Goal: Use online tool/utility: Use online tool/utility

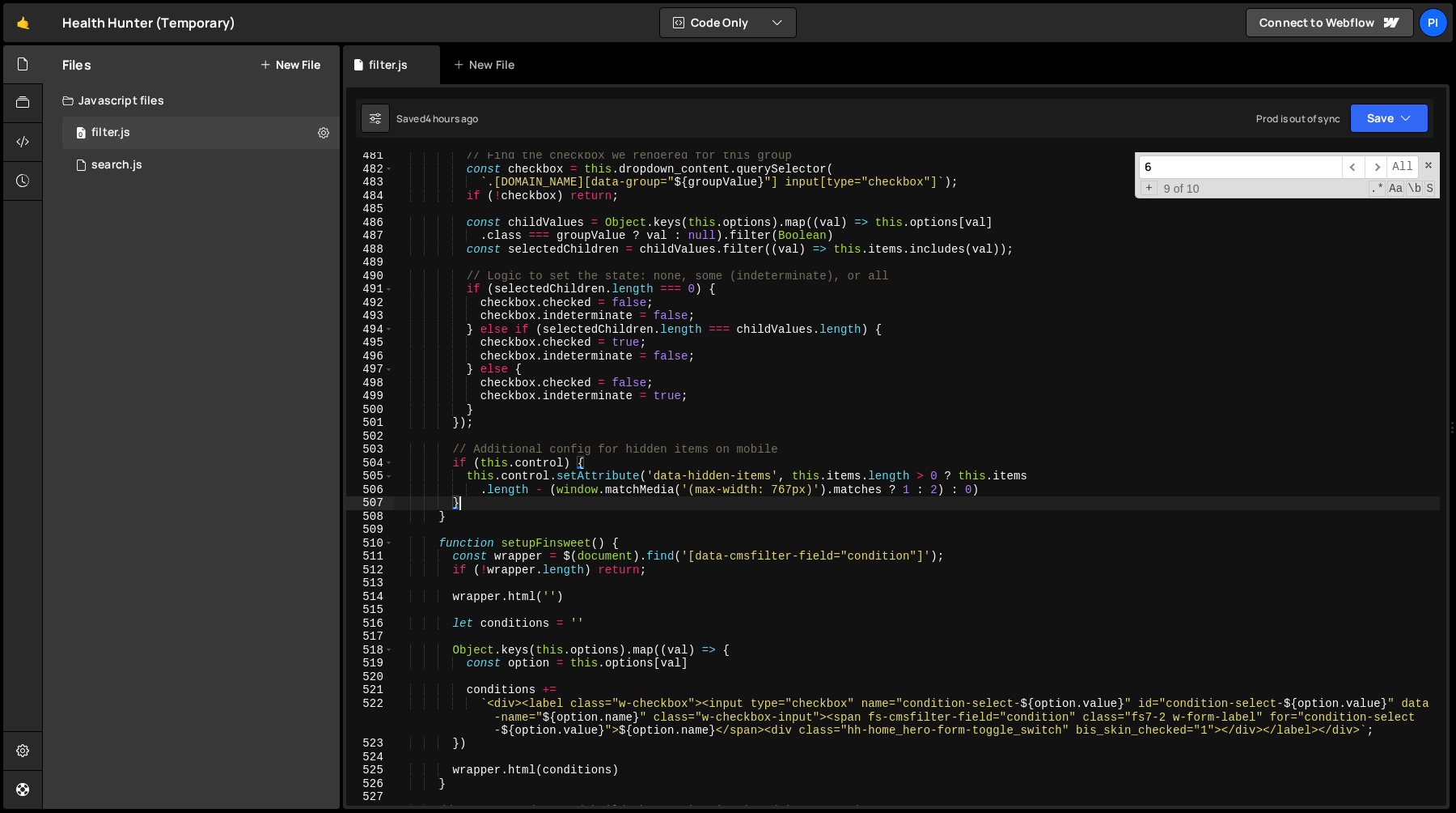
scroll to position [6445, 0]
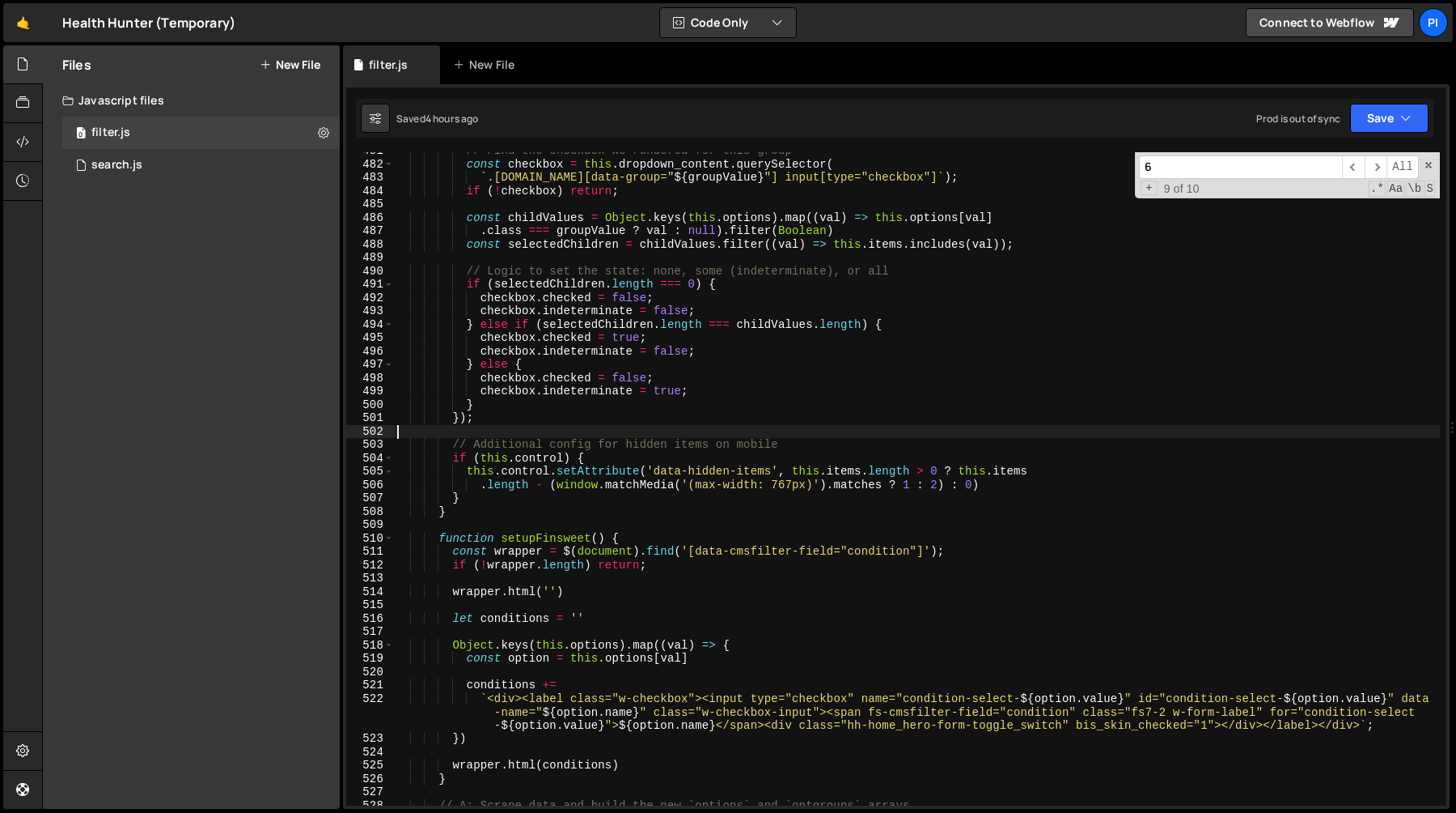
click at [679, 434] on div "// Find the checkbox we rendered for this group const checkbox = this . dropdow…" at bounding box center [917, 483] width 1046 height 680
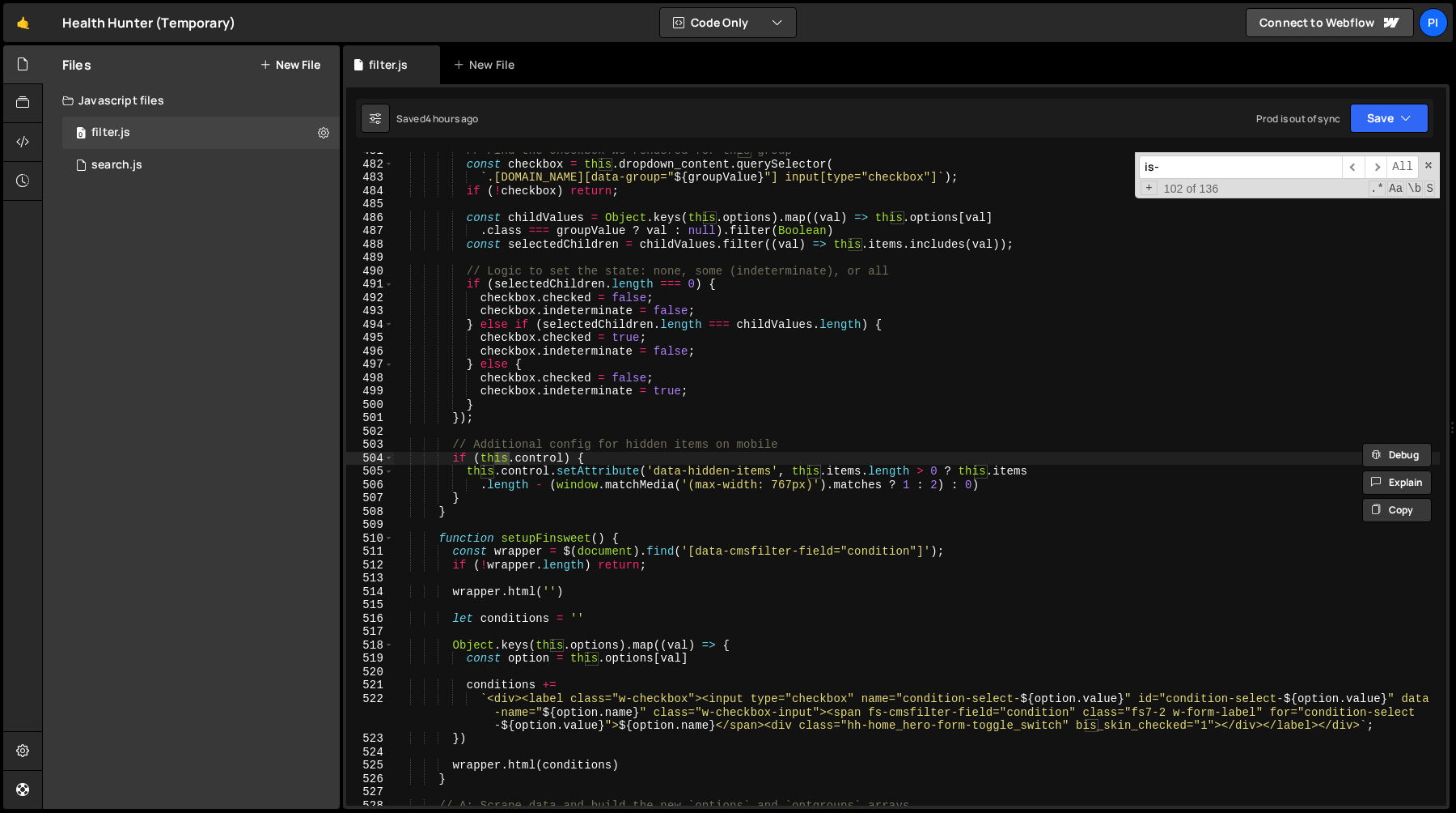
scroll to position [141, 0]
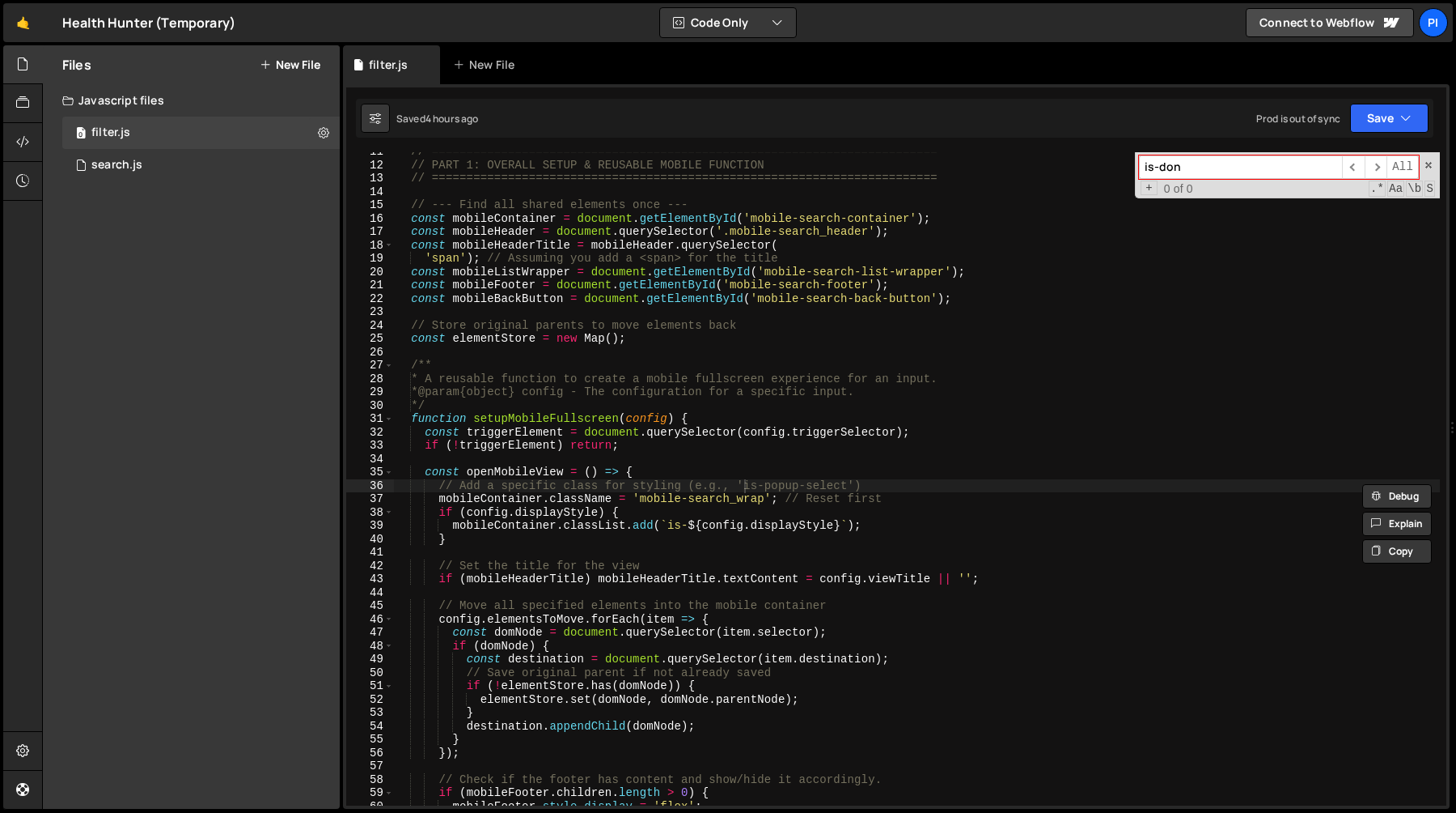
type input "is-done"
click at [122, 171] on div "search.js" at bounding box center [116, 164] width 51 height 15
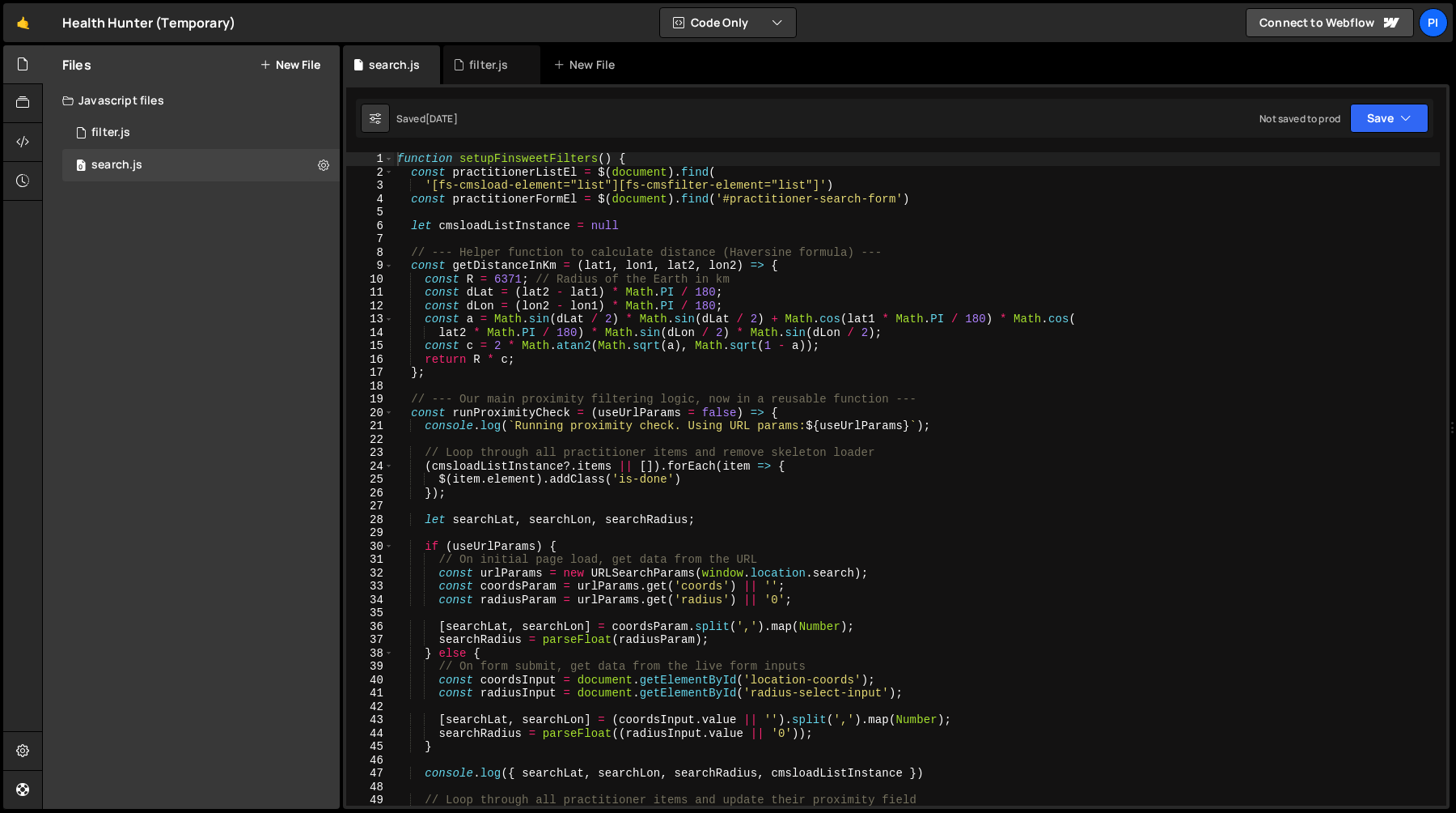
type textarea "// --- Helper function to calculate distance (Haversine formula) ---"
click at [498, 248] on div "function setupFinsweetFilters ( ) { const practitionerListEl = $ ( document ) .…" at bounding box center [917, 492] width 1046 height 680
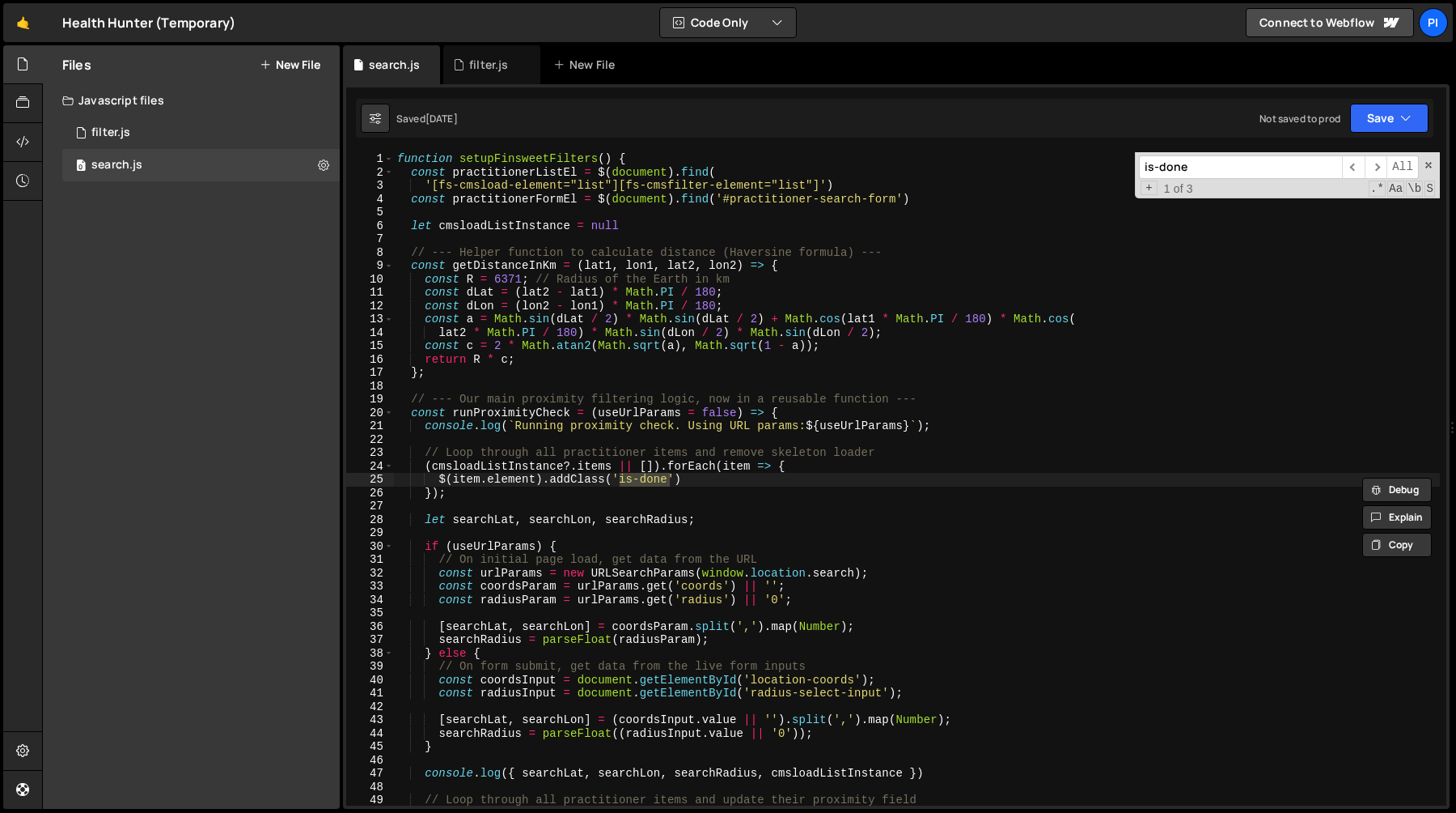
type input "is-done"
click at [437, 480] on div "function setupFinsweetFilters ( ) { const practitionerListEl = $ ( document ) .…" at bounding box center [917, 492] width 1046 height 680
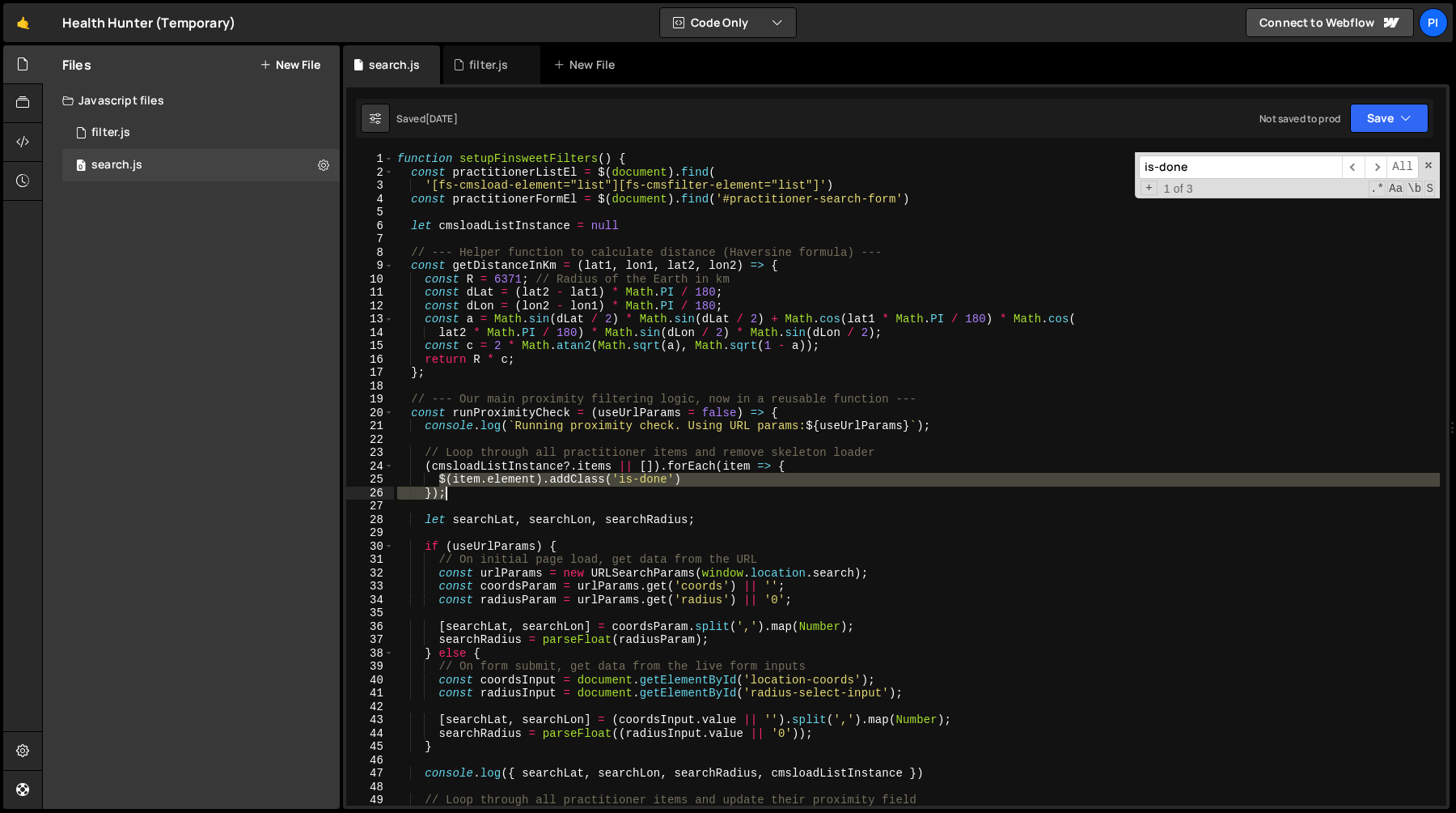
click at [721, 486] on div "function setupFinsweetFilters ( ) { const practitionerListEl = $ ( document ) .…" at bounding box center [917, 492] width 1046 height 680
click at [716, 480] on div "function setupFinsweetFilters ( ) { const practitionerListEl = $ ( document ) .…" at bounding box center [917, 479] width 1046 height 654
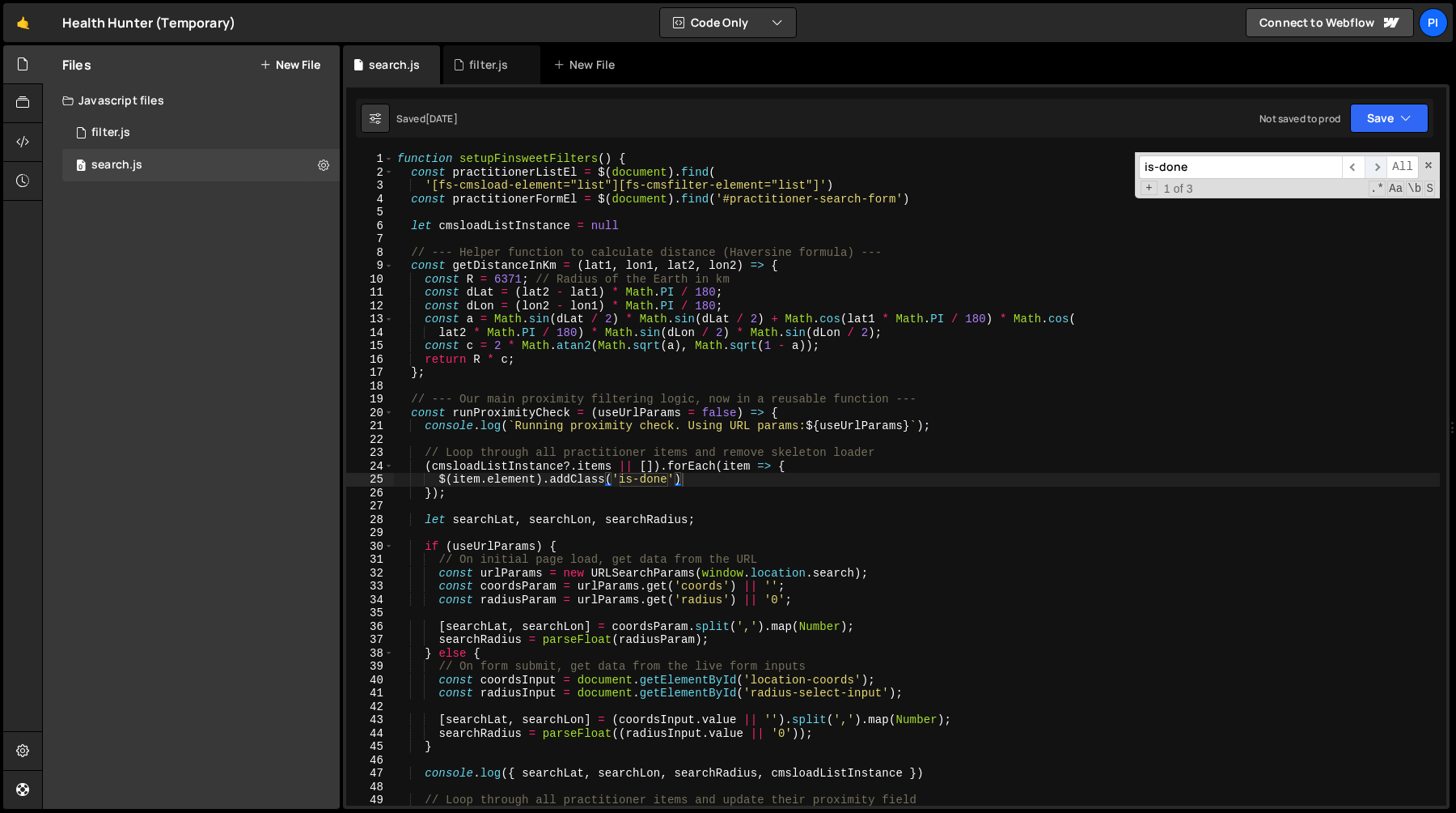
click at [1380, 169] on span "​" at bounding box center [1376, 167] width 22 height 23
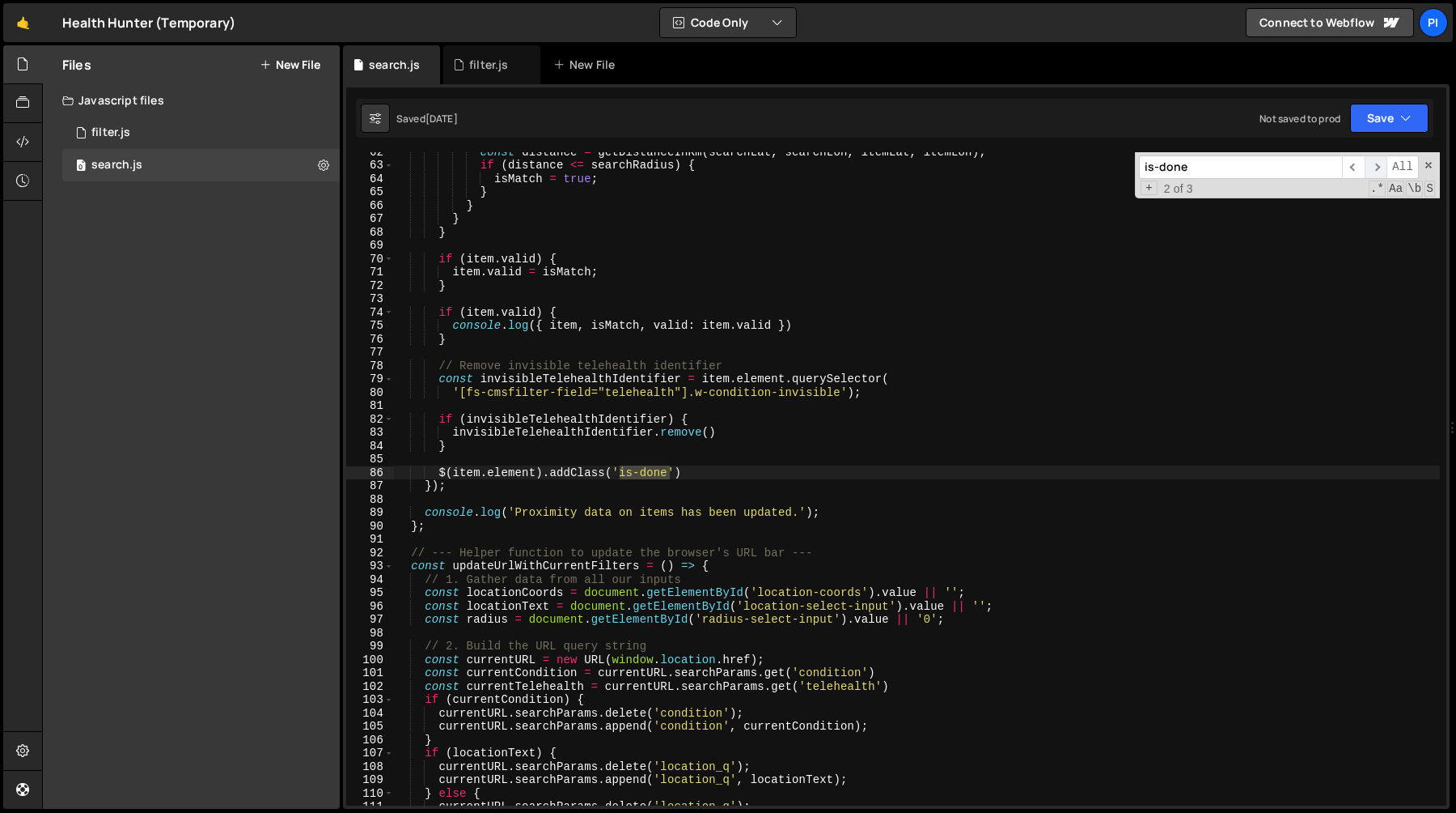
click at [1380, 169] on span "​" at bounding box center [1376, 167] width 22 height 23
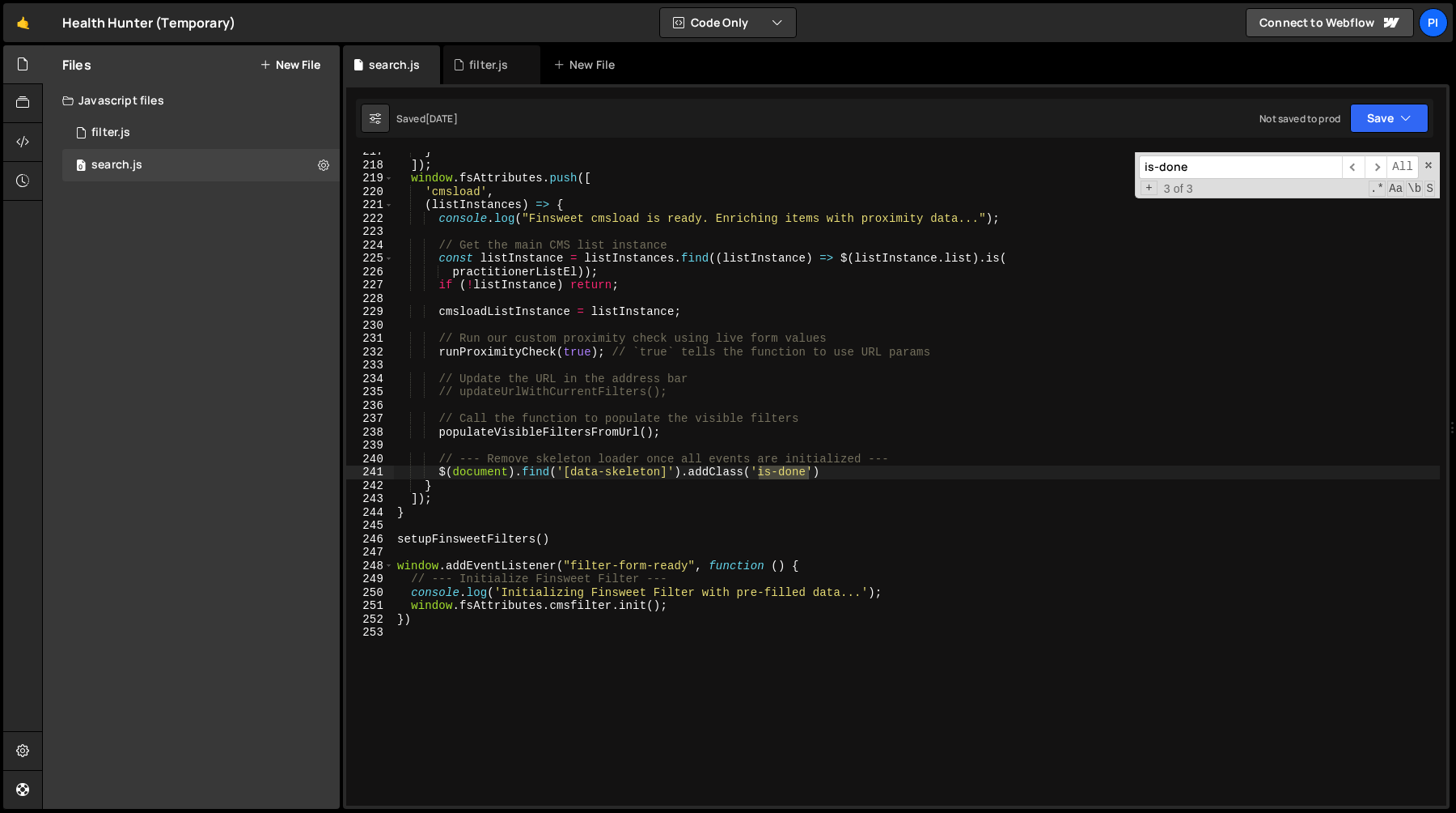
click at [824, 480] on div "} ]) ; window . fsAttributes . push ([ 'cmsload' , ( listInstances ) => { conso…" at bounding box center [917, 484] width 1046 height 680
click at [829, 469] on div "} ]) ; window . fsAttributes . push ([ 'cmsload' , ( listInstances ) => { conso…" at bounding box center [917, 484] width 1046 height 680
click at [436, 475] on div "} ]) ; window . fsAttributes . push ([ 'cmsload' , ( listInstances ) => { conso…" at bounding box center [917, 484] width 1046 height 680
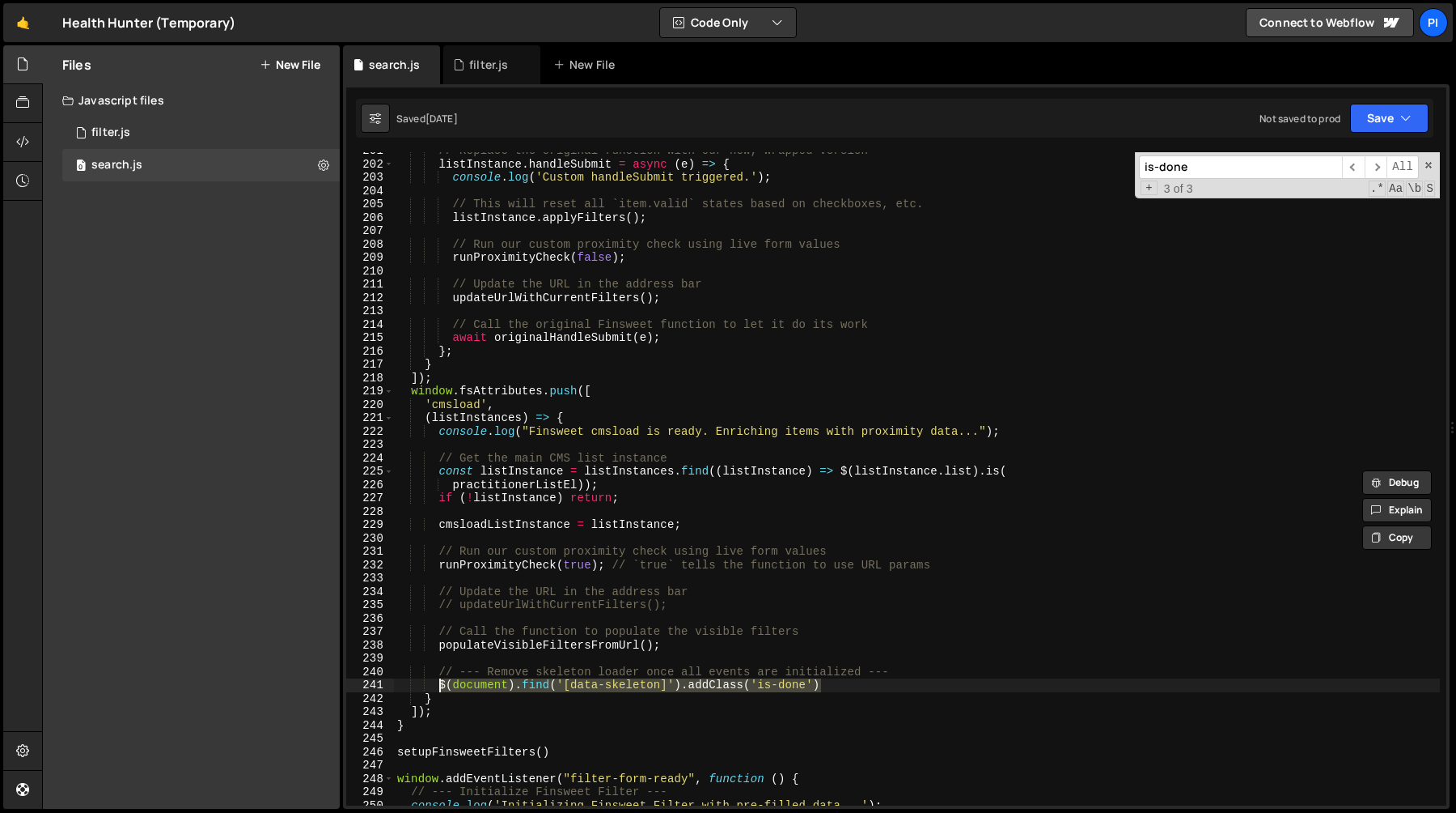
scroll to position [2668, 0]
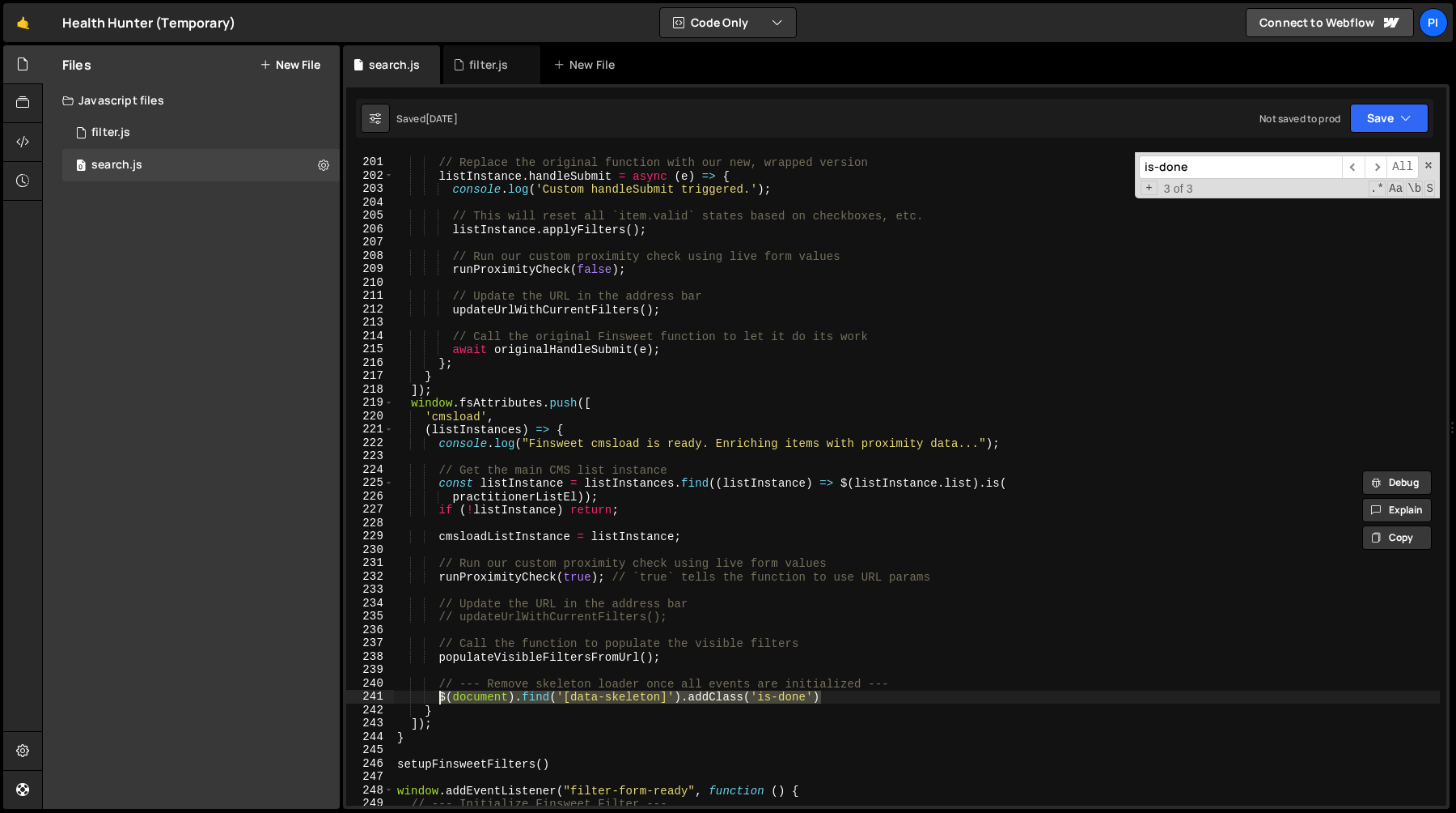
click at [602, 425] on div "// Replace the original function with our new, wrapped version listInstance . h…" at bounding box center [917, 482] width 1046 height 680
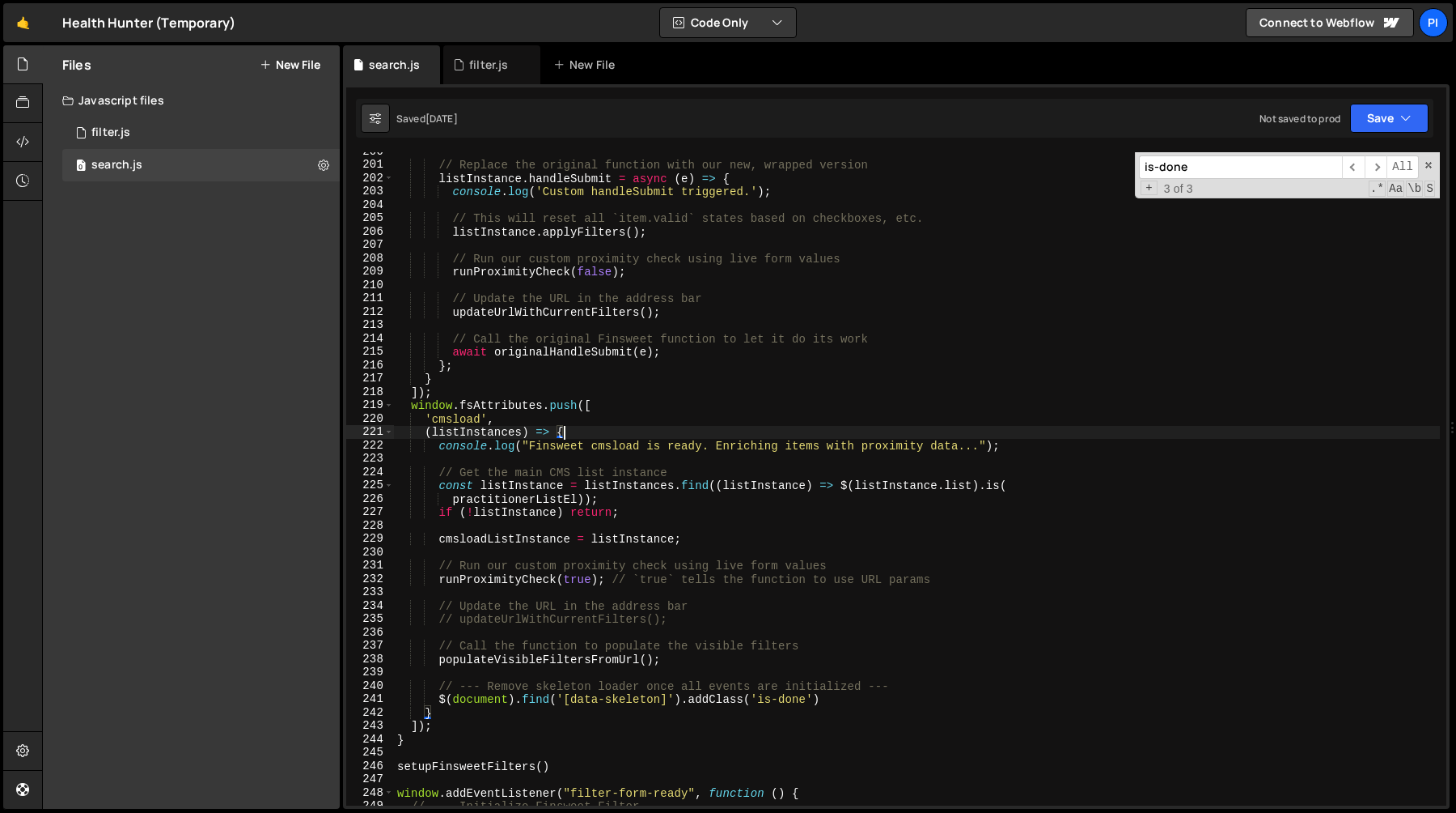
scroll to position [2665, 0]
click at [631, 439] on div "// Replace the original function with our new, wrapped version listInstance . h…" at bounding box center [917, 484] width 1046 height 680
type textarea "console.log("Finsweet cmsload is ready. Enriching items with proximity data..."…"
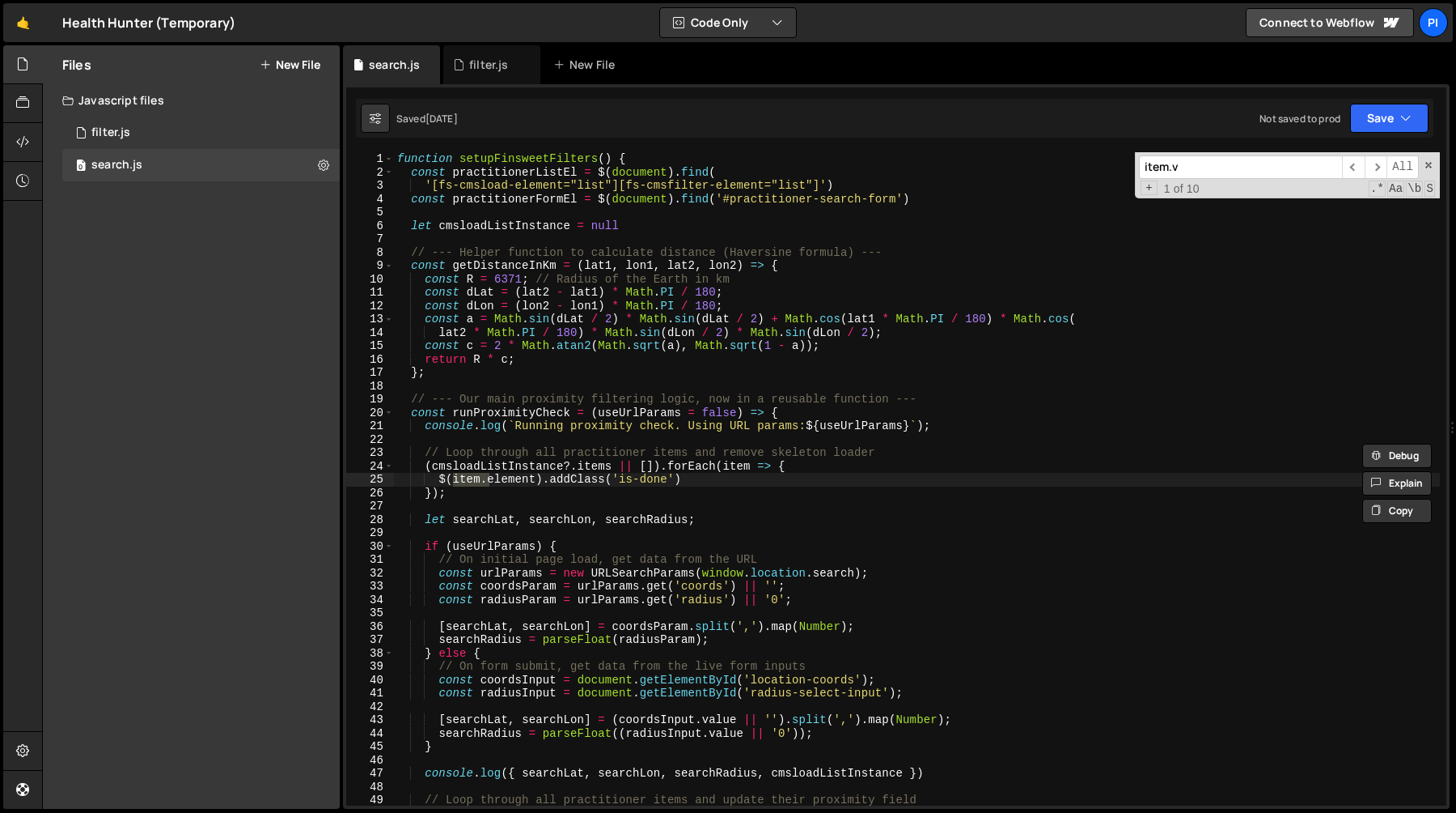
scroll to position [608, 0]
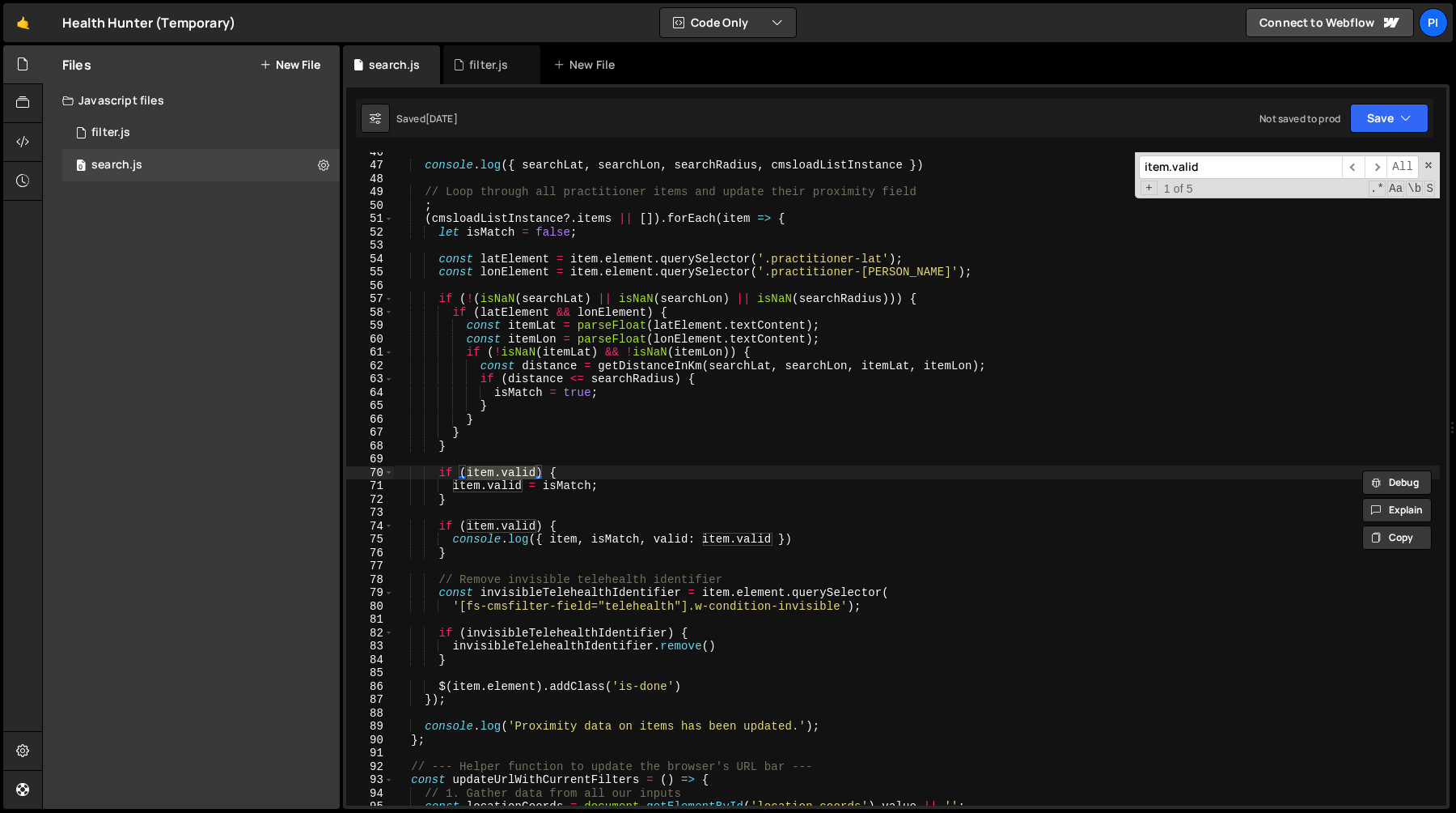
type input "item.valid"
click at [470, 68] on div "filter.js" at bounding box center [489, 65] width 39 height 17
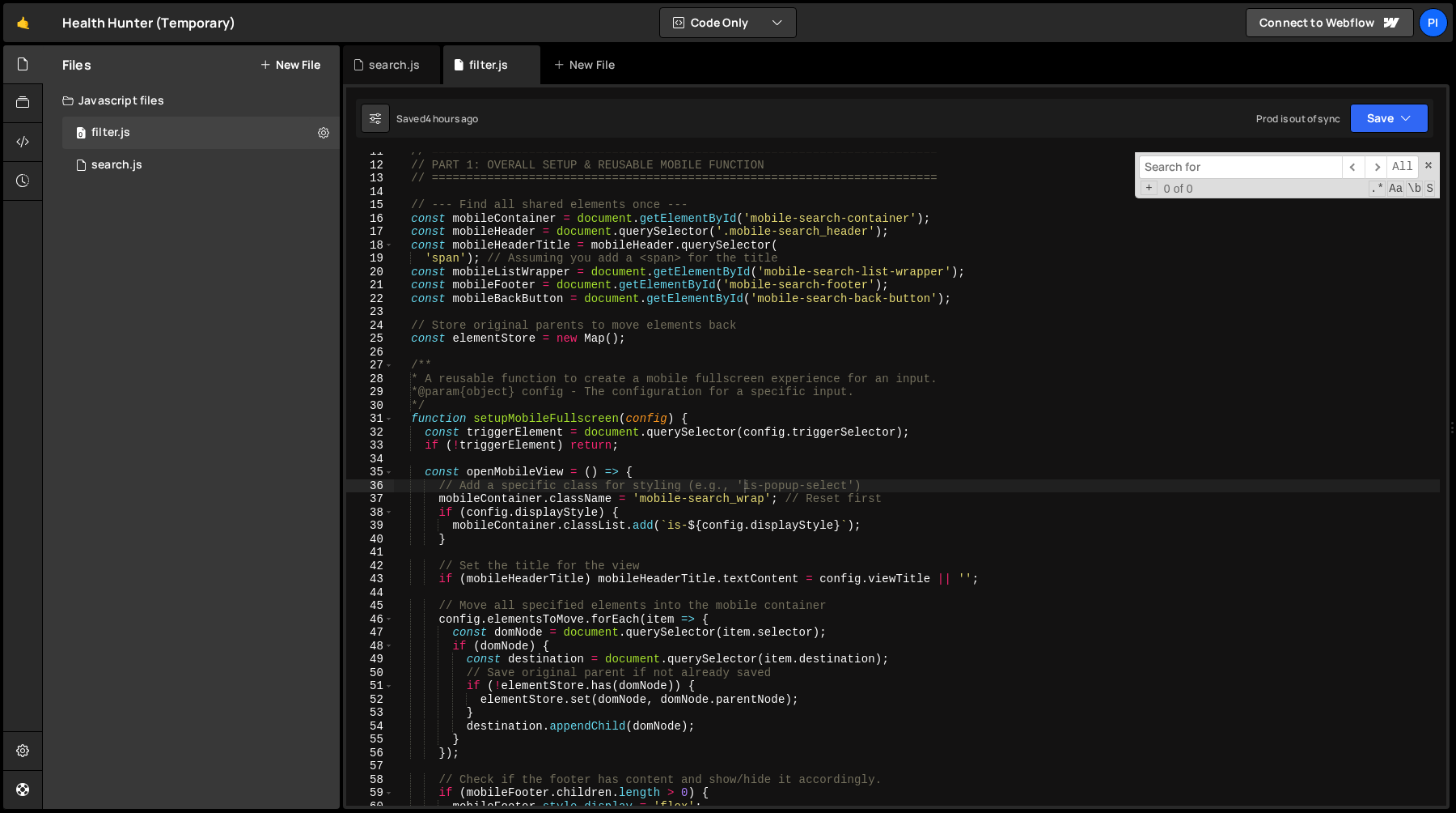
type textarea "/**"
click at [548, 371] on div "// ========================================================================= //…" at bounding box center [917, 484] width 1046 height 680
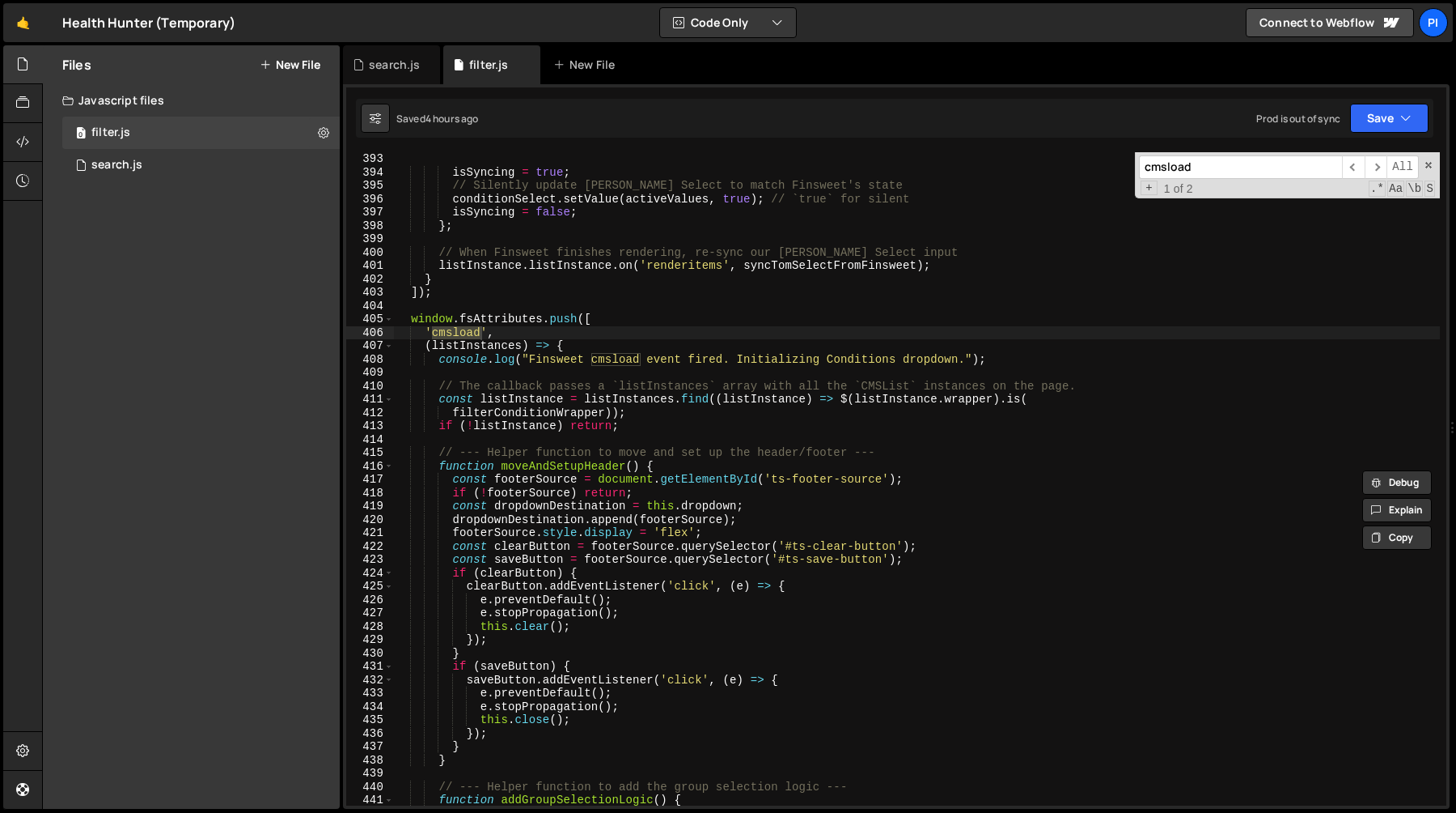
scroll to position [5262, 0]
type input "cmsload"
click at [524, 401] on div "isSyncing = true ; // Silently update Tom Select to match Finsweet's state cond…" at bounding box center [917, 492] width 1046 height 680
click at [599, 349] on div "isSyncing = true ; // Silently update Tom Select to match Finsweet's state cond…" at bounding box center [917, 492] width 1046 height 680
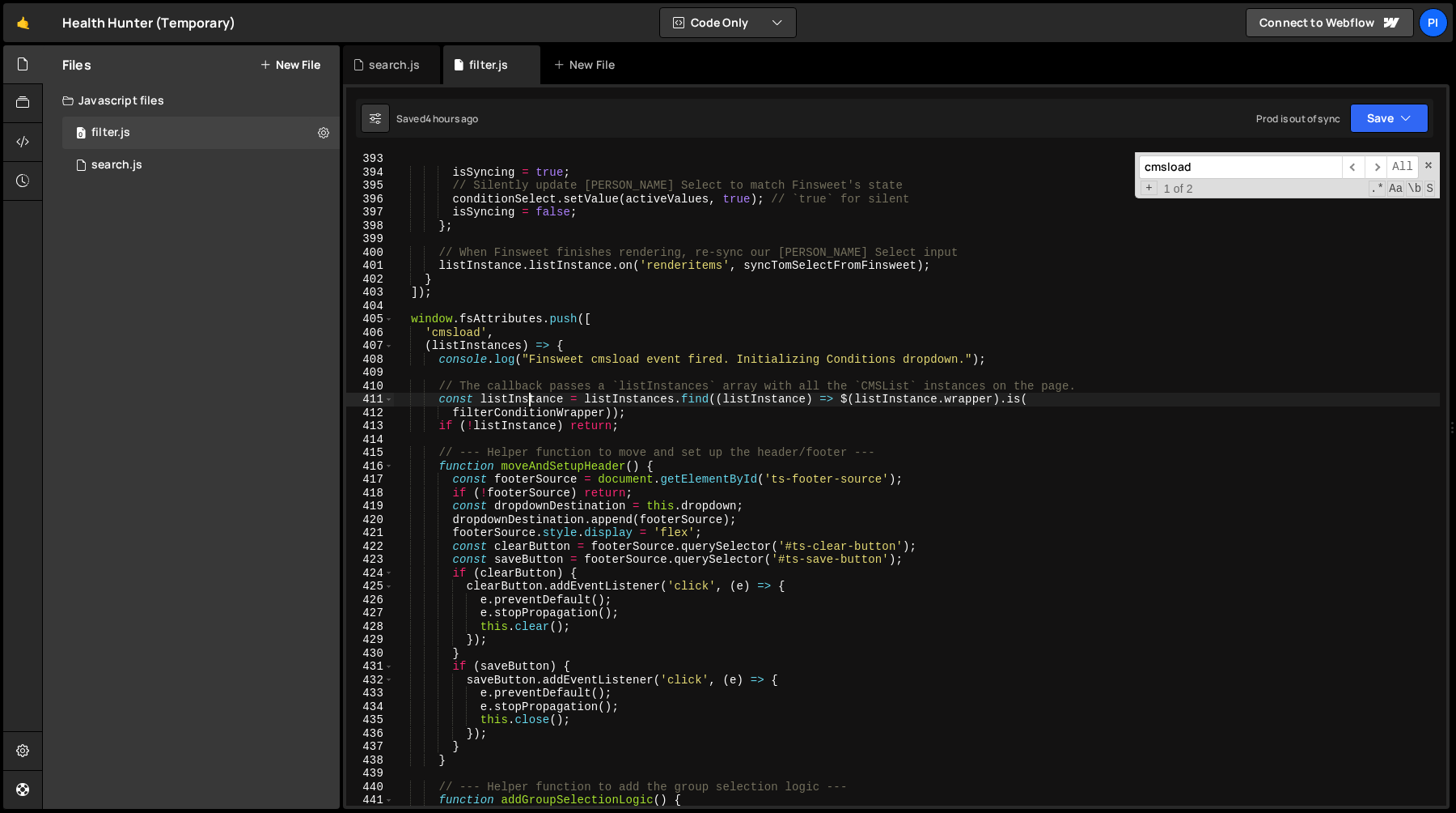
click at [526, 396] on div "isSyncing = true ; // Silently update Tom Select to match Finsweet's state cond…" at bounding box center [917, 492] width 1046 height 680
type textarea "const listInstance = listInstances.find((listInstance) => $(listInstance.wrappe…"
click at [526, 396] on div "isSyncing = true ; // Silently update Tom Select to match Finsweet's state cond…" at bounding box center [917, 492] width 1046 height 680
click at [383, 59] on div "search.js" at bounding box center [394, 65] width 51 height 17
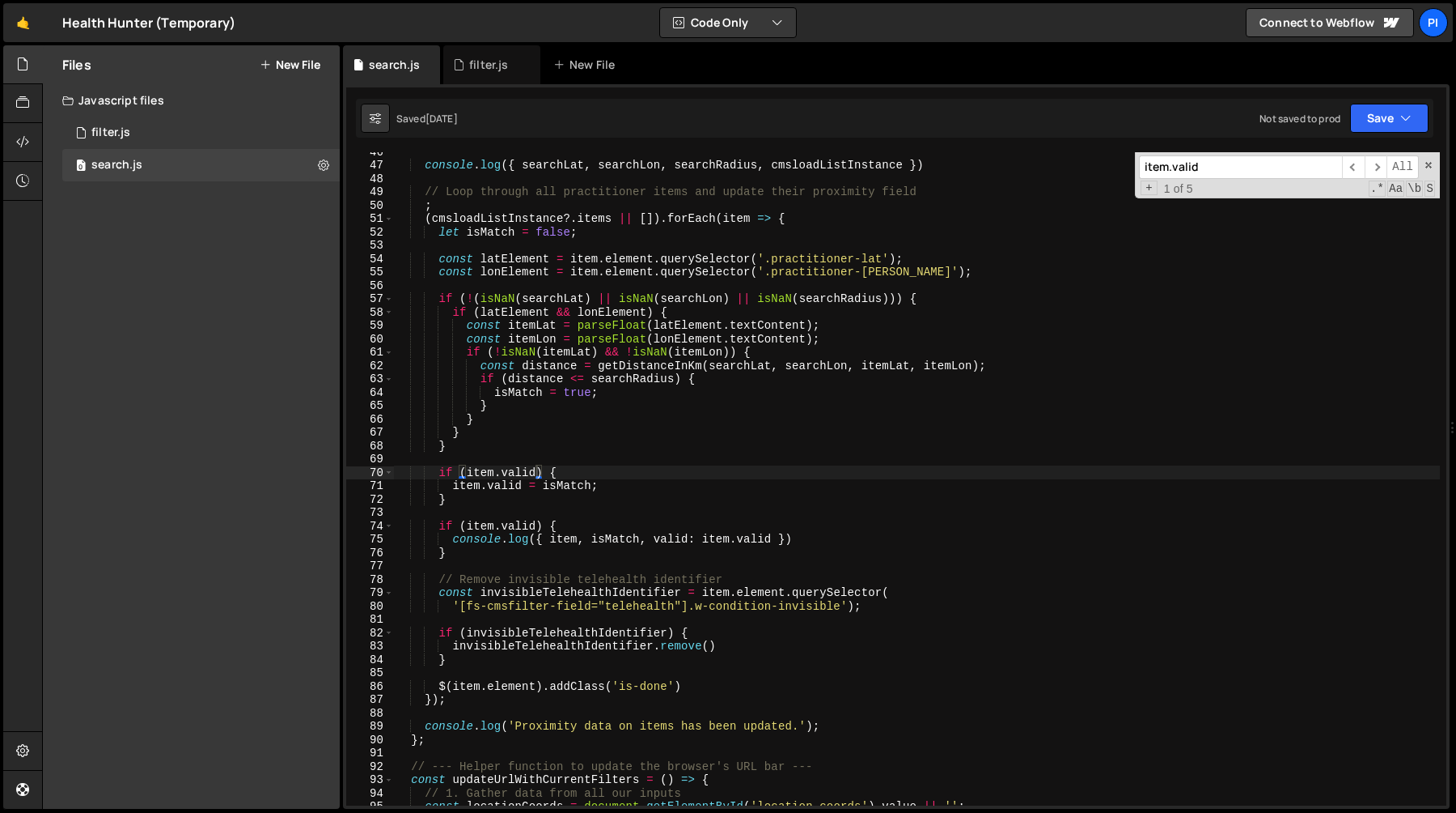
type textarea "if (!isNaN(itemLat) && !isNaN(itemLon)) {"
click at [591, 345] on div "console . log ({ searchLat , searchLon , searchRadius , cmsloadListInstance }) …" at bounding box center [917, 484] width 1046 height 680
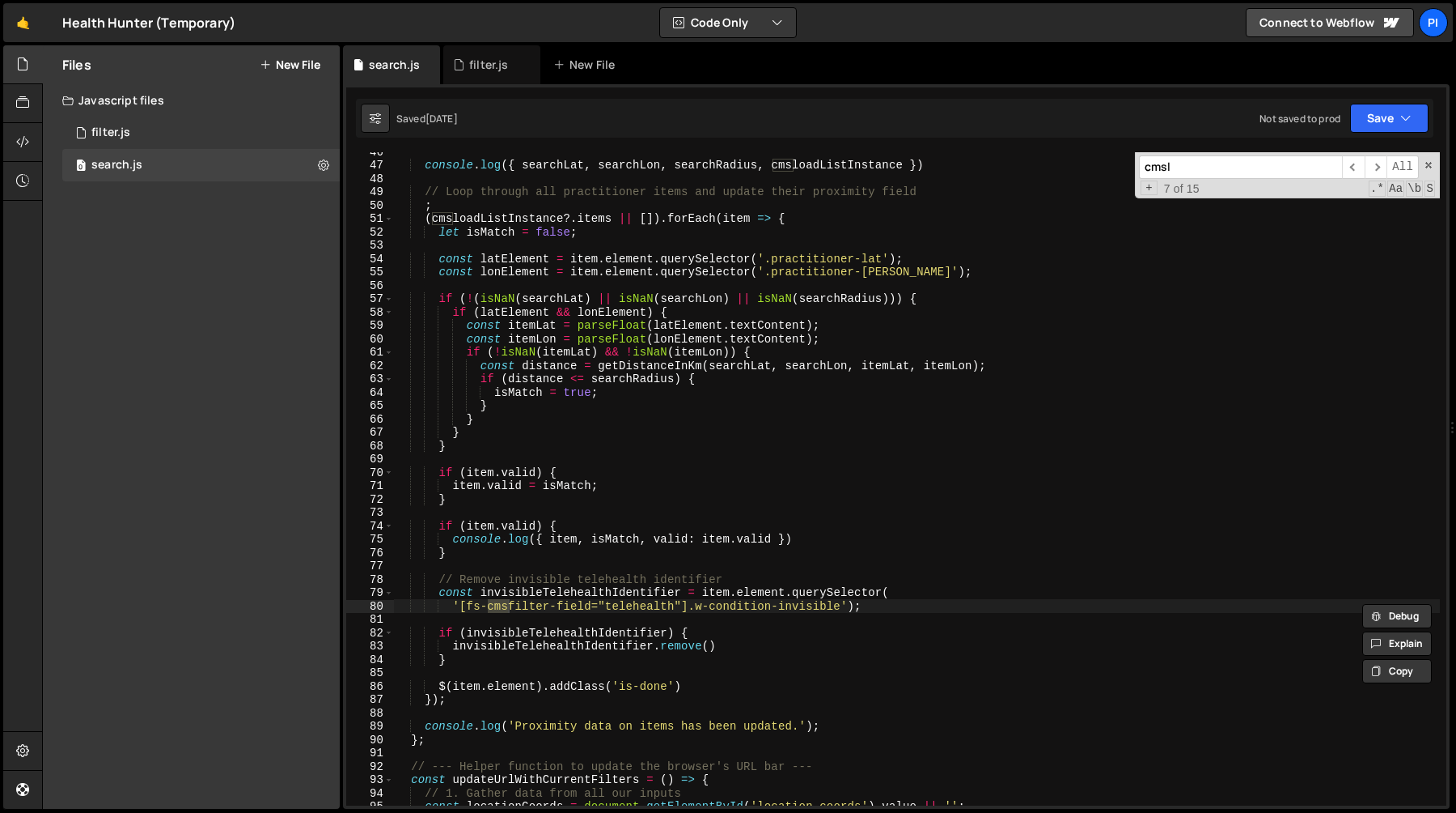
scroll to position [1515, 0]
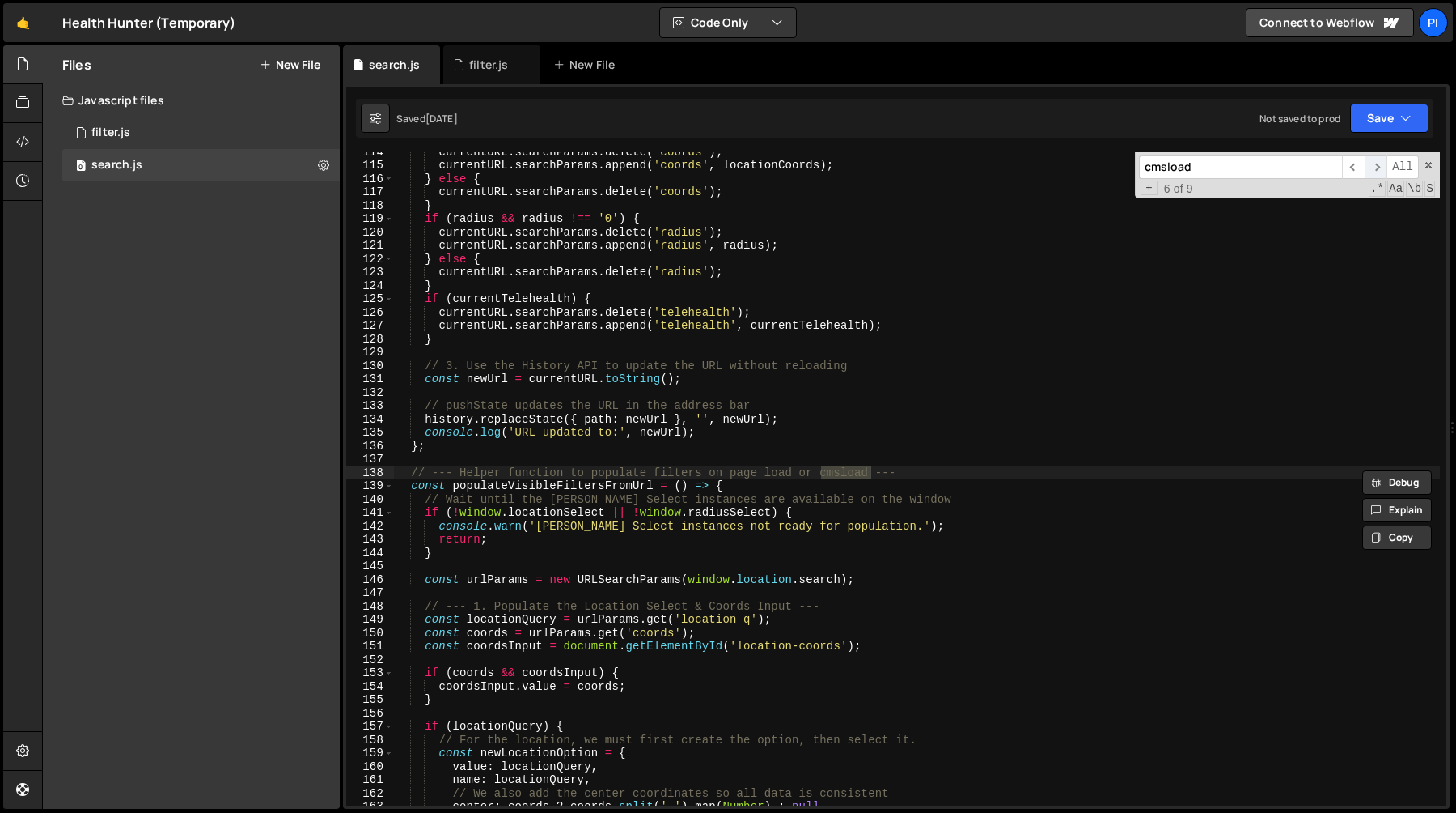
type input "cmsload"
click at [1372, 164] on span "​" at bounding box center [1376, 167] width 22 height 23
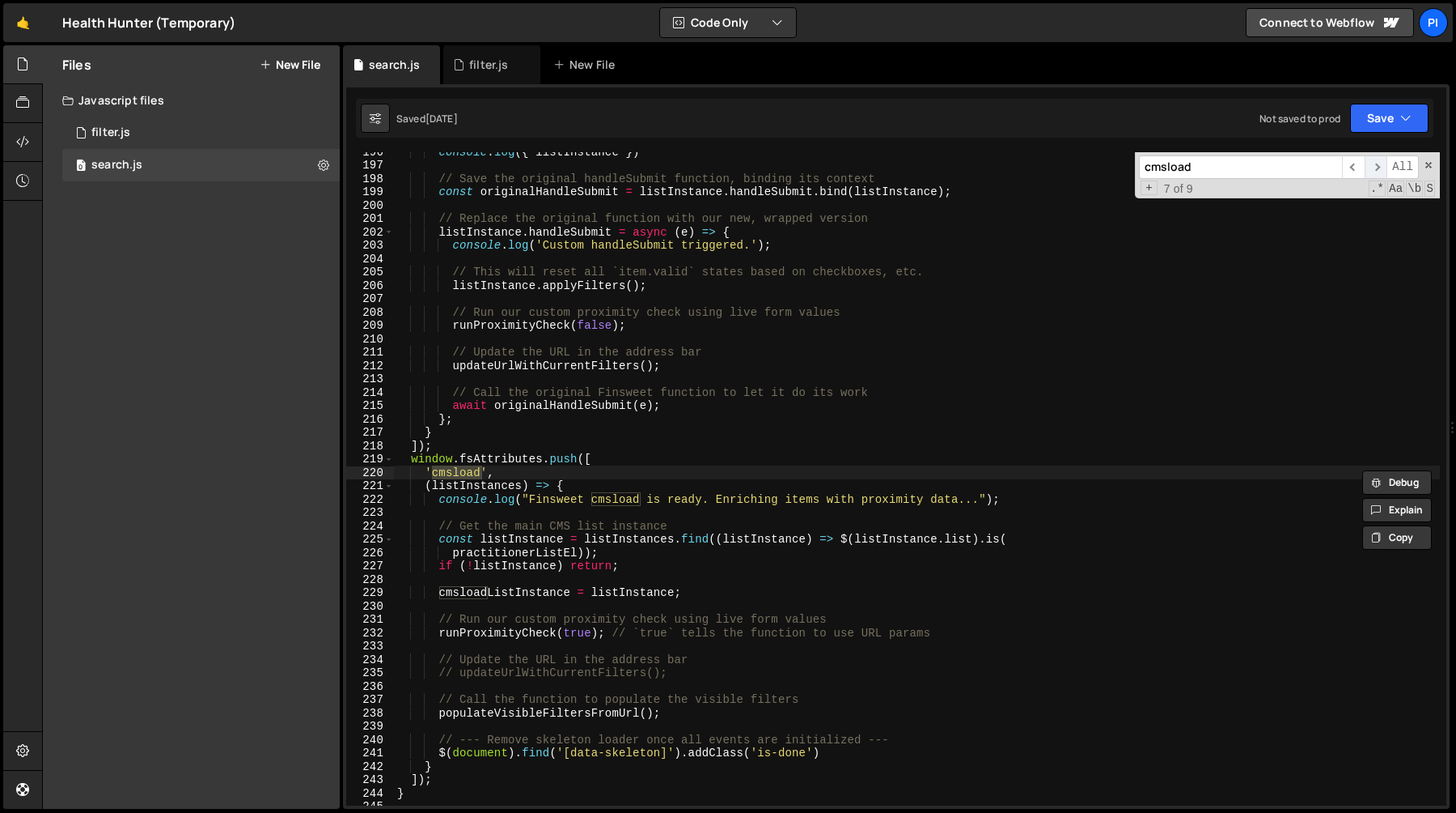
click at [1373, 164] on span "​" at bounding box center [1376, 167] width 22 height 23
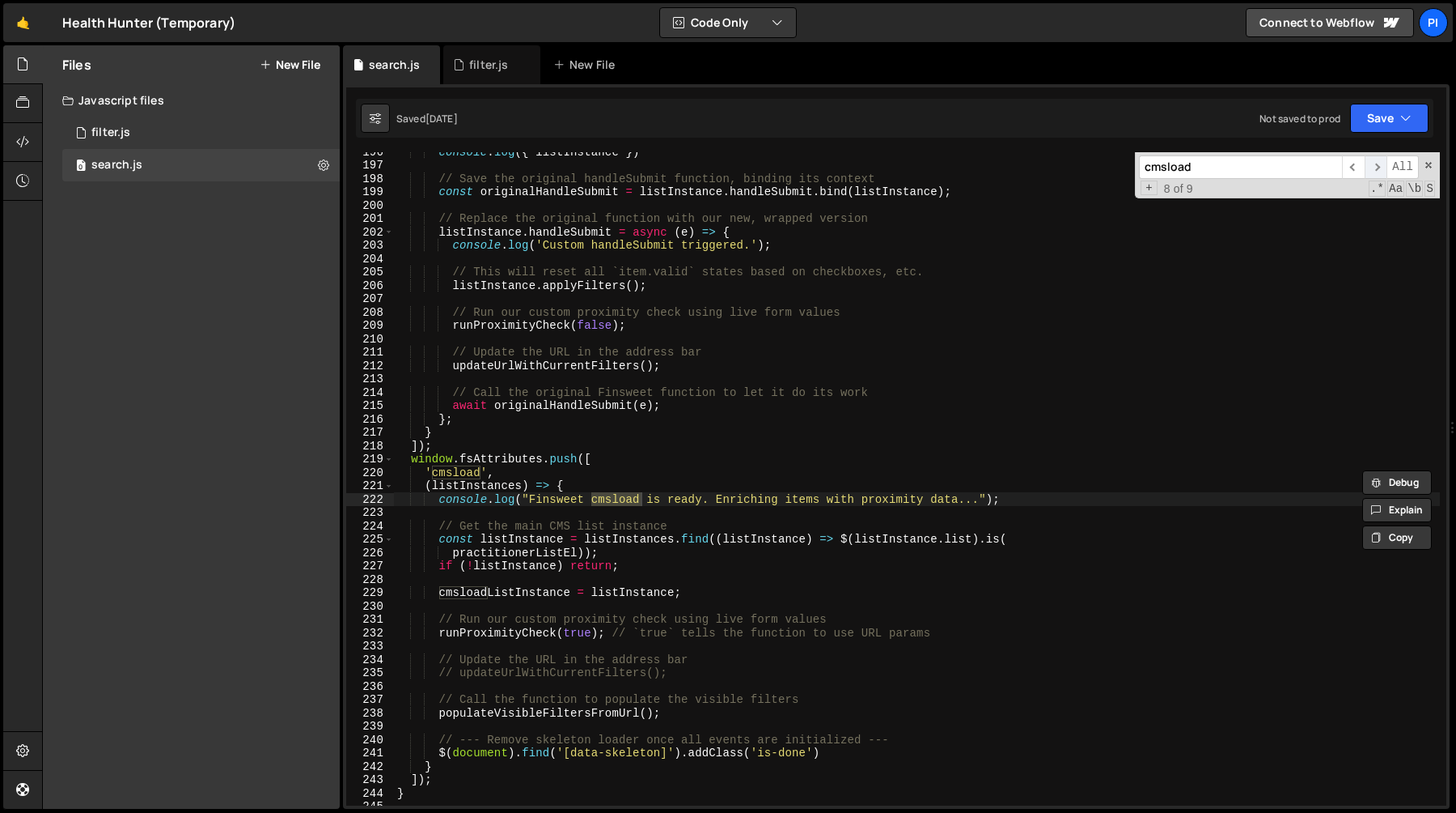
click at [1373, 164] on span "​" at bounding box center [1376, 167] width 22 height 23
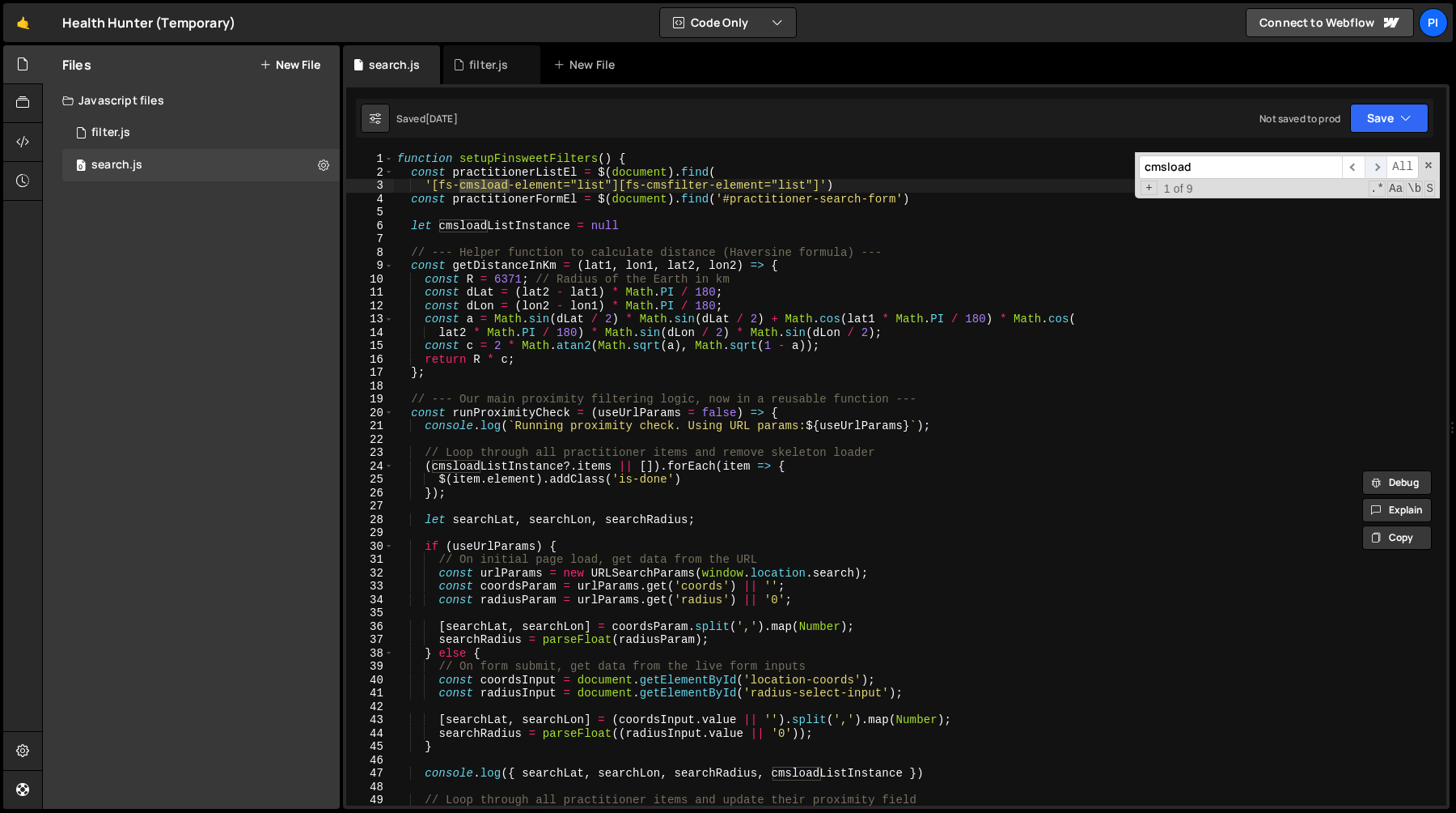
click at [1373, 164] on span "​" at bounding box center [1376, 167] width 22 height 23
click at [1346, 166] on span "​" at bounding box center [1352, 167] width 22 height 23
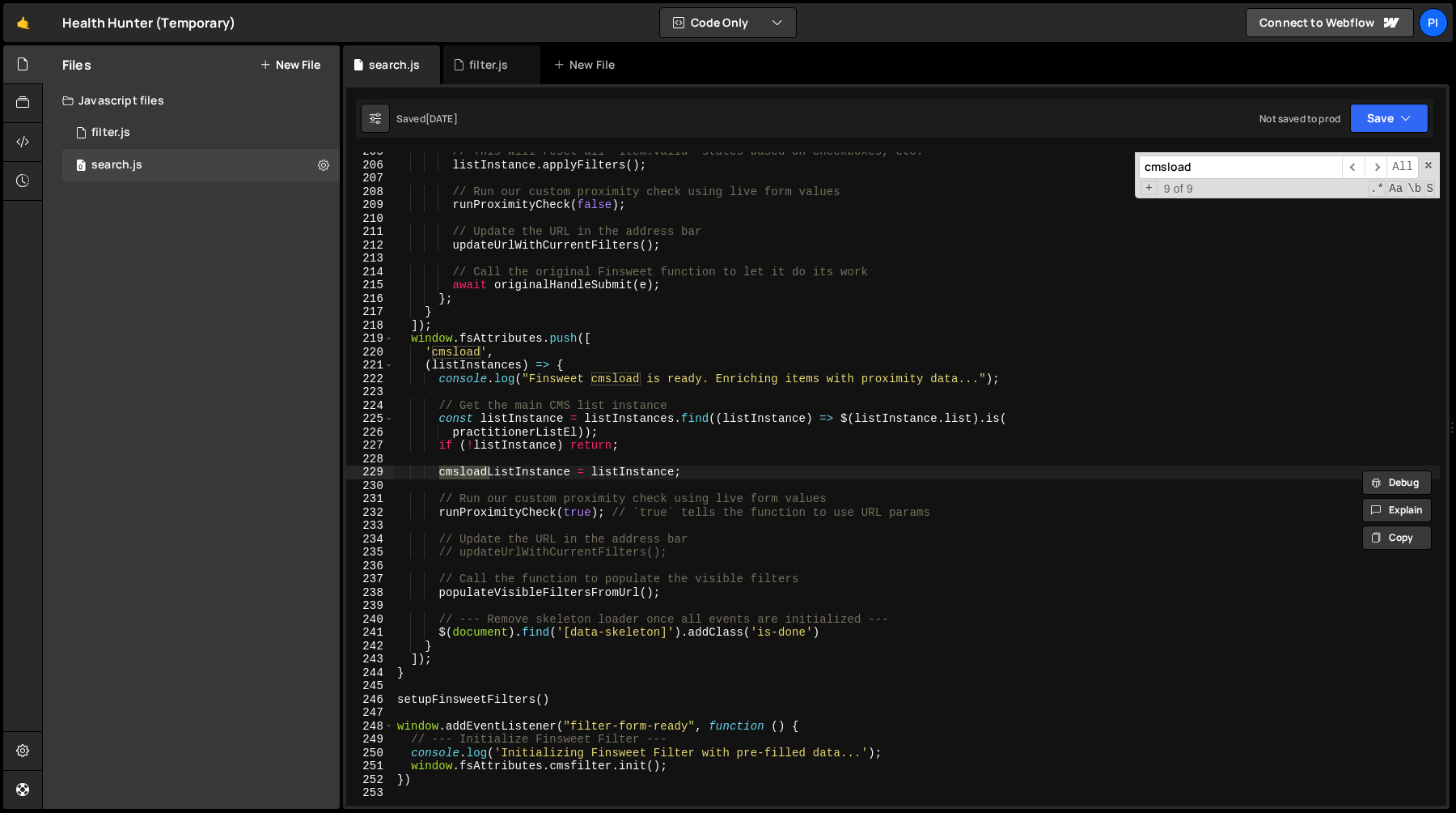
type textarea "console.log("Finsweet cmsload is ready. Enriching items with proximity data..."…"
click at [569, 381] on div "// This will reset all `item.valid` states based on checkboxes, etc. listInstan…" at bounding box center [917, 484] width 1046 height 680
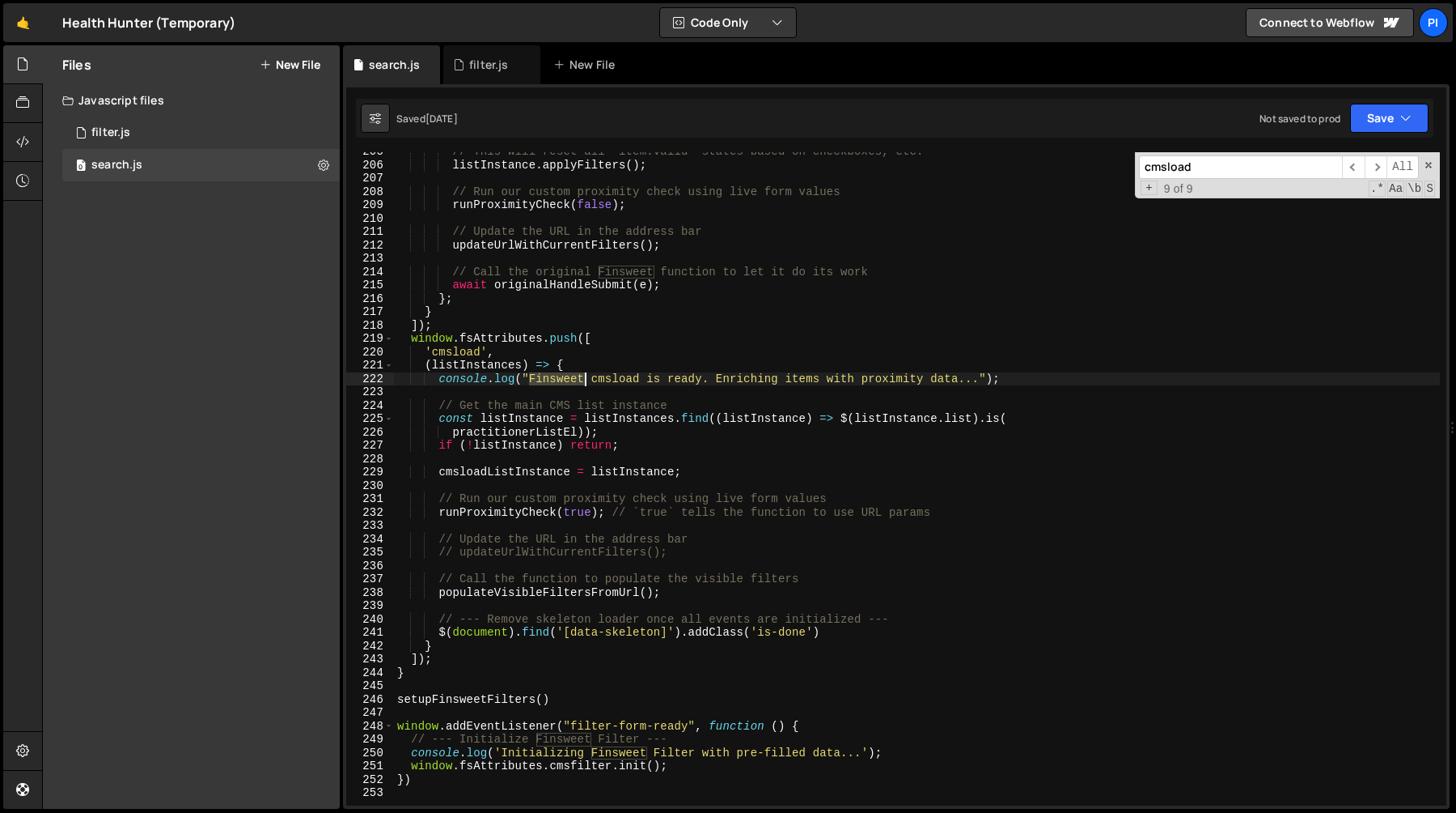
click at [569, 381] on div "// This will reset all `item.valid` states based on checkboxes, etc. listInstan…" at bounding box center [917, 484] width 1046 height 680
click at [470, 59] on div "filter.js" at bounding box center [489, 65] width 39 height 17
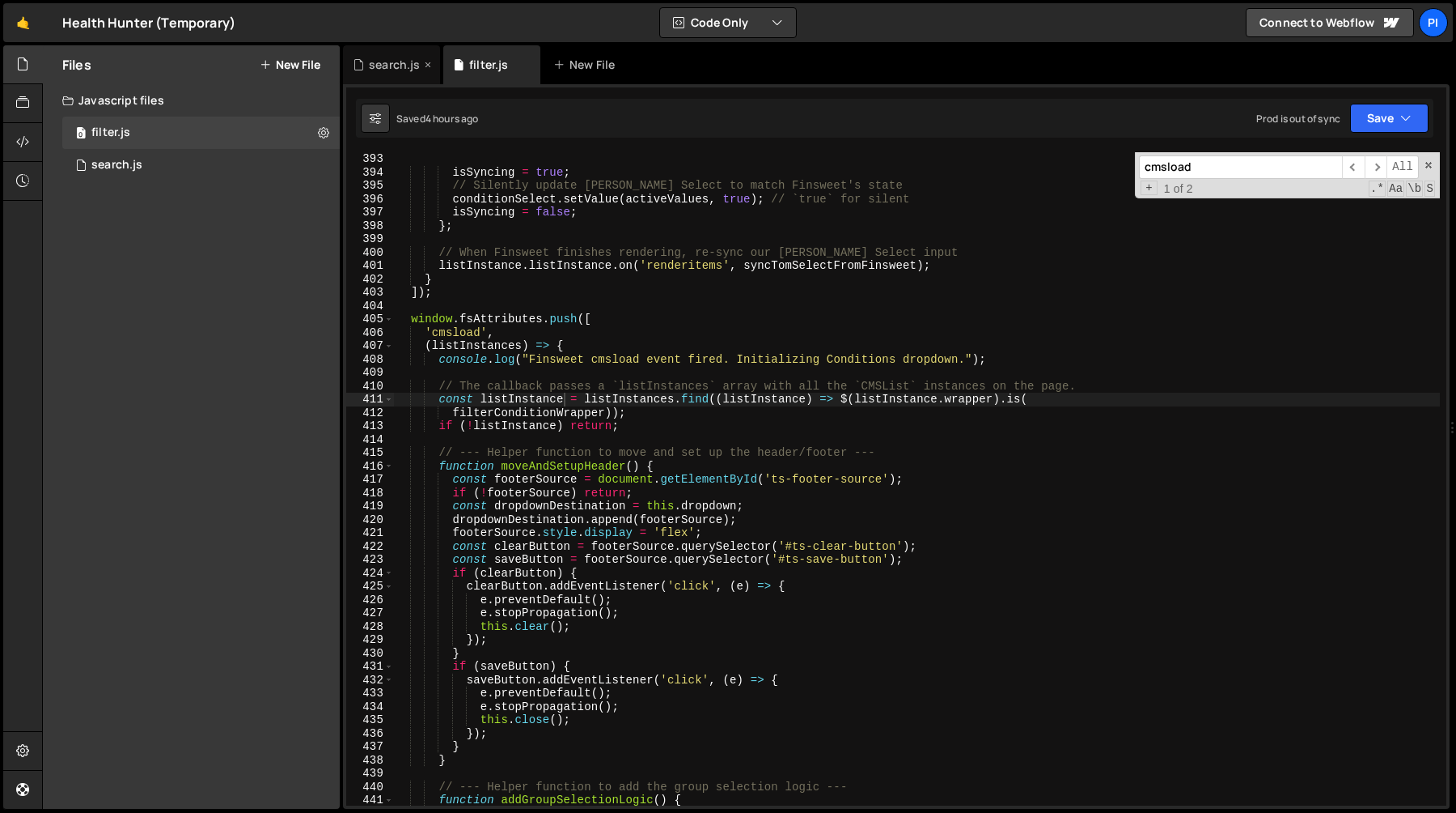
click at [394, 72] on div "search.js" at bounding box center [391, 65] width 97 height 39
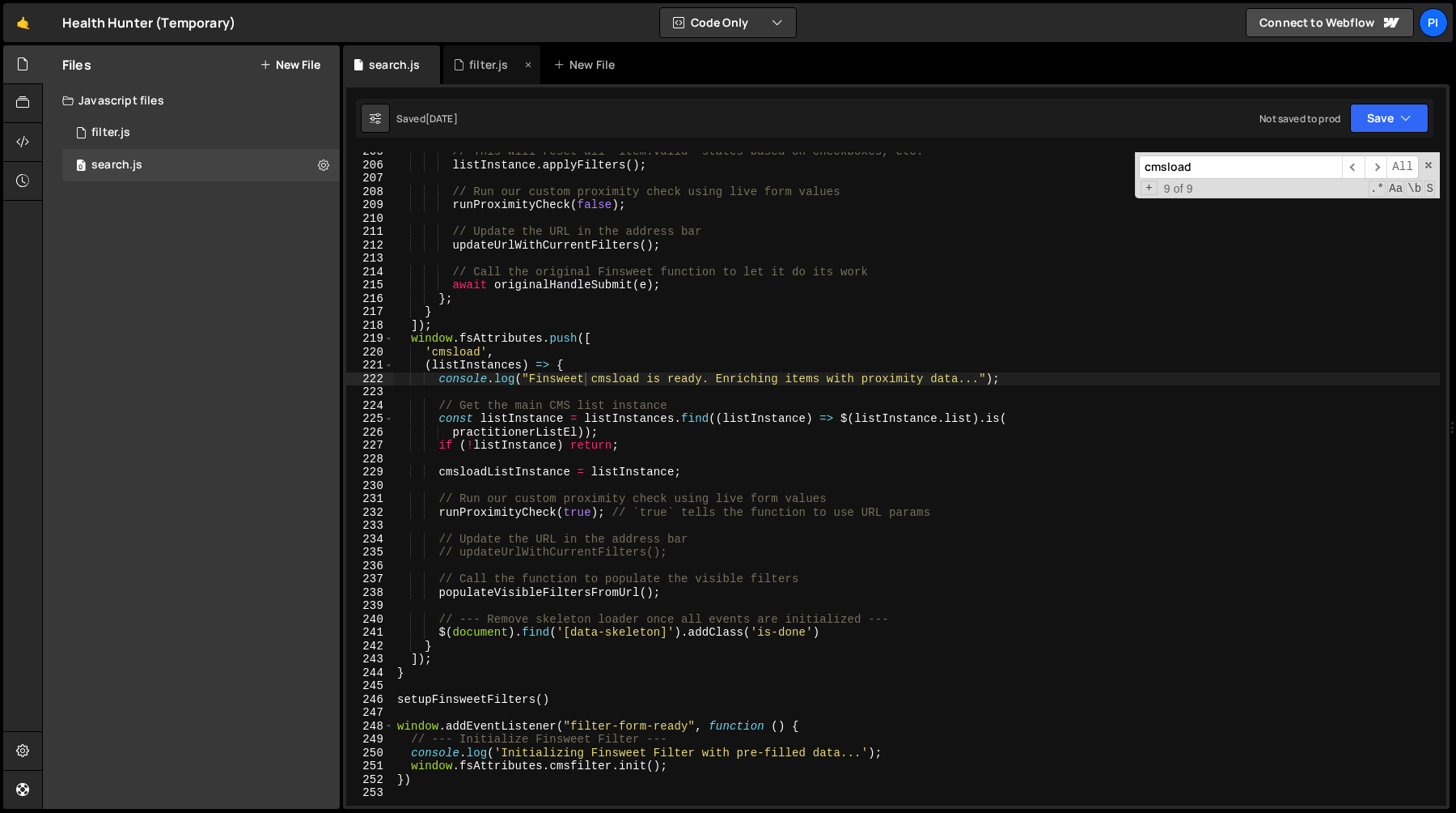
click at [486, 68] on div "filter.js" at bounding box center [489, 65] width 39 height 17
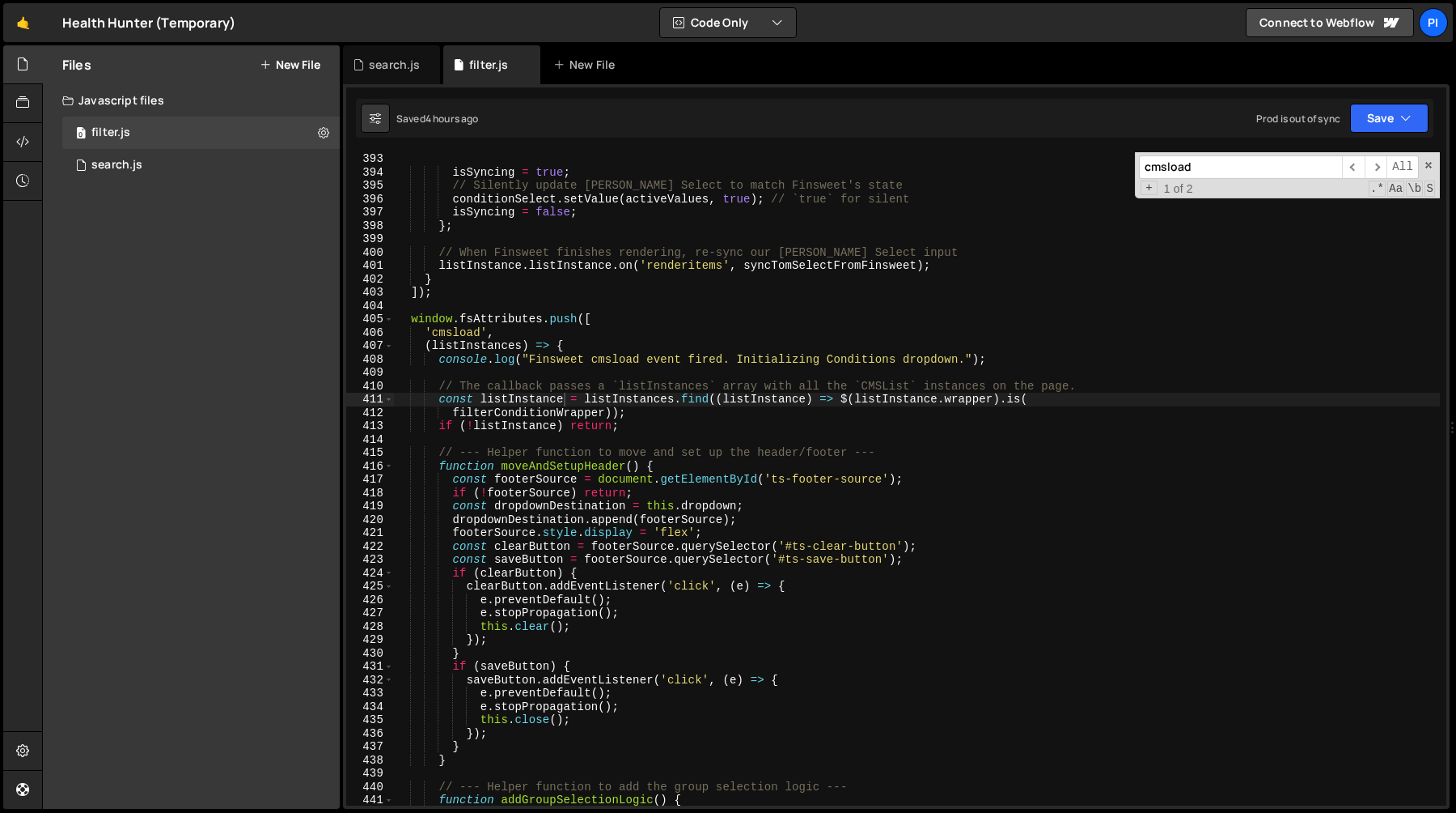
click at [659, 424] on div "isSyncing = true ; // Silently update Tom Select to match Finsweet's state cond…" at bounding box center [917, 492] width 1046 height 680
click at [531, 400] on div "isSyncing = true ; // Silently update Tom Select to match Finsweet's state cond…" at bounding box center [917, 492] width 1046 height 680
type textarea "const listInstance = listInstances.find((listInstance) => $(listInstance.wrappe…"
click at [531, 400] on div "isSyncing = true ; // Silently update Tom Select to match Finsweet's state cond…" at bounding box center [917, 492] width 1046 height 680
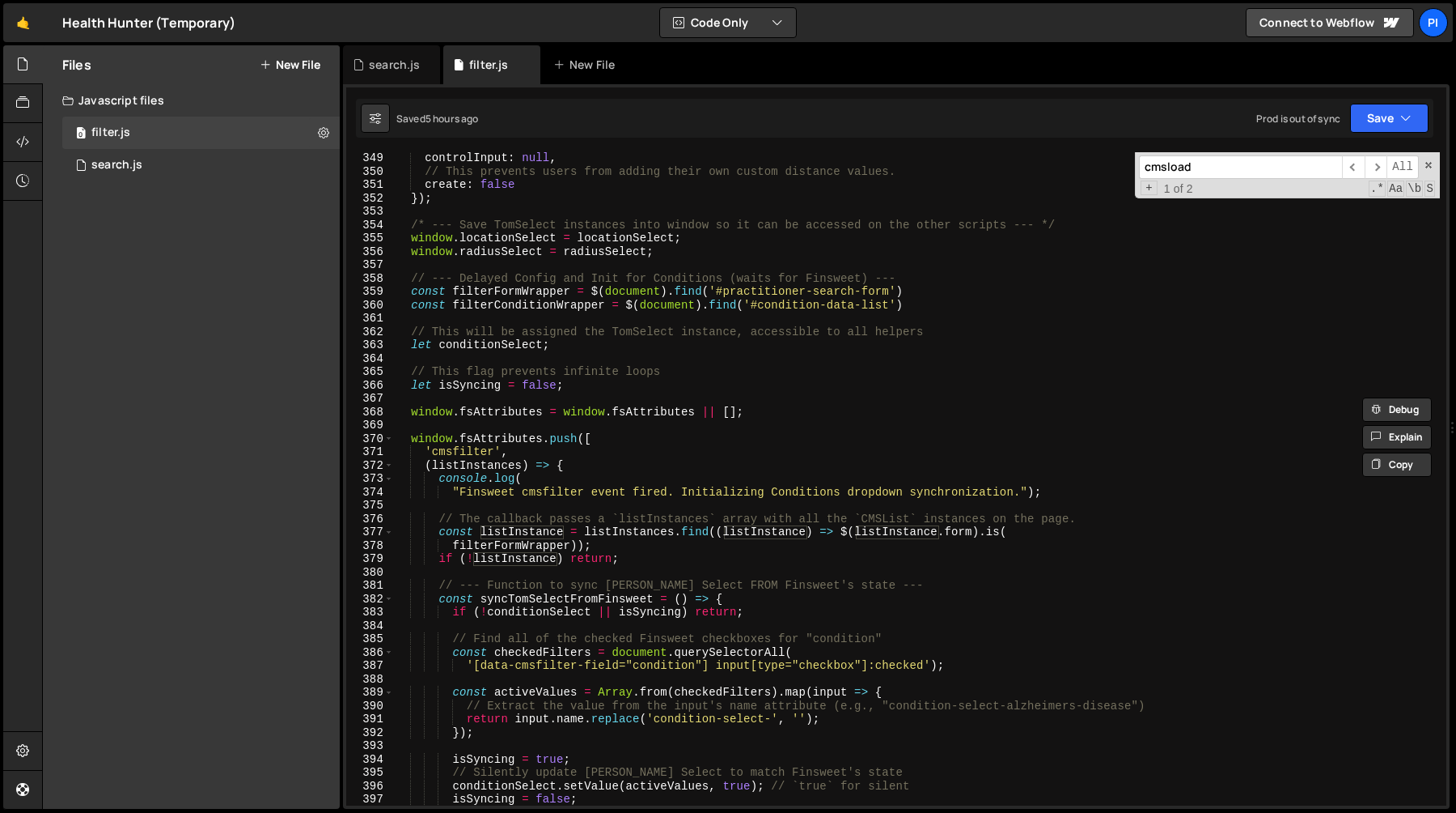
scroll to position [4410, 0]
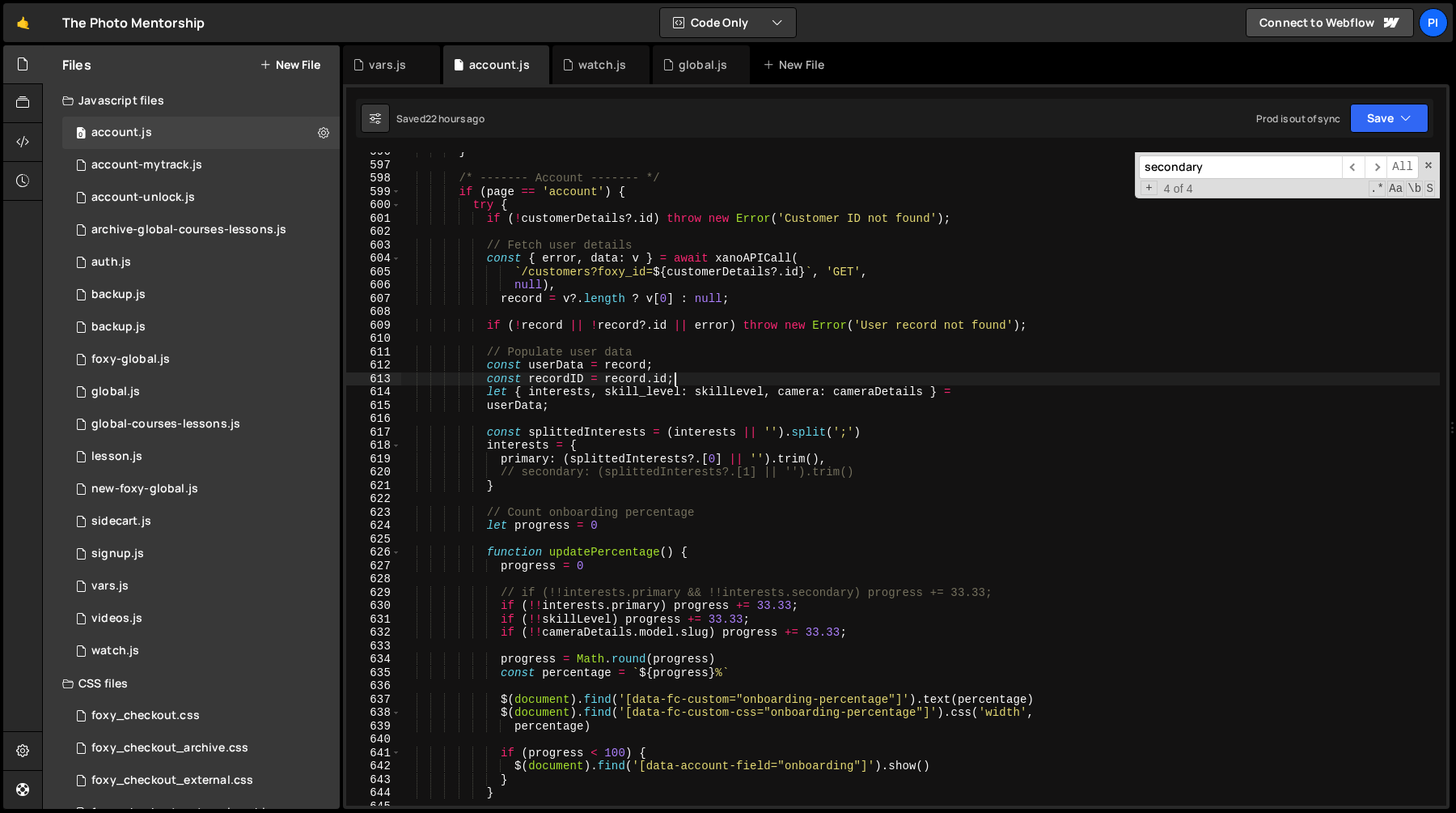
scroll to position [7967, 0]
click at [584, 309] on div "} /* ------- Account ------- */ if ( page == 'account' ) { try { if ( ! custome…" at bounding box center [920, 484] width 1039 height 680
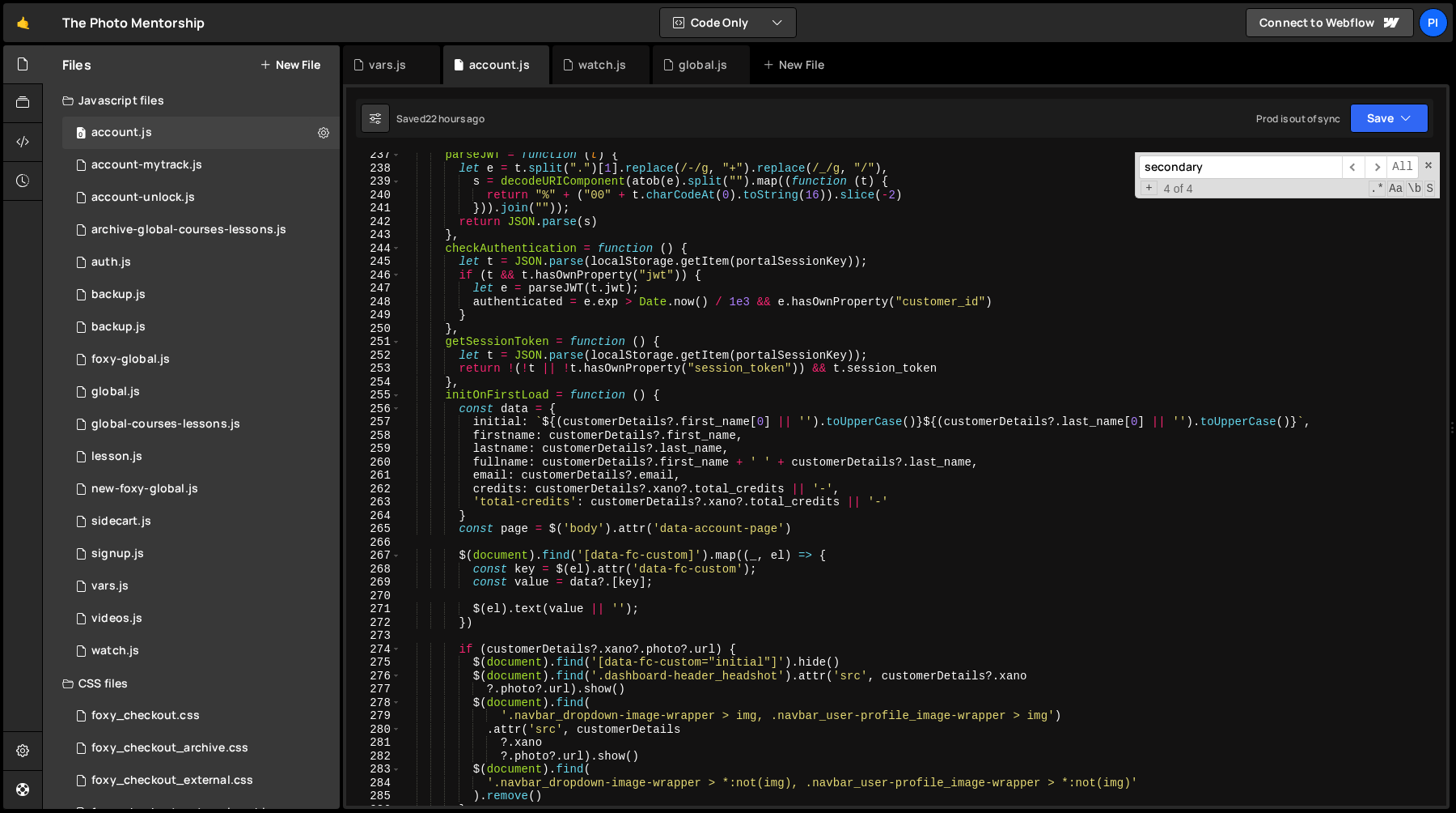
scroll to position [3032, 0]
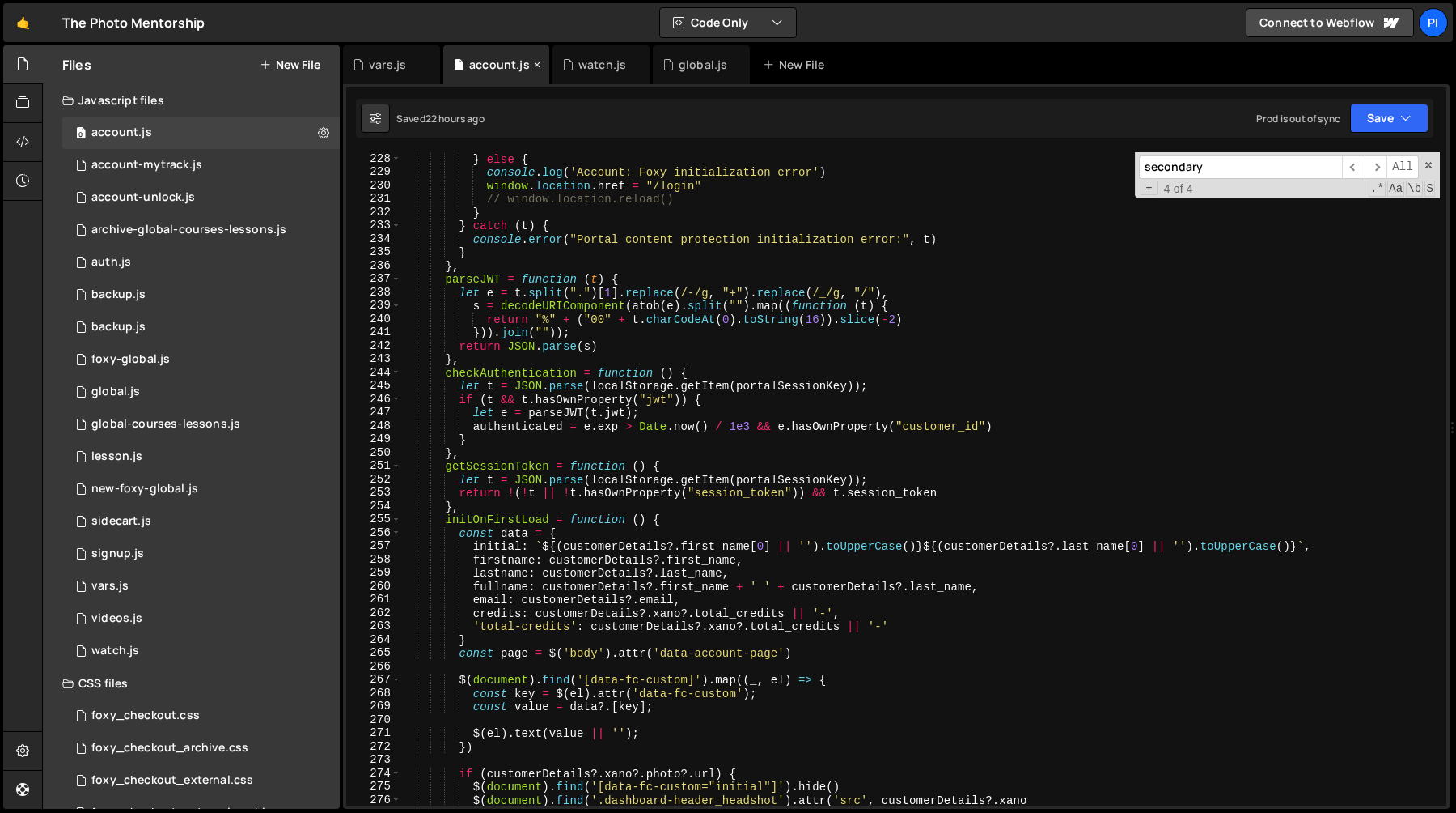
scroll to position [3032, 0]
click at [245, 382] on div "0 global.js 0" at bounding box center [201, 391] width 278 height 32
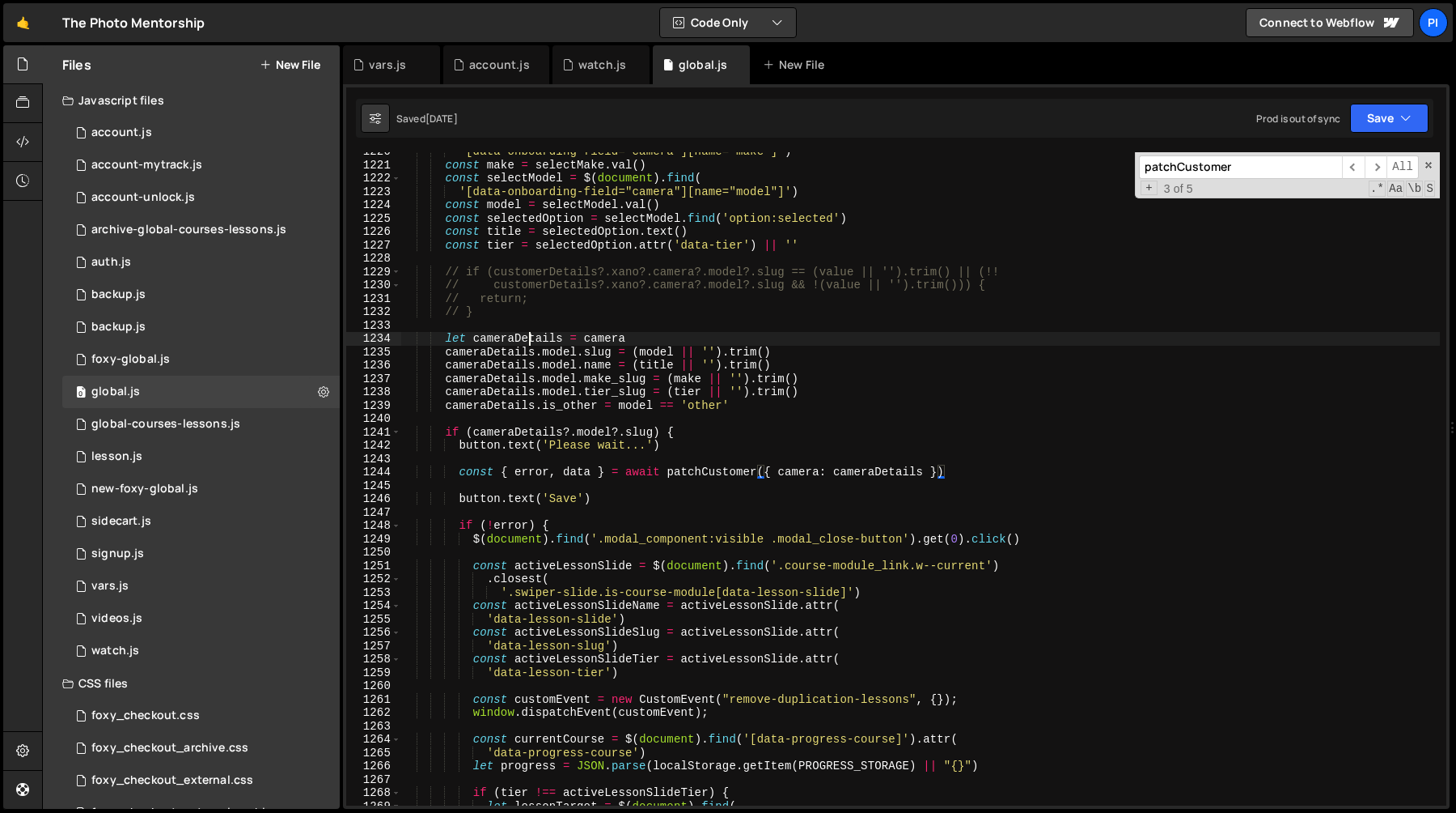
type textarea "let cameraDetails = camera"
click at [532, 339] on div "'[data-onboarding-field="camera"][name="make"]' ) const make = selectMake . val…" at bounding box center [920, 484] width 1039 height 680
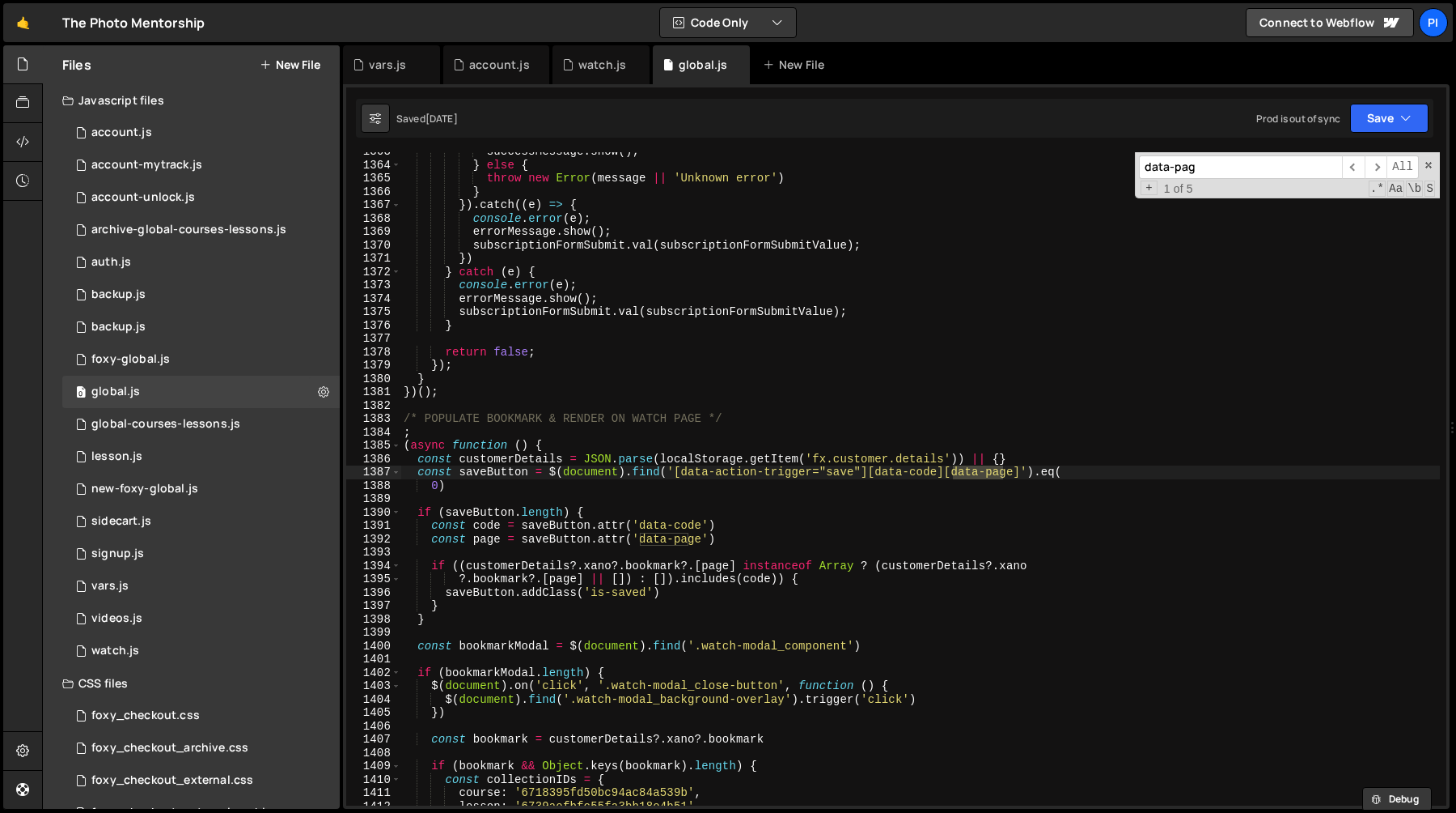
scroll to position [18624, 0]
type input "data-page-nav"
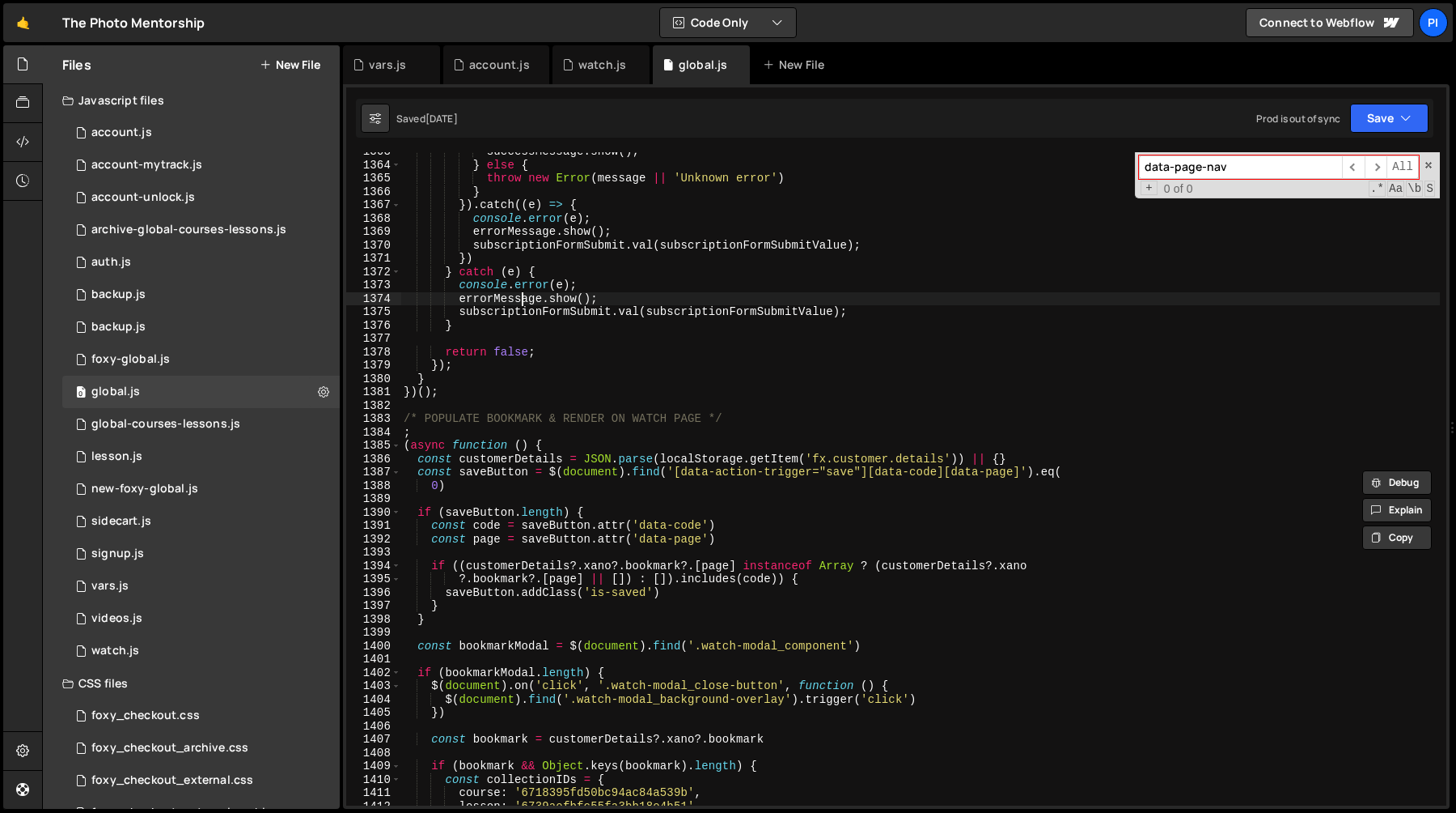
click at [522, 300] on div "successMessage . show ( ) ; } else { throw new Error ( message || 'Unknown erro…" at bounding box center [920, 484] width 1039 height 680
click at [622, 307] on div "successMessage . show ( ) ; } else { throw new Error ( message || 'Unknown erro…" at bounding box center [920, 484] width 1039 height 680
click at [627, 297] on div "successMessage . show ( ) ; } else { throw new Error ( message || 'Unknown erro…" at bounding box center [920, 484] width 1039 height 680
click at [850, 311] on div "successMessage . show ( ) ; } else { throw new Error ( message || 'Unknown erro…" at bounding box center [920, 484] width 1039 height 680
click at [753, 297] on div "successMessage . show ( ) ; } else { throw new Error ( message || 'Unknown erro…" at bounding box center [920, 484] width 1039 height 680
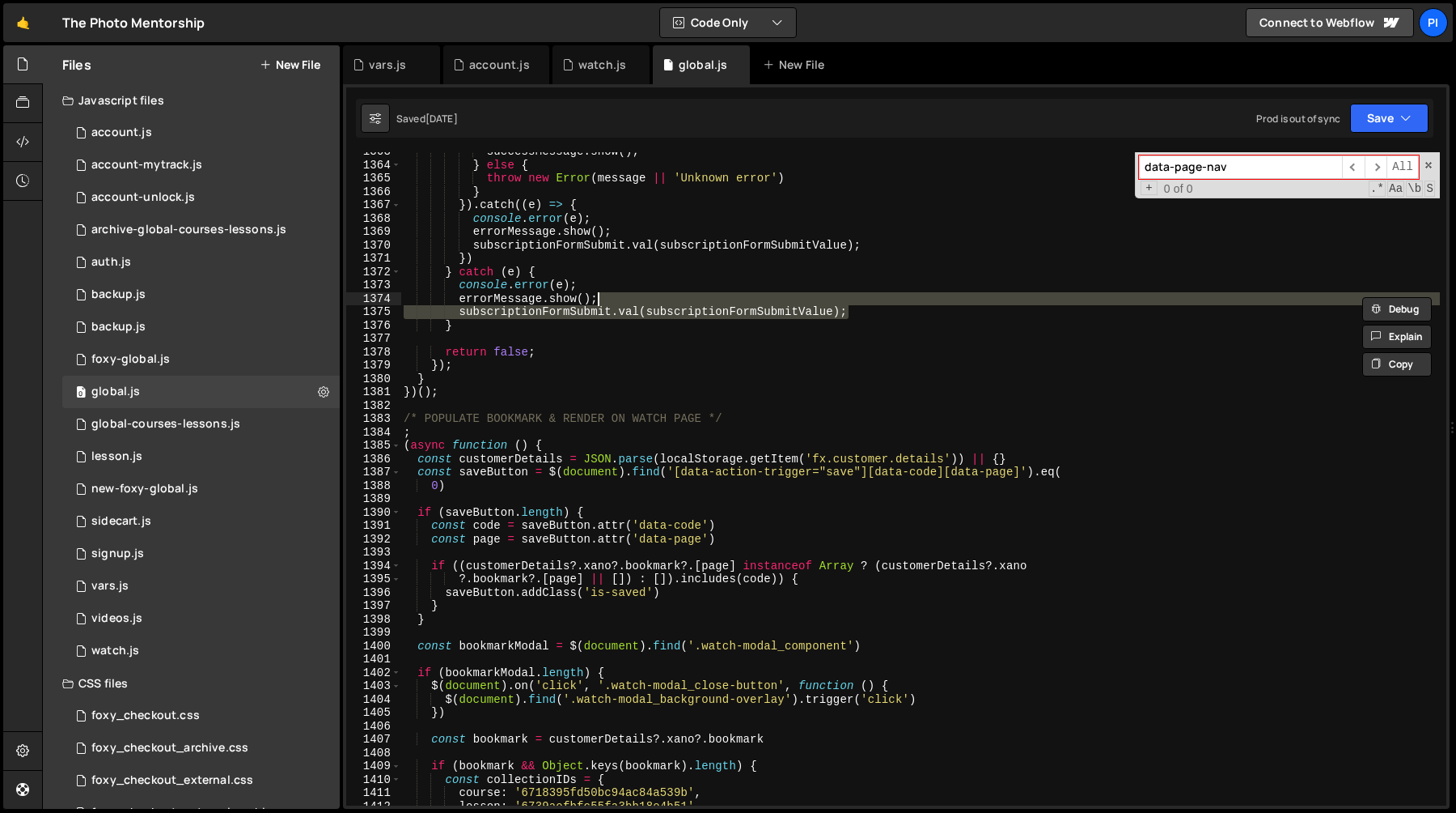
click at [690, 276] on div "successMessage . show ( ) ; } else { throw new Error ( message || 'Unknown erro…" at bounding box center [920, 484] width 1039 height 680
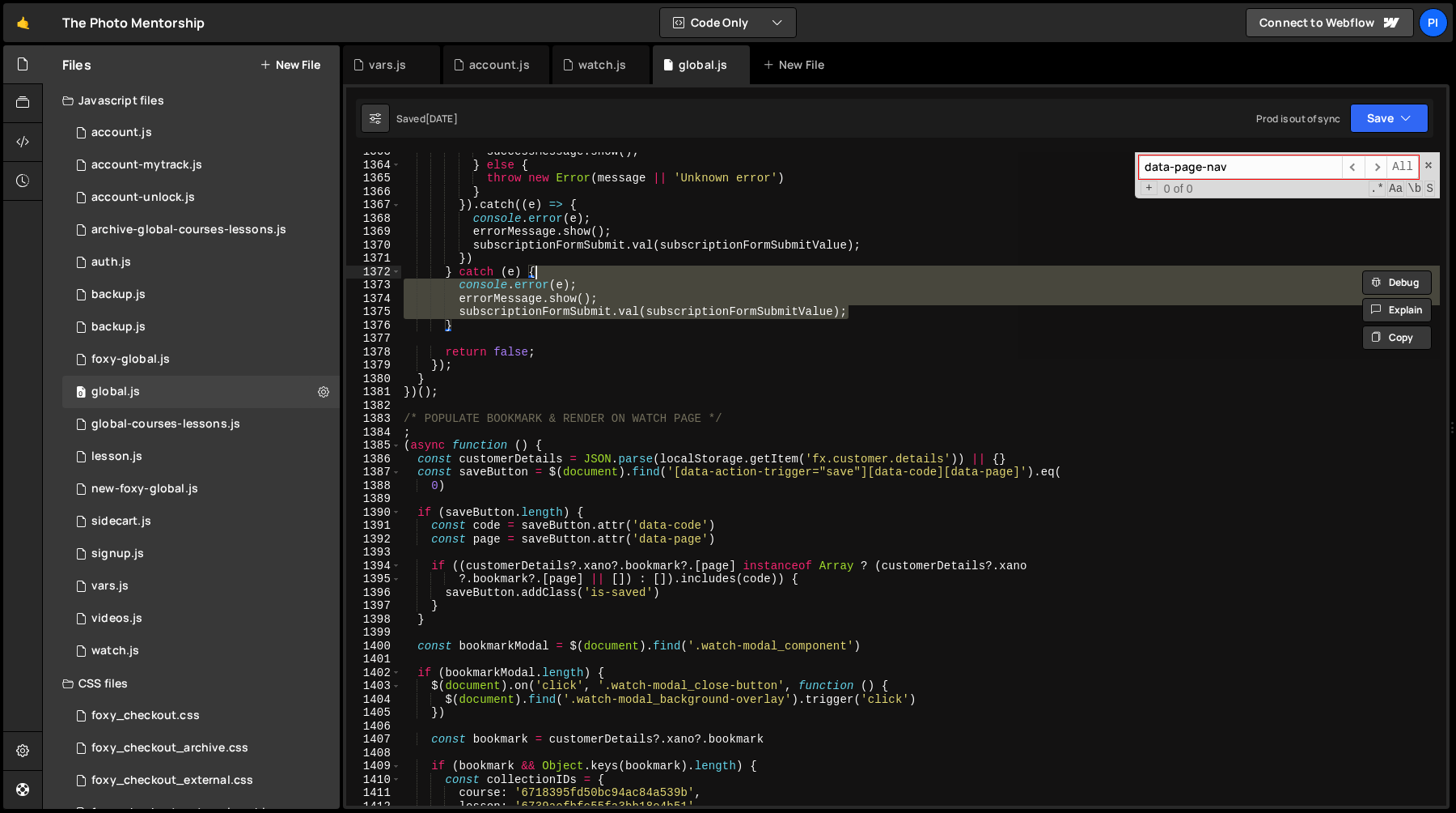
click at [589, 265] on div "successMessage . show ( ) ; } else { throw new Error ( message || 'Unknown erro…" at bounding box center [920, 479] width 1039 height 654
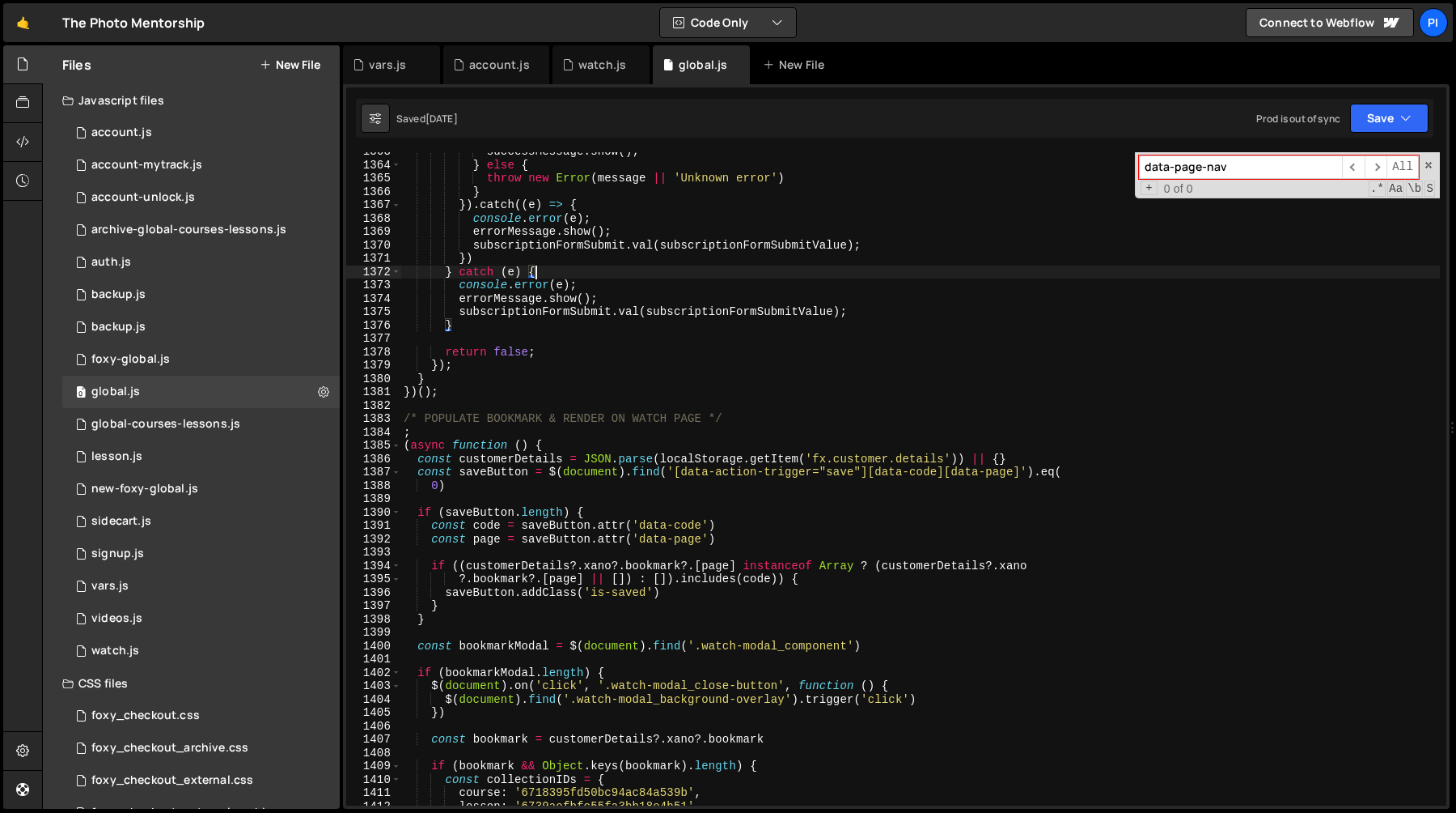
click at [591, 257] on div "successMessage . show ( ) ; } else { throw new Error ( message || 'Unknown erro…" at bounding box center [920, 484] width 1039 height 680
click at [579, 269] on div "successMessage . show ( ) ; } else { throw new Error ( message || 'Unknown erro…" at bounding box center [920, 484] width 1039 height 680
click at [883, 304] on div "successMessage . show ( ) ; } else { throw new Error ( message || 'Unknown erro…" at bounding box center [920, 484] width 1039 height 680
type textarea "console.error(e); [DOMAIN_NAME]();"
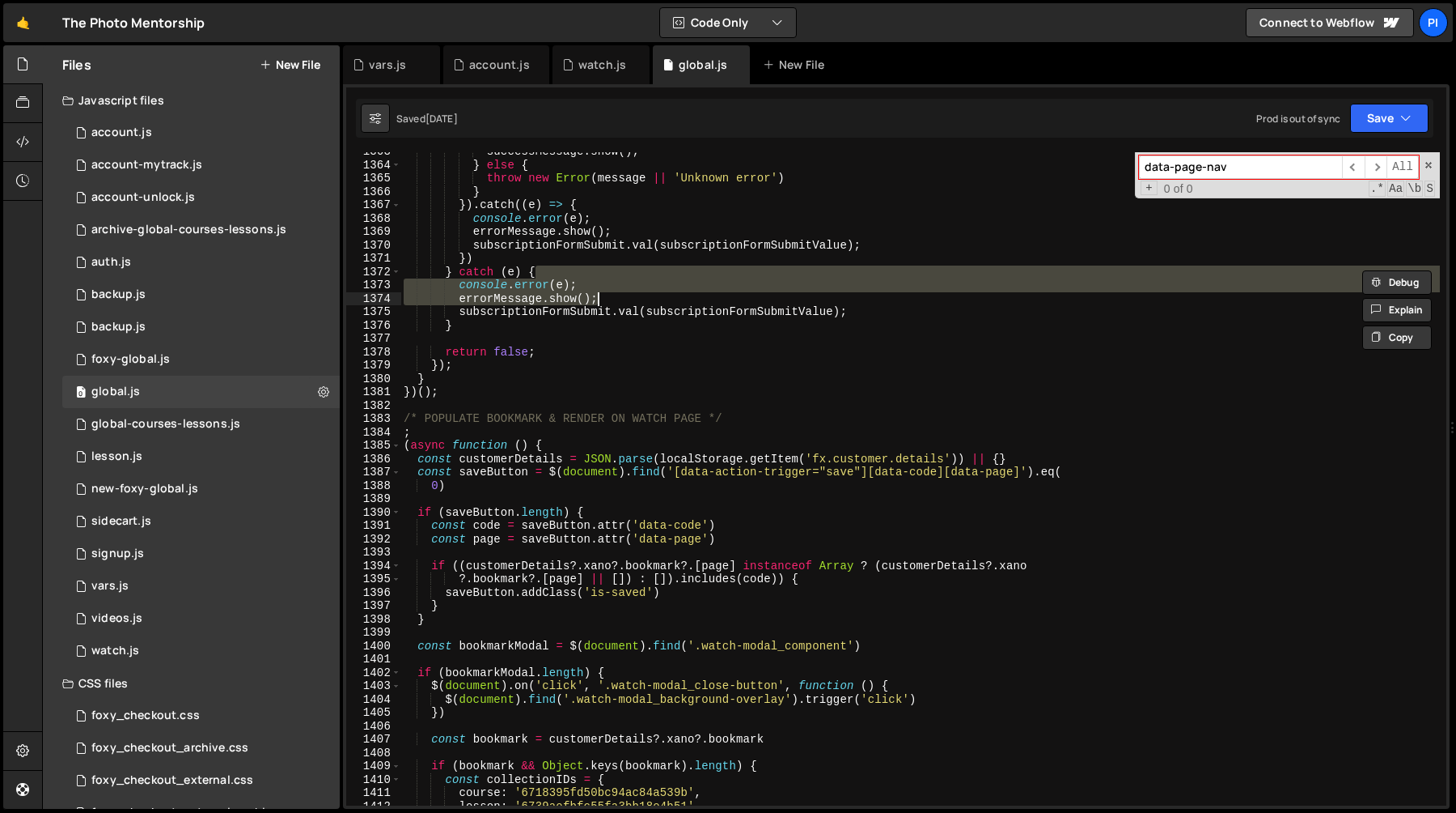
click at [1269, 176] on input "data-page-nav" at bounding box center [1241, 167] width 203 height 23
click at [129, 360] on div "foxy-global.js" at bounding box center [130, 359] width 78 height 15
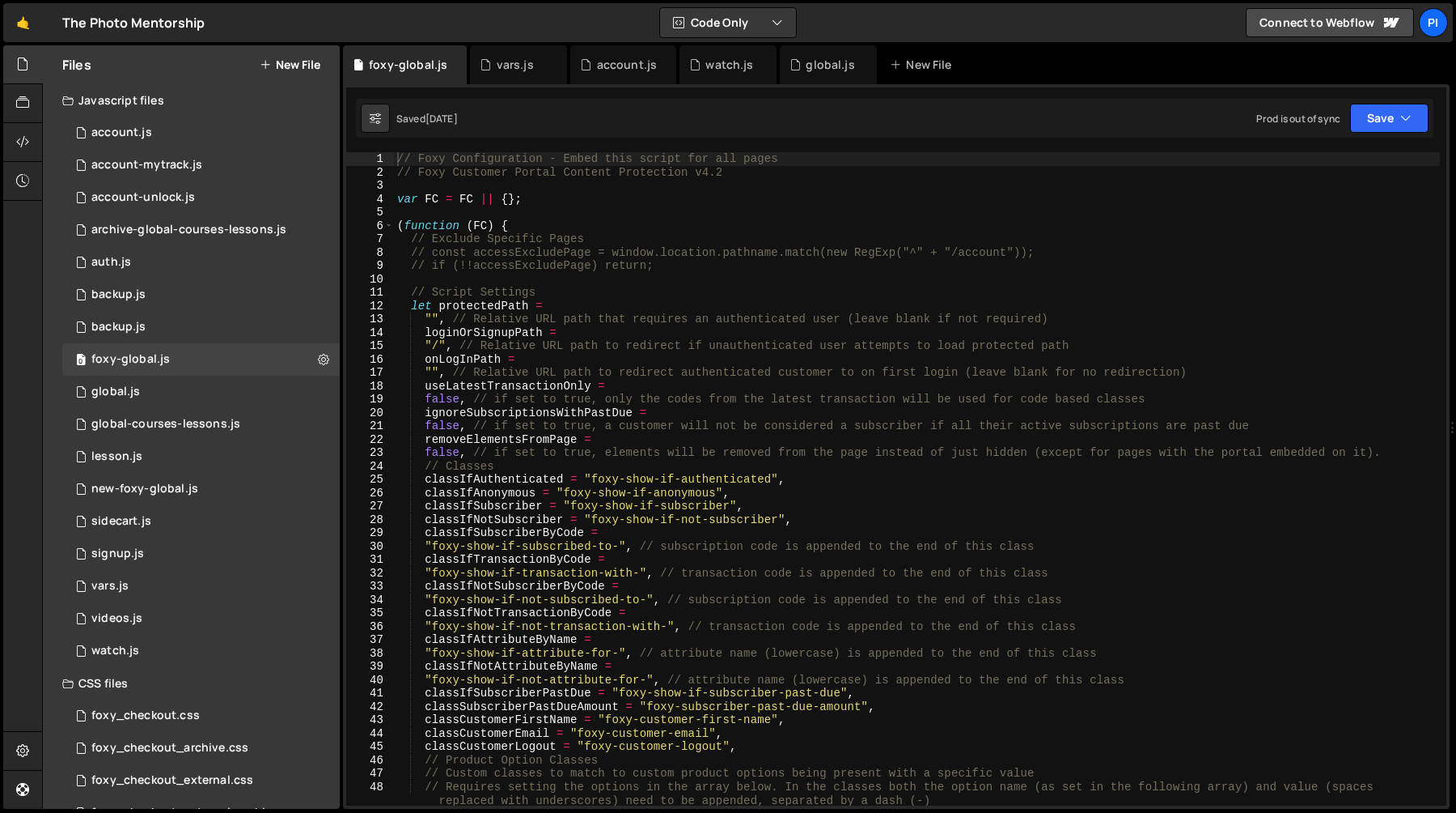
scroll to position [0, 0]
type textarea ""/", // Relative URL path to redirect if unauthenticated user attempts to load …"
click at [791, 348] on div "// Foxy Configuration - Embed this script for all pages // Foxy Customer Portal…" at bounding box center [917, 492] width 1046 height 680
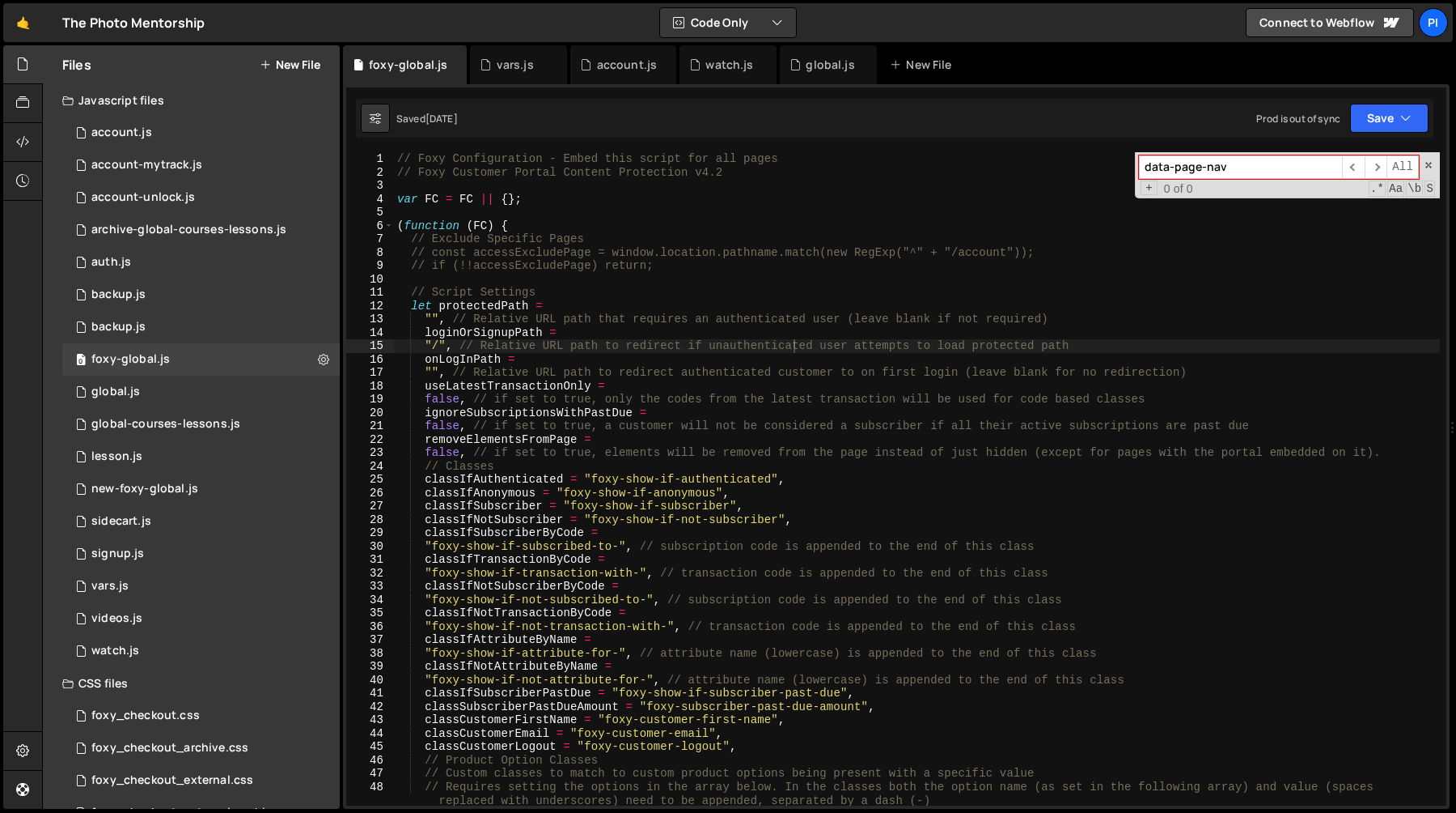
type input "data-page-nav"
type textarea "var FC = FC || {};"
click at [536, 197] on div "// Foxy Configuration - Embed this script for all pages // Foxy Customer Portal…" at bounding box center [917, 492] width 1046 height 680
click at [174, 397] on div "0 global.js 0" at bounding box center [201, 391] width 278 height 32
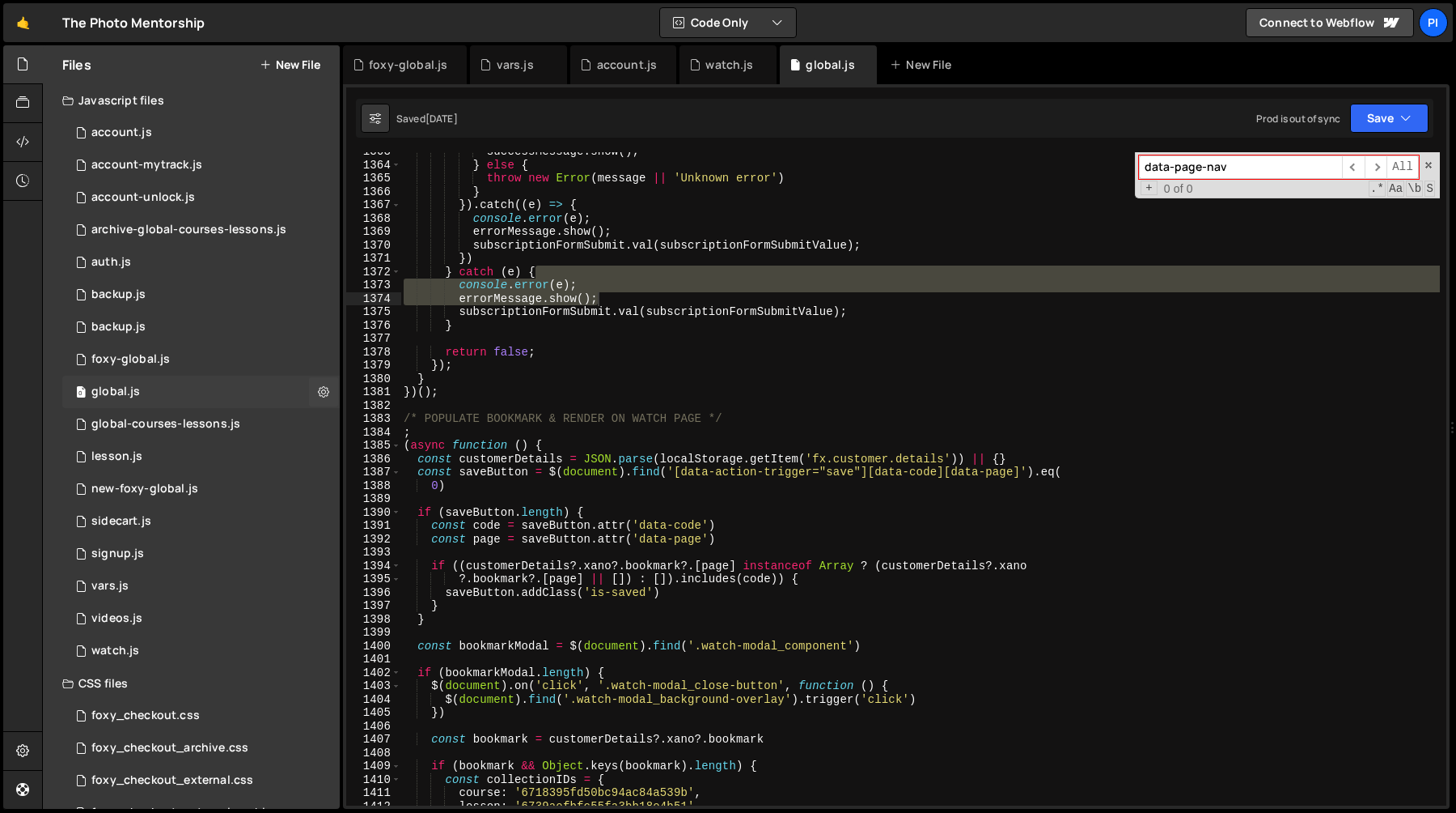
scroll to position [696, 0]
click at [583, 260] on div "successMessage . show ( ) ; } else { throw new Error ( message || 'Unknown erro…" at bounding box center [920, 484] width 1039 height 680
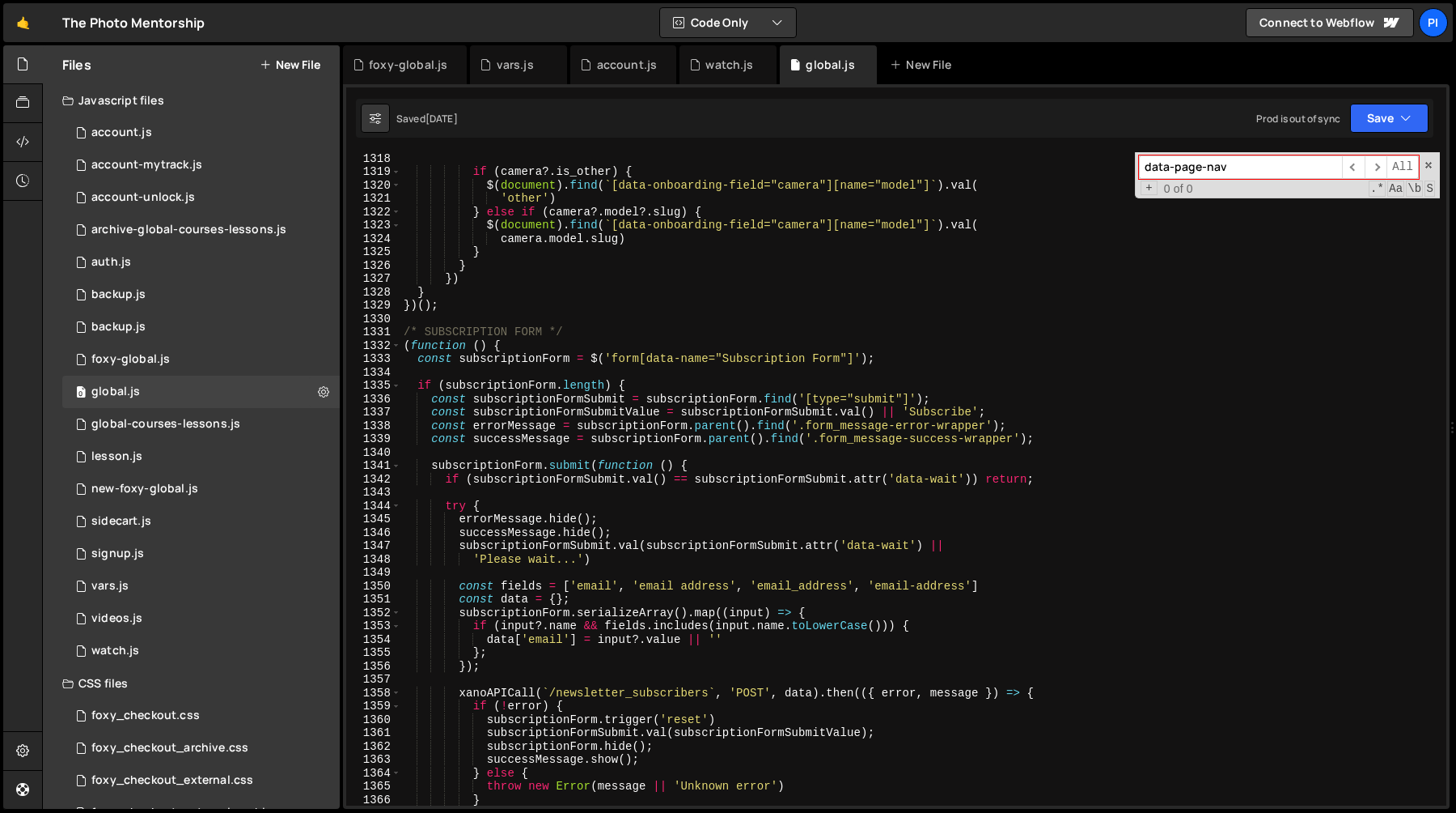
click at [717, 339] on div "if ( camera ?. is_other ) { $ ( document ) . find ( ` [data-onboarding-field="c…" at bounding box center [920, 491] width 1039 height 680
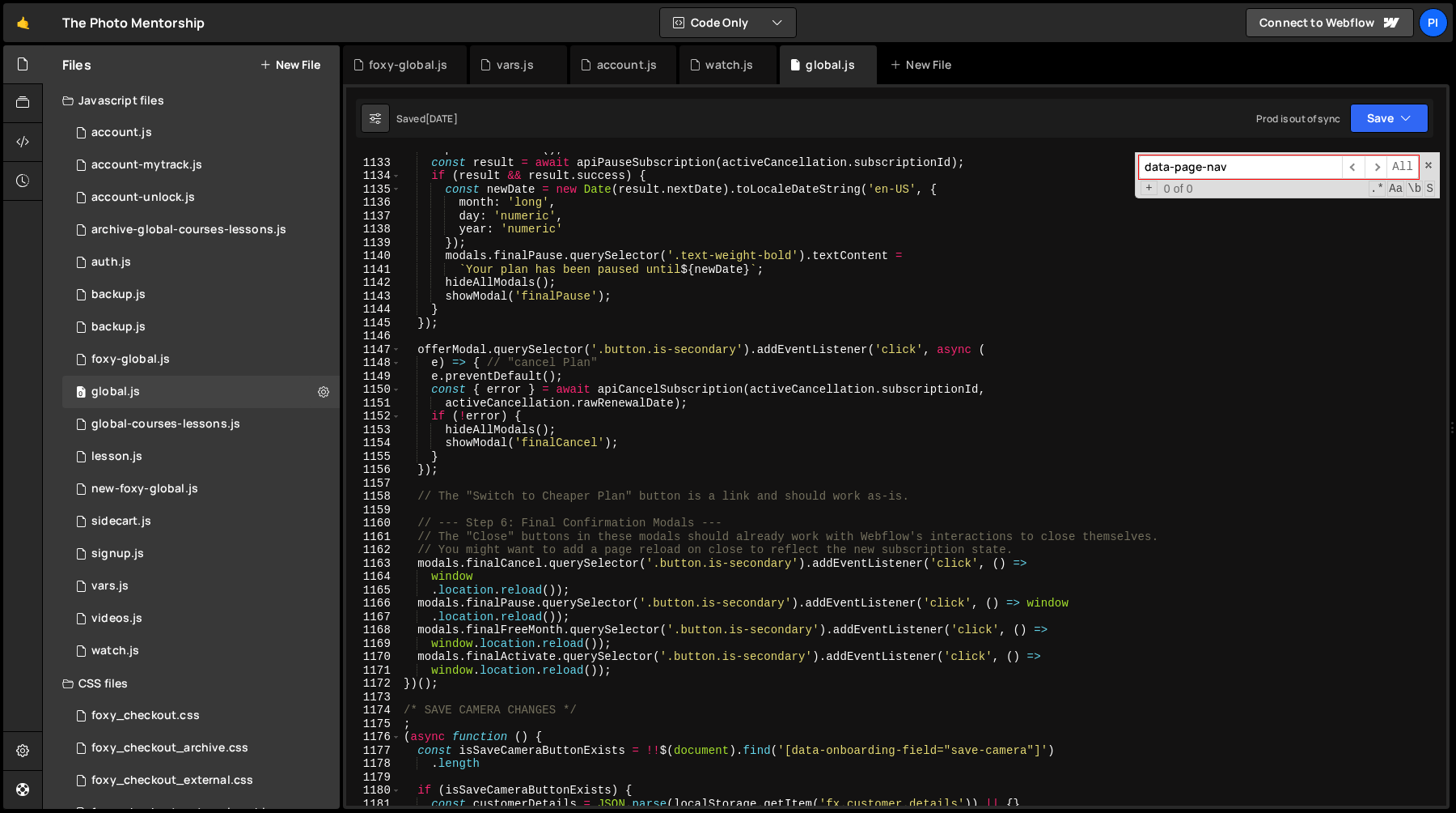
scroll to position [15227, 0]
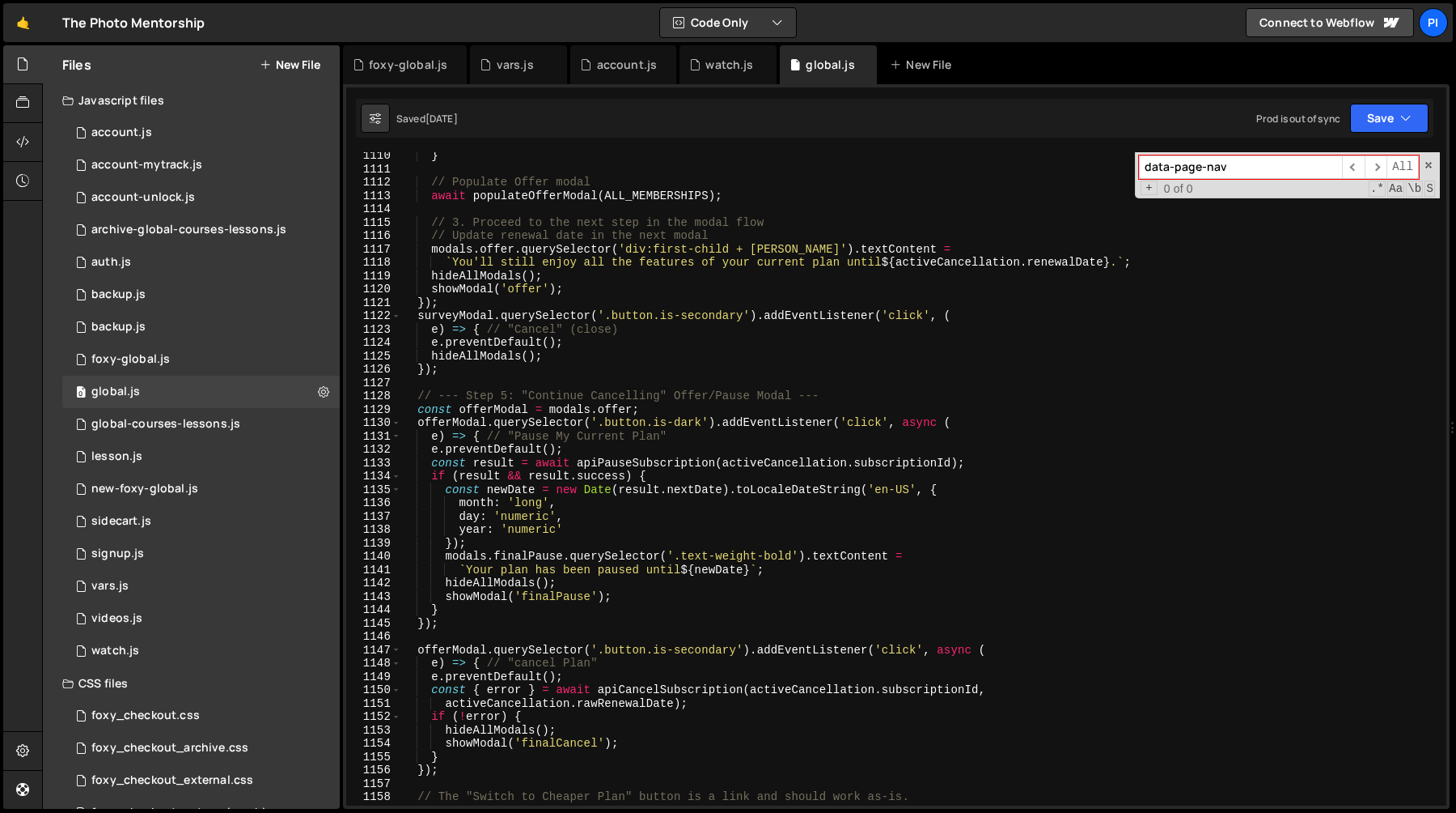
click at [684, 367] on div "} // Populate Offer modal await populateOfferModal ( ALL_MEMBERSHIPS ) ; // 3. …" at bounding box center [920, 488] width 1039 height 680
type textarea "});"
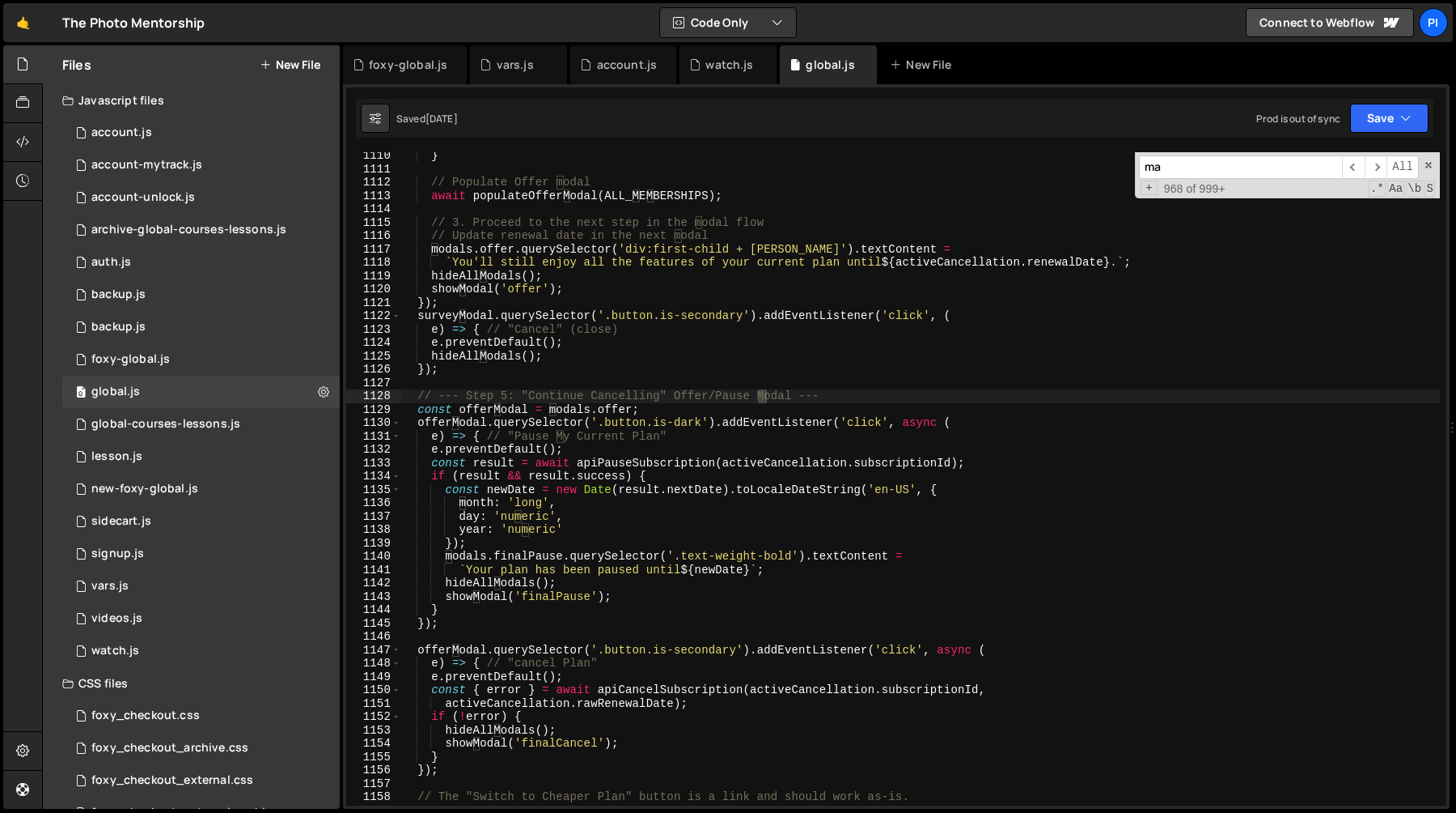
scroll to position [15251, 0]
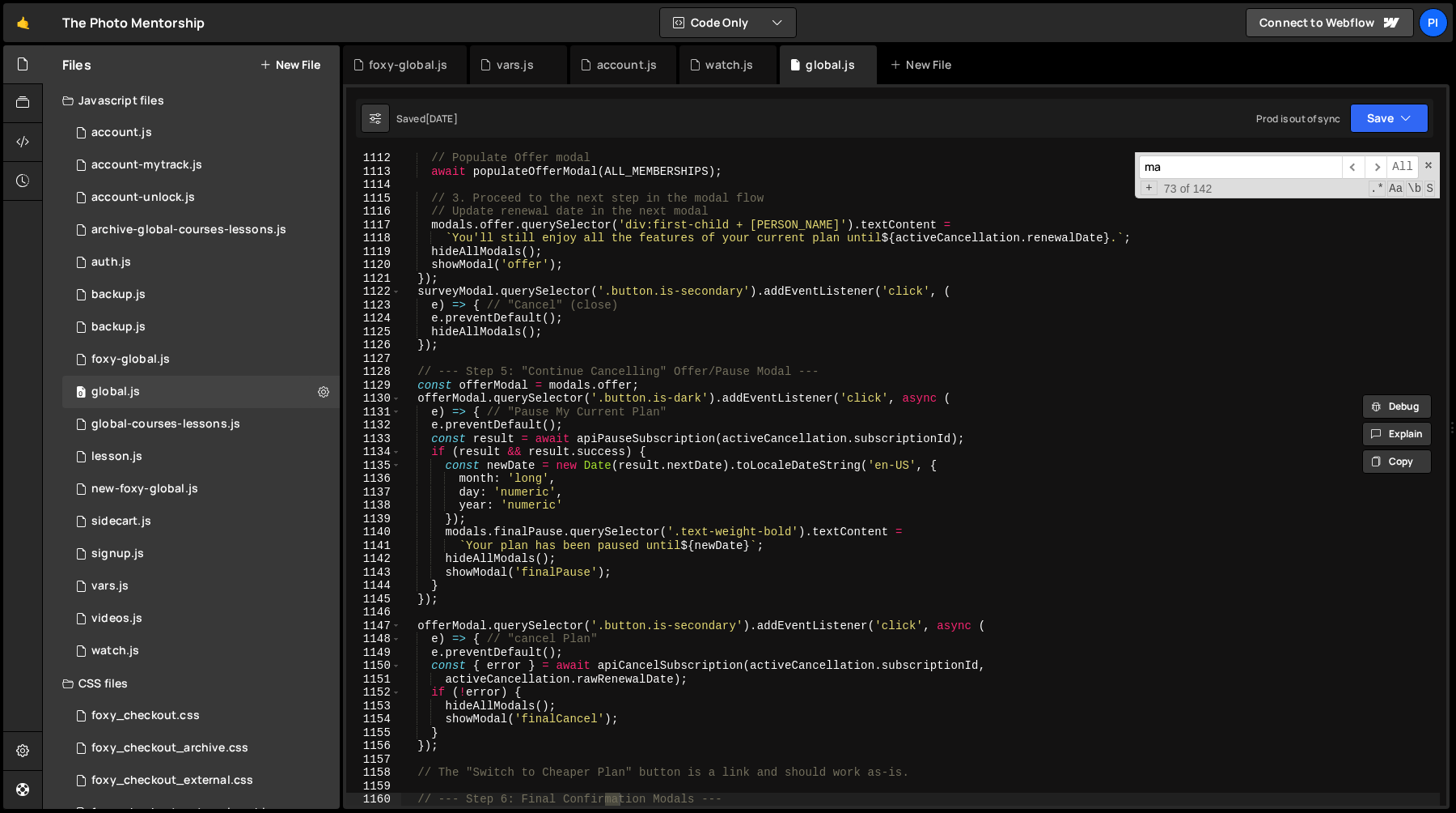
type input "m"
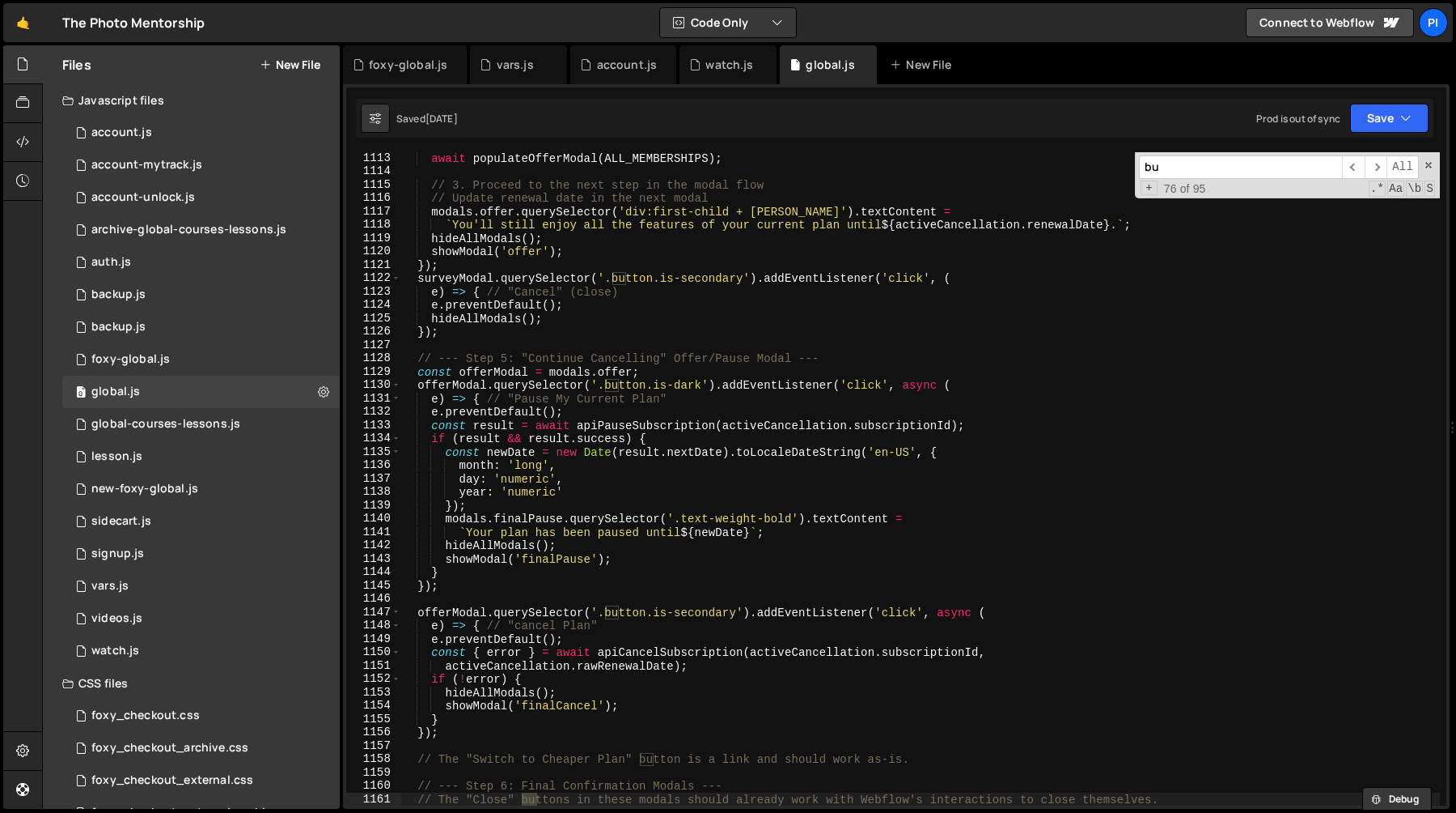
type input "b"
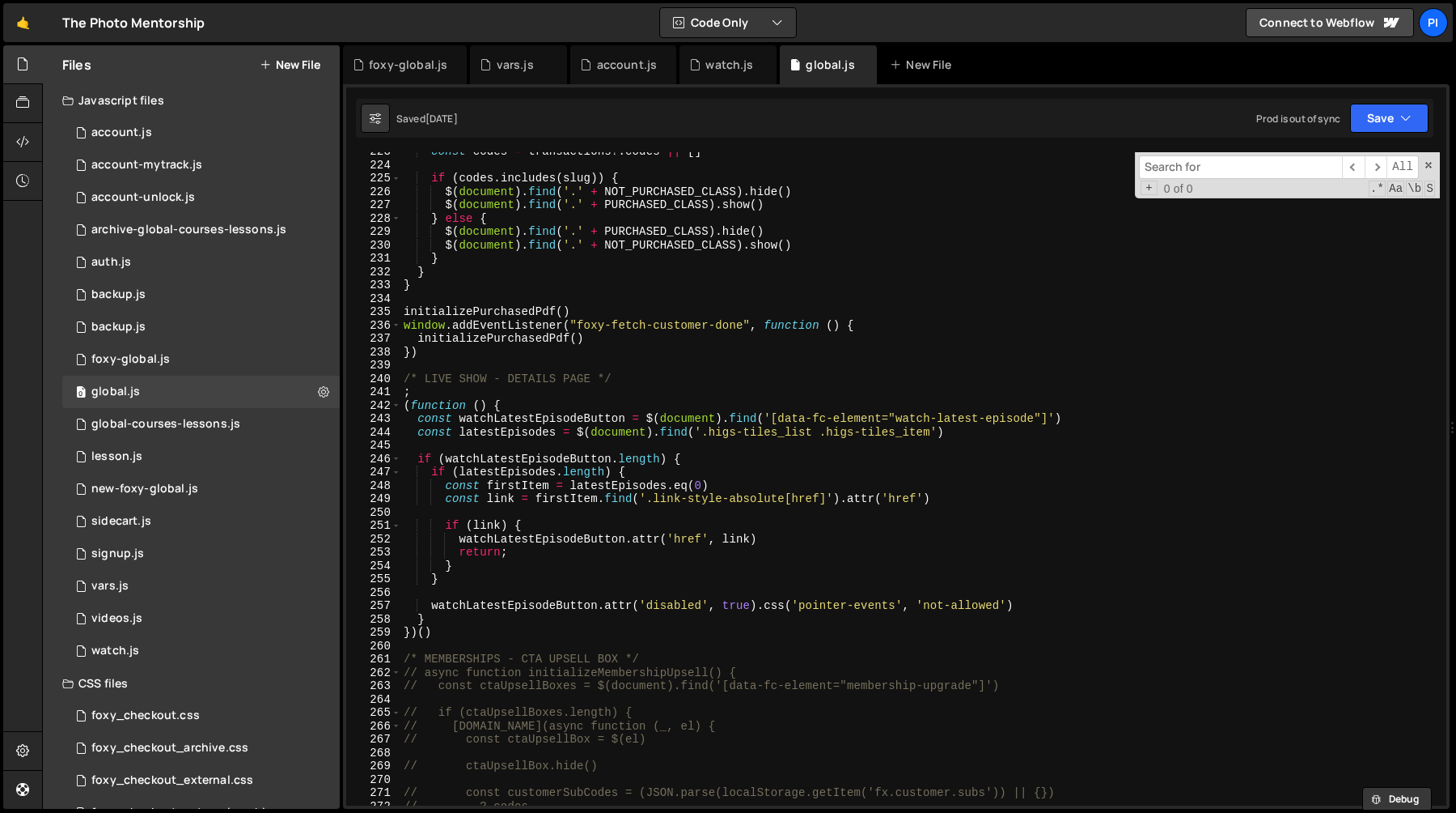
scroll to position [2933, 0]
type textarea "$(document).find('.' + PURCHASED_CLASS).hide()"
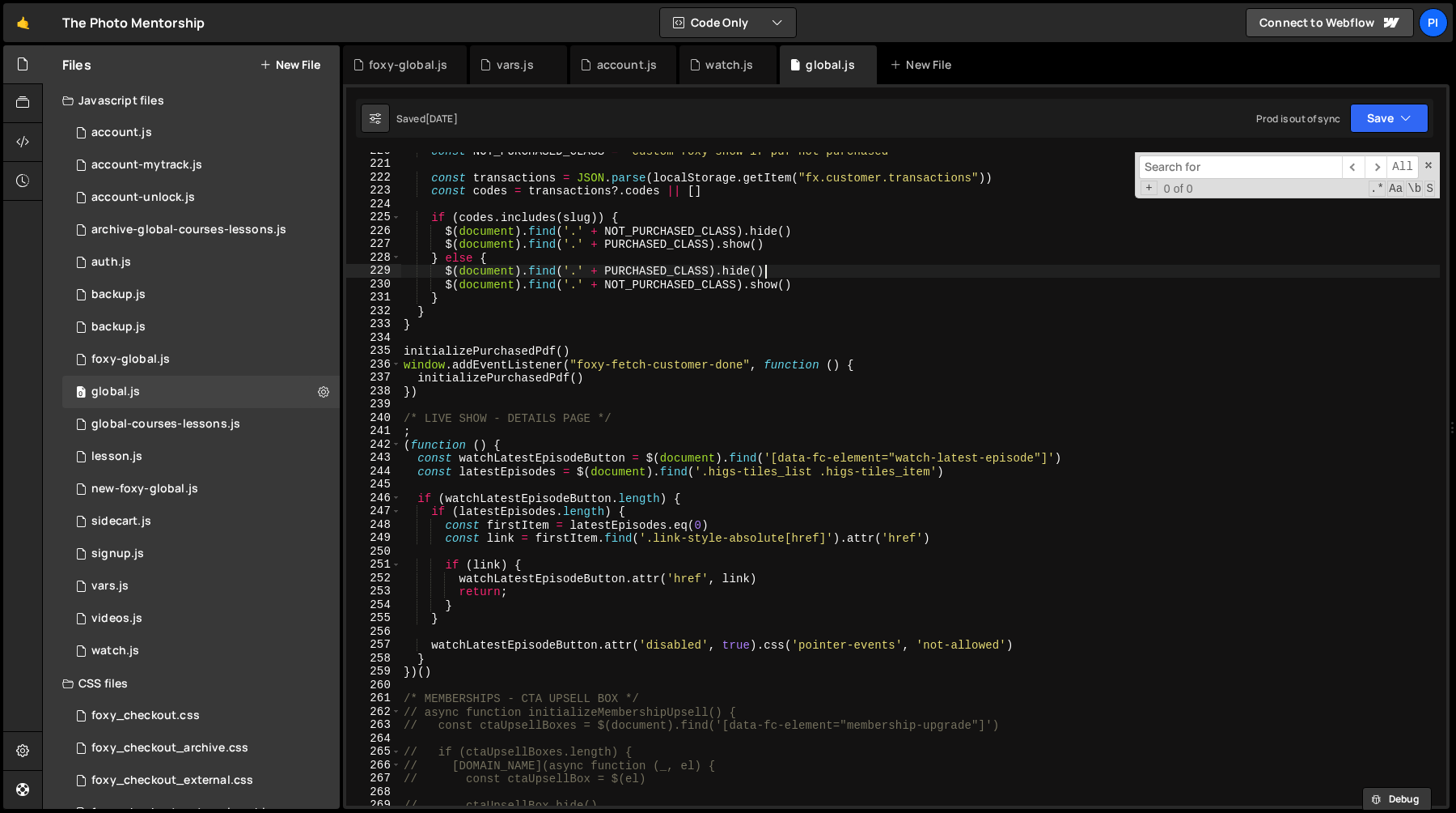
click at [816, 265] on div "const NOT_PURCHASED_CLASS = 'custom-foxy-show-if-pdf-not-purchased' const trans…" at bounding box center [920, 483] width 1039 height 680
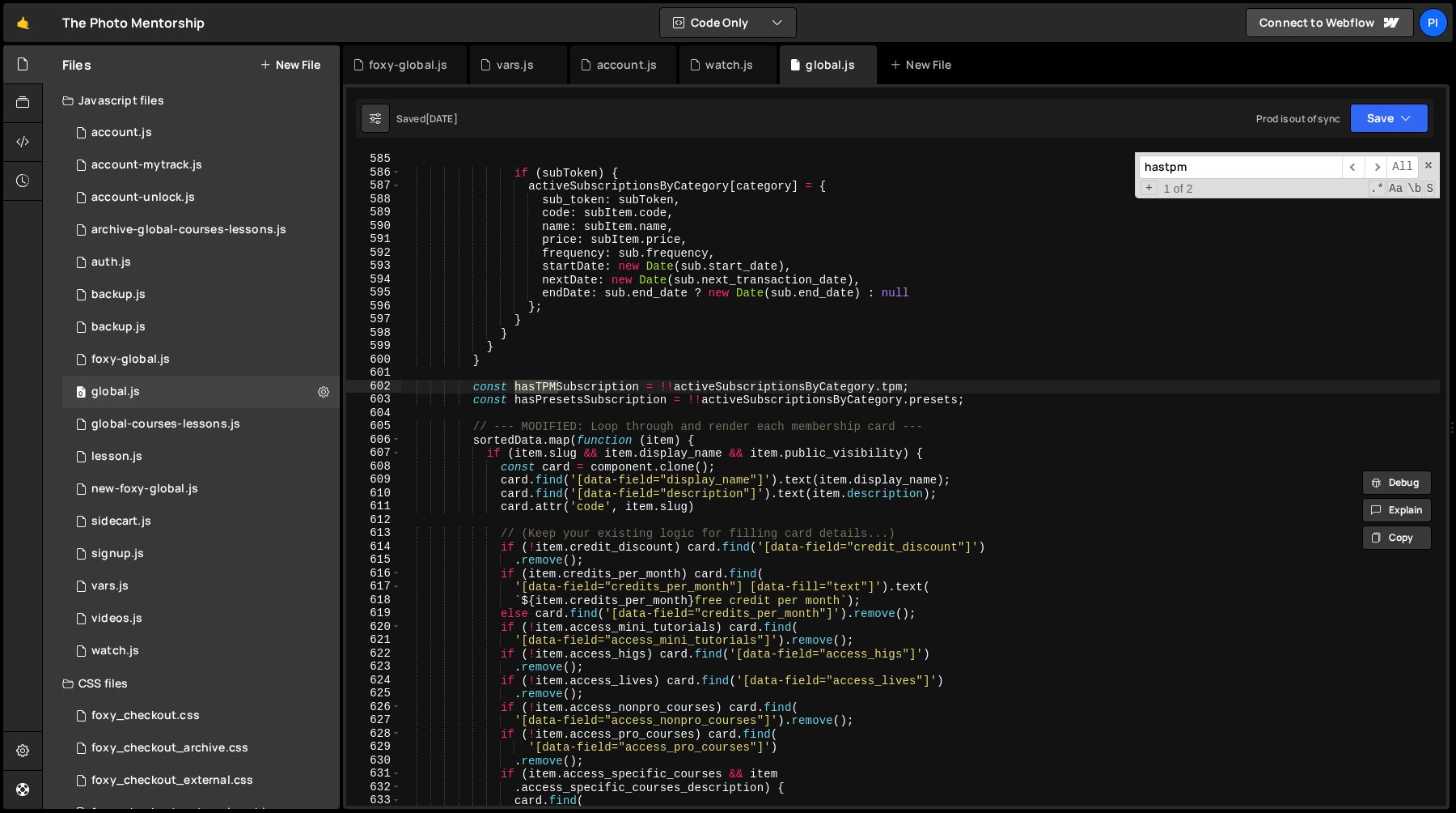
scroll to position [7868, 0]
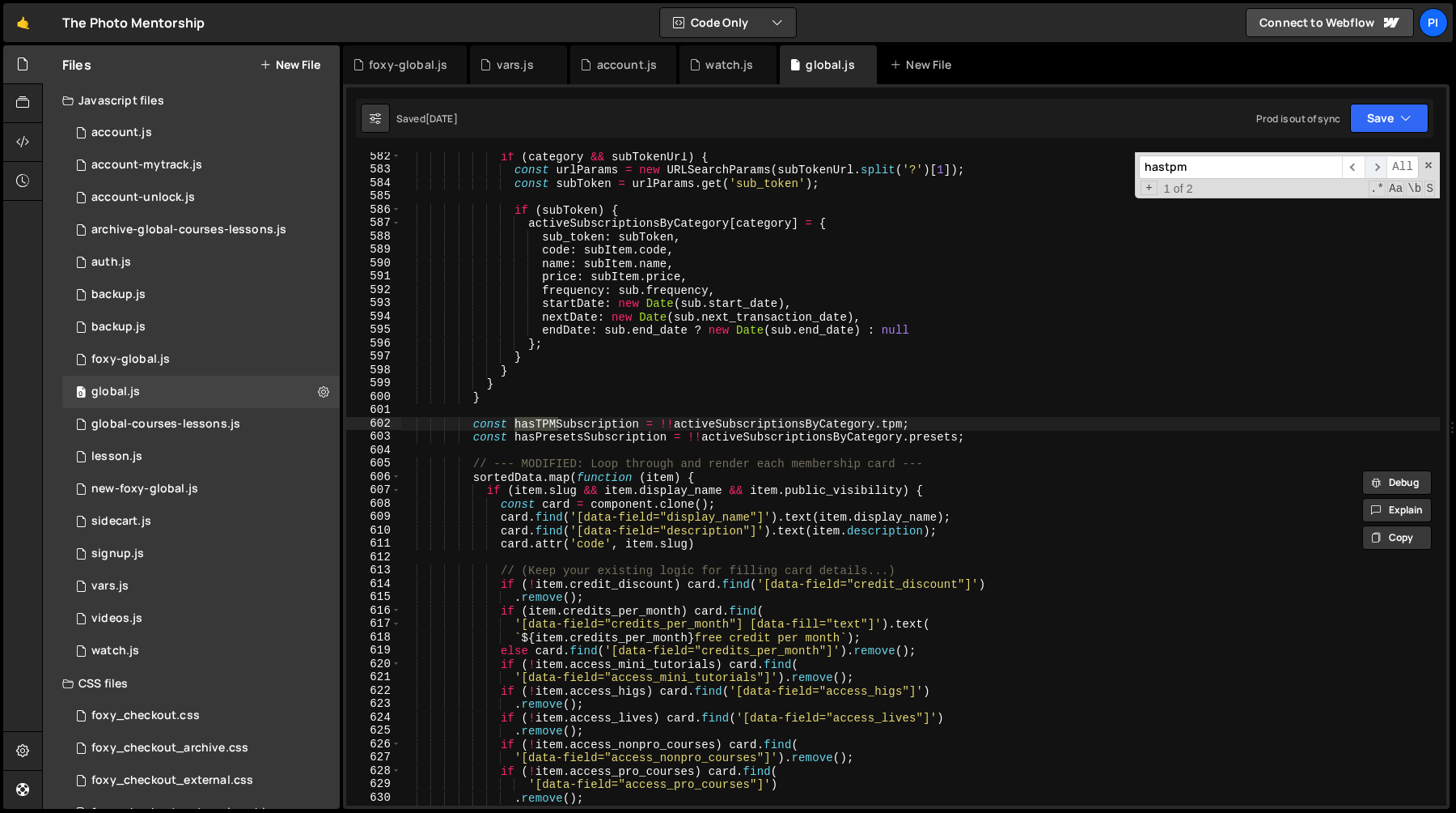
type input "hastpm"
click at [1373, 174] on span "​" at bounding box center [1376, 167] width 22 height 23
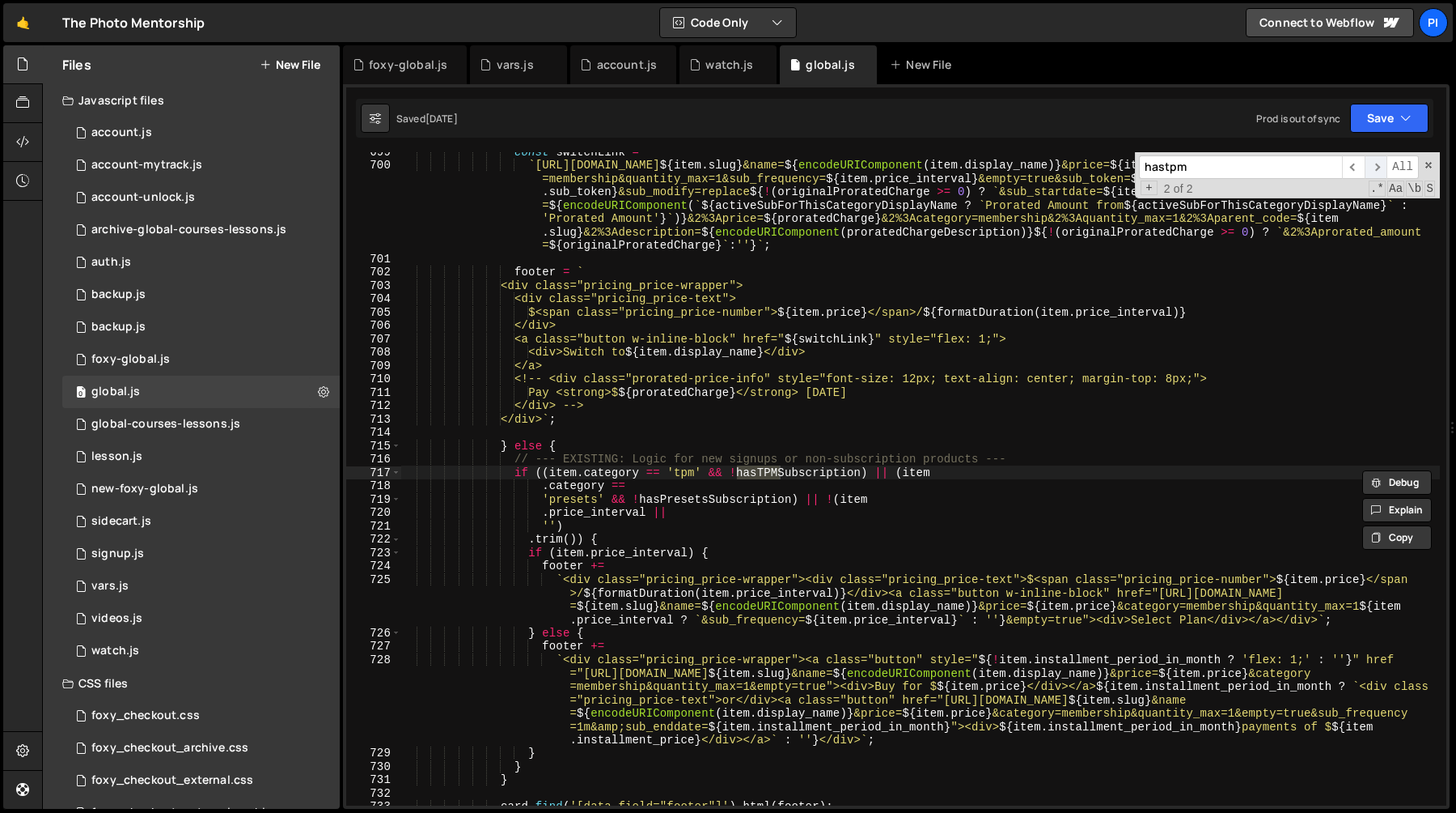
click at [1376, 164] on span "​" at bounding box center [1376, 167] width 22 height 23
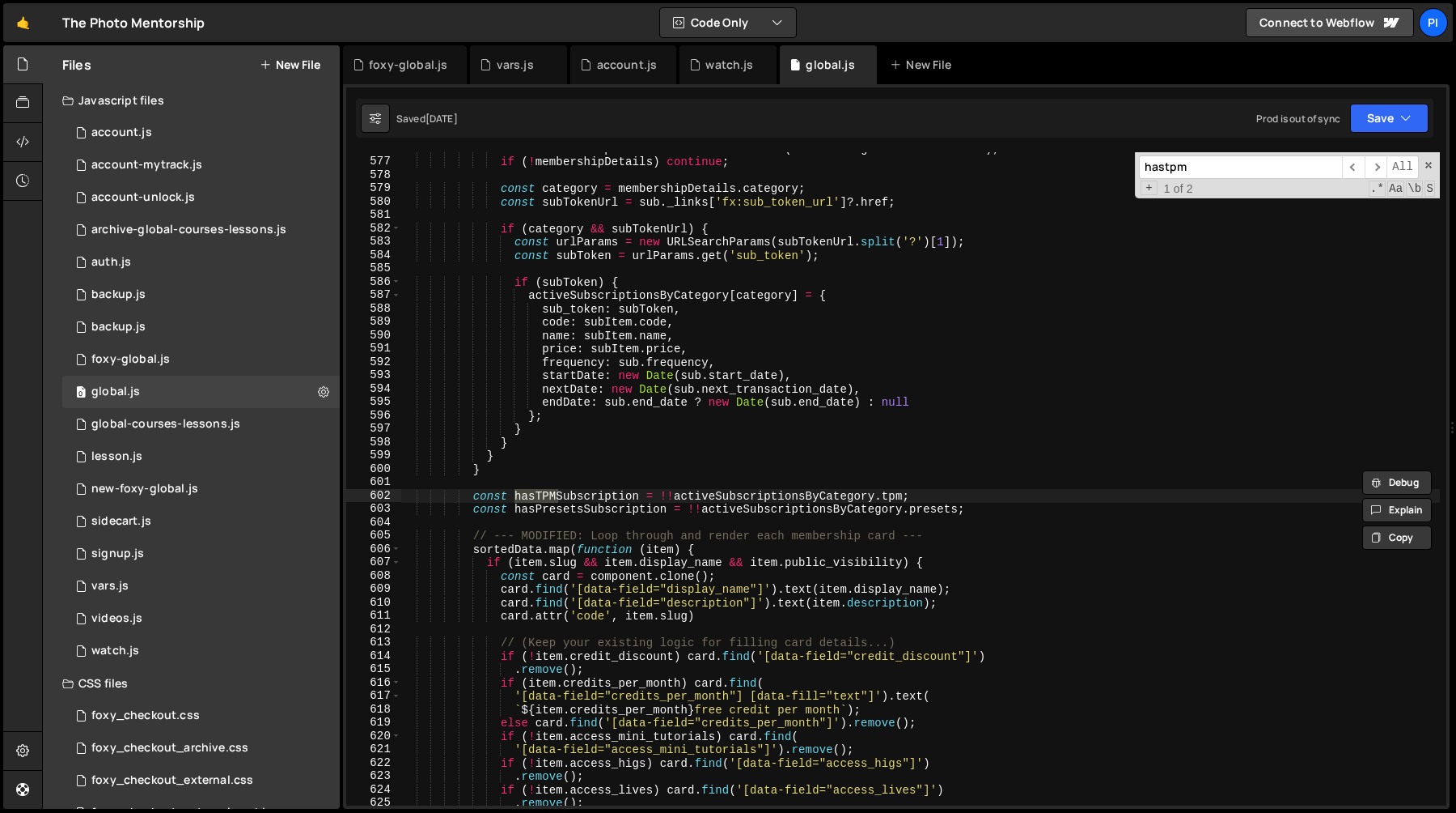
scroll to position [7789, 0]
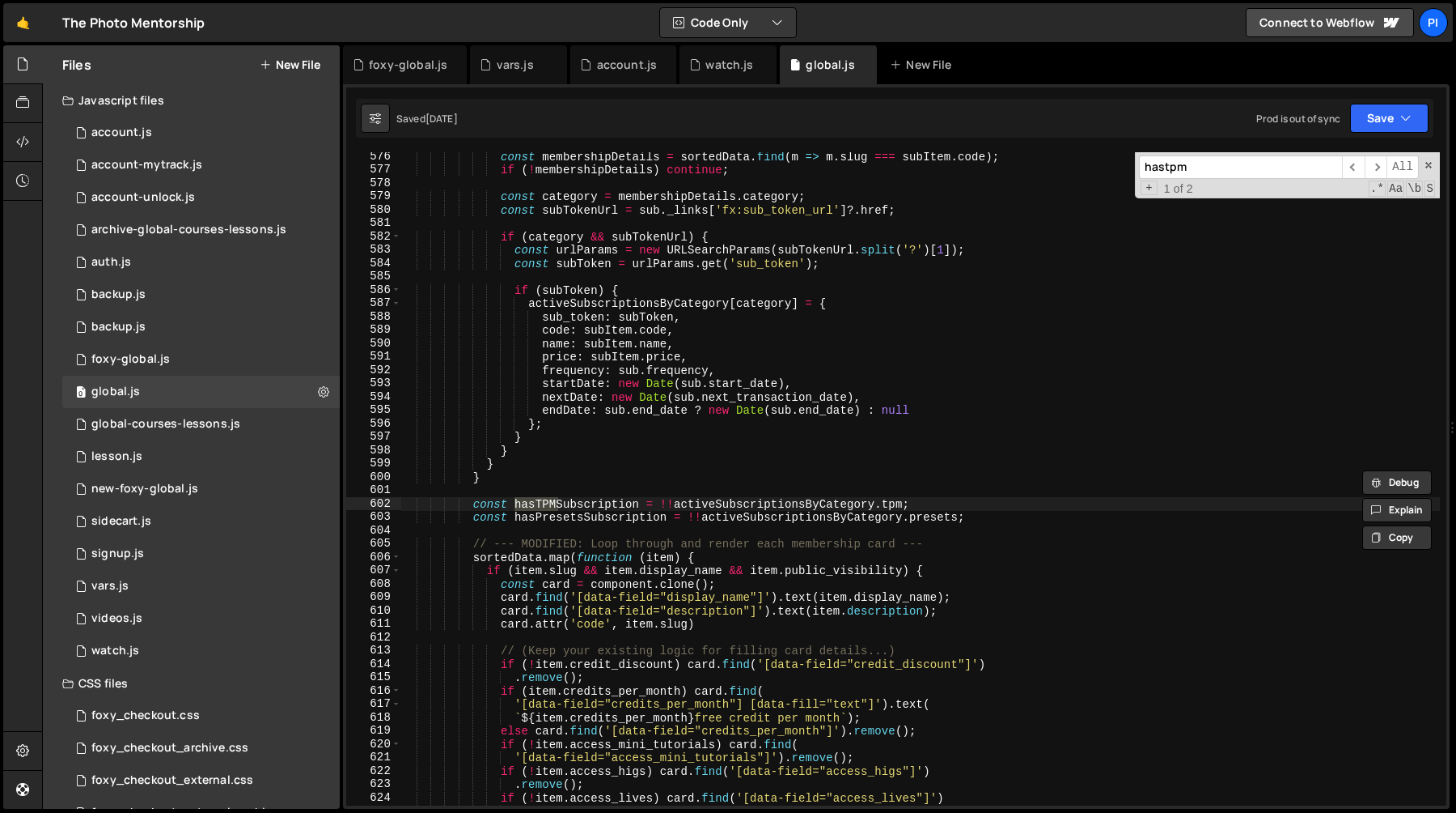
click at [722, 503] on div "const membershipDetails = sortedData . find ( m => m . slug === subItem . code …" at bounding box center [920, 489] width 1039 height 680
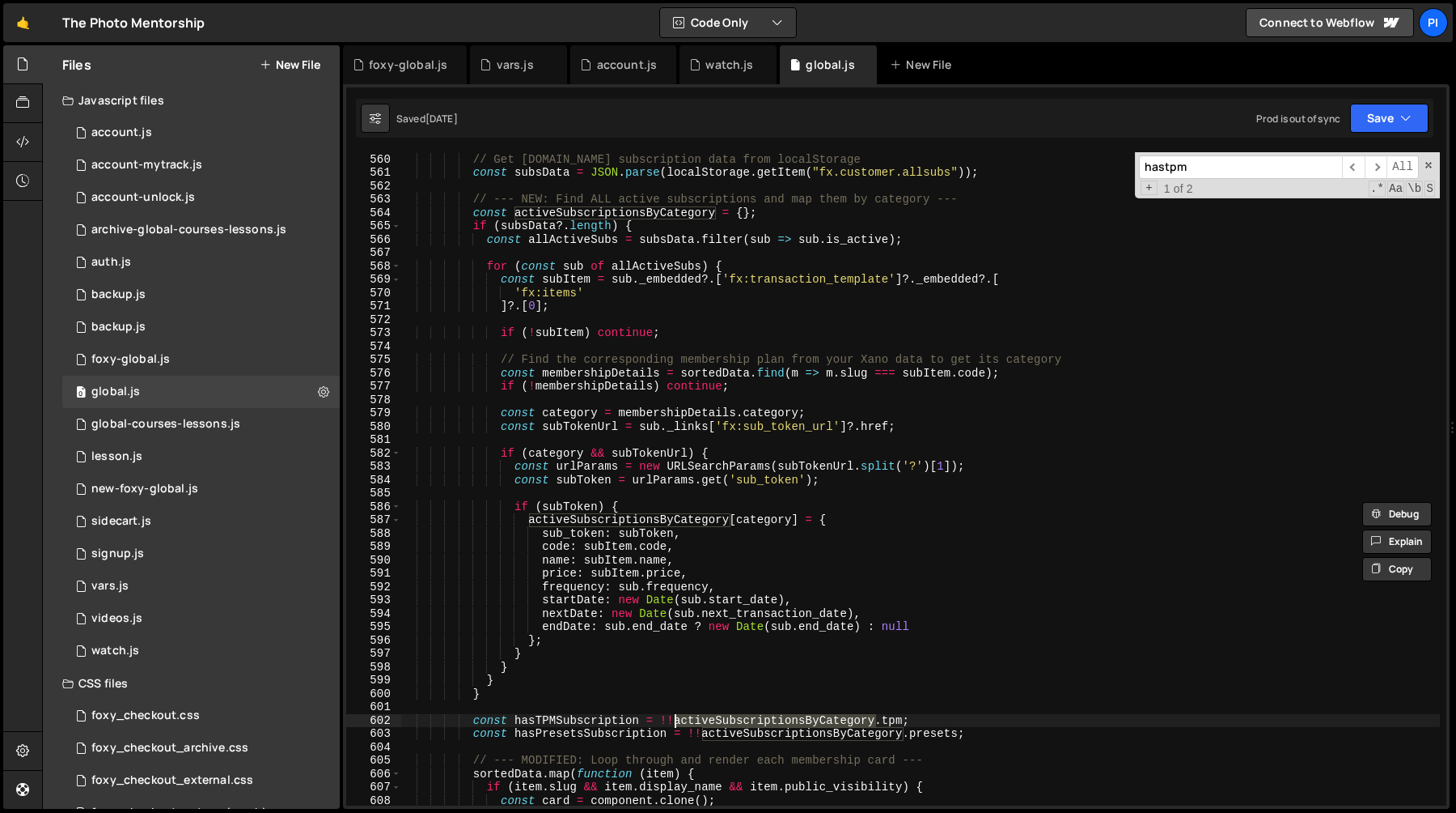
scroll to position [7570, 0]
click at [769, 714] on div "// Get [DOMAIN_NAME] subscription data from localStorage const subsData = JSON …" at bounding box center [920, 479] width 1039 height 654
click at [769, 714] on div "// Get [DOMAIN_NAME] subscription data from localStorage const subsData = JSON …" at bounding box center [920, 478] width 1039 height 680
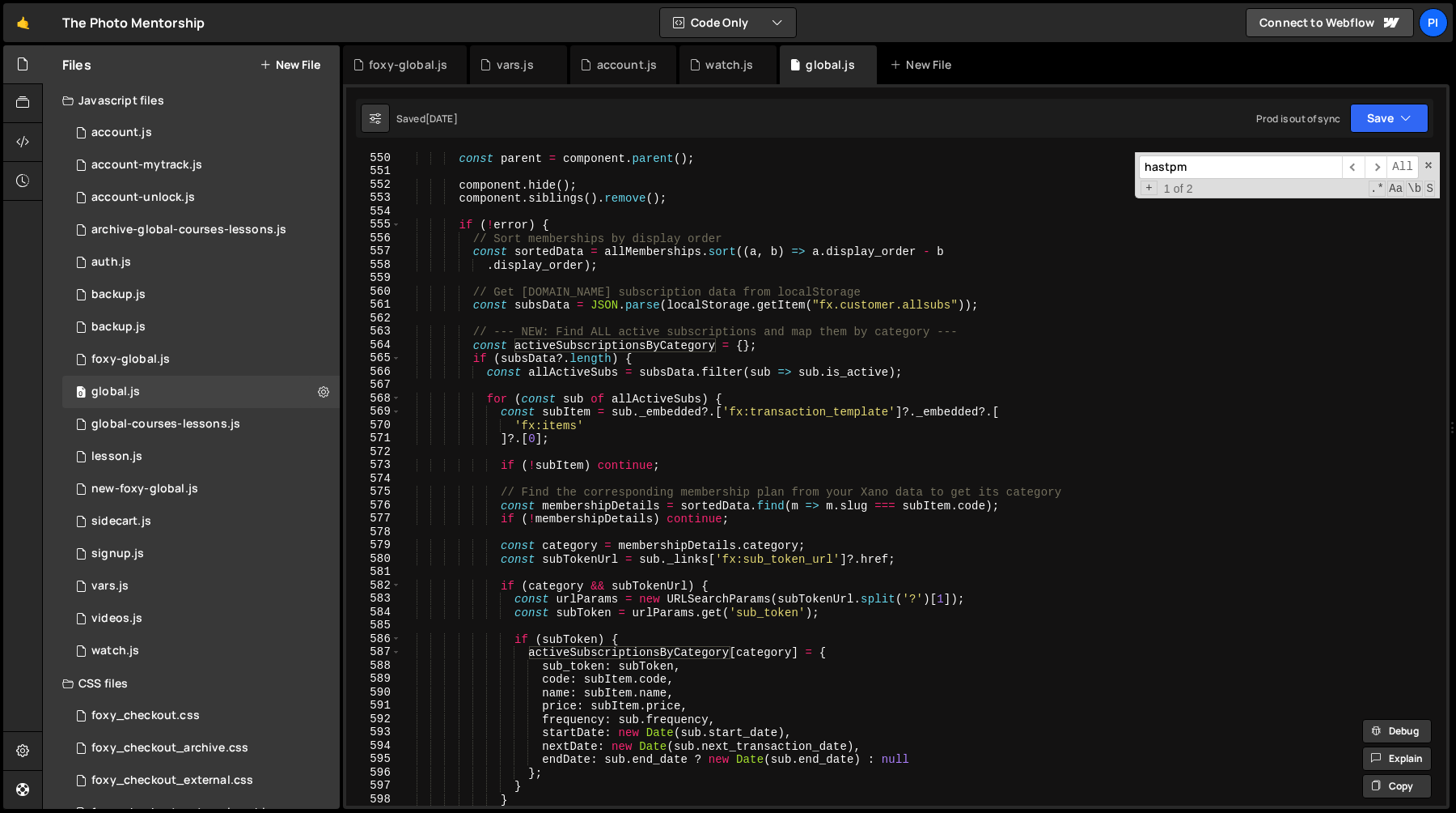
scroll to position [7432, 0]
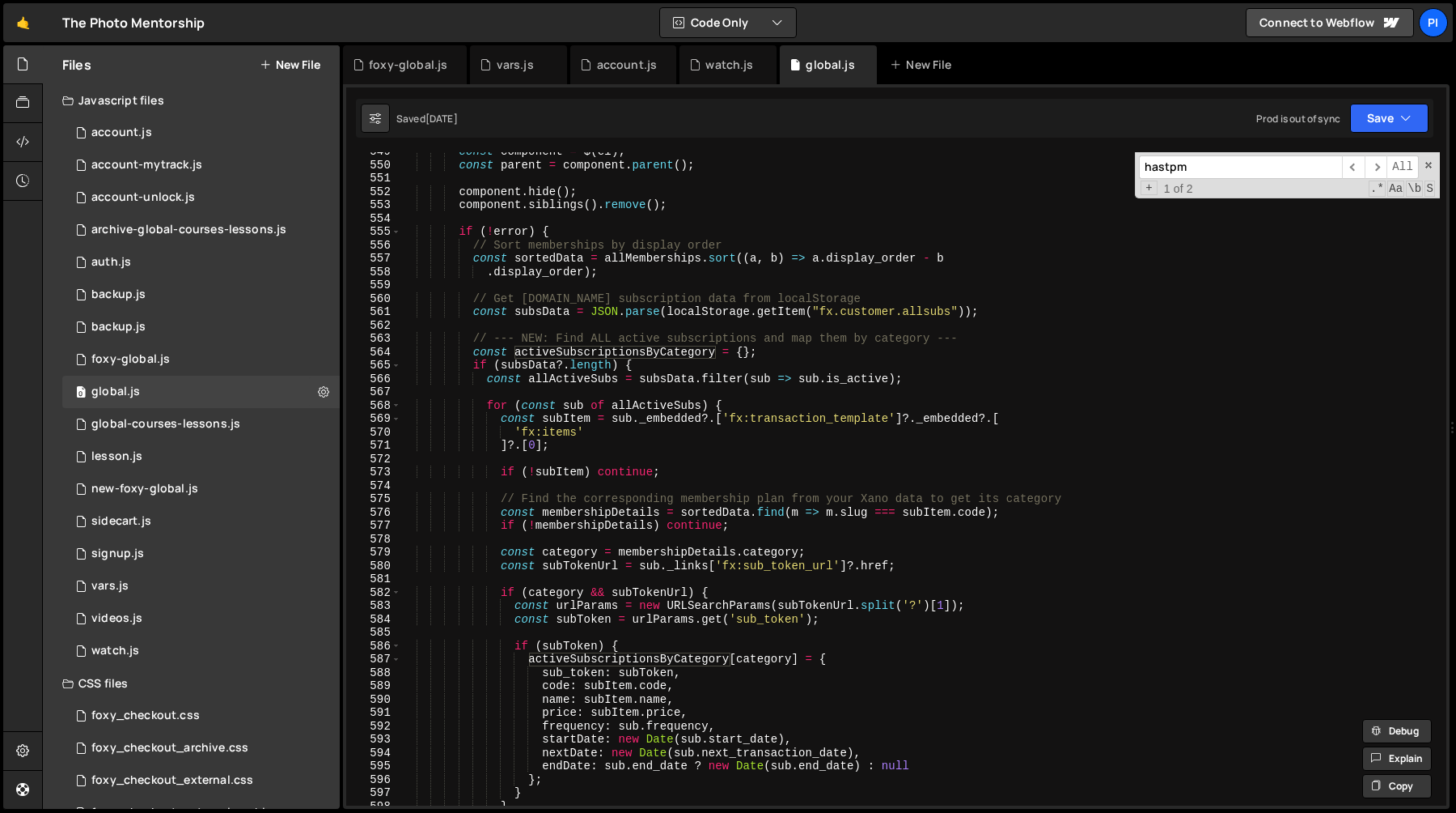
click at [470, 354] on div "const component = $ ( el ) ; const parent = component . parent ( ) ; component …" at bounding box center [920, 484] width 1039 height 680
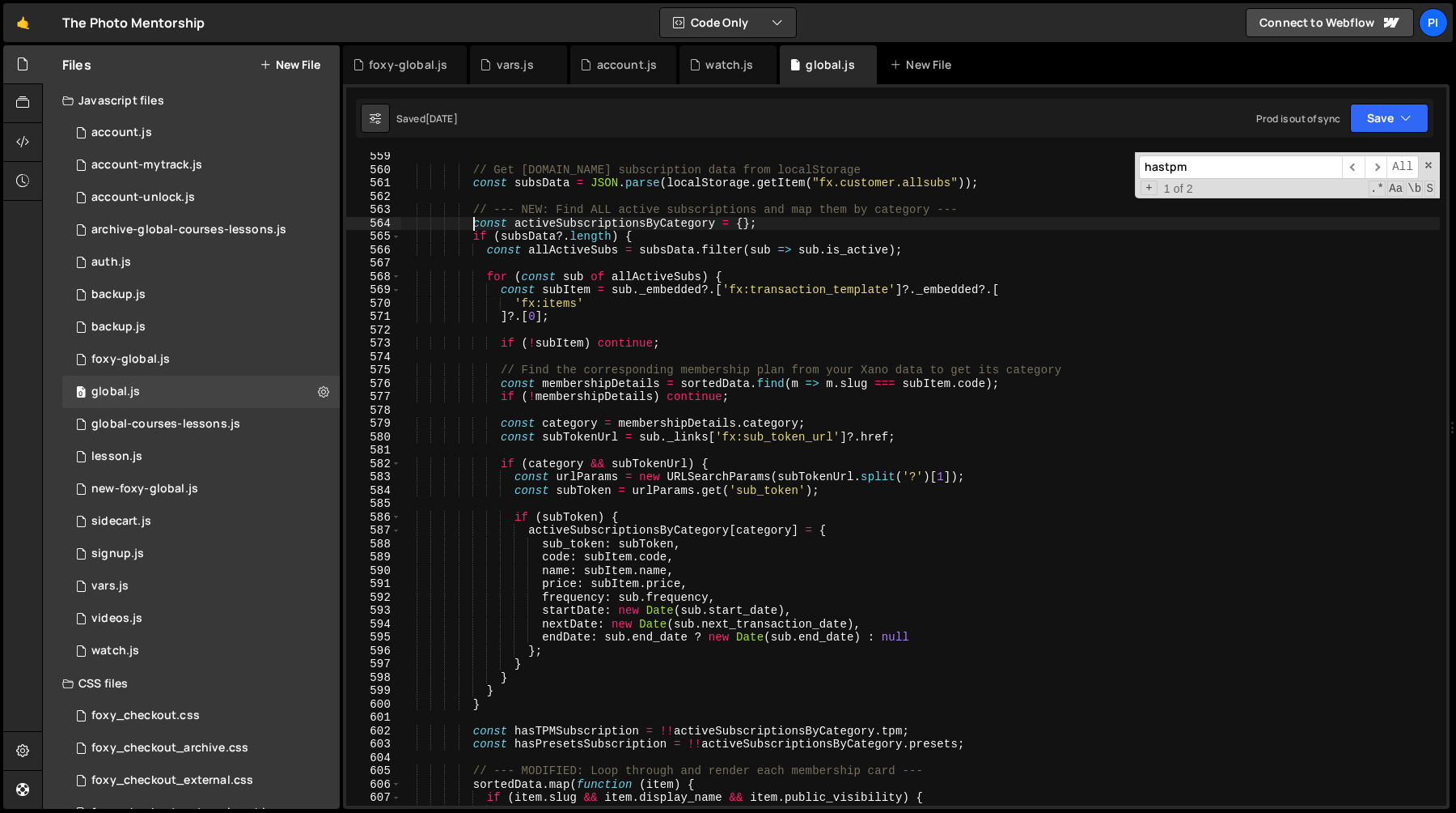
scroll to position [7588, 0]
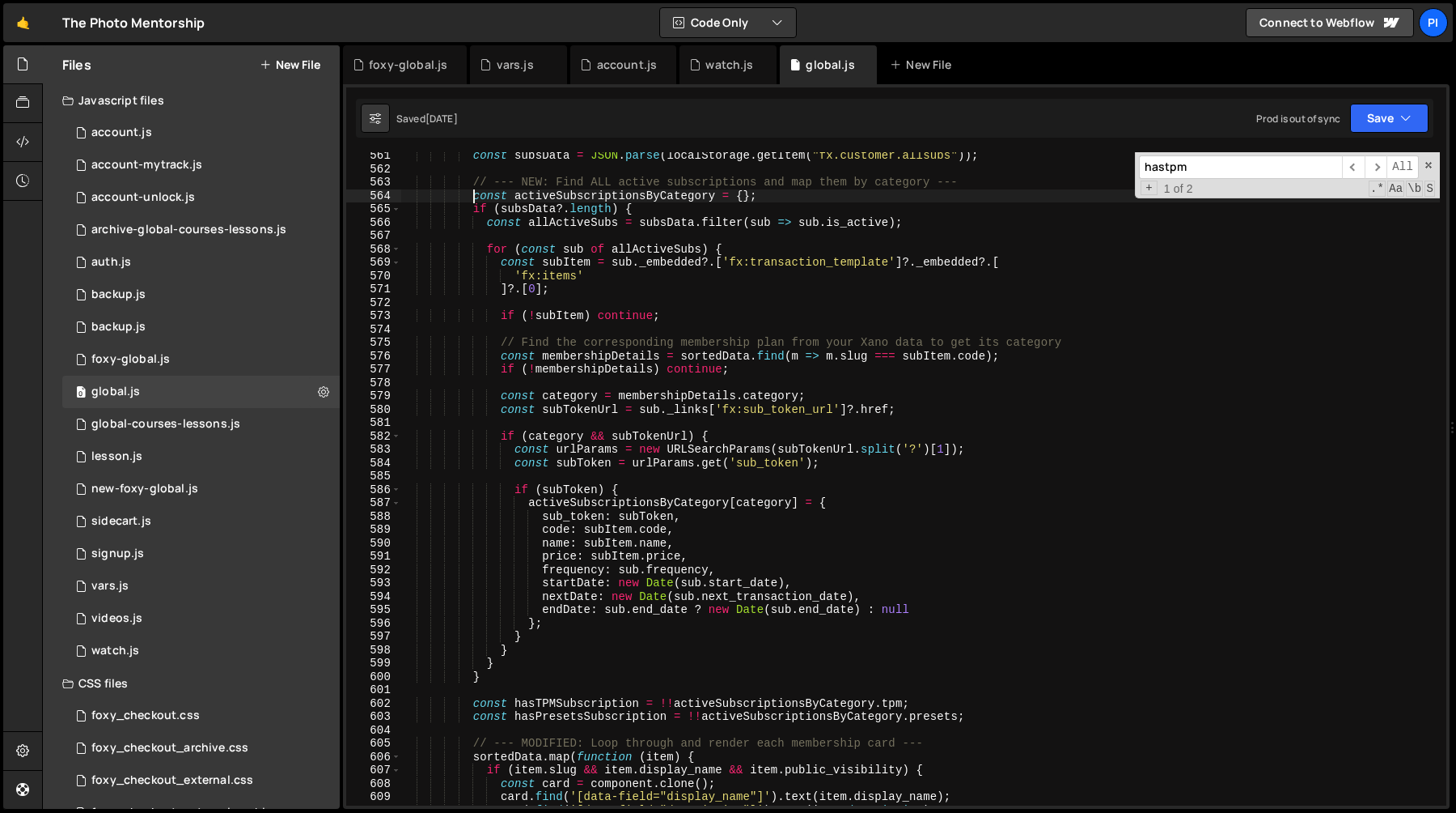
click at [721, 708] on div "const subsData = JSON . parse ( localStorage . getItem ( "fx.customer.allsubs" …" at bounding box center [920, 488] width 1039 height 680
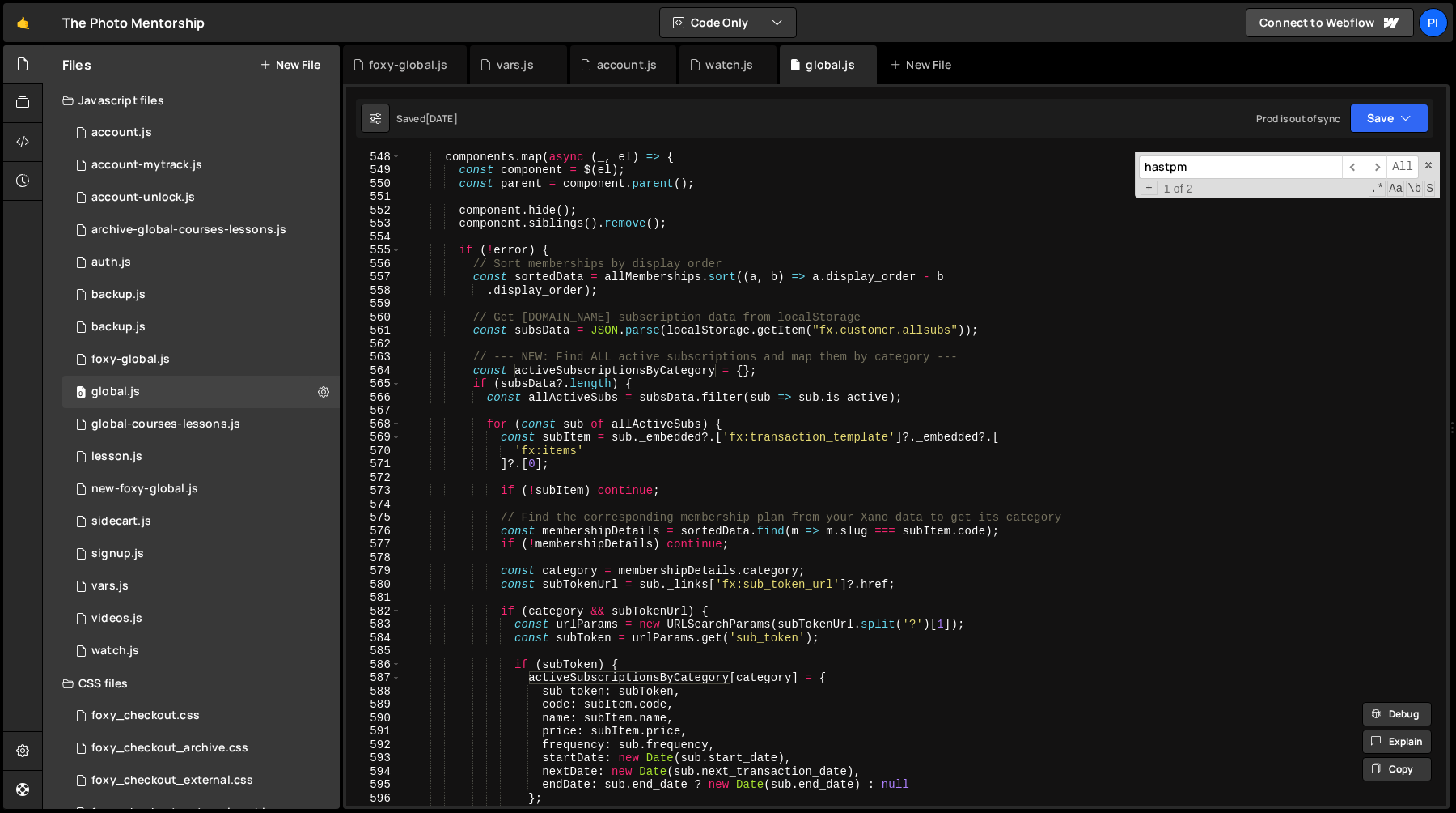
scroll to position [7400, 0]
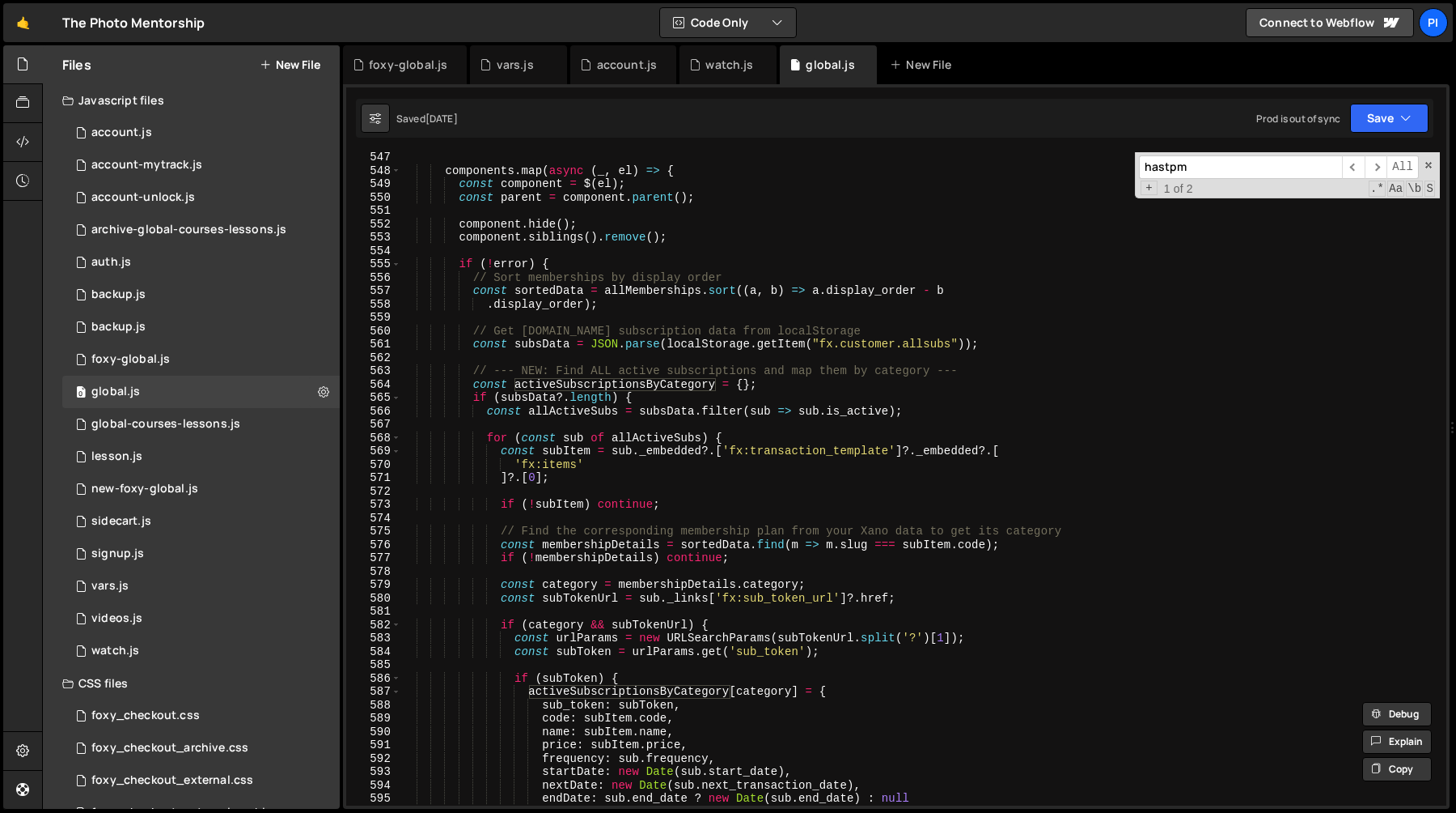
click at [470, 384] on div "components . map ( async ( _ , el ) => { const component = $ ( el ) ; const par…" at bounding box center [920, 490] width 1039 height 680
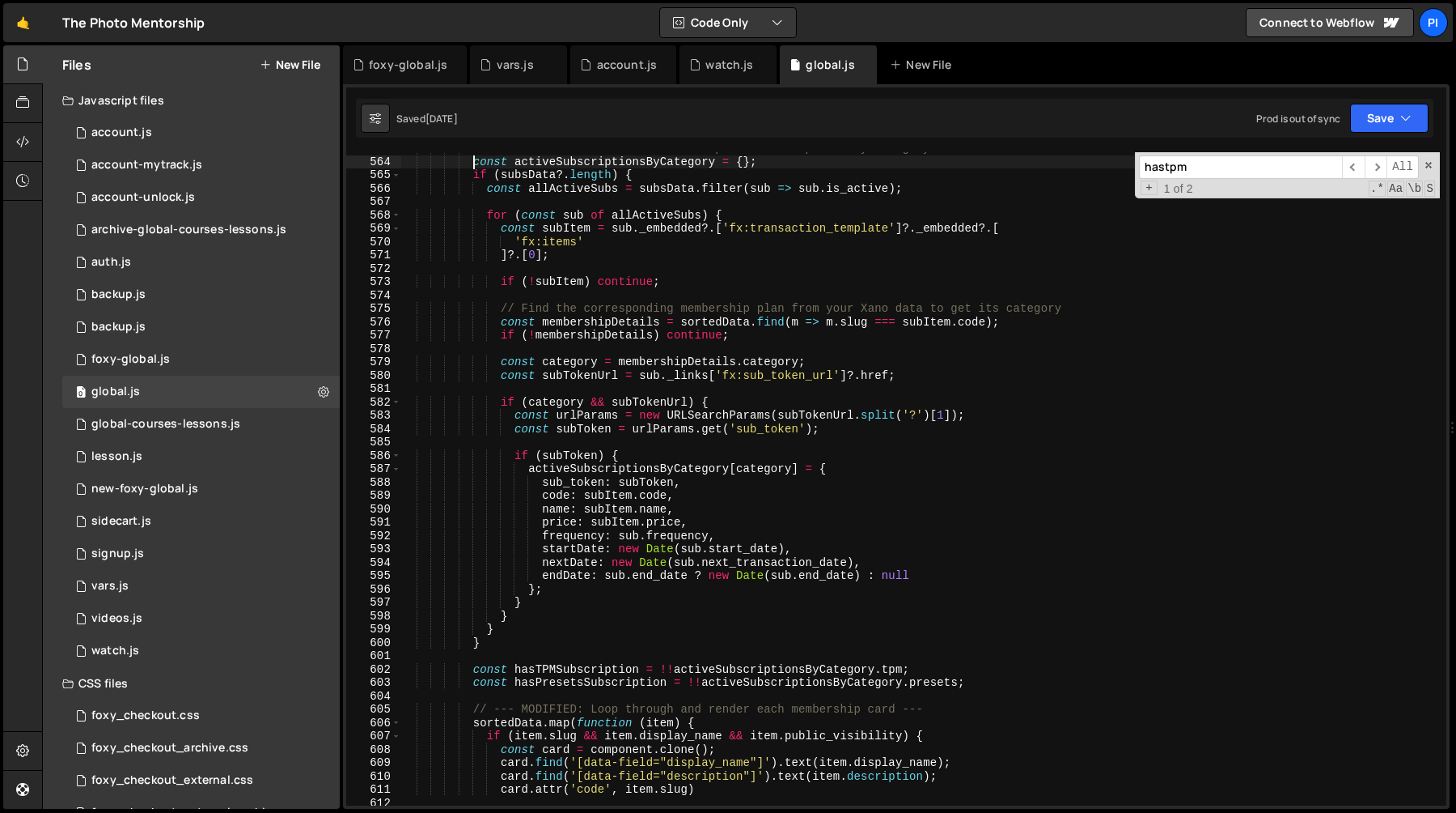
scroll to position [7654, 0]
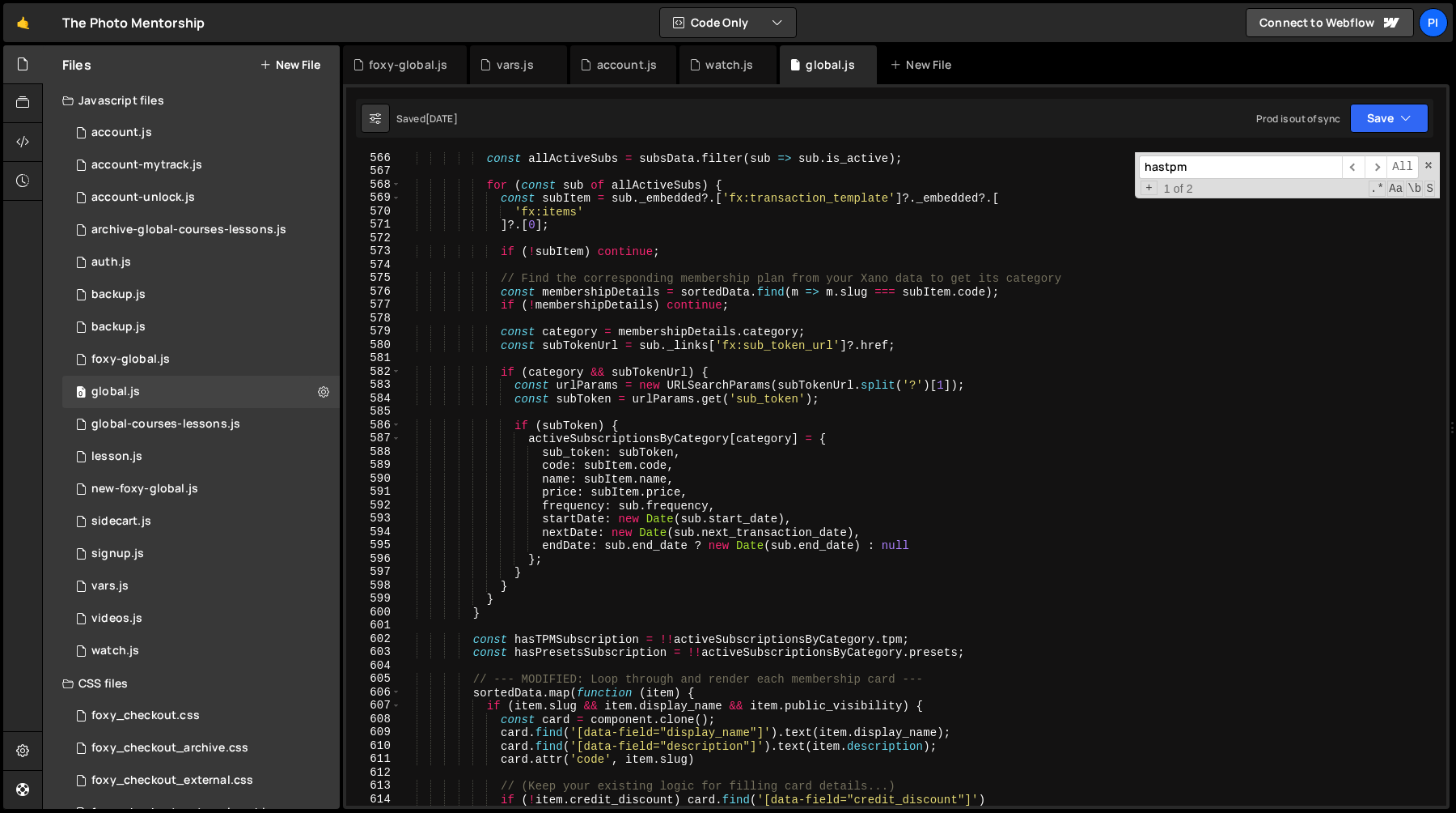
click at [947, 644] on div "const allActiveSubs = subsData . filter ( sub => sub . is_active ) ; for ( cons…" at bounding box center [920, 491] width 1039 height 680
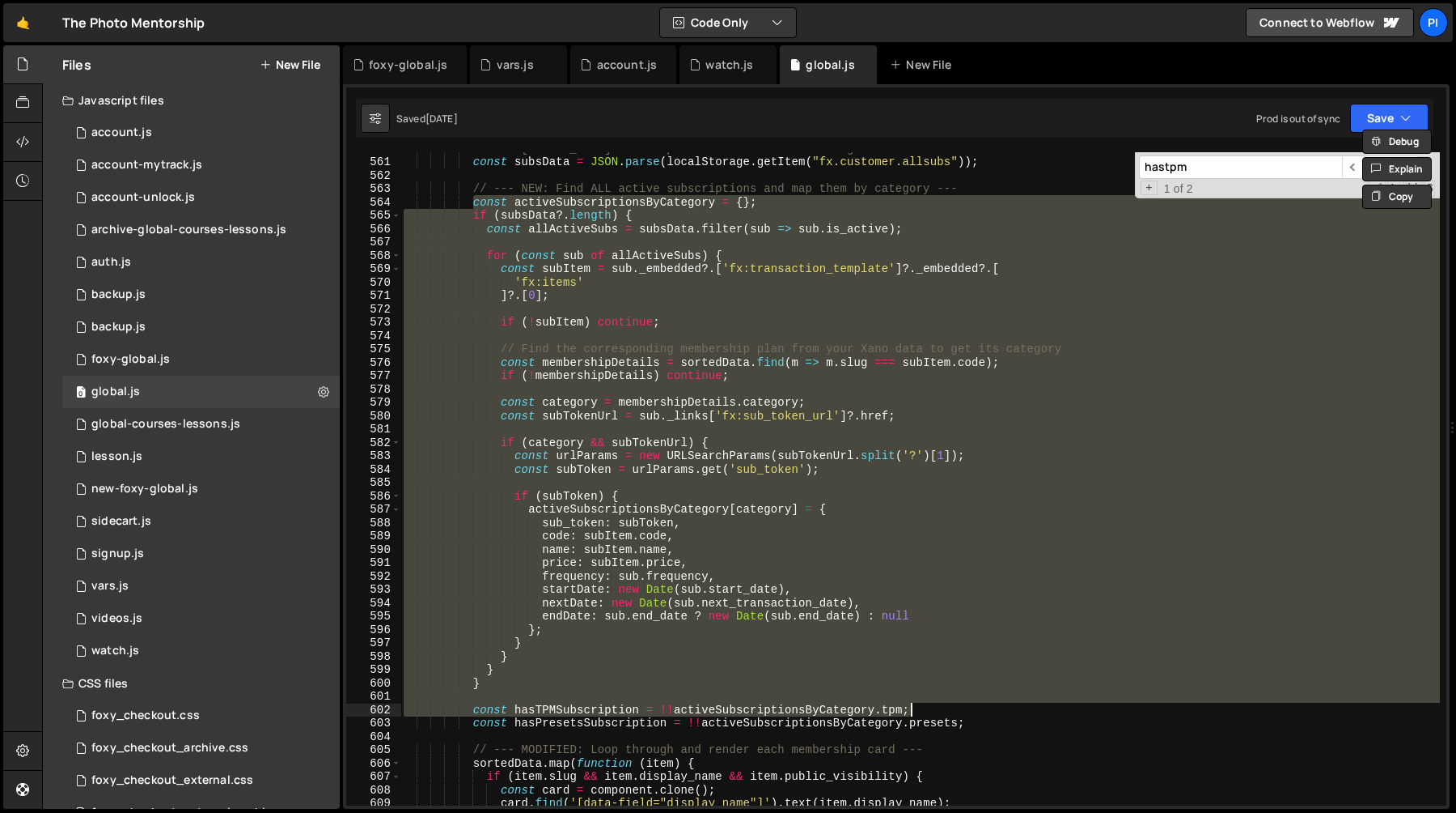
scroll to position [7467, 0]
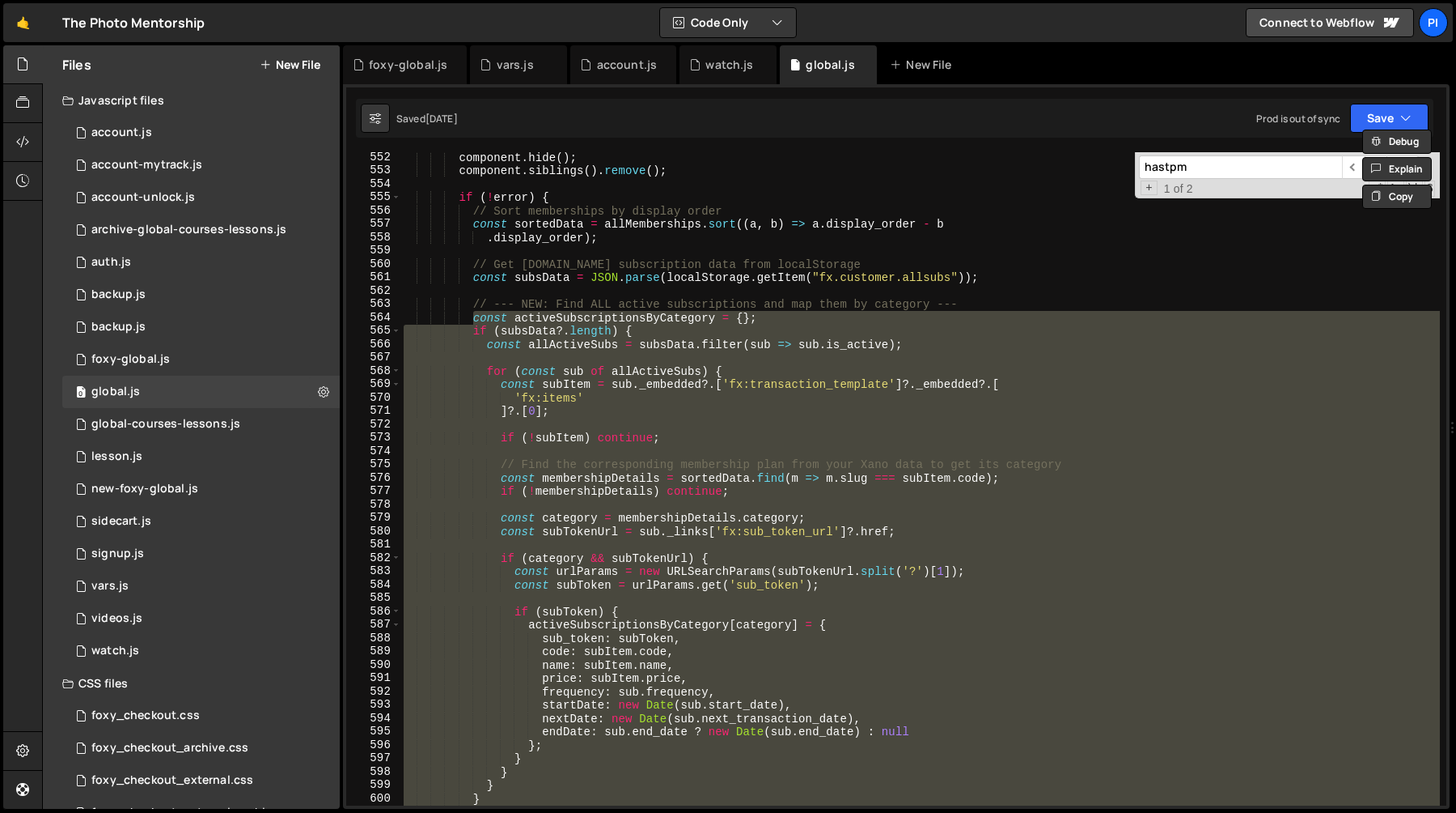
click at [470, 306] on div "component . hide ( ) ; component . siblings ( ) . remove ( ) ; if ( ! error ) {…" at bounding box center [920, 490] width 1039 height 680
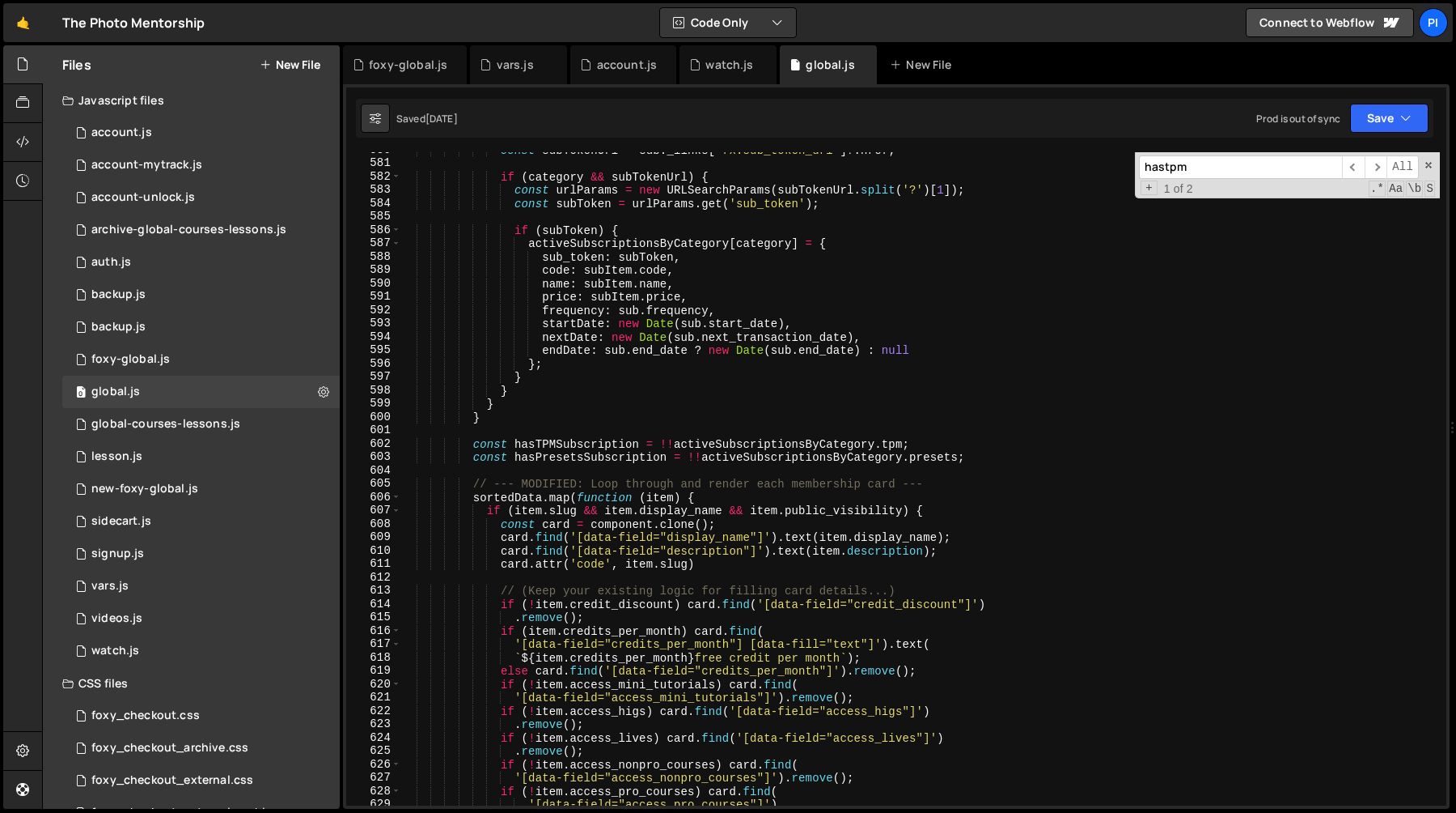
scroll to position [7851, 0]
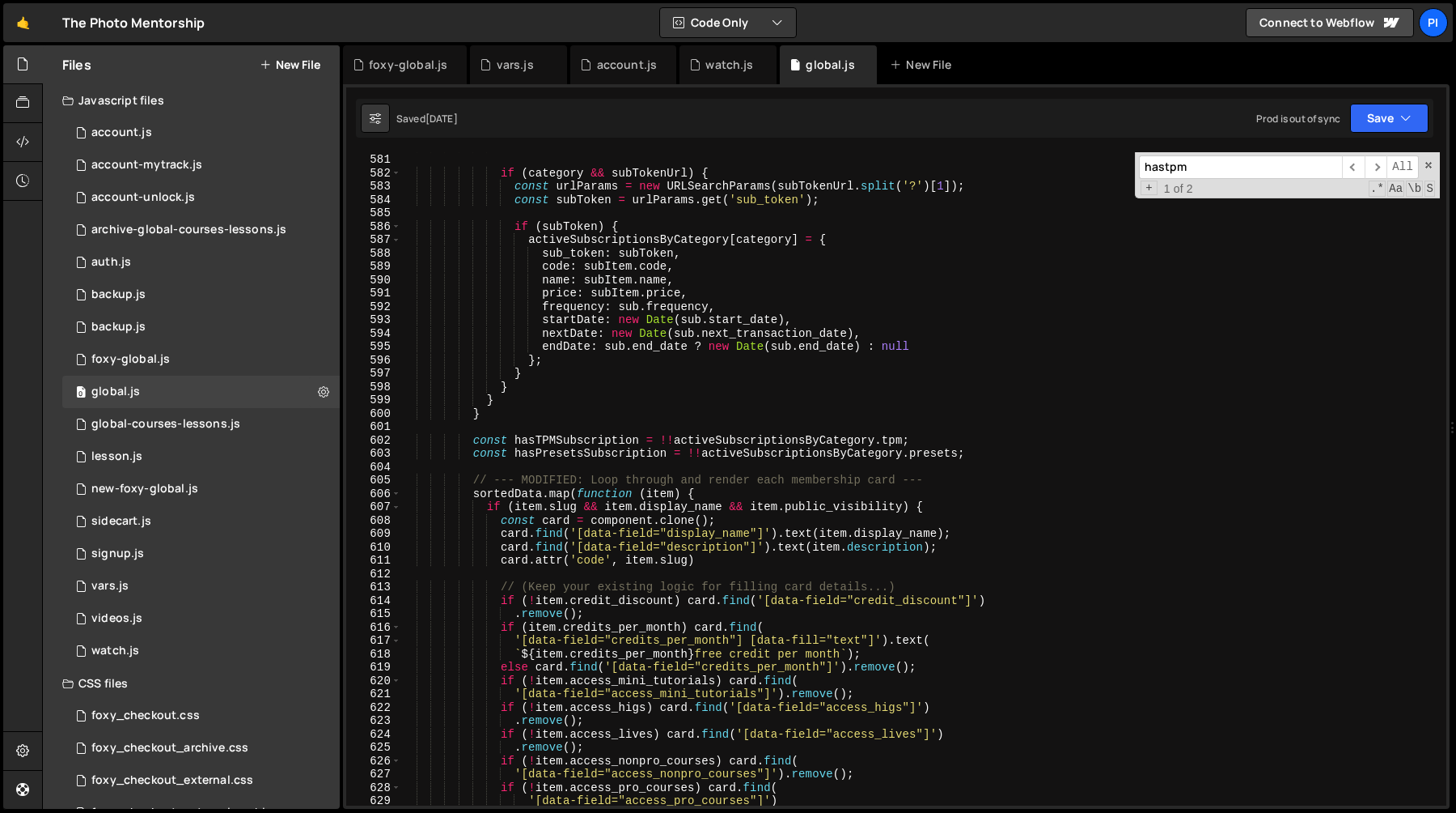
click at [942, 444] on div "const subTokenUrl = sub . _links [ 'fx:sub_token_url' ] ?. href ; if ( category…" at bounding box center [920, 478] width 1039 height 680
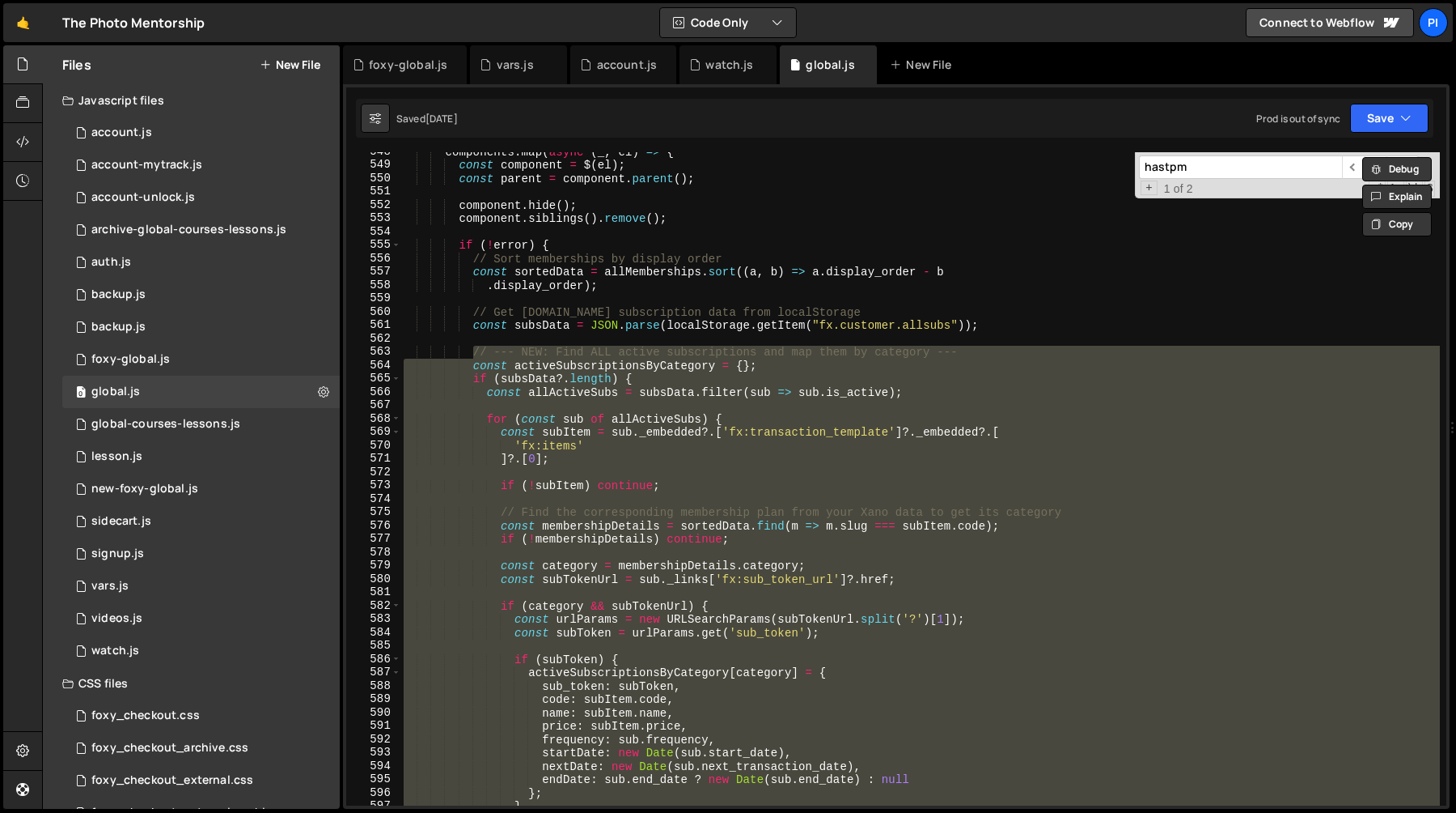
scroll to position [7411, 0]
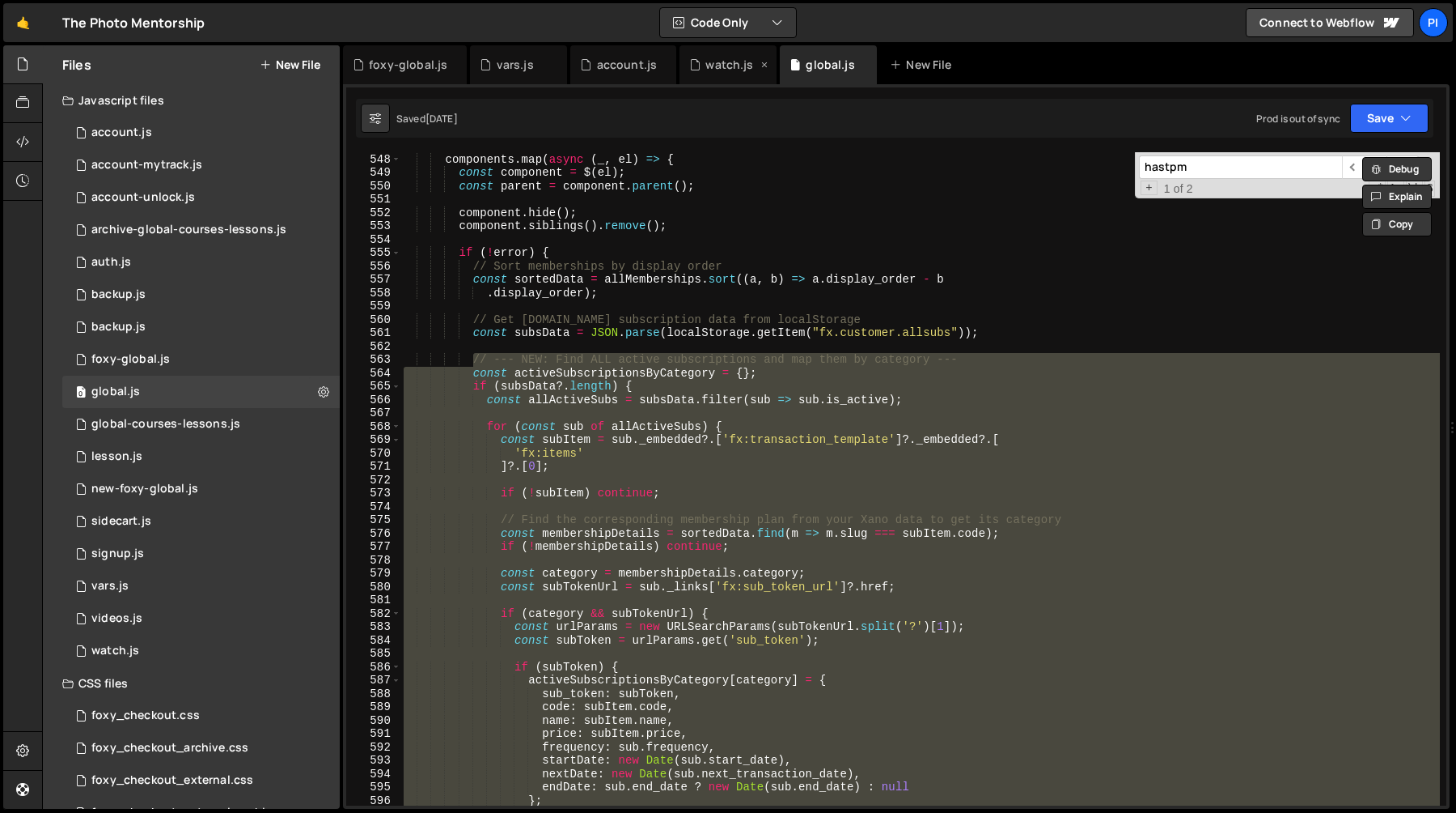
click at [714, 68] on div "watch.js" at bounding box center [728, 65] width 48 height 17
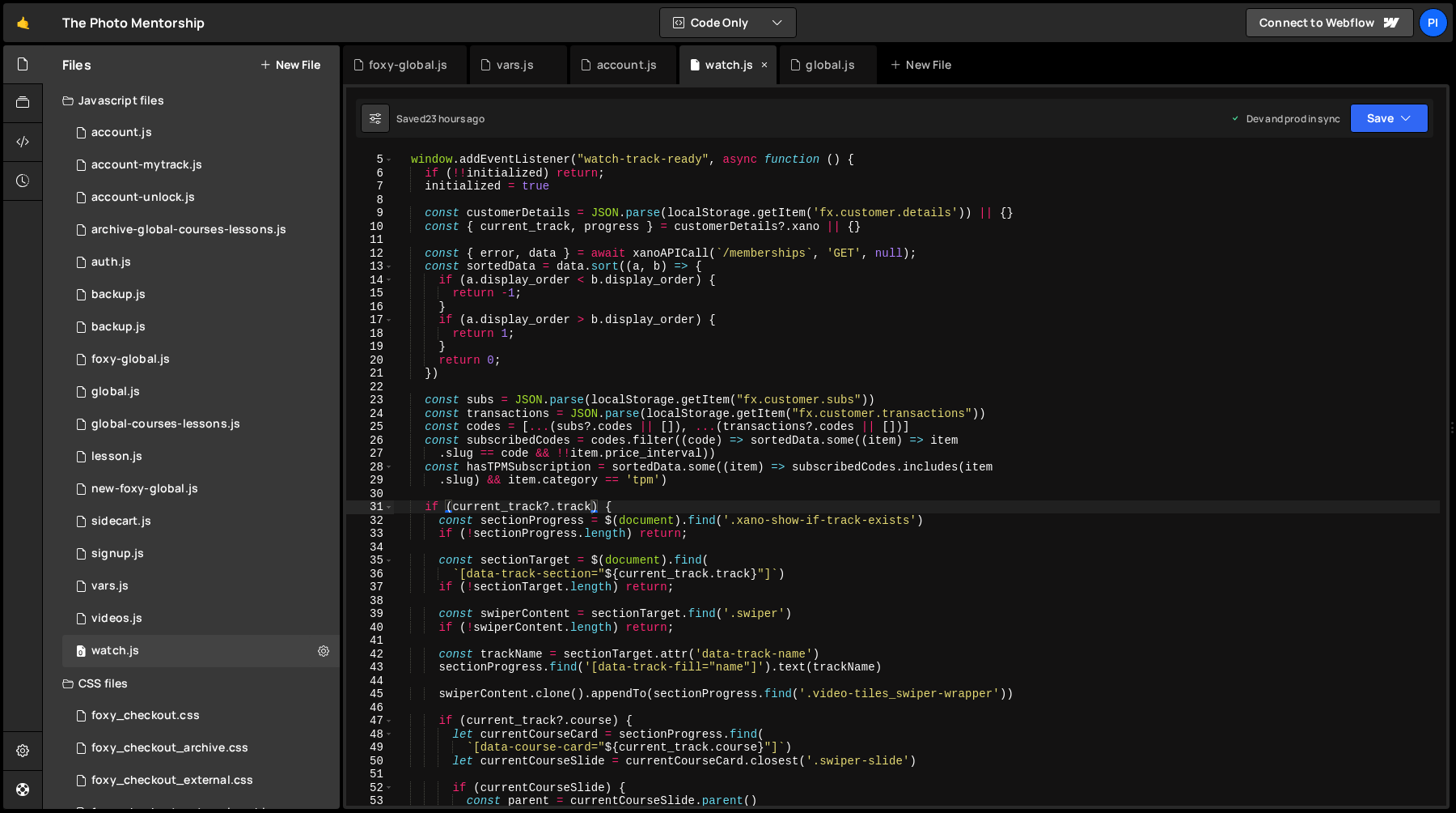
scroll to position [0, 0]
click at [798, 63] on div "global.js" at bounding box center [822, 65] width 67 height 17
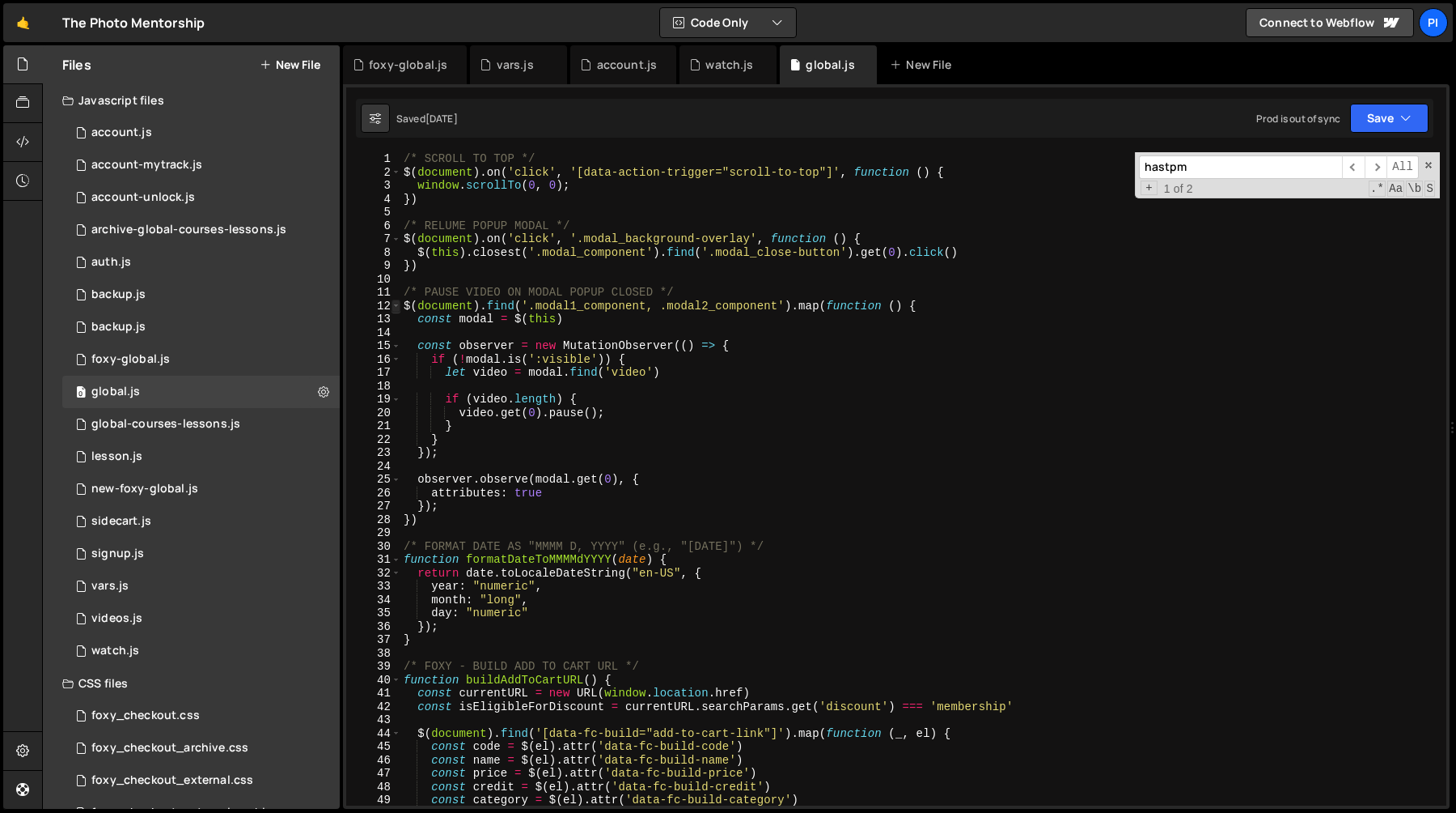
type textarea "const hasTPMSubscription = !!activeSubscriptionsByCategory.tpm;"
click at [396, 307] on span at bounding box center [395, 306] width 9 height 14
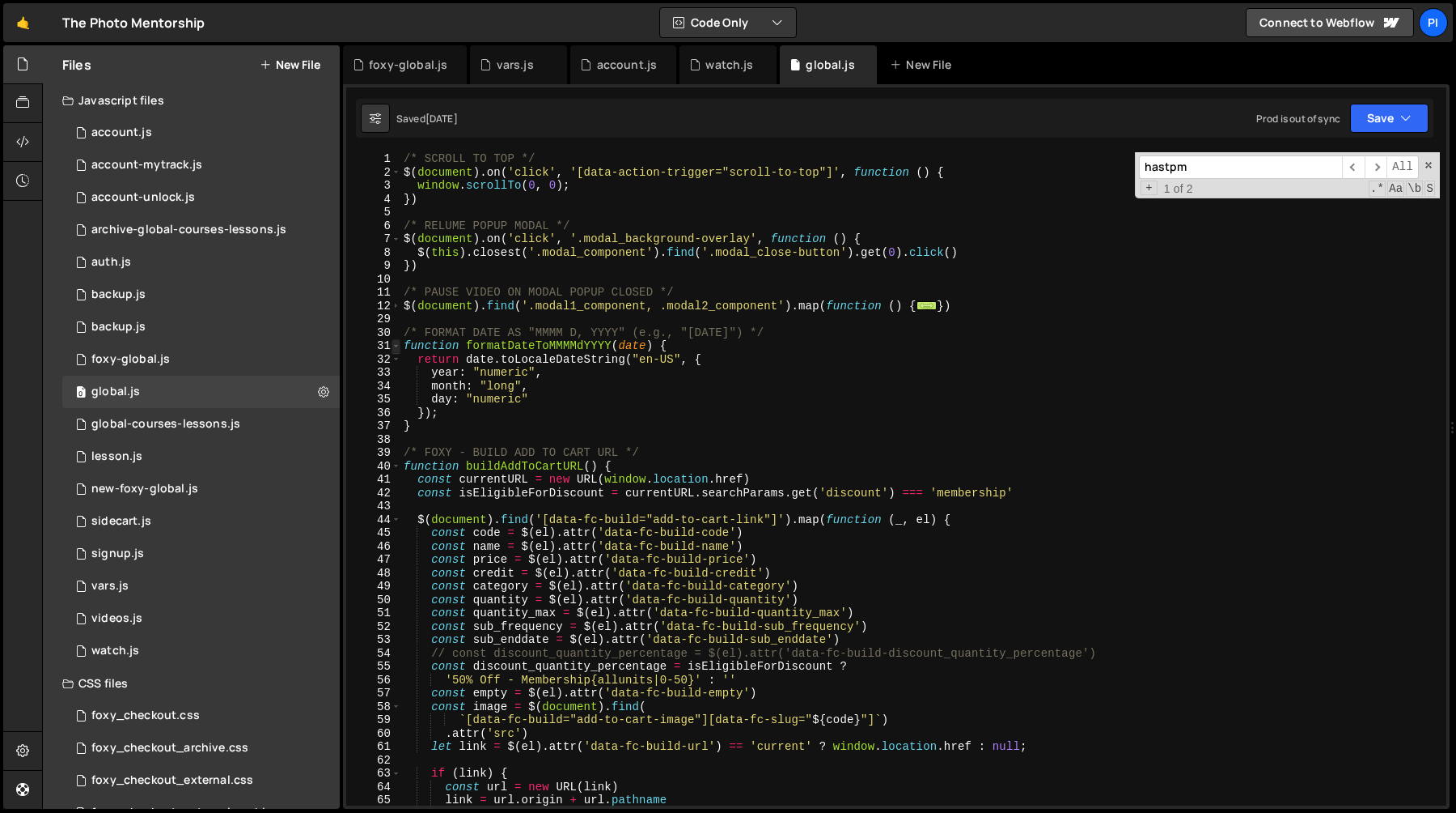
click at [397, 346] on span at bounding box center [395, 346] width 9 height 14
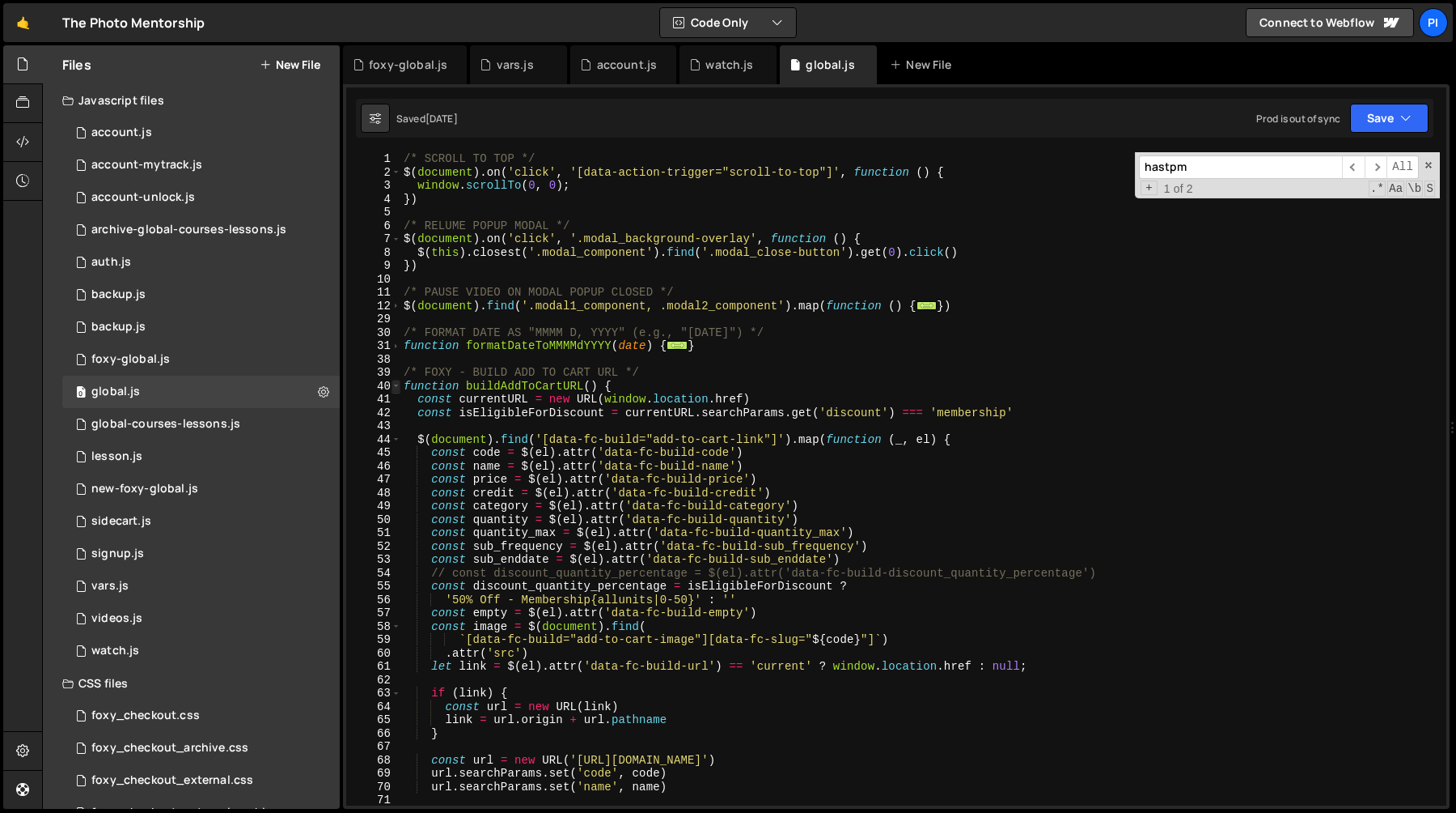
click at [395, 382] on span at bounding box center [395, 386] width 9 height 14
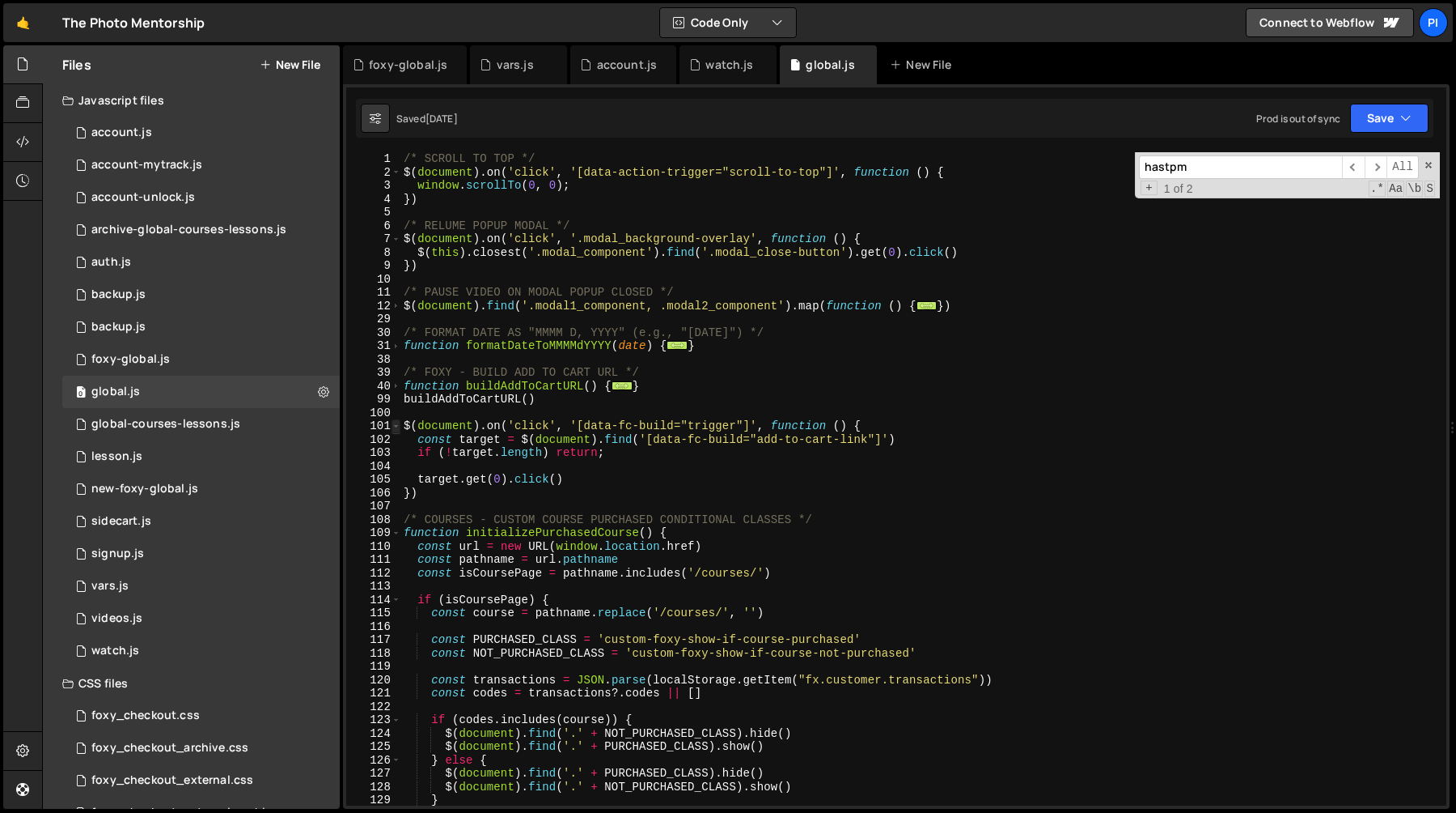
click at [397, 427] on span at bounding box center [395, 427] width 9 height 14
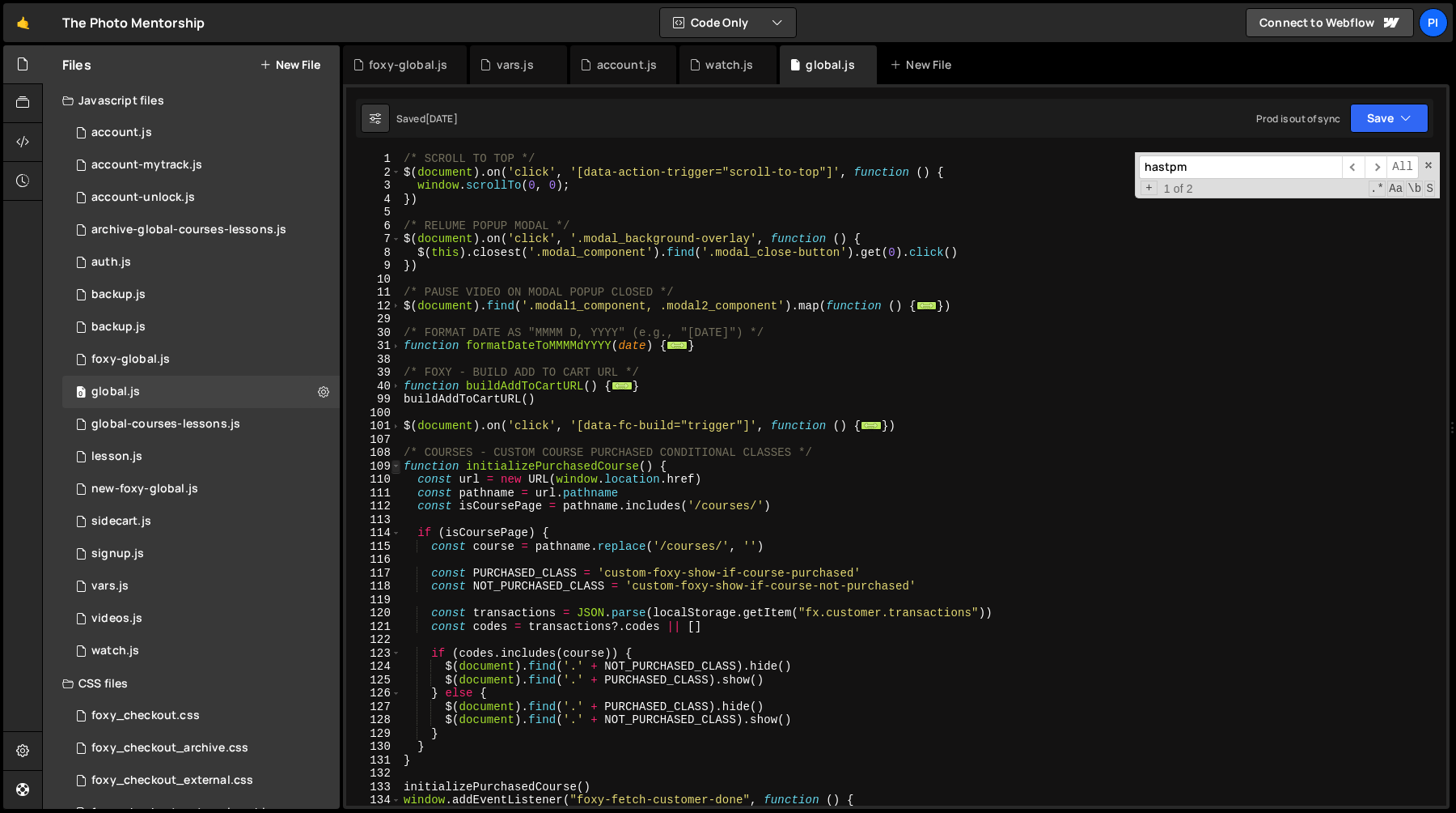
click at [393, 466] on span at bounding box center [395, 467] width 9 height 14
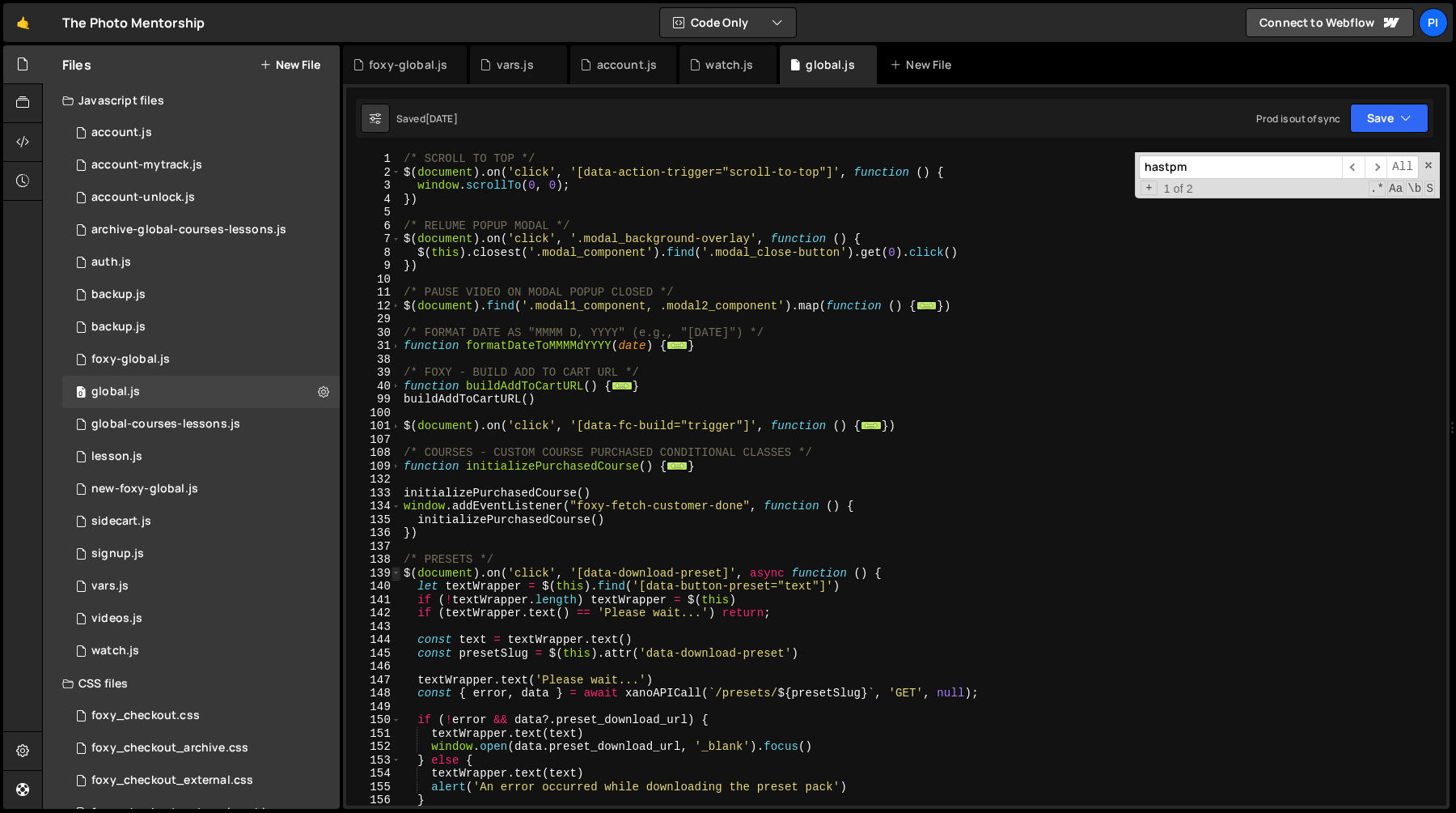
click at [396, 569] on span at bounding box center [395, 573] width 9 height 14
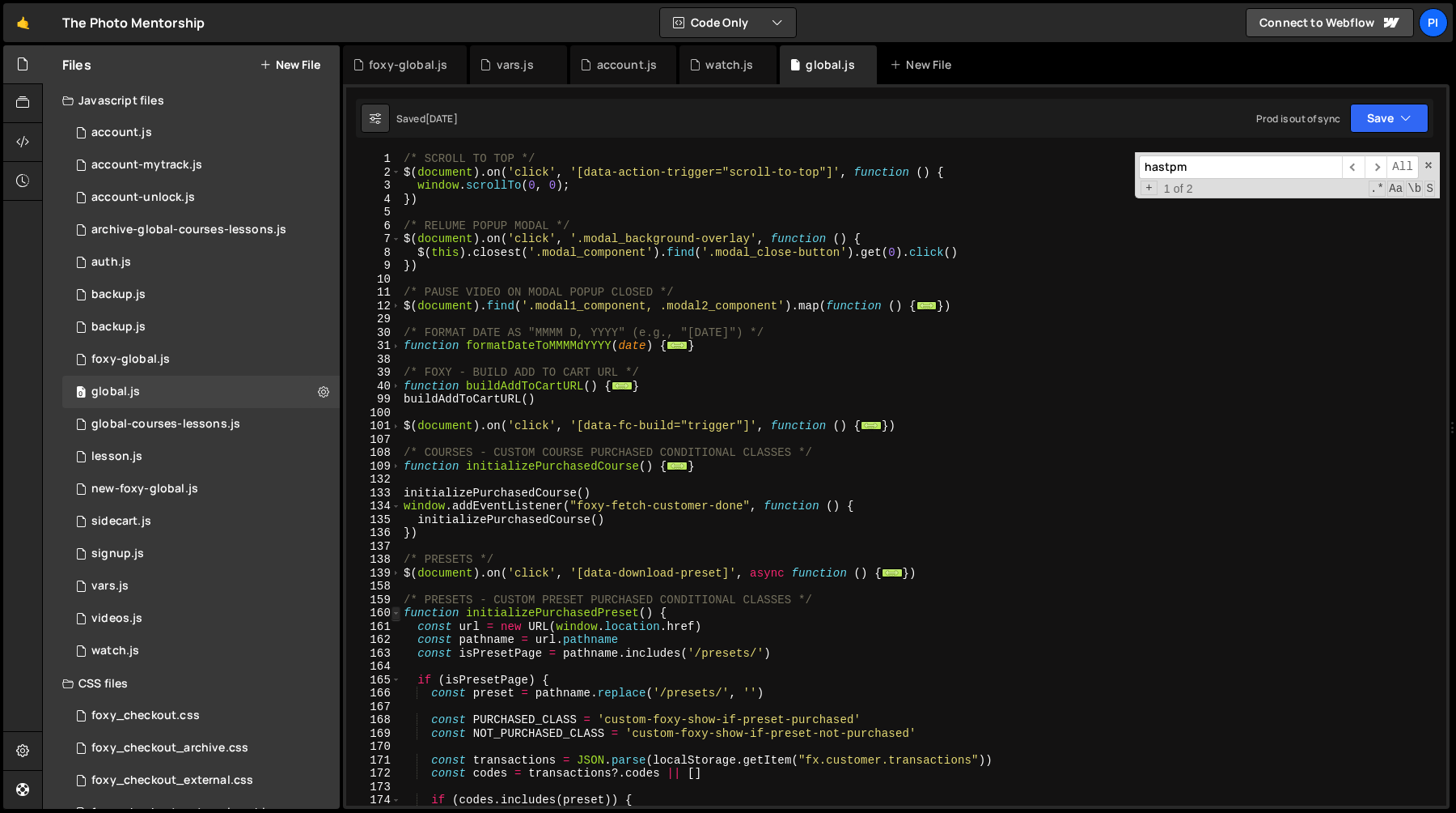
click at [396, 611] on span at bounding box center [395, 613] width 9 height 14
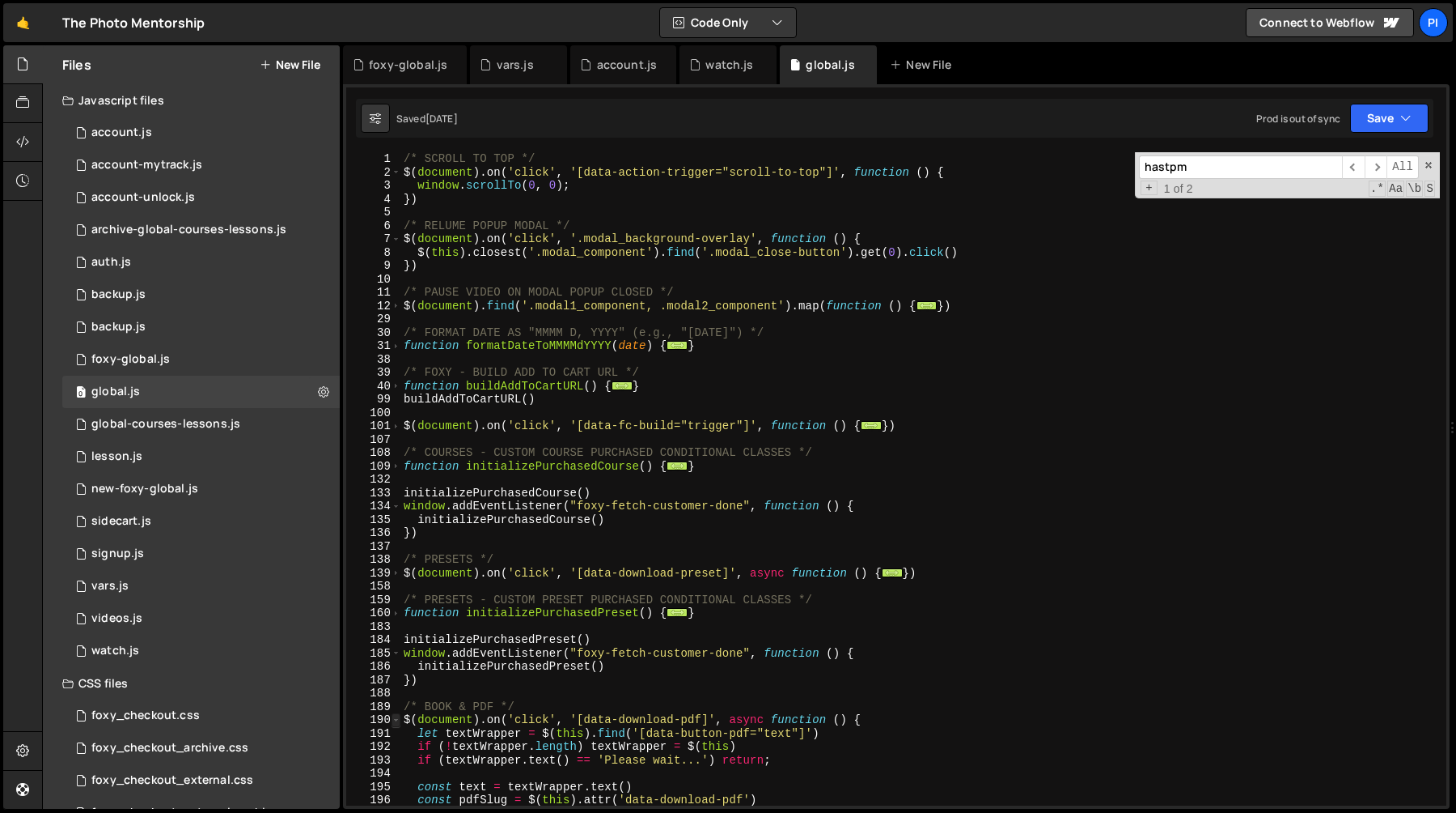
click at [397, 716] on span at bounding box center [395, 720] width 9 height 14
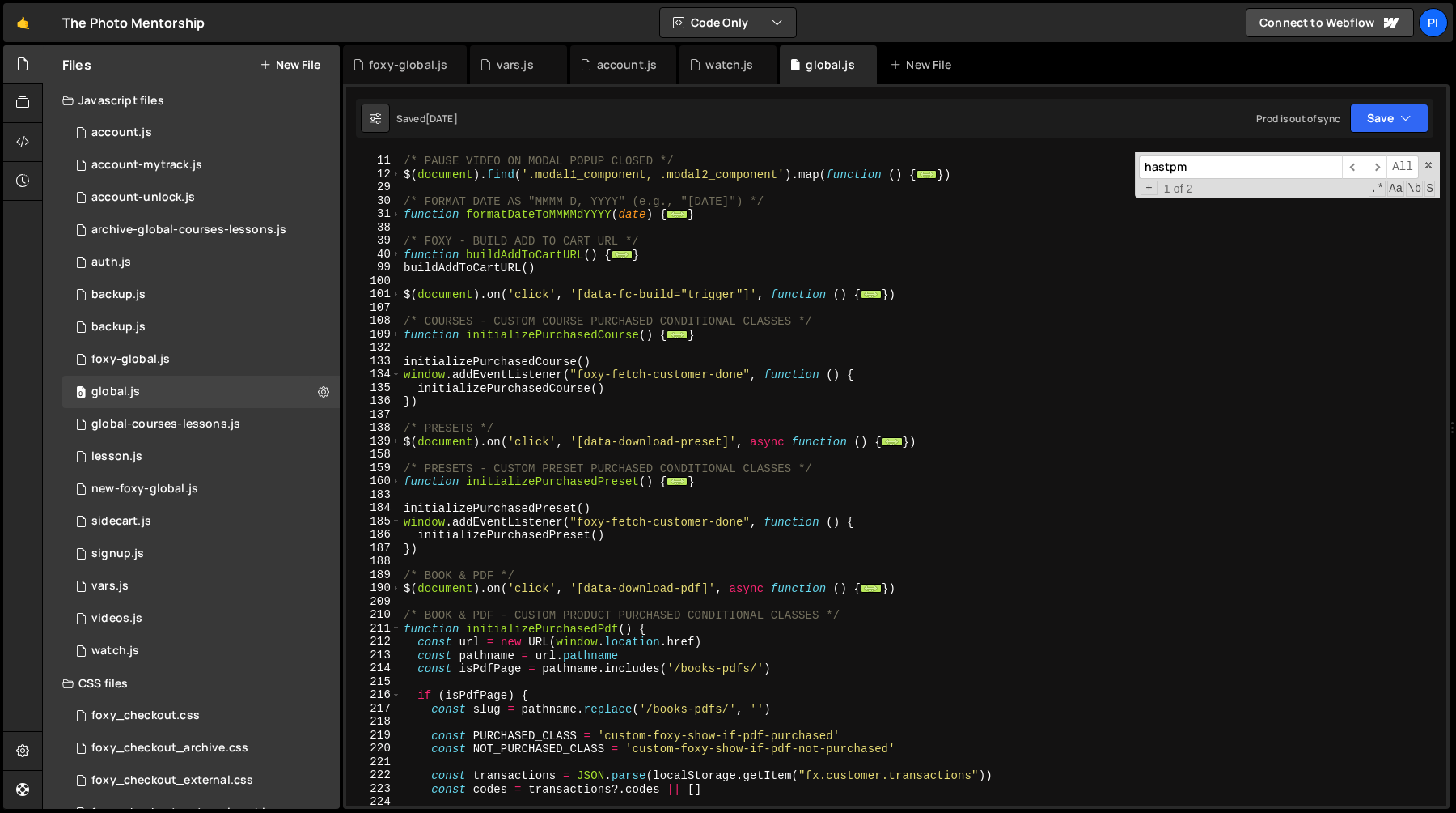
scroll to position [143, 0]
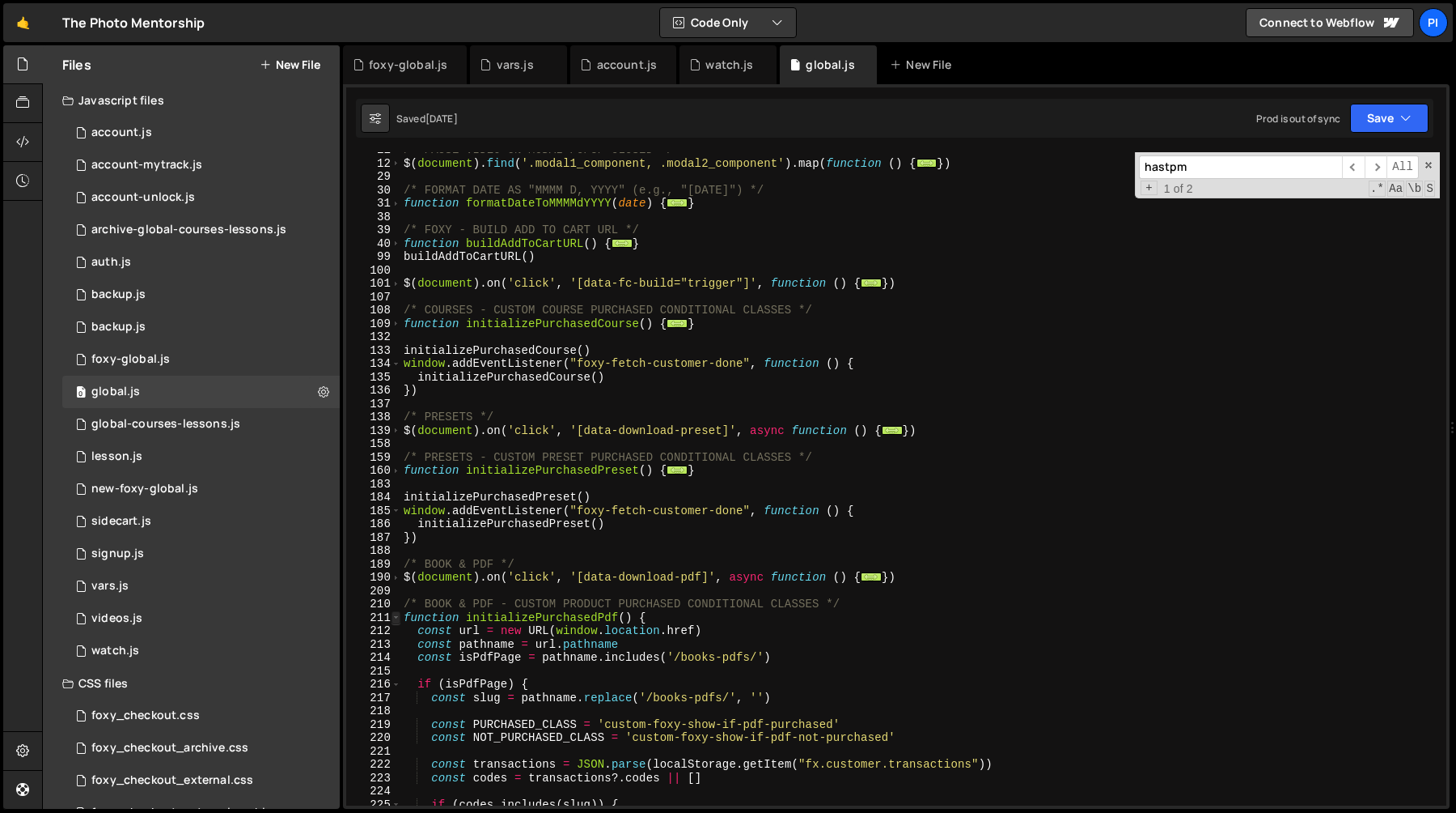
click at [398, 621] on span at bounding box center [395, 618] width 9 height 14
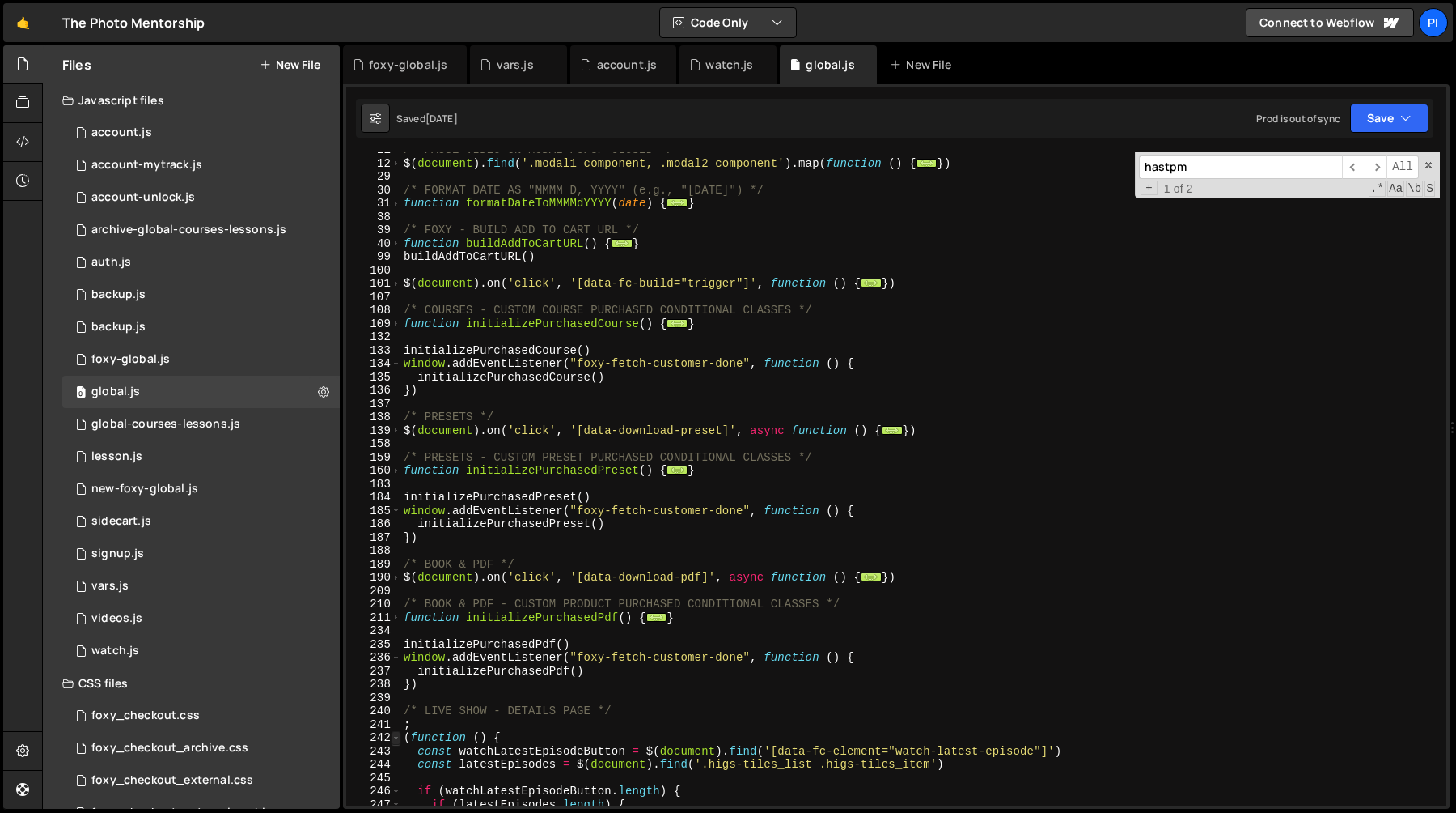
click at [400, 739] on span at bounding box center [395, 738] width 9 height 14
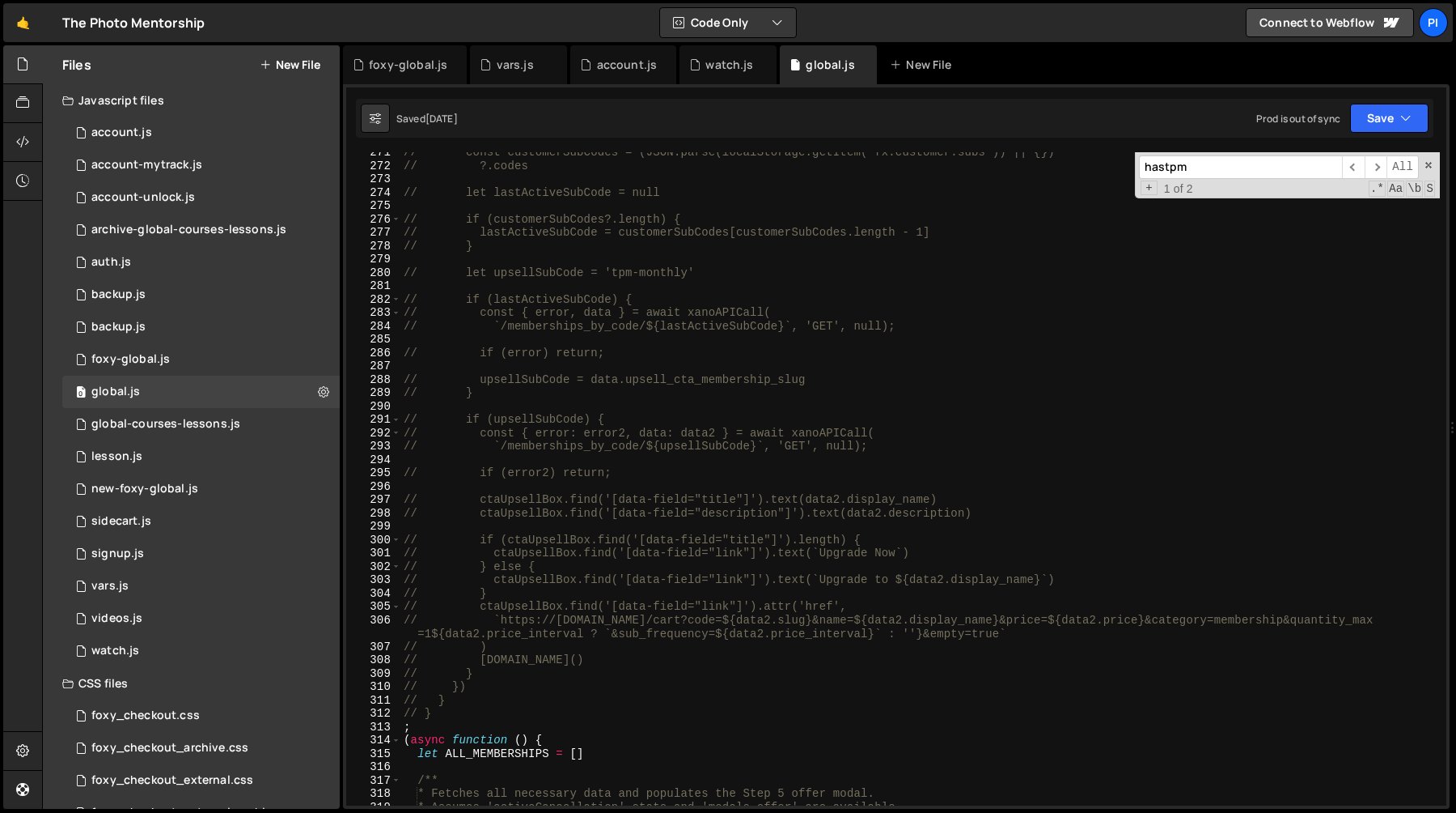
scroll to position [912, 0]
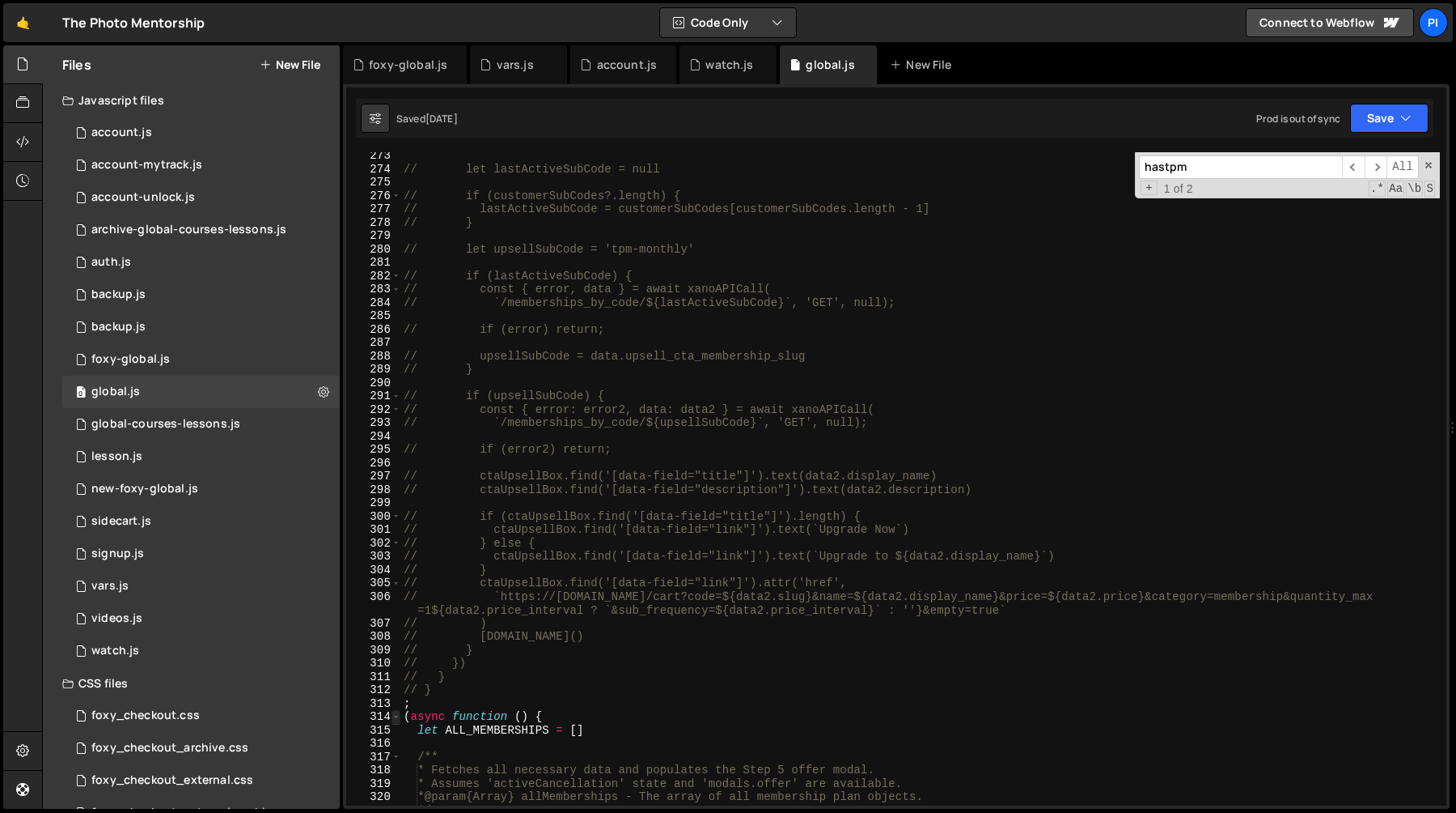
click at [397, 717] on span at bounding box center [395, 717] width 9 height 14
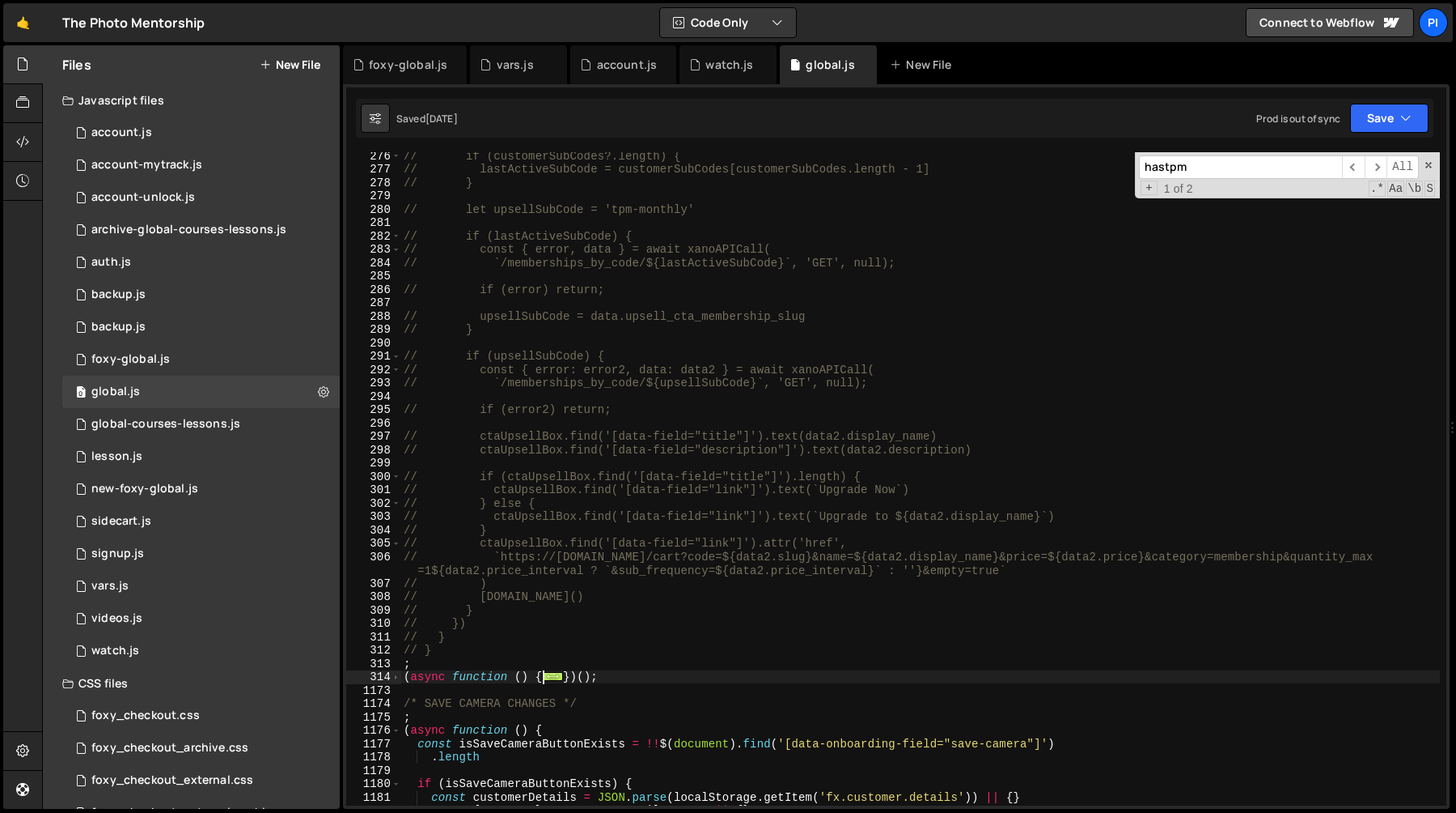
scroll to position [960, 0]
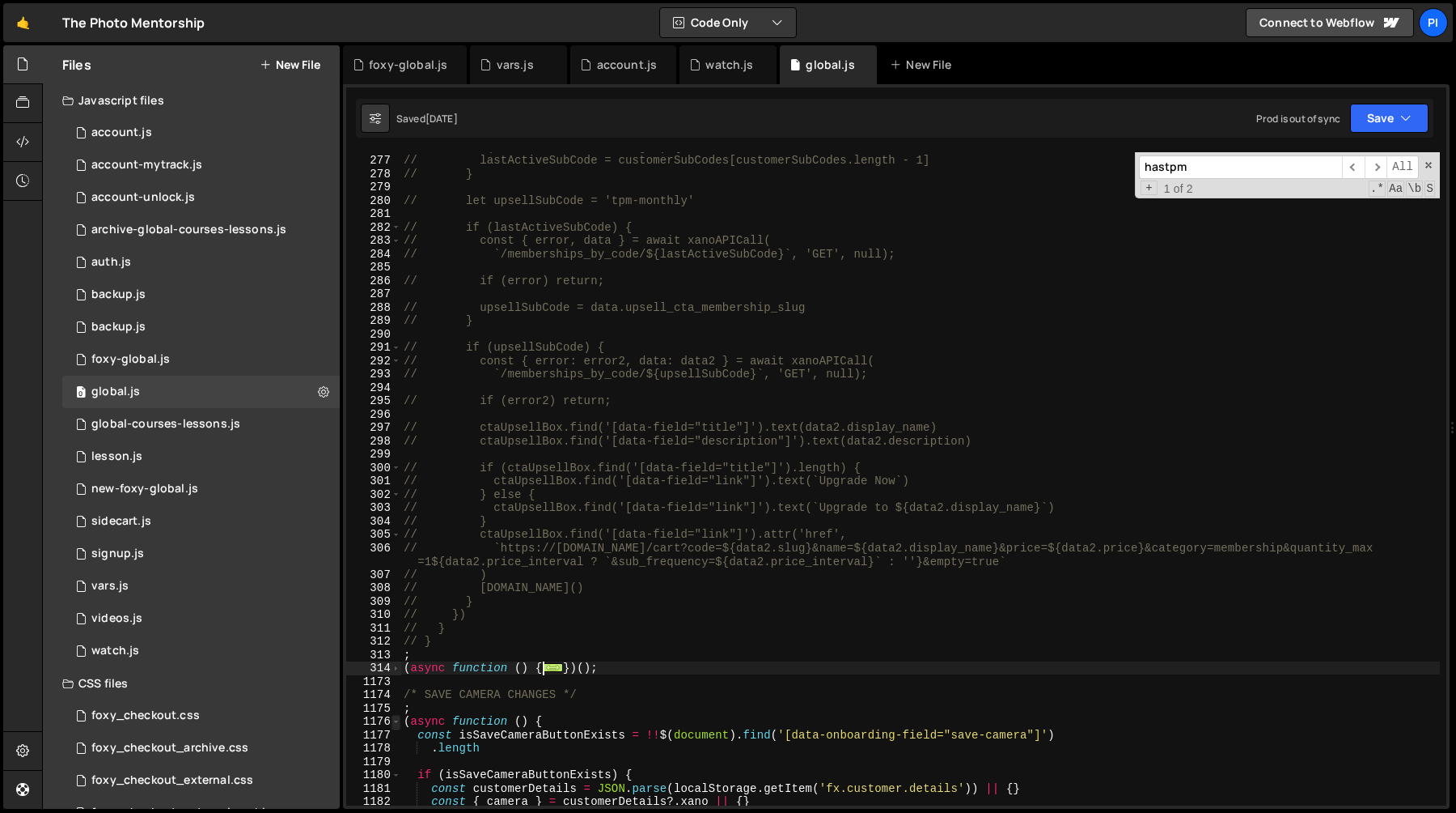
click at [396, 725] on span at bounding box center [395, 721] width 9 height 14
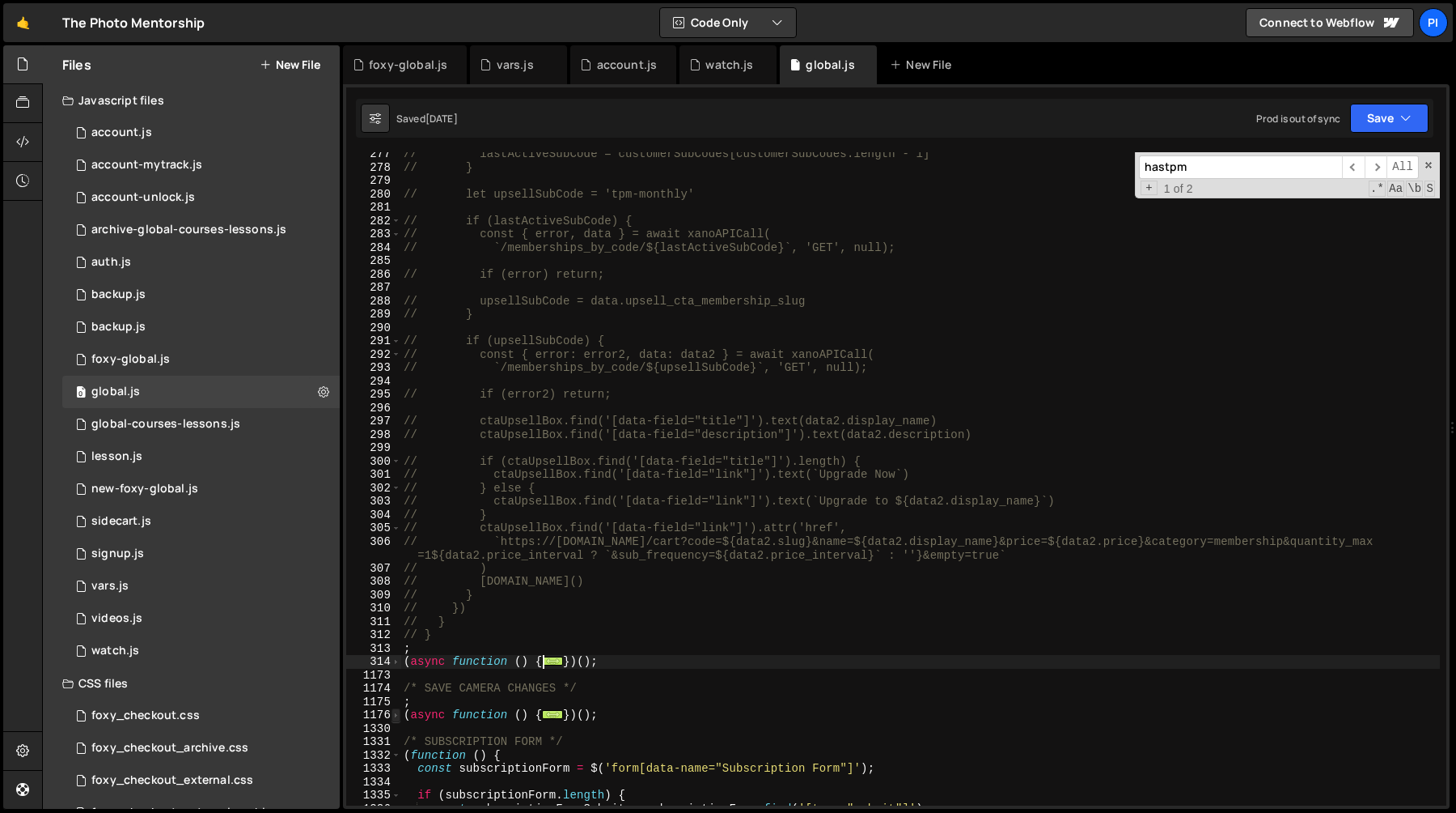
scroll to position [980, 0]
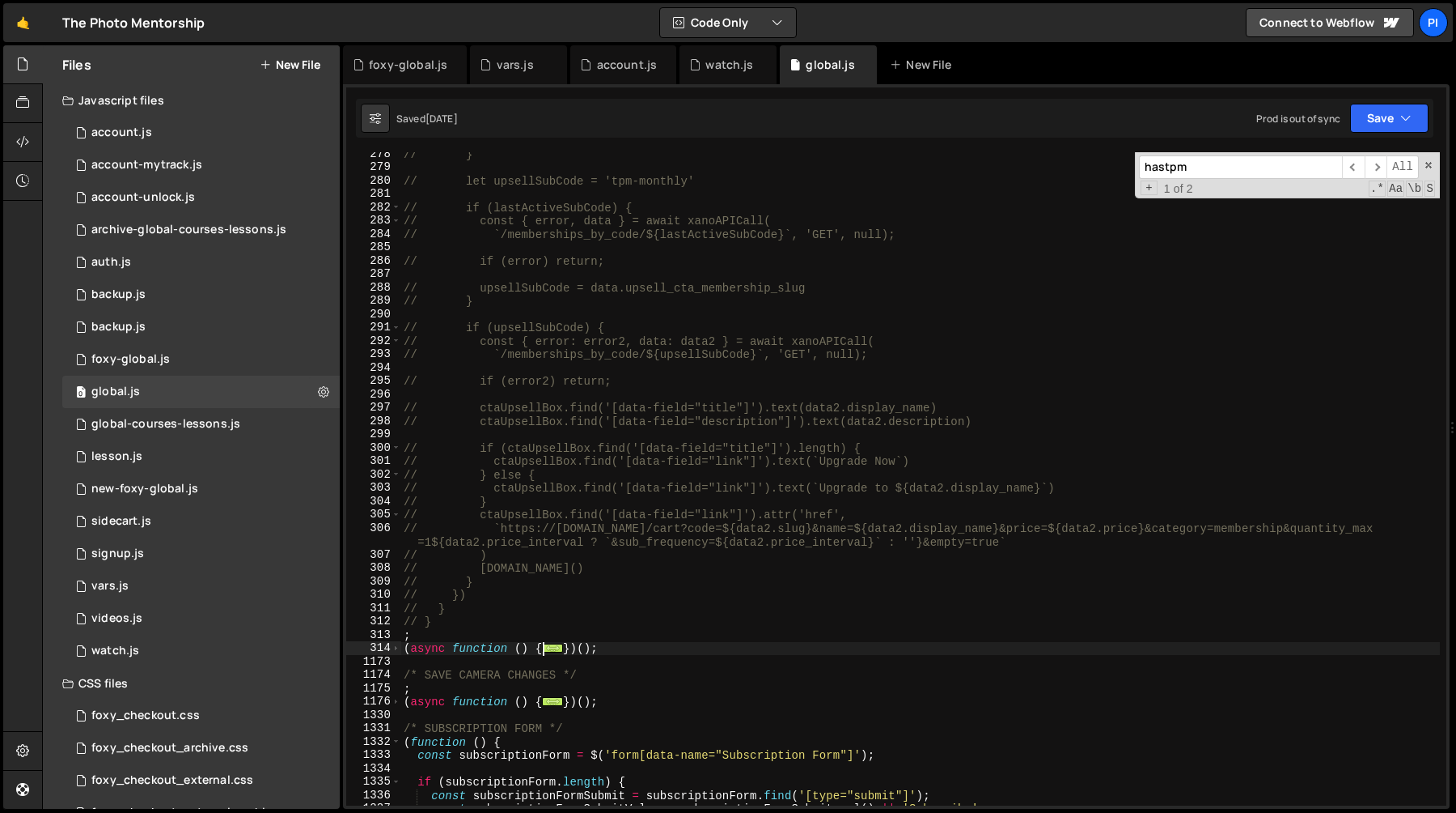
click at [401, 739] on div "1332" at bounding box center [374, 742] width 55 height 14
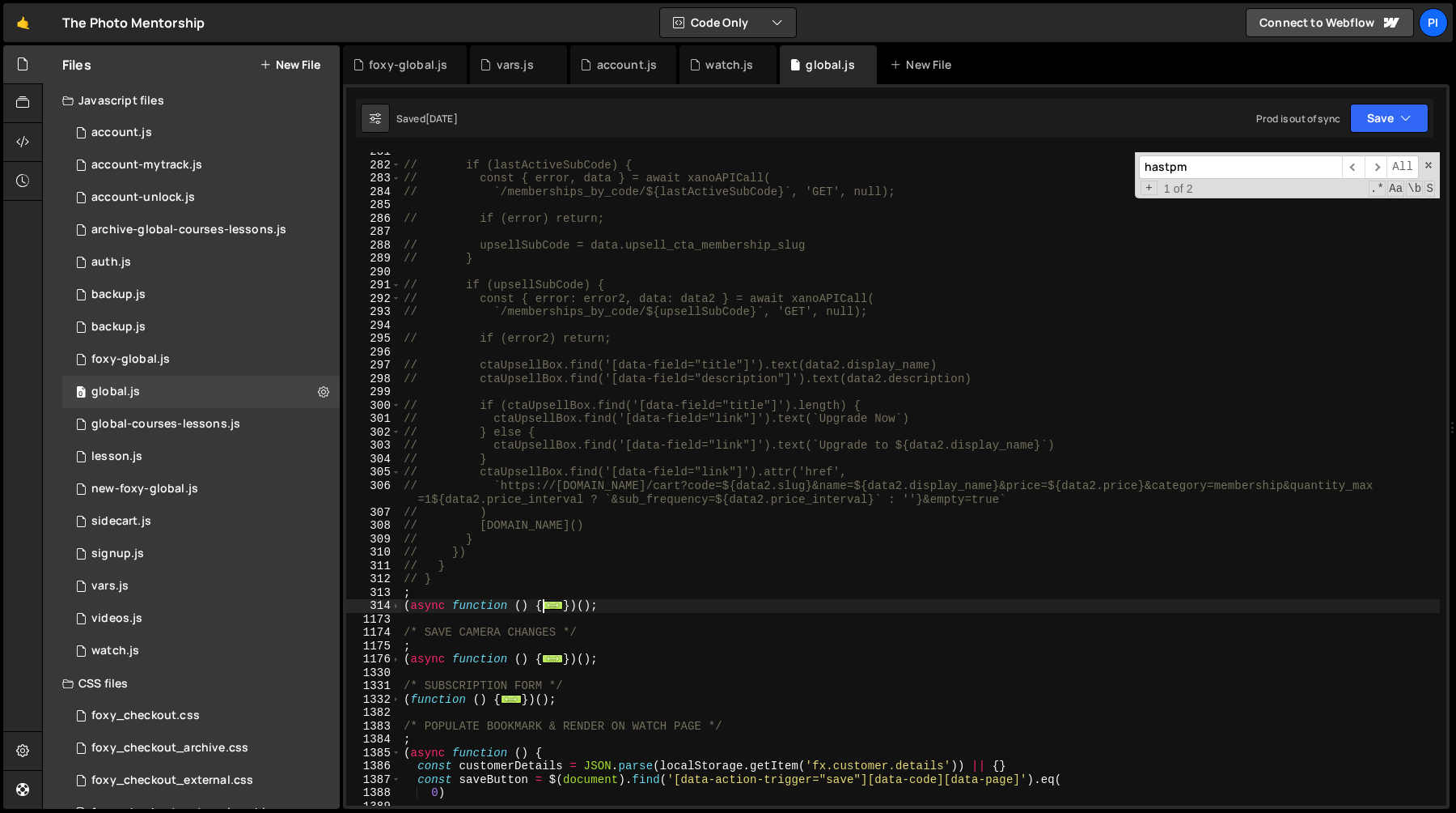
scroll to position [1022, 0]
click at [394, 752] on span at bounding box center [395, 753] width 9 height 14
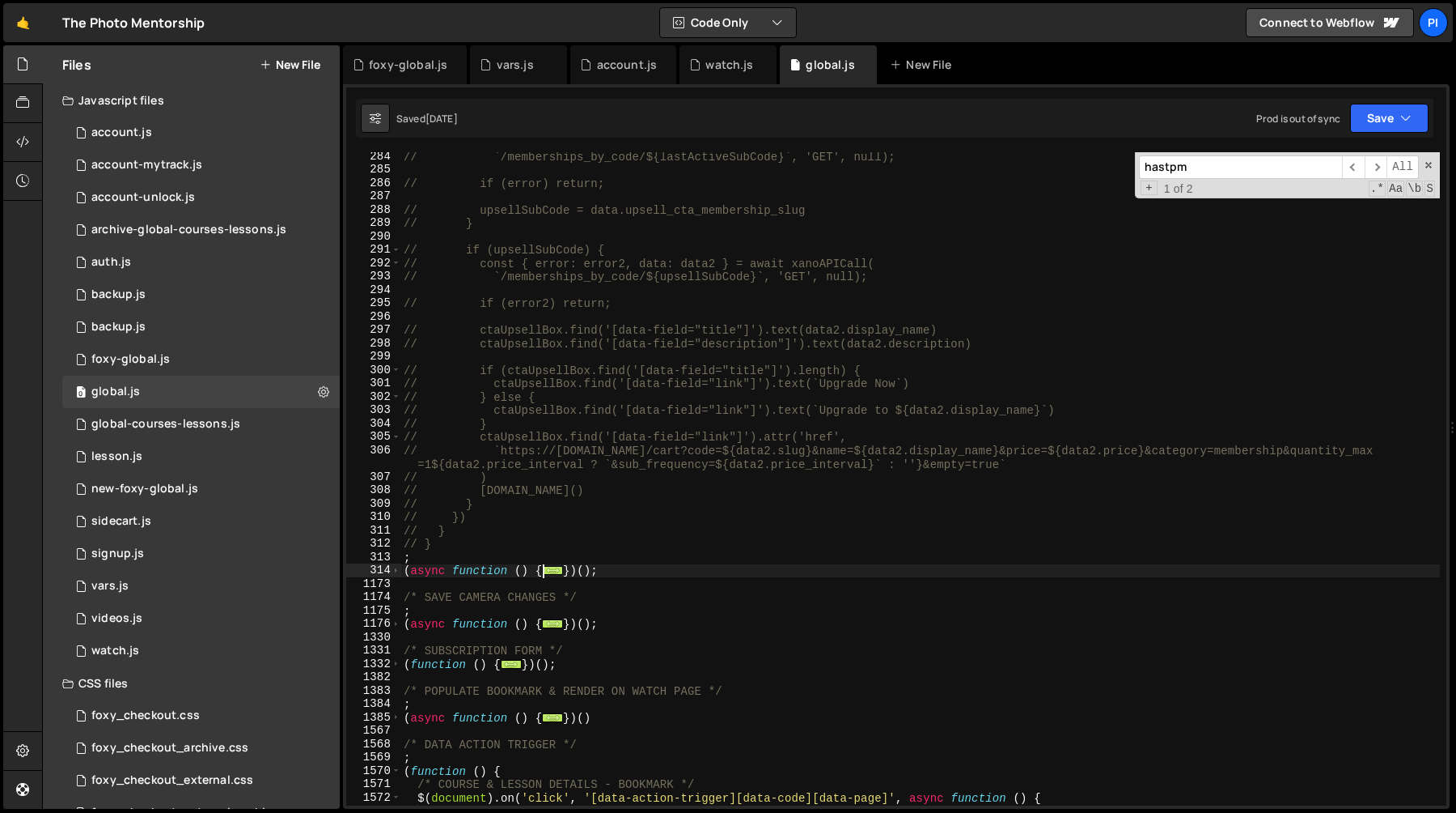
scroll to position [1075, 0]
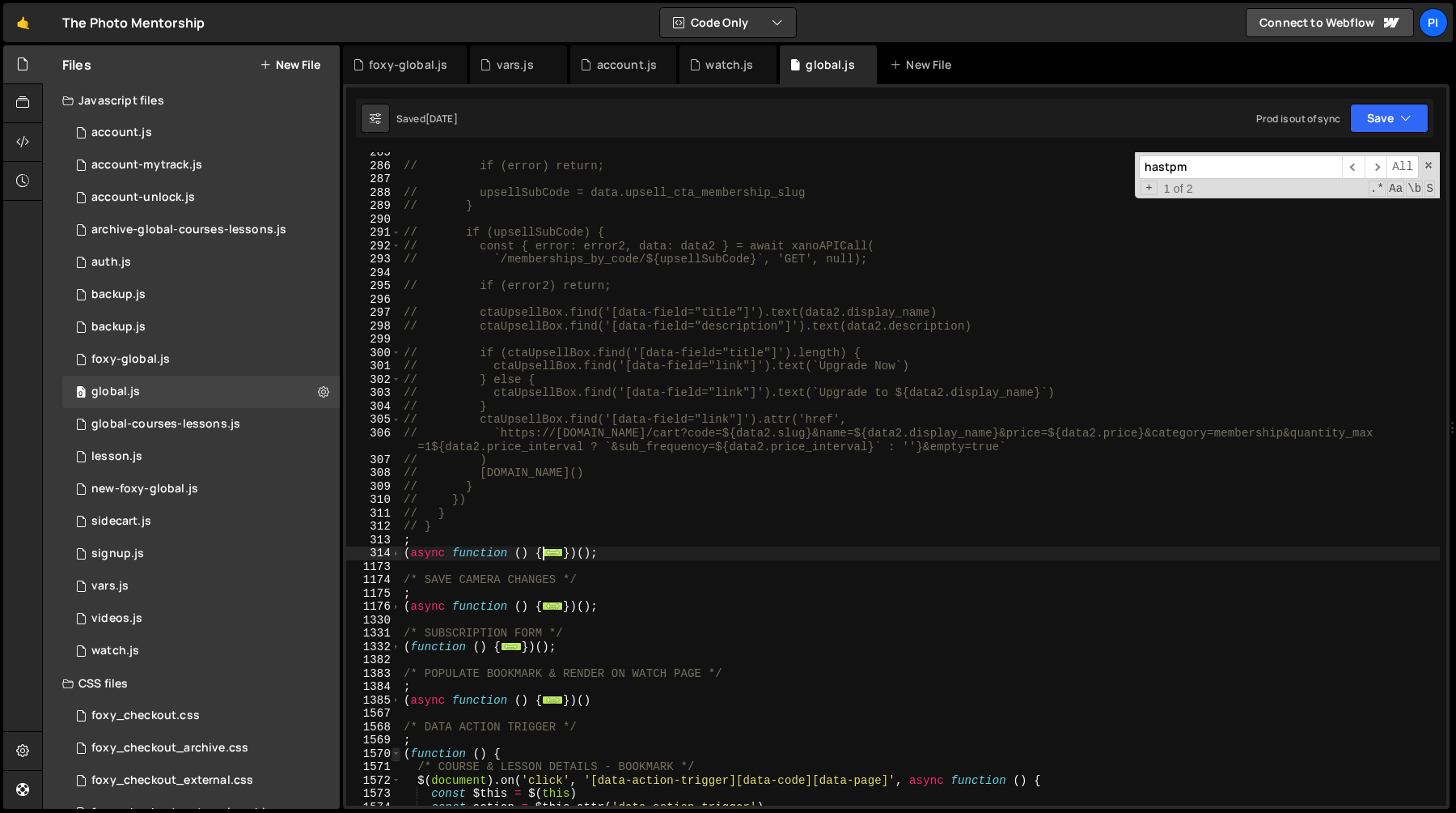
click at [399, 755] on span at bounding box center [395, 754] width 9 height 14
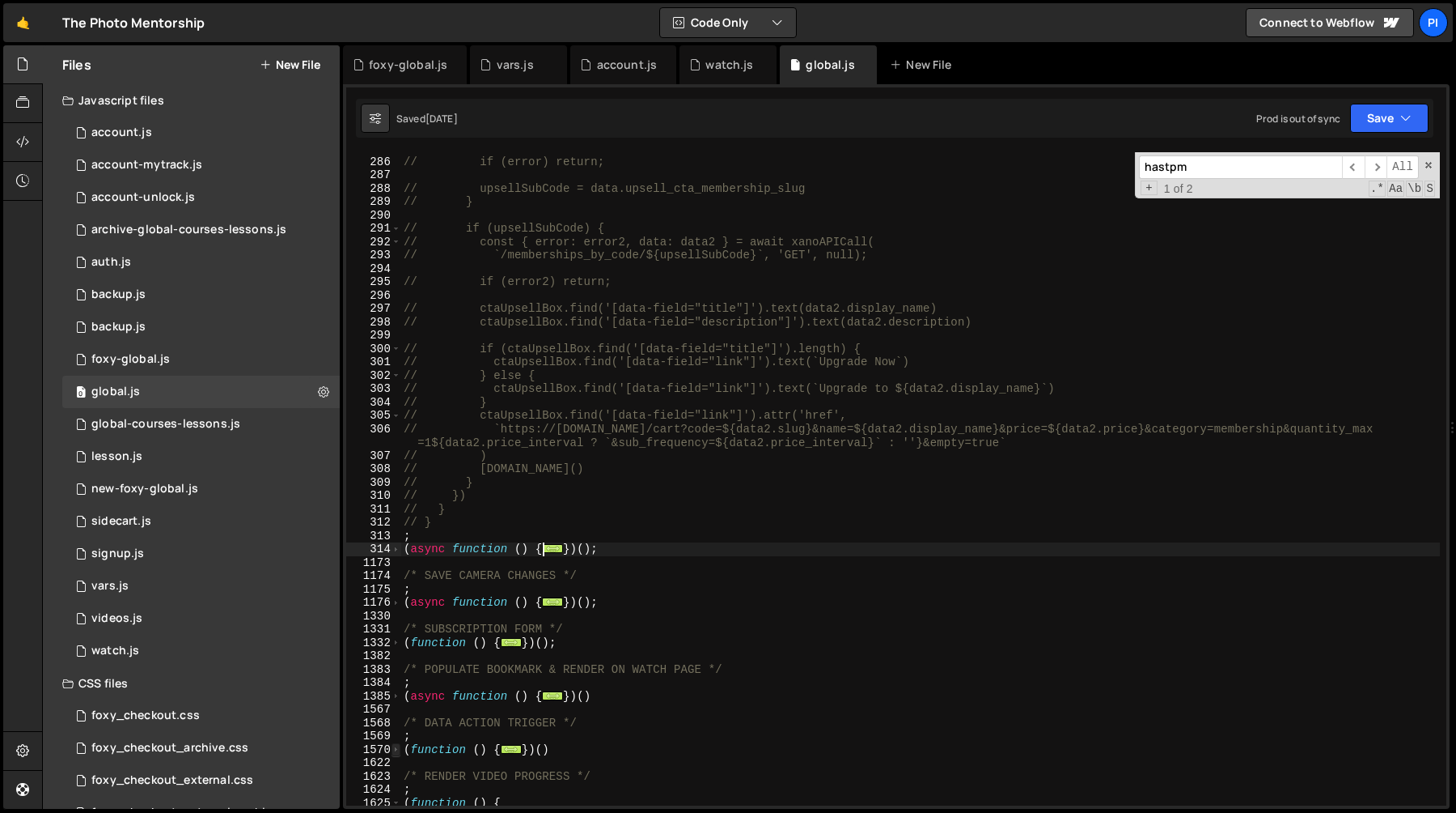
scroll to position [1230, 0]
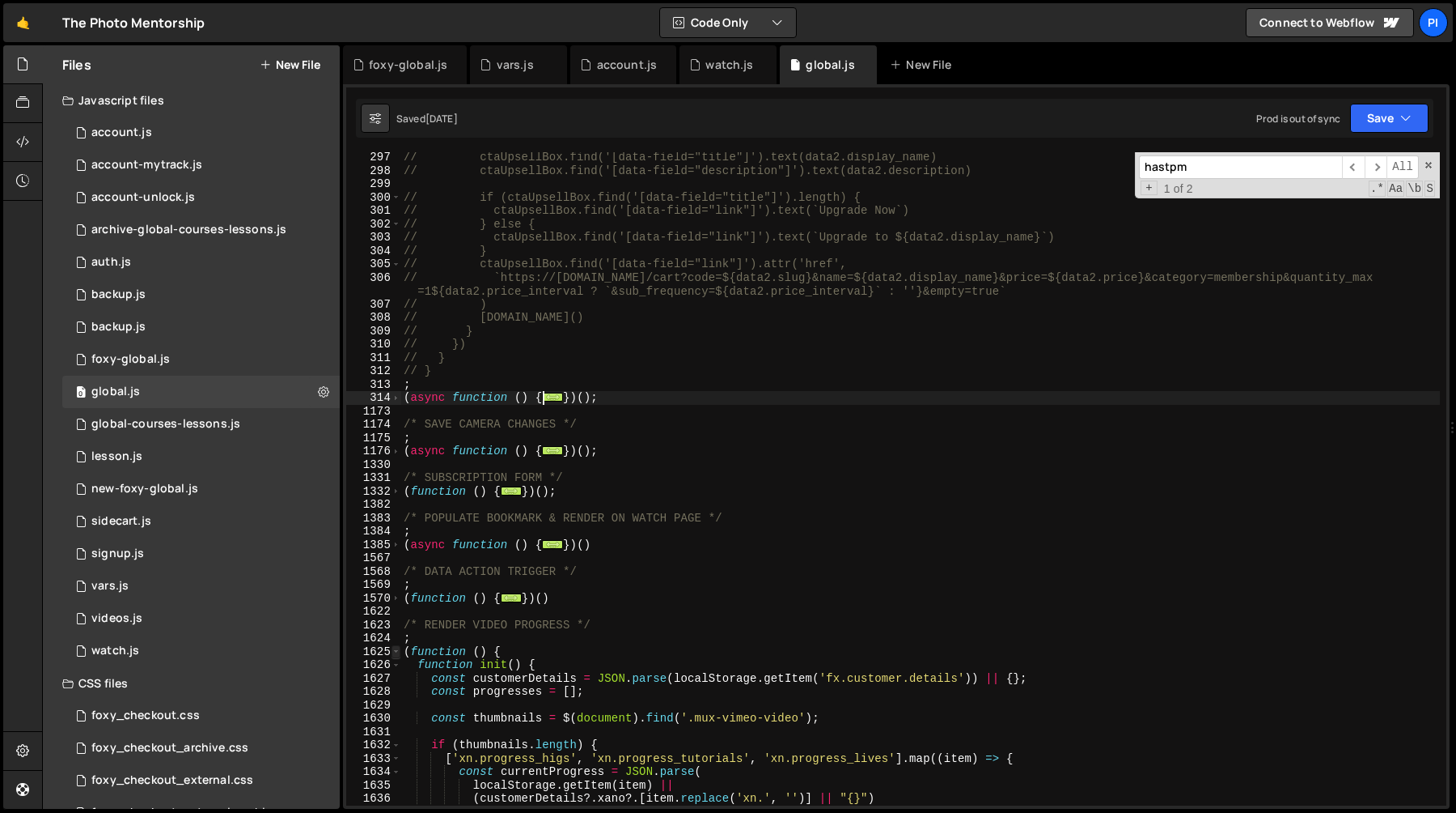
click at [397, 654] on span at bounding box center [395, 652] width 9 height 14
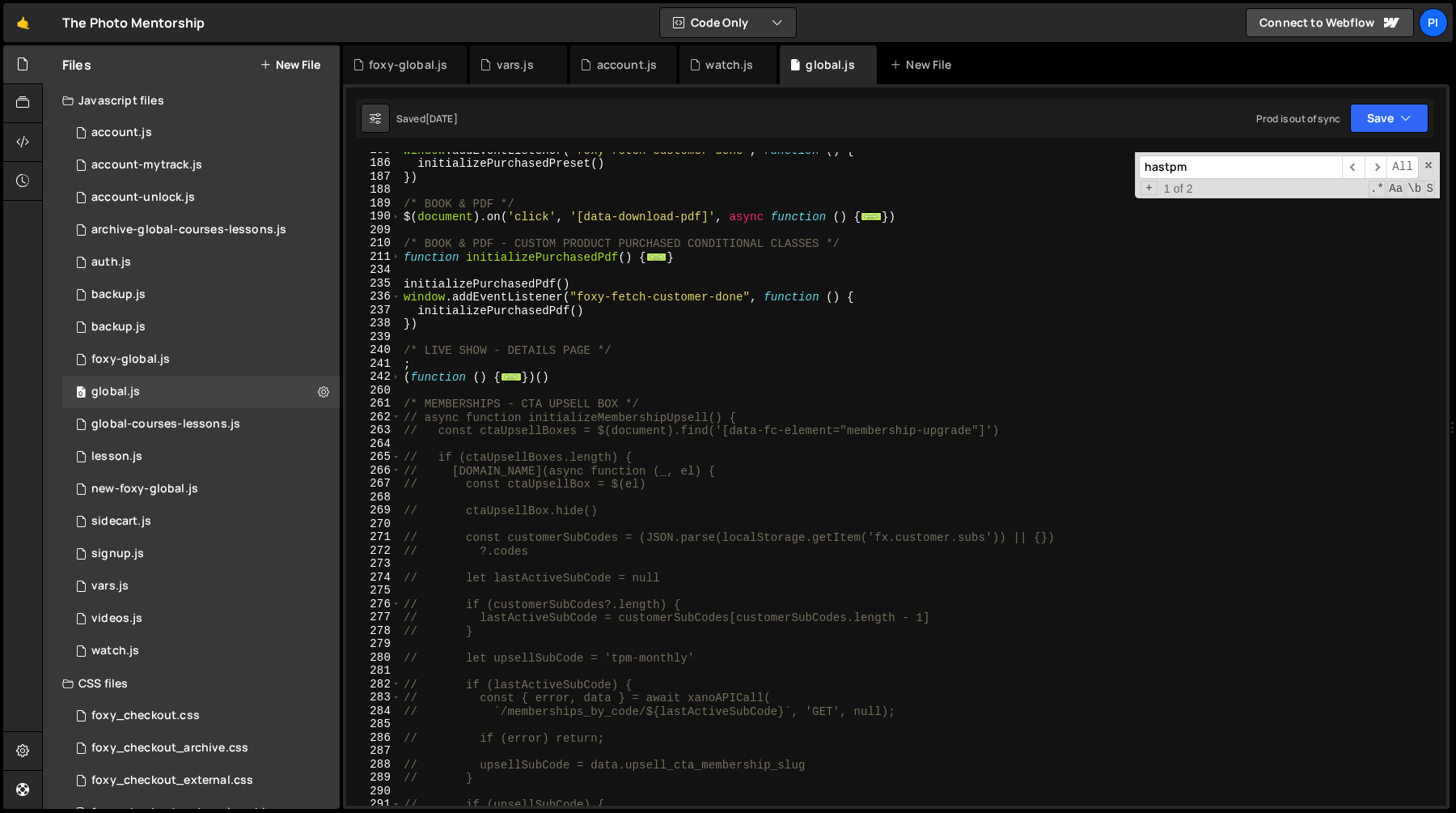
scroll to position [503, 0]
click at [393, 376] on span at bounding box center [395, 377] width 9 height 14
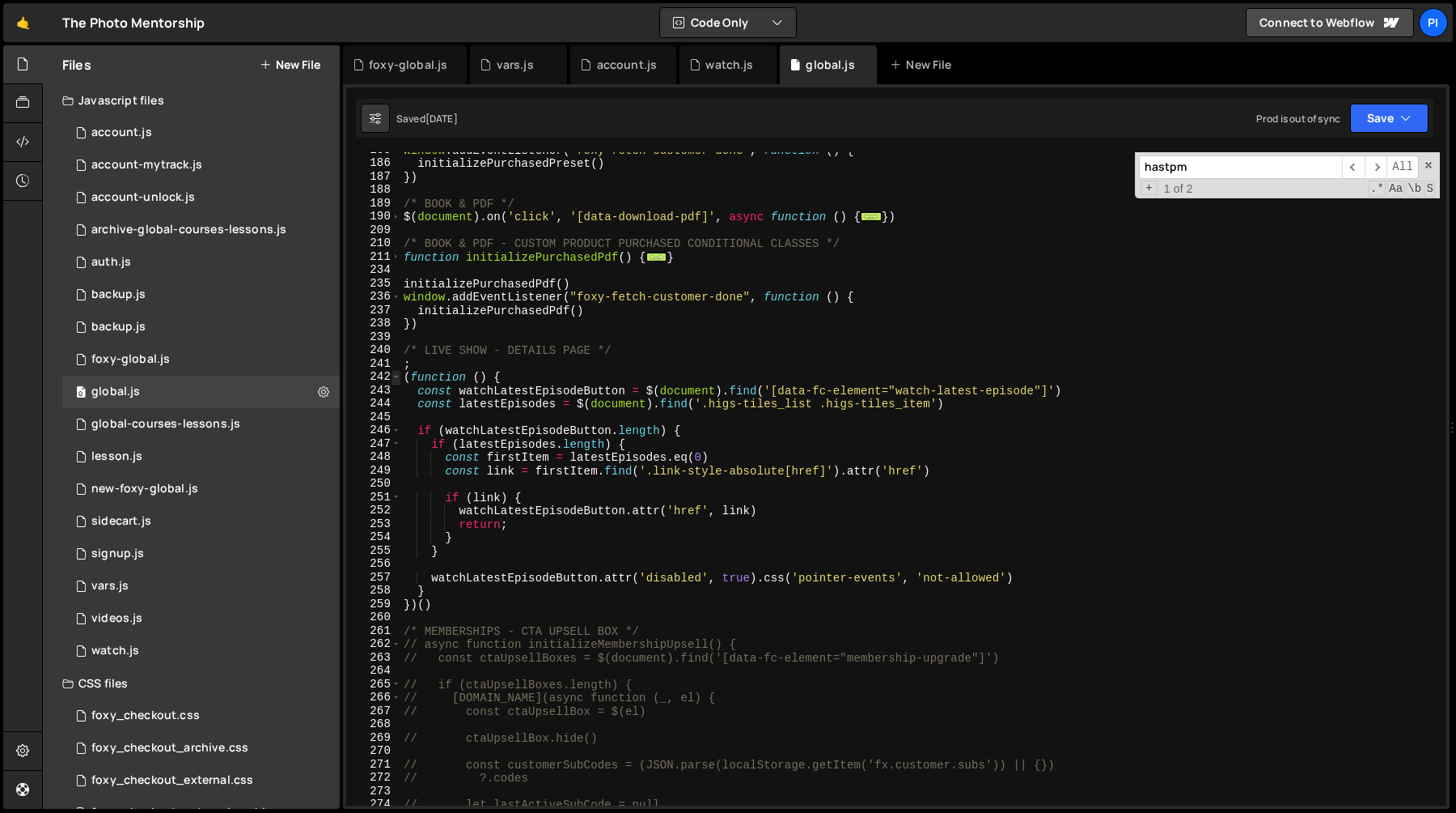
click at [396, 376] on span at bounding box center [395, 377] width 9 height 14
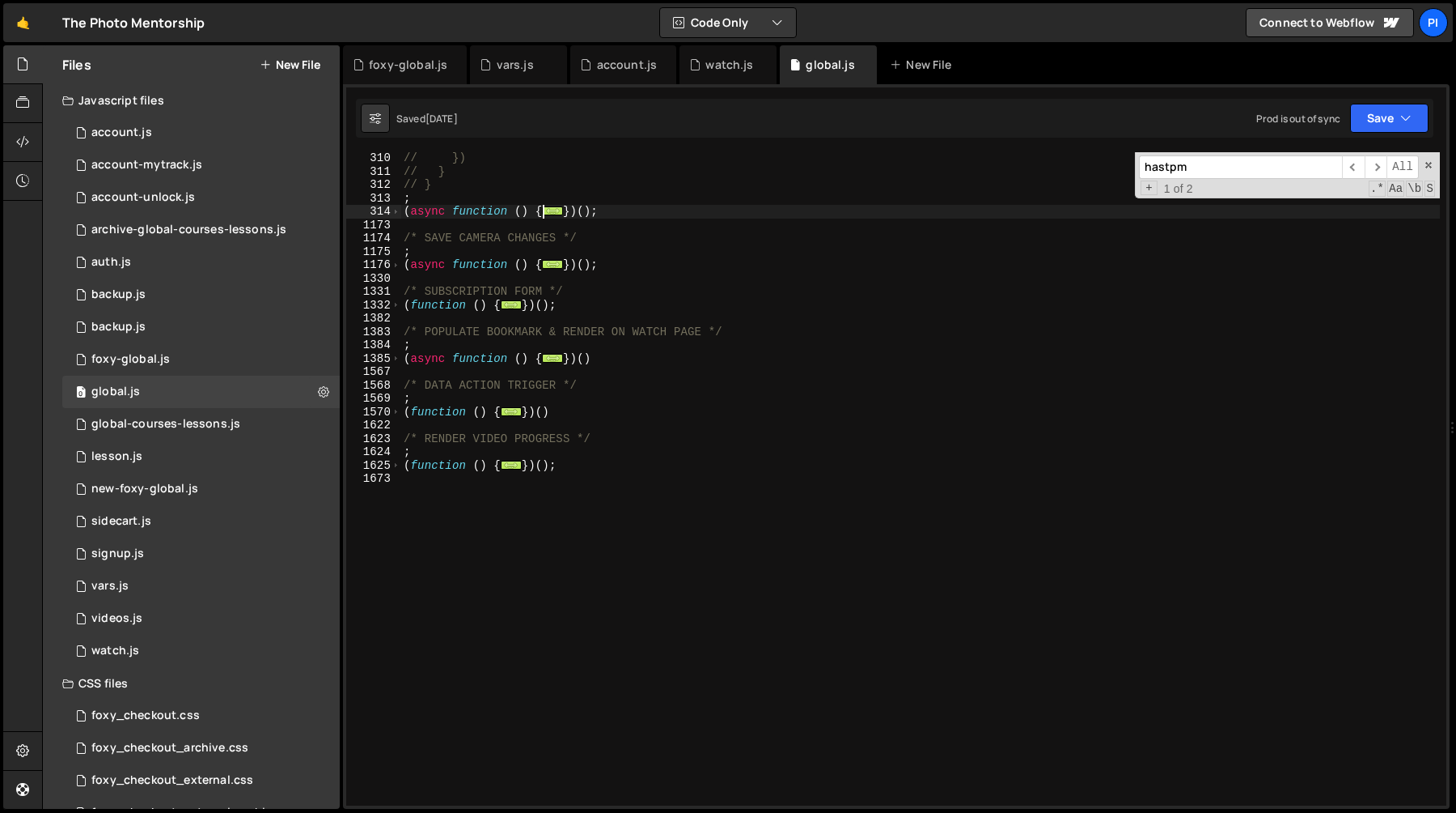
scroll to position [1417, 0]
click at [616, 504] on div "// }) // } // } ; ( async function ( ) { ... }) ( ) ; /* SAVE CAMERA CHANGES */…" at bounding box center [920, 491] width 1039 height 680
type textarea ";(function () {});"
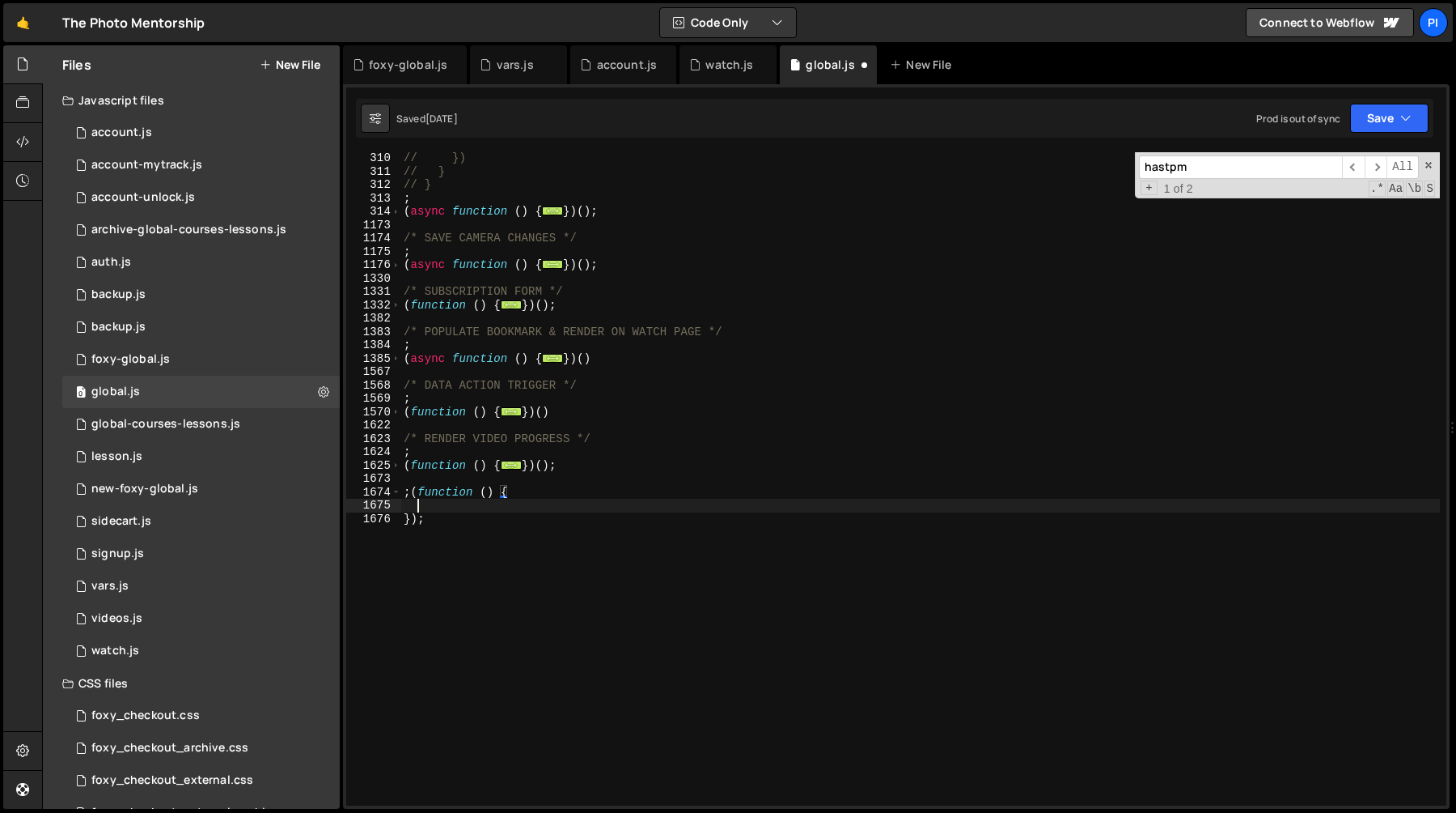
scroll to position [0, 0]
type textarea ";(function () {"
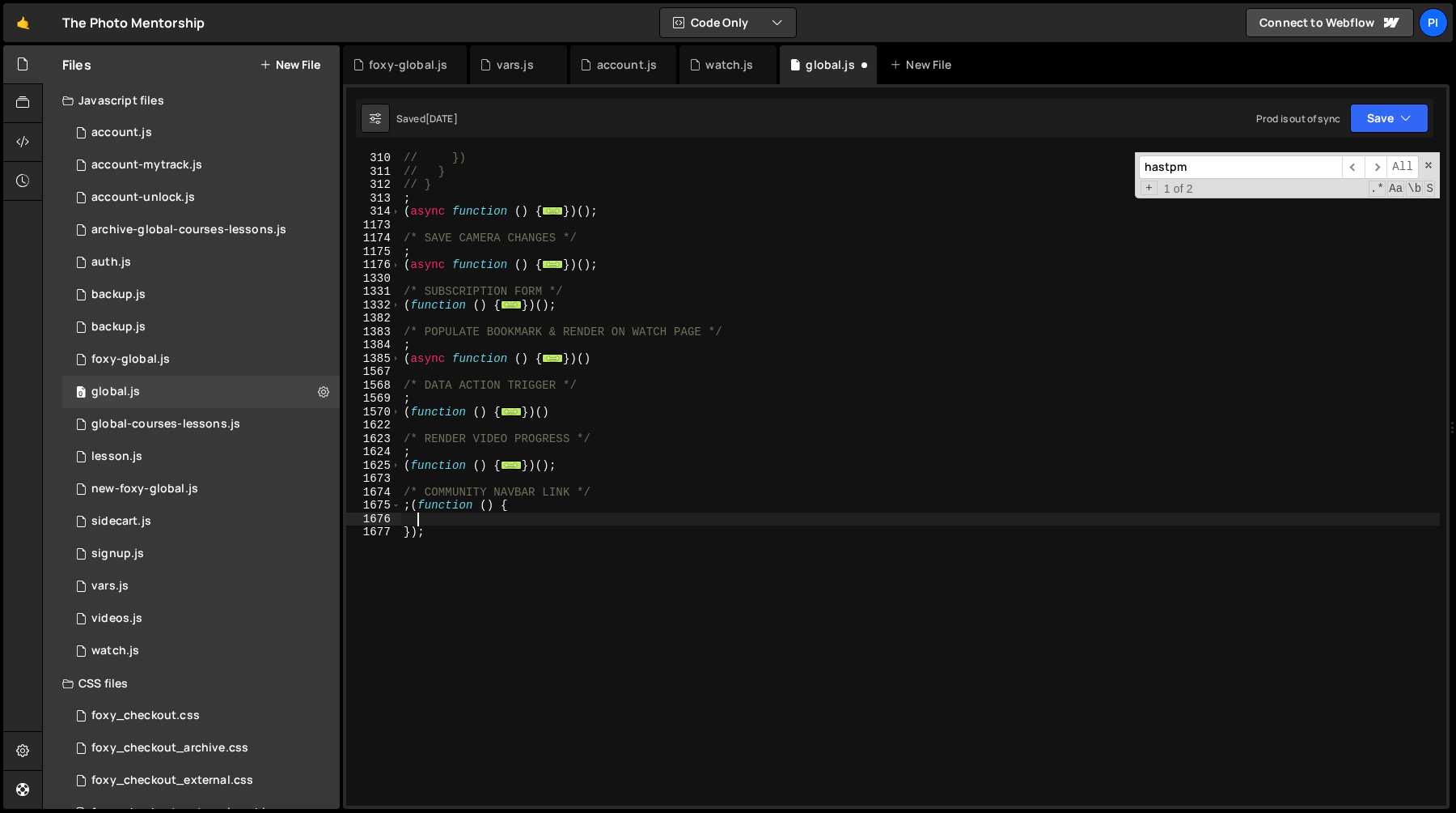
paste textarea "const hasTPMSubscription = !!activeSubscriptionsByCategory.tpm;"
type textarea "const hasTPMSubscription = !!activeSubscriptionsByCategory.tpm;"
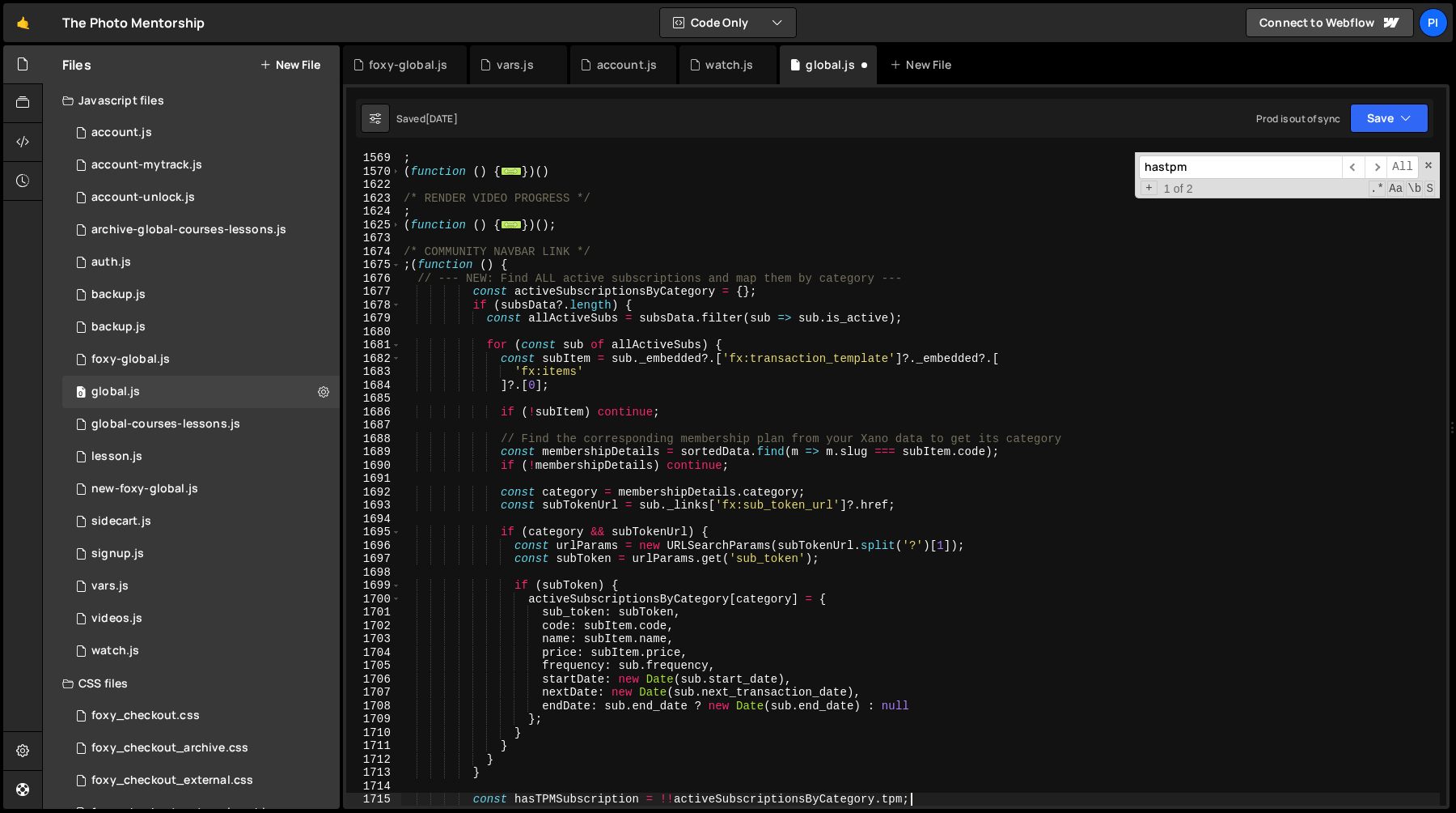
scroll to position [20940, 0]
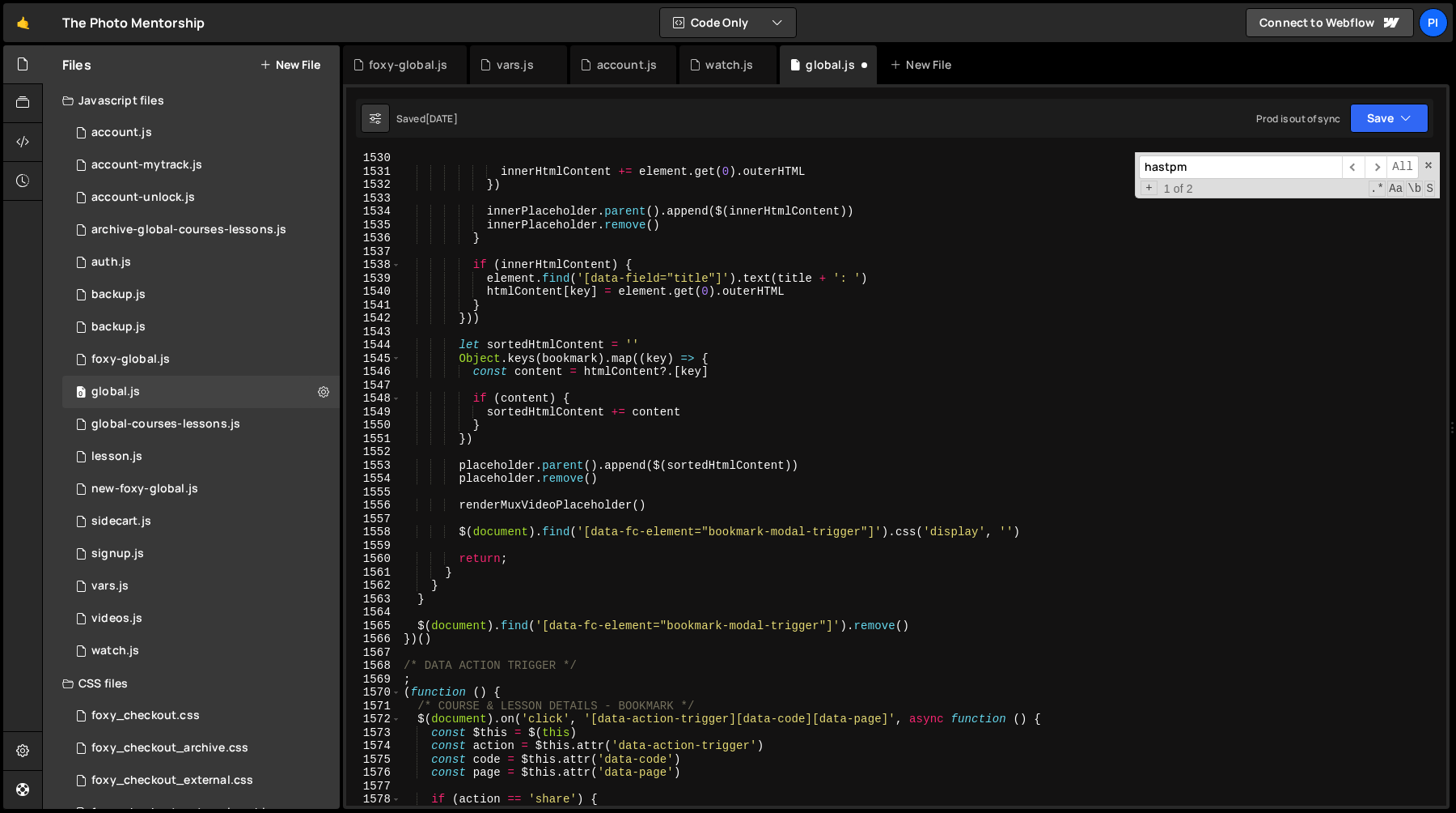
click at [507, 284] on div "innerHtmlContent += element . get ( 0 ) . outerHTML }) innerPlaceholder . paren…" at bounding box center [920, 491] width 1039 height 680
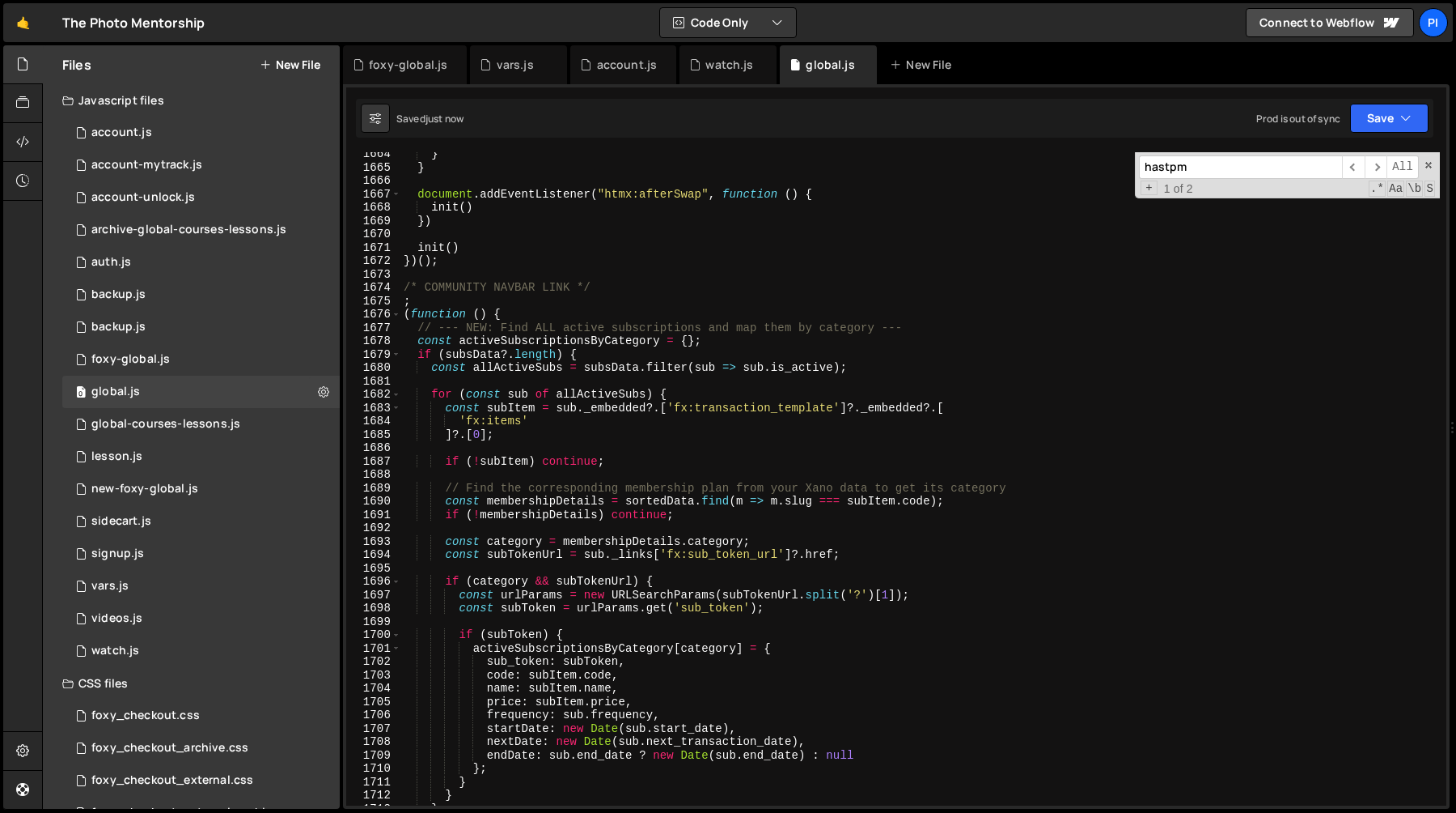
scroll to position [22758, 0]
click at [437, 331] on div "} } document . addEventListener ( "htmx:afterSwap" , function ( ) { init ( ) })…" at bounding box center [920, 489] width 1039 height 680
click at [501, 331] on div "} } document . addEventListener ( "htmx:afterSwap" , function ( ) { init ( ) })…" at bounding box center [920, 489] width 1039 height 680
click at [481, 353] on div "} } document . addEventListener ( "htmx:afterSwap" , function ( ) { init ( ) })…" at bounding box center [920, 489] width 1039 height 680
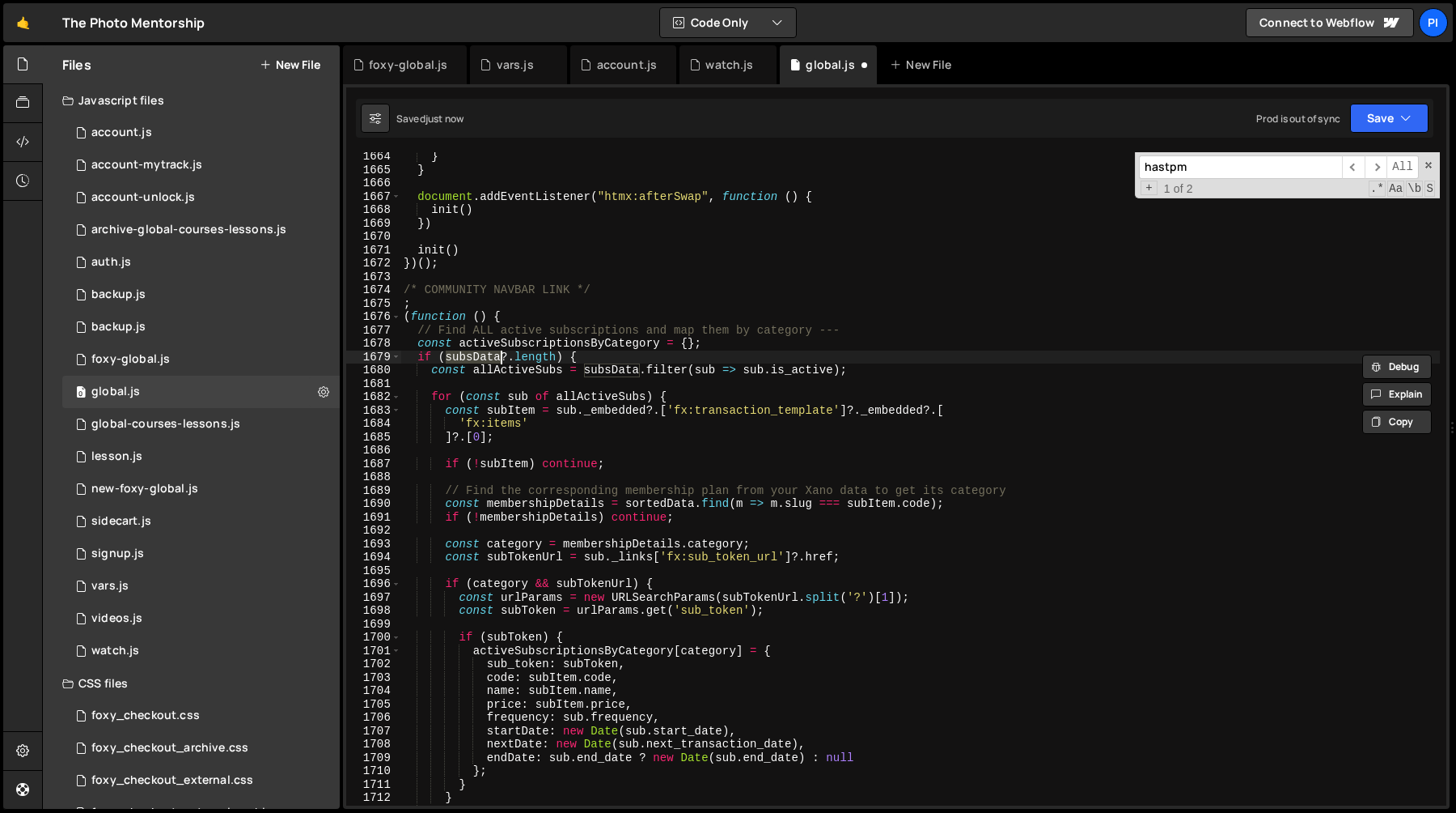
click at [515, 342] on div "} } document . addEventListener ( "htmx:afterSwap" , function ( ) { init ( ) })…" at bounding box center [920, 489] width 1039 height 680
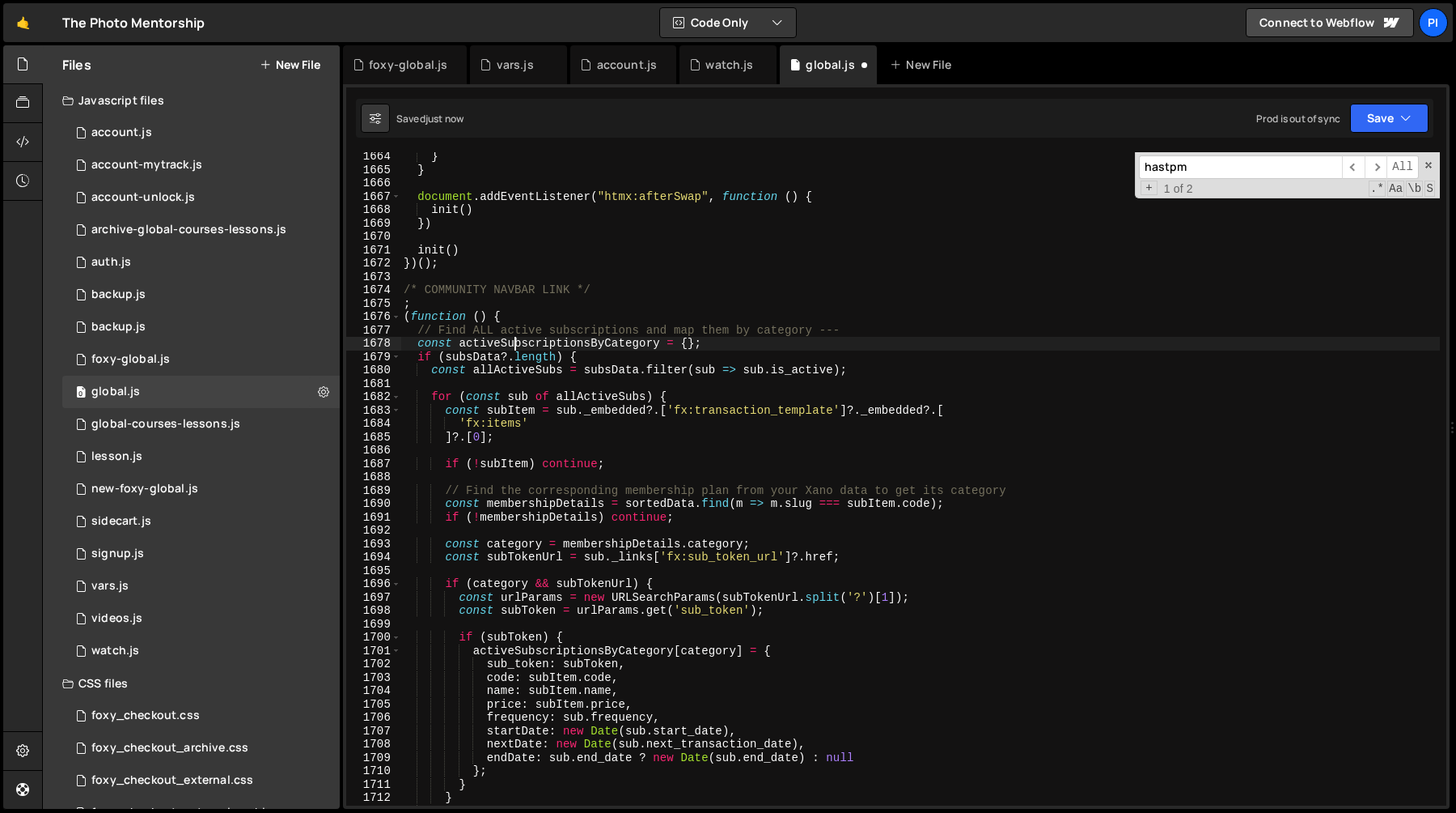
click at [515, 342] on div "} } document . addEventListener ( "htmx:afterSwap" , function ( ) { init ( ) })…" at bounding box center [920, 489] width 1039 height 680
type textarea "const activeSubscriptionsByCategory = {};"
type input "activeSubscriptionsByCategory"
click at [1362, 171] on span "​" at bounding box center [1352, 167] width 22 height 23
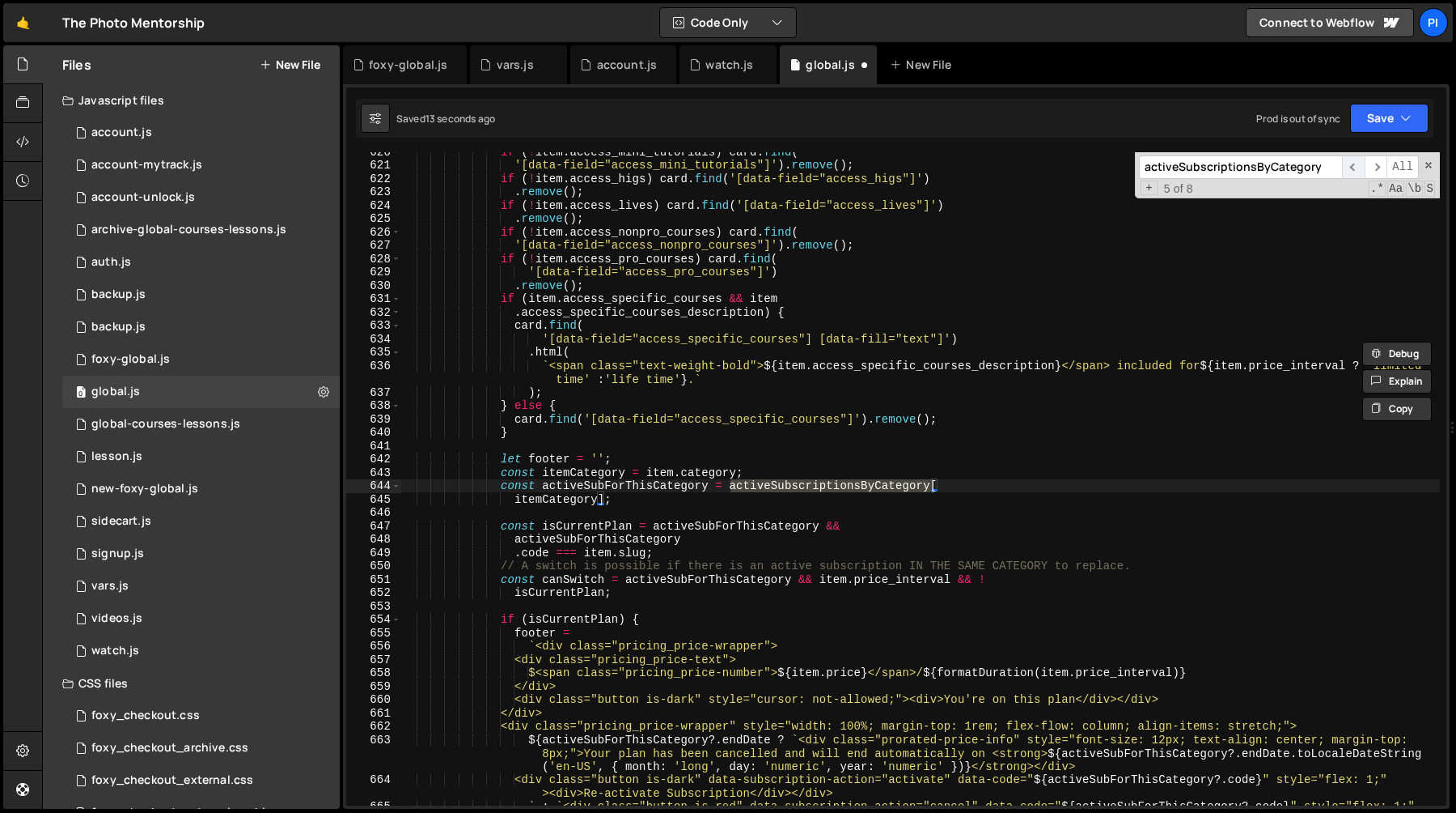
click at [1356, 171] on span "​" at bounding box center [1352, 167] width 22 height 23
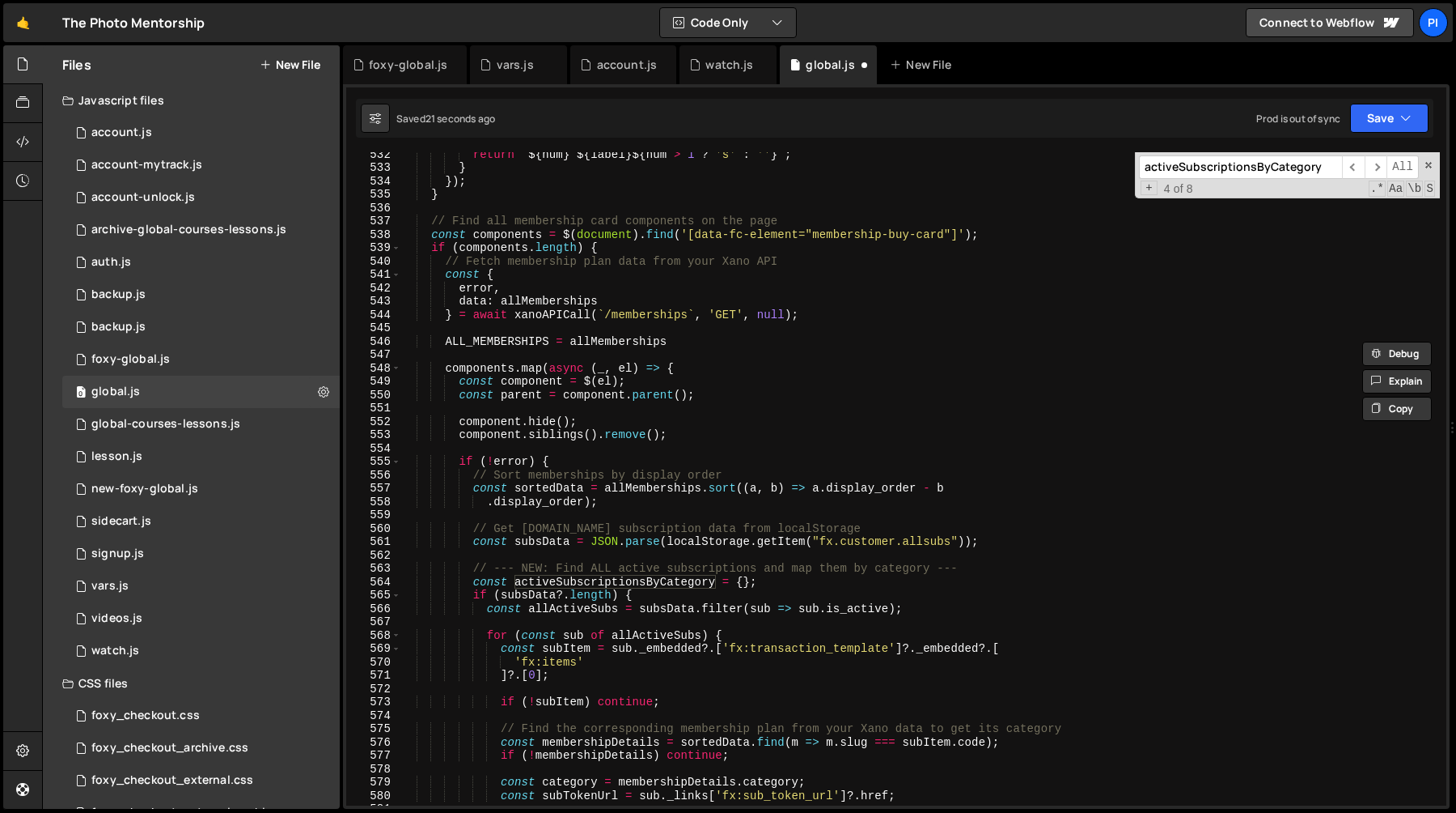
scroll to position [7199, 0]
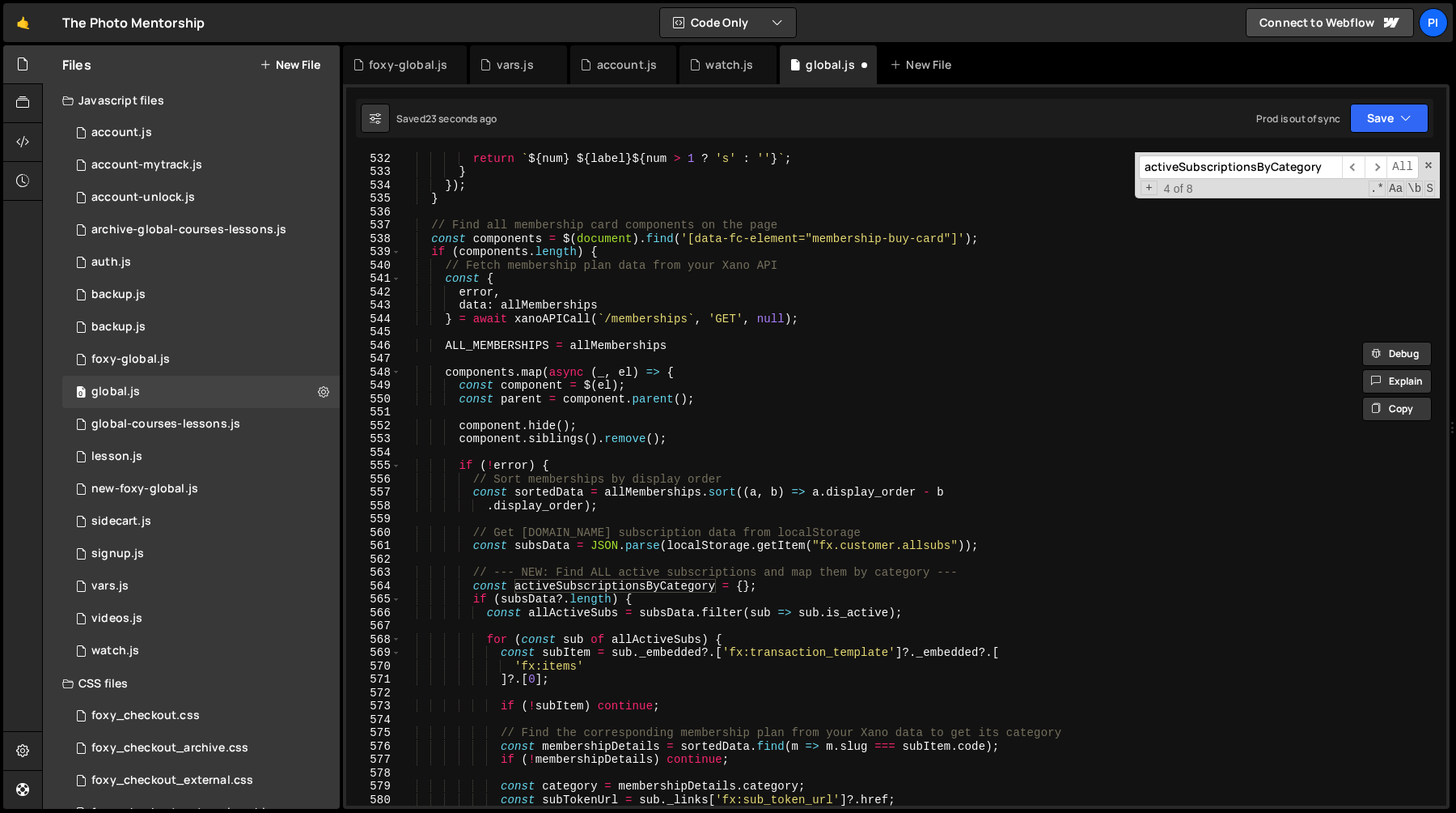
click at [475, 549] on div "return ` ${ num } ${ label } ${ num > 1 ? 's' : '' } ` ; } }) ; } // Find all m…" at bounding box center [920, 491] width 1039 height 680
click at [1014, 549] on div "return ` ${ num } ${ label } ${ num > 1 ? 's' : '' } ` ; } }) ; } // Find all m…" at bounding box center [920, 491] width 1039 height 680
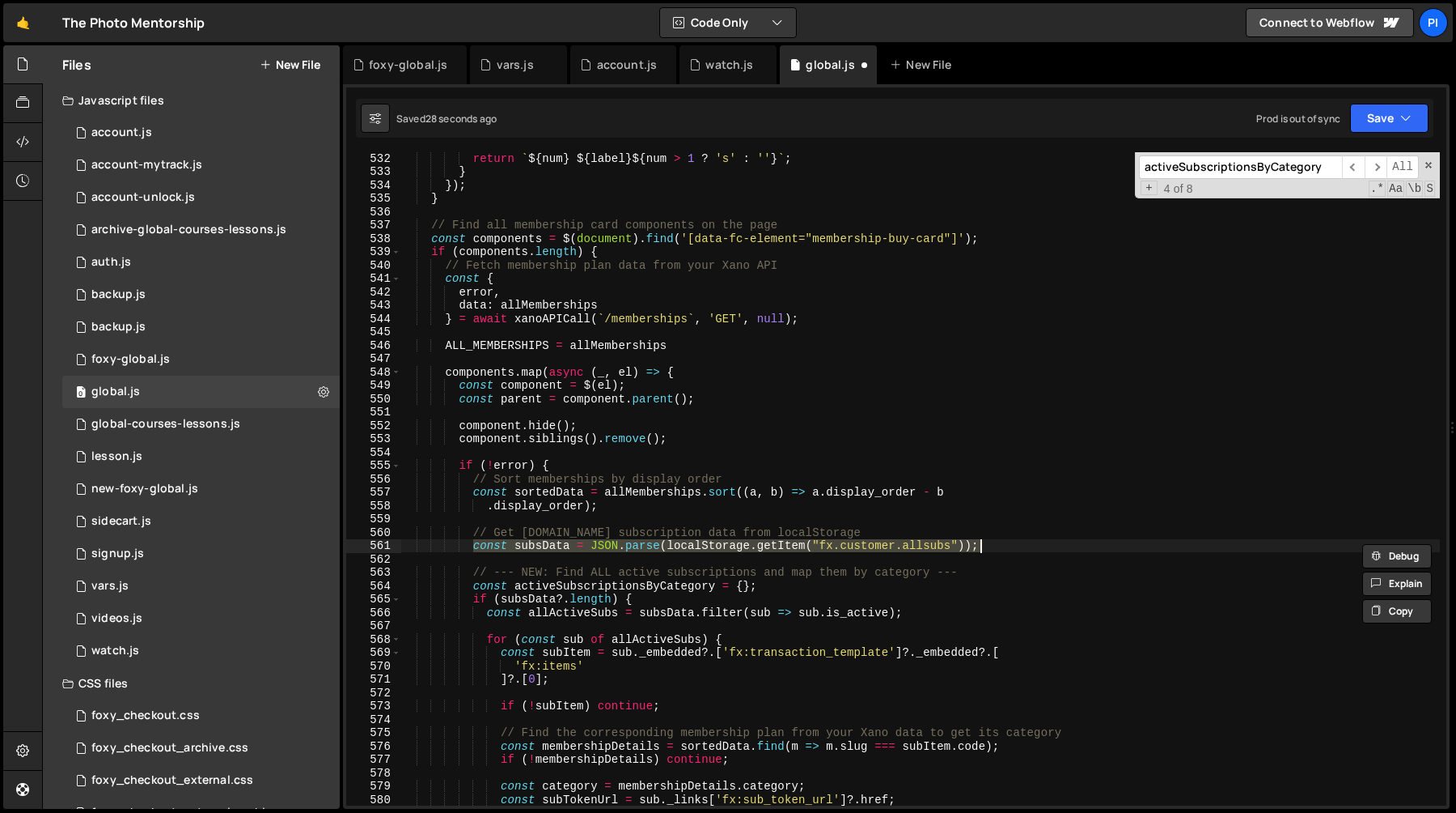
click at [445, 271] on div "return ` ${ num } ${ label } ${ num > 1 ? 's' : '' } ` ; } }) ; } // Find all m…" at bounding box center [920, 491] width 1039 height 680
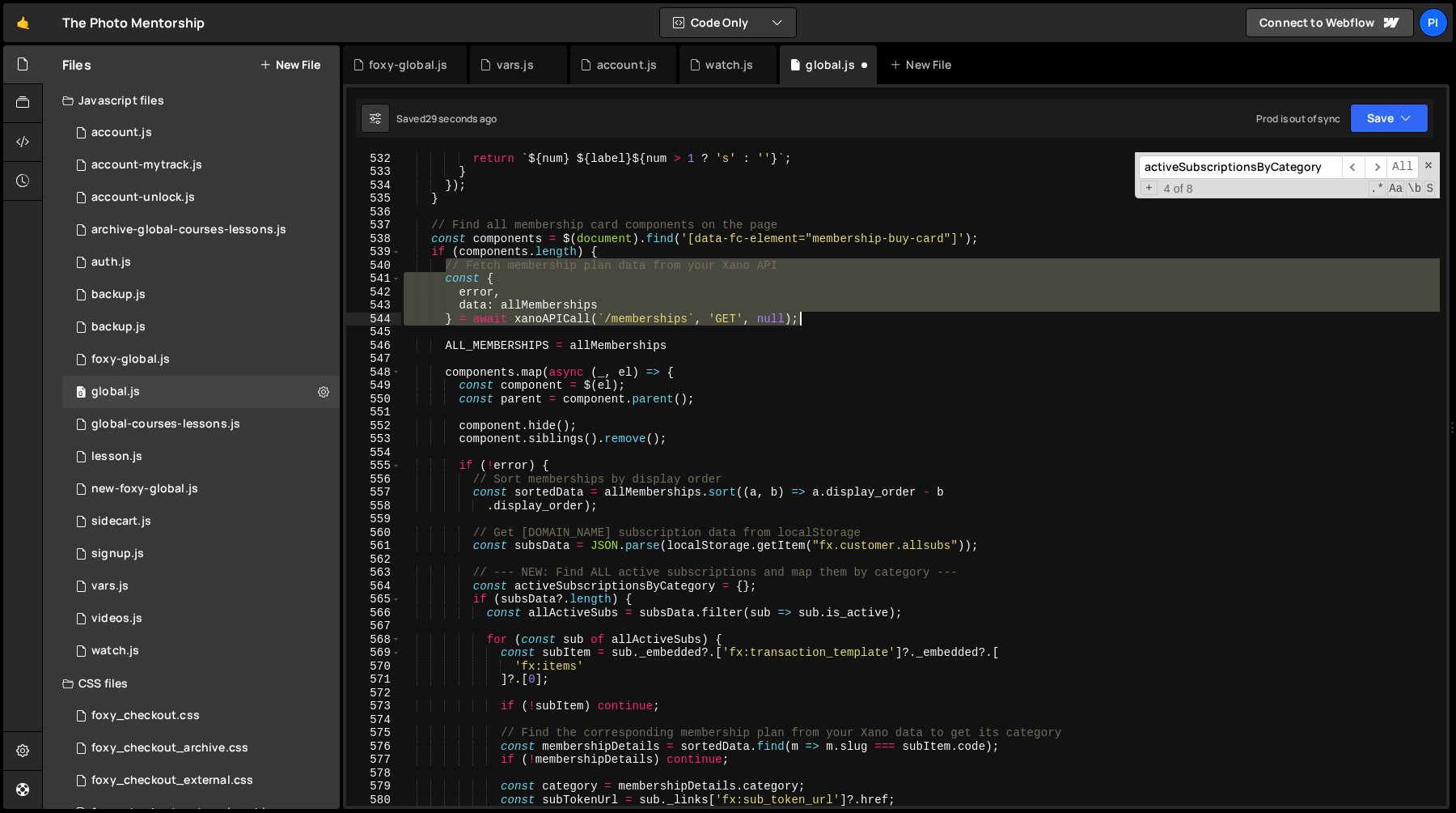
click at [817, 321] on div "return ` ${ num } ${ label } ${ num > 1 ? 's' : '' } ` ; } }) ; } // Find all m…" at bounding box center [920, 491] width 1039 height 680
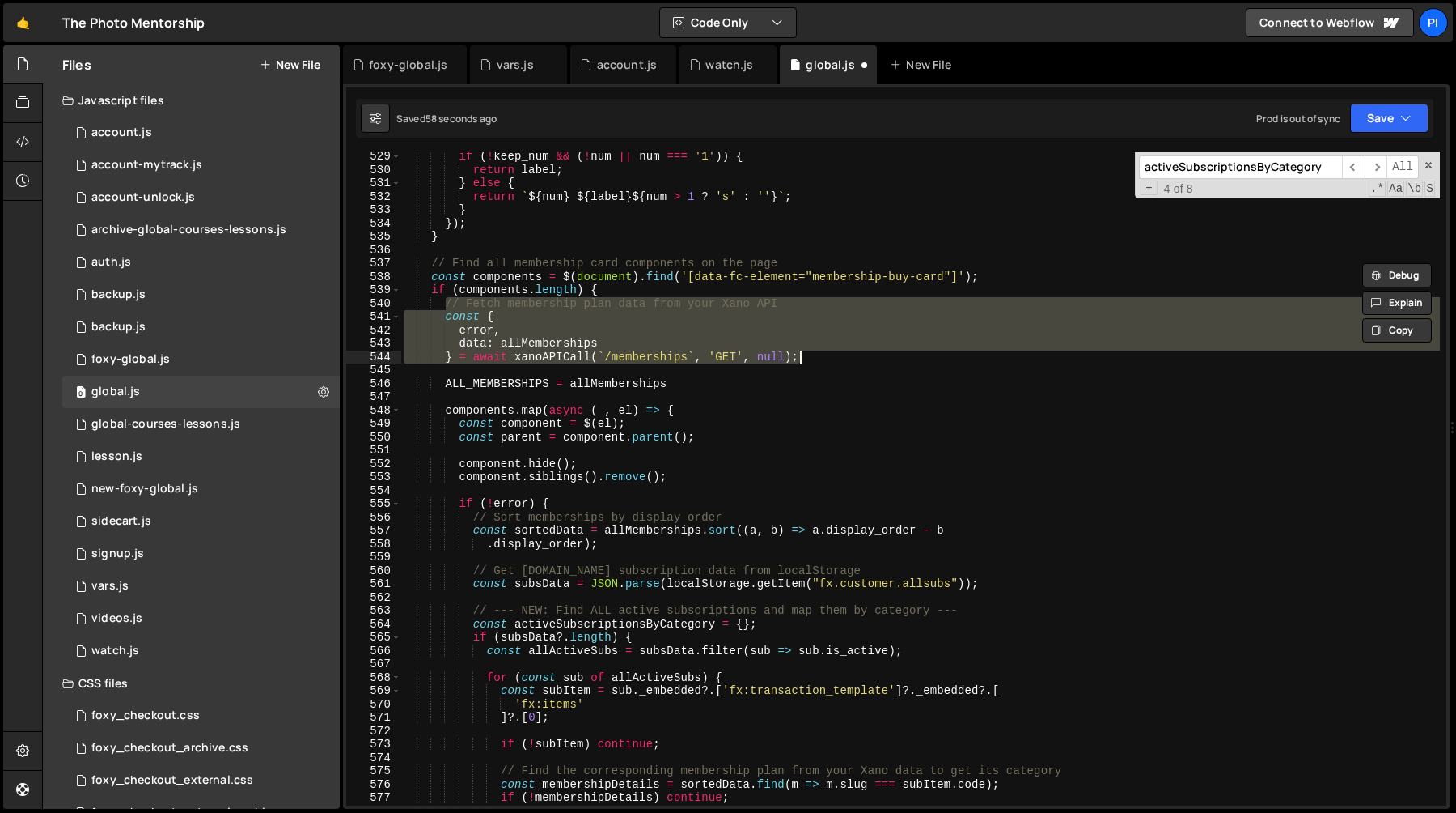
scroll to position [7170, 0]
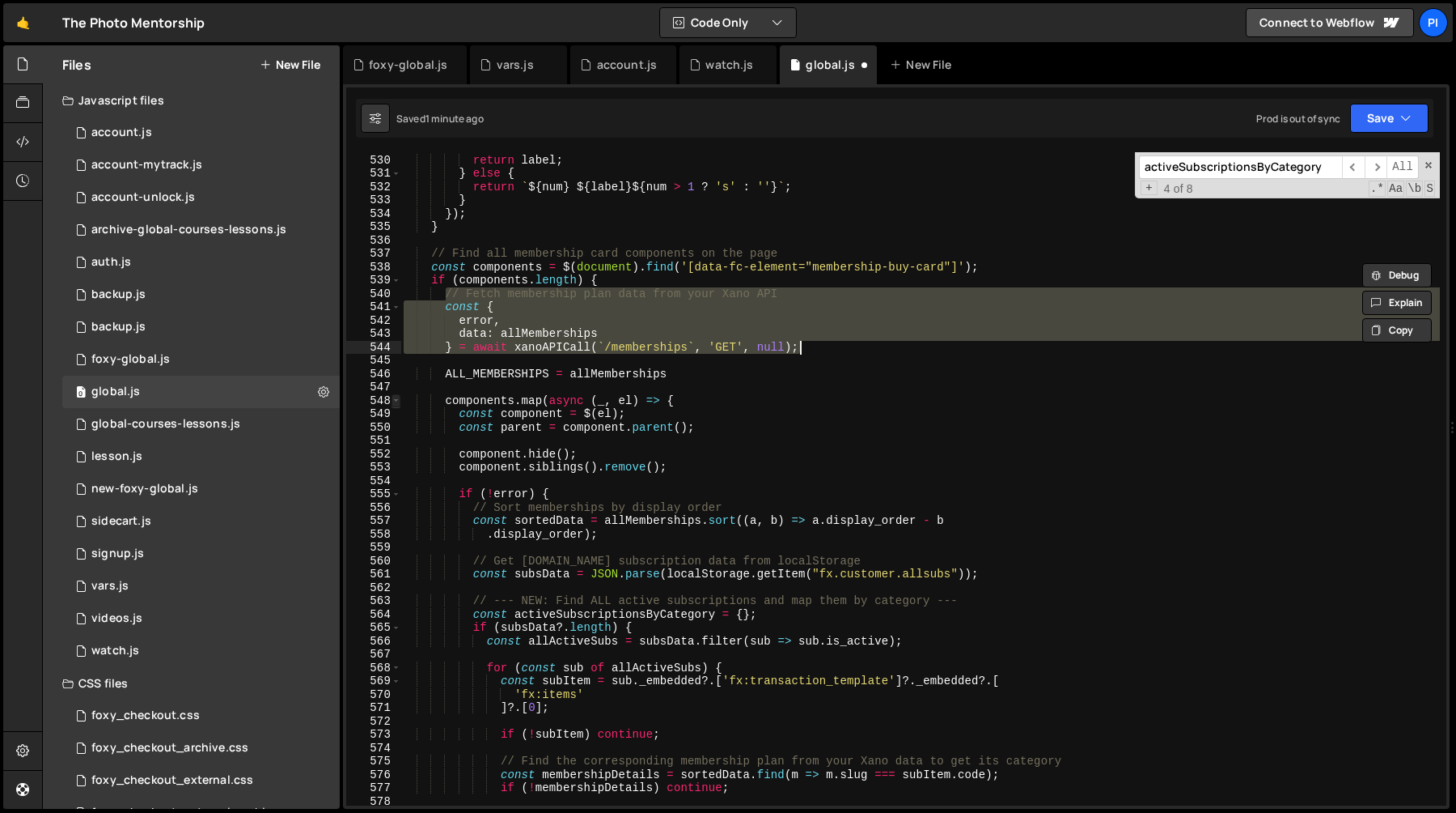
click at [396, 402] on span at bounding box center [395, 401] width 9 height 14
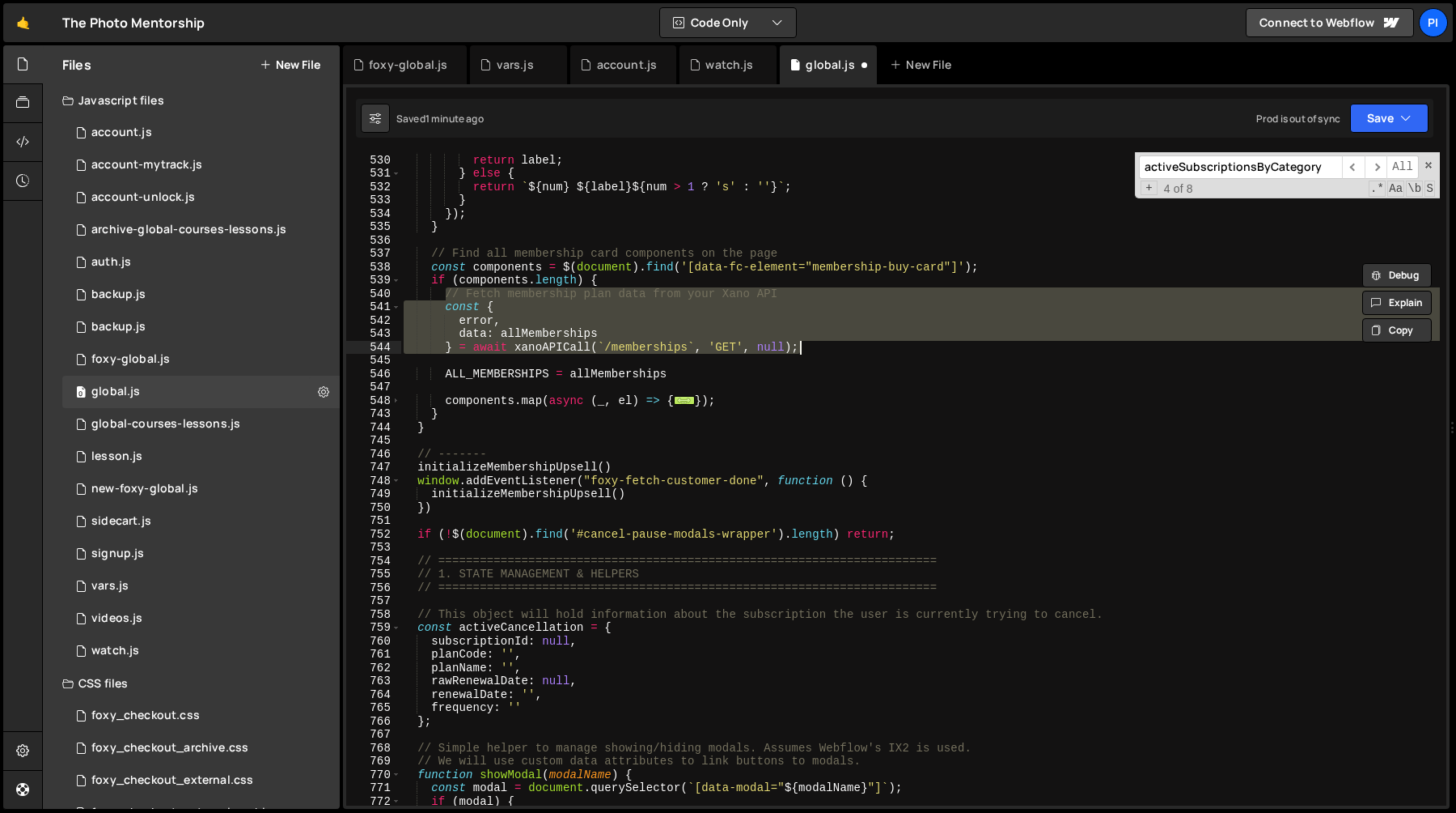
click at [481, 379] on div "if ( ! keep_num && ( ! num || num === '1' )) { return label ; } else { return `…" at bounding box center [920, 479] width 1039 height 680
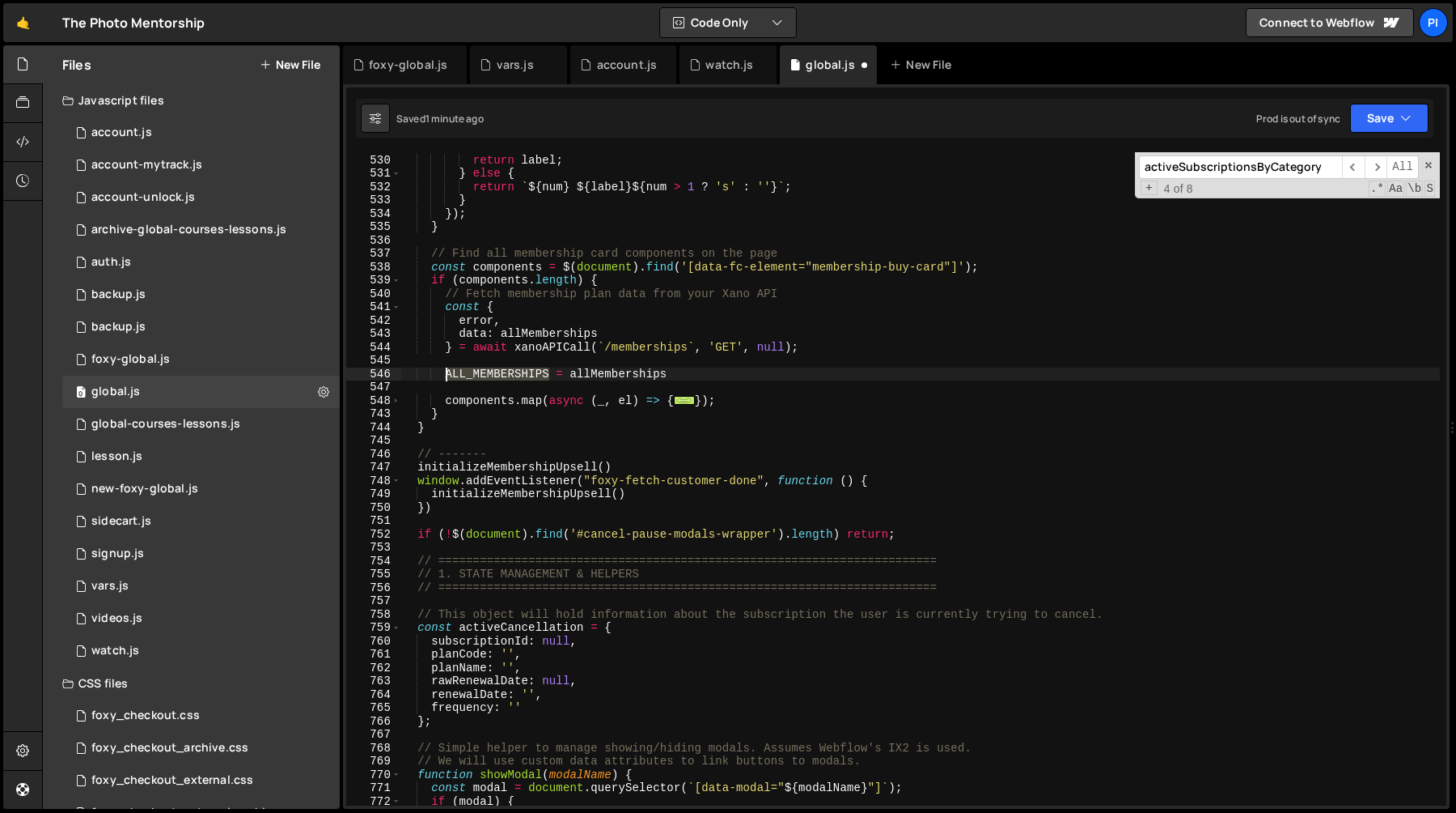
click at [481, 379] on div "if ( ! keep_num && ( ! num || num === '1' )) { return label ; } else { return `…" at bounding box center [920, 479] width 1039 height 680
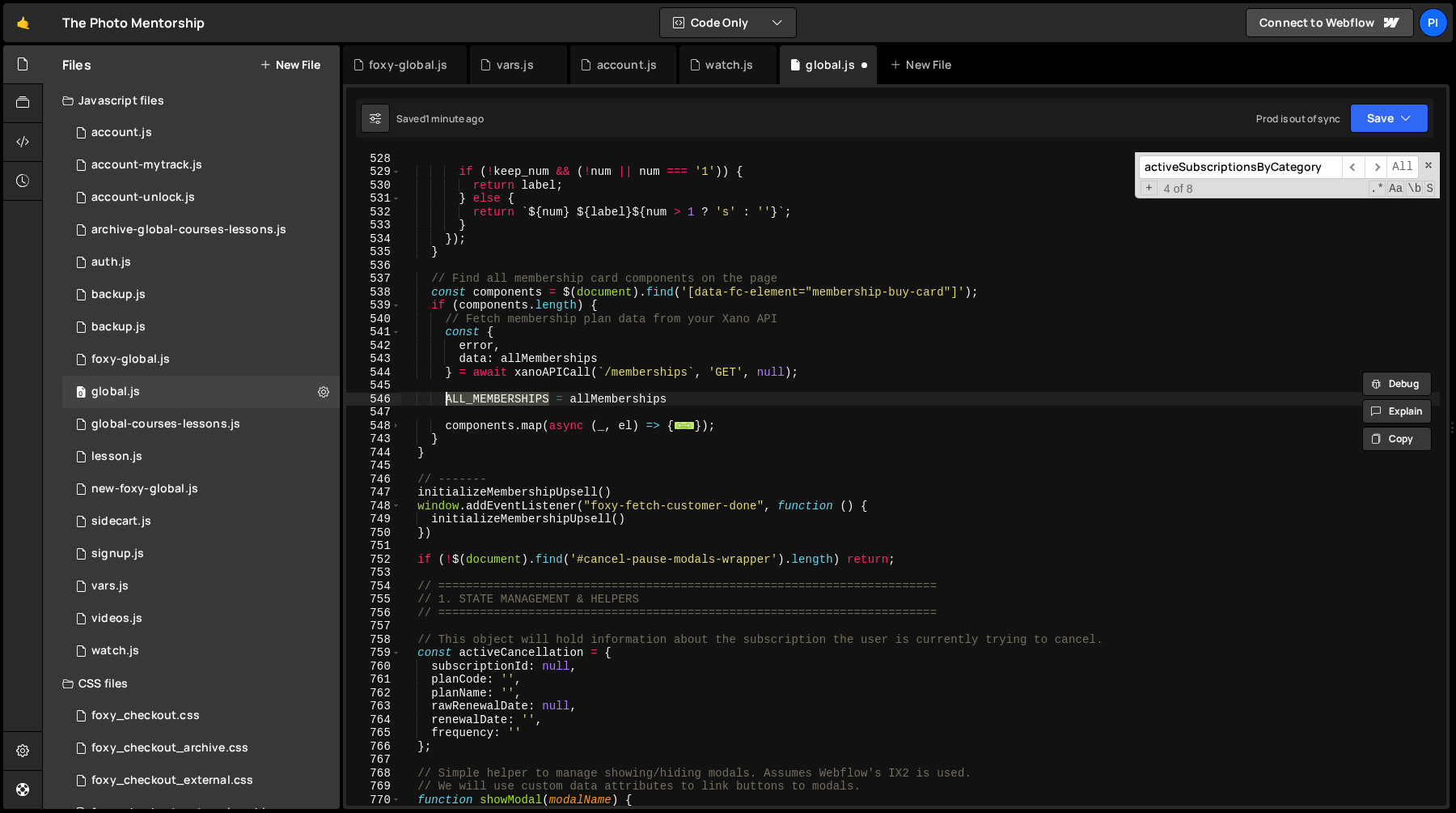
scroll to position [7145, 0]
click at [442, 330] on div "if ( ! keep_num && ( ! num || num === '1' )) { return label ; } else { return `…" at bounding box center [920, 491] width 1039 height 680
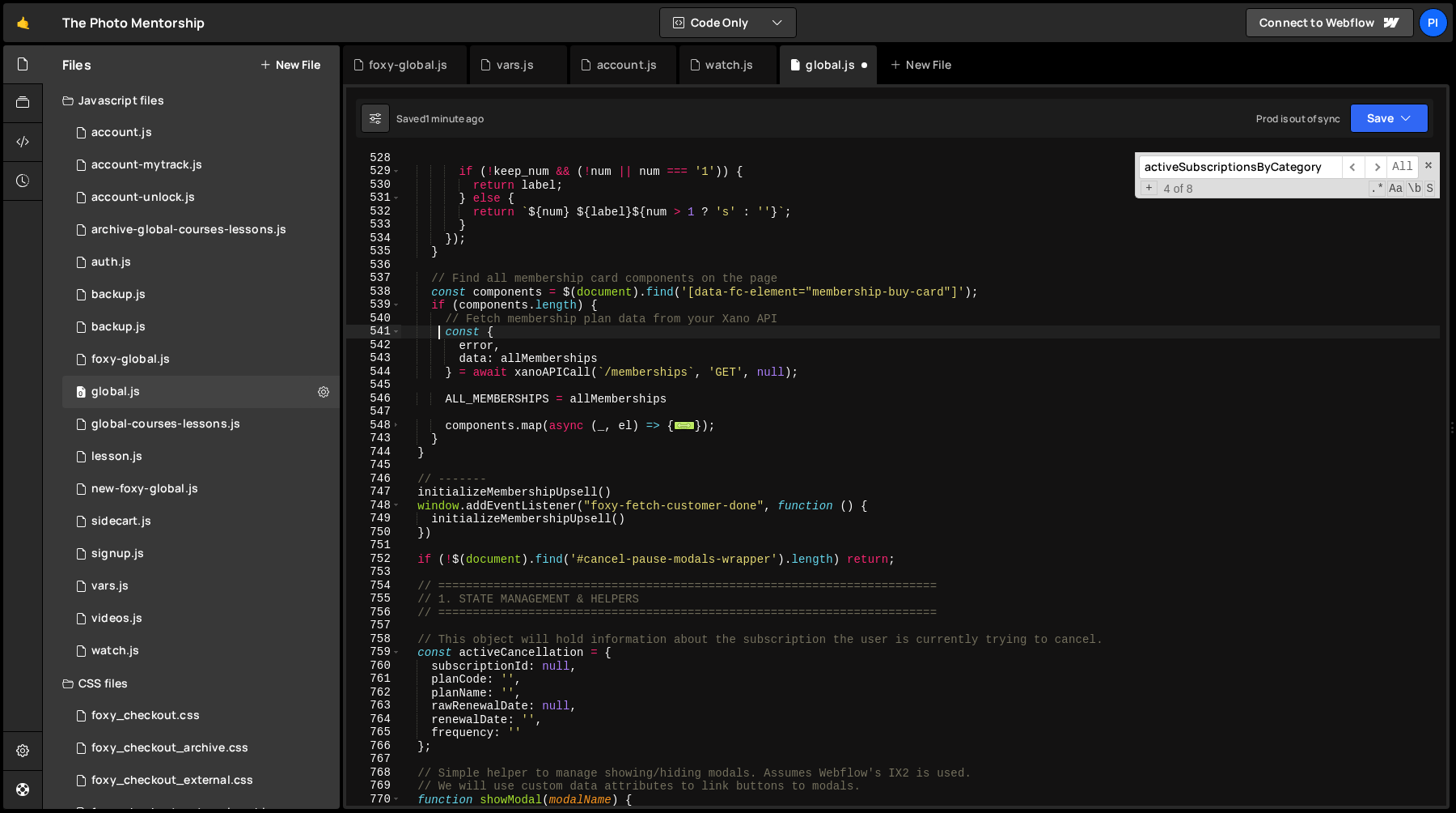
click at [443, 320] on div "if ( ! keep_num && ( ! num || num === '1' )) { return label ; } else { return `…" at bounding box center [920, 491] width 1039 height 680
click at [757, 433] on div "if ( ! keep_num && ( ! num || num === '1' )) { return label ; } else { return `…" at bounding box center [920, 491] width 1039 height 680
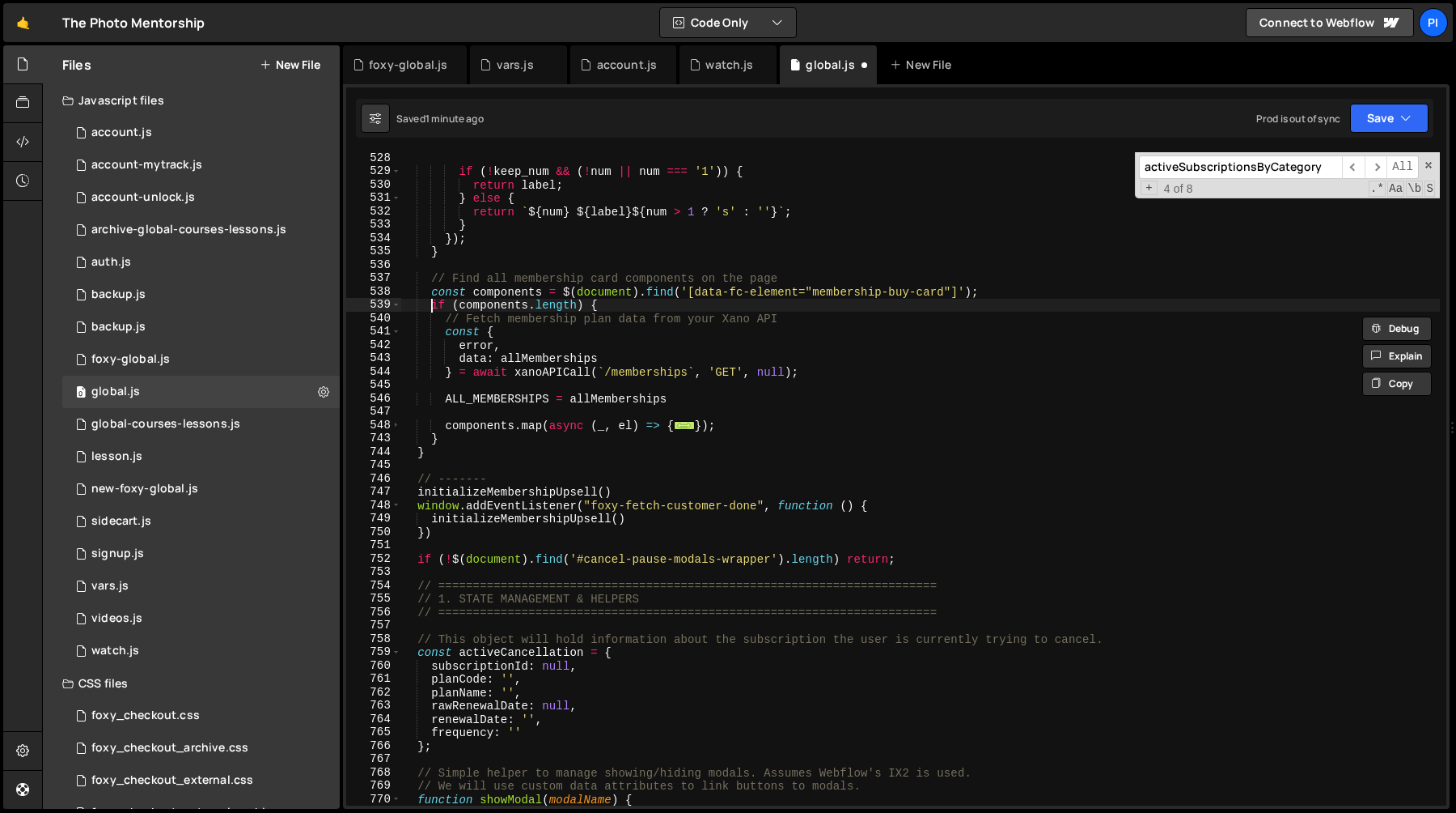
click at [433, 305] on div "if ( ! keep_num && ( ! num || num === '1' )) { return label ; } else { return `…" at bounding box center [920, 491] width 1039 height 680
click at [428, 279] on div "if ( ! keep_num && ( ! num || num === '1' )) { return label ; } else { return `…" at bounding box center [920, 491] width 1039 height 680
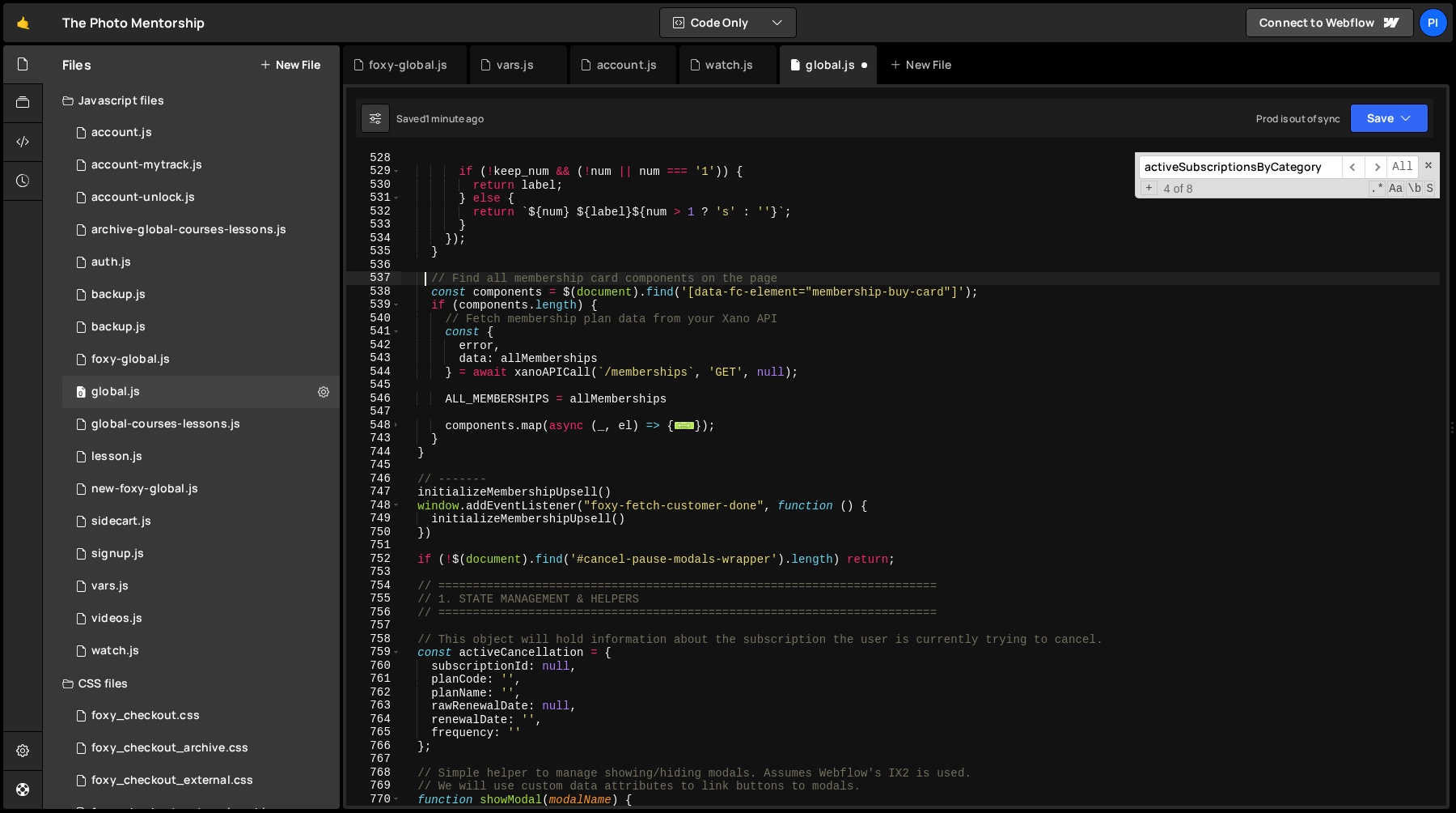
click at [458, 440] on div "if ( ! keep_num && ( ! num || num === '1' )) { return label ; } else { return `…" at bounding box center [920, 491] width 1039 height 680
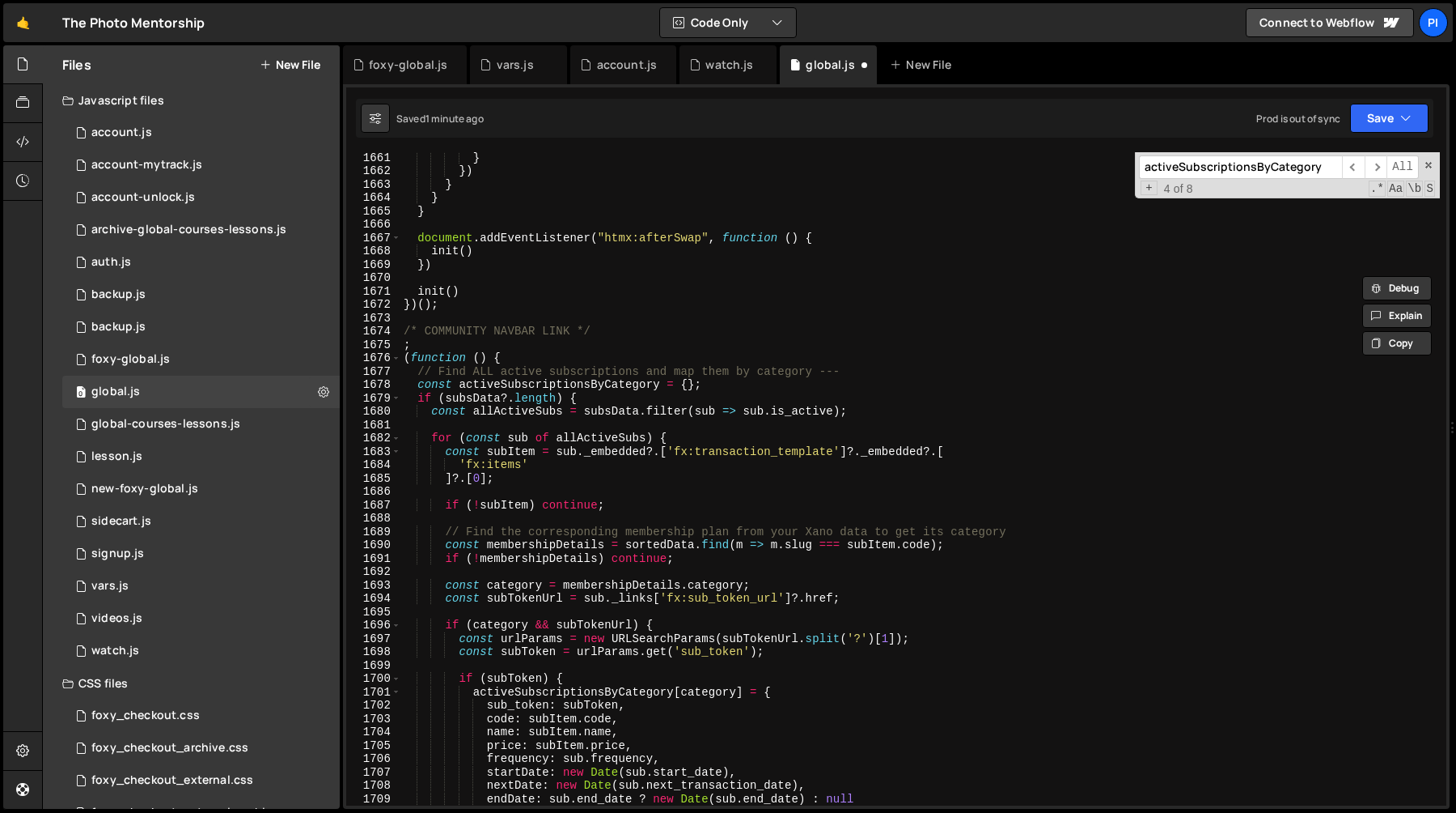
scroll to position [19833, 0]
click at [416, 371] on div "} }) } } } document . addEventListener ( "htmx:afterSwap" , function ( ) { init…" at bounding box center [920, 490] width 1039 height 680
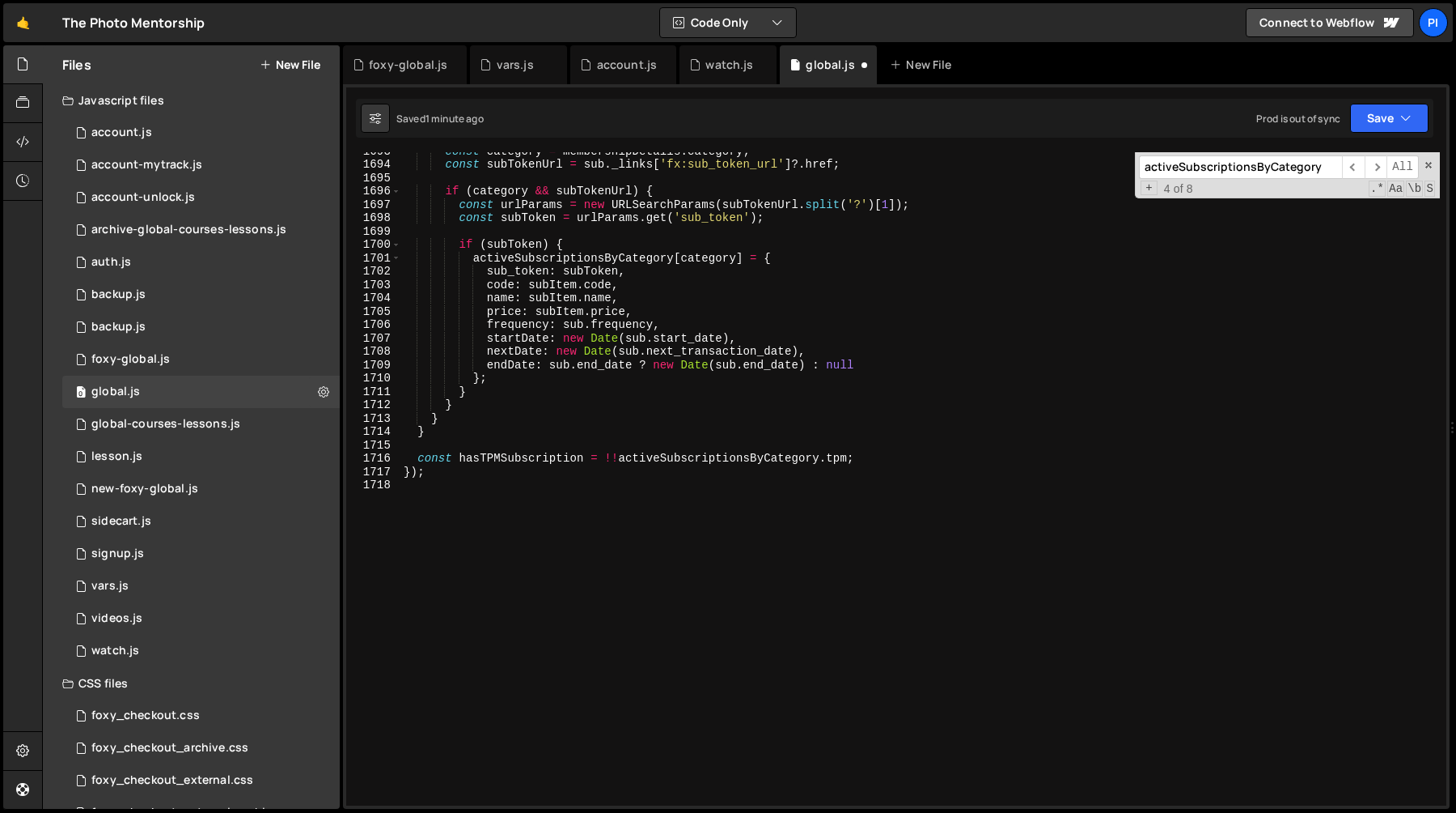
scroll to position [20273, 0]
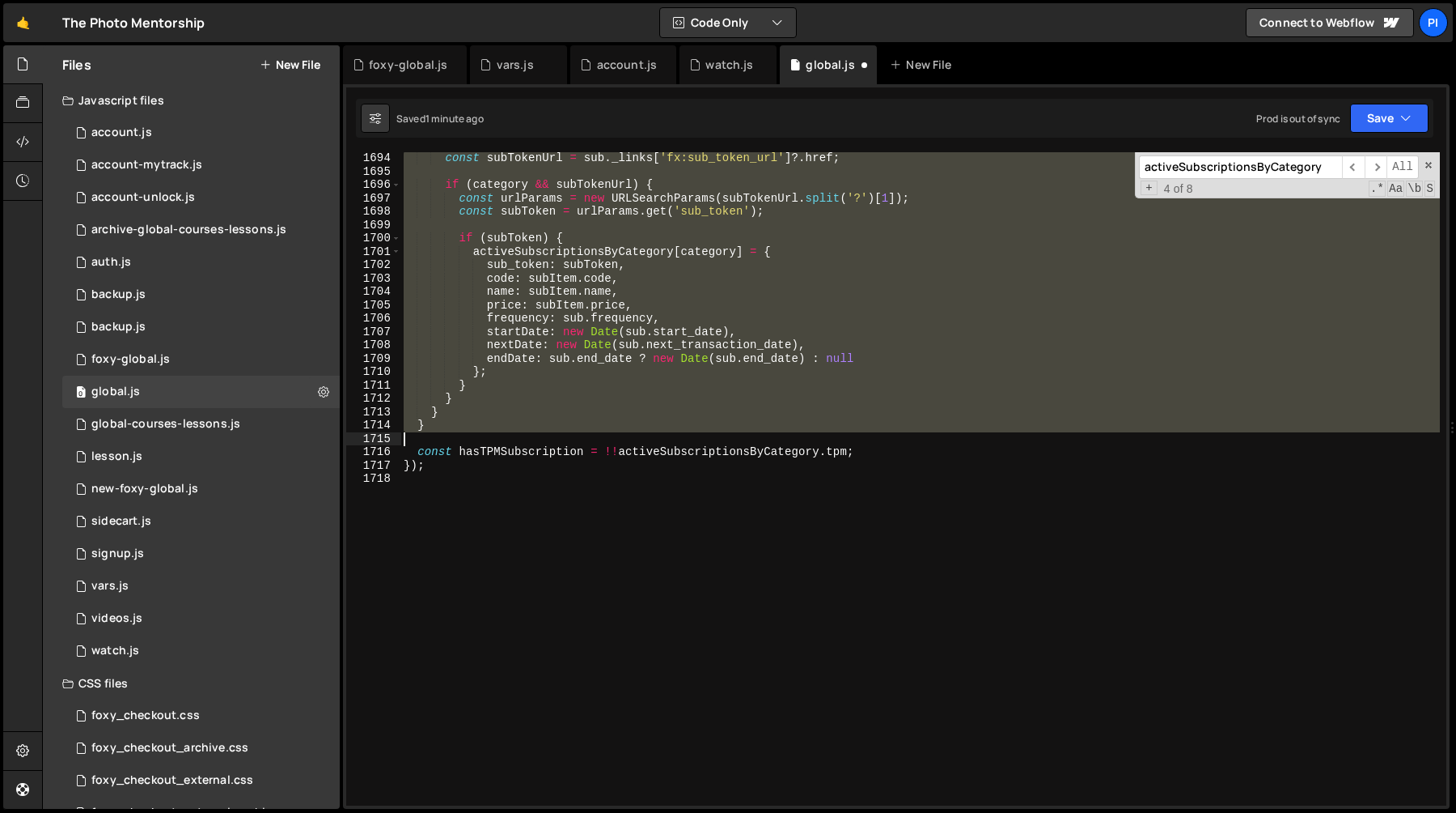
click at [921, 445] on div "const subTokenUrl = sub . _links [ 'fx:sub_token_url' ] ?. href ; if ( category…" at bounding box center [920, 491] width 1039 height 680
click at [909, 453] on div "const subTokenUrl = sub . _links [ 'fx:sub_token_url' ] ?. href ; if ( category…" at bounding box center [920, 491] width 1039 height 680
type textarea "const hasTPMSubscription = !!activeSubscriptionsByCategory.tpm;"
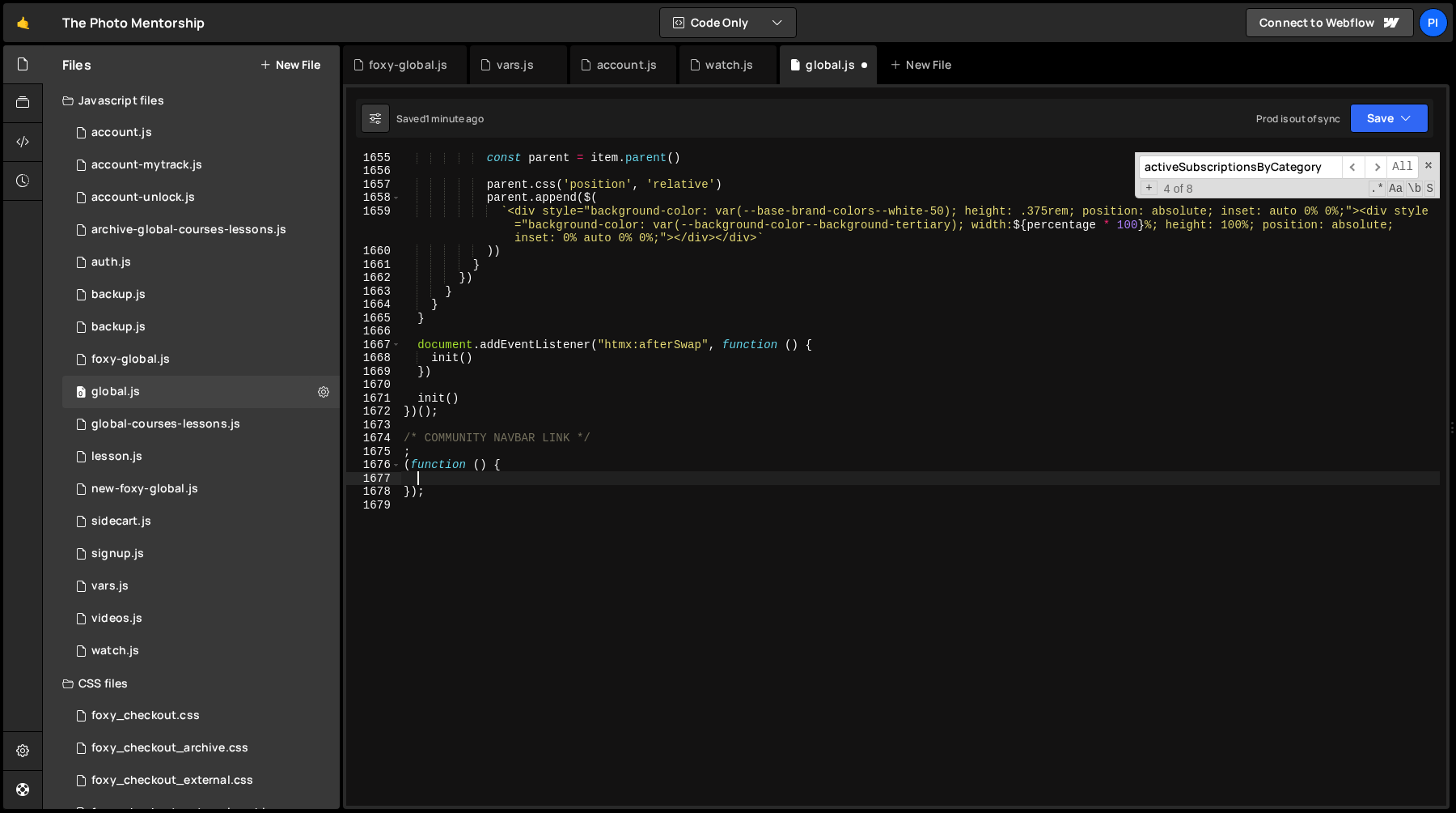
paste textarea "}"
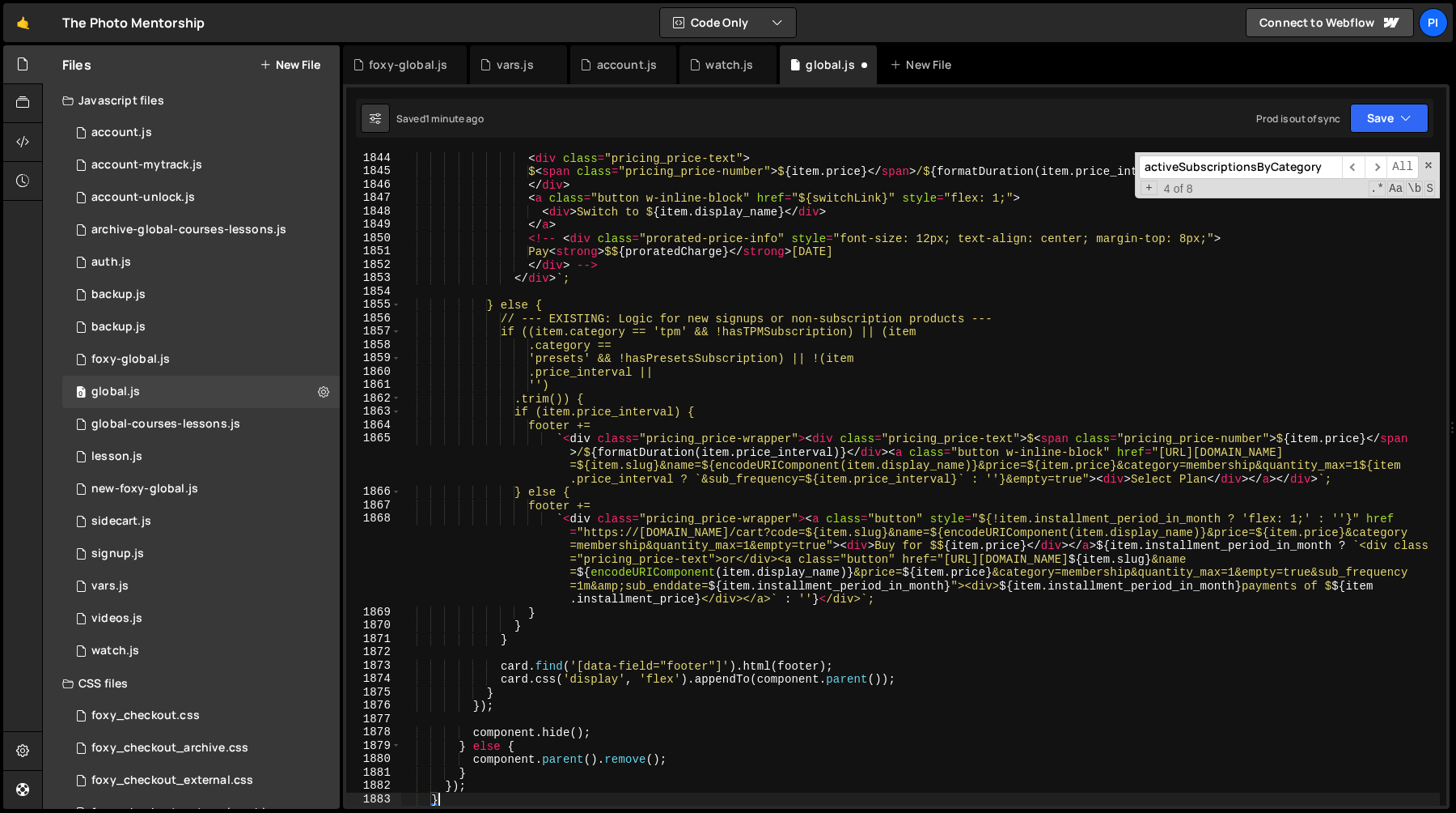
type textarea "}"
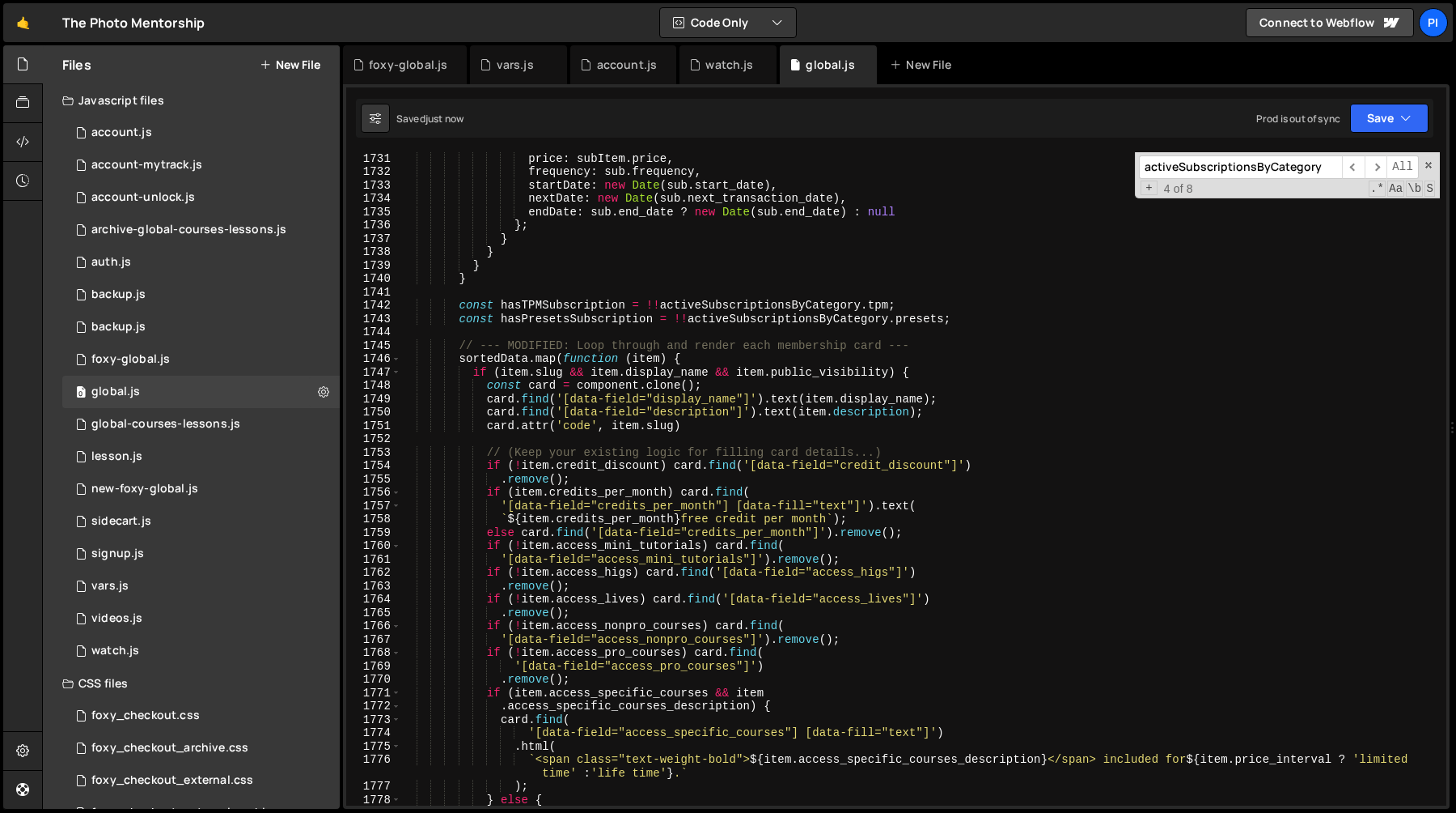
scroll to position [23542, 0]
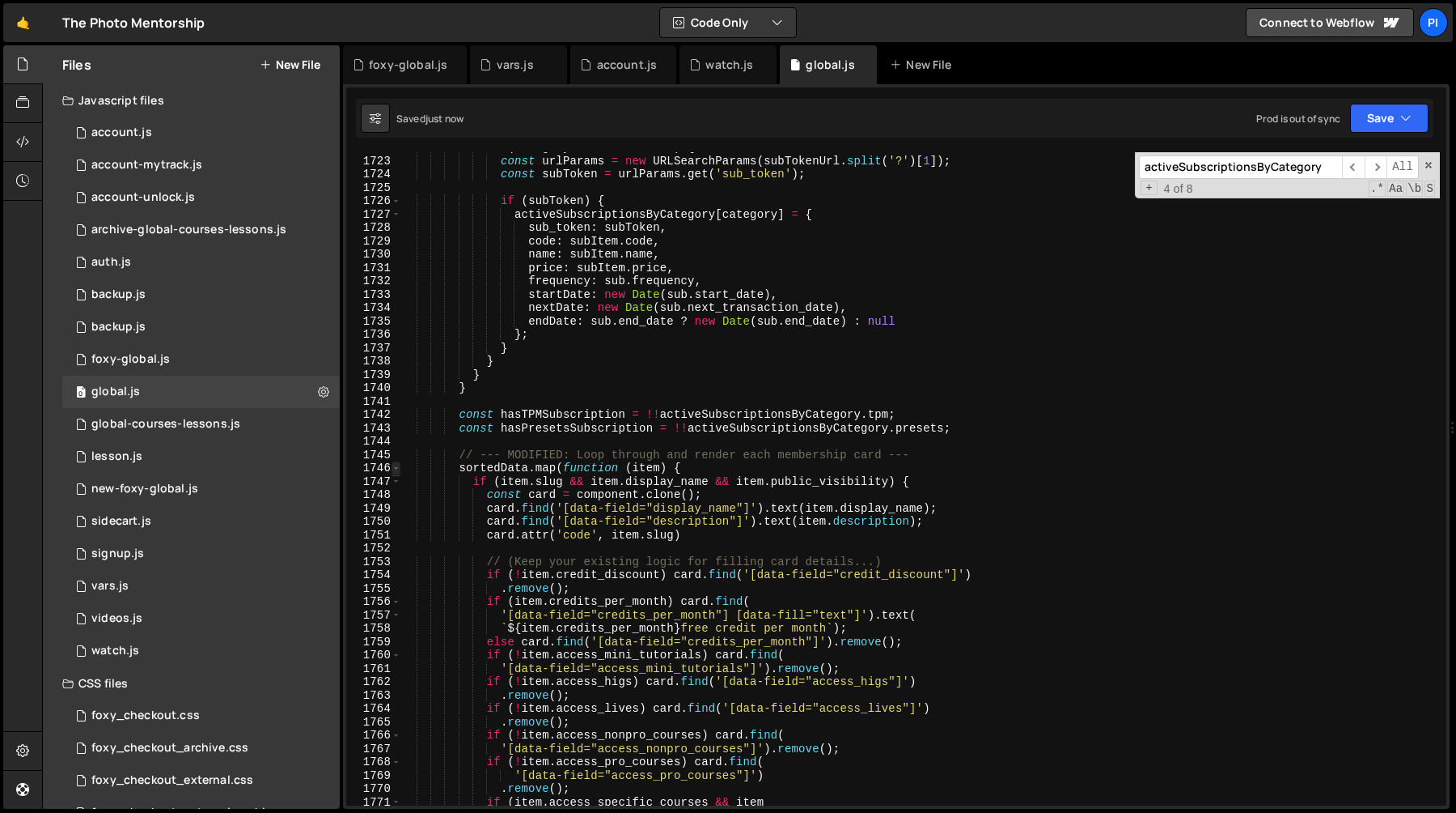
click at [397, 467] on span at bounding box center [395, 469] width 9 height 14
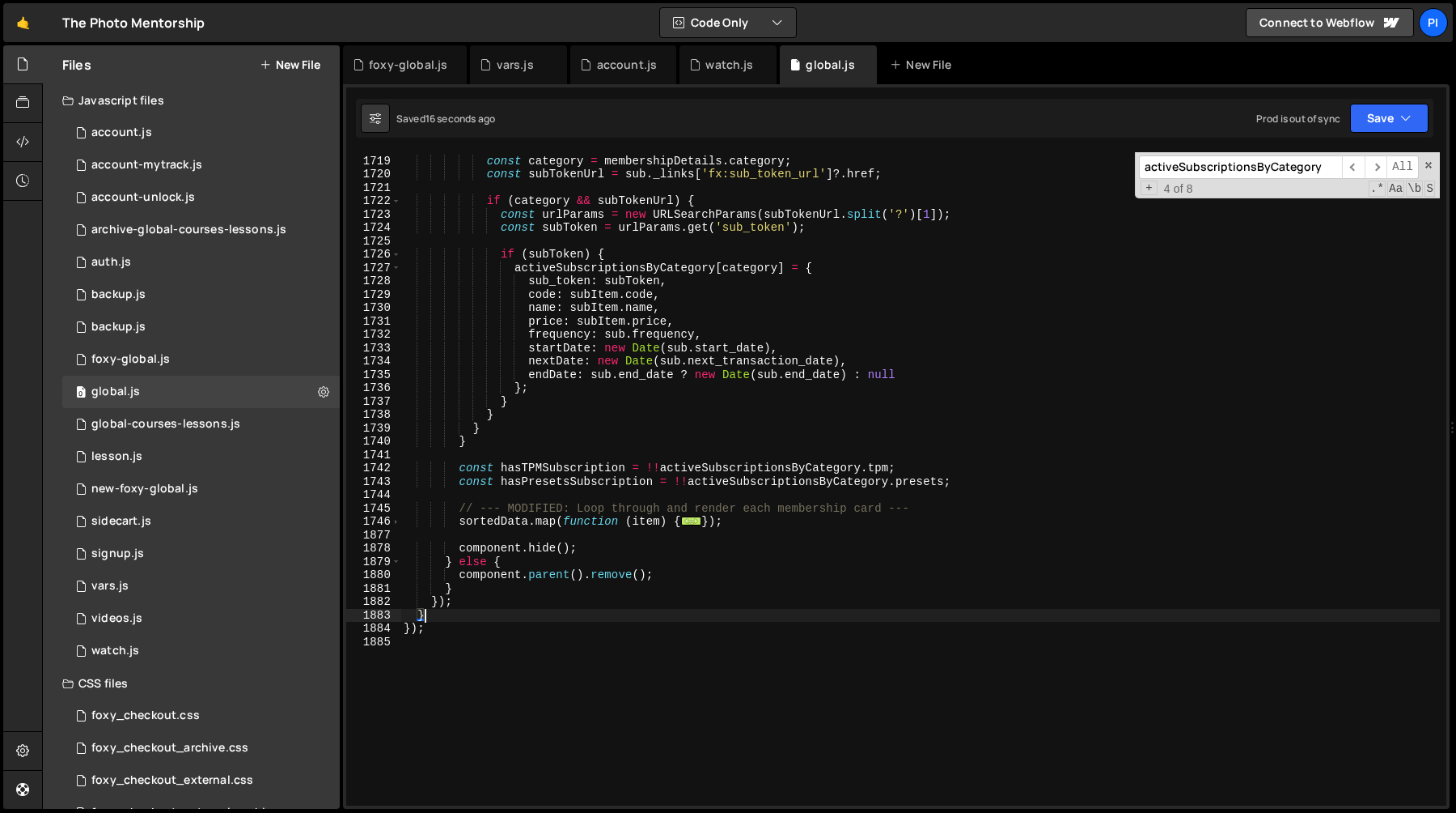
scroll to position [23509, 0]
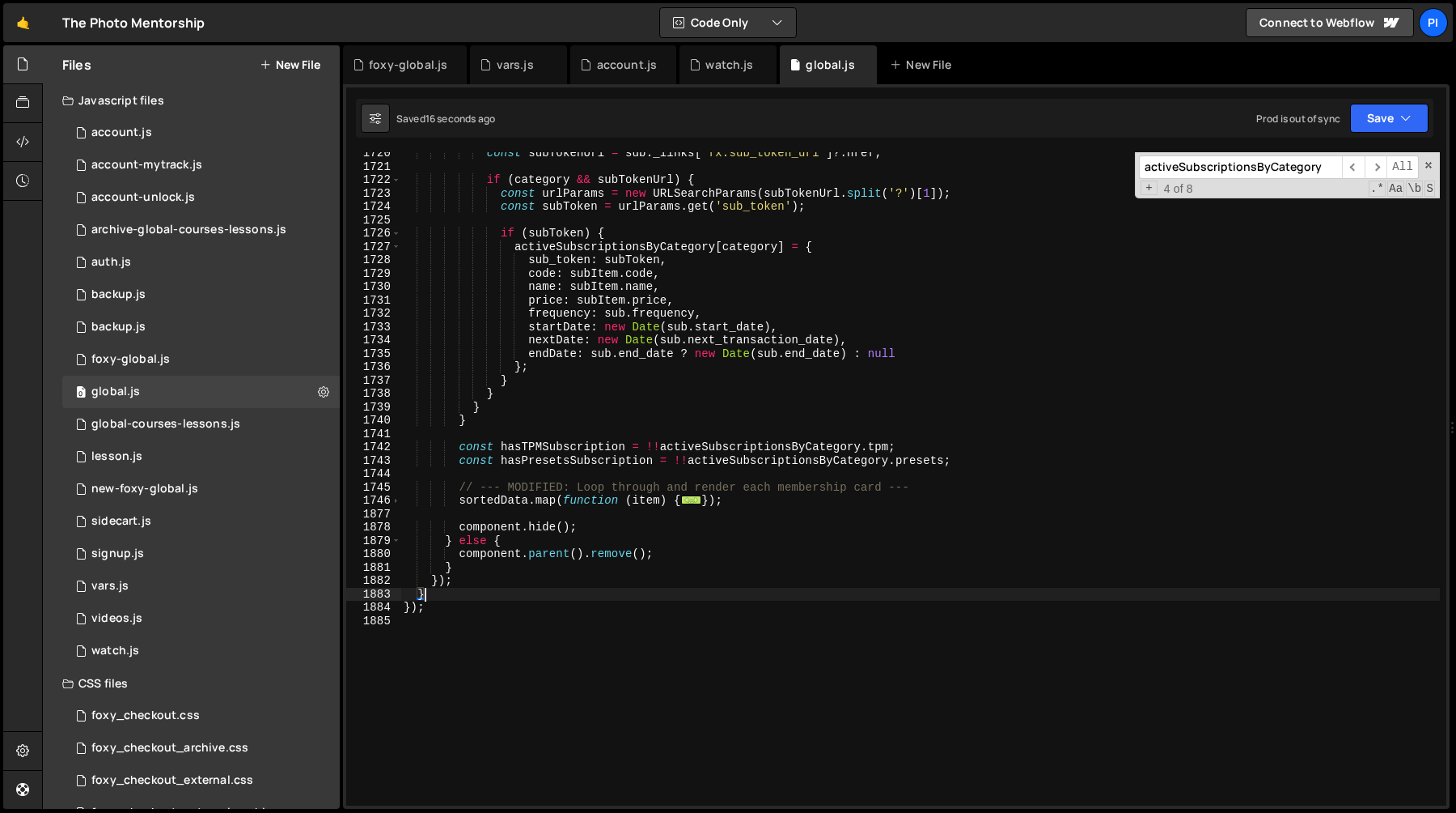
click at [448, 594] on div "const subTokenUrl = sub . _links [ 'fx:sub_token_url' ] ?. href ; if ( category…" at bounding box center [920, 486] width 1039 height 680
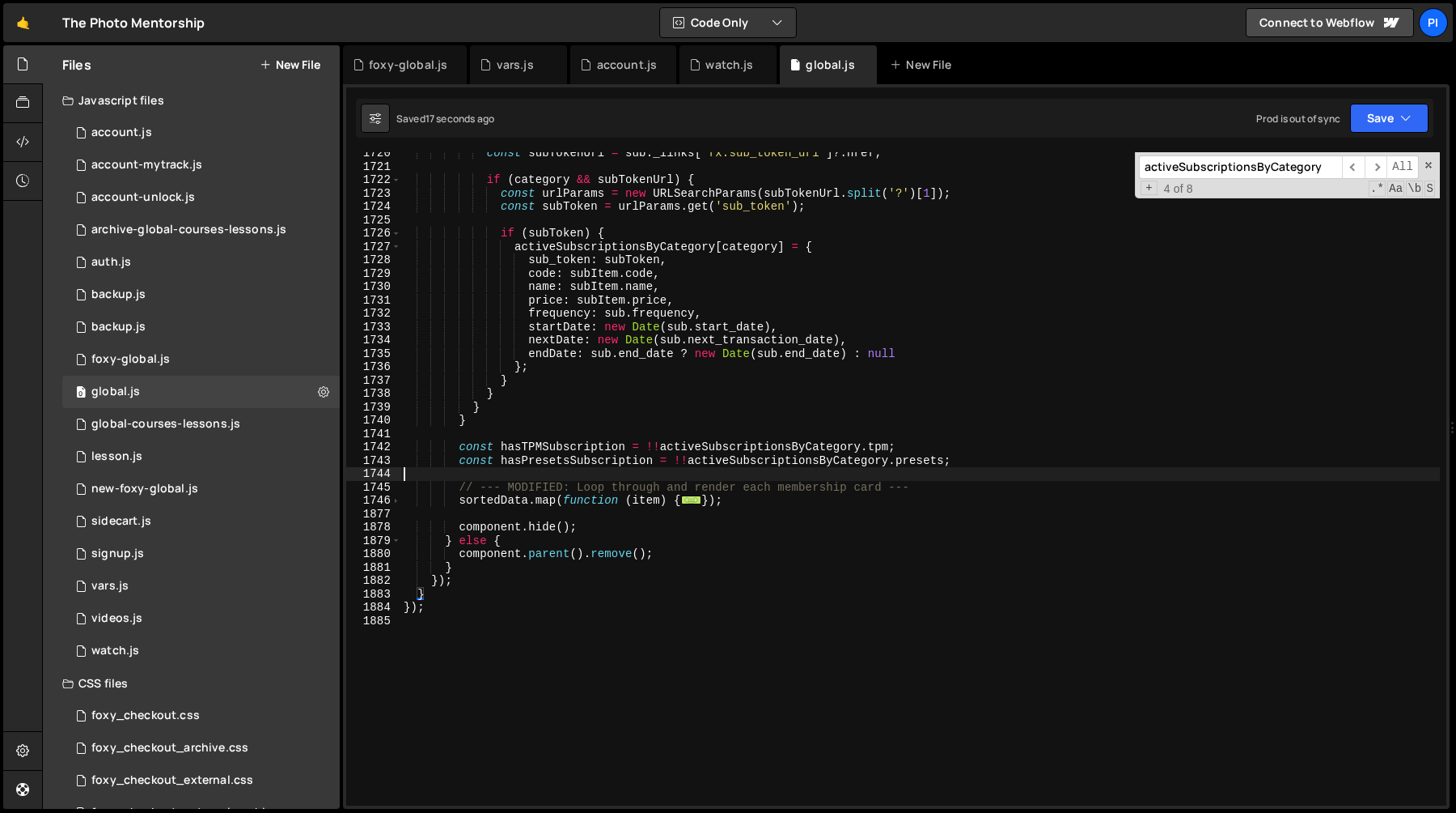
click at [427, 475] on div "const subTokenUrl = sub . _links [ 'fx:sub_token_url' ] ?. href ; if ( category…" at bounding box center [920, 486] width 1039 height 680
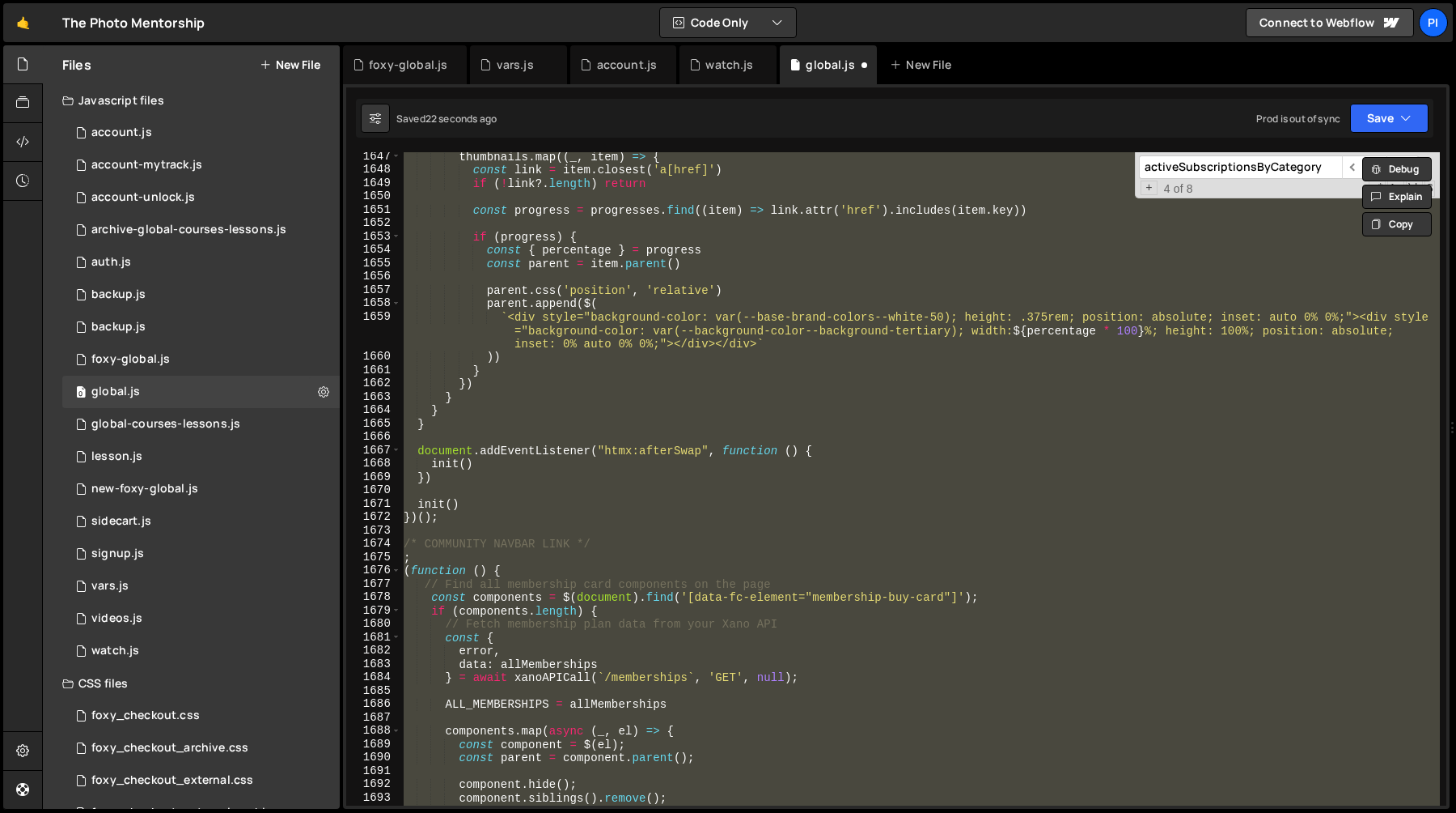
click at [461, 537] on div "thumbnails . map (( _ , item ) => { const link = item . closest ( 'a[href]' ) i…" at bounding box center [920, 489] width 1039 height 680
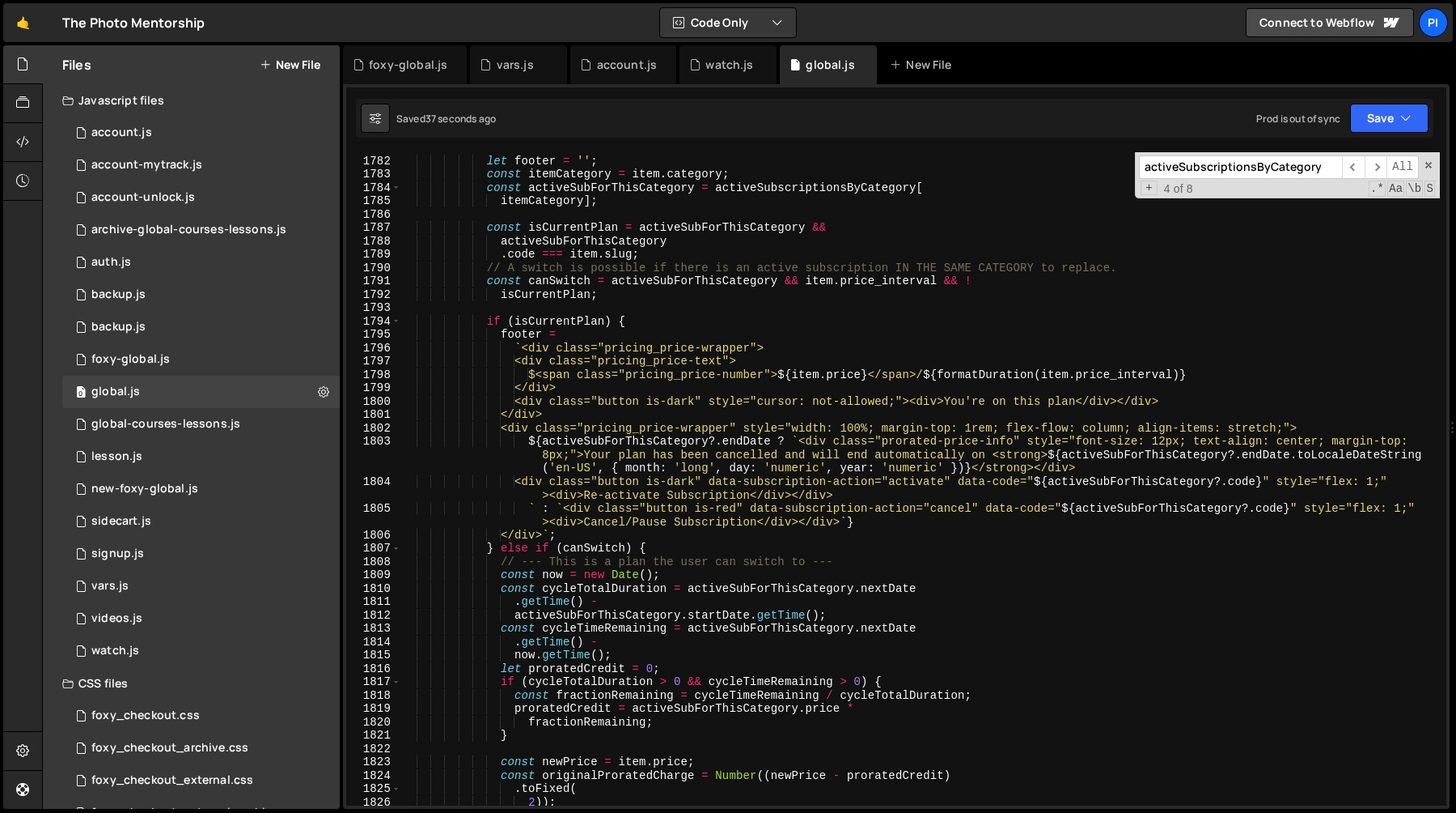
scroll to position [24322, 0]
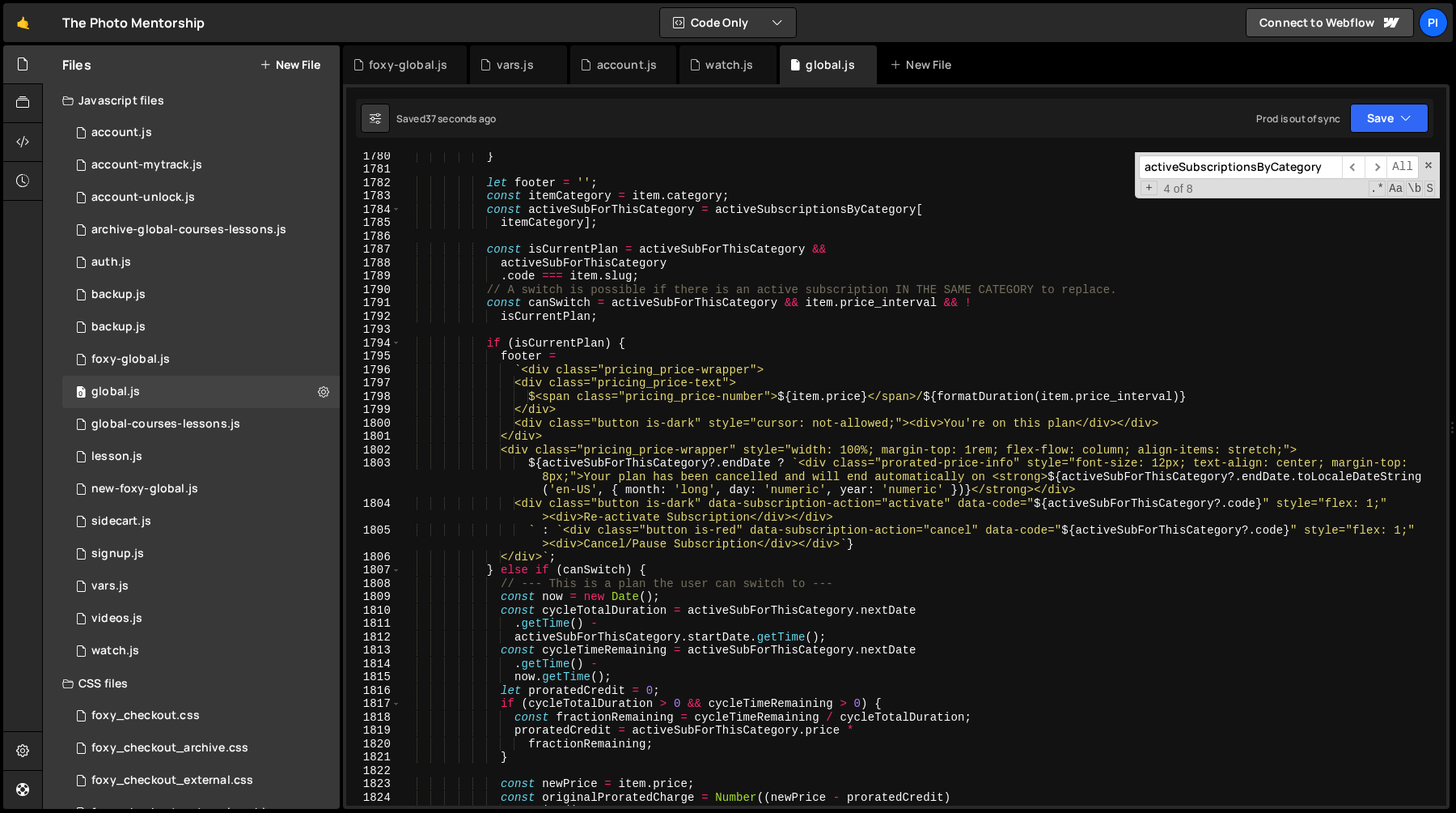
click at [488, 343] on div "} let footer = '' ; const itemCategory = item . category ; const activeSubForTh…" at bounding box center [920, 488] width 1039 height 680
click at [400, 344] on span at bounding box center [395, 343] width 9 height 14
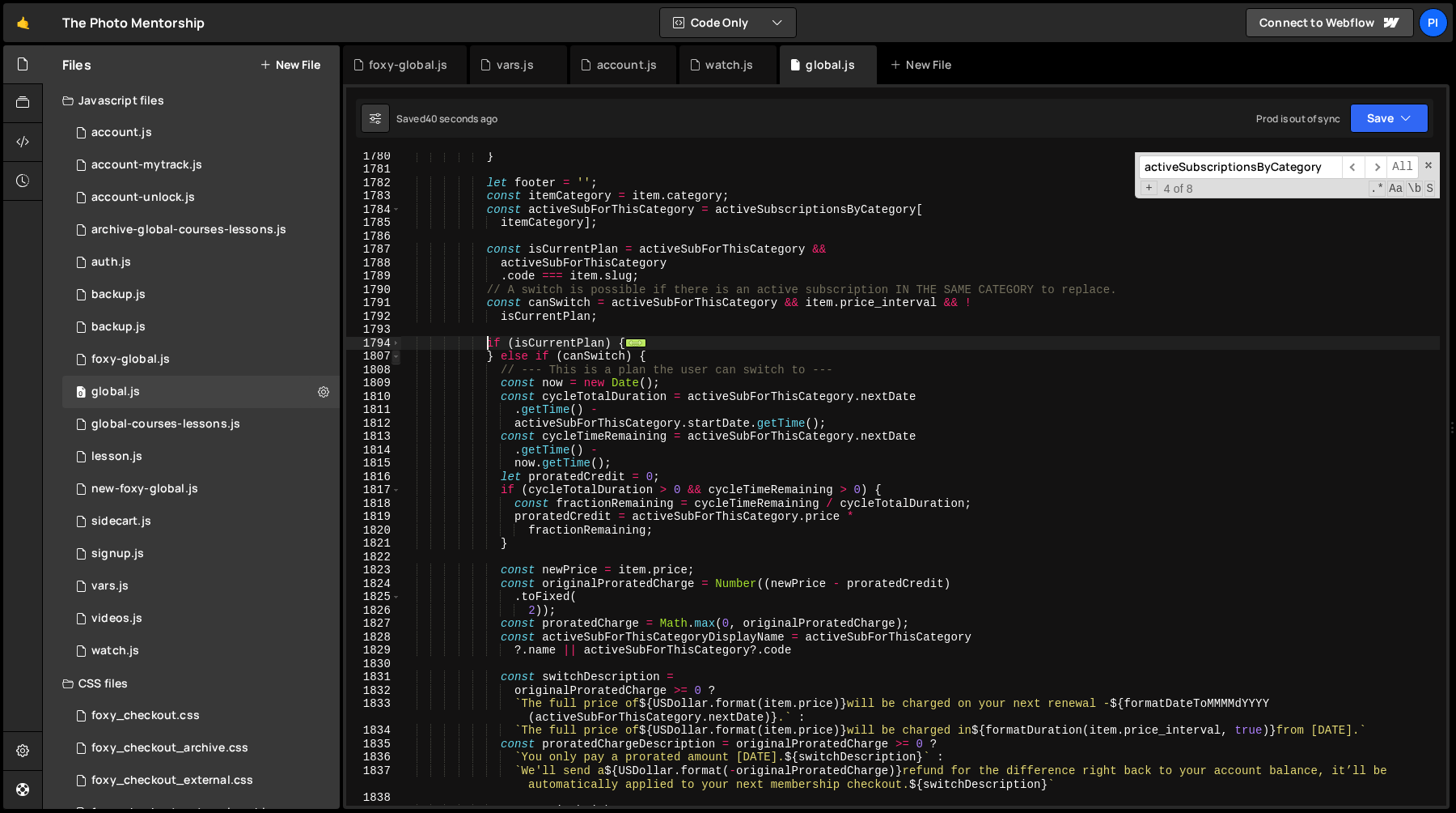
click at [396, 355] on span at bounding box center [395, 356] width 9 height 14
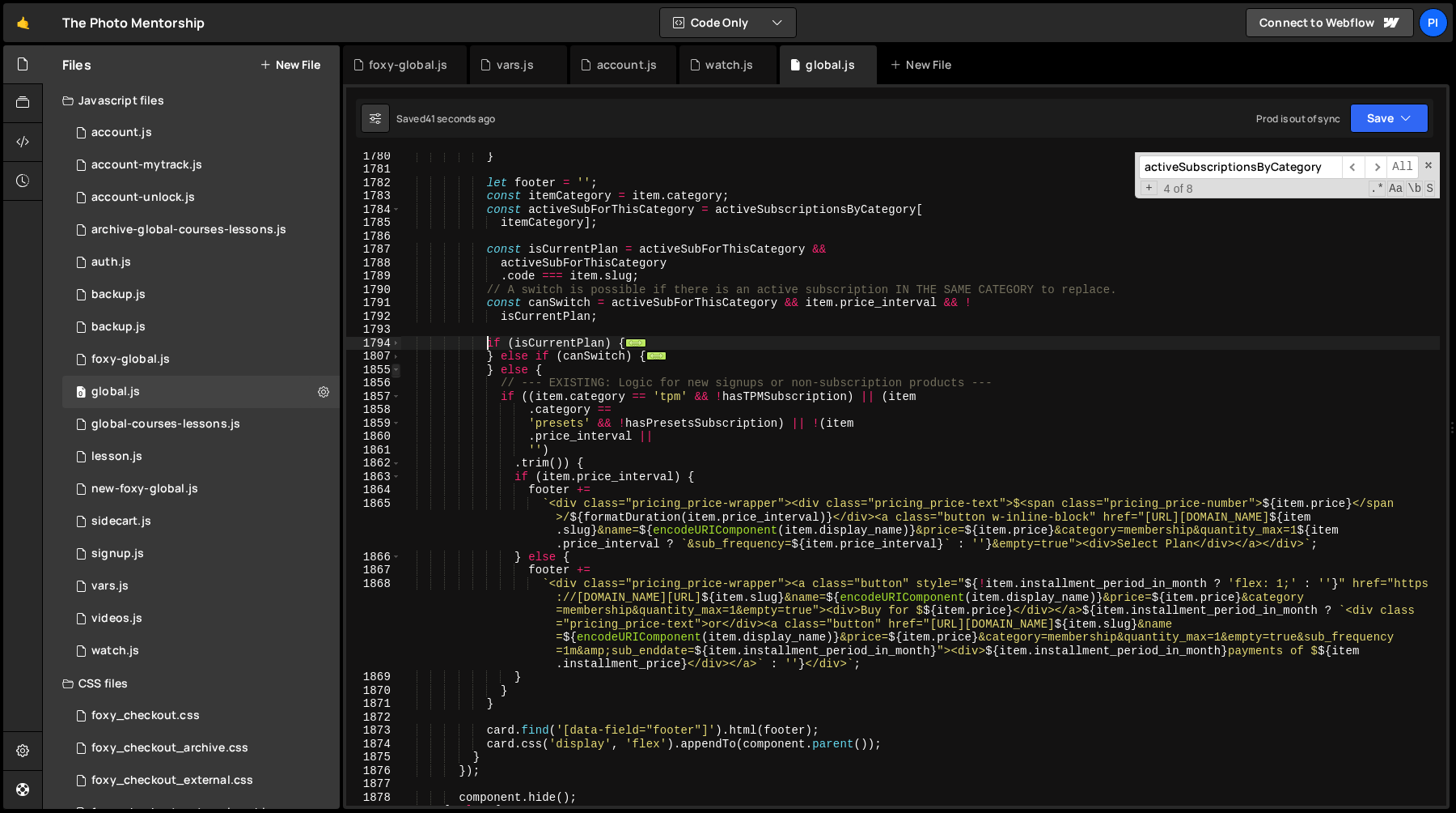
click at [397, 369] on span at bounding box center [395, 370] width 9 height 14
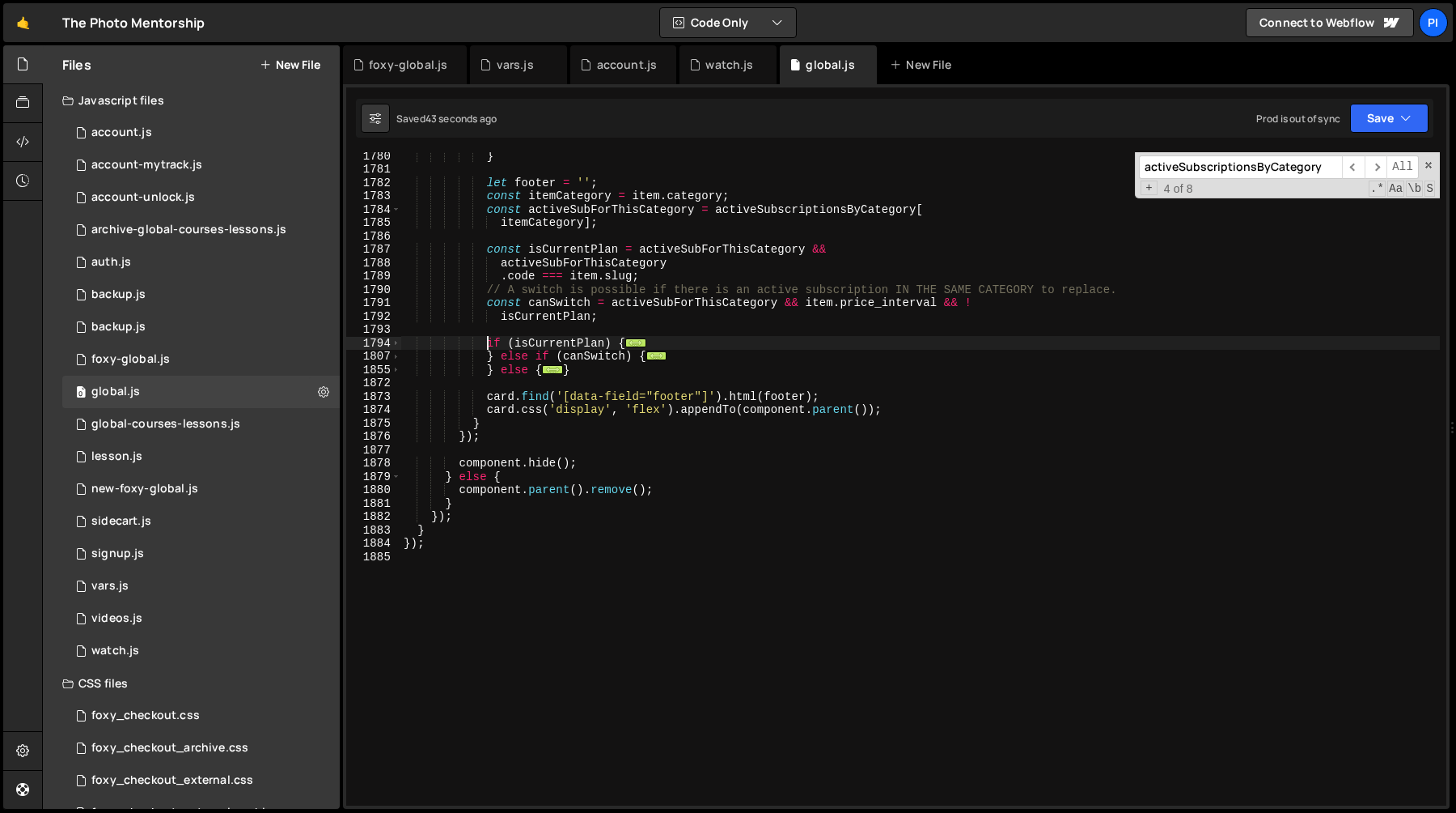
click at [593, 373] on div "} let footer = '' ; const itemCategory = item . category ; const activeSubForTh…" at bounding box center [920, 488] width 1039 height 680
type textarea "} }"
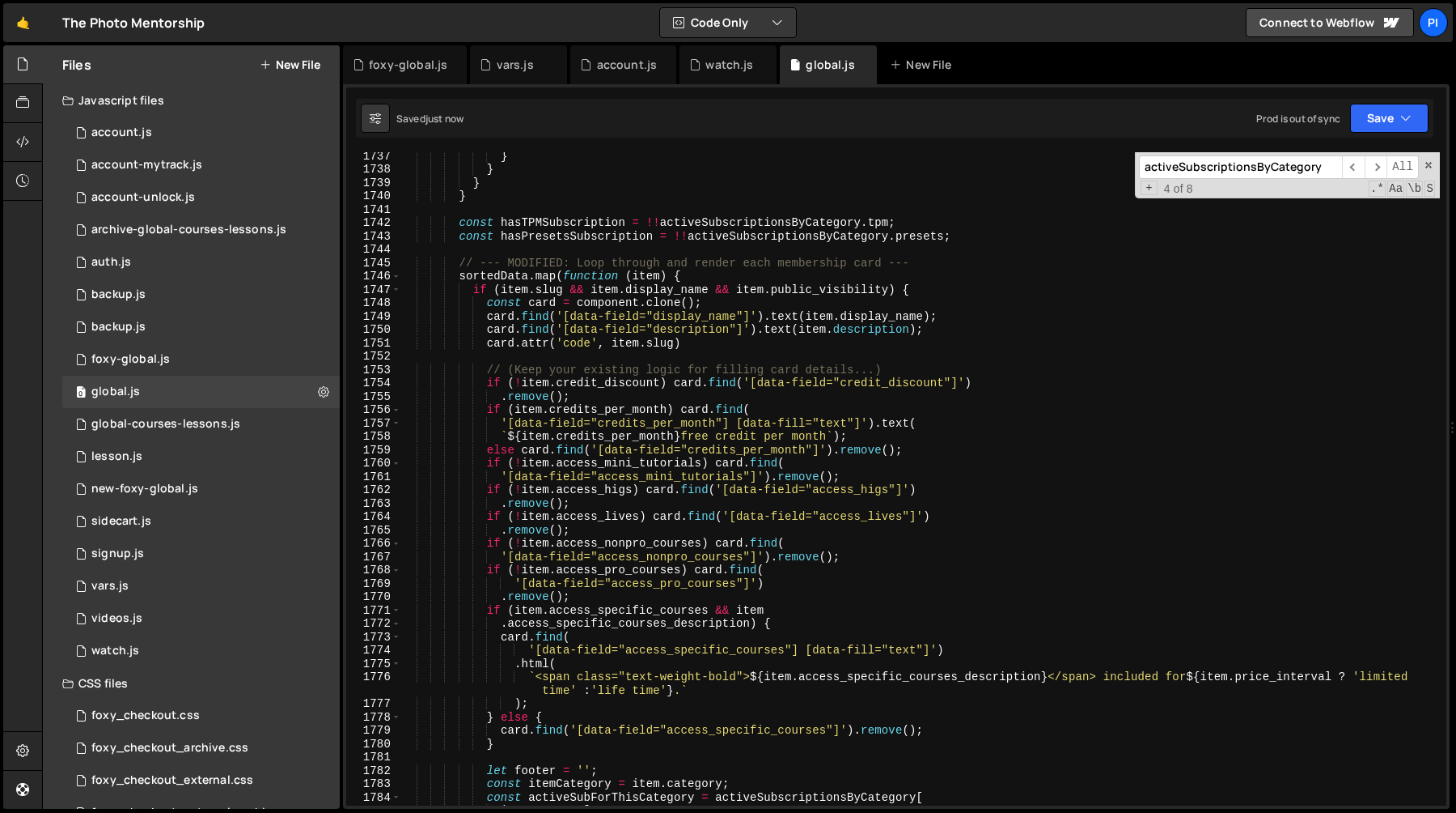
scroll to position [23609, 0]
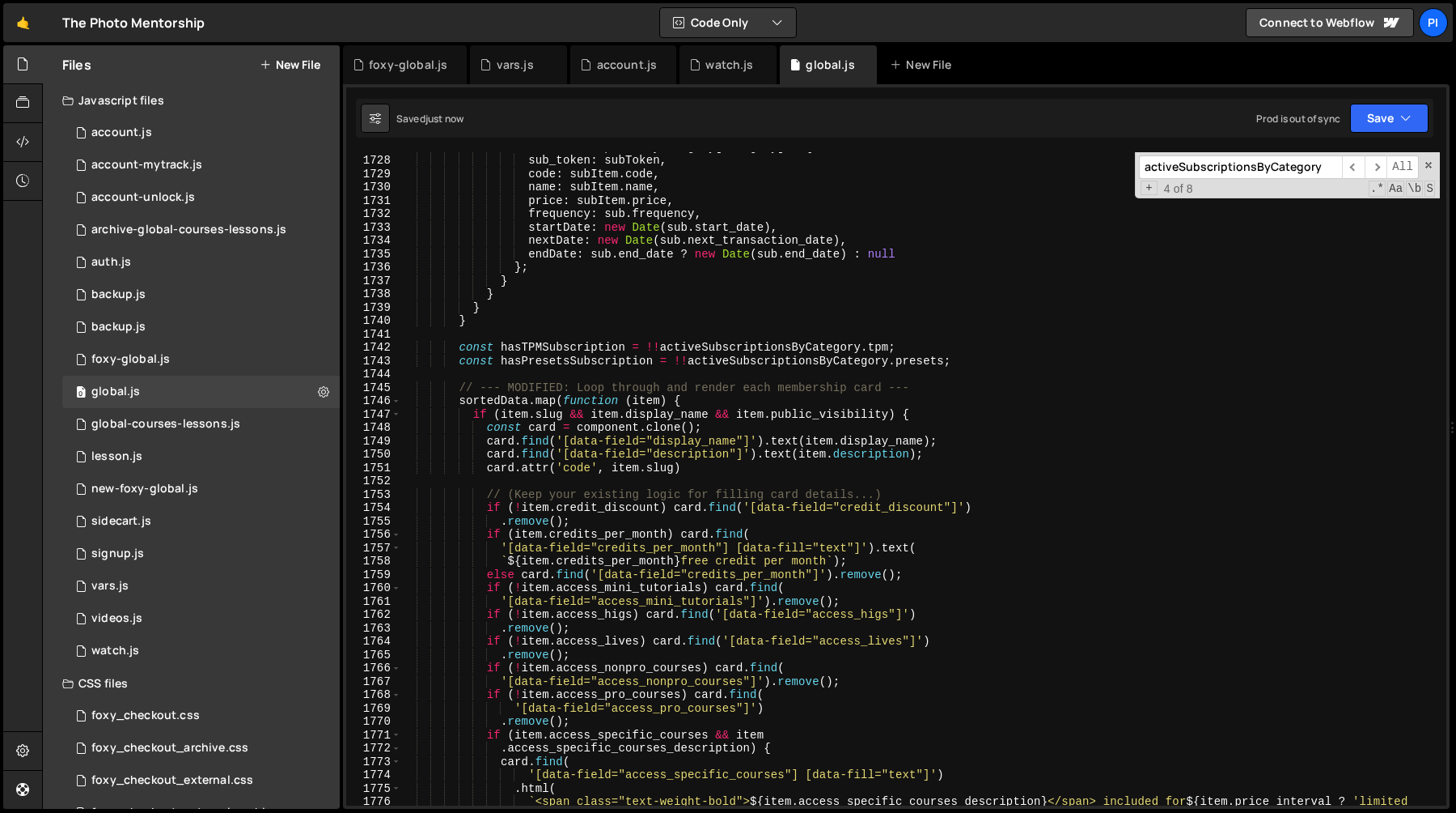
click at [479, 411] on div "activeSubscriptionsByCategory [ category ] = { sub_token : subToken , code : su…" at bounding box center [920, 486] width 1039 height 694
click at [470, 416] on div "activeSubscriptionsByCategory [ category ] = { sub_token : subToken , code : su…" at bounding box center [920, 486] width 1039 height 694
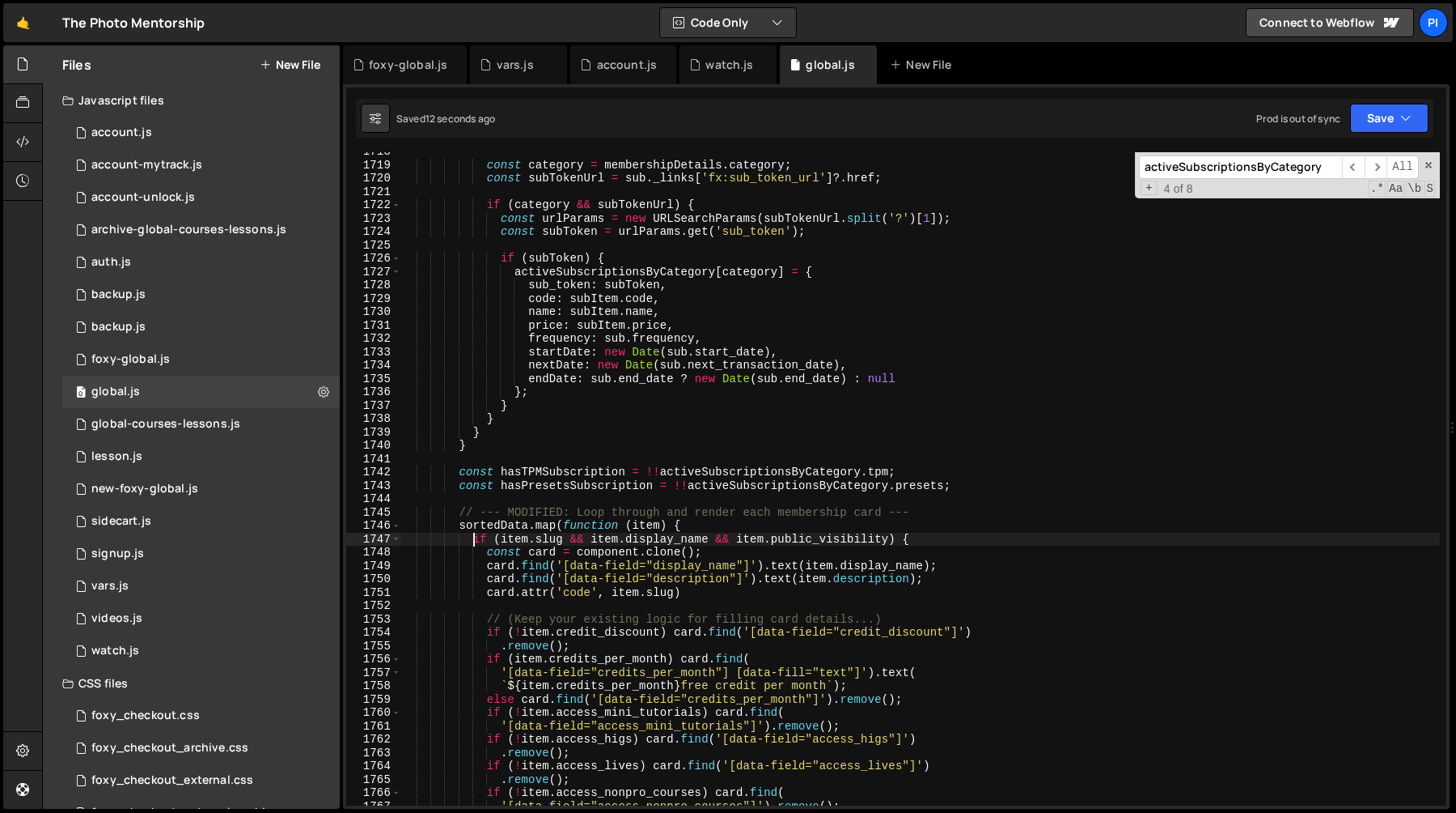
scroll to position [23488, 0]
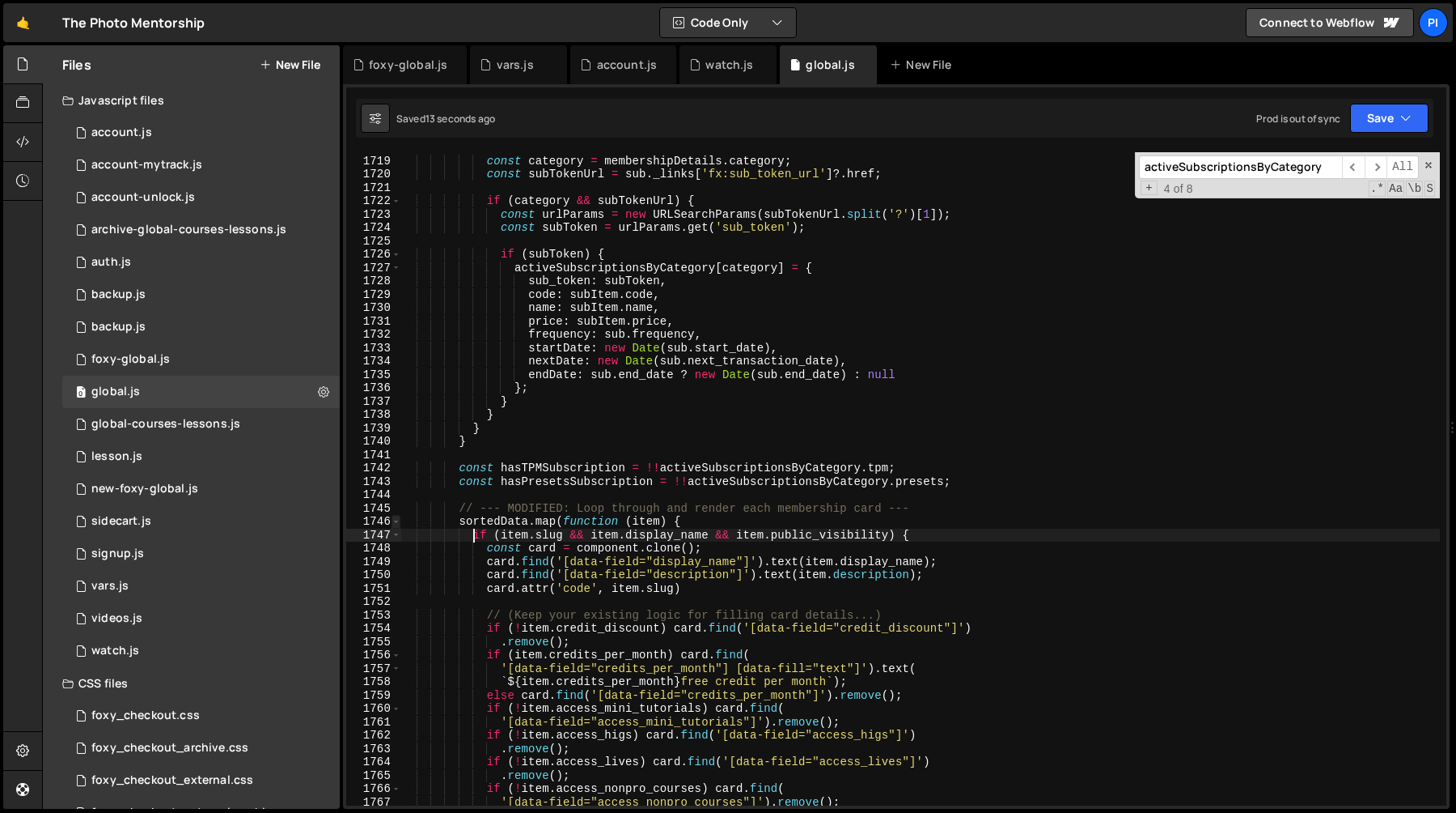
click at [393, 518] on span at bounding box center [395, 521] width 9 height 14
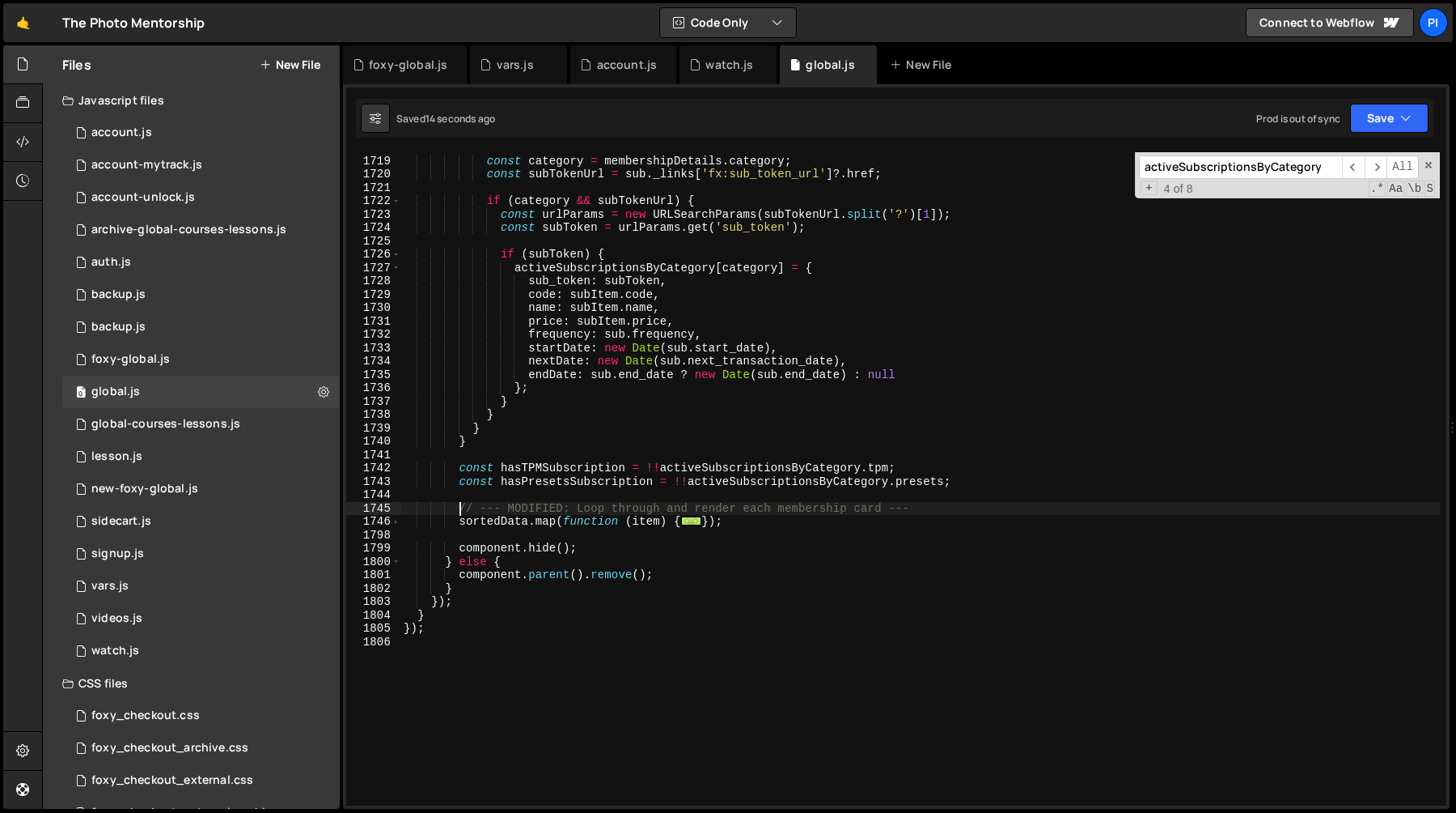
click at [457, 505] on div "const category = membershipDetails . category ; const subTokenUrl = sub . _link…" at bounding box center [920, 480] width 1039 height 680
click at [764, 527] on div "const category = membershipDetails . category ; const subTokenUrl = sub . _link…" at bounding box center [920, 480] width 1039 height 680
type textarea "} });"
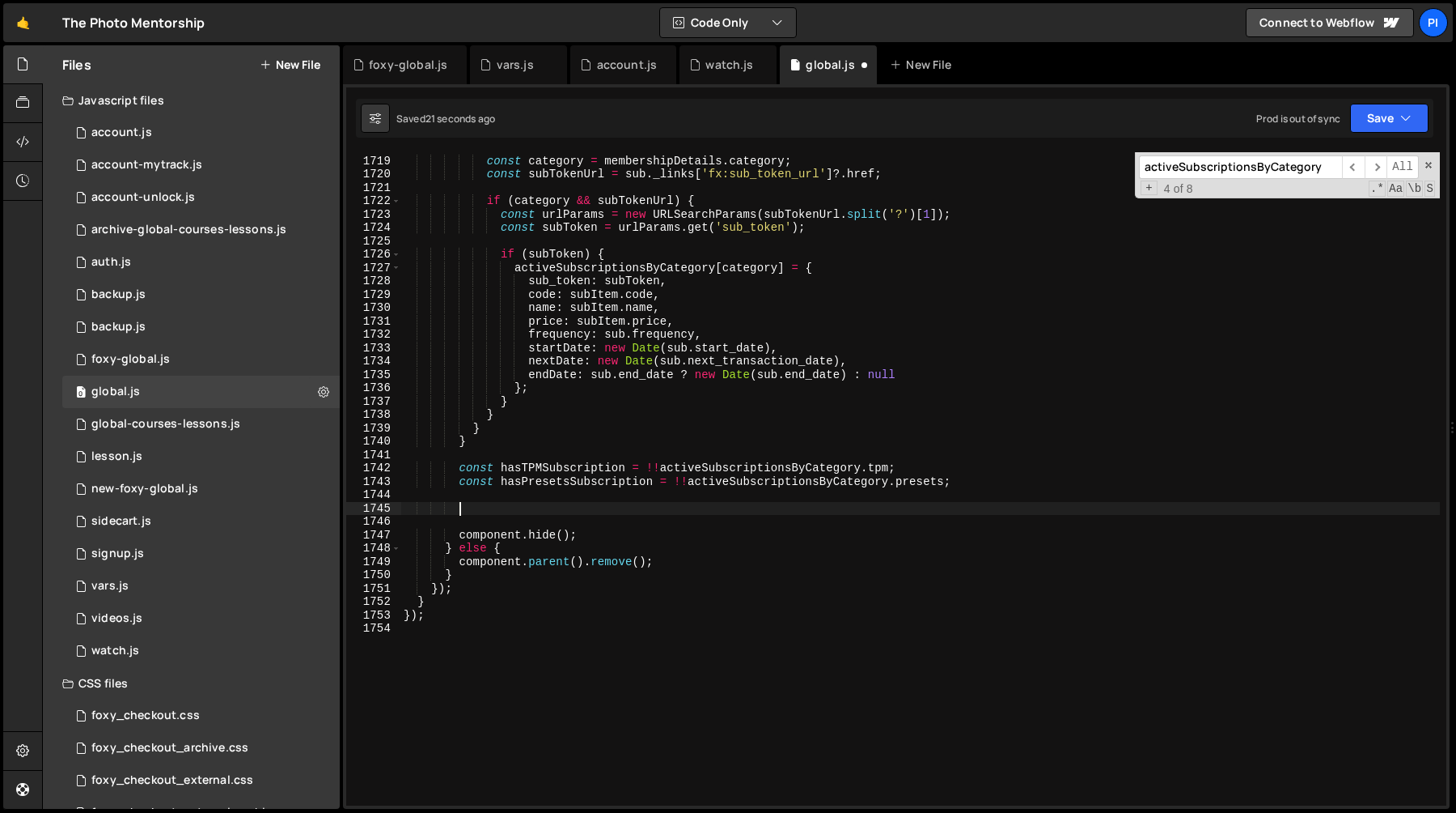
type textarea "} });"
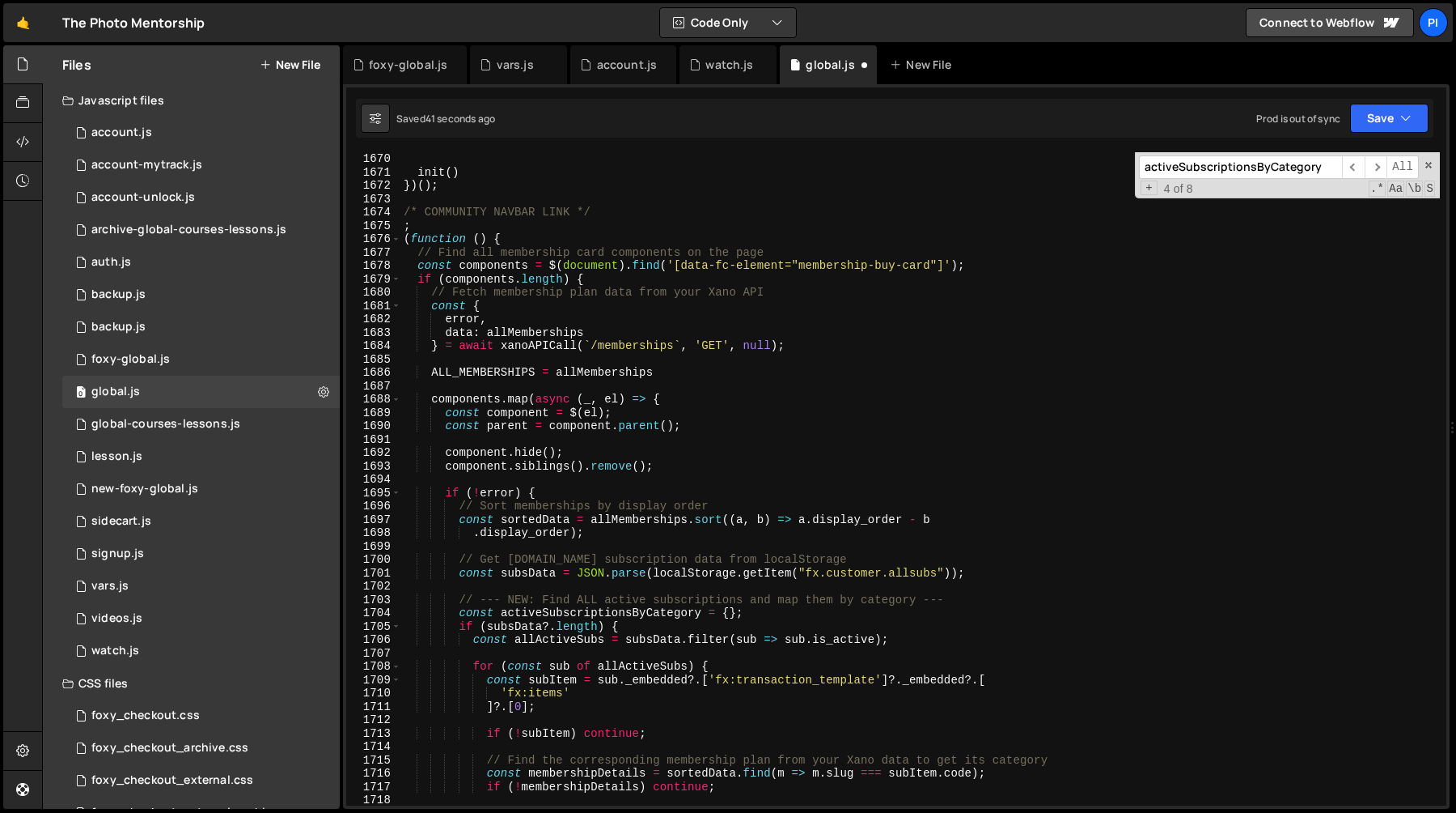
scroll to position [22833, 0]
click at [480, 312] on div "}) init ( ) }) ( ) ; /* COMMUNITY NAVBAR LINK */ ; ( function ( ) { // Find all…" at bounding box center [920, 481] width 1039 height 680
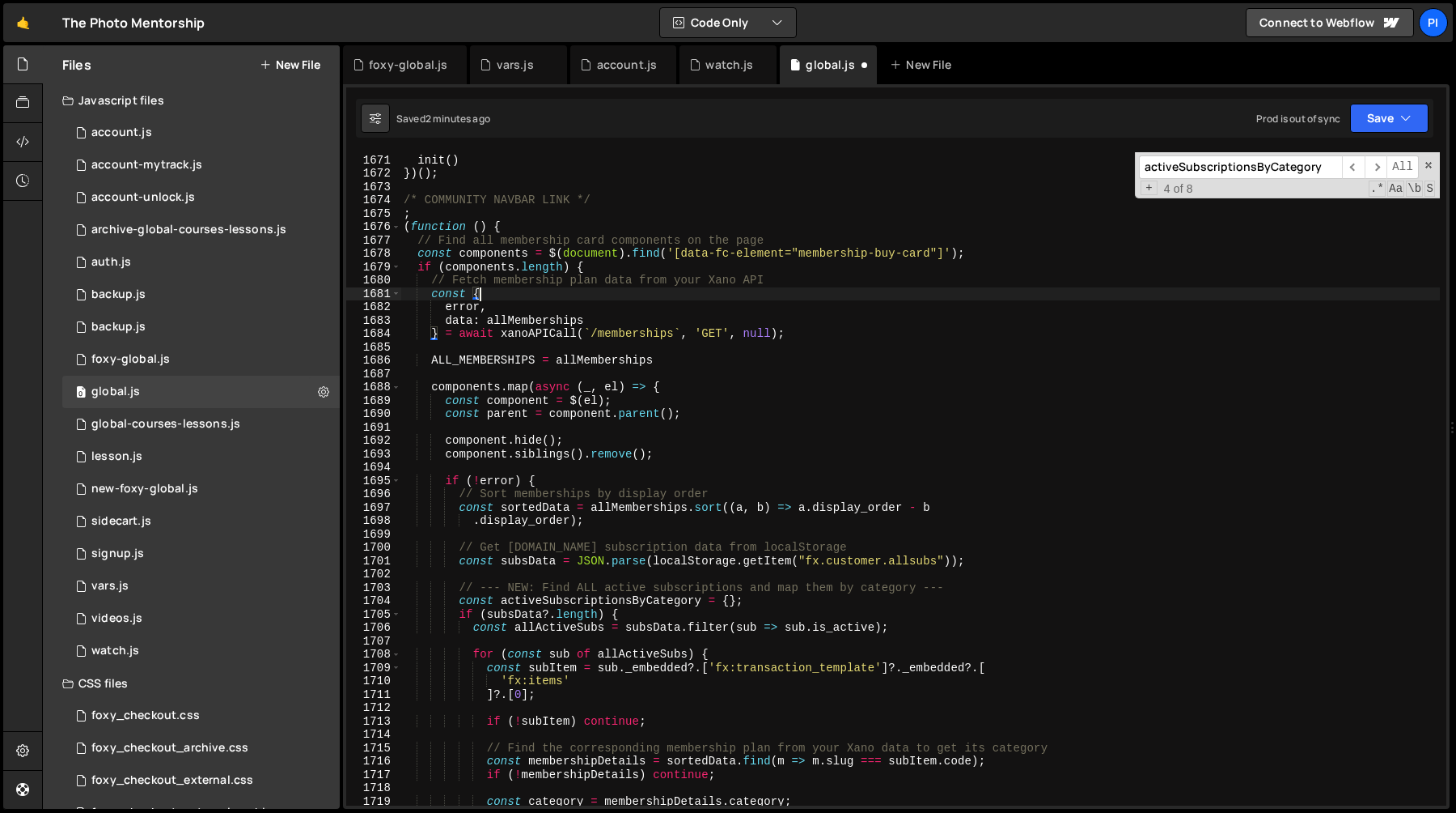
click at [540, 319] on div "init ( ) }) ( ) ; /* COMMUNITY NAVBAR LINK */ ; ( function ( ) { // Find all me…" at bounding box center [920, 479] width 1039 height 680
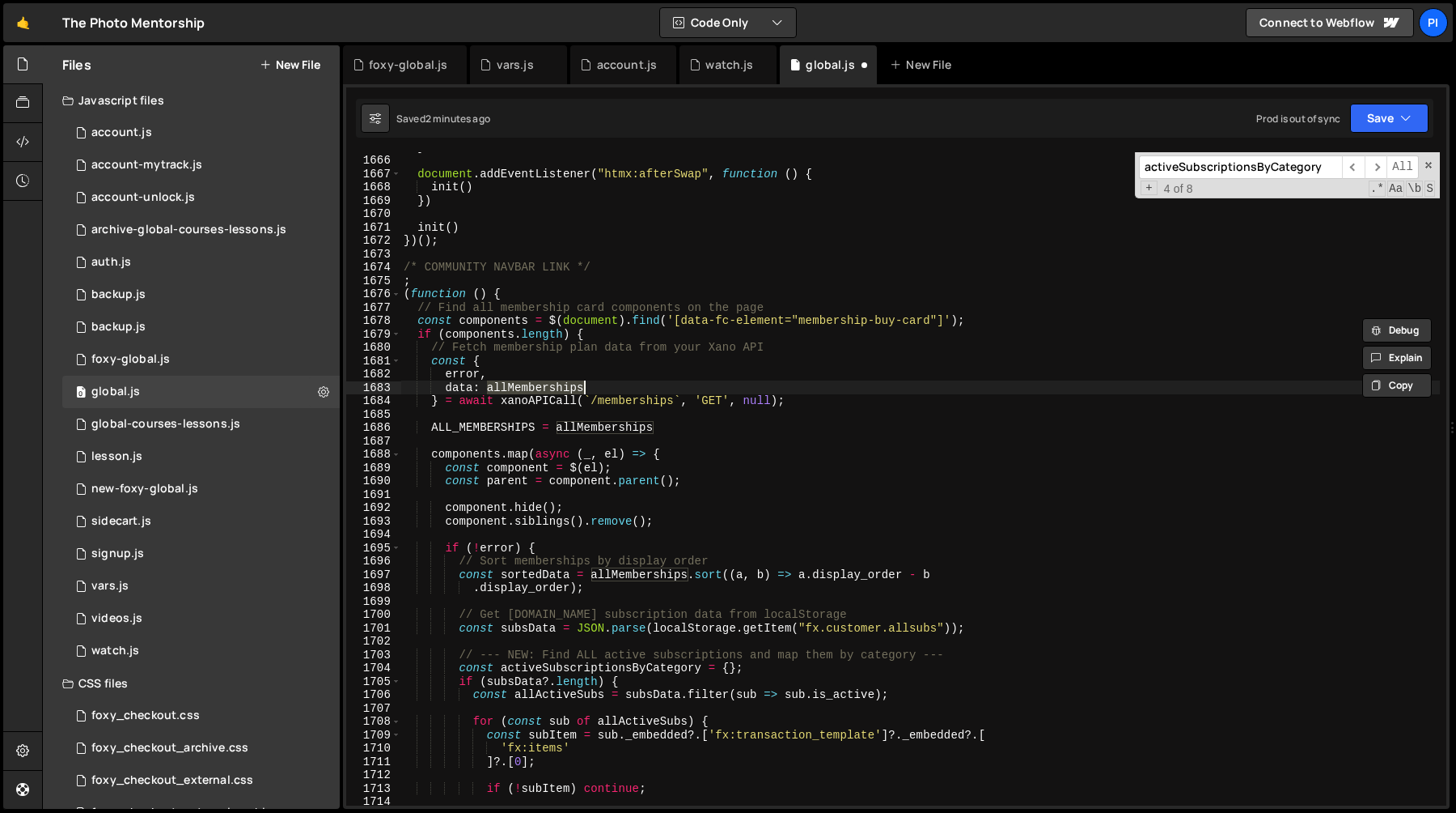
scroll to position [22741, 0]
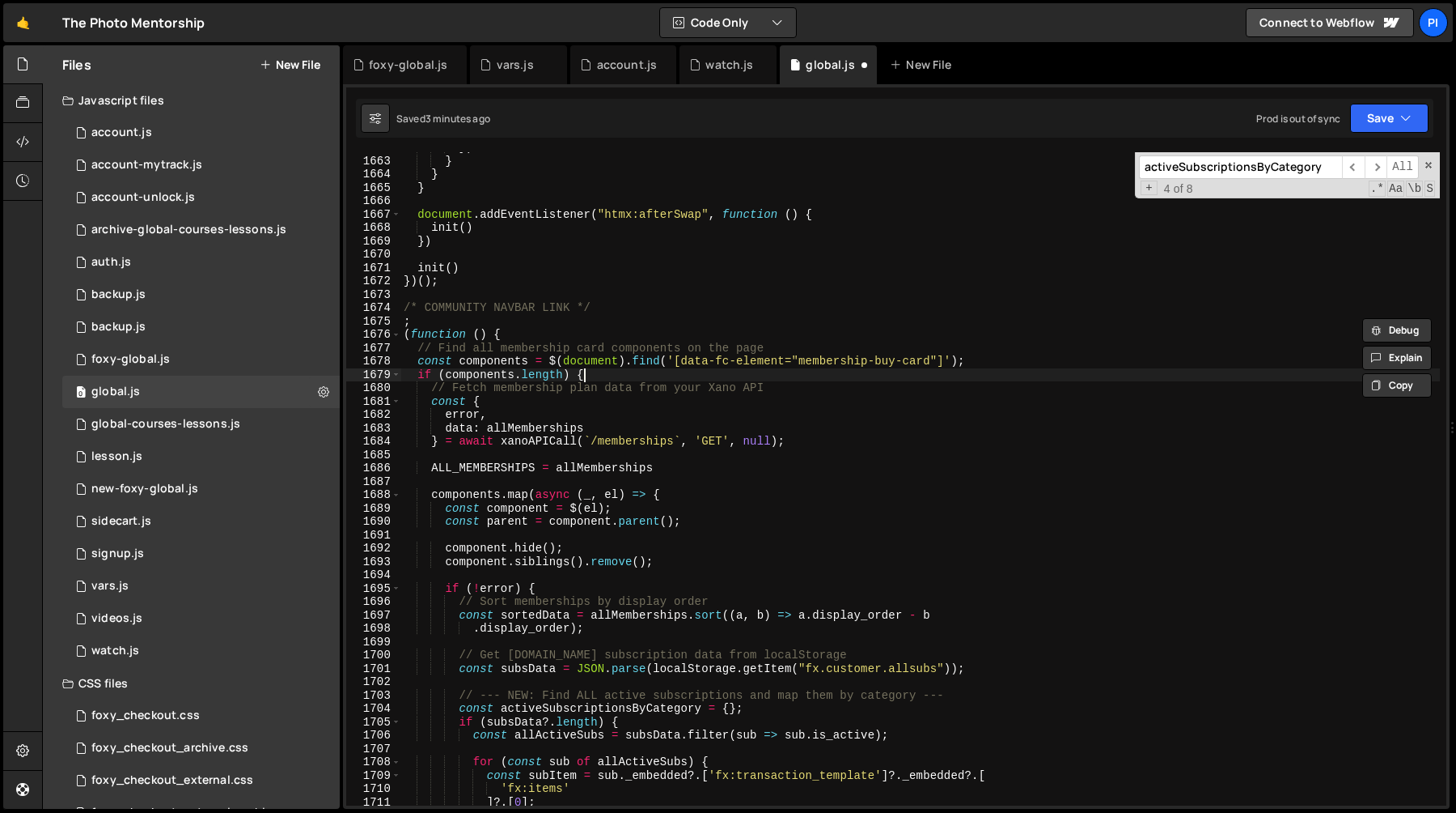
click at [611, 381] on div "}) } } } document . addEventListener ( "htmx:afterSwap" , function ( ) { init (…" at bounding box center [920, 480] width 1039 height 680
click at [645, 389] on div "}) } } } document . addEventListener ( "htmx:afterSwap" , function ( ) { init (…" at bounding box center [920, 480] width 1039 height 680
type textarea "// Fetch membership plan data from your Xano API"
click at [816, 384] on div "}) } } } document . addEventListener ( "htmx:afterSwap" , function ( ) { init (…" at bounding box center [920, 480] width 1039 height 680
click at [432, 387] on div "}) } } } document . addEventListener ( "htmx:afterSwap" , function ( ) { init (…" at bounding box center [920, 480] width 1039 height 680
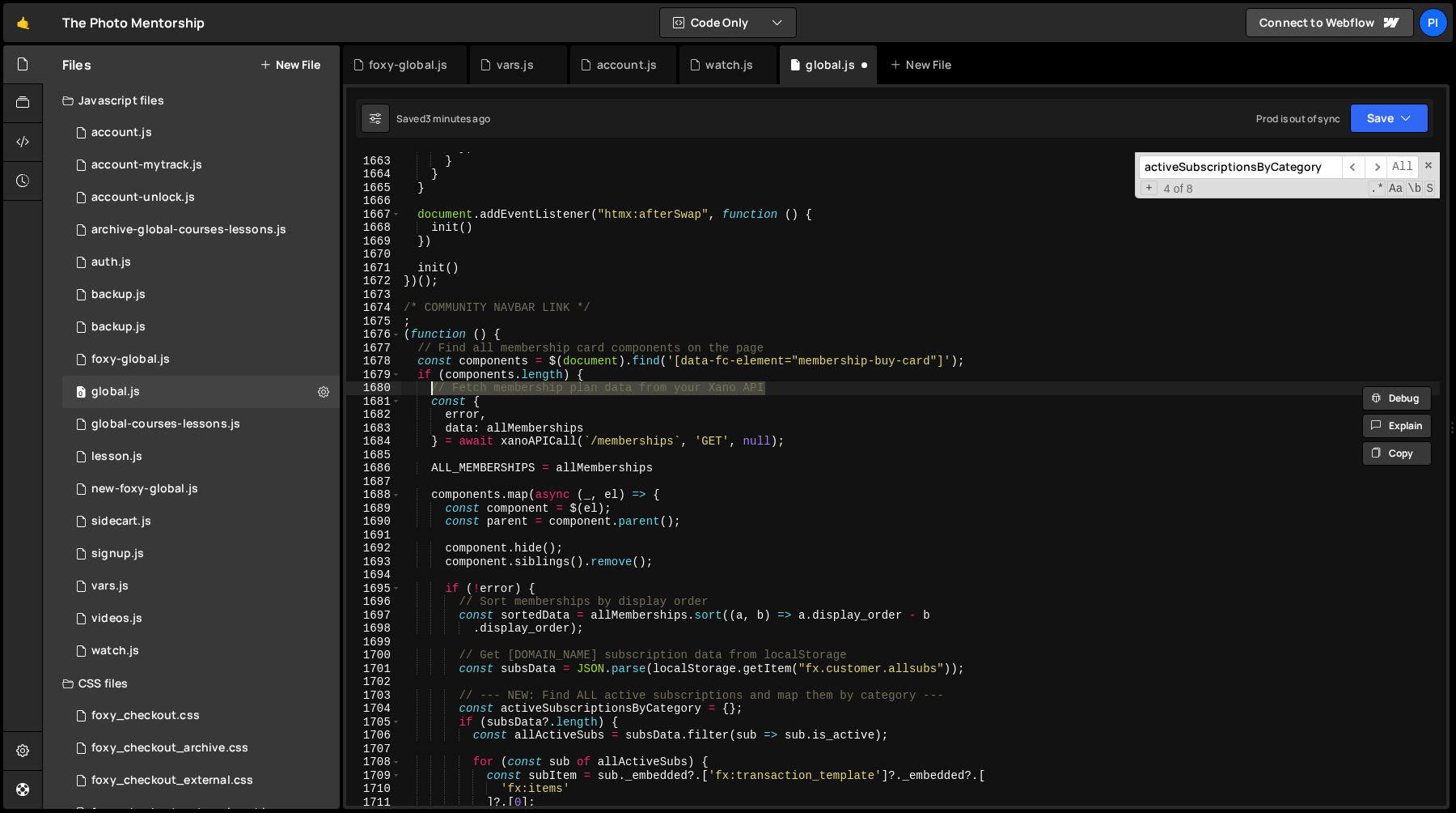
click at [794, 391] on div "}) } } } document . addEventListener ( "htmx:afterSwap" , function ( ) { init (…" at bounding box center [920, 480] width 1039 height 680
click at [429, 388] on div "}) } } } document . addEventListener ( "htmx:afterSwap" , function ( ) { init (…" at bounding box center [920, 480] width 1039 height 680
click at [430, 389] on div "}) } } } document . addEventListener ( "htmx:afterSwap" , function ( ) { init (…" at bounding box center [920, 479] width 1039 height 654
click at [792, 386] on div "}) } } } document . addEventListener ( "htmx:afterSwap" , function ( ) { init (…" at bounding box center [920, 480] width 1039 height 680
click at [820, 389] on div "}) } } } document . addEventListener ( "htmx:afterSwap" , function ( ) { init (…" at bounding box center [920, 480] width 1039 height 680
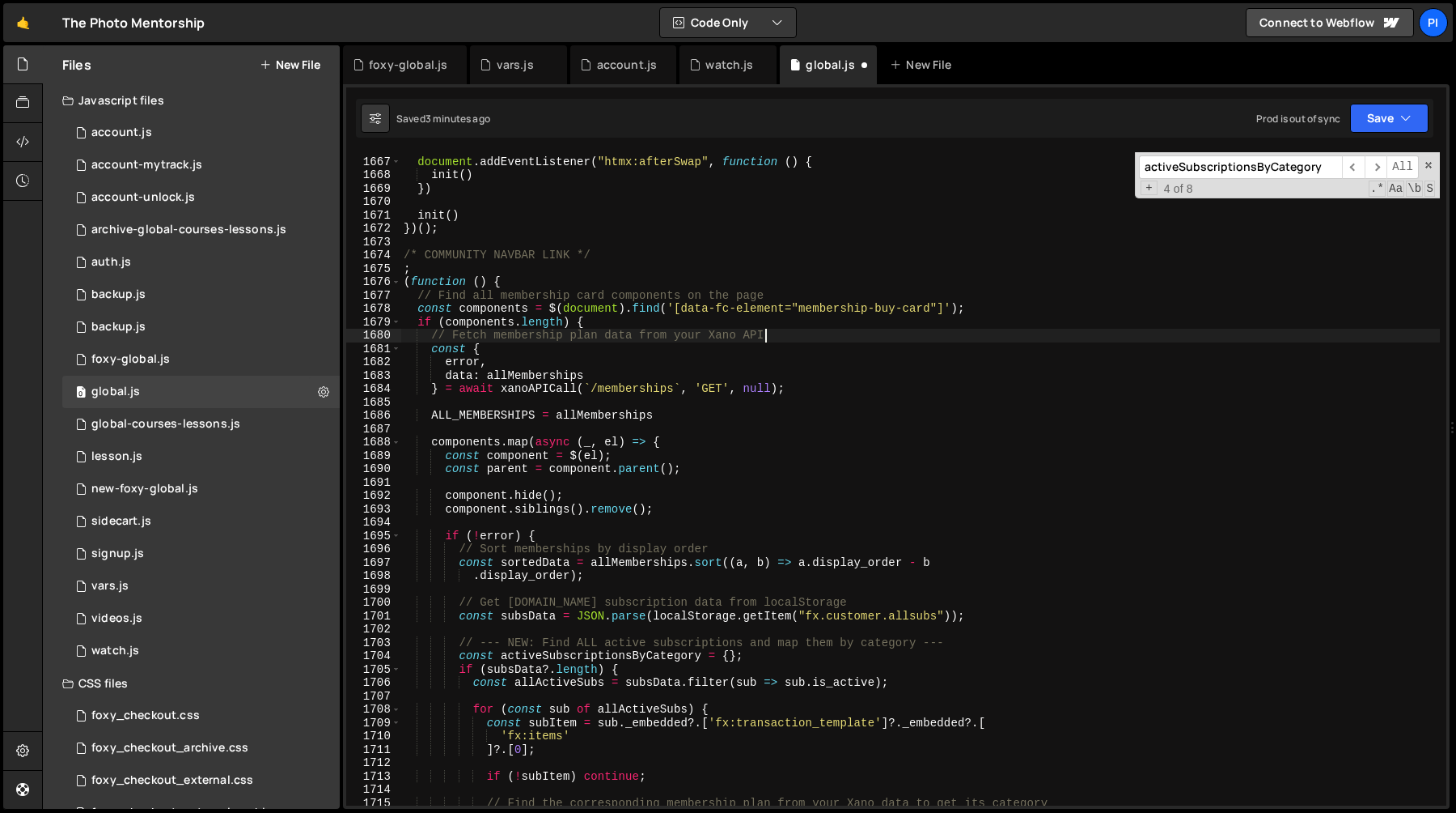
scroll to position [22793, 0]
click at [1423, 165] on span at bounding box center [1429, 165] width 12 height 12
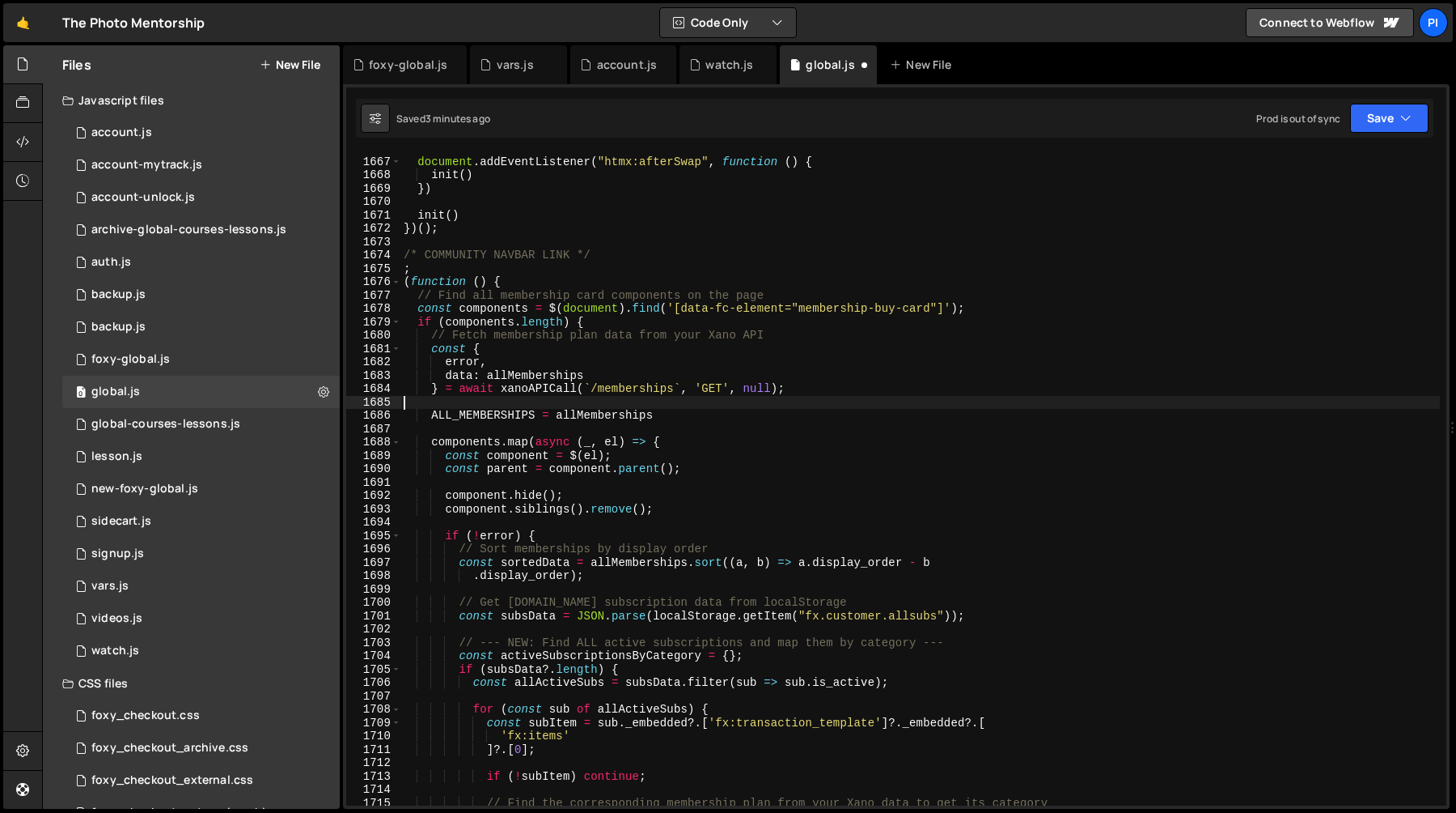
click at [648, 404] on div "document . addEventListener ( "htmx:afterSwap" , function ( ) { init ( ) }) ini…" at bounding box center [920, 481] width 1039 height 680
click at [648, 373] on div "document . addEventListener ( "htmx:afterSwap" , function ( ) { init ( ) }) ini…" at bounding box center [920, 481] width 1039 height 680
click at [532, 378] on div "document . addEventListener ( "htmx:afterSwap" , function ( ) { init ( ) }) ini…" at bounding box center [920, 481] width 1039 height 680
click at [603, 390] on div "document . addEventListener ( "htmx:afterSwap" , function ( ) { init ( ) }) ini…" at bounding box center [920, 481] width 1039 height 680
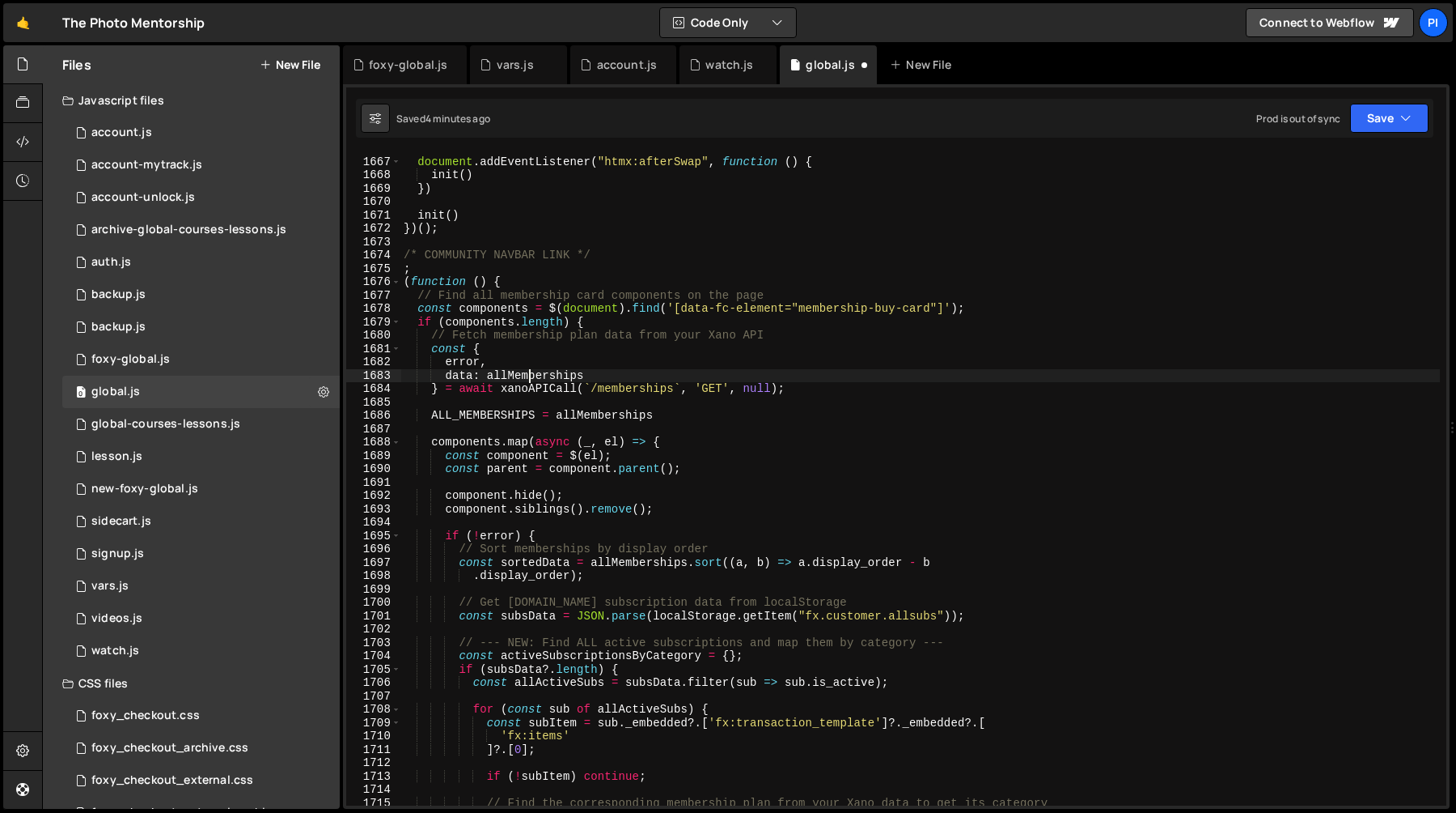
click at [532, 375] on div "document . addEventListener ( "htmx:afterSwap" , function ( ) { init ( ) }) ini…" at bounding box center [920, 481] width 1039 height 680
click at [636, 490] on div "document . addEventListener ( "htmx:afterSwap" , function ( ) { init ( ) }) ini…" at bounding box center [920, 481] width 1039 height 680
click at [510, 368] on div "document . addEventListener ( "htmx:afterSwap" , function ( ) { init ( ) }) ini…" at bounding box center [920, 481] width 1039 height 680
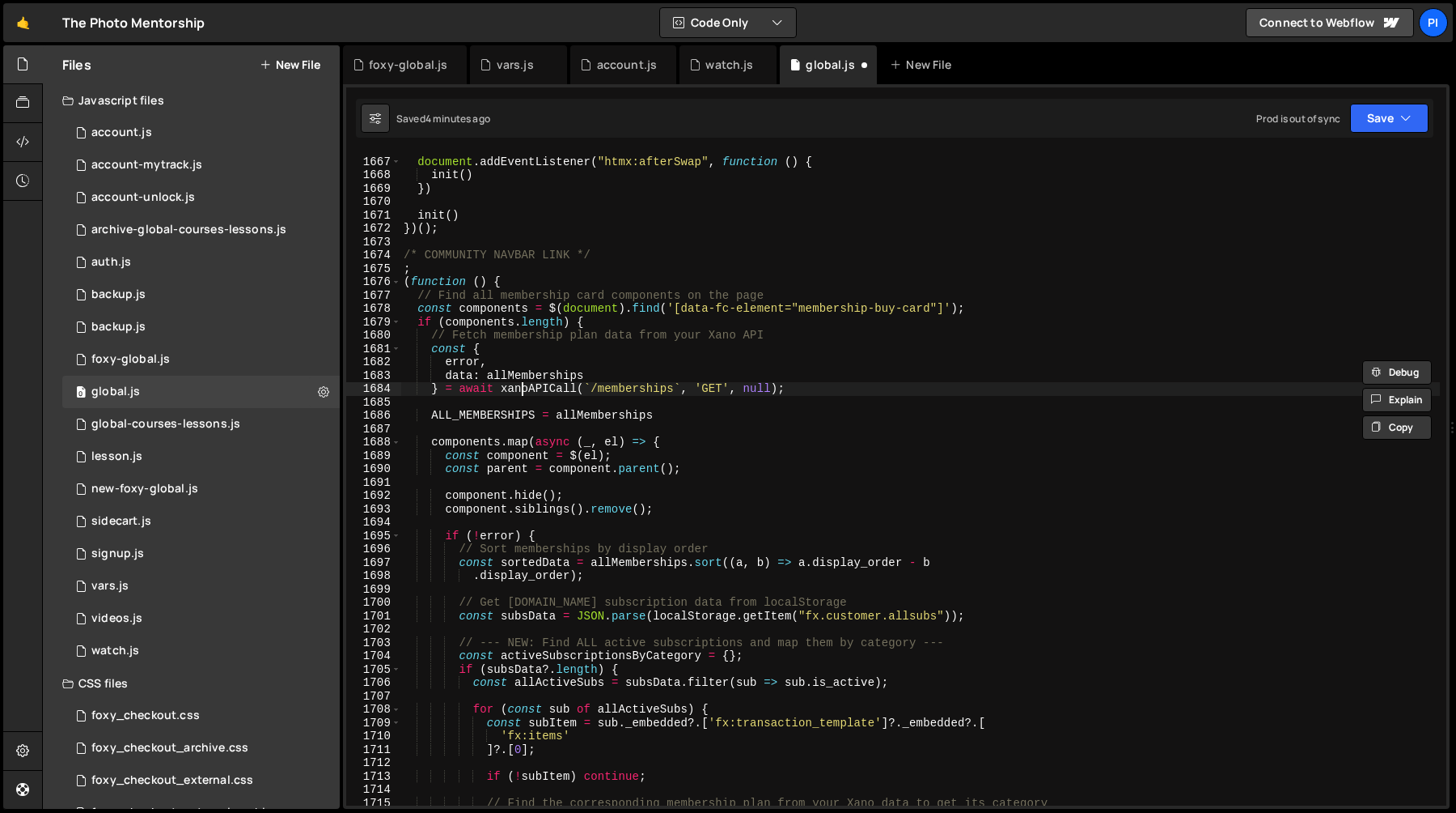
click at [525, 383] on div "document . addEventListener ( "htmx:afterSwap" , function ( ) { init ( ) }) ini…" at bounding box center [920, 481] width 1039 height 680
click at [532, 375] on div "document . addEventListener ( "htmx:afterSwap" , function ( ) { init ( ) }) ini…" at bounding box center [920, 481] width 1039 height 680
type textarea "data: allMemberships"
click at [532, 375] on div "document . addEventListener ( "htmx:afterSwap" , function ( ) { init ( ) }) ini…" at bounding box center [920, 481] width 1039 height 680
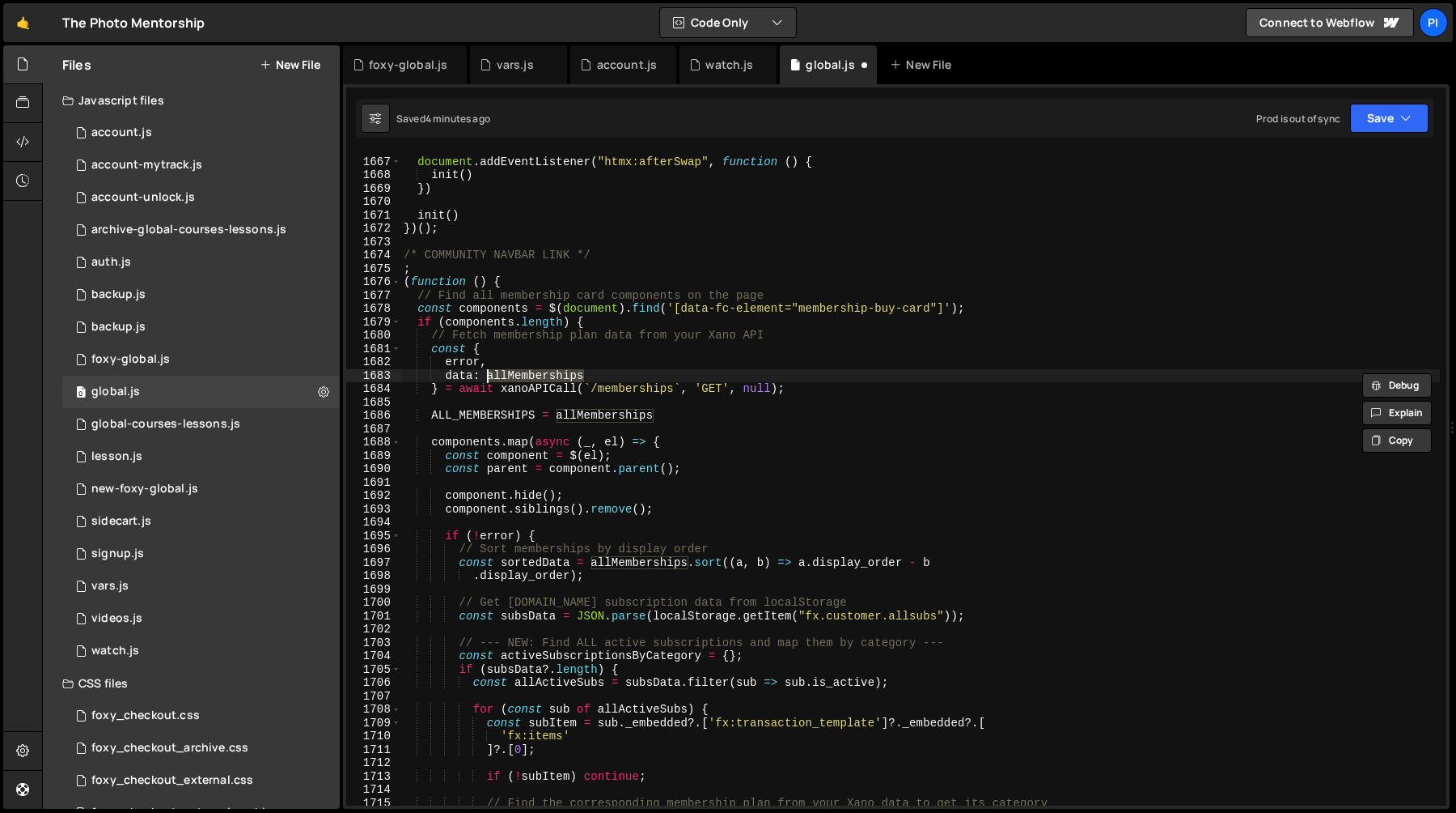
type input "allMemberships"
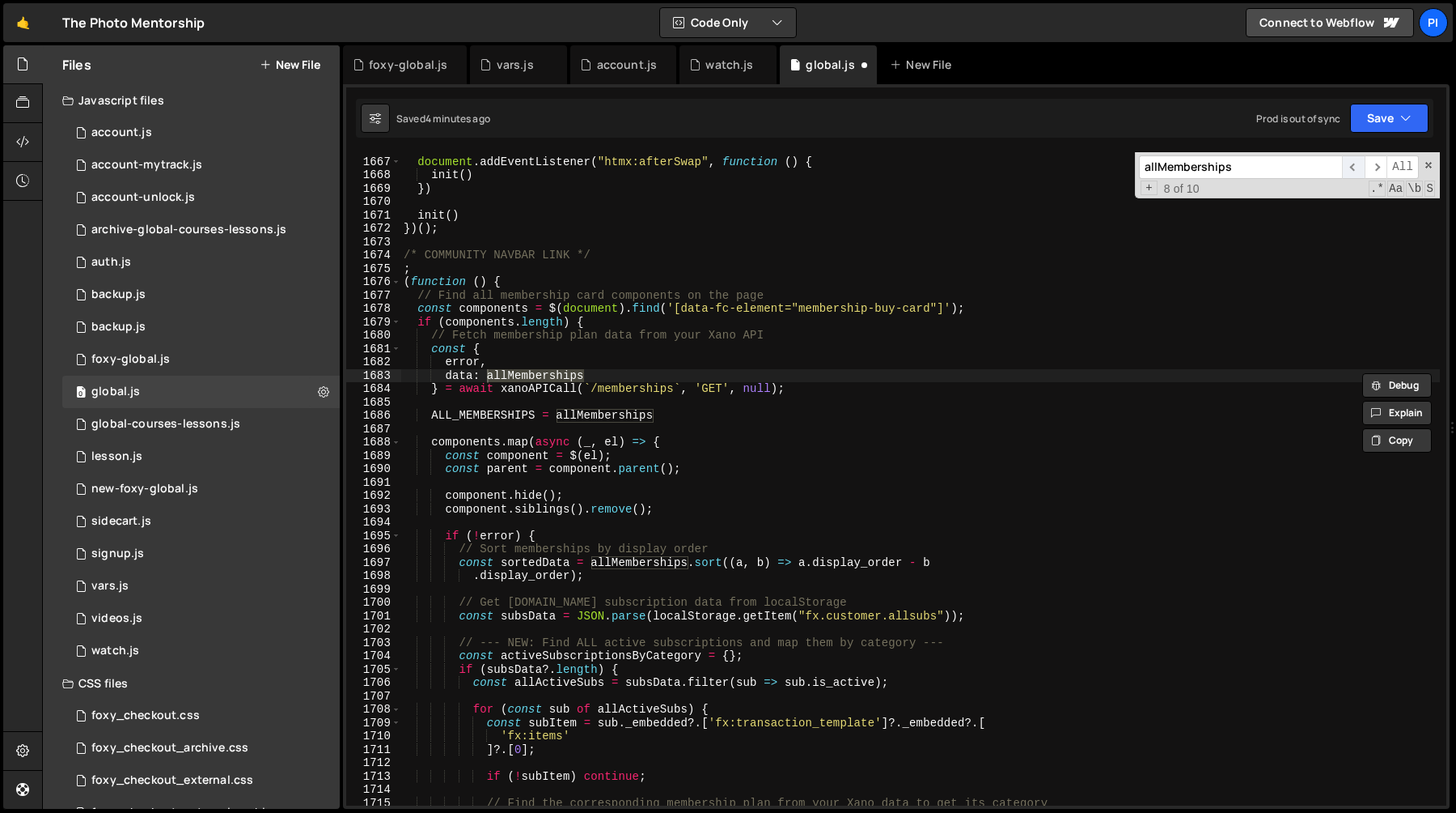
click at [1350, 166] on span "​" at bounding box center [1352, 167] width 22 height 23
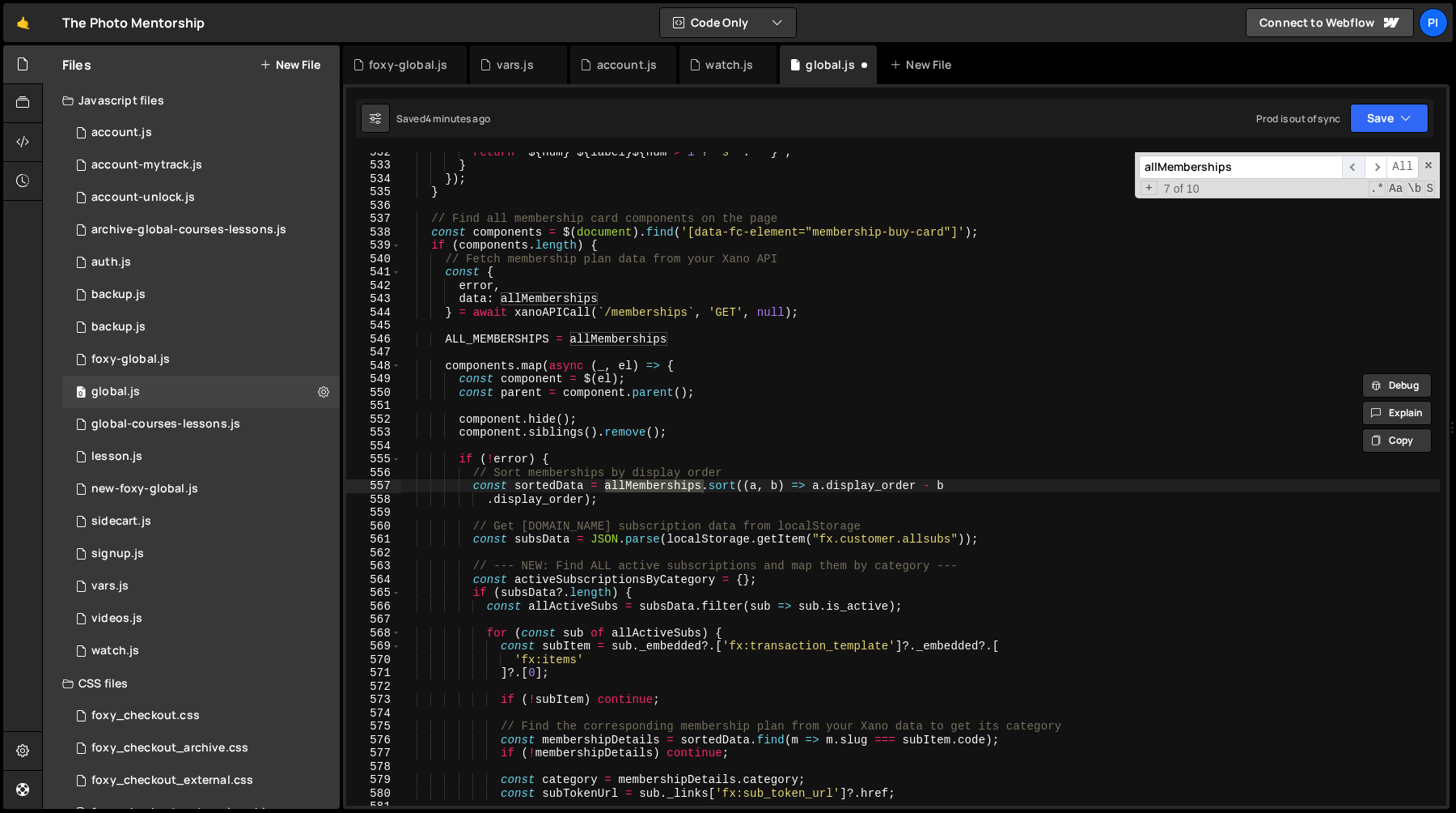
scroll to position [7204, 0]
click at [1350, 166] on span "​" at bounding box center [1352, 167] width 22 height 23
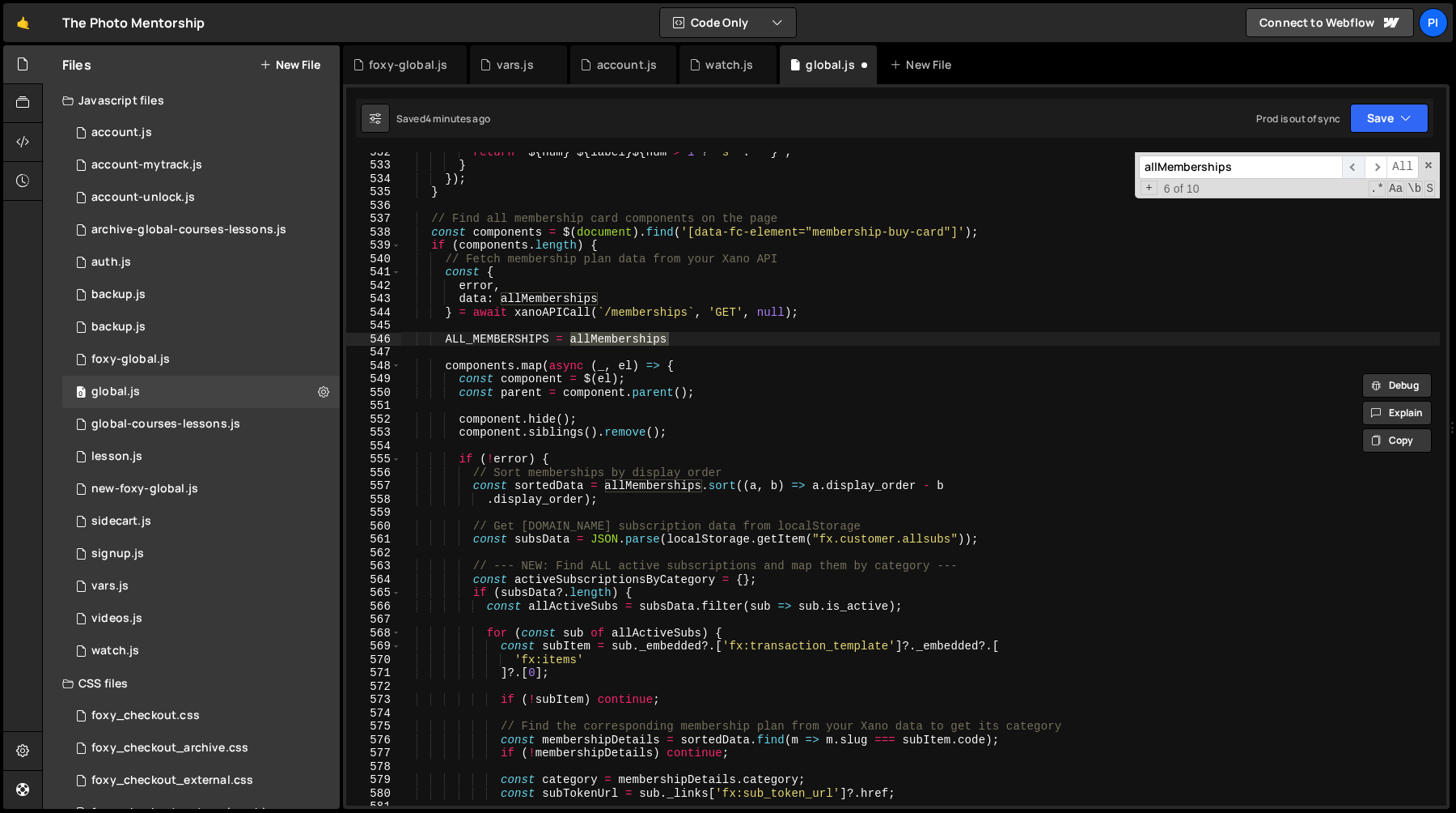
click at [1350, 166] on span "​" at bounding box center [1352, 167] width 22 height 23
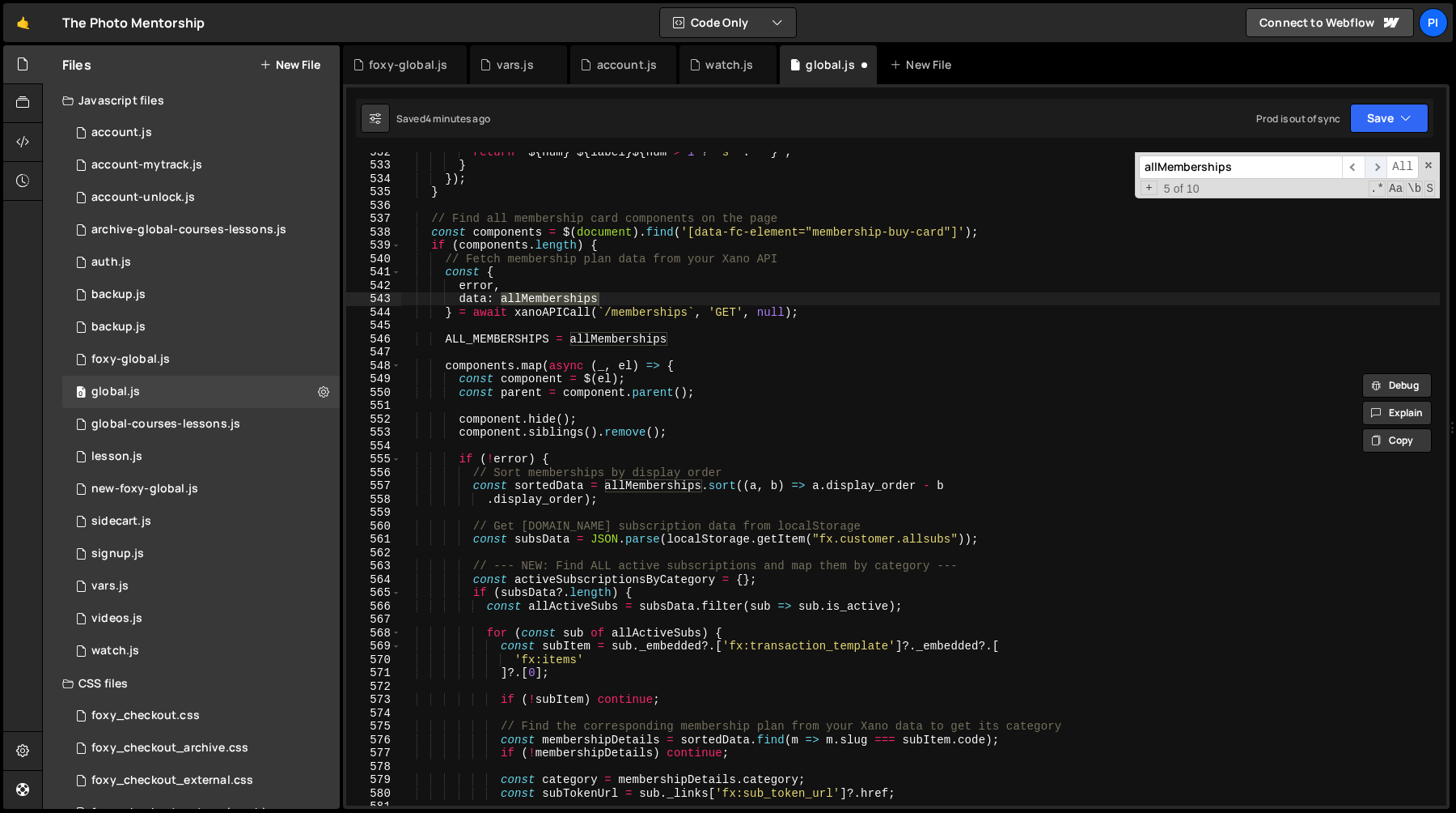
click at [1375, 169] on span "​" at bounding box center [1376, 167] width 22 height 23
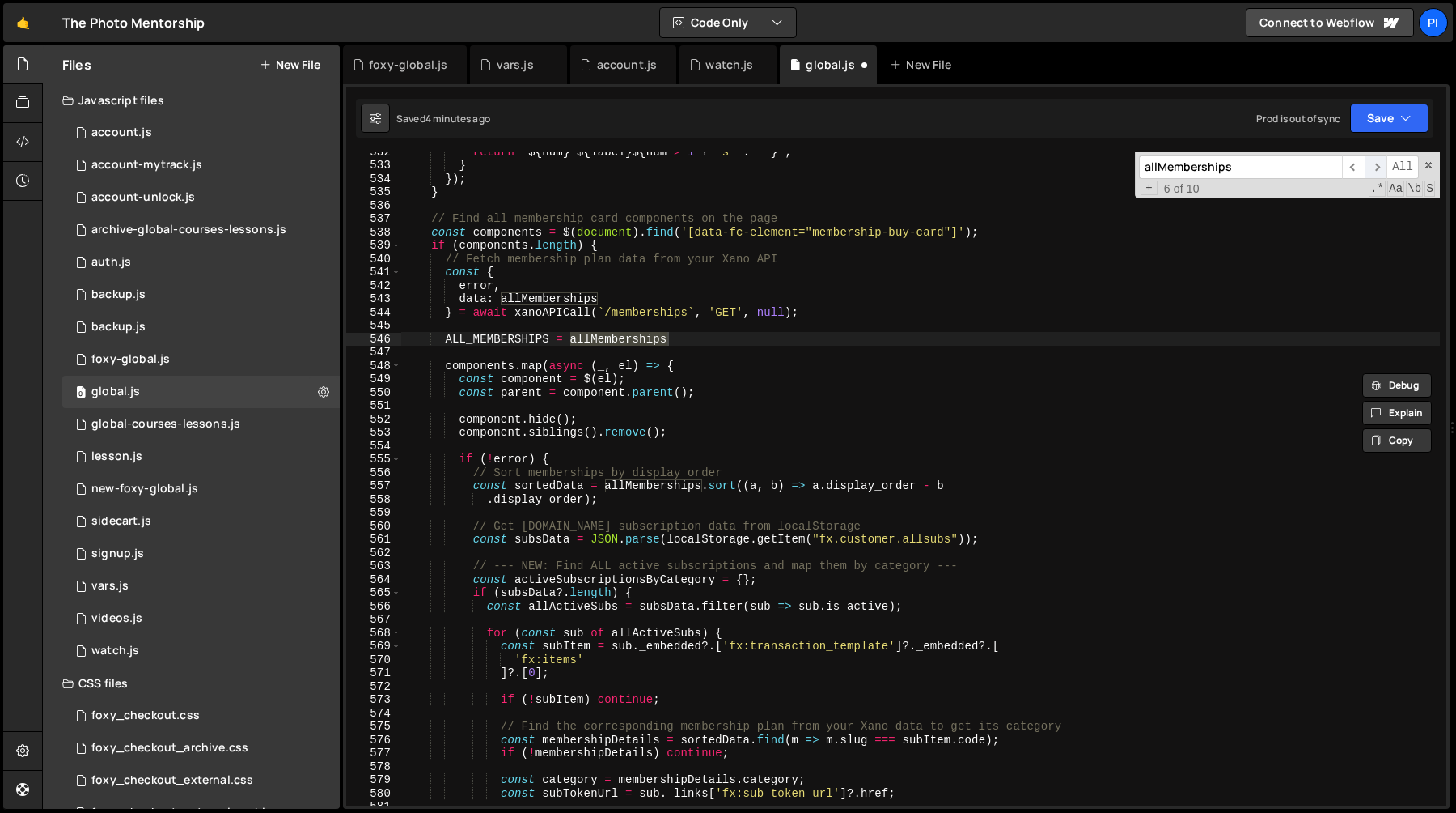
click at [1375, 169] on span "​" at bounding box center [1376, 167] width 22 height 23
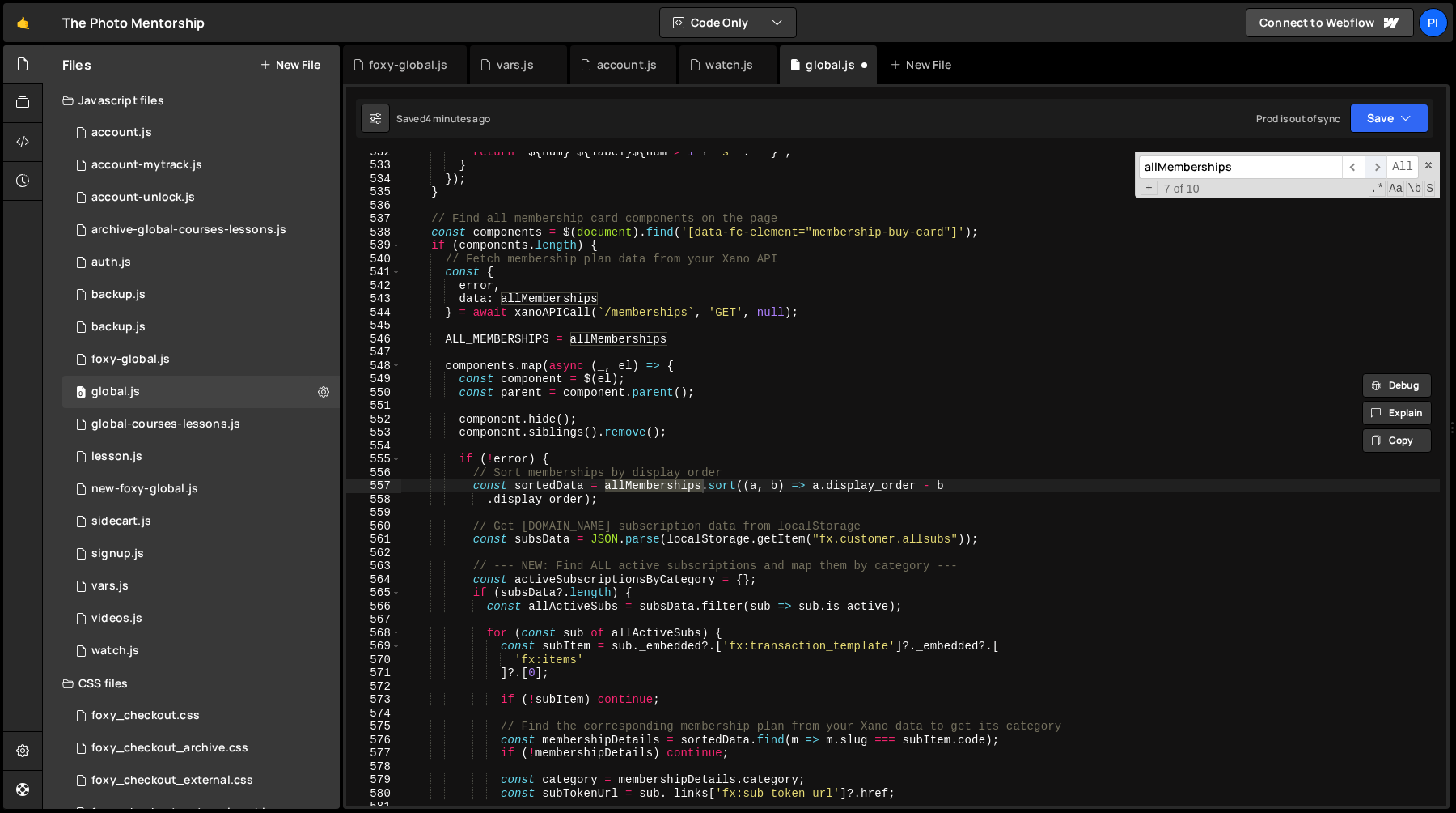
click at [1375, 169] on span "​" at bounding box center [1376, 167] width 22 height 23
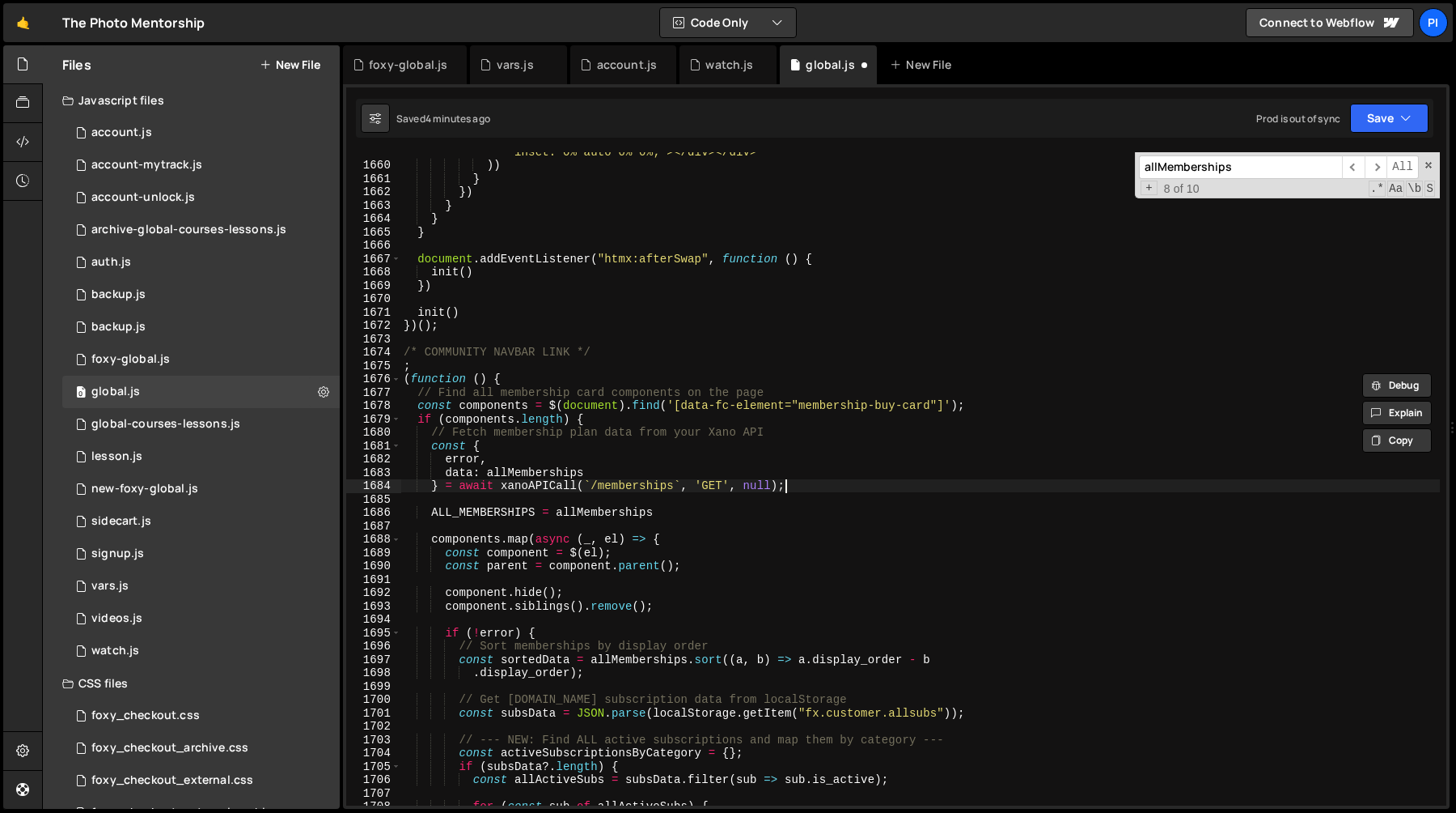
click at [888, 479] on div "` <div style="background-color: var(--base-brand-colors--white-50); height: .37…" at bounding box center [920, 472] width 1039 height 706
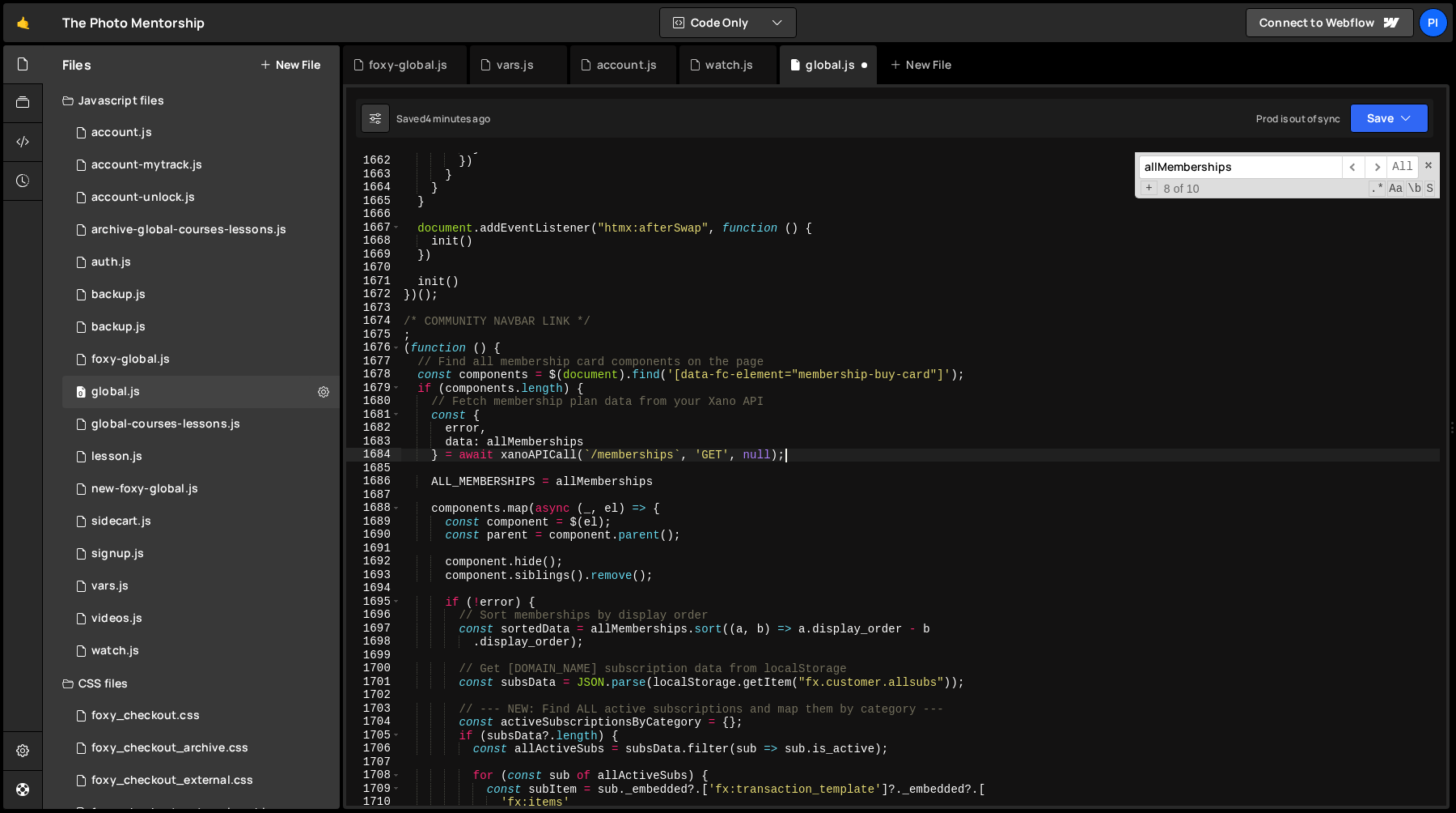
scroll to position [22744, 0]
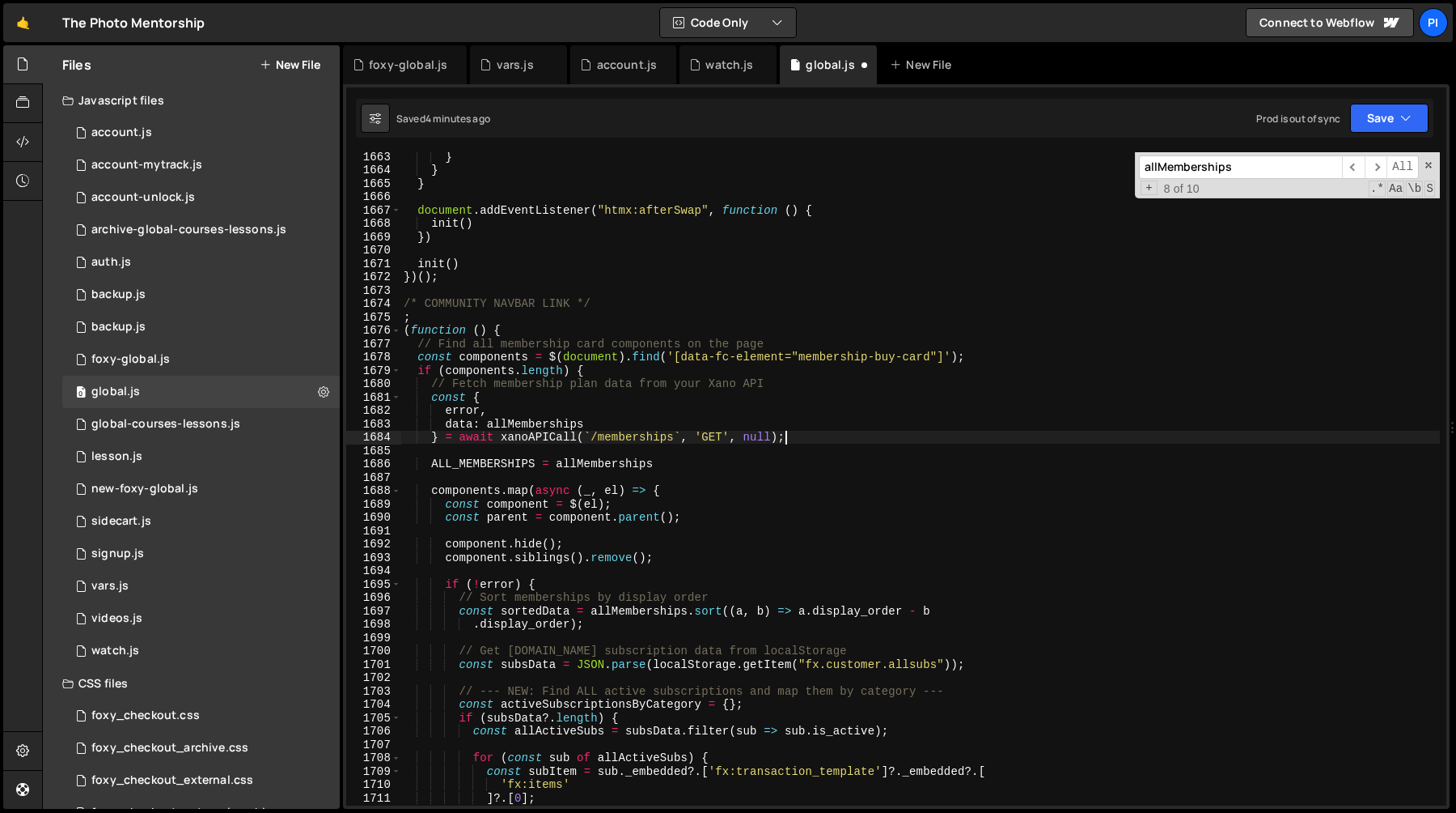
click at [646, 443] on div "} } } document . addEventListener ( "htmx:afterSwap" , function ( ) { init ( ) …" at bounding box center [920, 489] width 1039 height 680
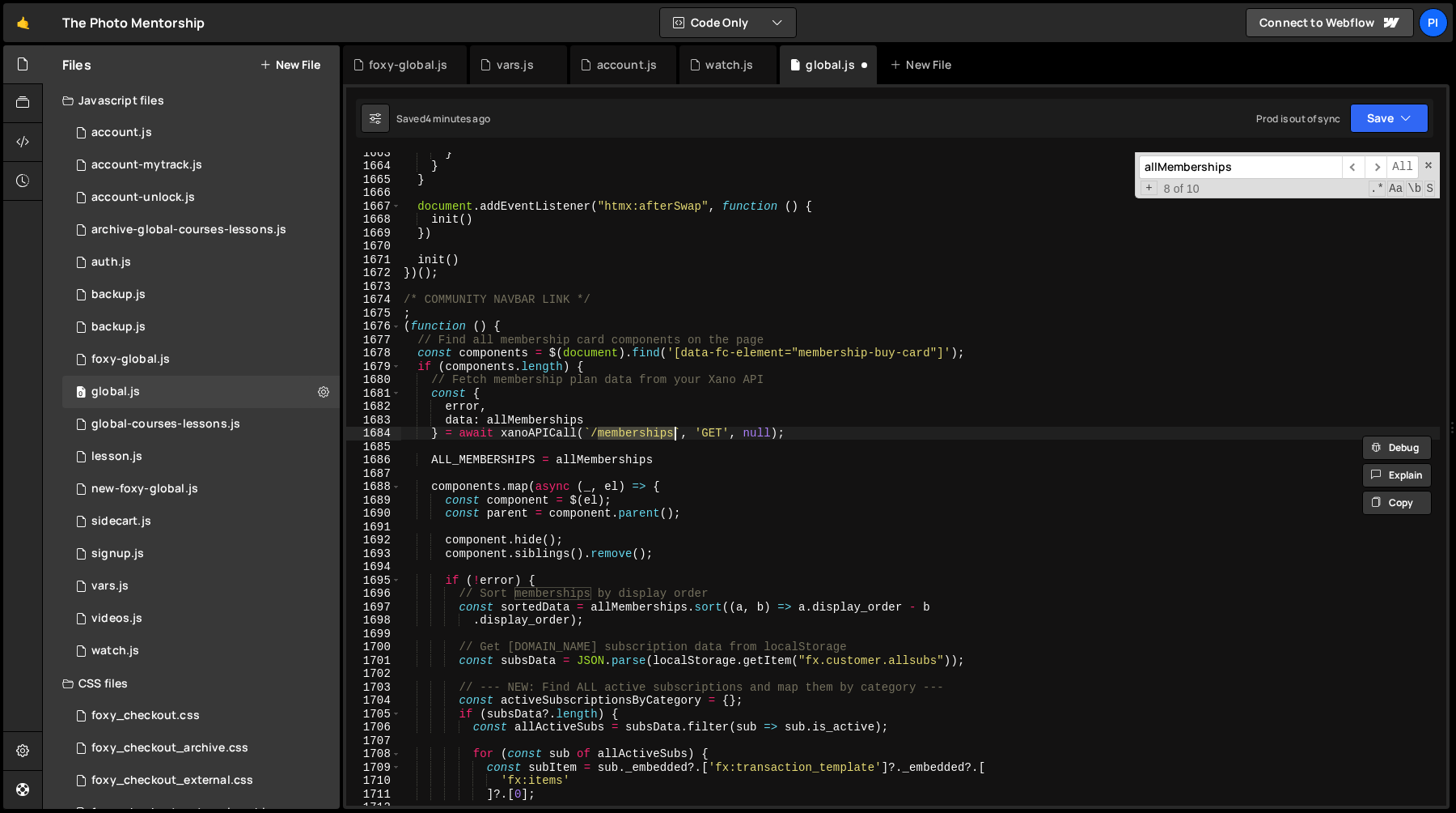
scroll to position [22760, 0]
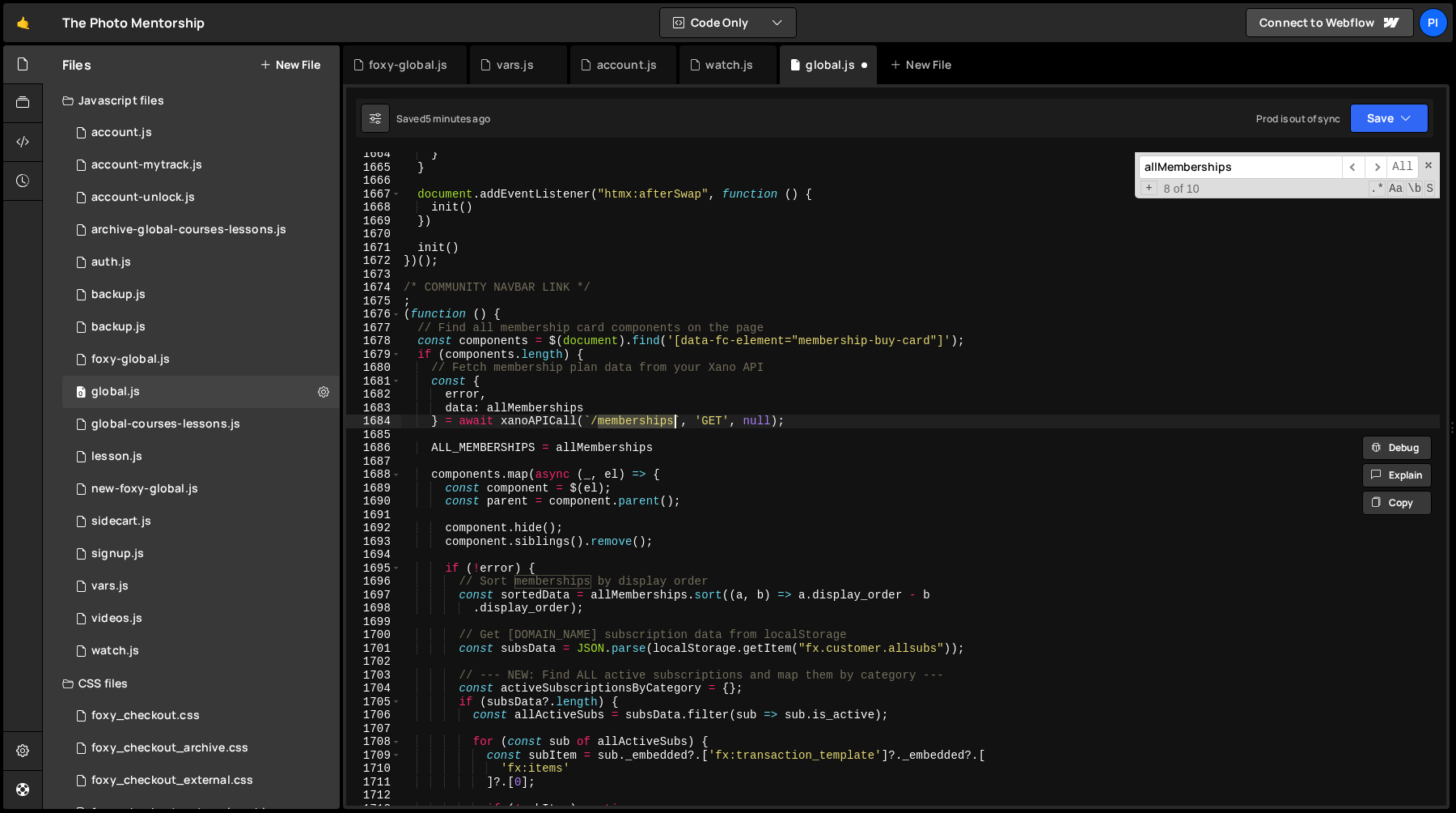
click at [533, 405] on div "} } document . addEventListener ( "htmx:afterSwap" , function ( ) { init ( ) })…" at bounding box center [920, 487] width 1039 height 680
click at [488, 446] on div "} } document . addEventListener ( "htmx:afterSwap" , function ( ) { init ( ) })…" at bounding box center [920, 487] width 1039 height 680
click at [532, 410] on div "} } document . addEventListener ( "htmx:afterSwap" , function ( ) { init ( ) })…" at bounding box center [920, 487] width 1039 height 680
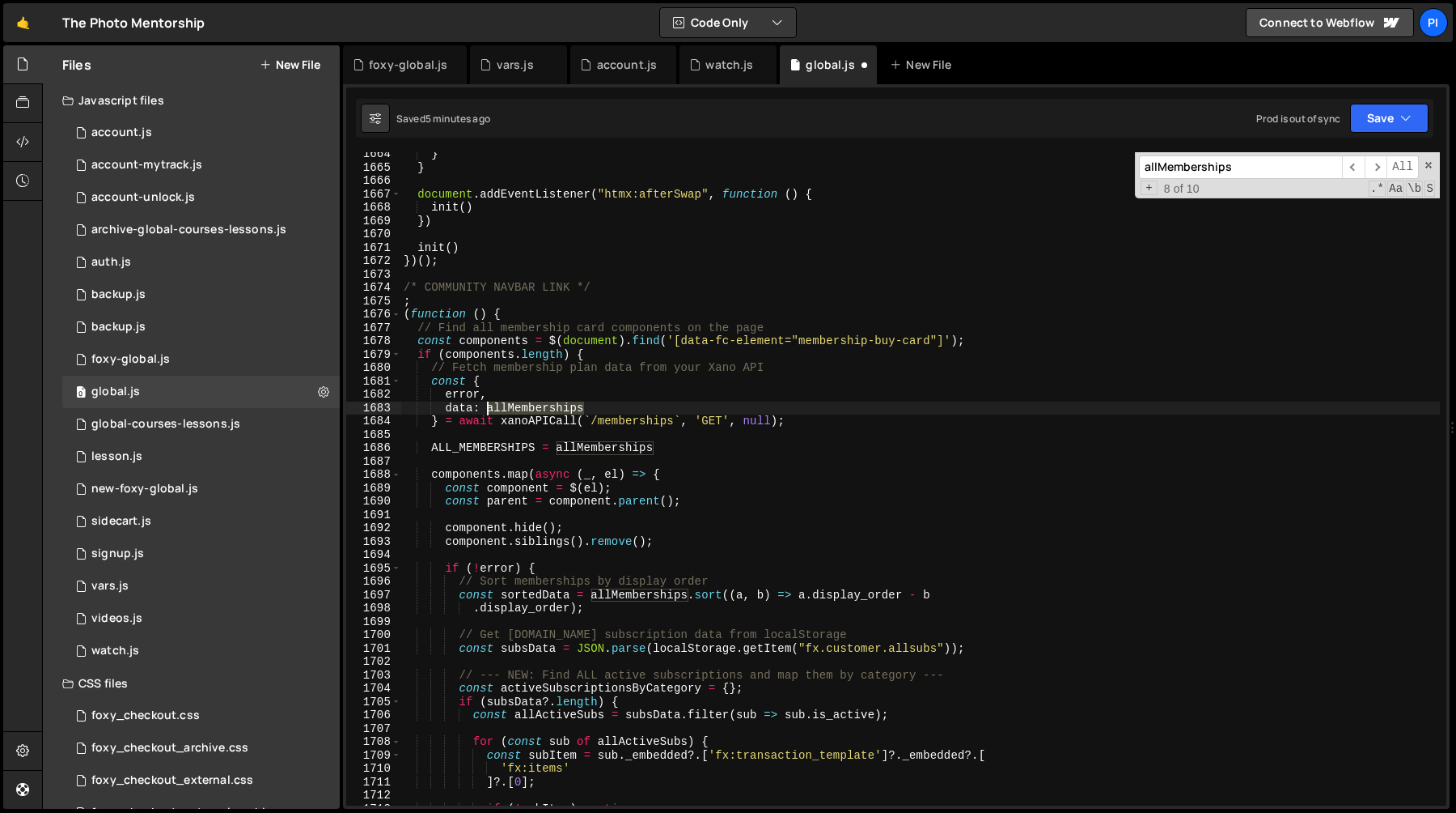
click at [532, 410] on div "} } document . addEventListener ( "htmx:afterSwap" , function ( ) { init ( ) })…" at bounding box center [920, 487] width 1039 height 680
click at [509, 452] on div "} } document . addEventListener ( "htmx:afterSwap" , function ( ) { init ( ) })…" at bounding box center [920, 487] width 1039 height 680
type textarea "ALL_MEMBERSHIPS = allMemberships"
click at [509, 452] on div "} } document . addEventListener ( "htmx:afterSwap" , function ( ) { init ( ) })…" at bounding box center [920, 487] width 1039 height 680
click at [609, 441] on div "} } document . addEventListener ( "htmx:afterSwap" , function ( ) { init ( ) })…" at bounding box center [920, 487] width 1039 height 680
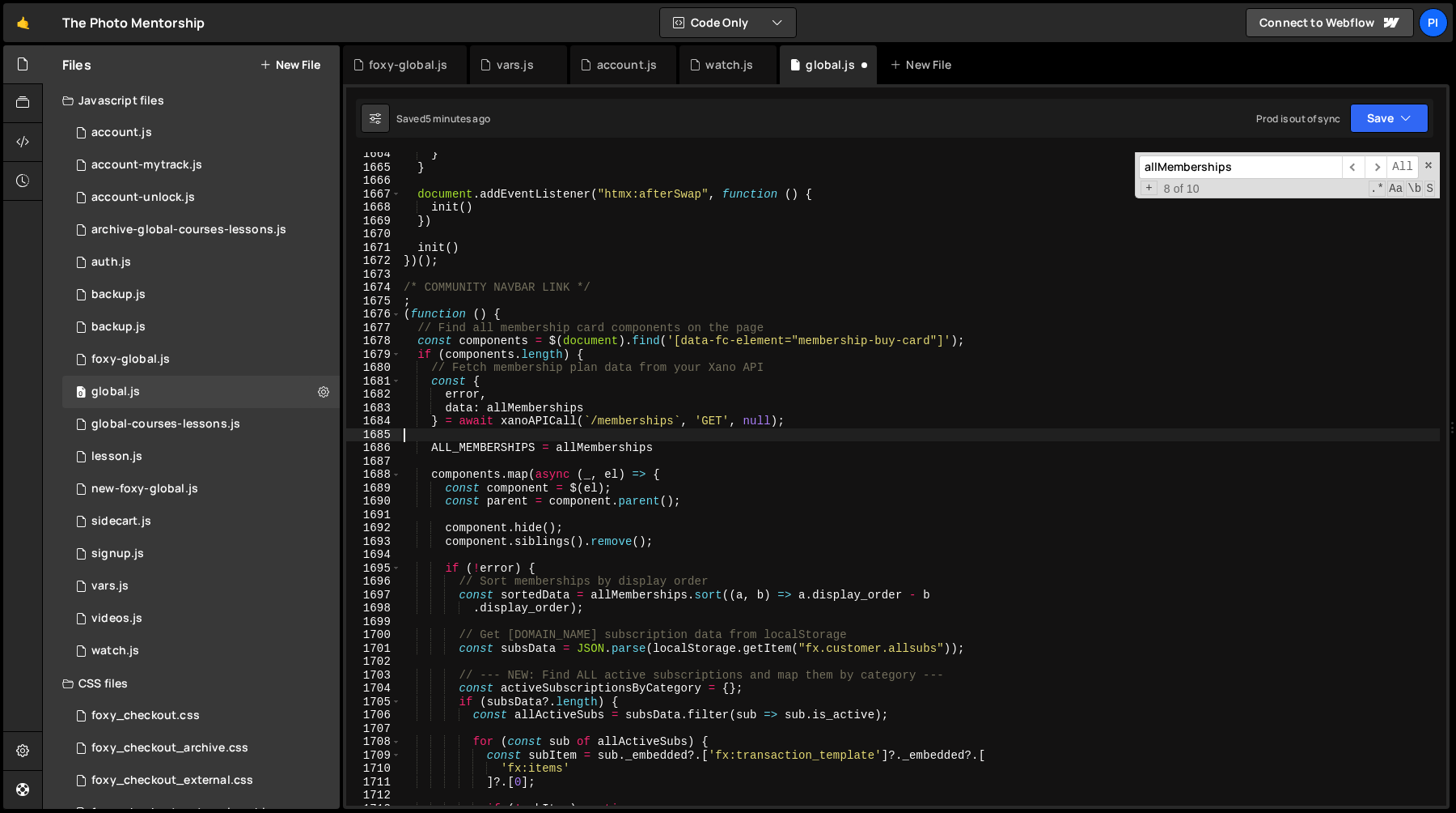
click at [597, 457] on div "} } document . addEventListener ( "htmx:afterSwap" , function ( ) { init ( ) })…" at bounding box center [920, 487] width 1039 height 680
click at [599, 447] on div "} } document . addEventListener ( "htmx:afterSwap" , function ( ) { init ( ) })…" at bounding box center [920, 487] width 1039 height 680
type textarea "ALL_MEMBERSHIPS = allMemberships"
click at [599, 447] on div "} } document . addEventListener ( "htmx:afterSwap" , function ( ) { init ( ) })…" at bounding box center [920, 487] width 1039 height 680
click at [495, 450] on div "} } document . addEventListener ( "htmx:afterSwap" , function ( ) { init ( ) })…" at bounding box center [920, 487] width 1039 height 680
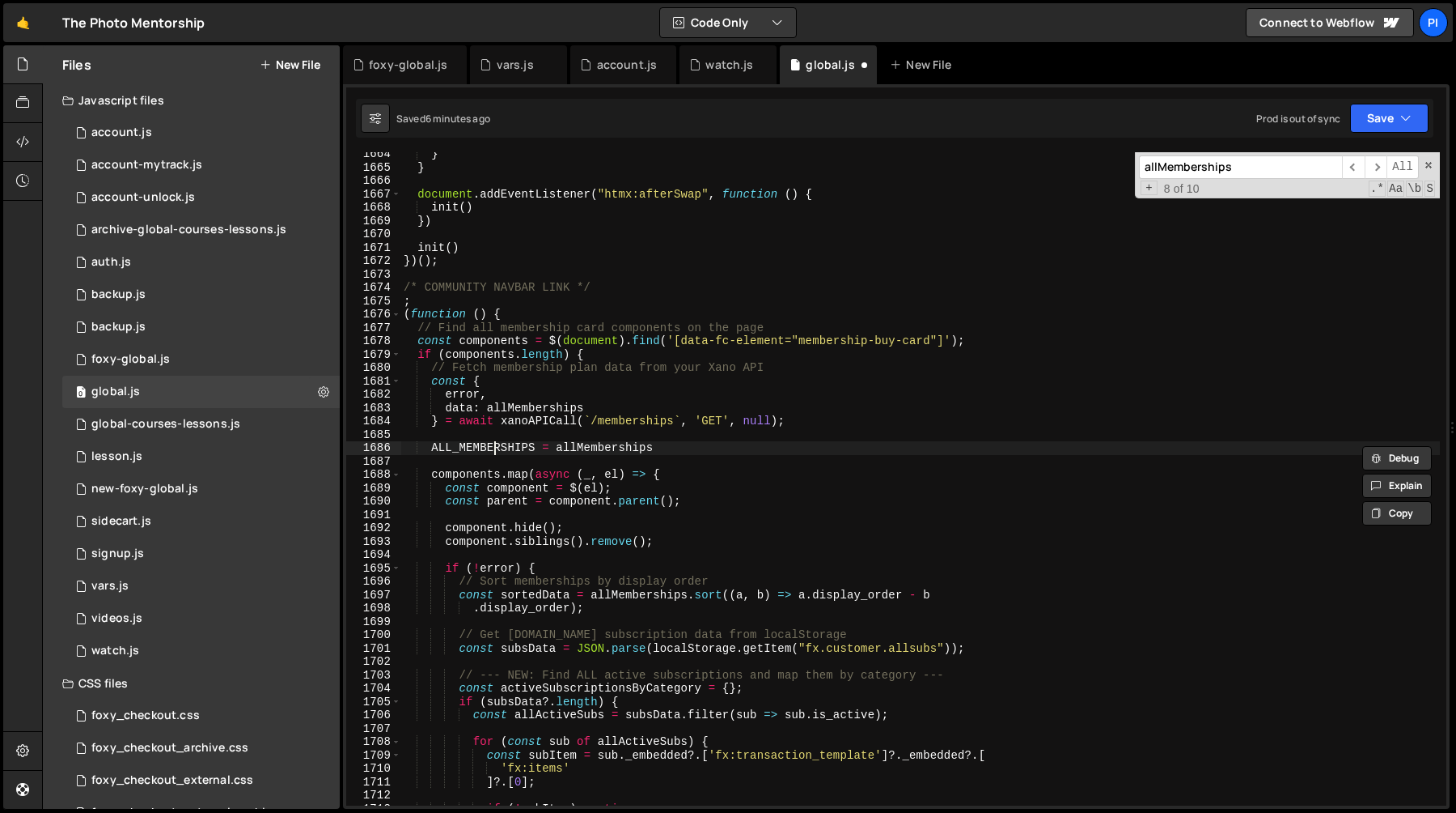
click at [495, 450] on div "} } document . addEventListener ( "htmx:afterSwap" , function ( ) { init ( ) })…" at bounding box center [920, 487] width 1039 height 680
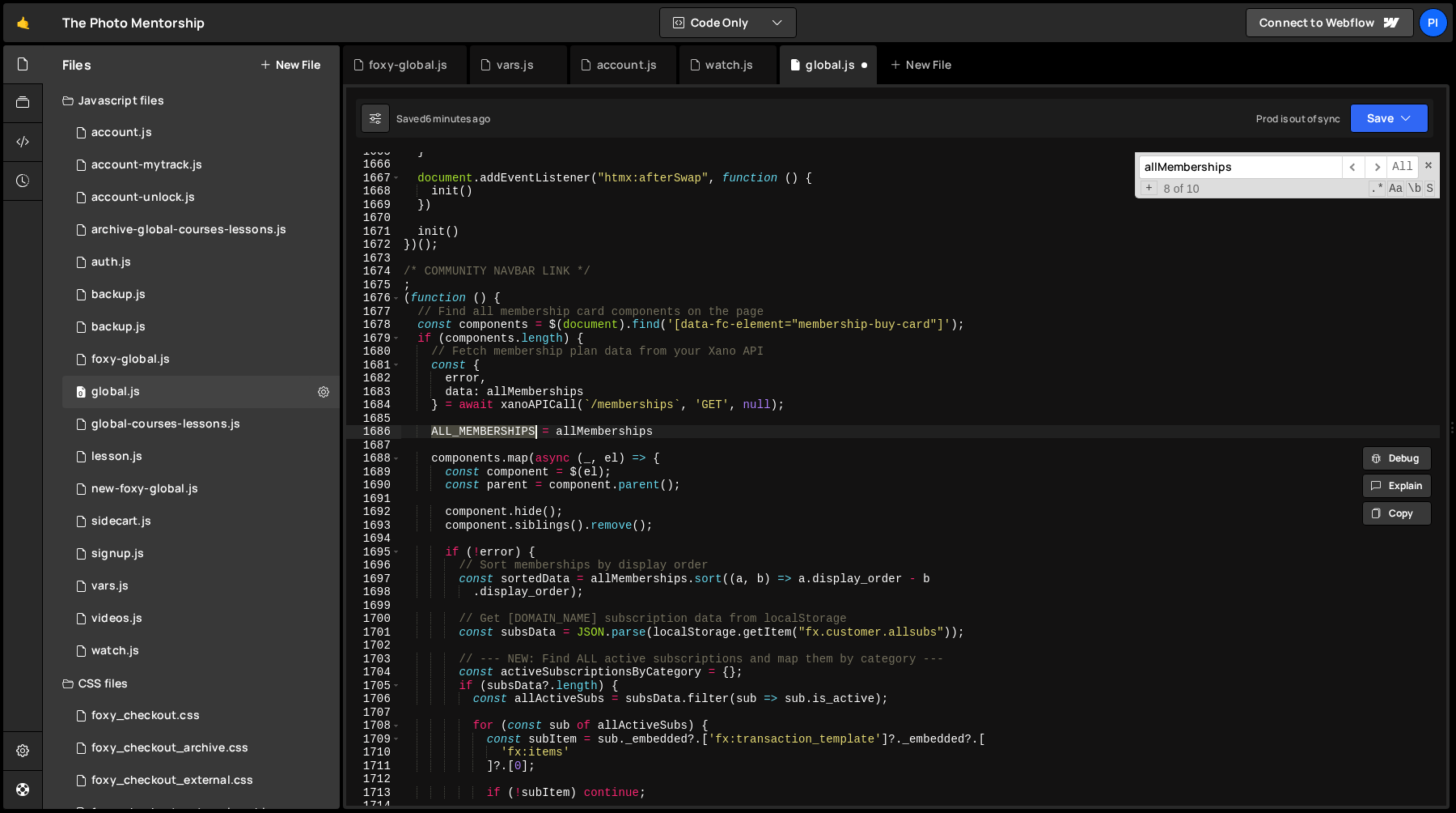
scroll to position [22784, 0]
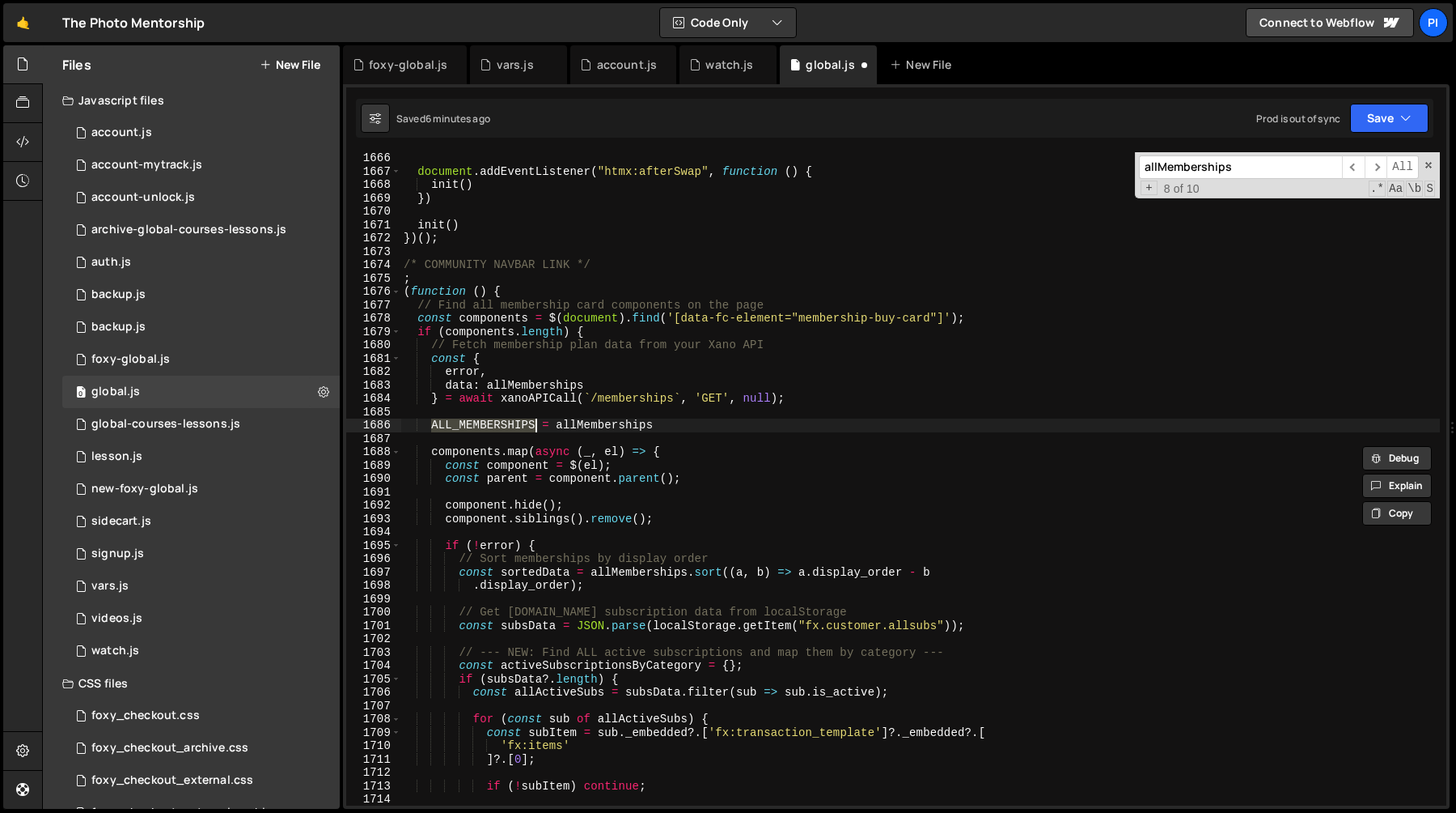
click at [596, 430] on div "document . addEventListener ( "htmx:afterSwap" , function ( ) { init ( ) }) ini…" at bounding box center [920, 491] width 1039 height 680
click at [552, 424] on div "document . addEventListener ( "htmx:afterSwap" , function ( ) { init ( ) }) ini…" at bounding box center [920, 491] width 1039 height 680
click at [682, 424] on div "document . addEventListener ( "htmx:afterSwap" , function ( ) { init ( ) }) ini…" at bounding box center [920, 491] width 1039 height 680
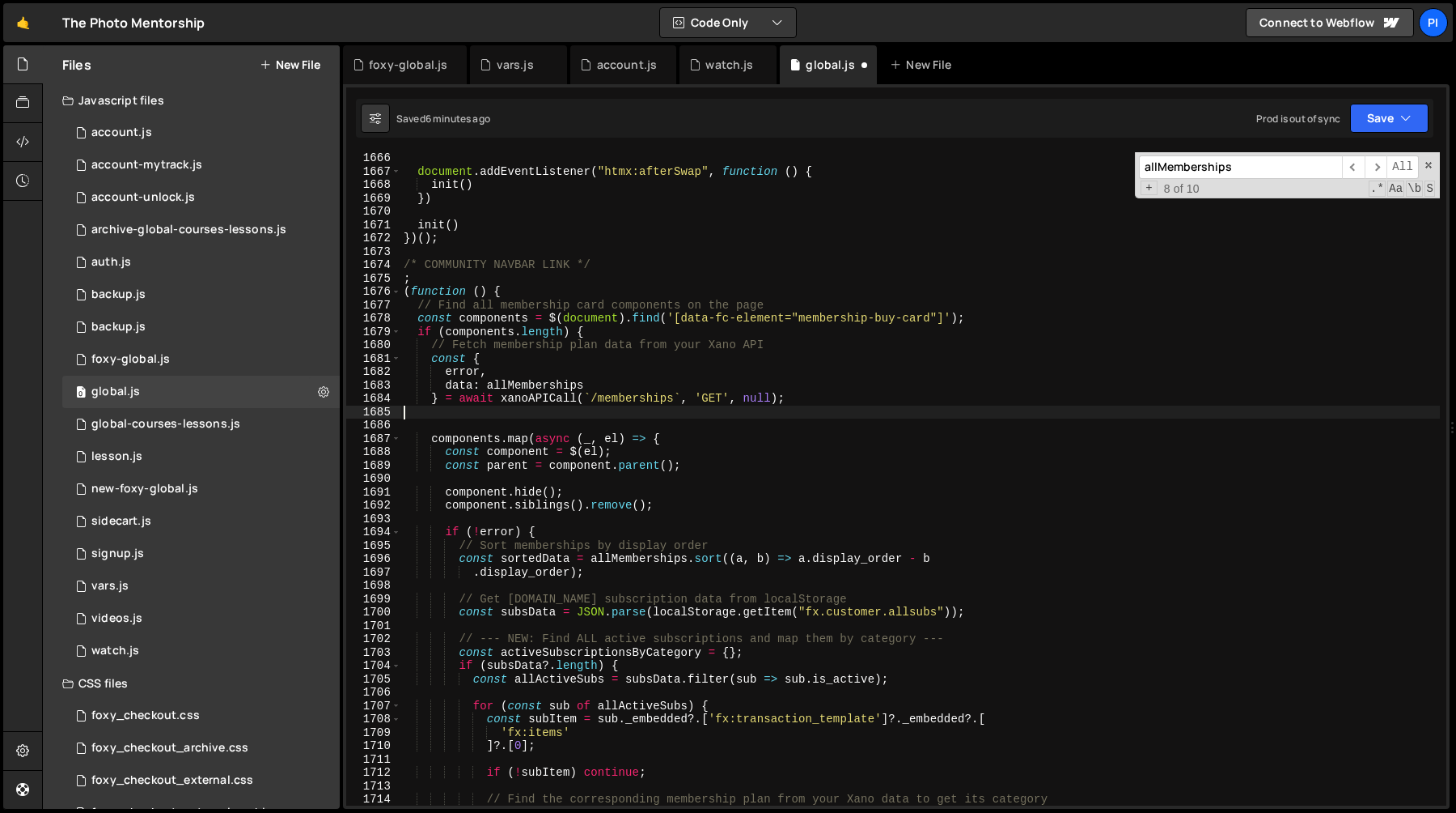
click at [677, 417] on div "document . addEventListener ( "htmx:afterSwap" , function ( ) { init ( ) }) ini…" at bounding box center [920, 491] width 1039 height 680
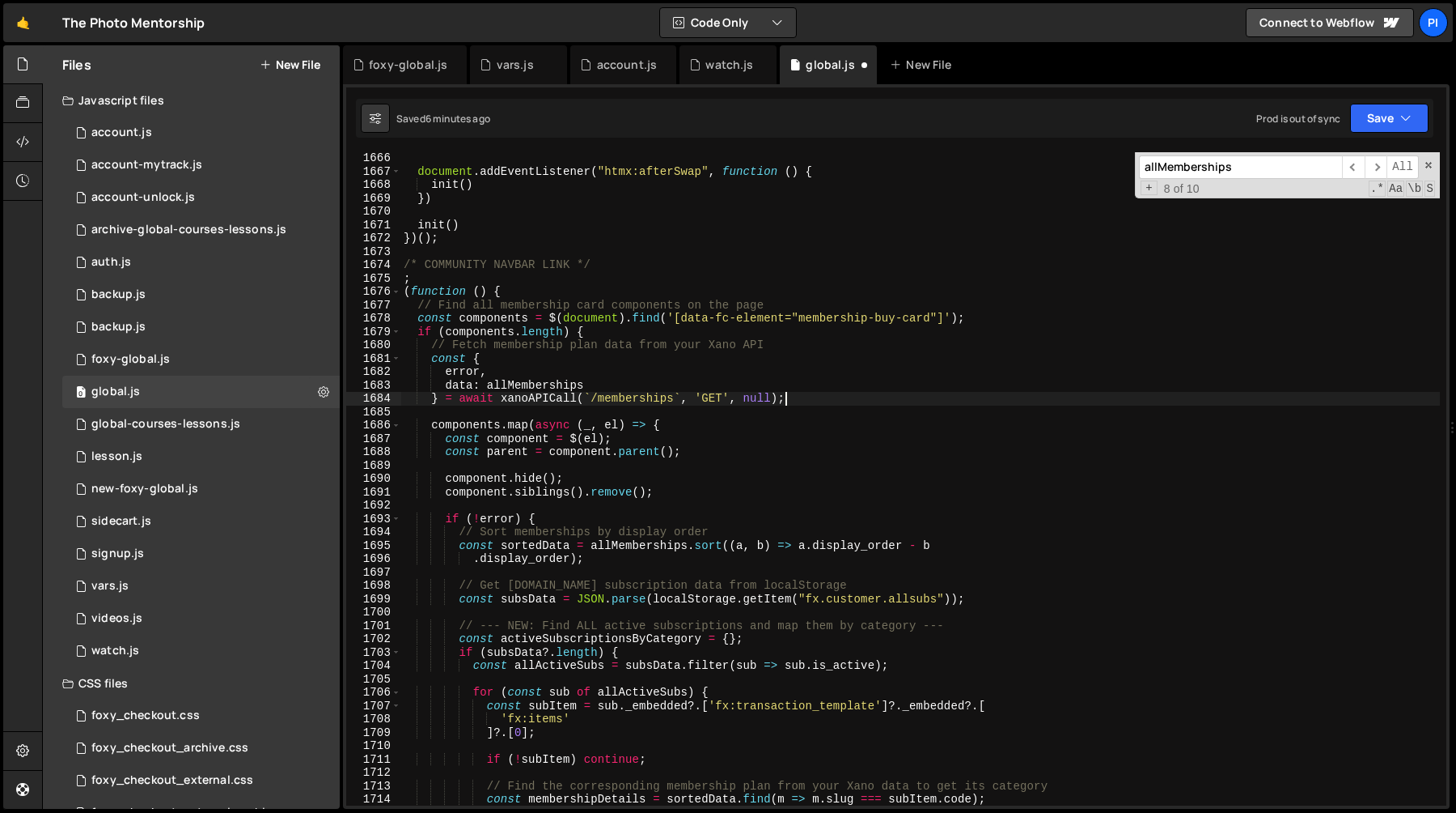
click at [466, 429] on div "document . addEventListener ( "htmx:afterSwap" , function ( ) { init ( ) }) ini…" at bounding box center [920, 491] width 1039 height 680
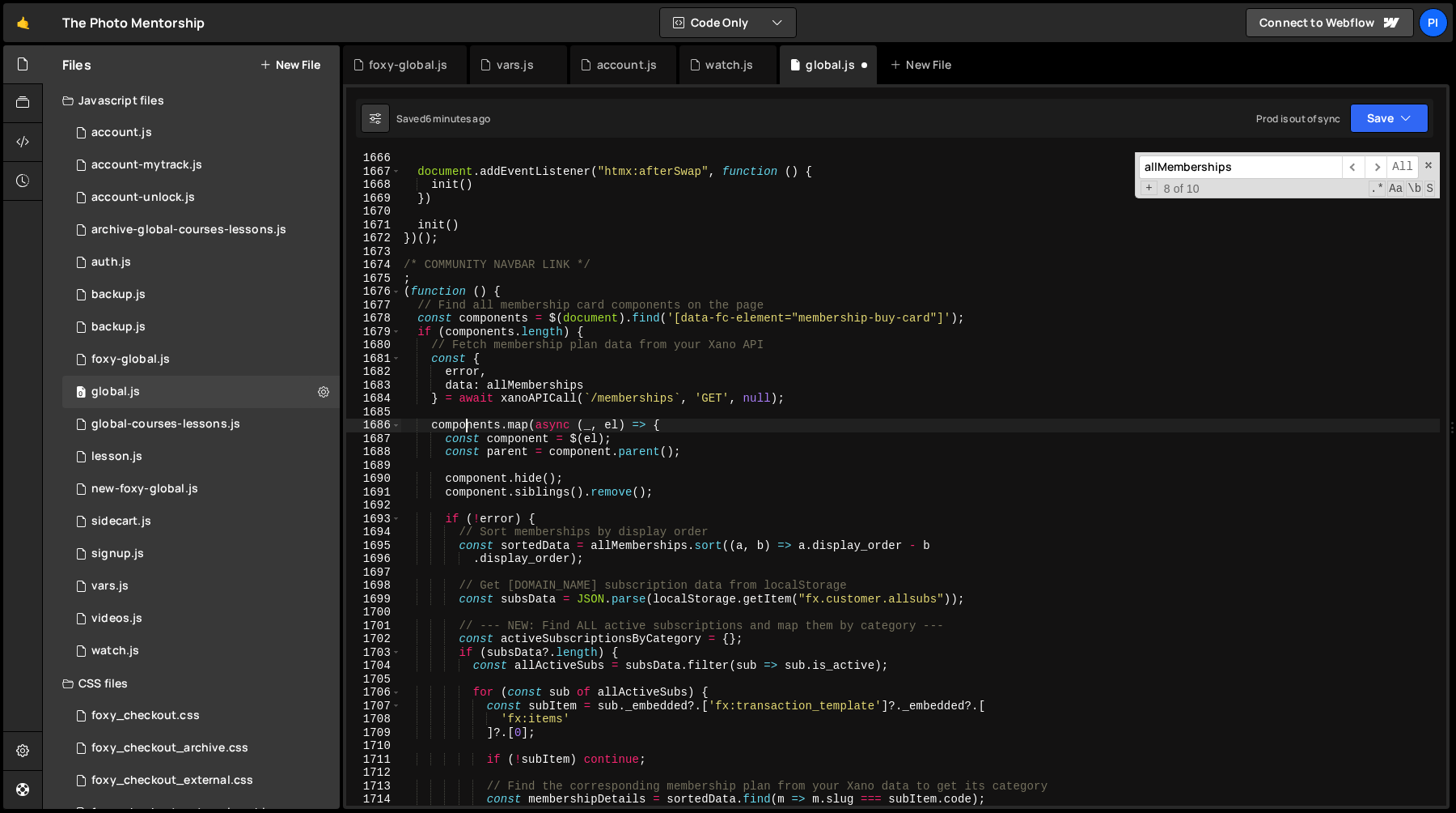
click at [466, 429] on div "document . addEventListener ( "htmx:afterSwap" , function ( ) { init ( ) }) ini…" at bounding box center [920, 491] width 1039 height 680
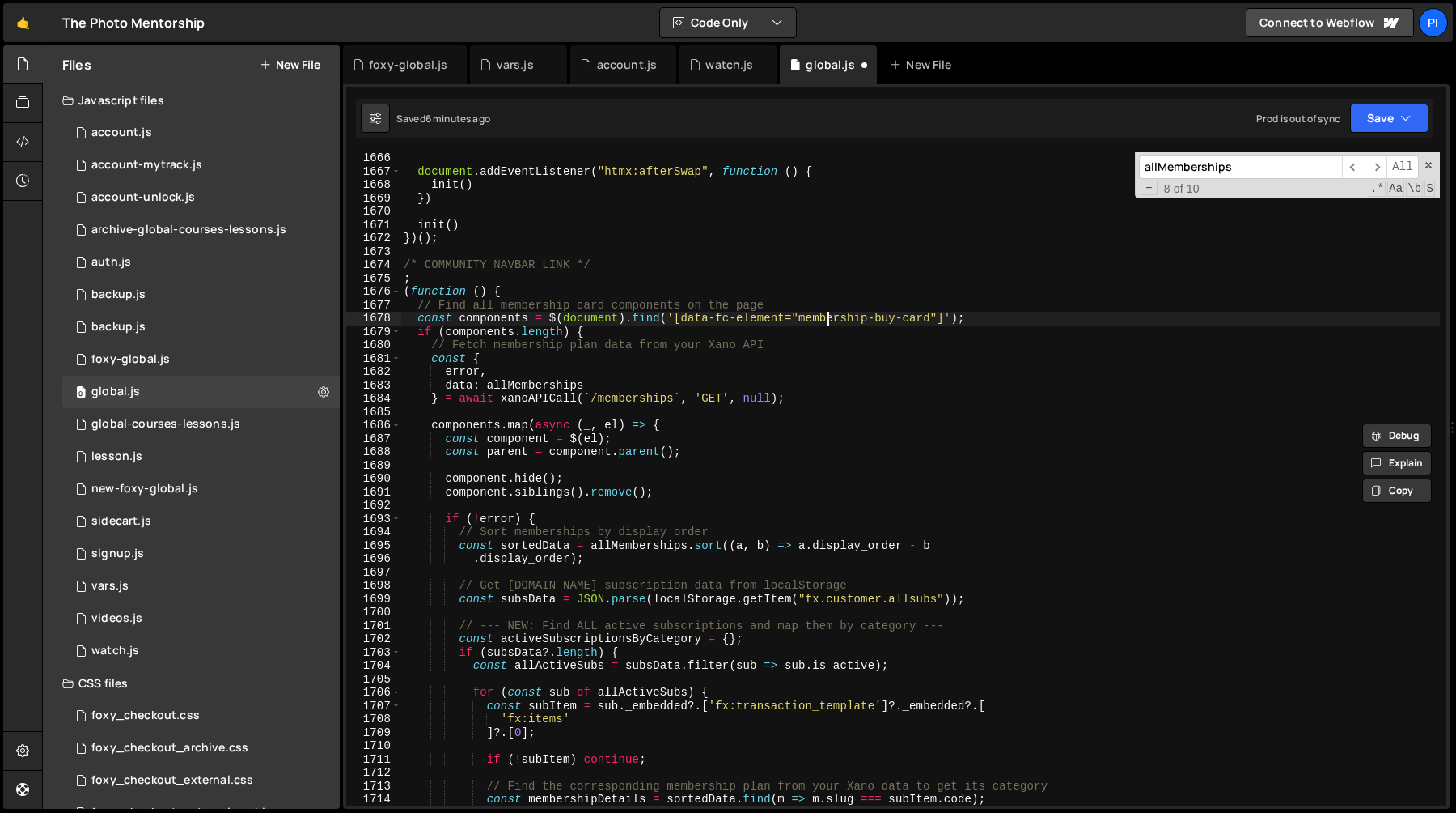
click at [826, 317] on div "document . addEventListener ( "htmx:afterSwap" , function ( ) { init ( ) }) ini…" at bounding box center [920, 491] width 1039 height 680
click at [930, 321] on div "document . addEventListener ( "htmx:afterSwap" , function ( ) { init ( ) }) ini…" at bounding box center [920, 491] width 1039 height 680
click at [799, 318] on div "document . addEventListener ( "htmx:afterSwap" , function ( ) { init ( ) }) ini…" at bounding box center [920, 491] width 1039 height 680
click at [798, 318] on div "document . addEventListener ( "htmx:afterSwap" , function ( ) { init ( ) }) ini…" at bounding box center [920, 479] width 1039 height 654
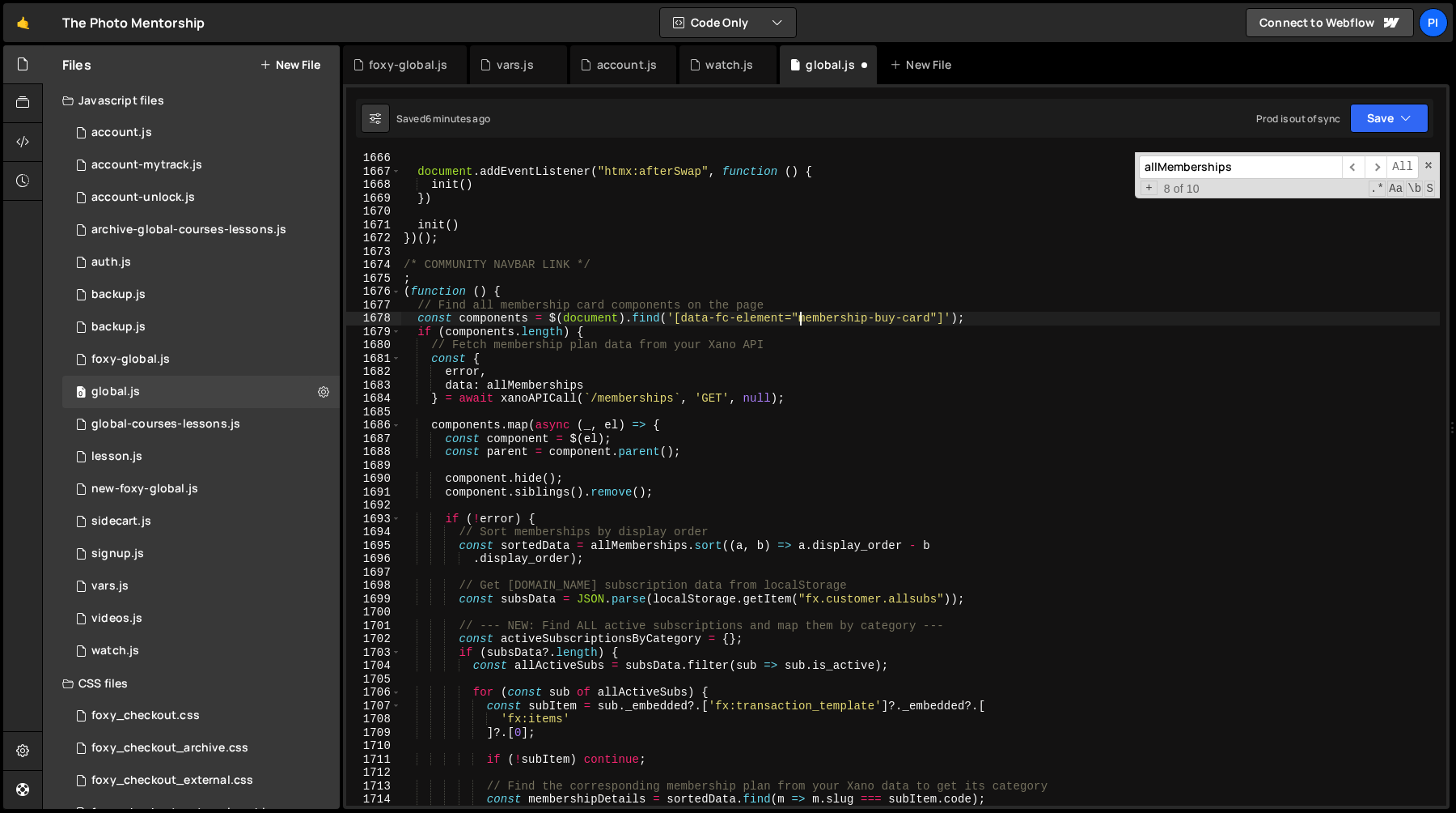
click at [933, 318] on div "document . addEventListener ( "htmx:afterSwap" , function ( ) { init ( ) }) ini…" at bounding box center [920, 491] width 1039 height 680
click at [926, 326] on div "document . addEventListener ( "htmx:afterSwap" , function ( ) { init ( ) }) ini…" at bounding box center [920, 491] width 1039 height 680
click at [934, 316] on div "document . addEventListener ( "htmx:afterSwap" , function ( ) { init ( ) }) ini…" at bounding box center [920, 491] width 1039 height 680
click at [800, 321] on div "document . addEventListener ( "htmx:afterSwap" , function ( ) { init ( ) }) ini…" at bounding box center [920, 491] width 1039 height 680
click at [772, 347] on div "document . addEventListener ( "htmx:afterSwap" , function ( ) { init ( ) }) ini…" at bounding box center [920, 491] width 1039 height 680
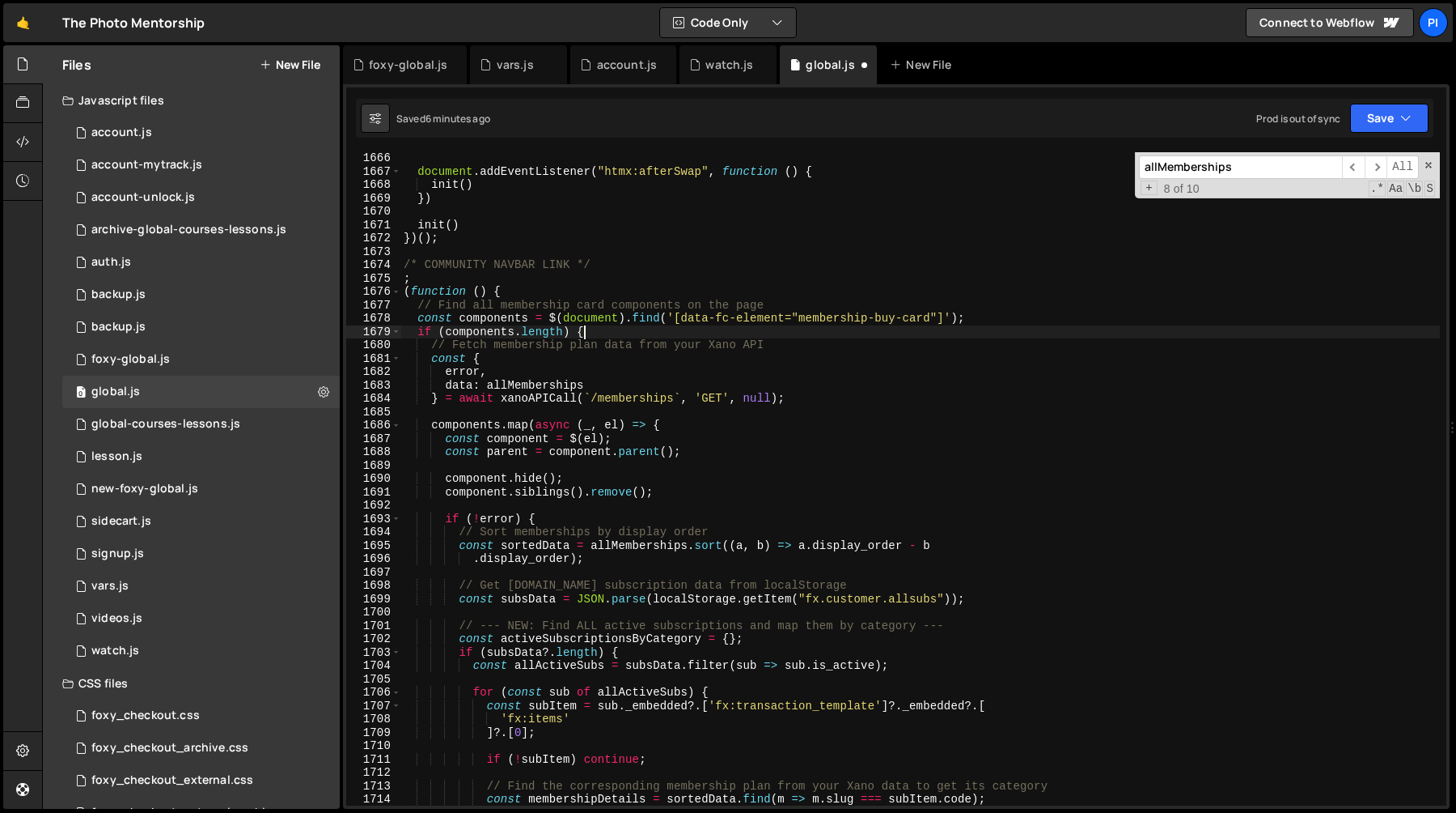
click at [709, 336] on div "document . addEventListener ( "htmx:afterSwap" , function ( ) { init ( ) }) ini…" at bounding box center [920, 491] width 1039 height 680
click at [639, 401] on div "document . addEventListener ( "htmx:afterSwap" , function ( ) { init ( ) }) ini…" at bounding box center [920, 491] width 1039 height 680
click at [811, 322] on div "document . addEventListener ( "htmx:afterSwap" , function ( ) { init ( ) }) ini…" at bounding box center [920, 491] width 1039 height 680
click at [657, 393] on div "document . addEventListener ( "htmx:afterSwap" , function ( ) { init ( ) }) ini…" at bounding box center [920, 491] width 1039 height 680
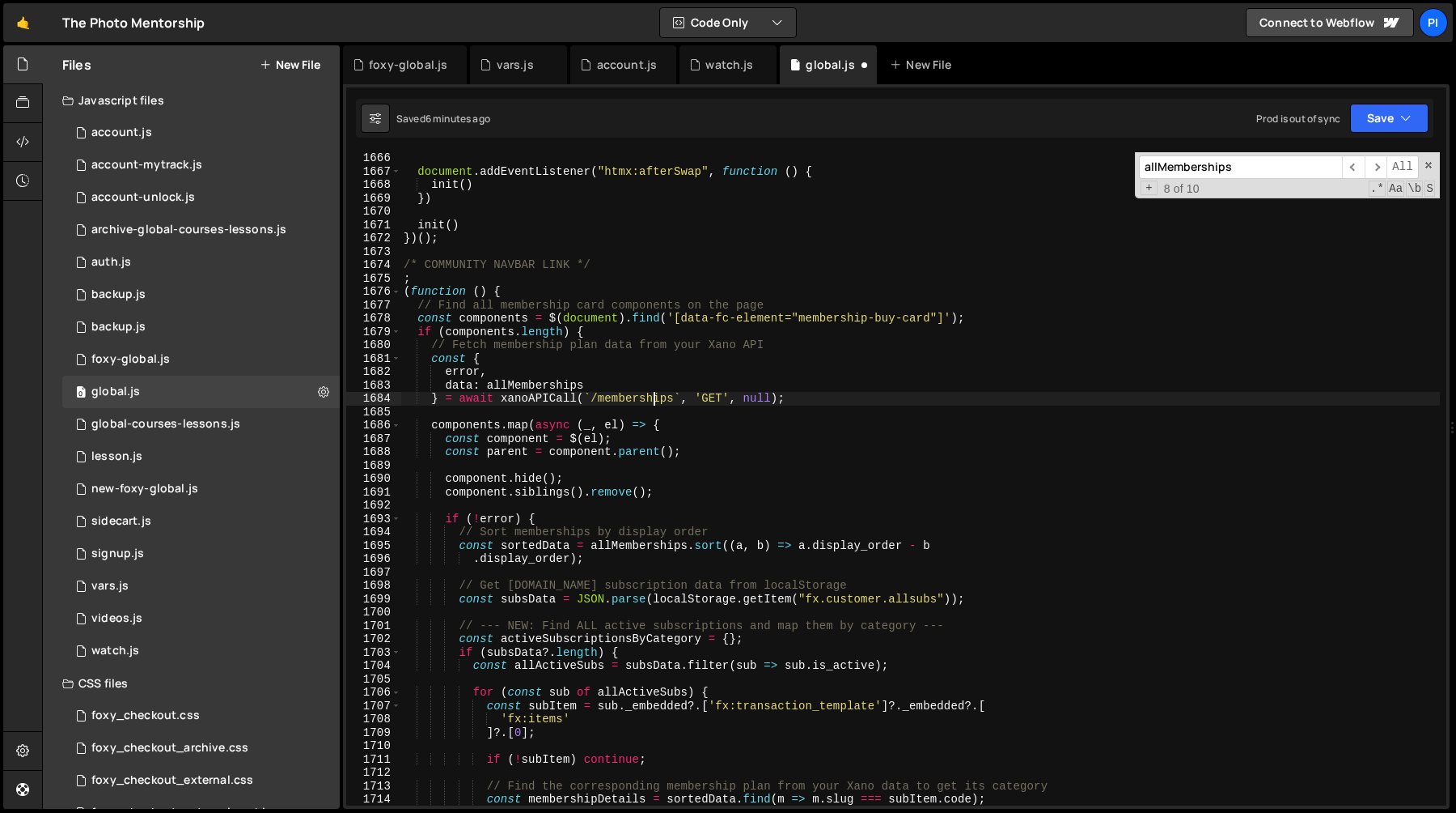
click at [491, 425] on div "document . addEventListener ( "htmx:afterSwap" , function ( ) { init ( ) }) ini…" at bounding box center [920, 491] width 1039 height 680
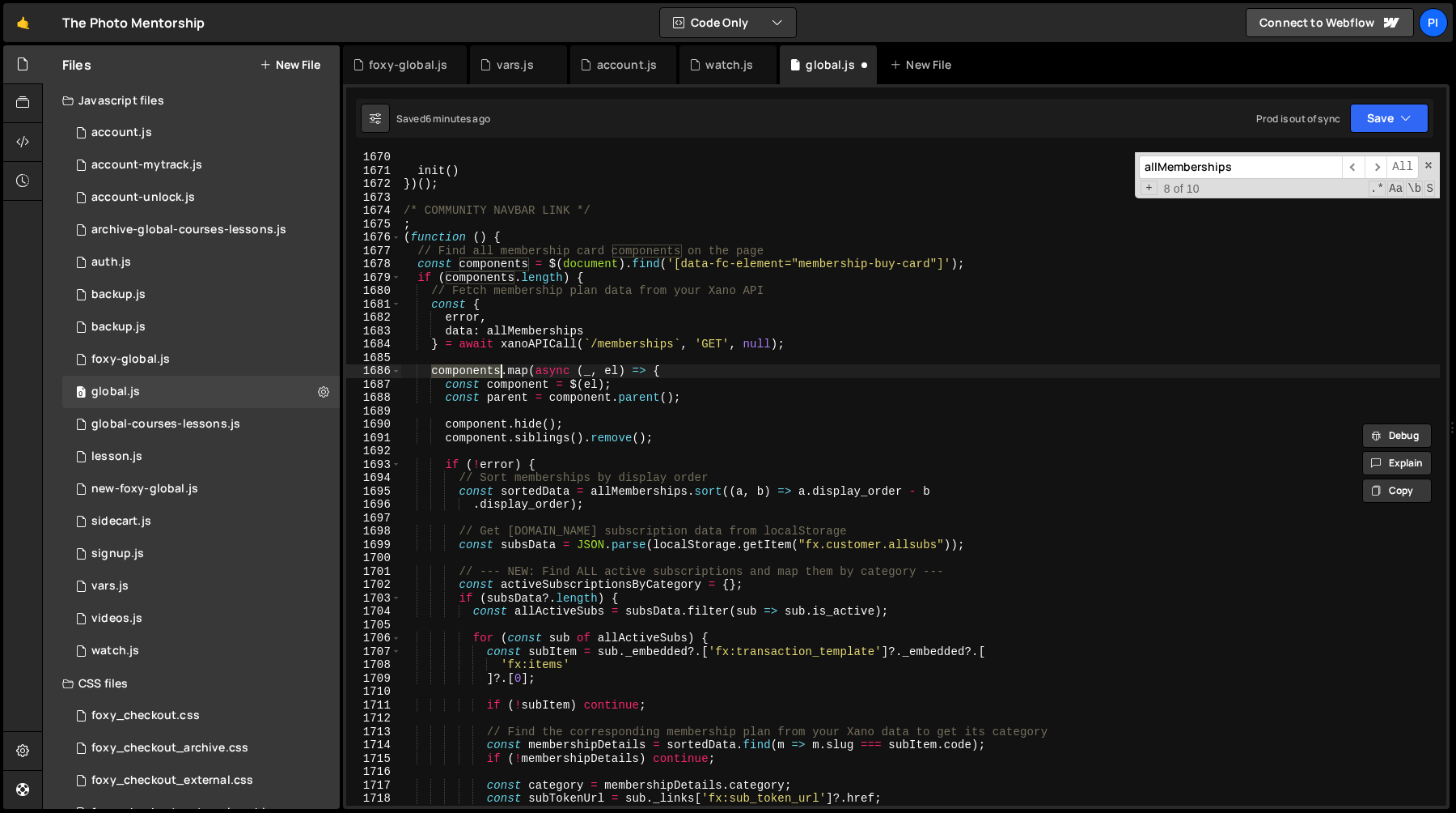
scroll to position [22869, 0]
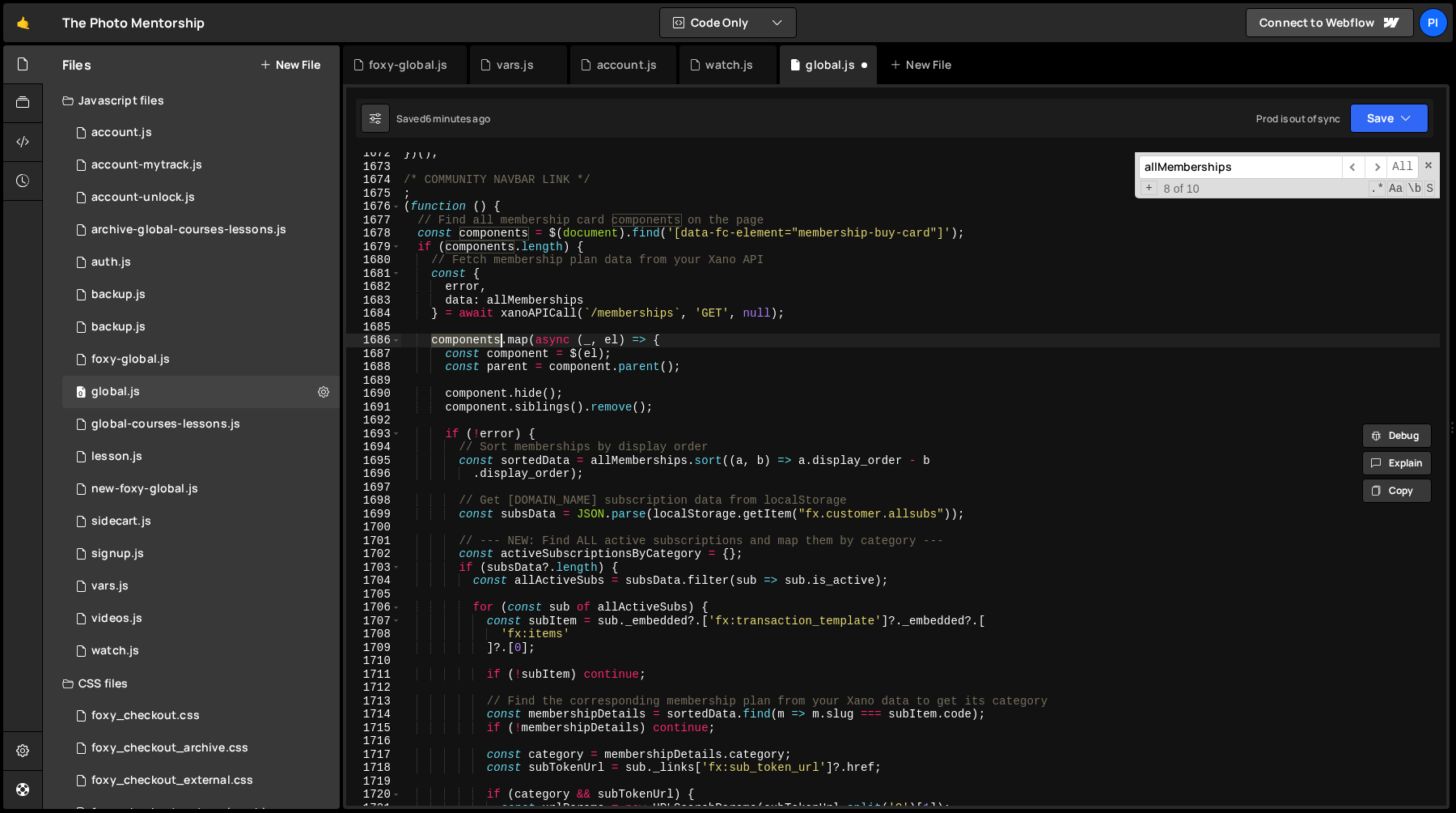
click at [532, 336] on div "}) ( ) ; /* COMMUNITY NAVBAR LINK */ ; ( function ( ) { // Find all membership …" at bounding box center [920, 486] width 1039 height 680
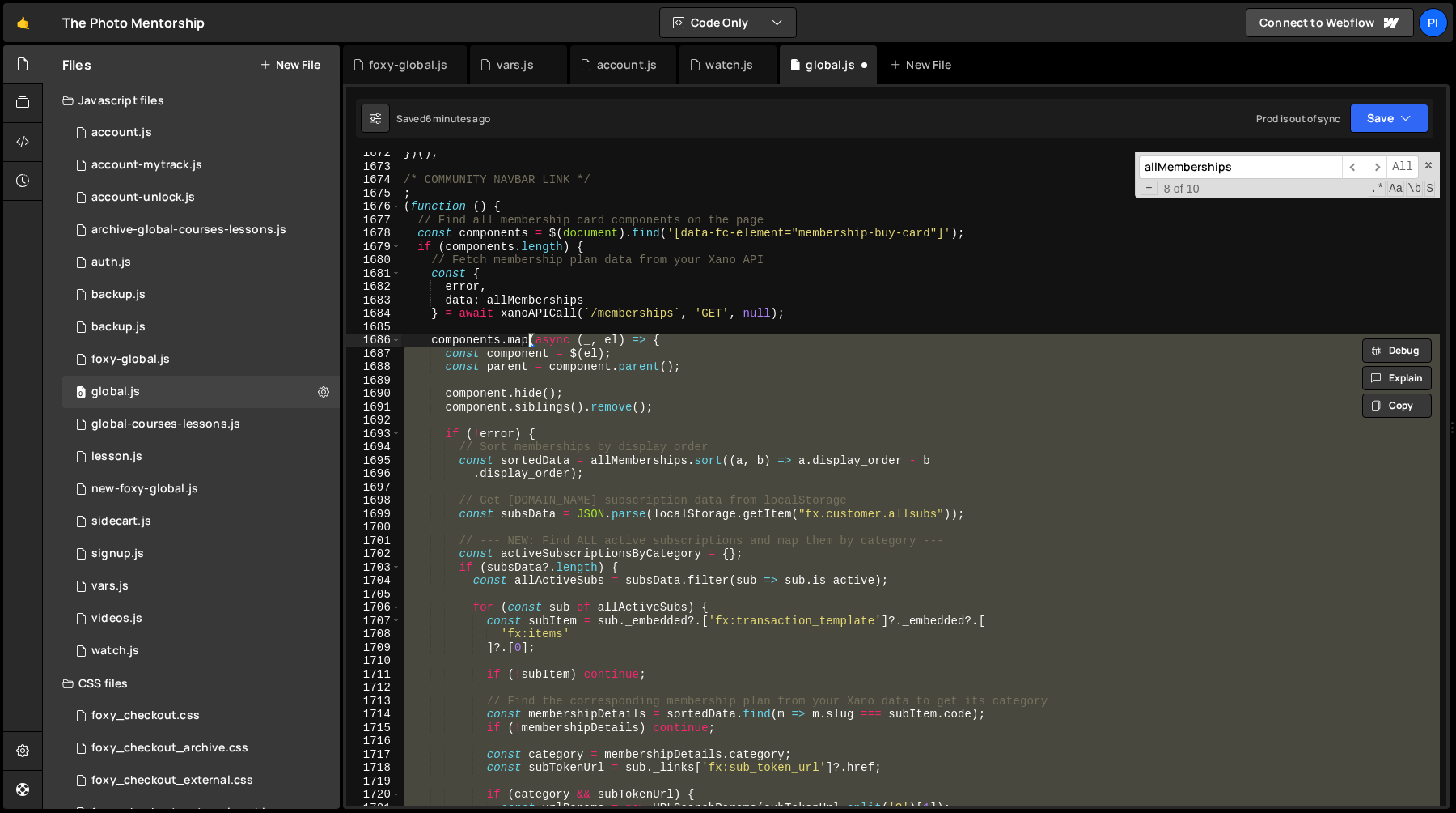
click at [688, 337] on div "}) ( ) ; /* COMMUNITY NAVBAR LINK */ ; ( function ( ) { // Find all membership …" at bounding box center [920, 479] width 1039 height 654
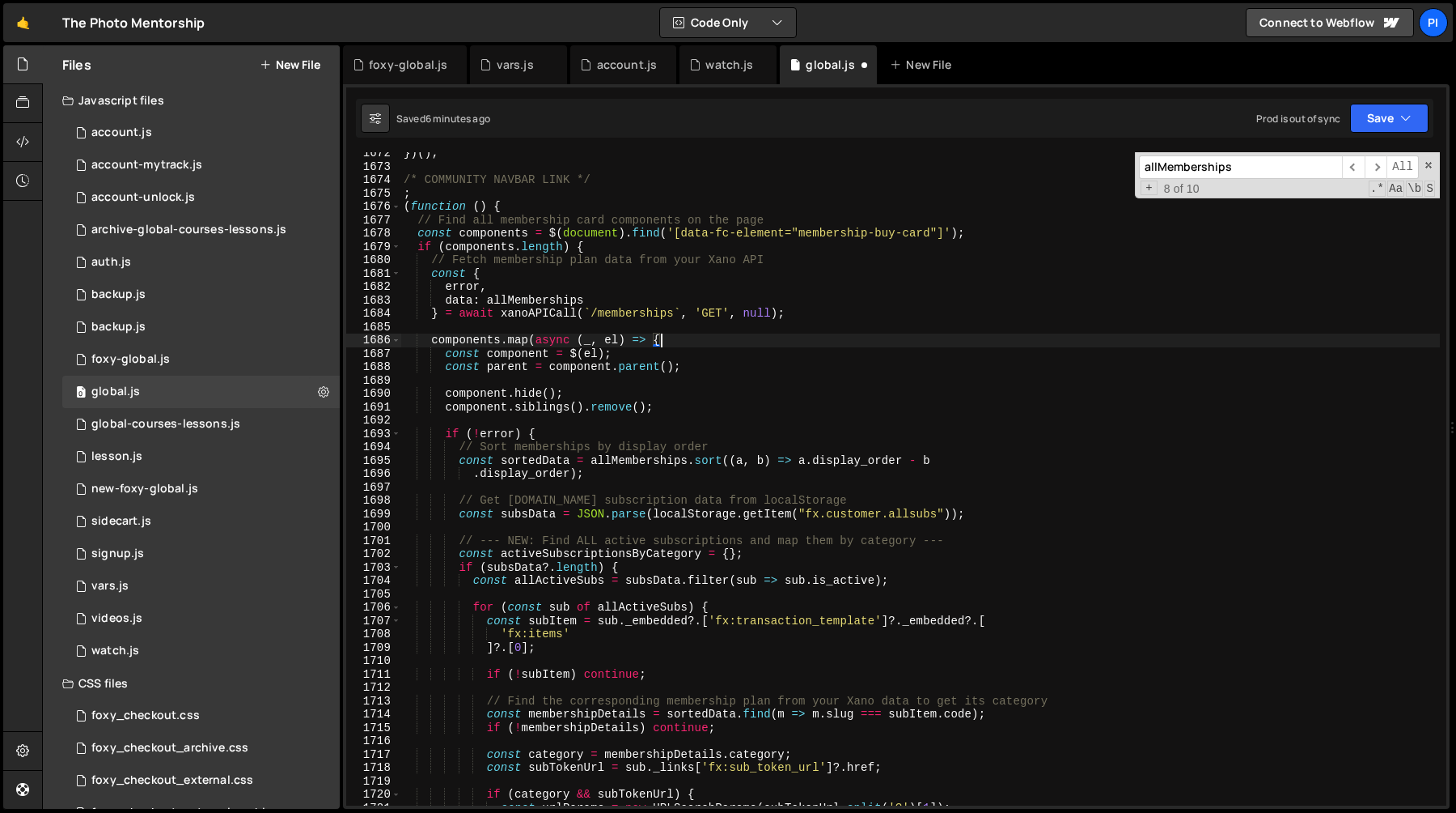
click at [635, 364] on div "}) ( ) ; /* COMMUNITY NAVBAR LINK */ ; ( function ( ) { // Find all membership …" at bounding box center [920, 486] width 1039 height 680
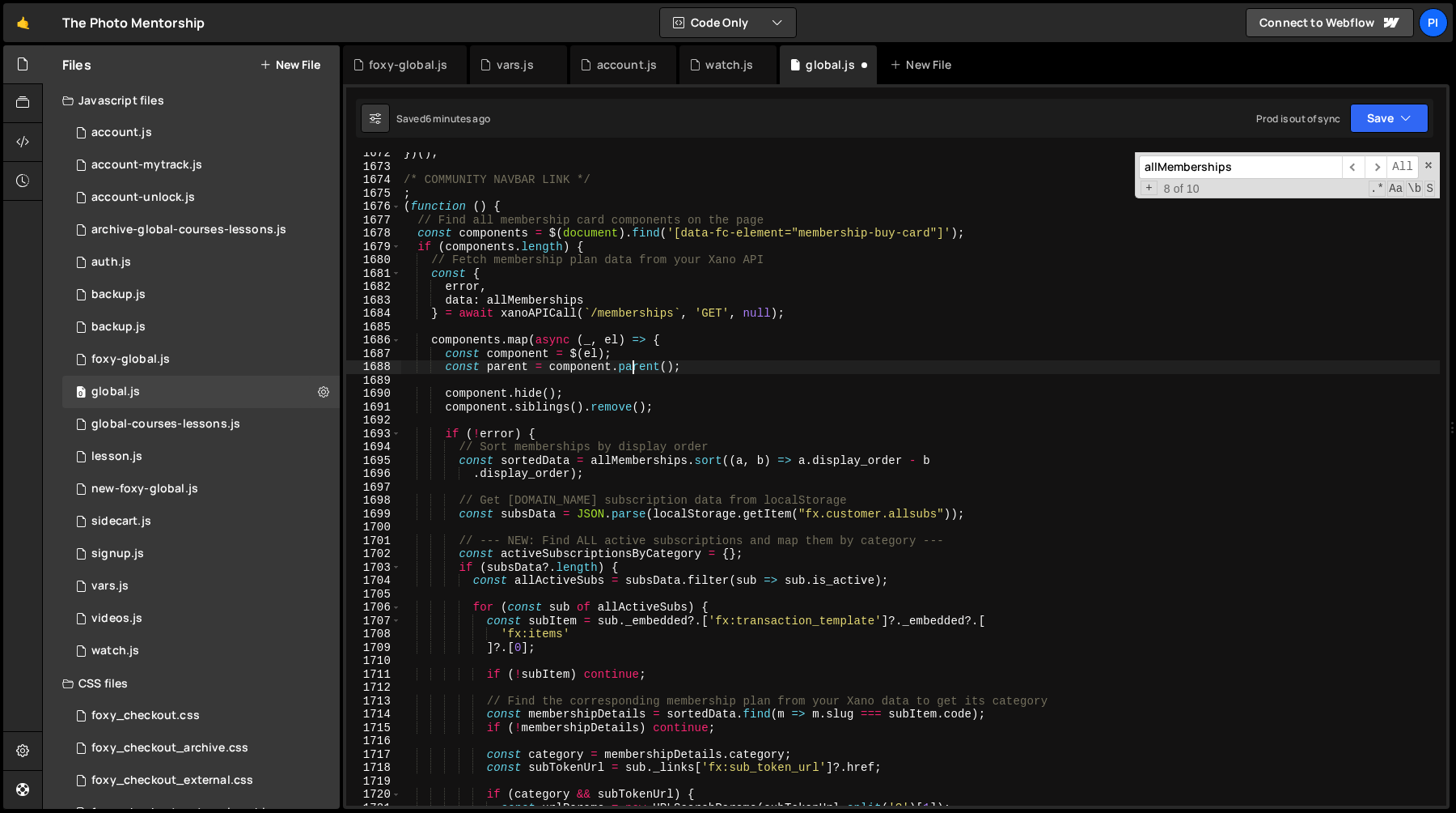
click at [637, 360] on div "}) ( ) ; /* COMMUNITY NAVBAR LINK */ ; ( function ( ) { // Find all membership …" at bounding box center [920, 486] width 1039 height 680
type textarea "const component = $(el);"
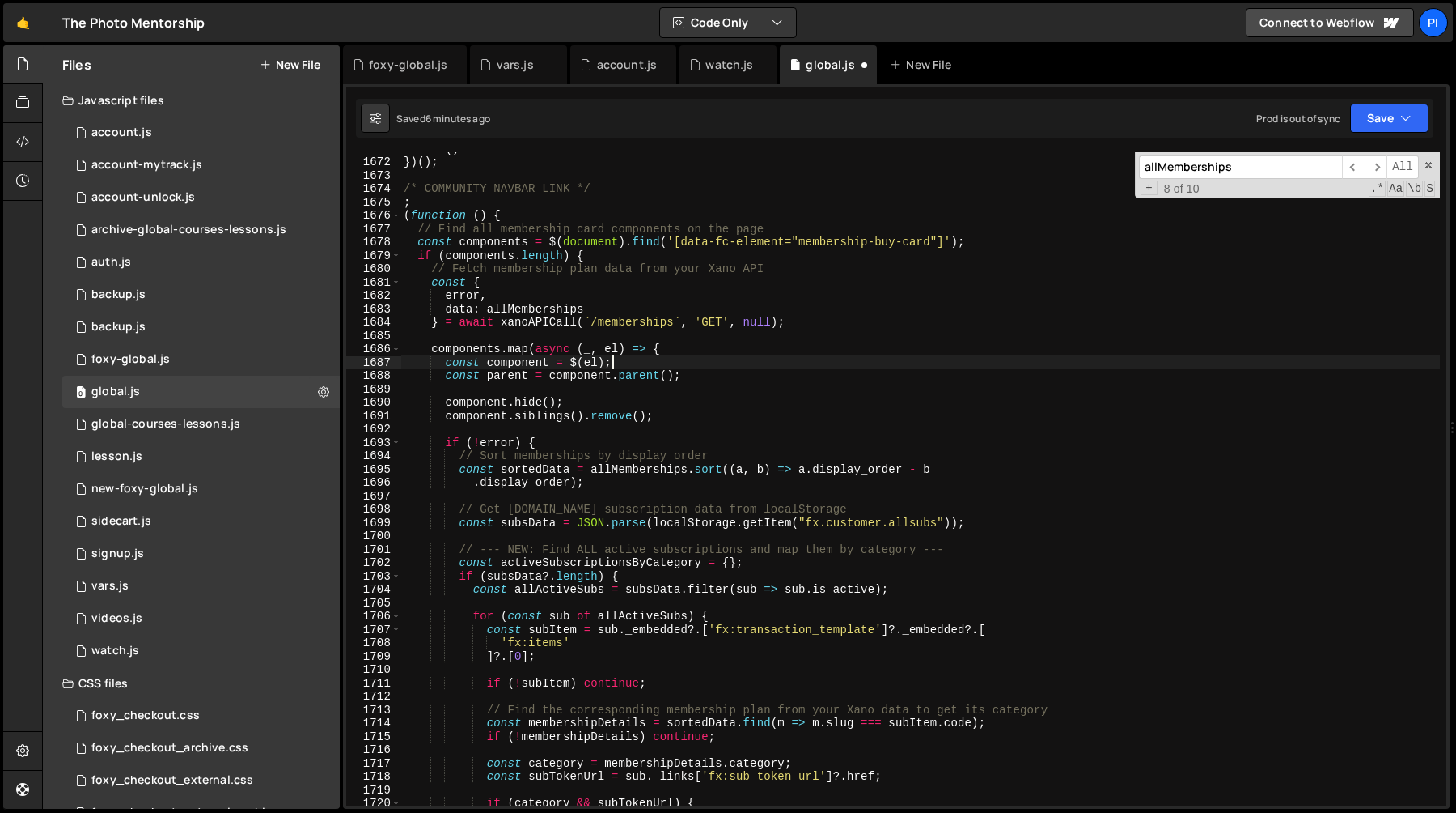
click at [491, 368] on div "init ( ) }) ( ) ; /* COMMUNITY NAVBAR LINK */ ; ( function ( ) { // Find all me…" at bounding box center [920, 481] width 1039 height 680
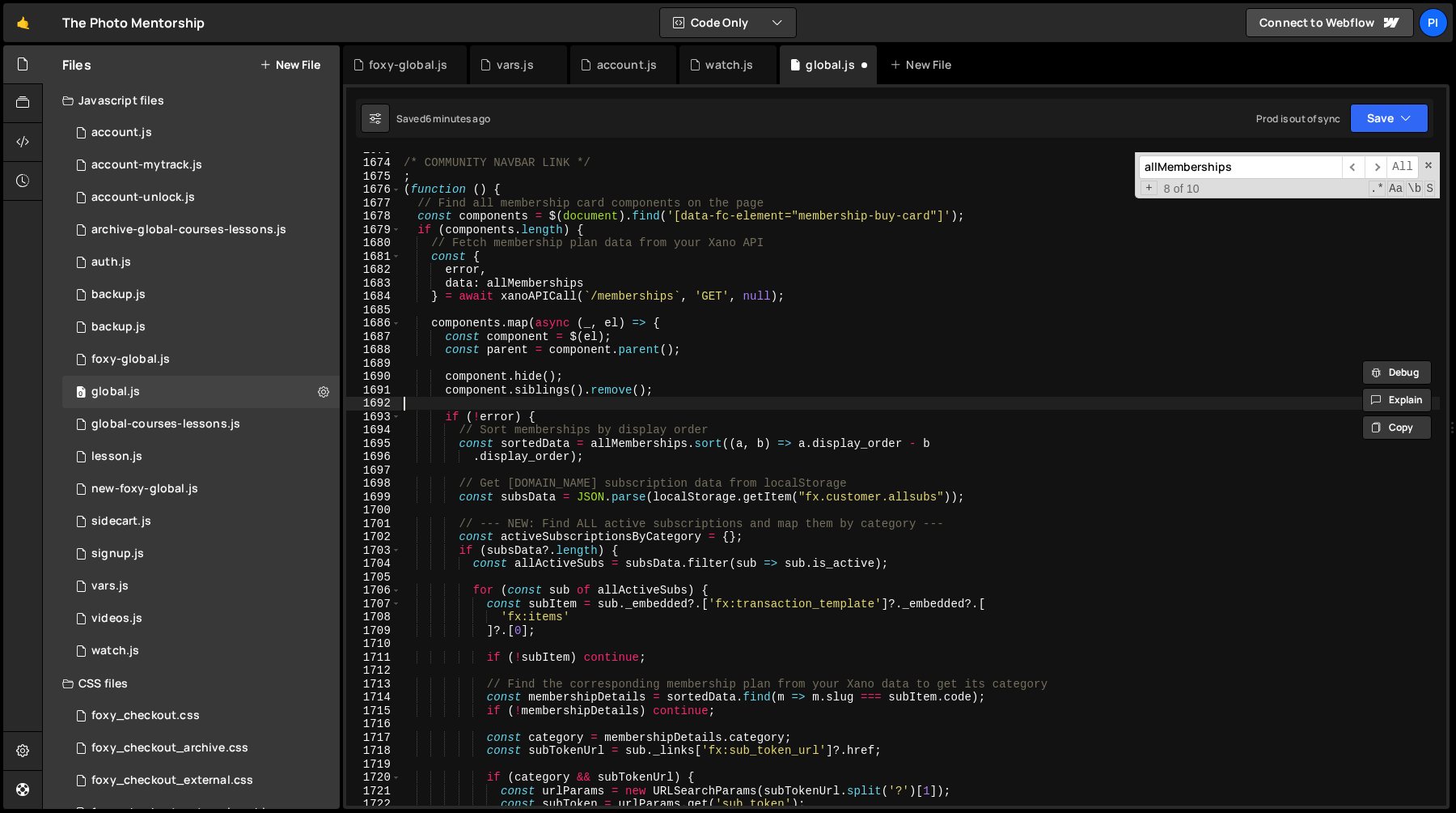
click at [443, 400] on div "/* COMMUNITY NAVBAR LINK */ ; ( function ( ) { // Find all membership card comp…" at bounding box center [920, 482] width 1039 height 680
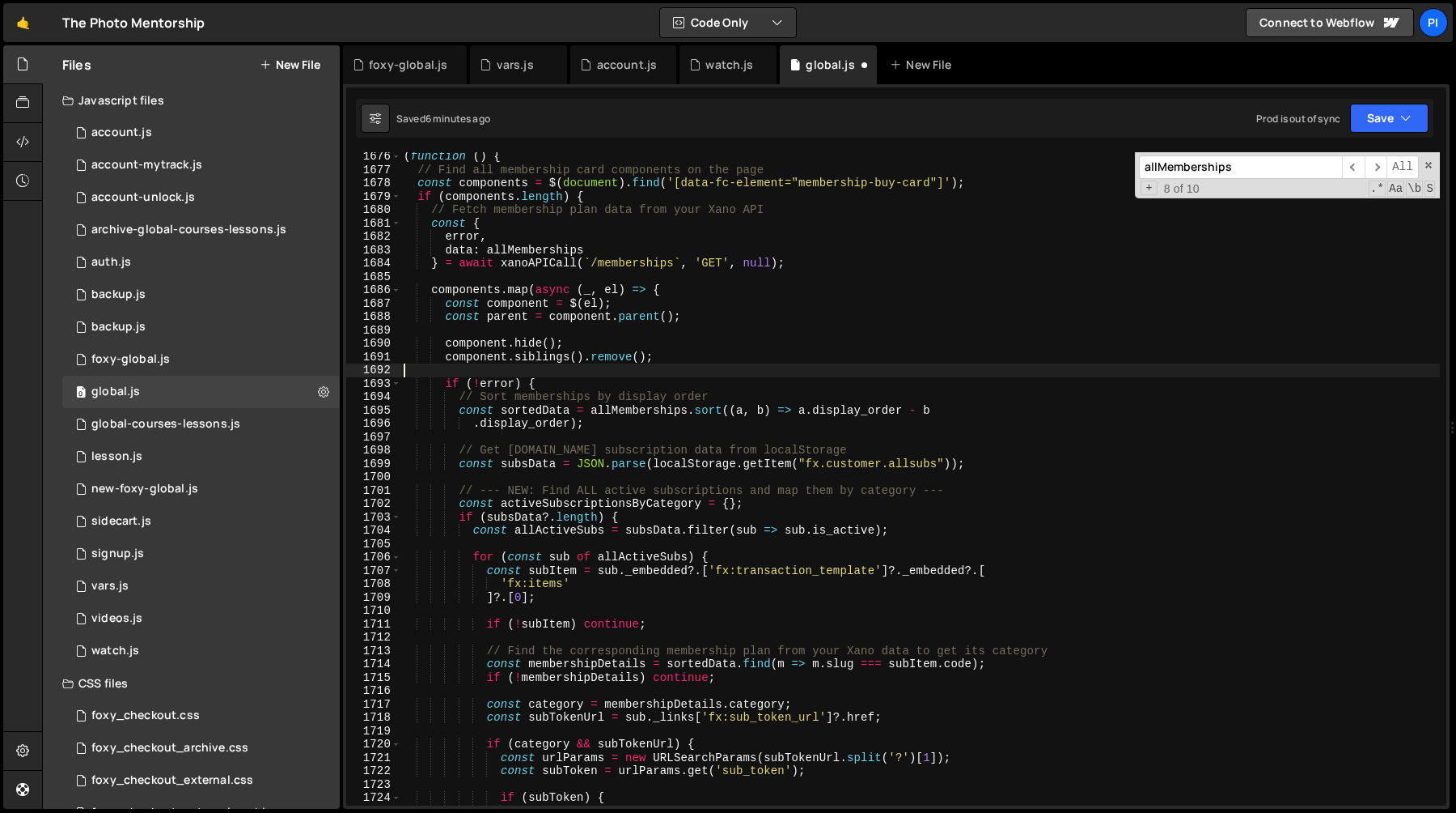
click at [463, 439] on div "( function ( ) { // Find all membership card components on the page const compo…" at bounding box center [920, 489] width 1039 height 680
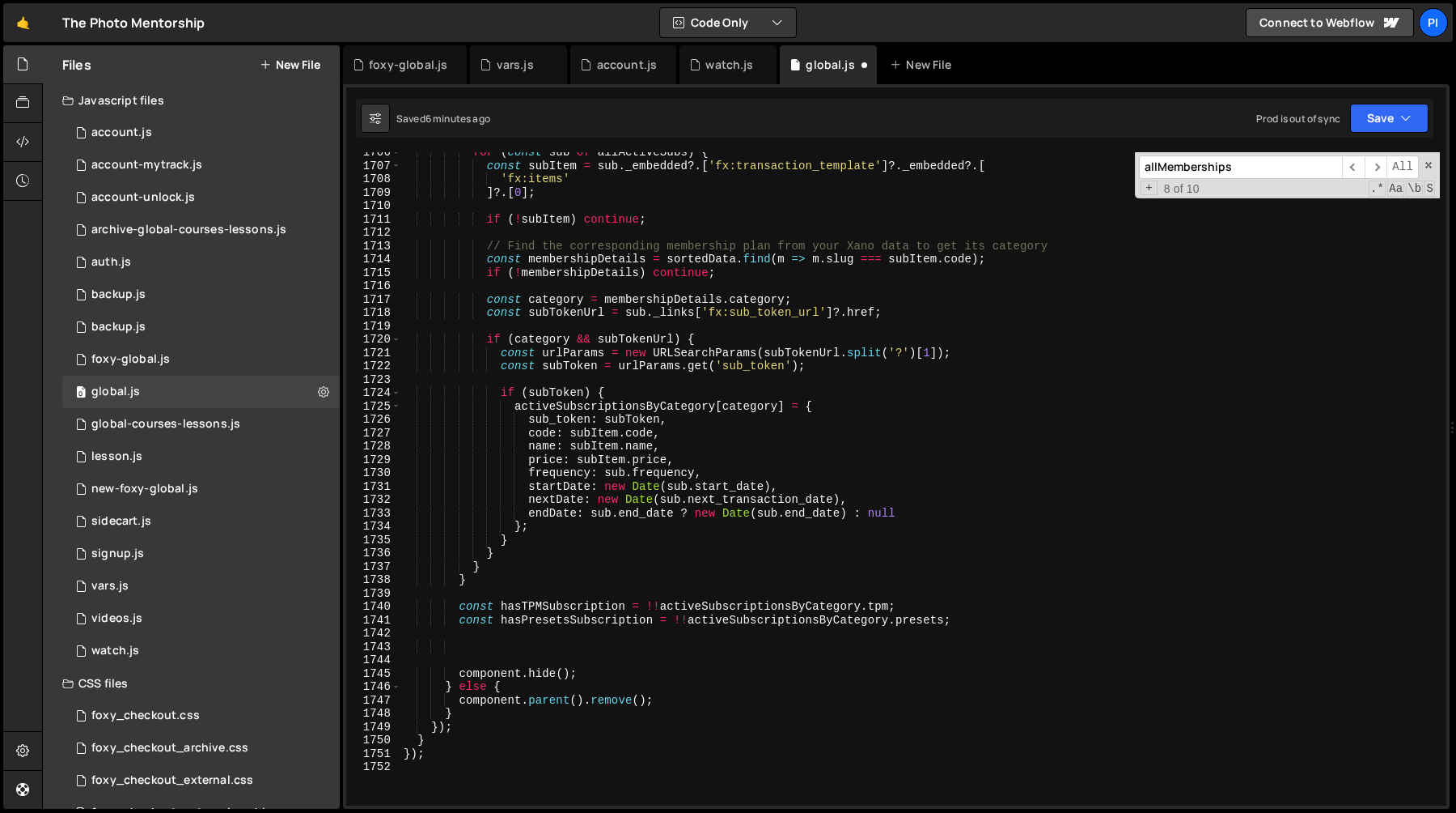
scroll to position [23324, 0]
click at [527, 610] on div "for ( const sub of allActiveSubs ) { const subItem = sub . _embedded ?. [ 'fx:t…" at bounding box center [920, 485] width 1039 height 680
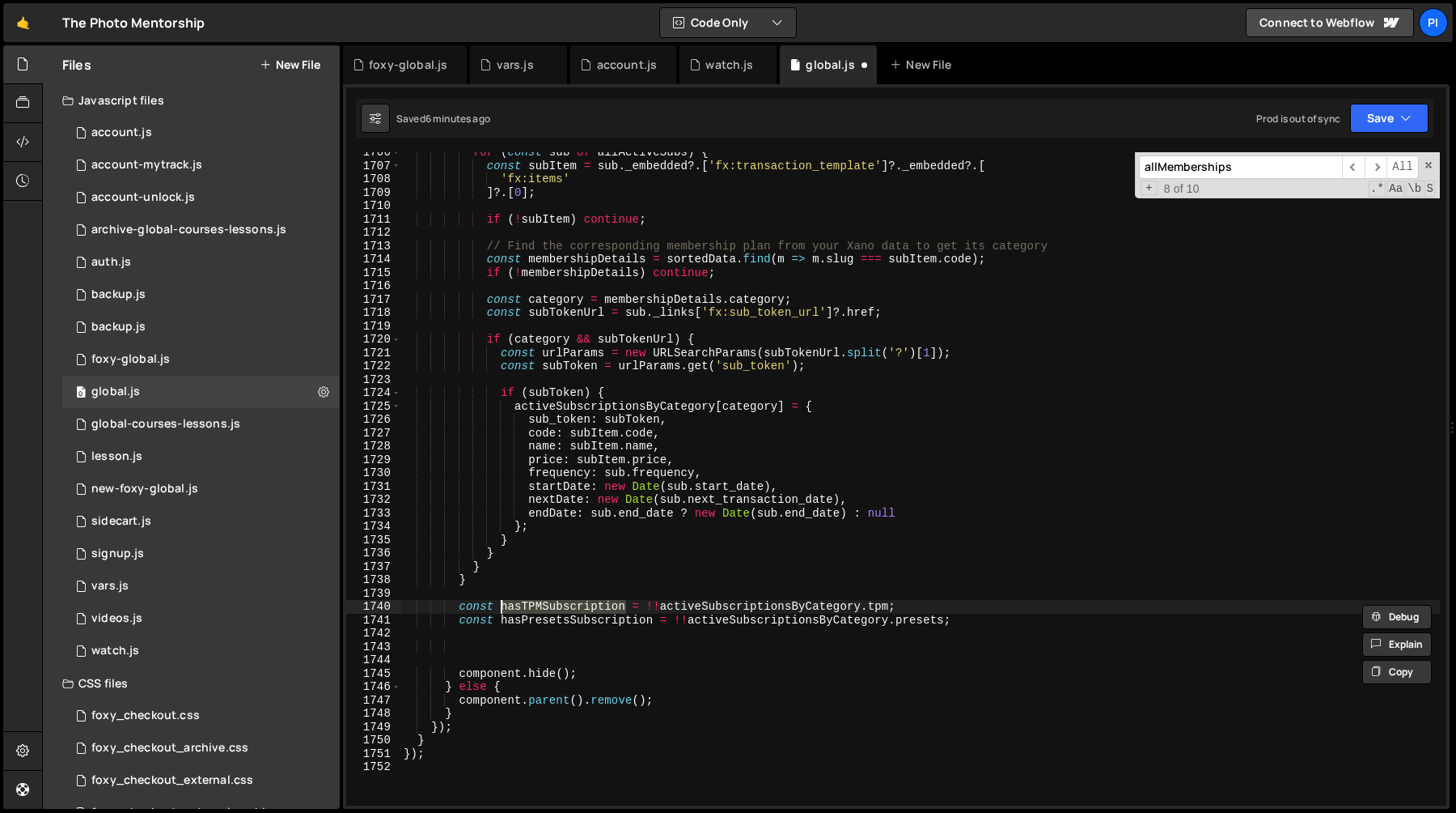
click at [750, 607] on div "for ( const sub of allActiveSubs ) { const subItem = sub . _embedded ?. [ 'fx:t…" at bounding box center [920, 485] width 1039 height 680
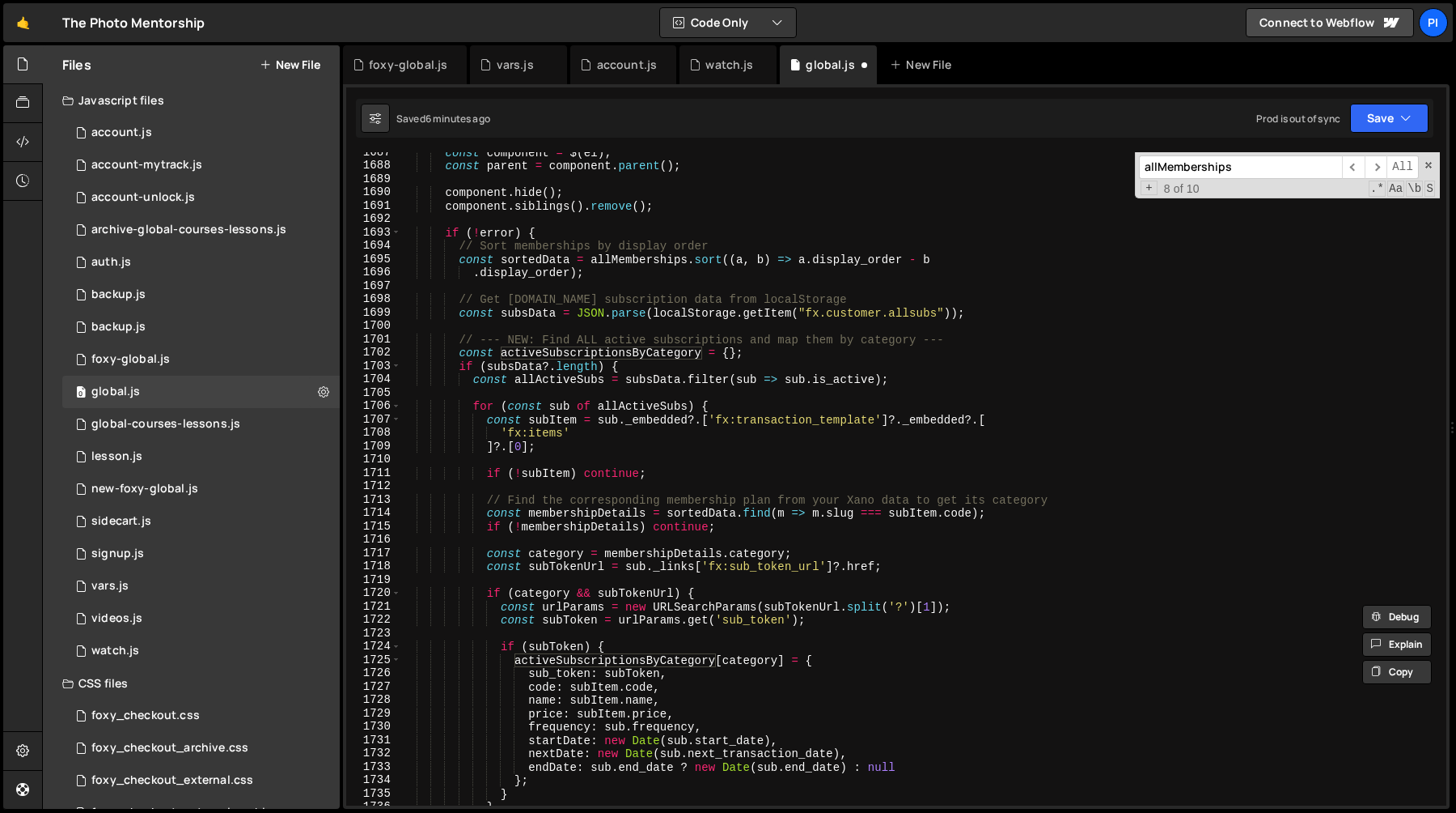
scroll to position [23038, 0]
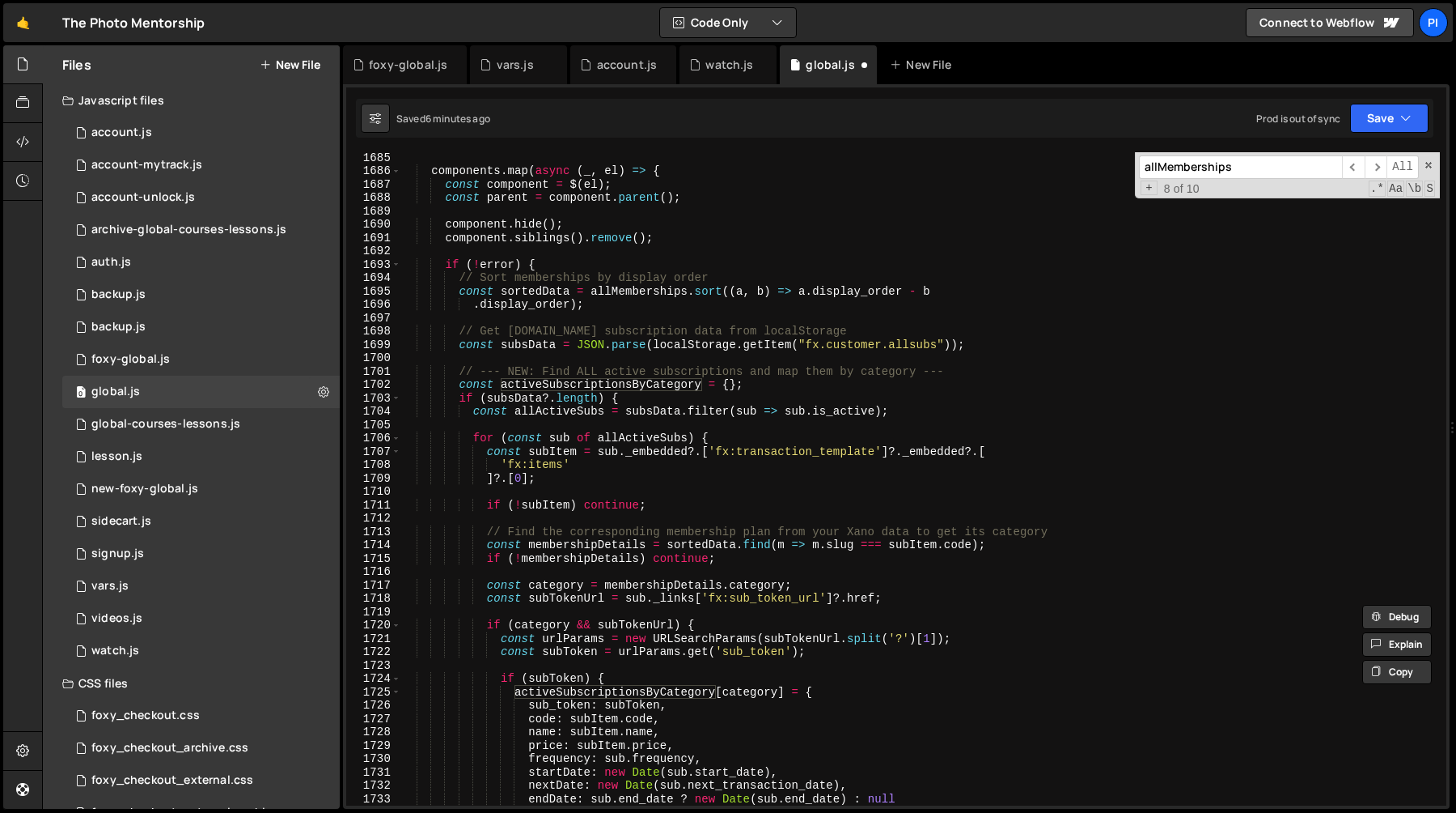
click at [761, 382] on div "components . map ( async ( _ , el ) => { const component = $ ( el ) ; const par…" at bounding box center [920, 490] width 1039 height 680
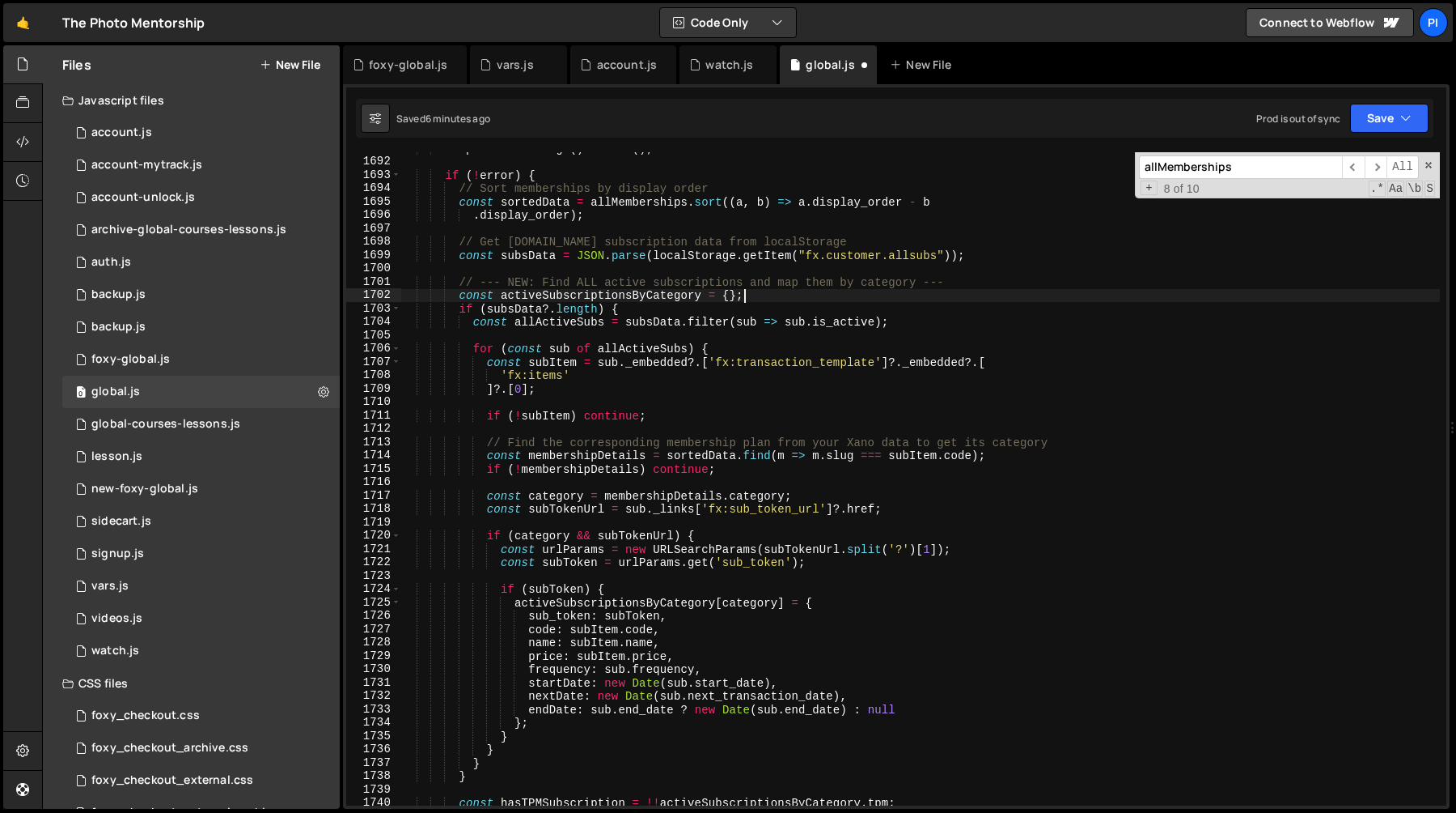
scroll to position [23226, 0]
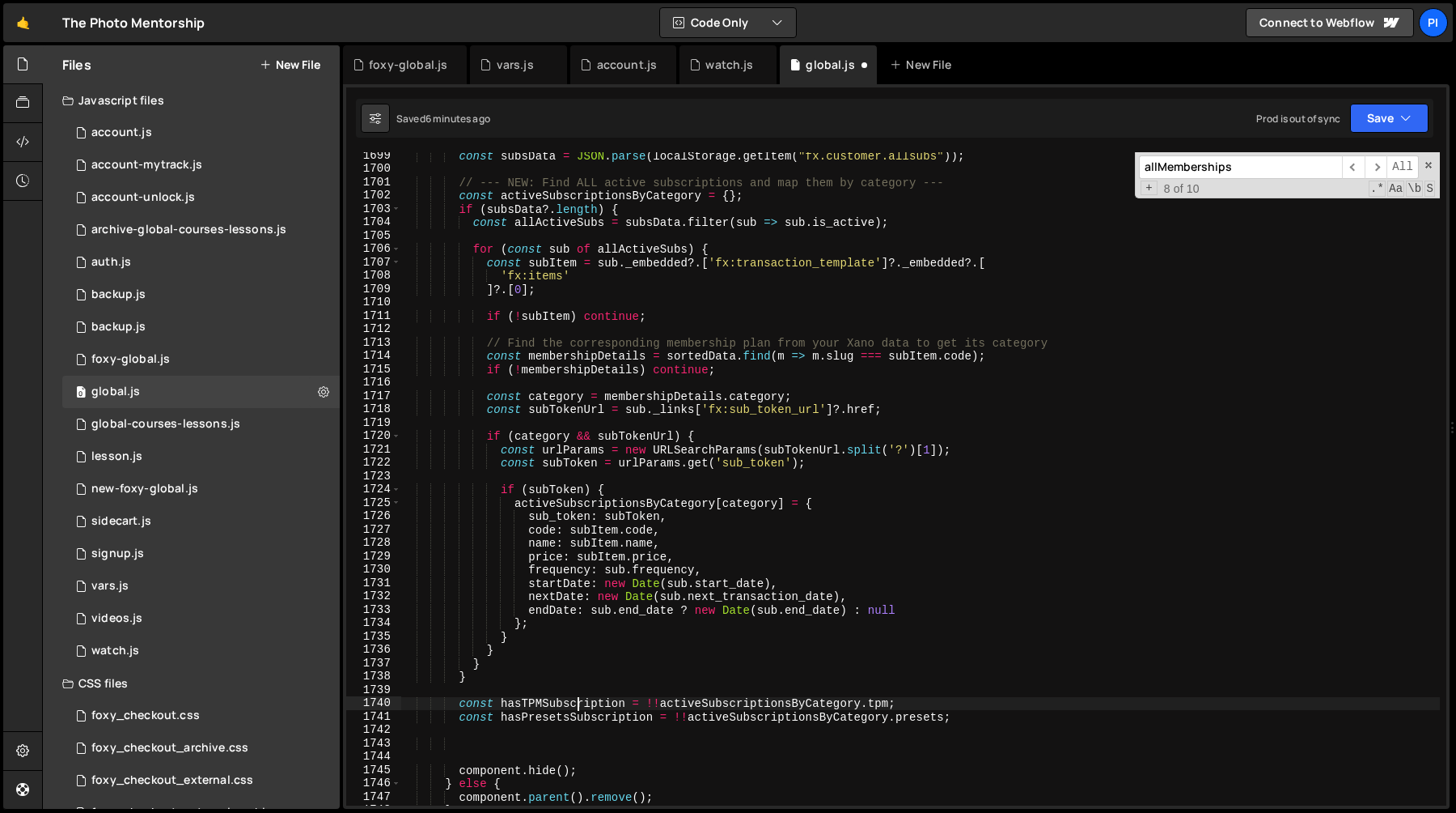
click at [581, 707] on div "const subsData = JSON . parse ( localStorage . getItem ( "fx.customer.allsubs" …" at bounding box center [920, 488] width 1039 height 680
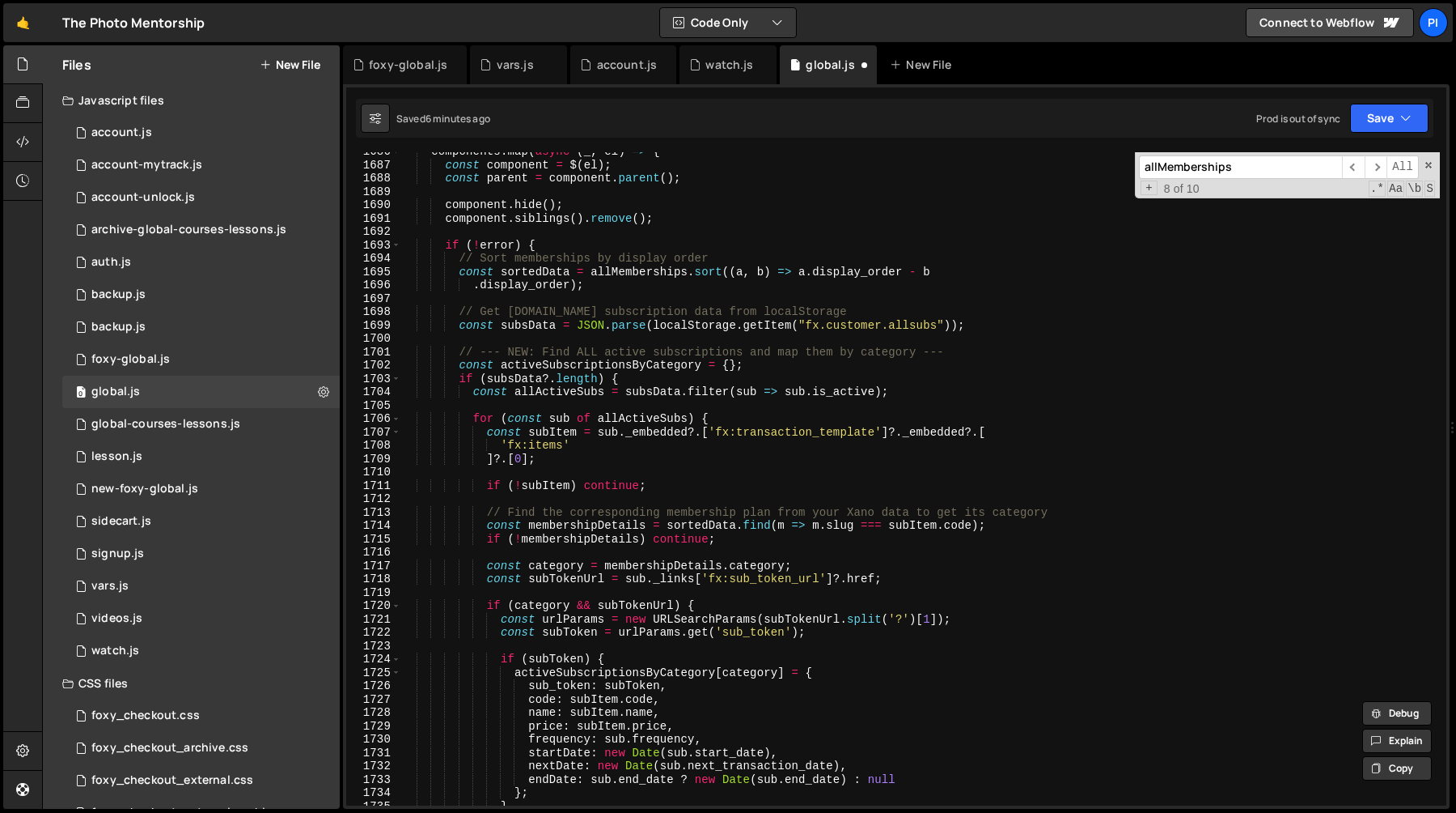
scroll to position [23057, 0]
click at [606, 371] on div "components . map ( async ( _ , el ) => { const component = $ ( el ) ; const par…" at bounding box center [920, 484] width 1039 height 680
type textarea "const activeSubscriptionsByCategory = {};"
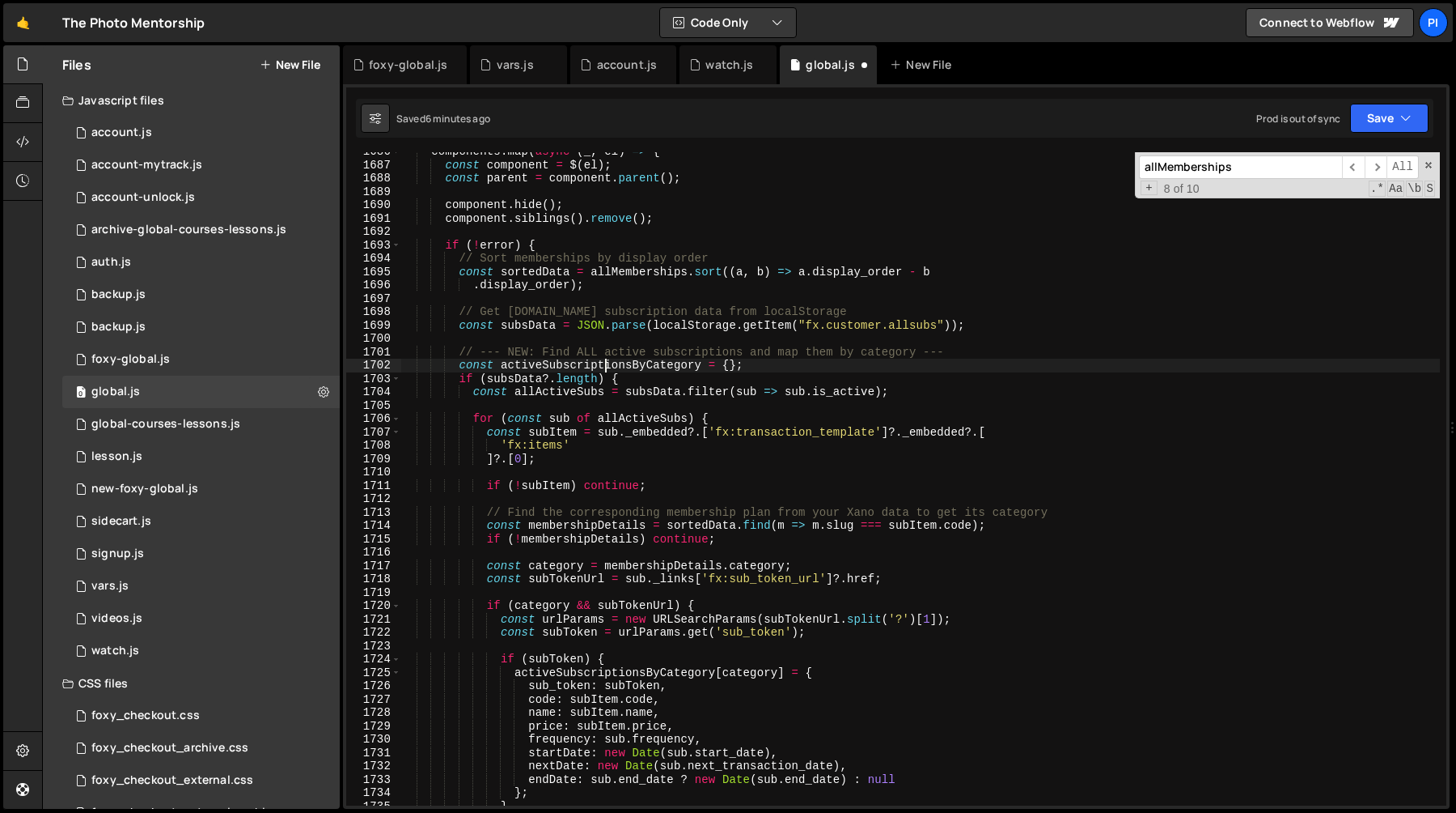
click at [606, 371] on div "components . map ( async ( _ , el ) => { const component = $ ( el ) ; const par…" at bounding box center [920, 484] width 1039 height 680
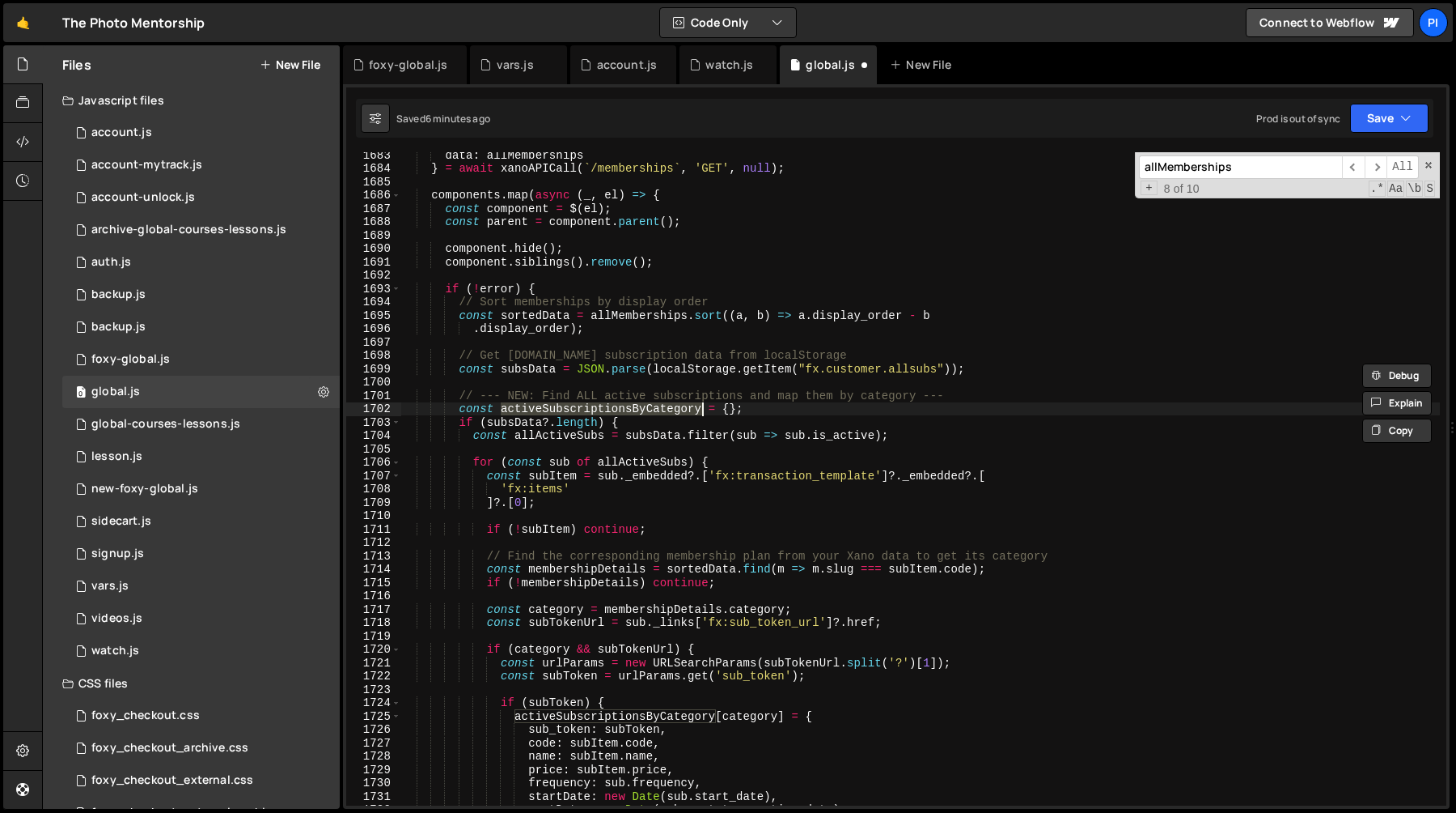
scroll to position [23000, 0]
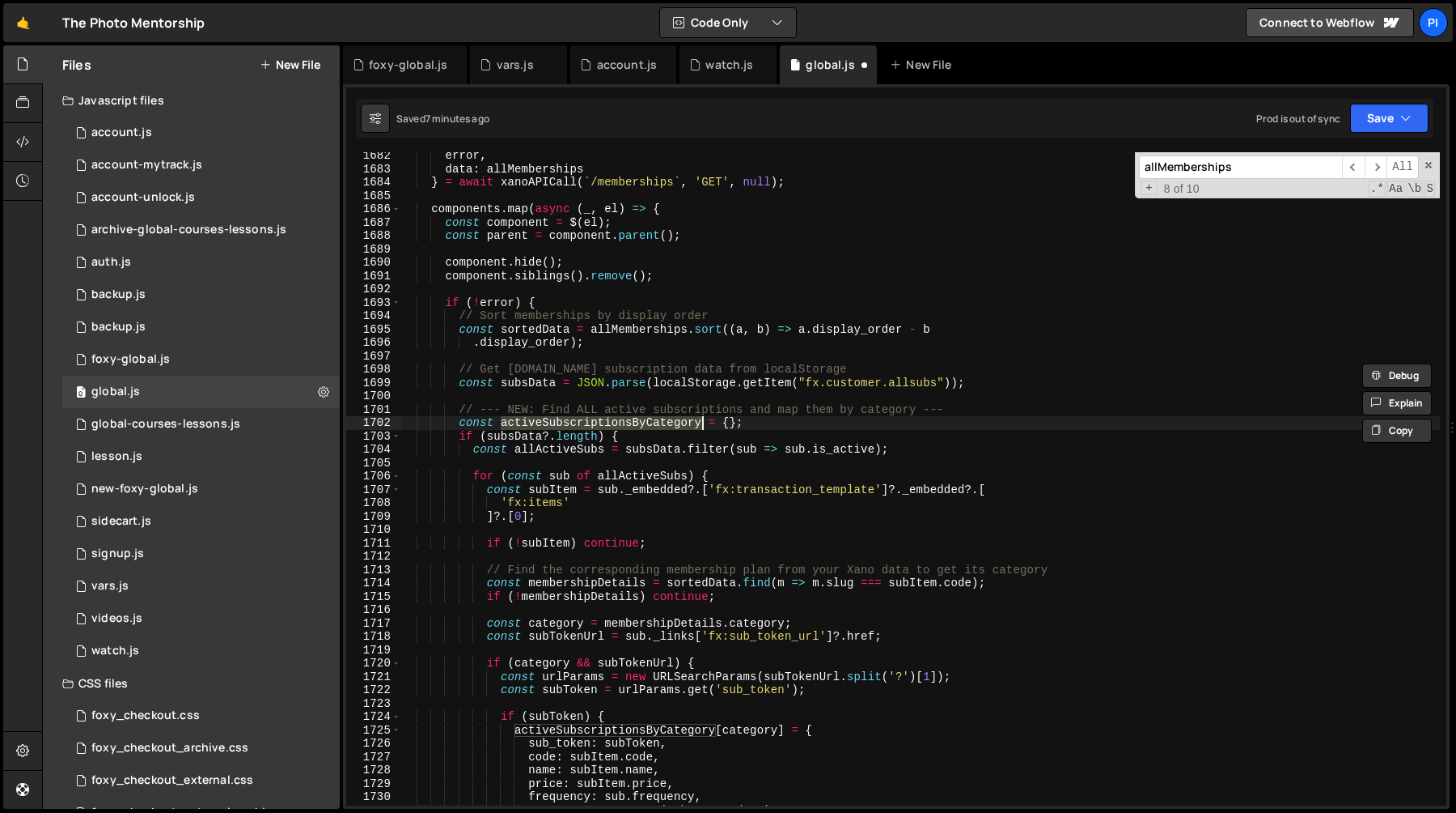
type input "activeSubscriptionsByCategory"
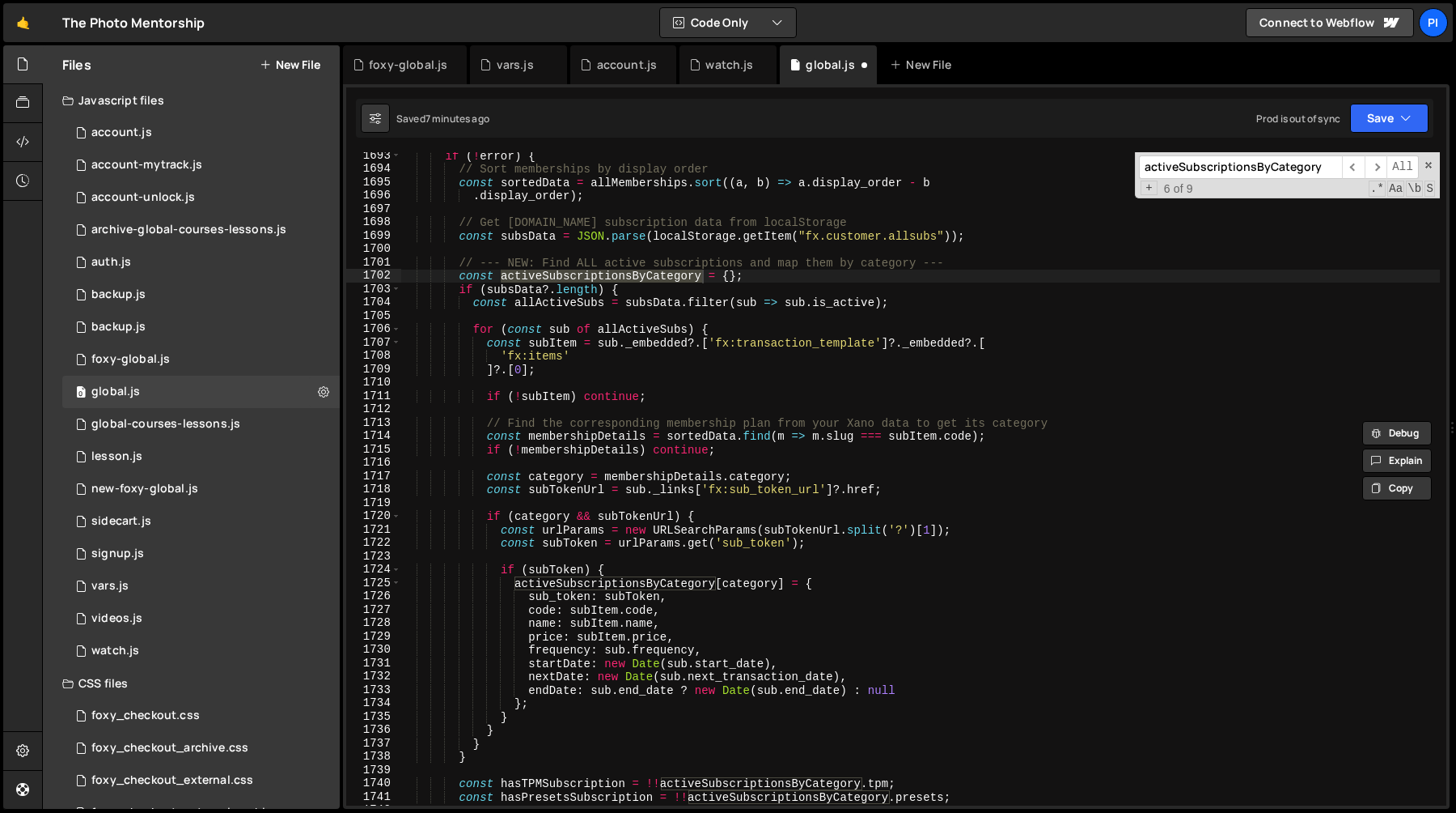
scroll to position [23150, 0]
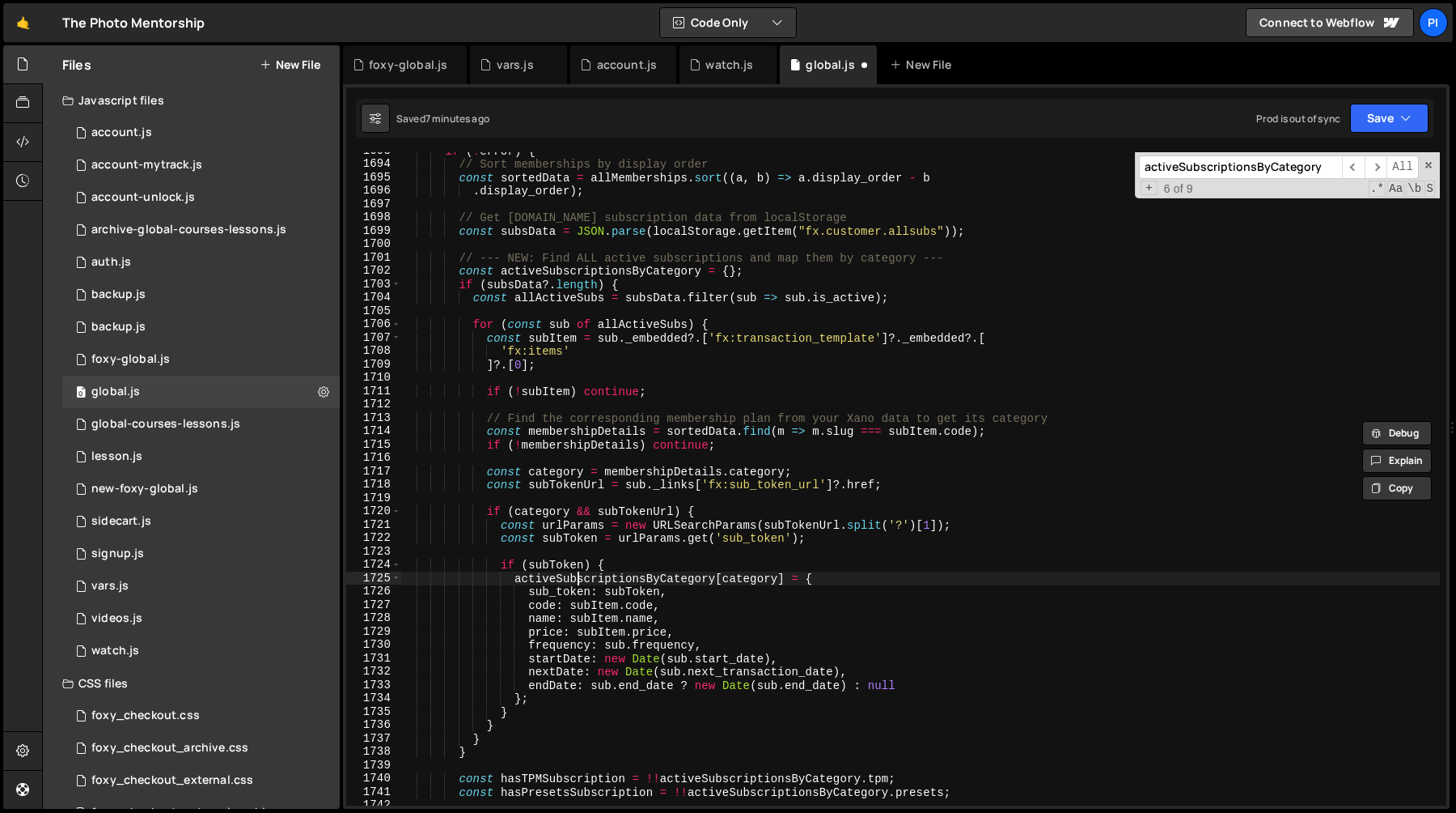
click at [577, 581] on div "if ( ! error ) { // Sort memberships by display order const sortedData = allMem…" at bounding box center [920, 483] width 1039 height 680
click at [516, 581] on div "if ( ! error ) { // Sort memberships by display order const sortedData = allMem…" at bounding box center [920, 479] width 1039 height 654
click at [546, 700] on div "if ( ! error ) { // Sort memberships by display order const sortedData = allMem…" at bounding box center [920, 483] width 1039 height 680
type textarea "endDate: sub.end_date ? new Date(sub.end_date) : null };"
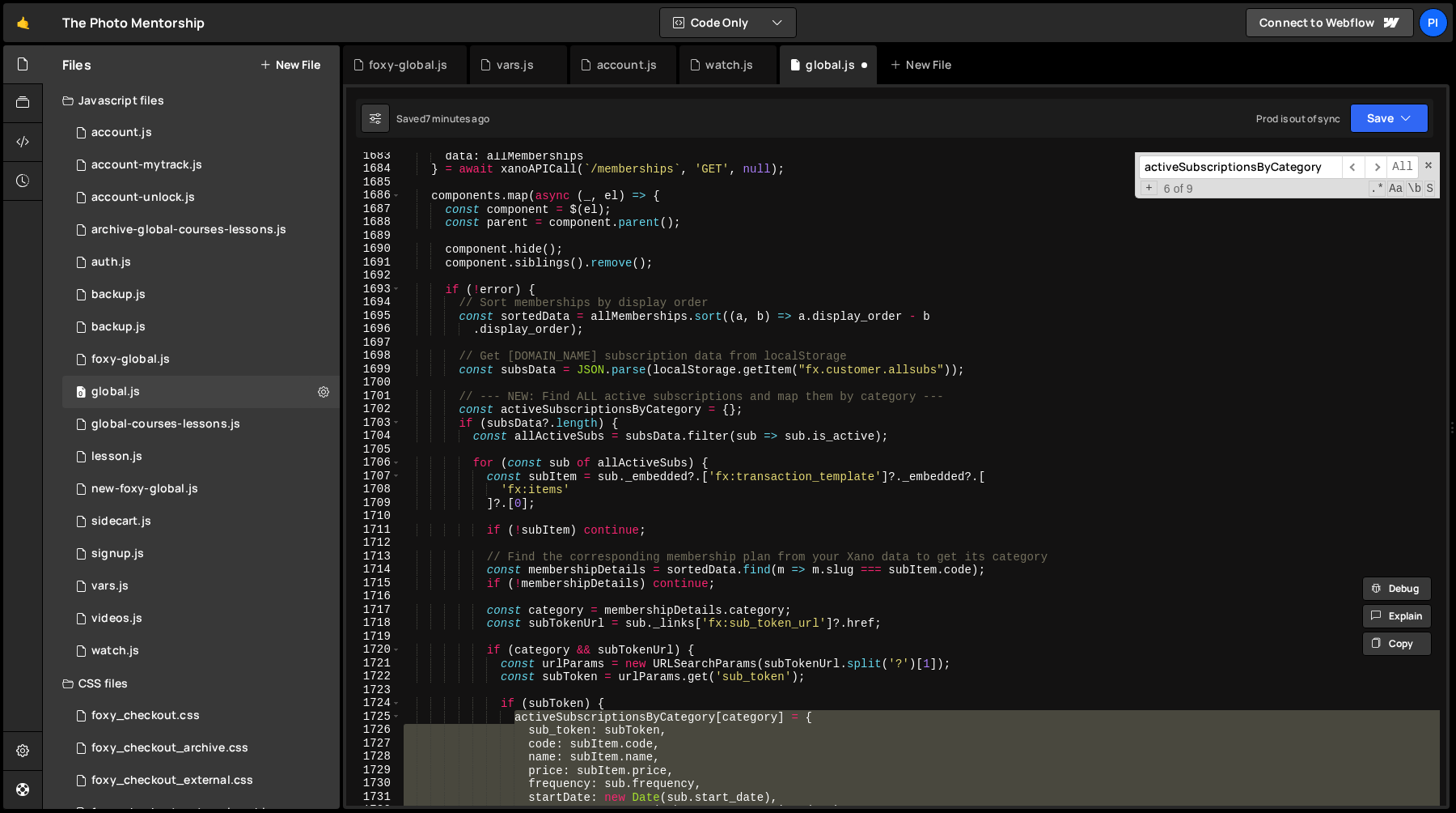
scroll to position [23005, 0]
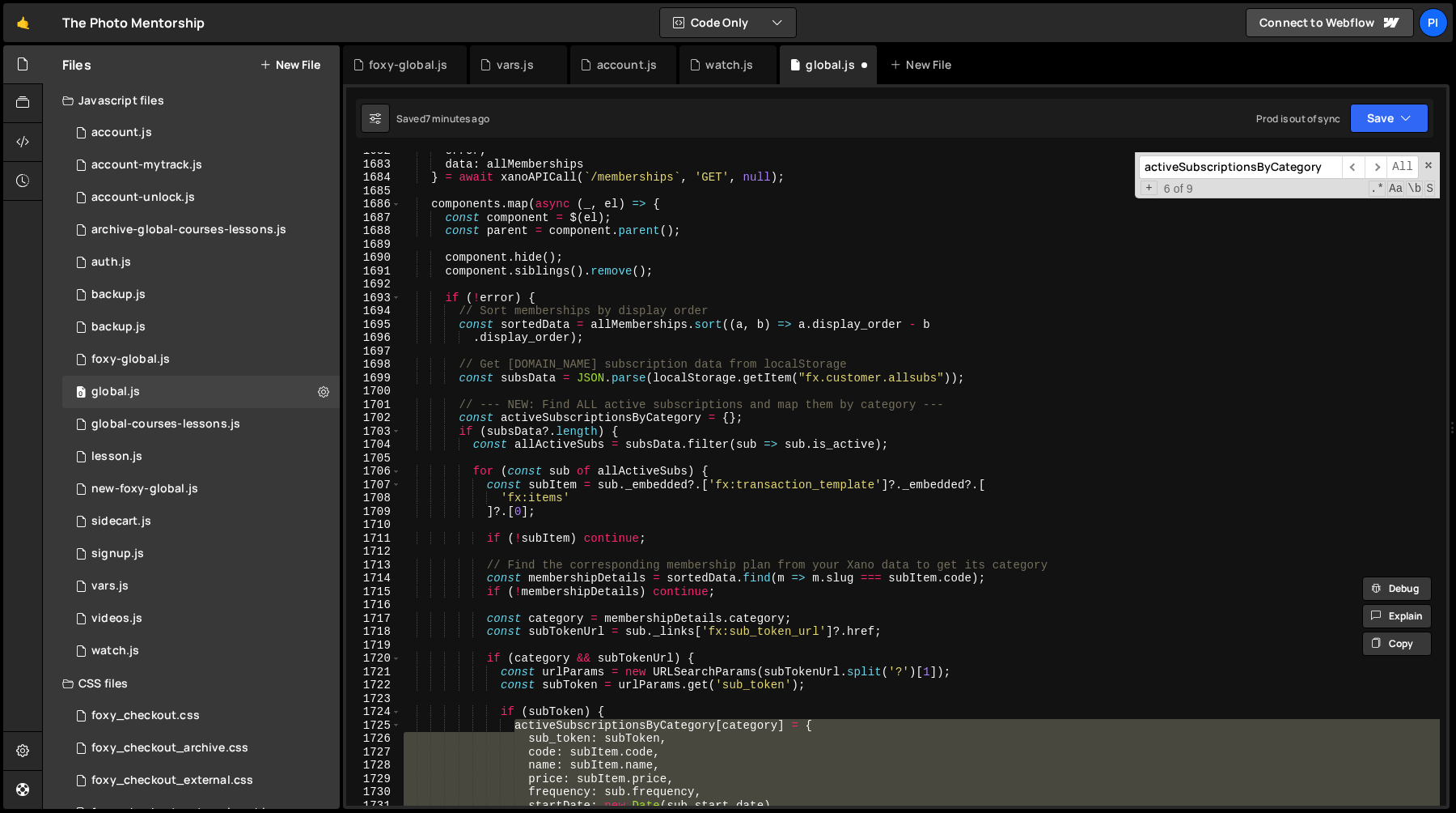
click at [674, 550] on div "error , data : allMemberships } = await xanoAPICall ( ` /memberships ` , 'GET' …" at bounding box center [920, 483] width 1039 height 680
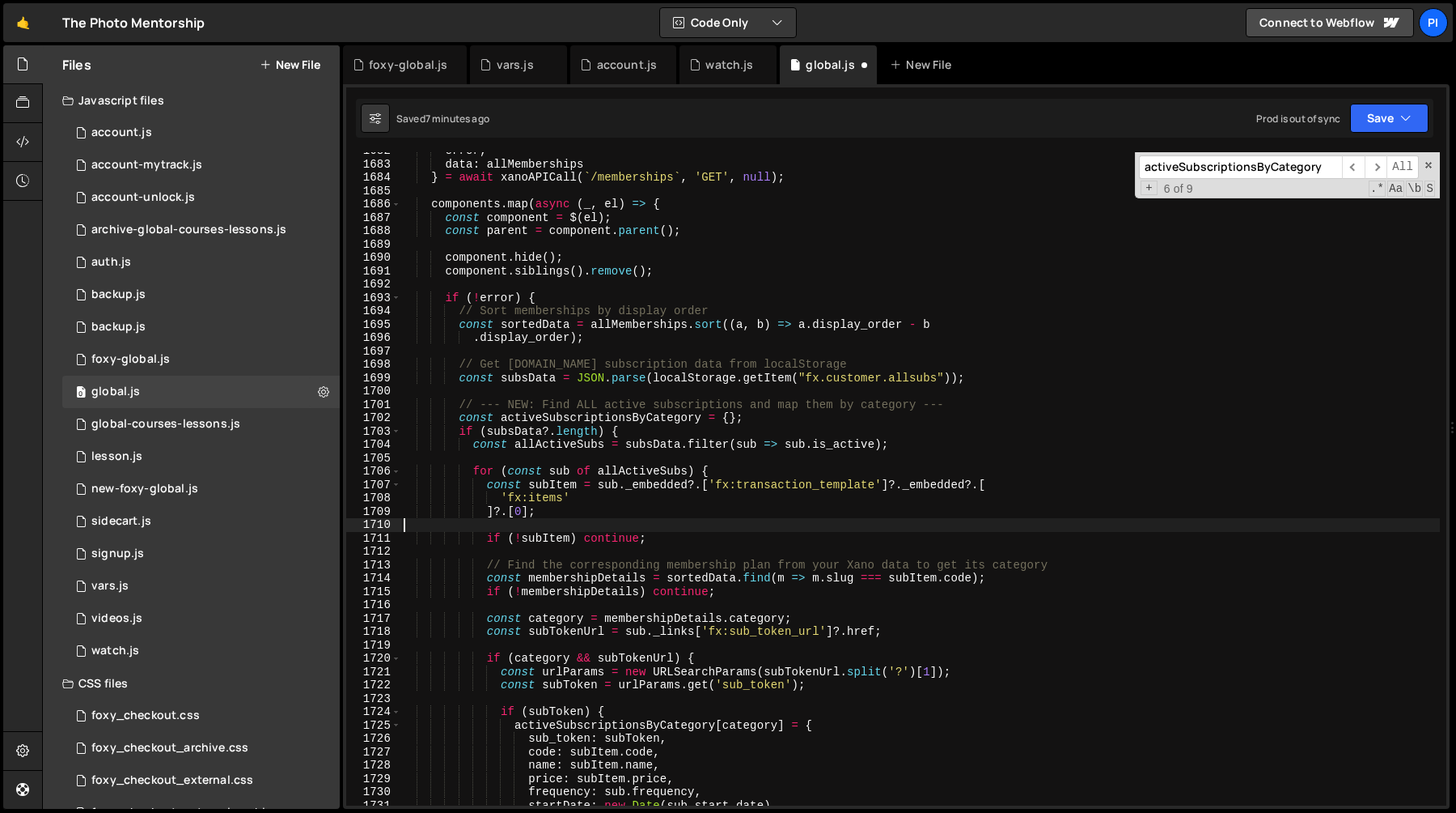
click at [512, 521] on div "error , data : allMemberships } = await xanoAPICall ( ` /memberships ` , 'GET' …" at bounding box center [920, 483] width 1039 height 680
click at [486, 488] on div "error , data : allMemberships } = await xanoAPICall ( ` /memberships ` , 'GET' …" at bounding box center [920, 483] width 1039 height 680
click at [550, 513] on div "error , data : allMemberships } = await xanoAPICall ( ` /memberships ` , 'GET' …" at bounding box center [920, 483] width 1039 height 680
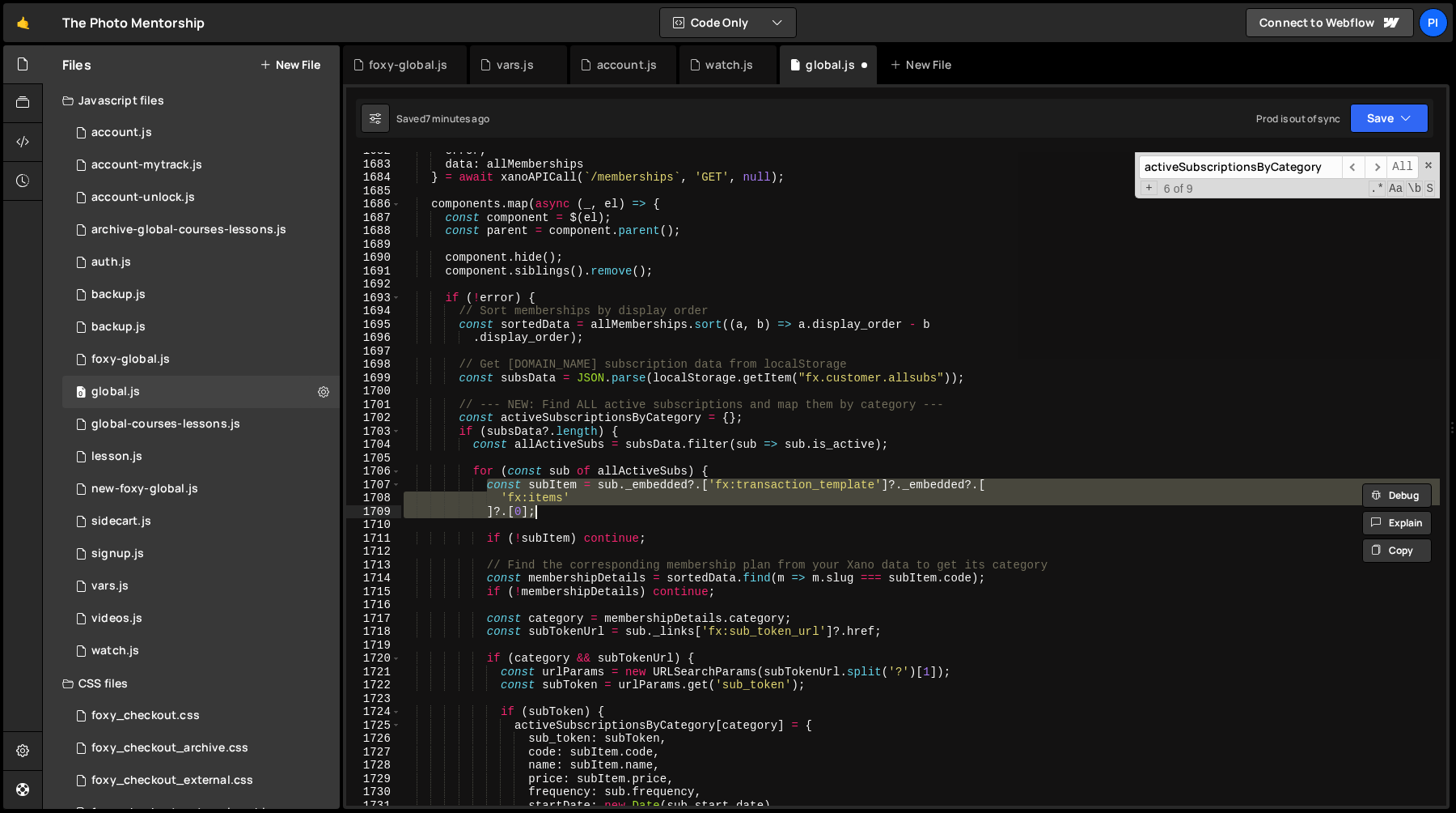
click at [564, 514] on div "error , data : allMemberships } = await xanoAPICall ( ` /memberships ` , 'GET' …" at bounding box center [920, 479] width 1039 height 654
click at [484, 489] on div "error , data : allMemberships } = await xanoAPICall ( ` /memberships ` , 'GET' …" at bounding box center [920, 483] width 1039 height 680
click at [489, 489] on div "error , data : allMemberships } = await xanoAPICall ( ` /memberships ` , 'GET' …" at bounding box center [920, 479] width 1039 height 654
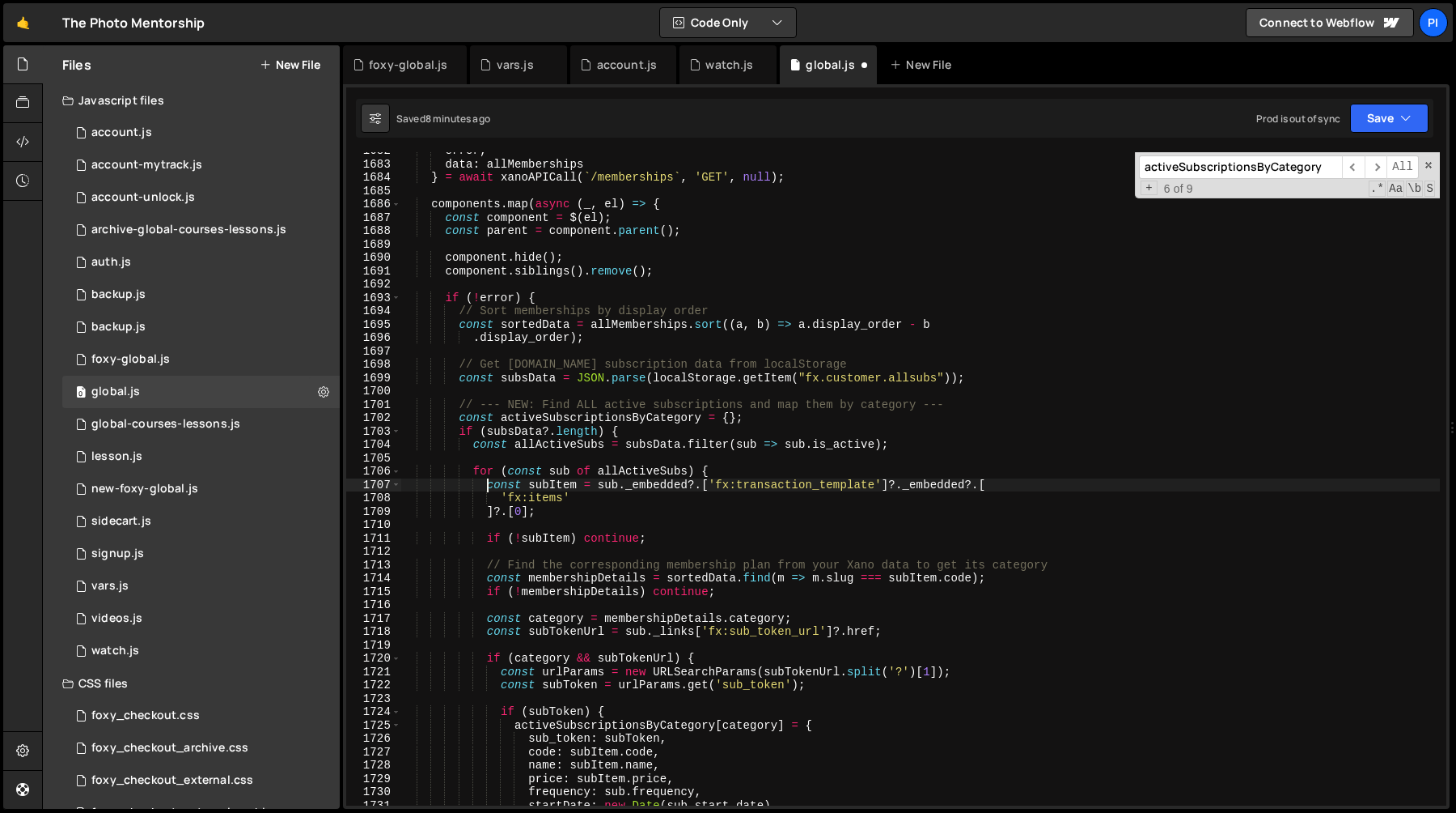
click at [568, 513] on div "error , data : allMemberships } = await xanoAPICall ( ` /memberships ` , 'GET' …" at bounding box center [920, 483] width 1039 height 680
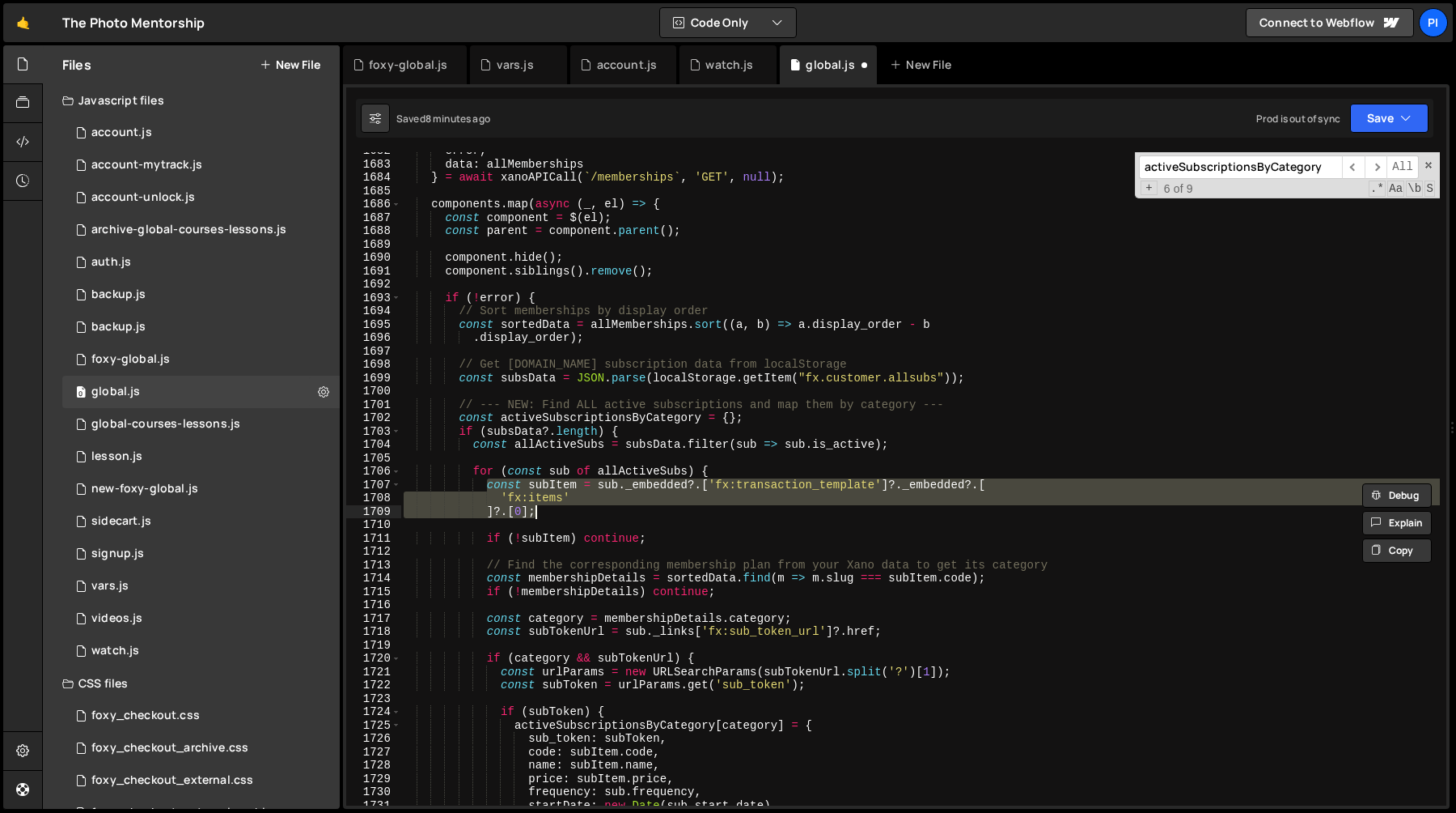
click at [491, 488] on div "error , data : allMemberships } = await xanoAPICall ( ` /memberships ` , 'GET' …" at bounding box center [920, 479] width 1039 height 654
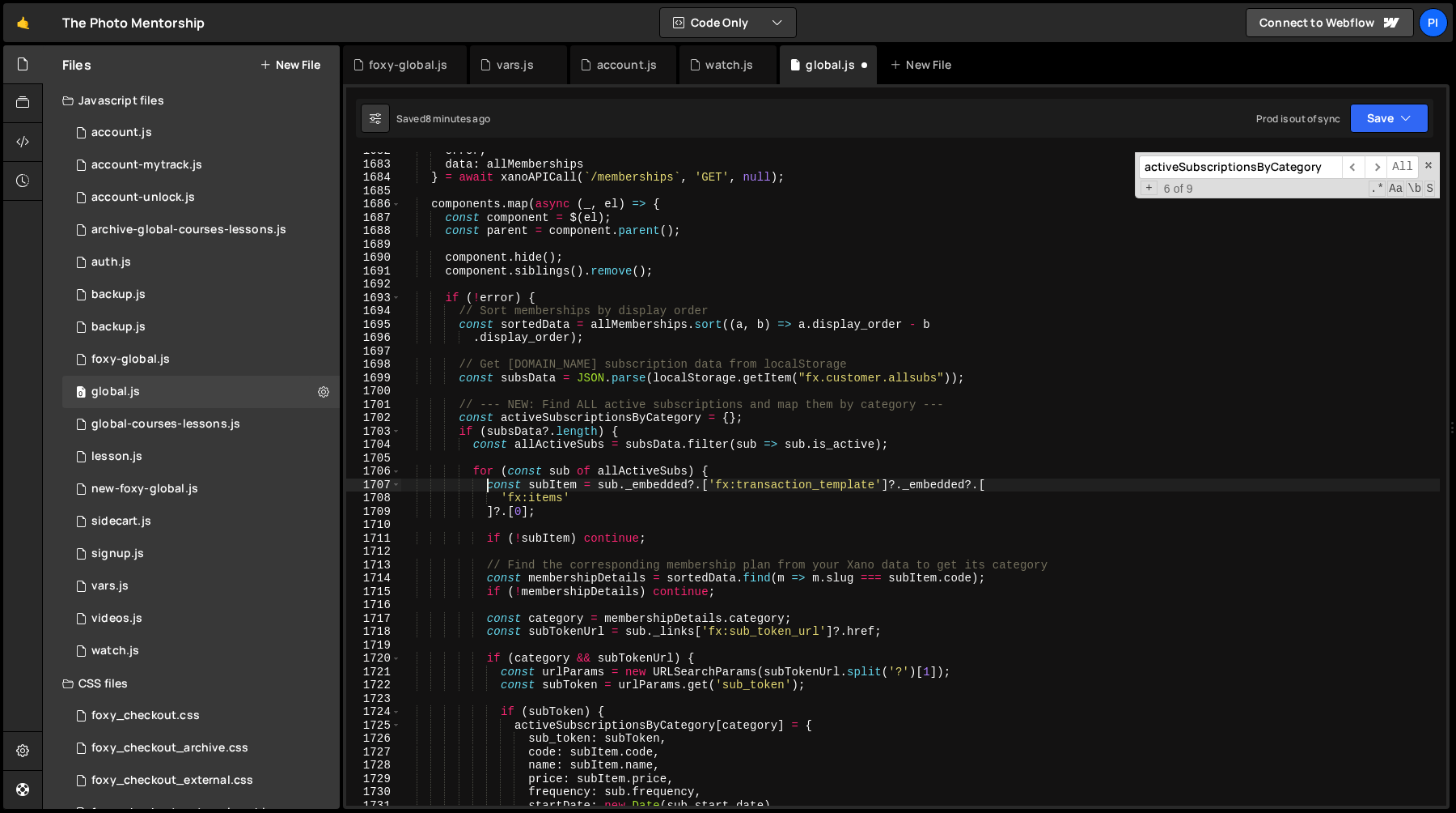
click at [485, 487] on div "error , data : allMemberships } = await xanoAPICall ( ` /memberships ` , 'GET' …" at bounding box center [920, 483] width 1039 height 680
click at [573, 522] on div "error , data : allMemberships } = await xanoAPICall ( ` /memberships ` , 'GET' …" at bounding box center [920, 483] width 1039 height 680
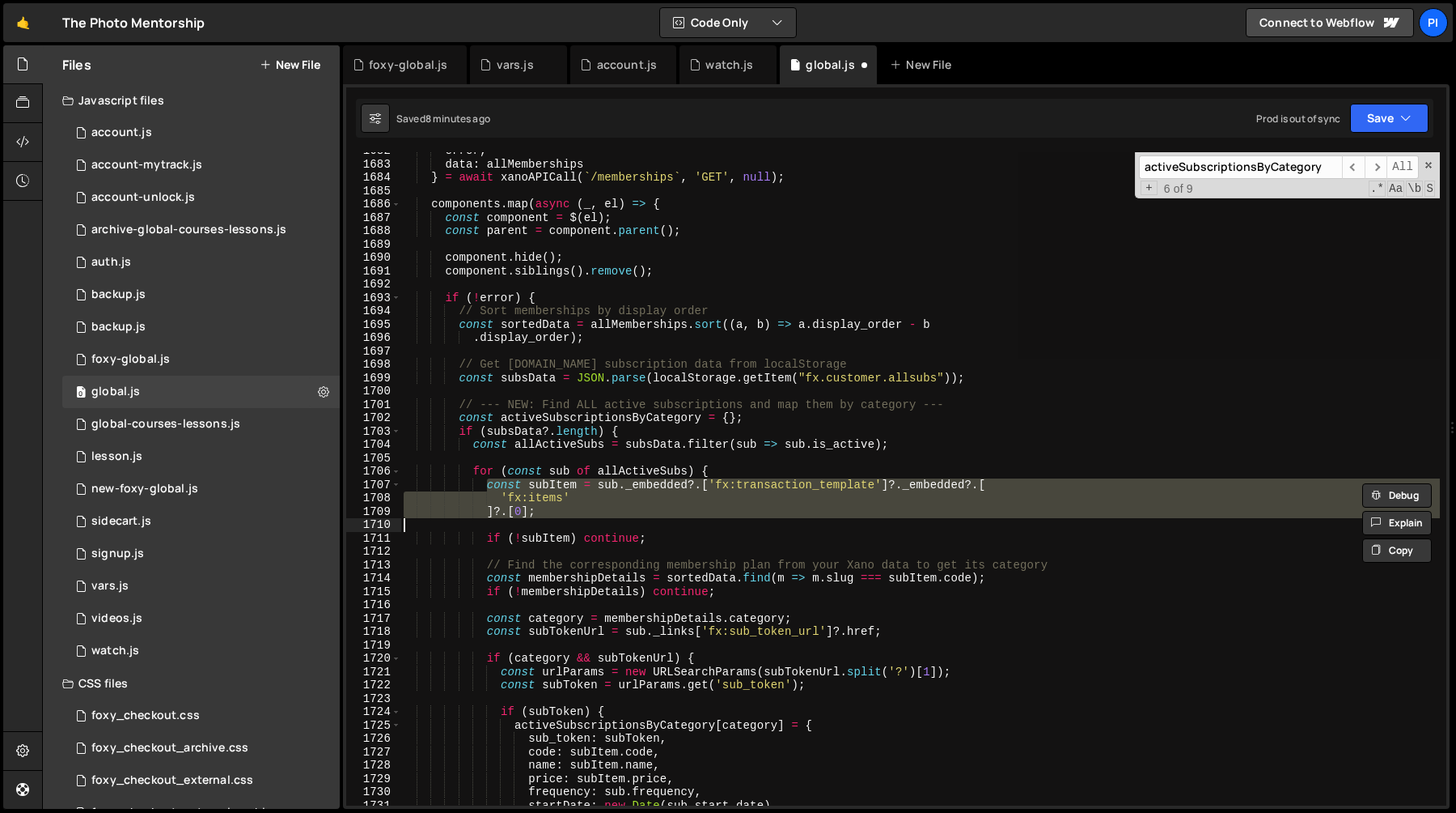
click at [557, 513] on div "error , data : allMemberships } = await xanoAPICall ( ` /memberships ` , 'GET' …" at bounding box center [920, 479] width 1039 height 654
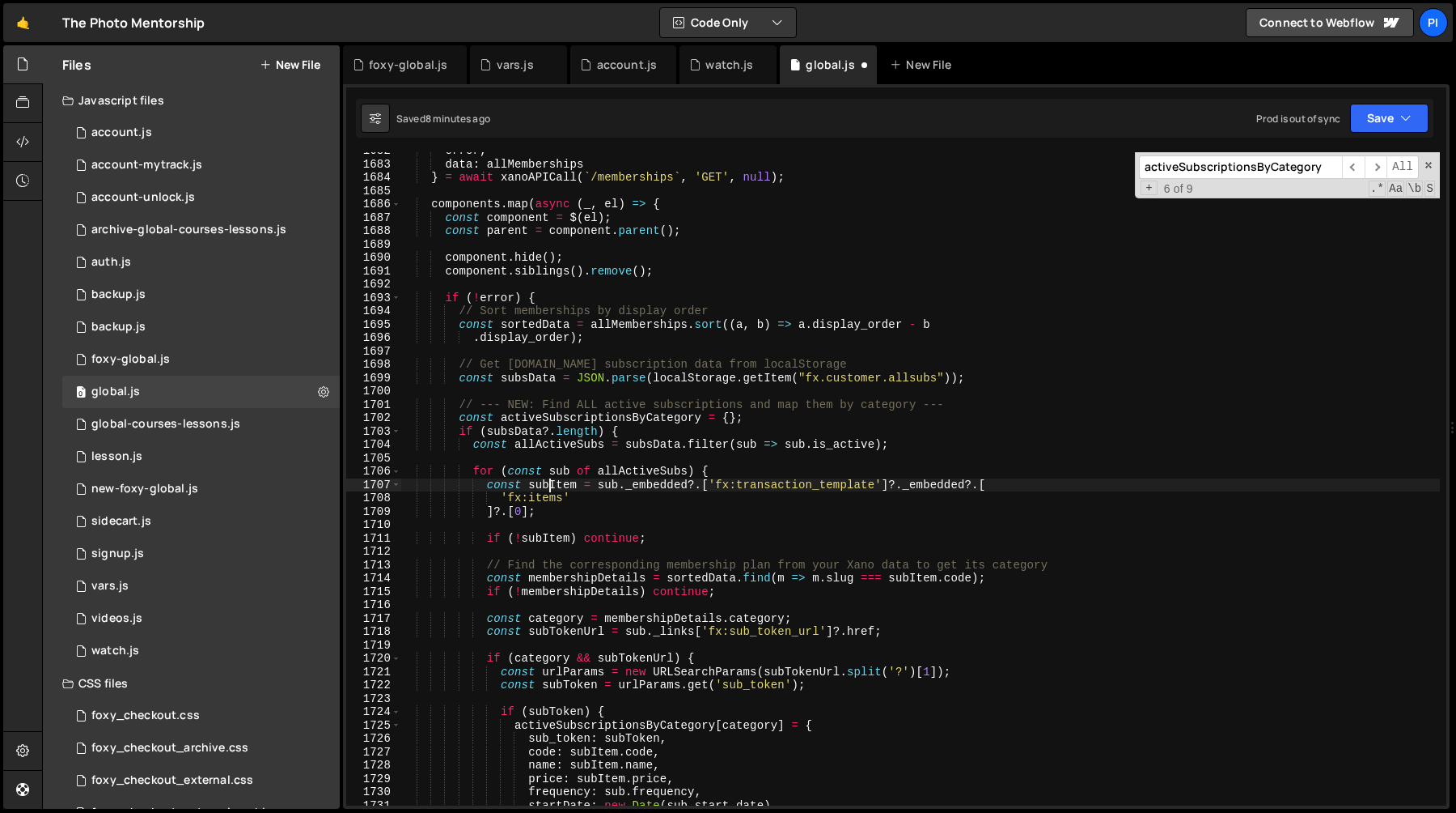
click at [547, 479] on div "error , data : allMemberships } = await xanoAPICall ( ` /memberships ` , 'GET' …" at bounding box center [920, 483] width 1039 height 680
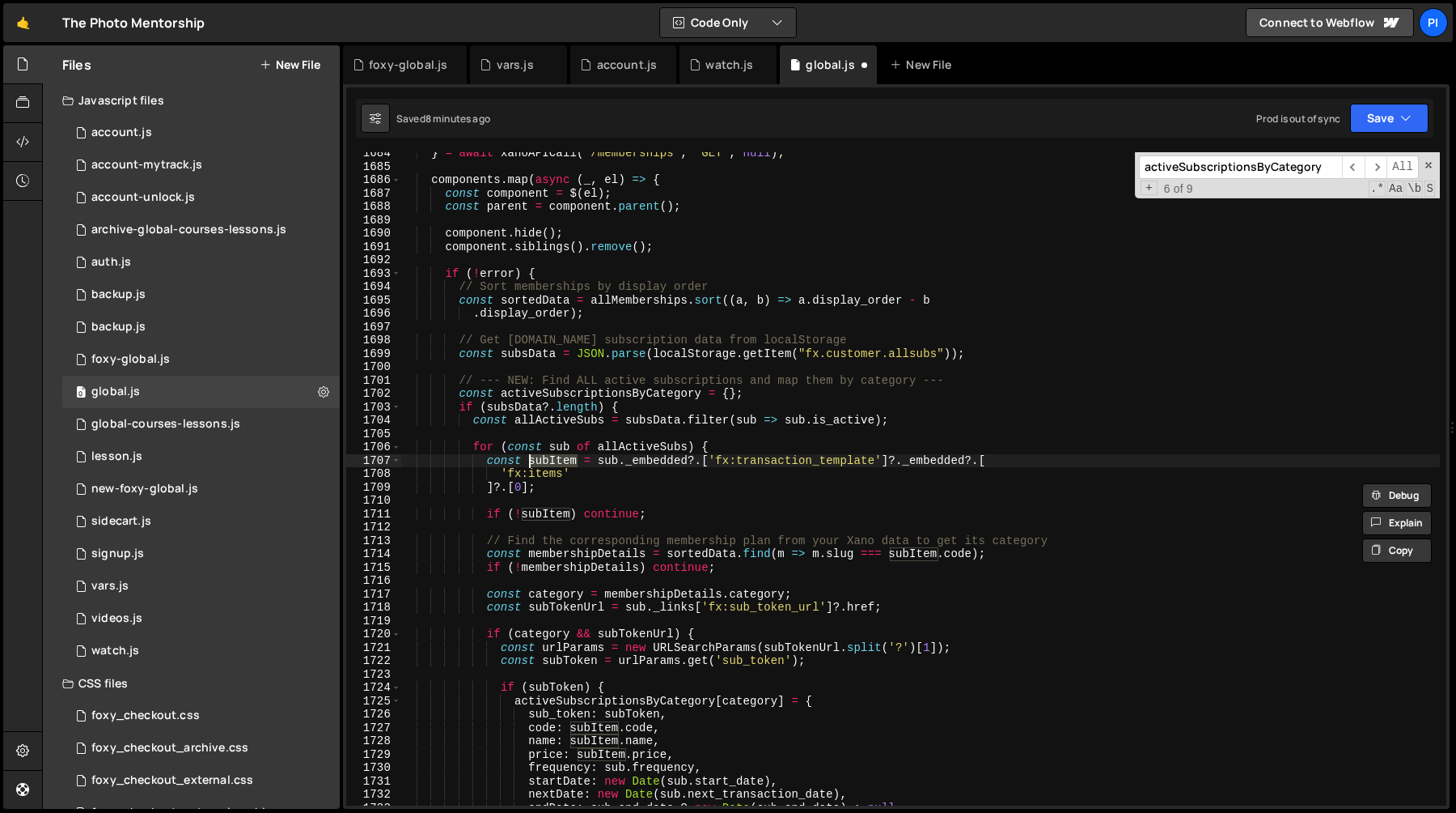
scroll to position [23029, 0]
click at [574, 388] on div "} = await xanoAPICall ( ` /memberships ` , 'GET' , null ) ; components . map ( …" at bounding box center [920, 486] width 1039 height 680
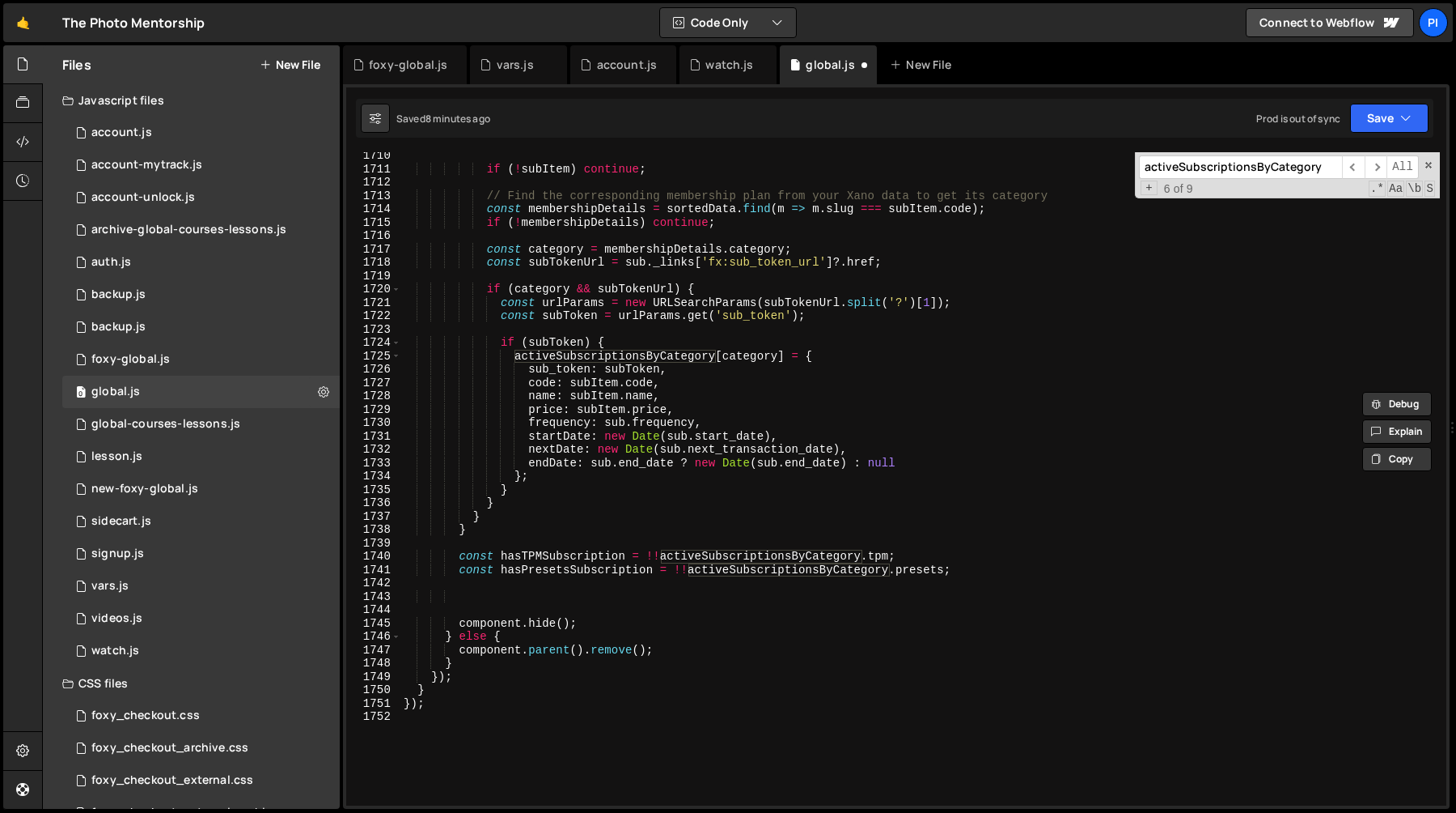
scroll to position [23351, 0]
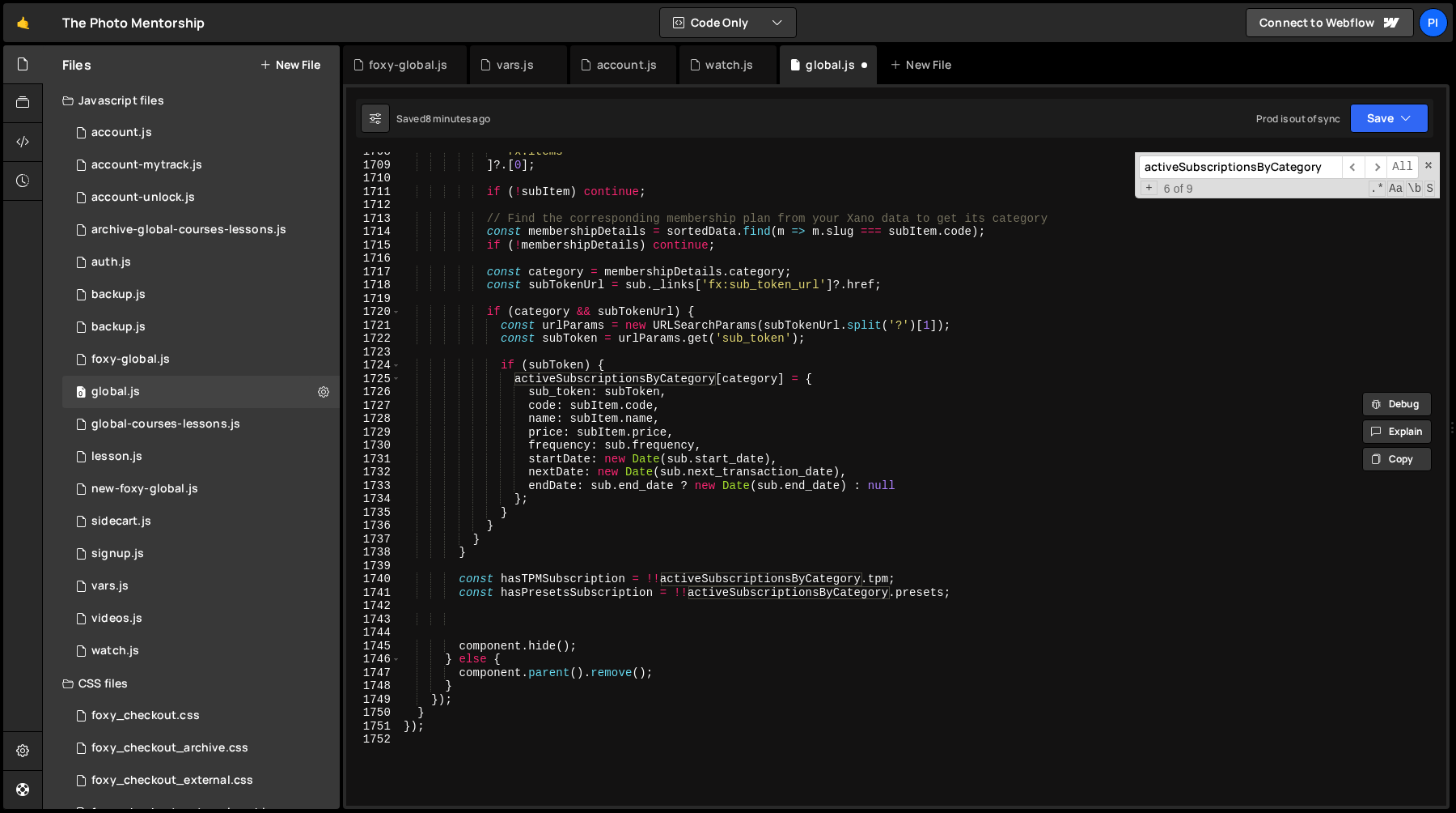
click at [635, 377] on div "'fx:items' ] ?. [ 0 ] ; if ( ! subItem ) continue ; // Find the corresponding m…" at bounding box center [920, 484] width 1039 height 680
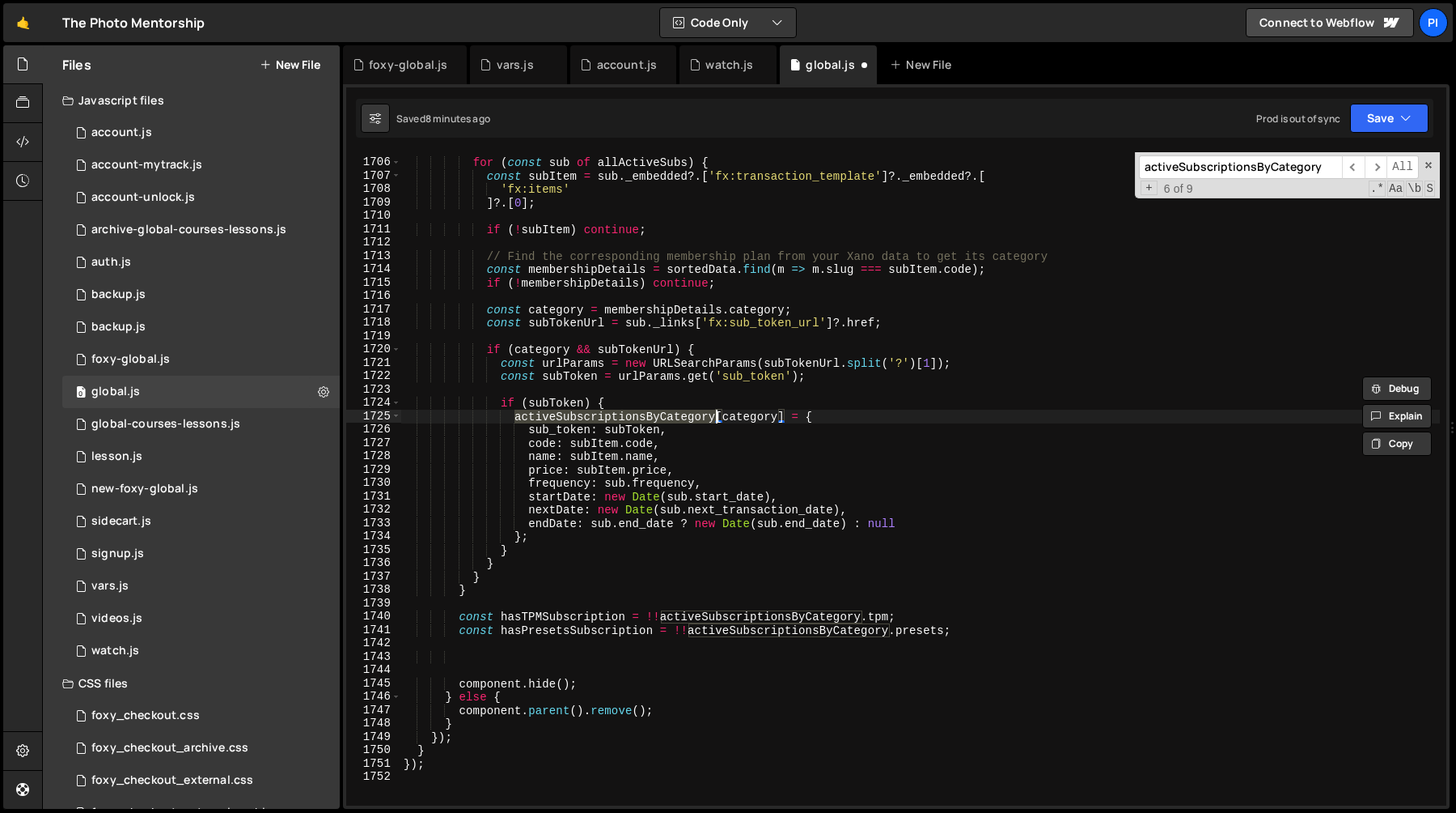
scroll to position [23310, 0]
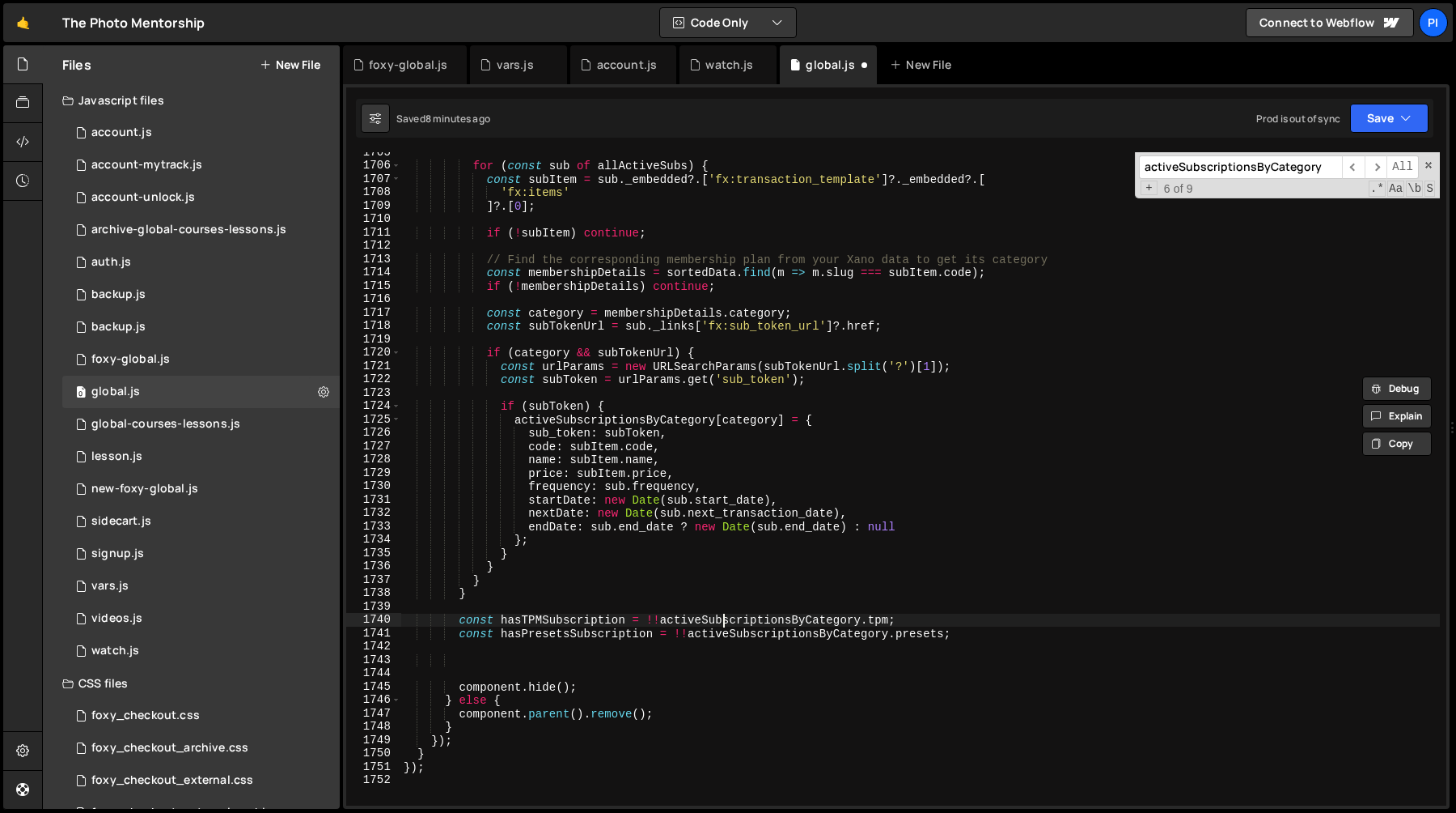
click at [721, 621] on div "for ( const sub of allActiveSubs ) { const subItem = sub . _embedded ?. [ 'fx:t…" at bounding box center [920, 485] width 1039 height 680
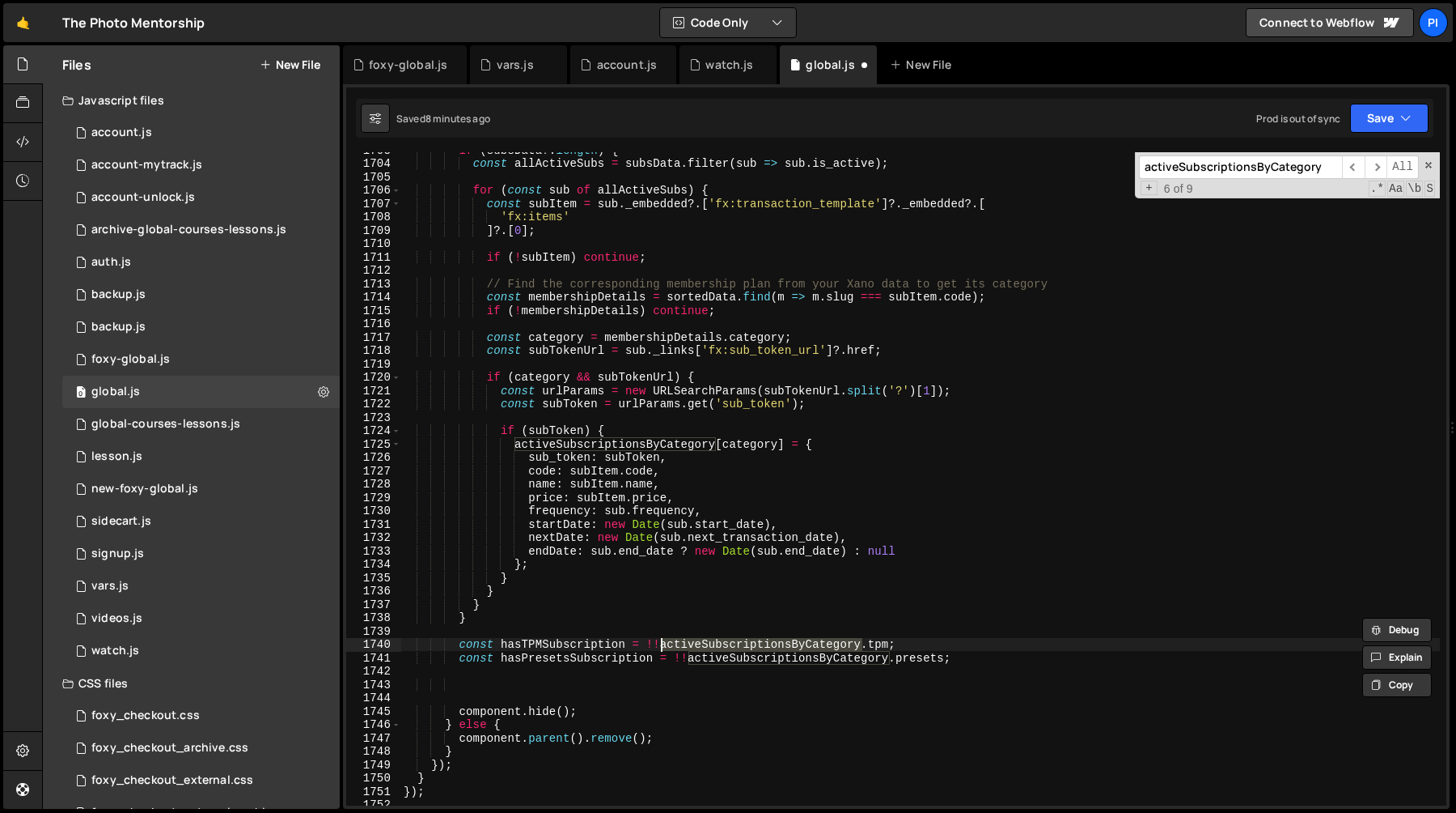
scroll to position [23282, 0]
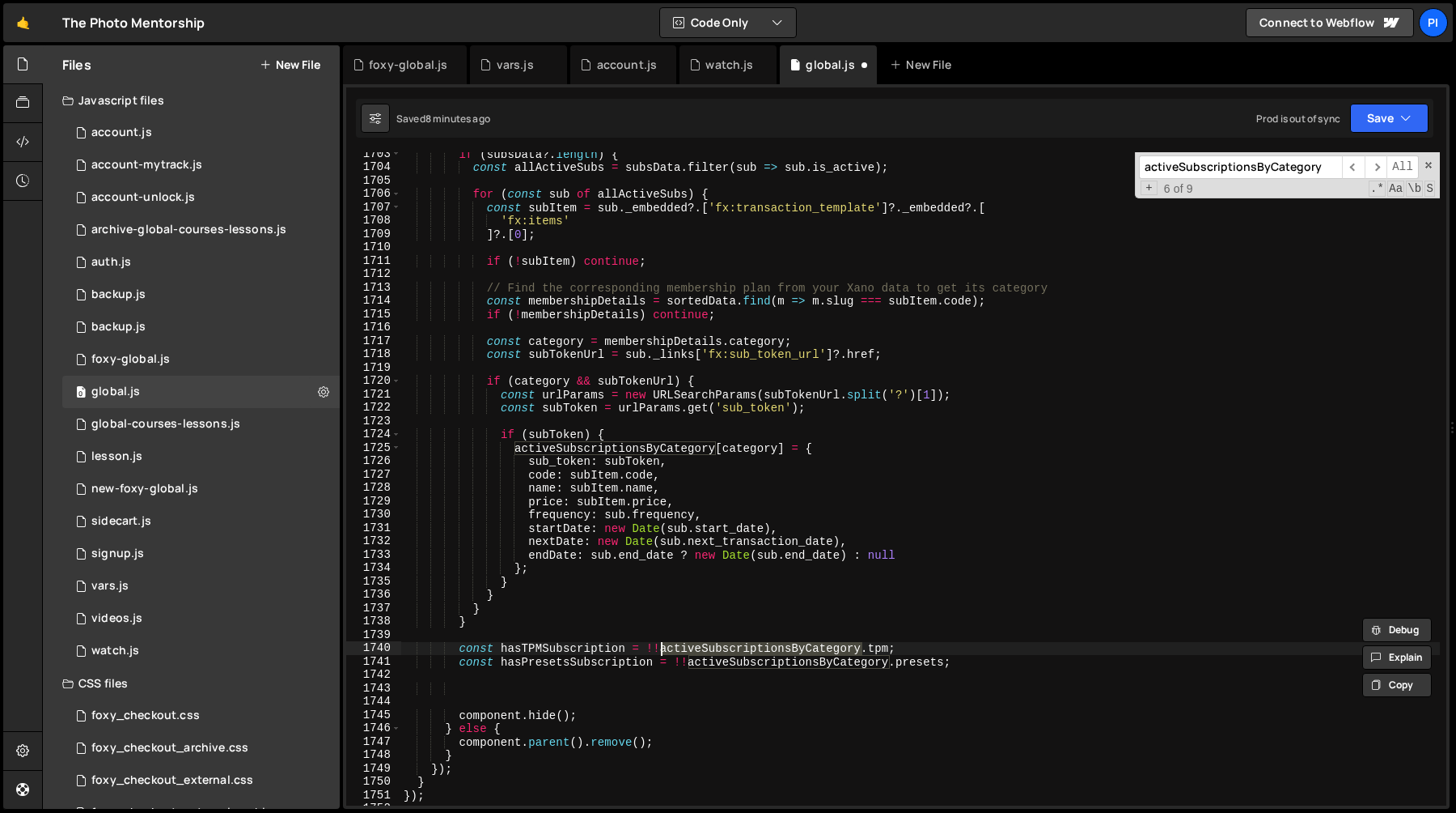
click at [972, 664] on div "if ( subsData ?. length ) { const allActiveSubs = subsData . filter ( sub => su…" at bounding box center [920, 487] width 1039 height 680
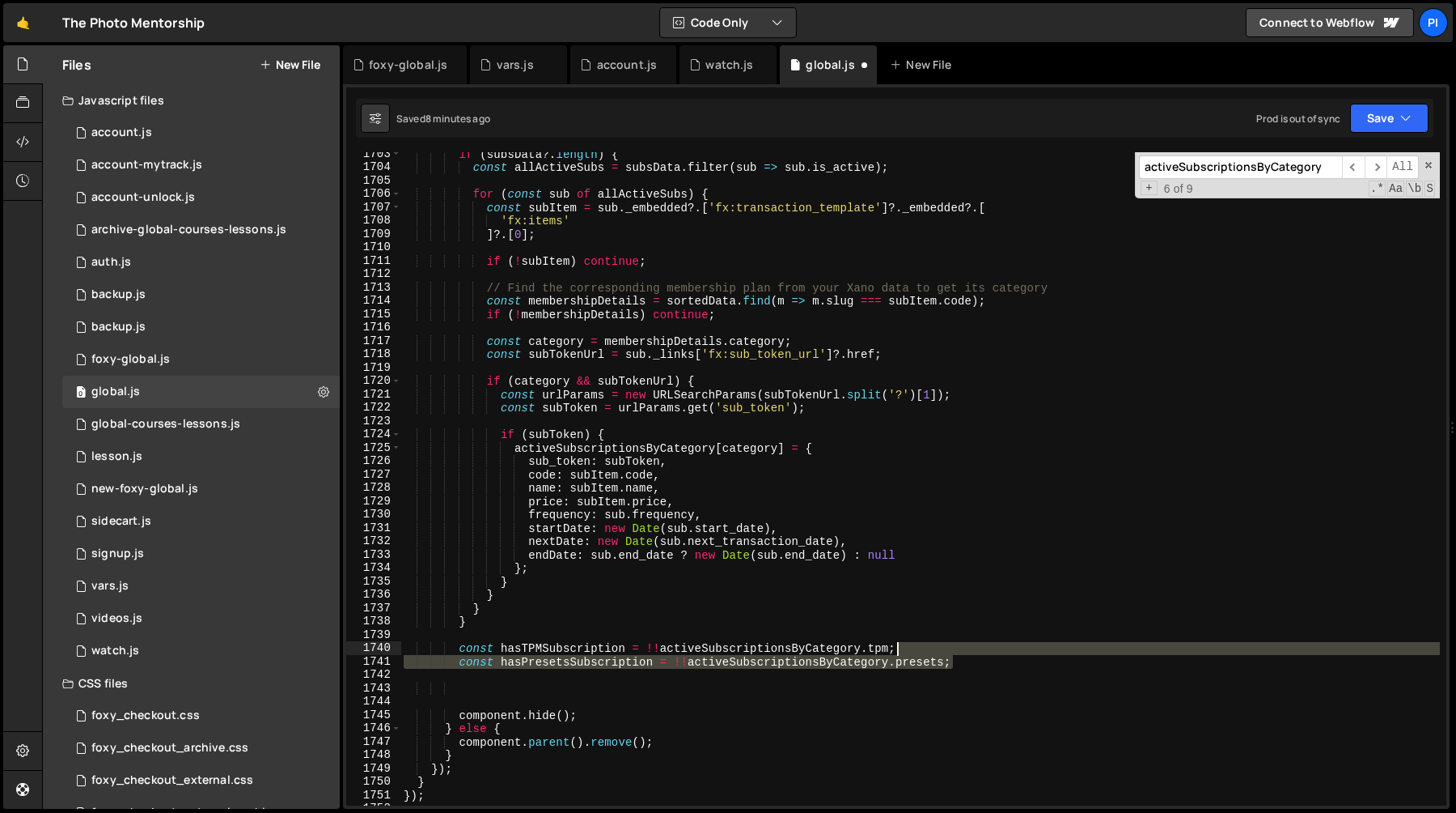
click at [959, 654] on div "if ( subsData ?. length ) { const allActiveSubs = subsData . filter ( sub => su…" at bounding box center [920, 487] width 1039 height 680
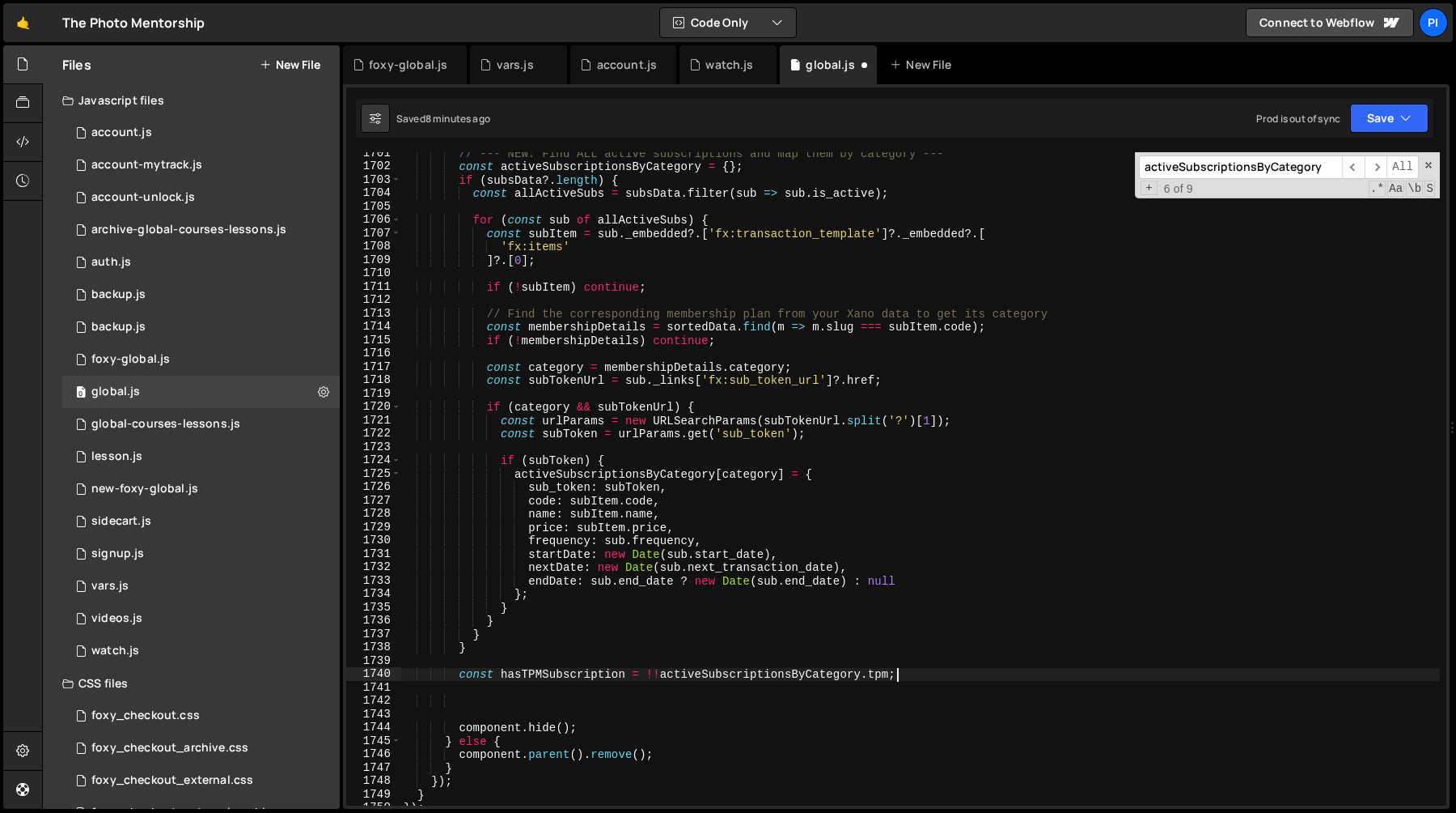
scroll to position [23239, 0]
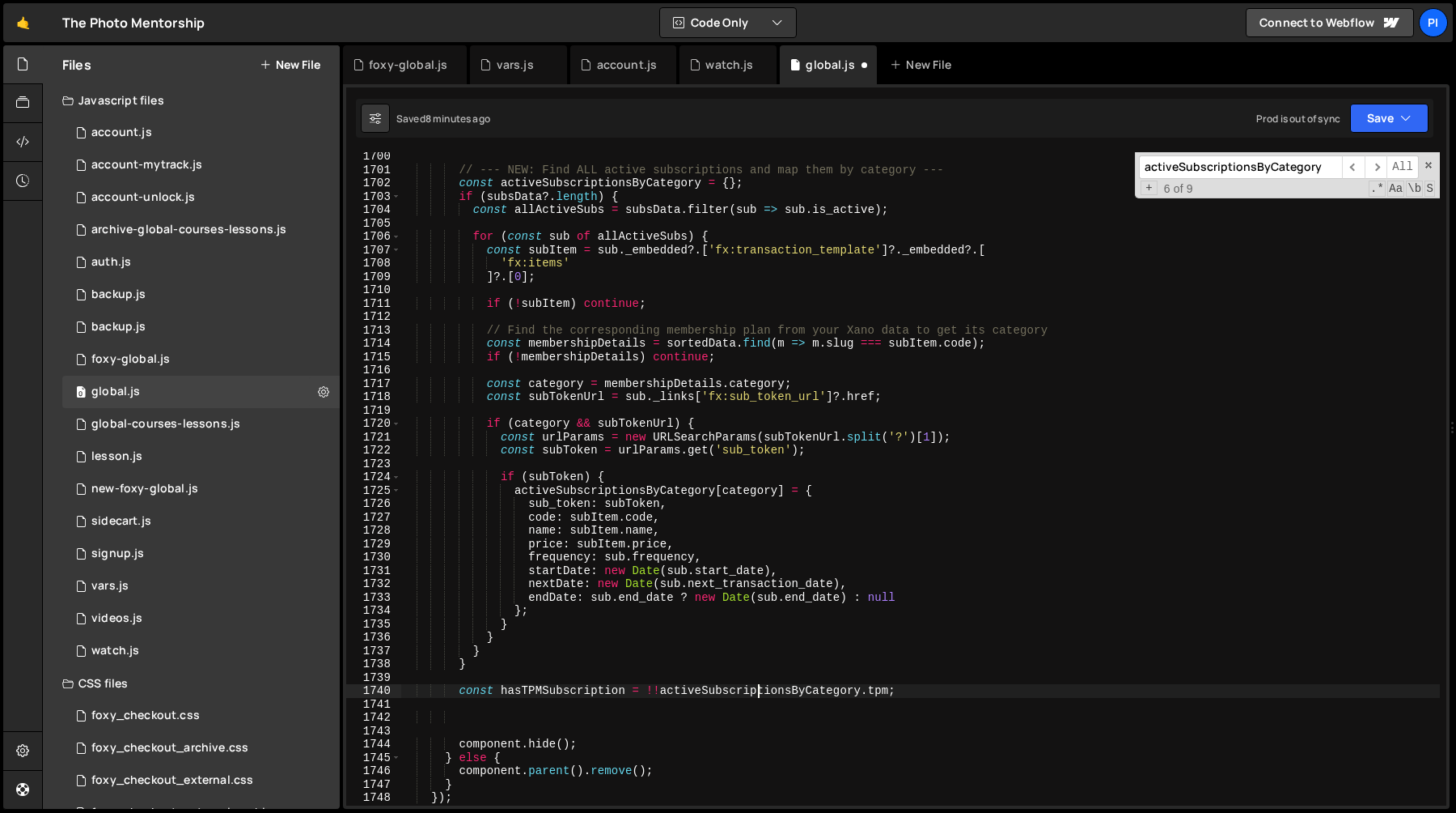
click at [761, 694] on div "// --- NEW: Find ALL active subscriptions and map them by category --- const ac…" at bounding box center [920, 489] width 1039 height 680
click at [898, 691] on div "// --- NEW: Find ALL active subscriptions and map them by category --- const ac…" at bounding box center [920, 489] width 1039 height 680
click at [878, 691] on div "// --- NEW: Find ALL active subscriptions and map them by category --- const ac…" at bounding box center [920, 489] width 1039 height 680
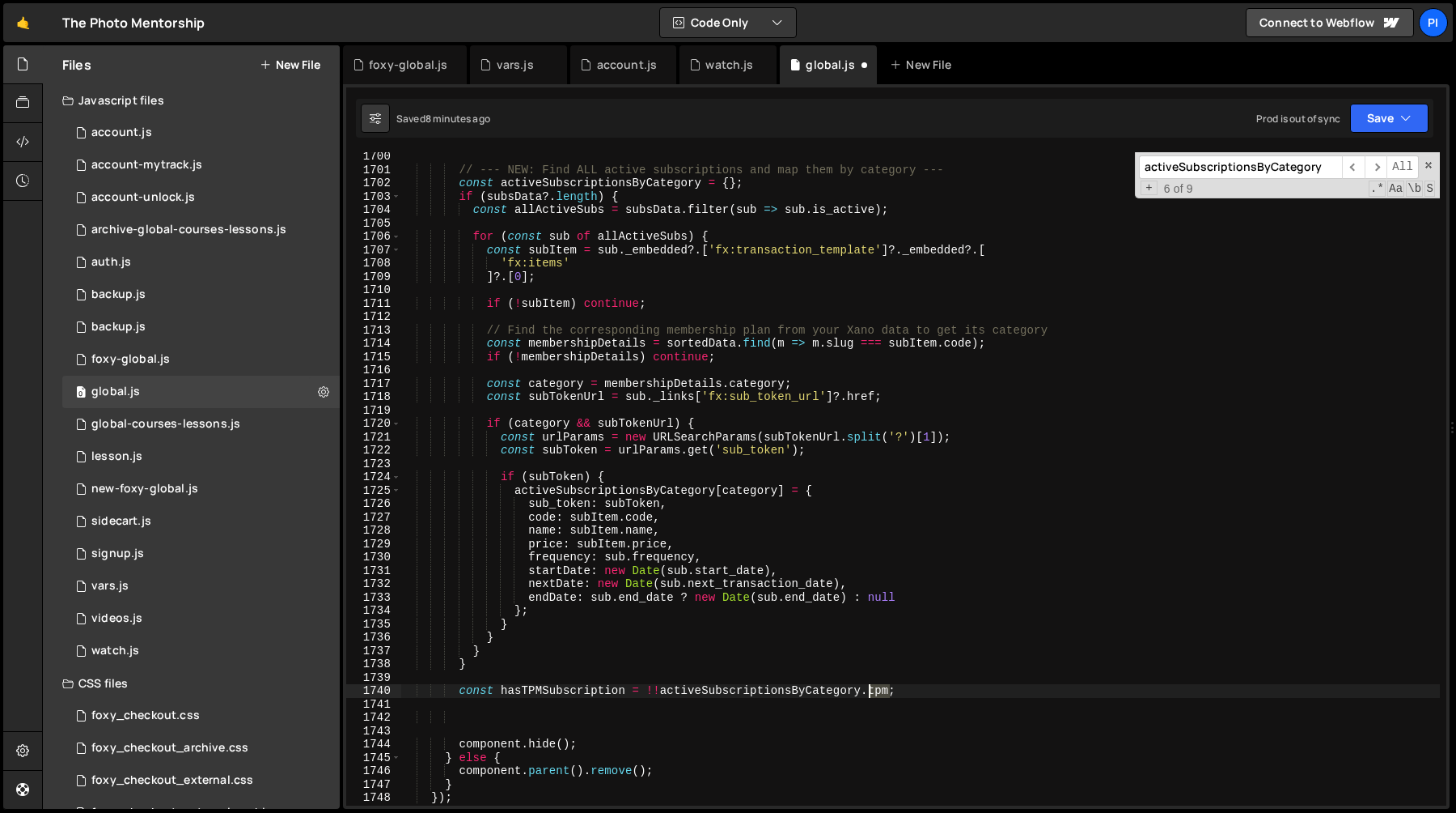
click at [878, 691] on div "// --- NEW: Find ALL active subscriptions and map them by category --- const ac…" at bounding box center [920, 489] width 1039 height 680
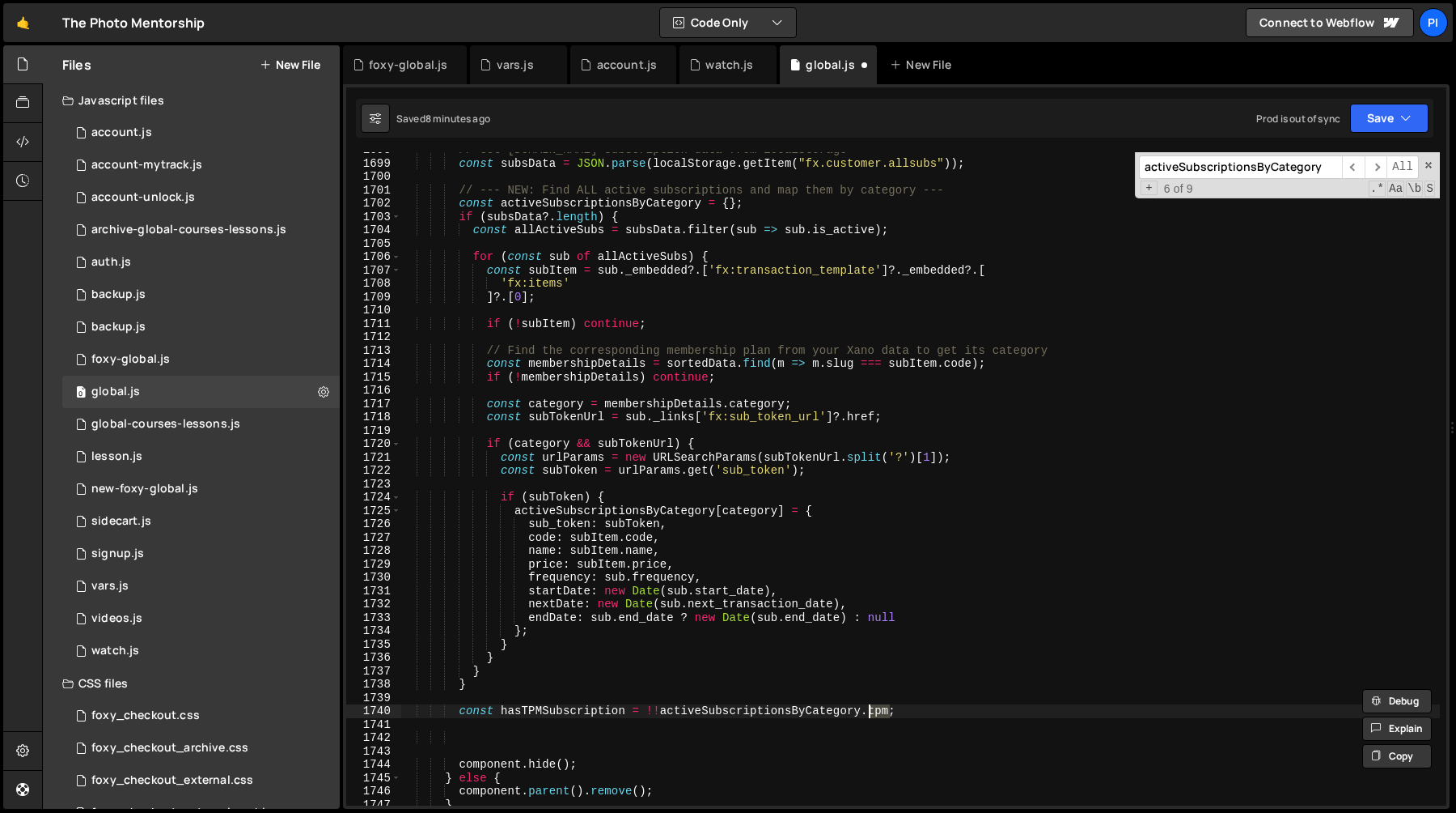
scroll to position [23218, 0]
click at [644, 509] on div "// Get [DOMAIN_NAME] subscription data from localStorage const subsData = JSON …" at bounding box center [920, 482] width 1039 height 680
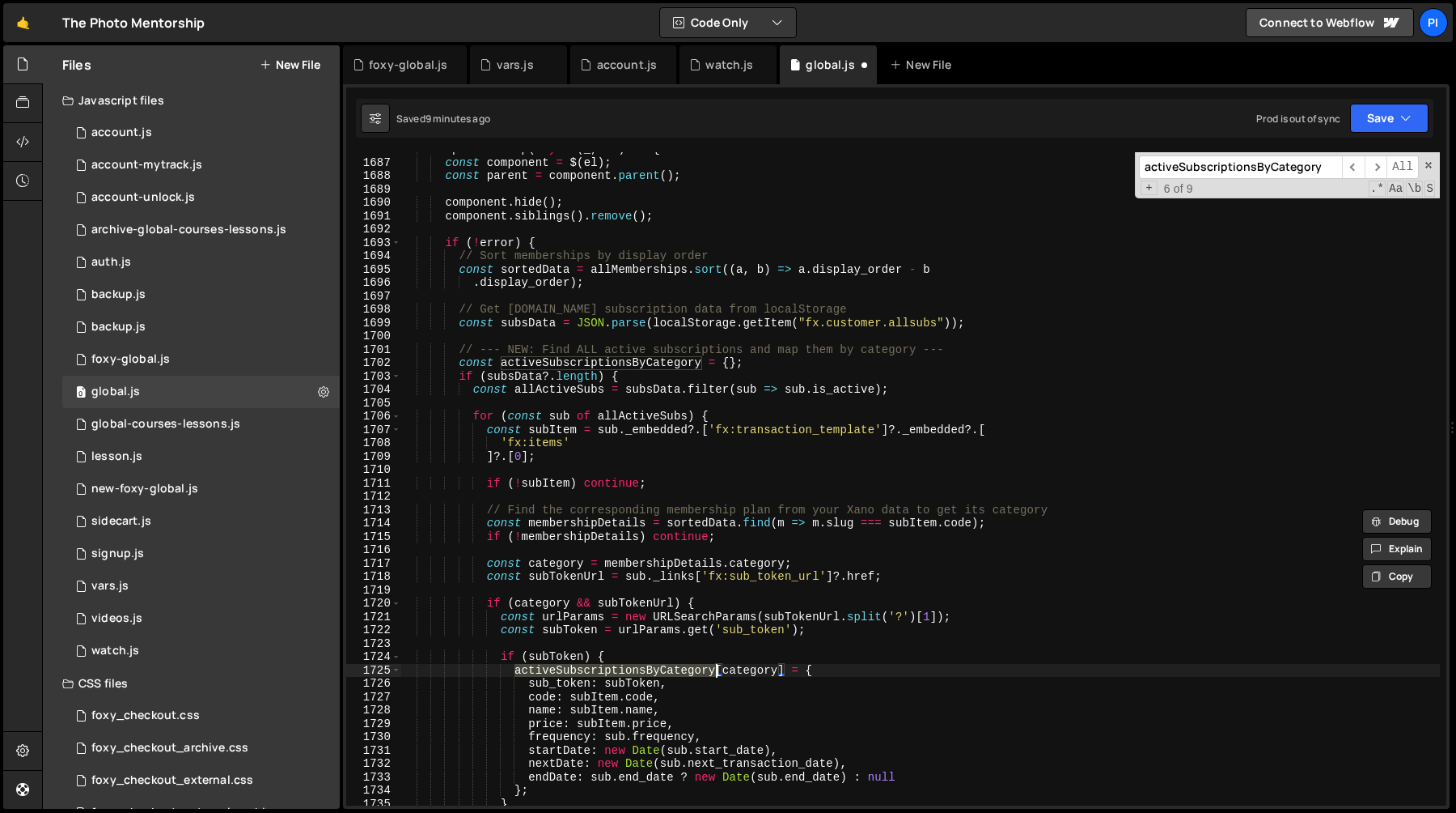
scroll to position [23019, 0]
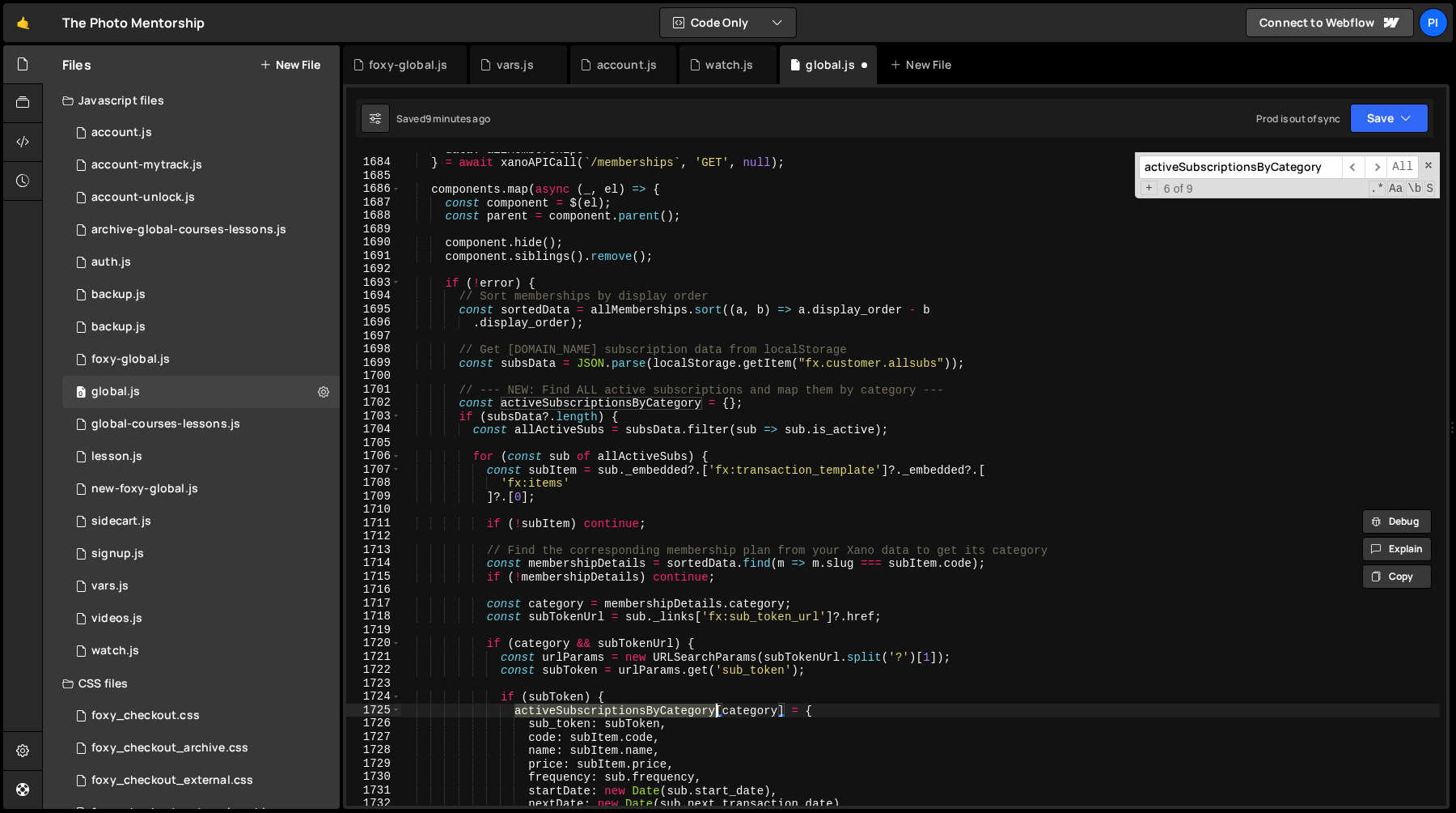
click at [480, 405] on div "data : allMemberships } = await xanoAPICall ( ` /memberships ` , 'GET' , null )…" at bounding box center [920, 482] width 1039 height 680
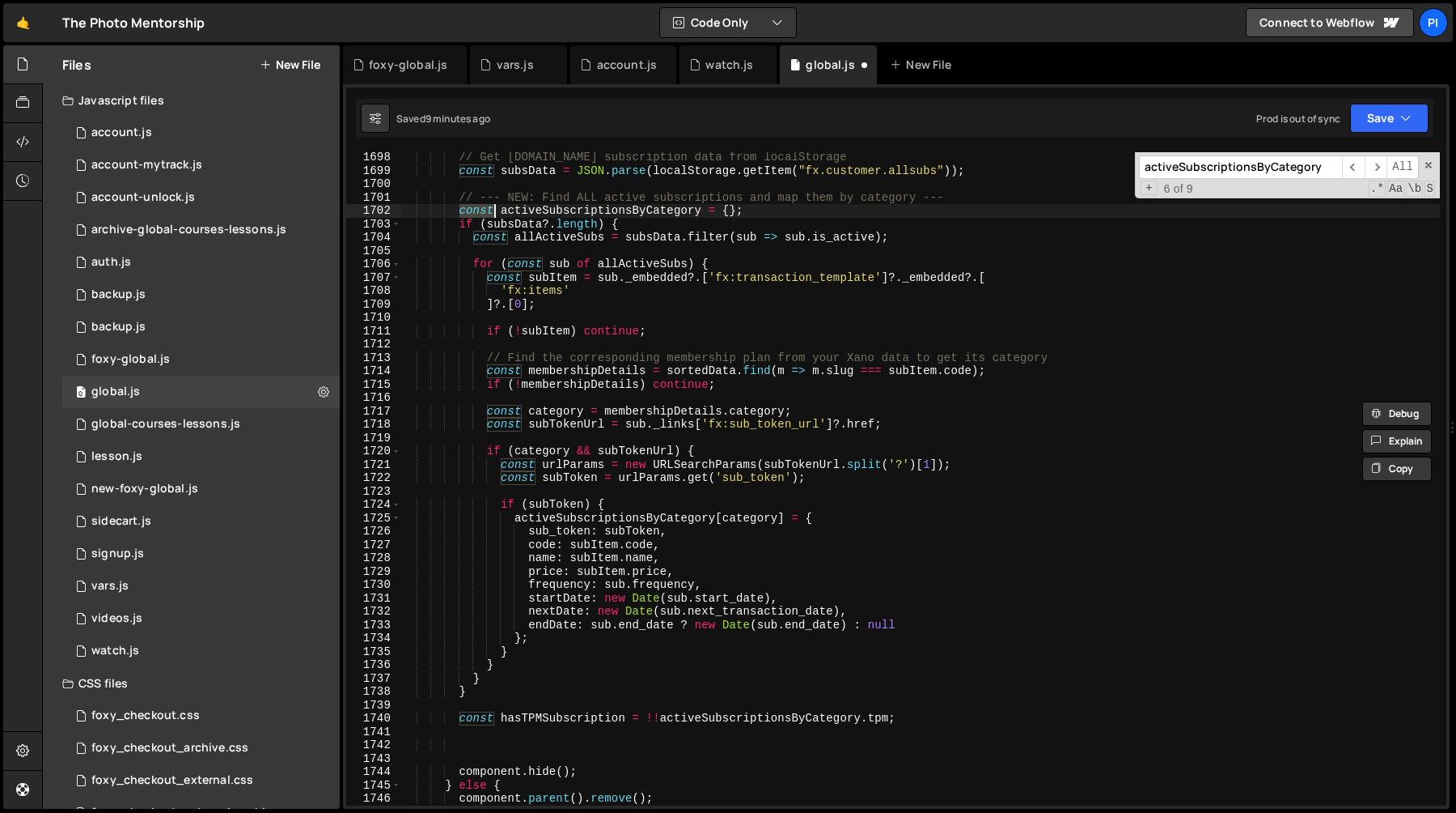
scroll to position [23362, 0]
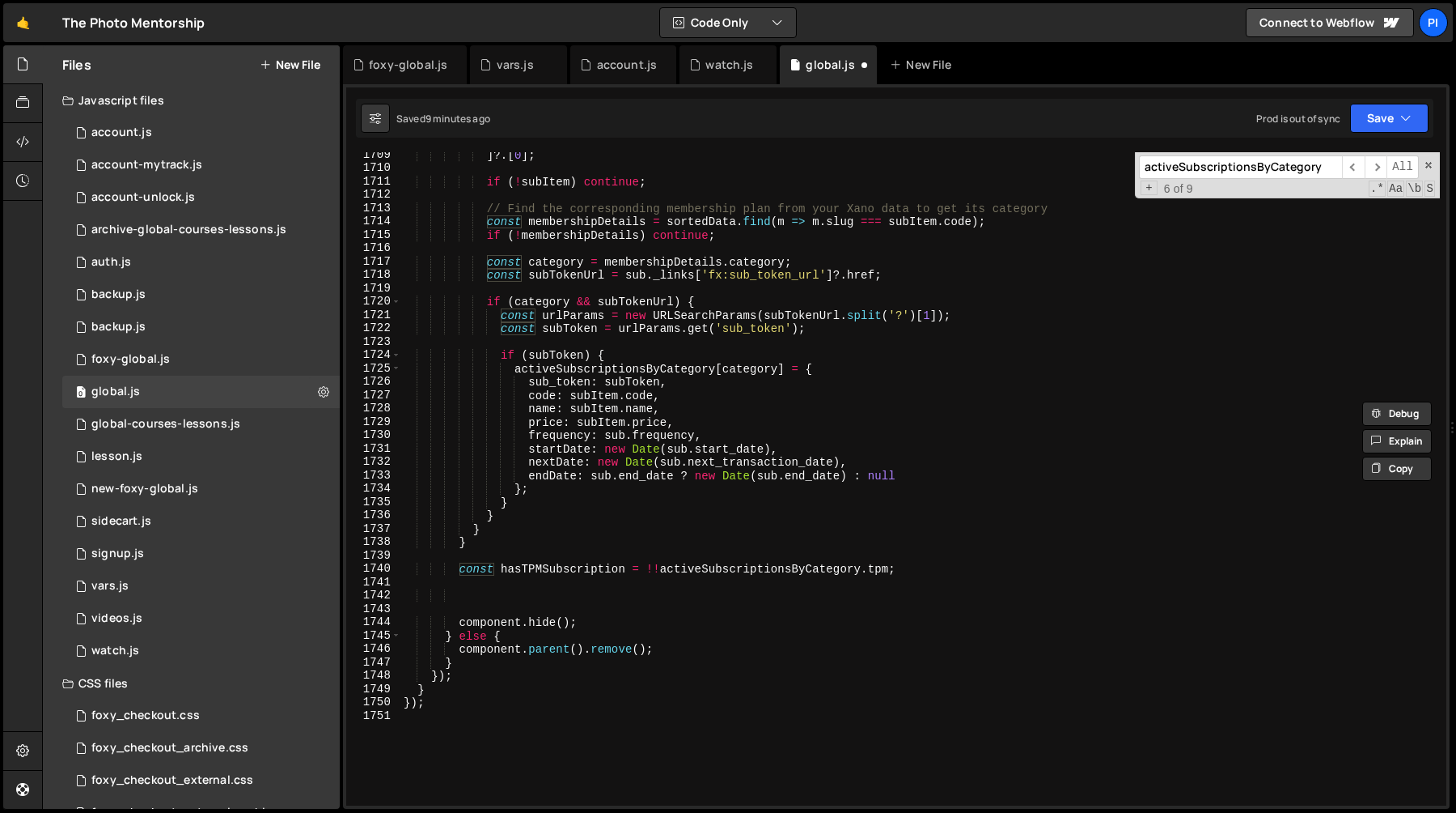
click at [532, 565] on div "] ?. [ 0 ] ; if ( ! subItem ) continue ; // Find the corresponding membership p…" at bounding box center [920, 487] width 1039 height 680
type textarea "const hasTPMSubscription = !!activeSubscriptionsByCategory.tpm;"
click at [532, 565] on div "] ?. [ 0 ] ; if ( ! subItem ) continue ; // Find the corresponding membership p…" at bounding box center [920, 487] width 1039 height 680
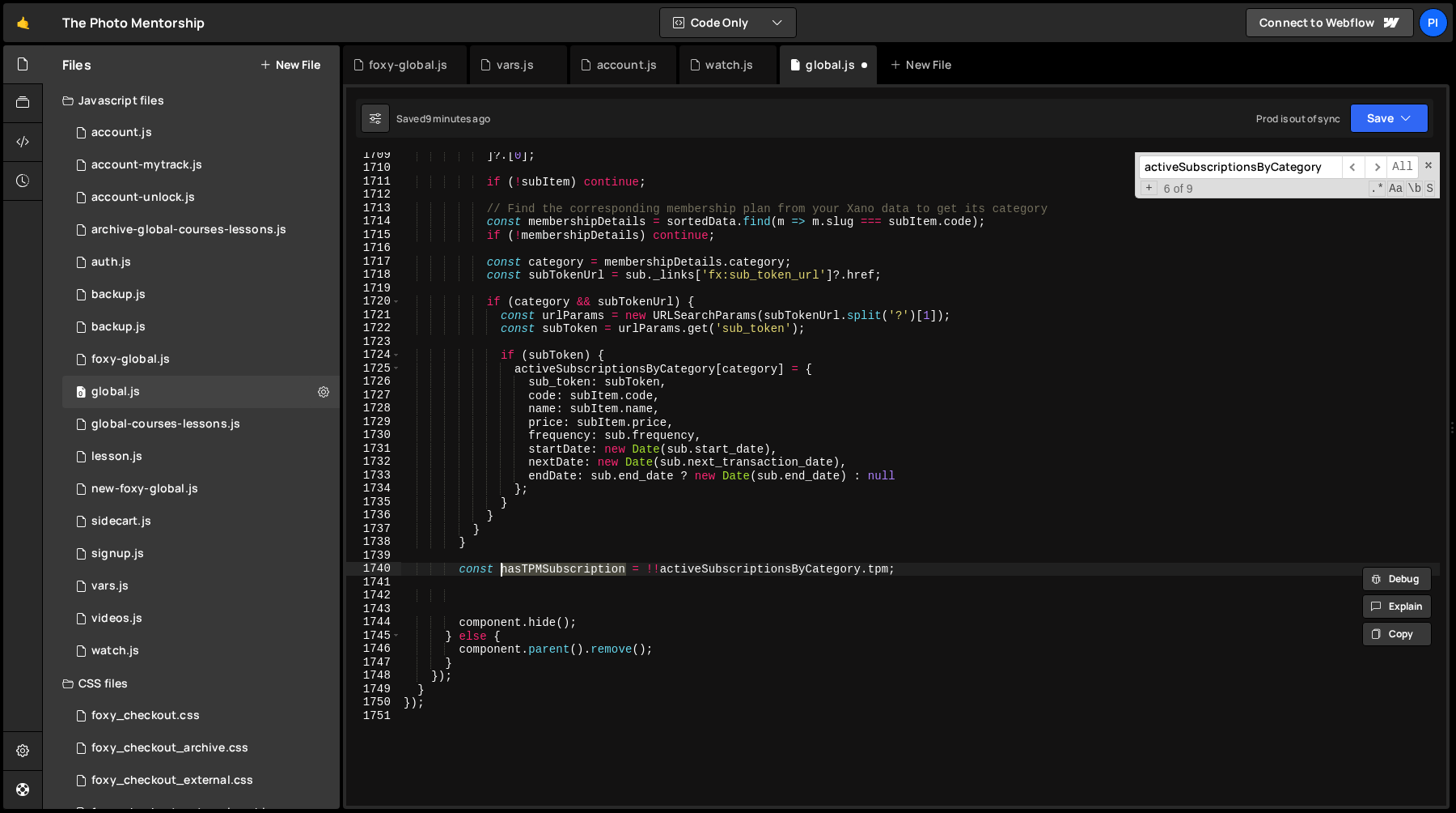
click at [561, 588] on div "] ?. [ 0 ] ; if ( ! subItem ) continue ; // Find the corresponding membership p…" at bounding box center [920, 487] width 1039 height 680
click at [555, 595] on div "] ?. [ 0 ] ; if ( ! subItem ) continue ; // Find the corresponding membership p…" at bounding box center [920, 487] width 1039 height 680
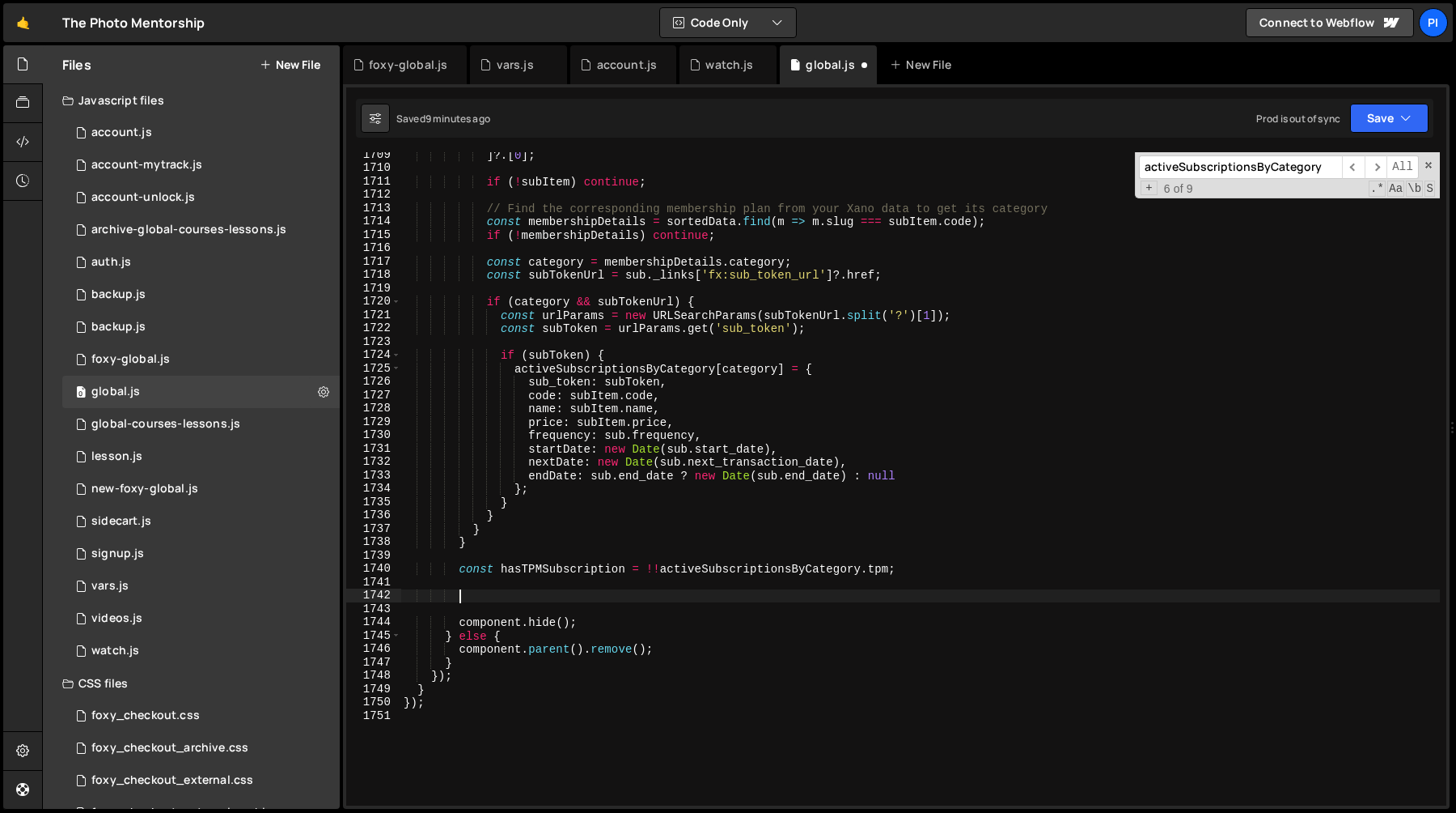
click at [549, 581] on div "] ?. [ 0 ] ; if ( ! subItem ) continue ; // Find the corresponding membership p…" at bounding box center [920, 487] width 1039 height 680
click at [548, 593] on div "] ?. [ 0 ] ; if ( ! subItem ) continue ; // Find the corresponding membership p…" at bounding box center [920, 487] width 1039 height 680
click at [536, 588] on div "] ?. [ 0 ] ; if ( ! subItem ) continue ; // Find the corresponding membership p…" at bounding box center [920, 487] width 1039 height 680
click at [535, 598] on div "] ?. [ 0 ] ; if ( ! subItem ) continue ; // Find the corresponding membership p…" at bounding box center [920, 487] width 1039 height 680
click at [545, 590] on div "] ?. [ 0 ] ; if ( ! subItem ) continue ; // Find the corresponding membership p…" at bounding box center [920, 487] width 1039 height 680
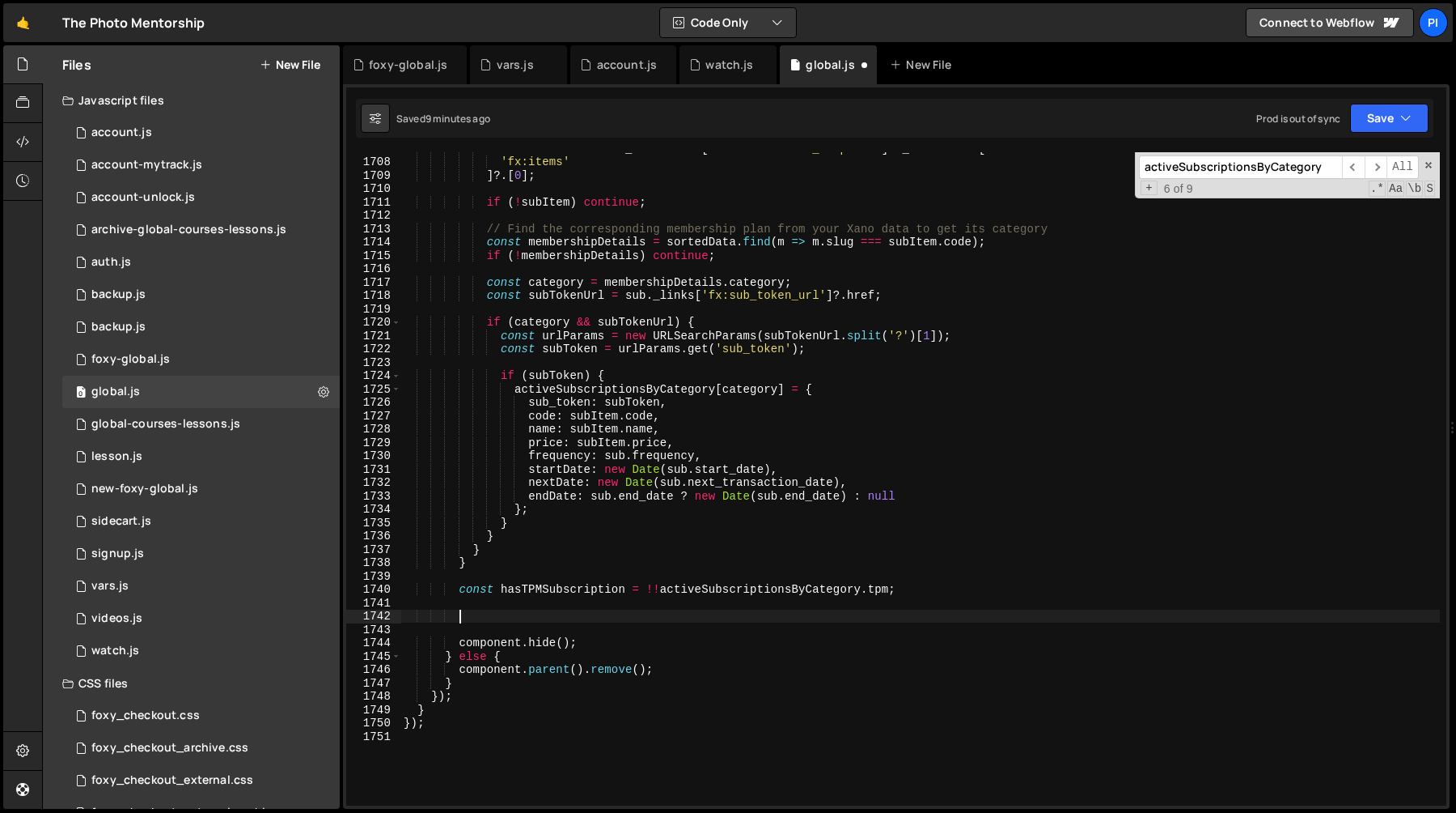
scroll to position [23340, 0]
click at [699, 587] on div "const subItem = sub . _embedded ?. [ 'fx:transaction_template' ] ?. _embedded ?…" at bounding box center [920, 481] width 1039 height 680
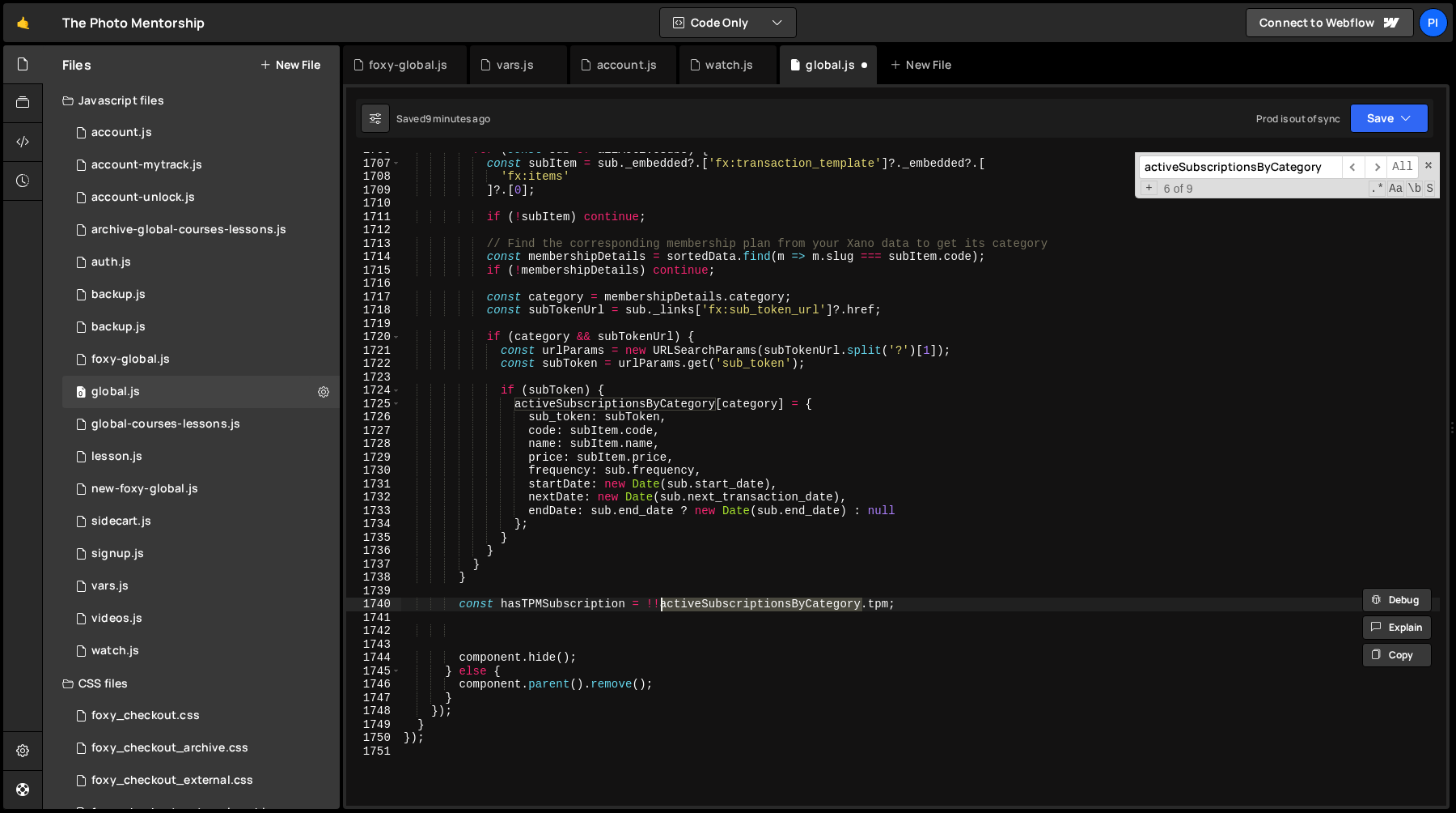
click at [755, 610] on div "for ( const sub of allActiveSubs ) { const subItem = sub . _embedded ?. [ 'fx:t…" at bounding box center [920, 479] width 1039 height 654
click at [755, 610] on div "for ( const sub of allActiveSubs ) { const subItem = sub . _embedded ?. [ 'fx:t…" at bounding box center [920, 482] width 1039 height 680
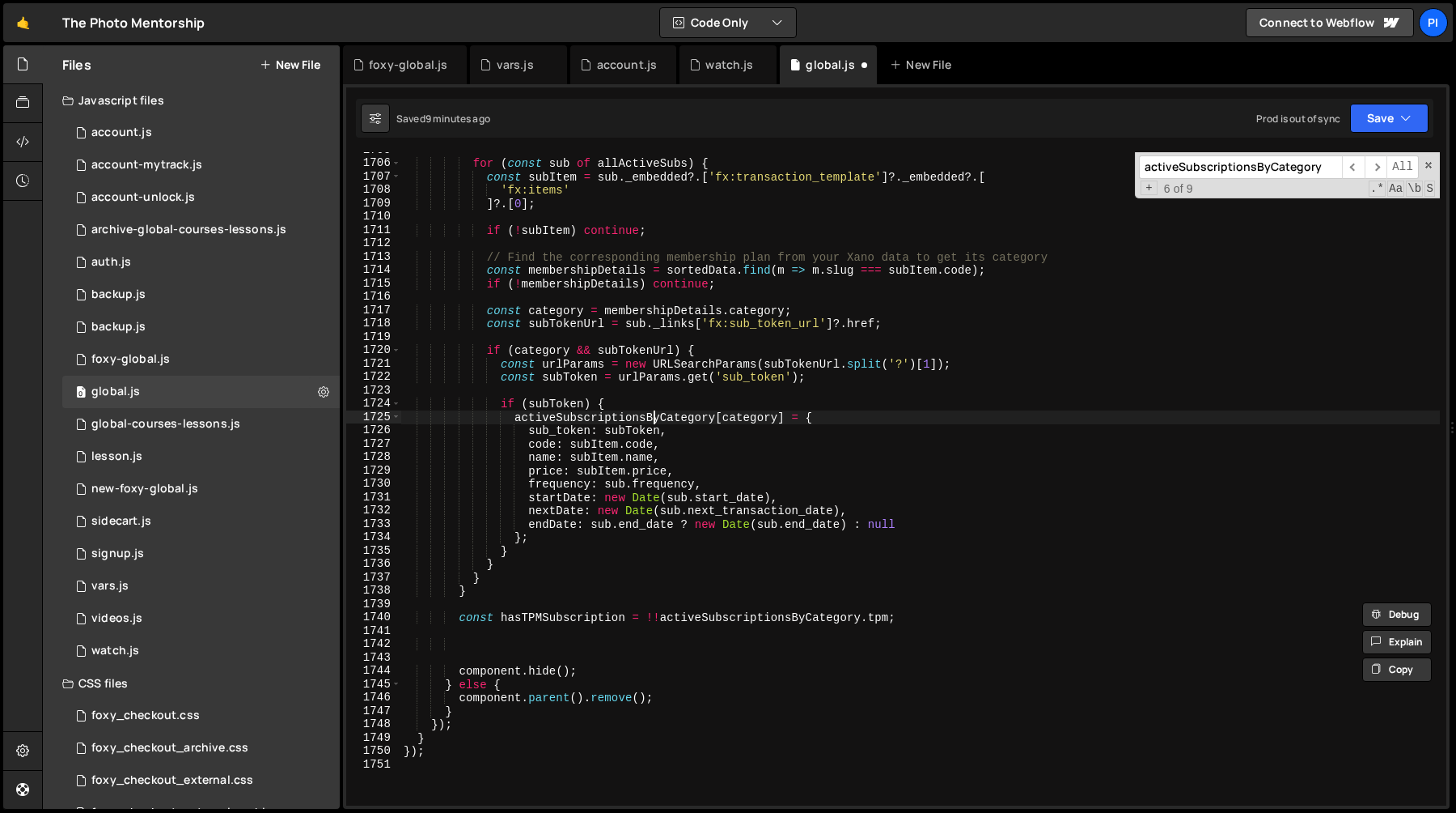
click at [651, 420] on div "for ( const sub of allActiveSubs ) { const subItem = sub . _embedded ?. [ 'fx:t…" at bounding box center [920, 482] width 1039 height 680
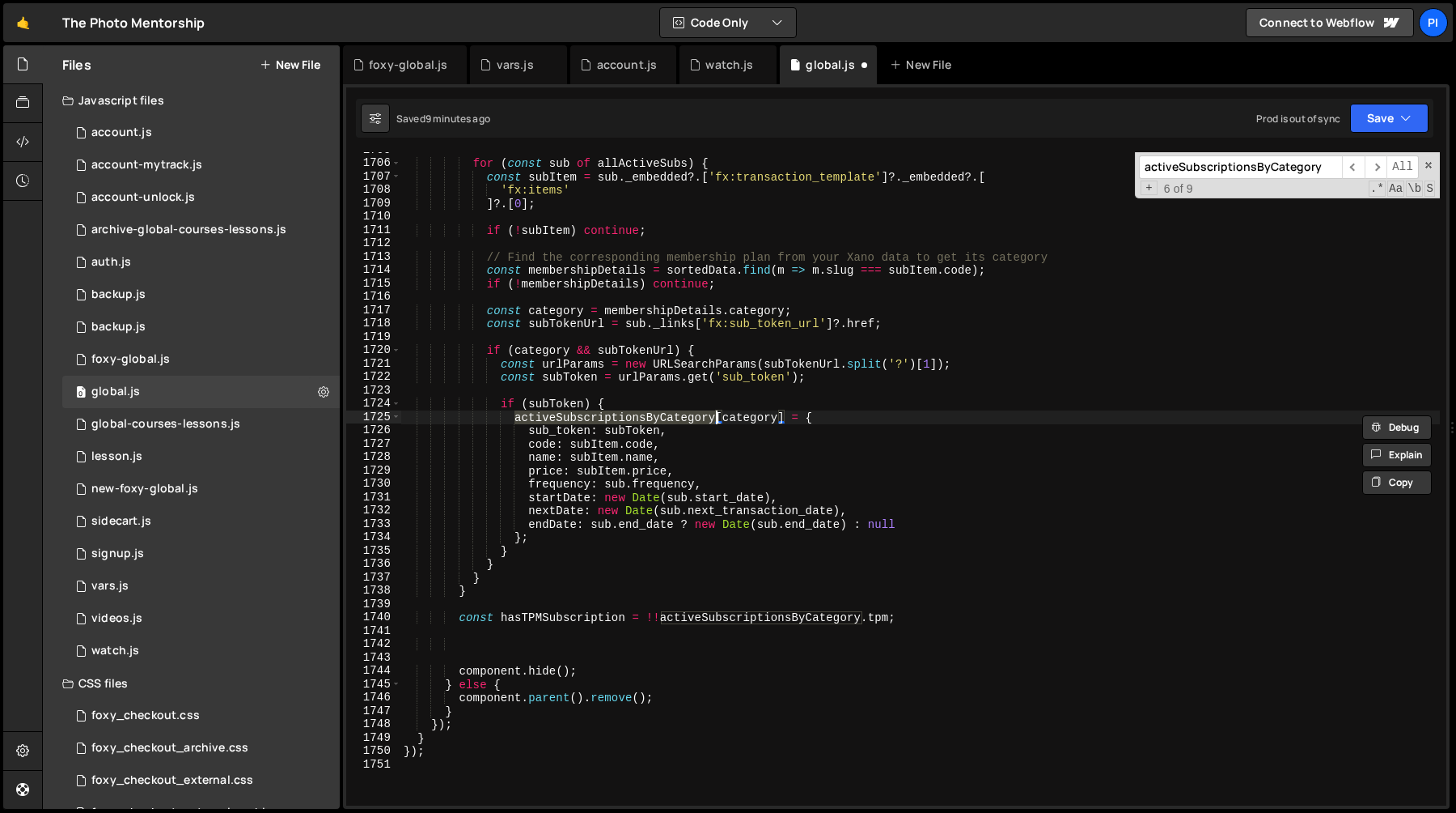
click at [644, 419] on div "for ( const sub of allActiveSubs ) { const subItem = sub . _embedded ?. [ 'fx:t…" at bounding box center [920, 479] width 1039 height 654
click at [644, 419] on div "for ( const sub of allActiveSubs ) { const subItem = sub . _embedded ?. [ 'fx:t…" at bounding box center [920, 482] width 1039 height 680
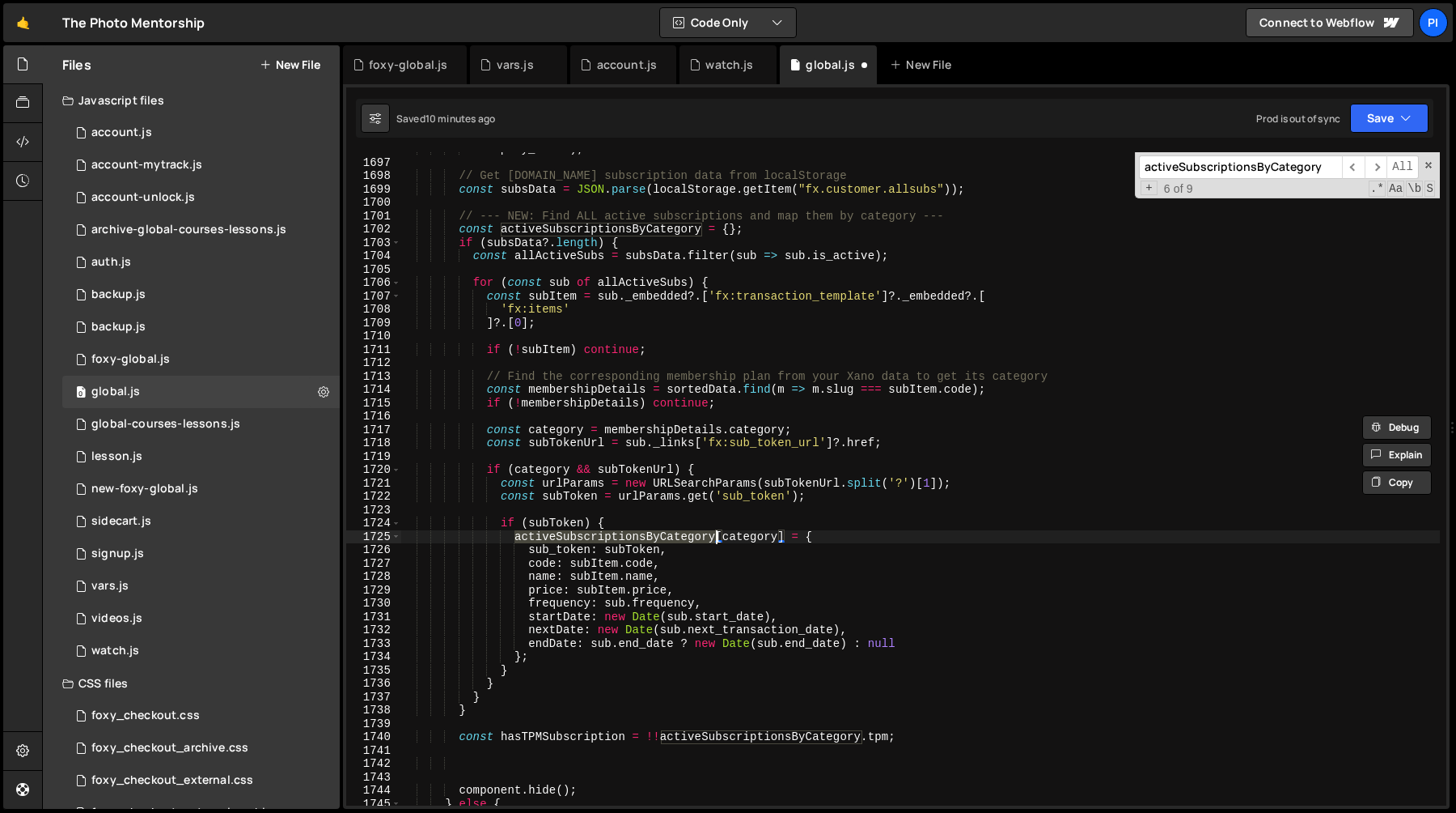
scroll to position [22991, 0]
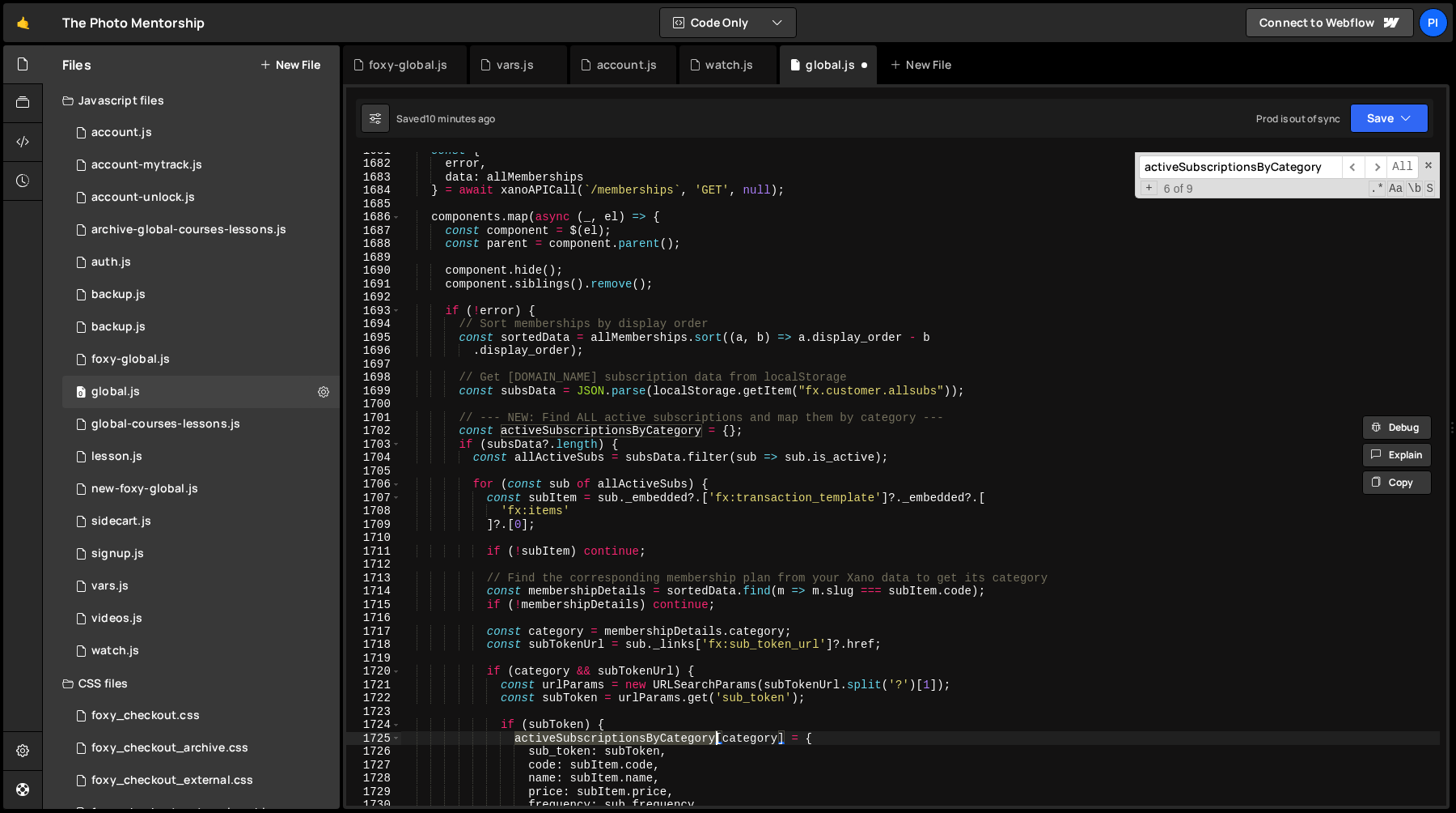
click at [581, 429] on div "const { error , data : allMemberships } = await xanoAPICall ( ` /memberships ` …" at bounding box center [920, 482] width 1039 height 680
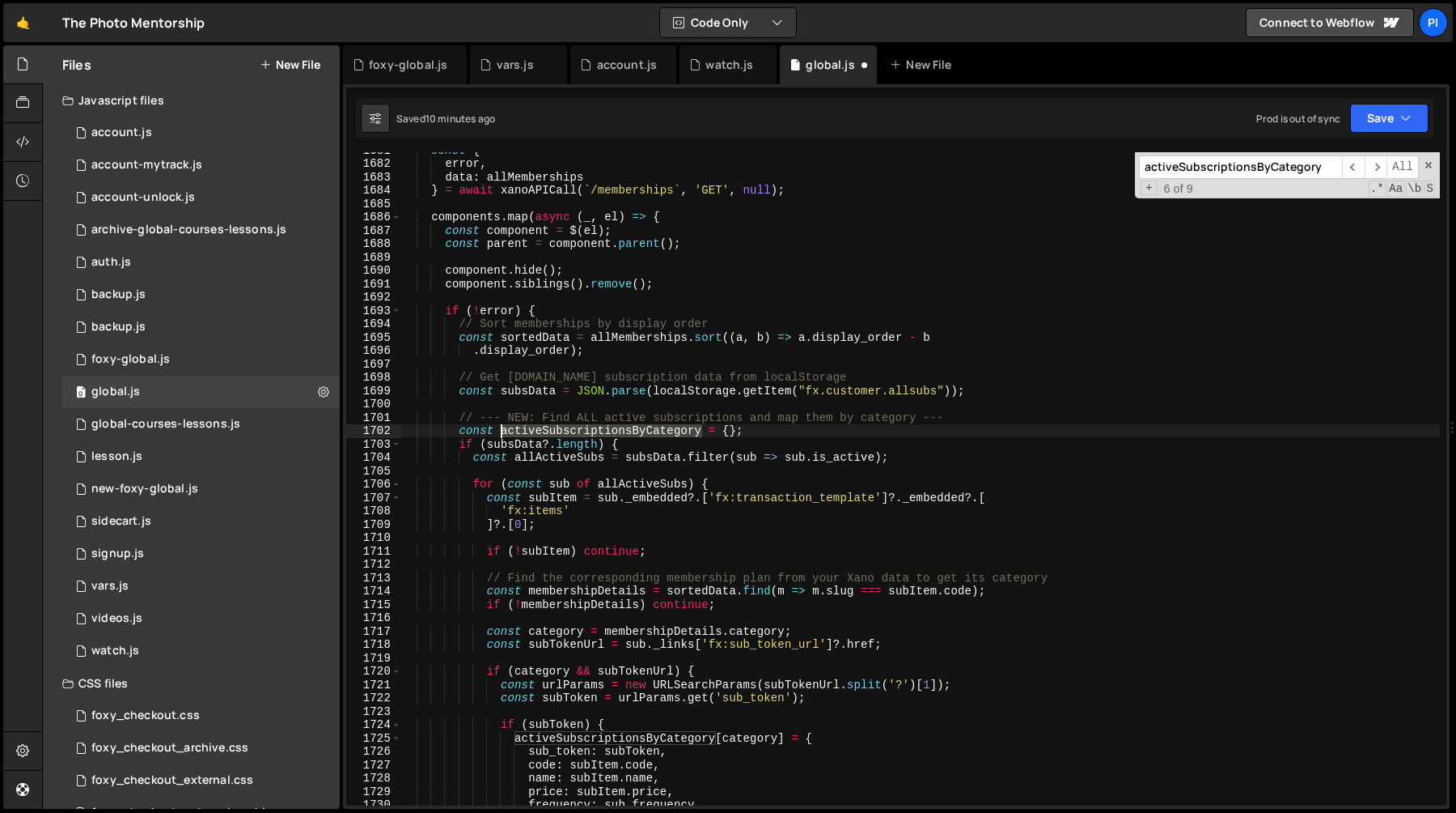
click at [581, 429] on div "const { error , data : allMemberships } = await xanoAPICall ( ` /memberships ` …" at bounding box center [920, 482] width 1039 height 680
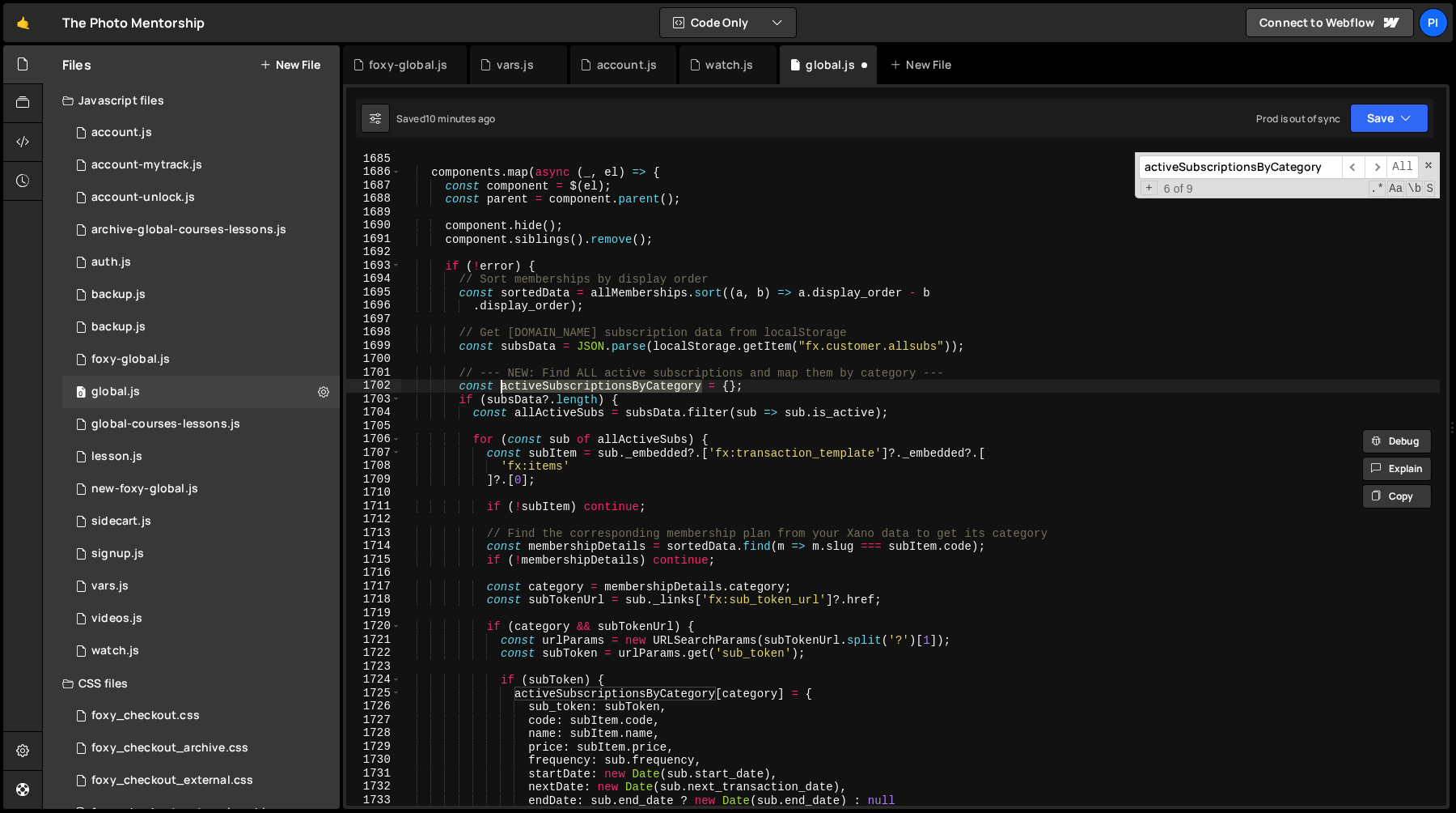
scroll to position [23036, 0]
click at [560, 386] on div "components . map ( async ( _ , el ) => { const component = $ ( el ) ; const par…" at bounding box center [920, 479] width 1039 height 654
click at [560, 386] on div "components . map ( async ( _ , el ) => { const component = $ ( el ) ; const par…" at bounding box center [920, 492] width 1039 height 680
click at [765, 378] on div "components . map ( async ( _ , el ) => { const component = $ ( el ) ; const par…" at bounding box center [920, 492] width 1039 height 680
click at [499, 388] on div "components . map ( async ( _ , el ) => { const component = $ ( el ) ; const par…" at bounding box center [920, 492] width 1039 height 680
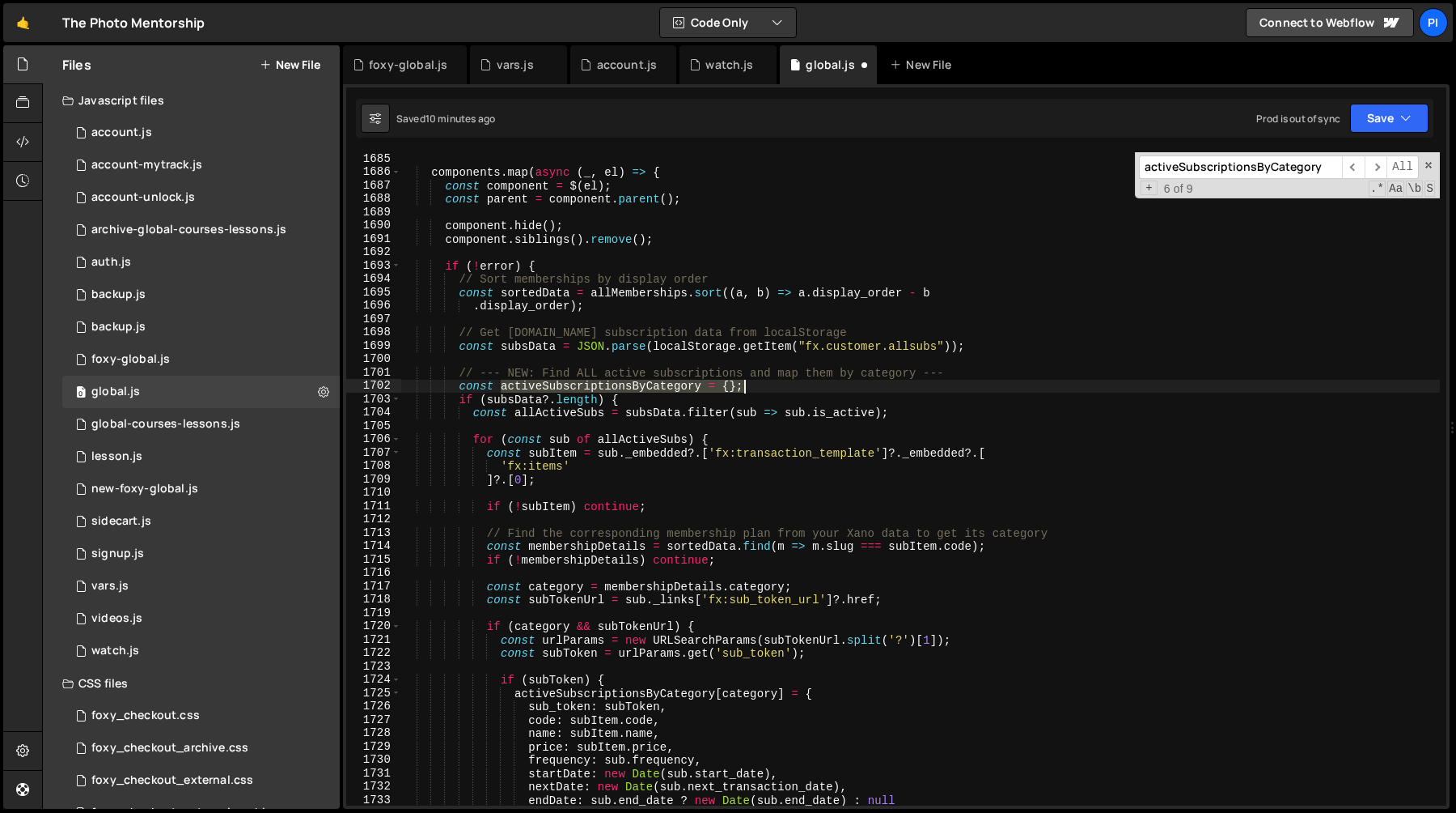
drag, startPoint x: 499, startPoint y: 388, endPoint x: 708, endPoint y: 390, distance: 209.0
click at [708, 390] on div "components . map ( async ( _ , el ) => { const component = $ ( el ) ; const par…" at bounding box center [920, 492] width 1039 height 680
click at [704, 389] on div "components . map ( async ( _ , el ) => { const component = $ ( el ) ; const par…" at bounding box center [920, 479] width 1039 height 654
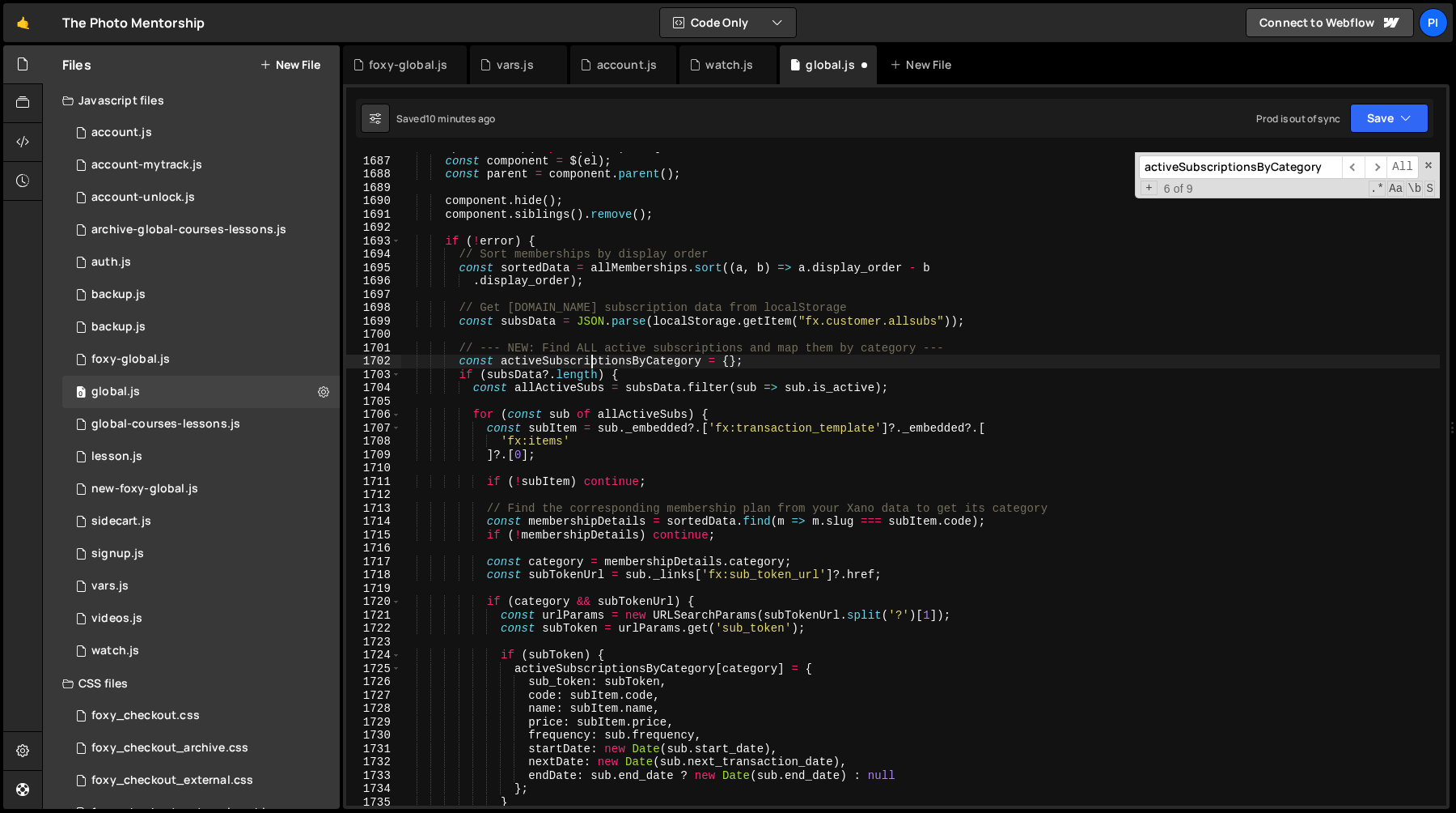
click at [593, 361] on div "components . map ( async ( _ , el ) => { const component = $ ( el ) ; const par…" at bounding box center [920, 480] width 1039 height 680
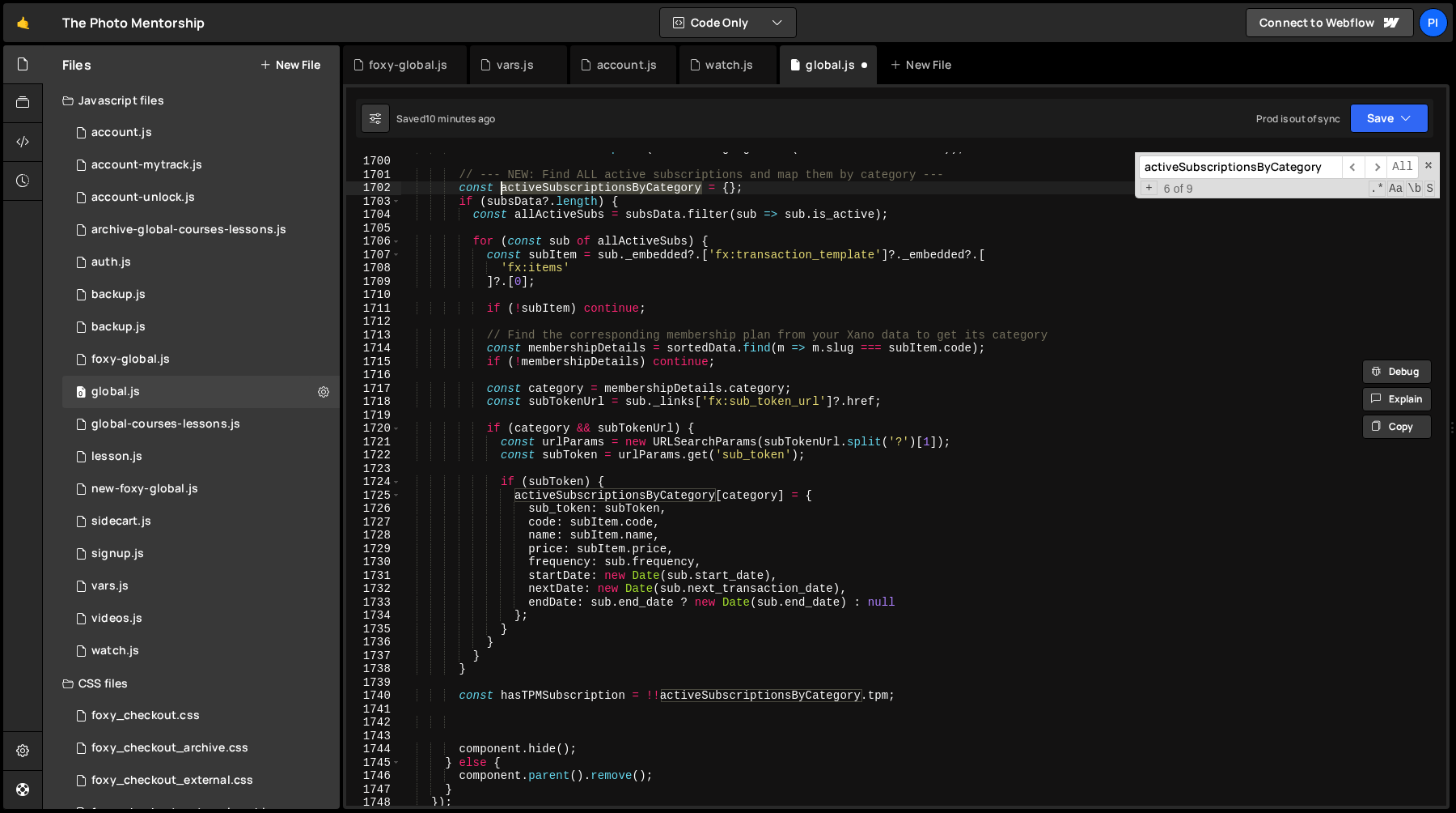
scroll to position [23238, 0]
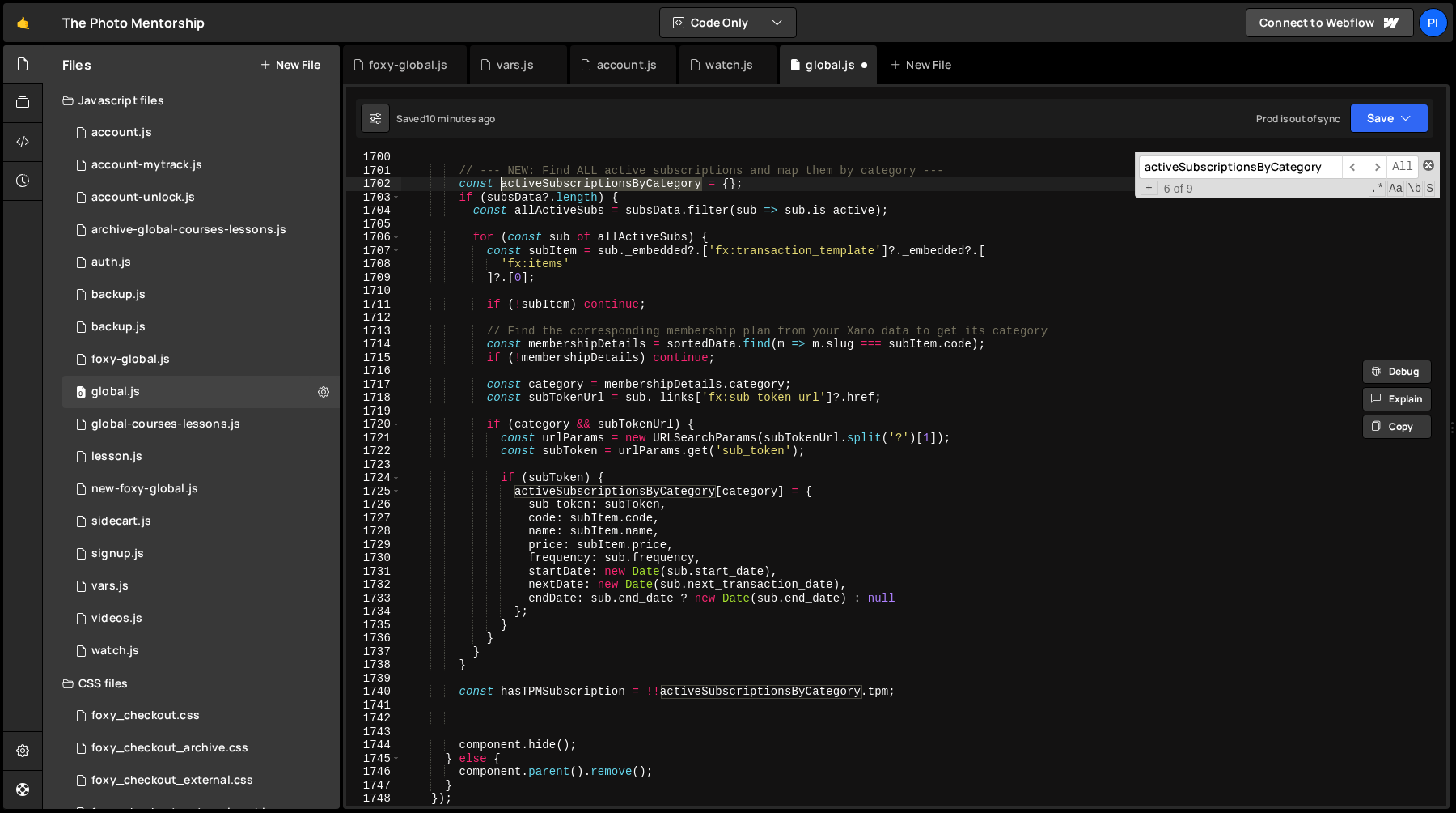
click at [1430, 167] on span at bounding box center [1429, 165] width 12 height 12
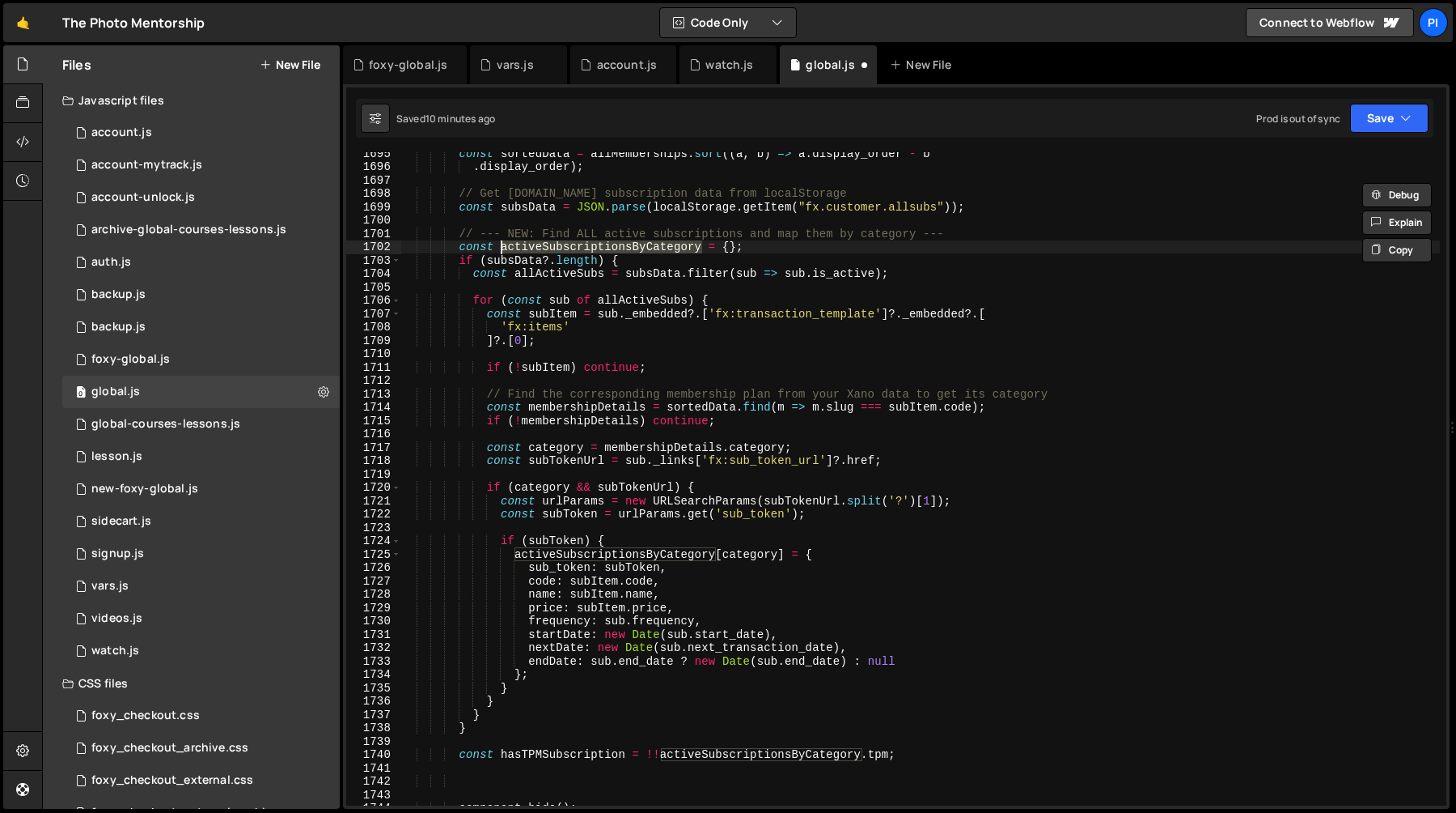
scroll to position [23164, 0]
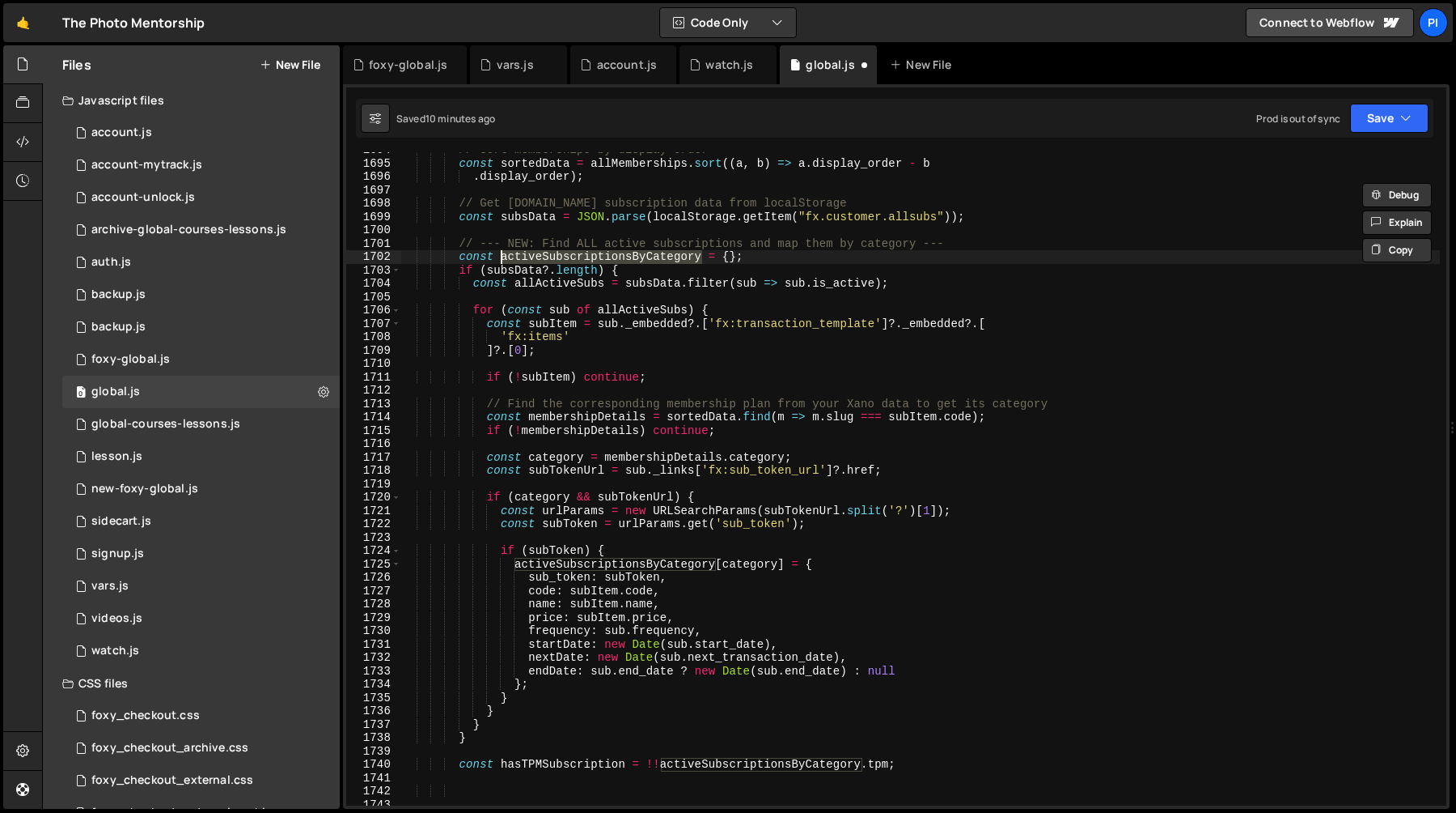
click at [586, 255] on div "// Sort memberships by display order const sortedData = allMemberships . sort (…" at bounding box center [920, 479] width 1039 height 654
click at [586, 255] on div "// Sort memberships by display order const sortedData = allMemberships . sort (…" at bounding box center [920, 482] width 1039 height 680
click at [700, 263] on div "// Sort memberships by display order const sortedData = allMemberships . sort (…" at bounding box center [920, 479] width 1039 height 654
click at [576, 255] on div "// Sort memberships by display order const sortedData = allMemberships . sort (…" at bounding box center [920, 482] width 1039 height 680
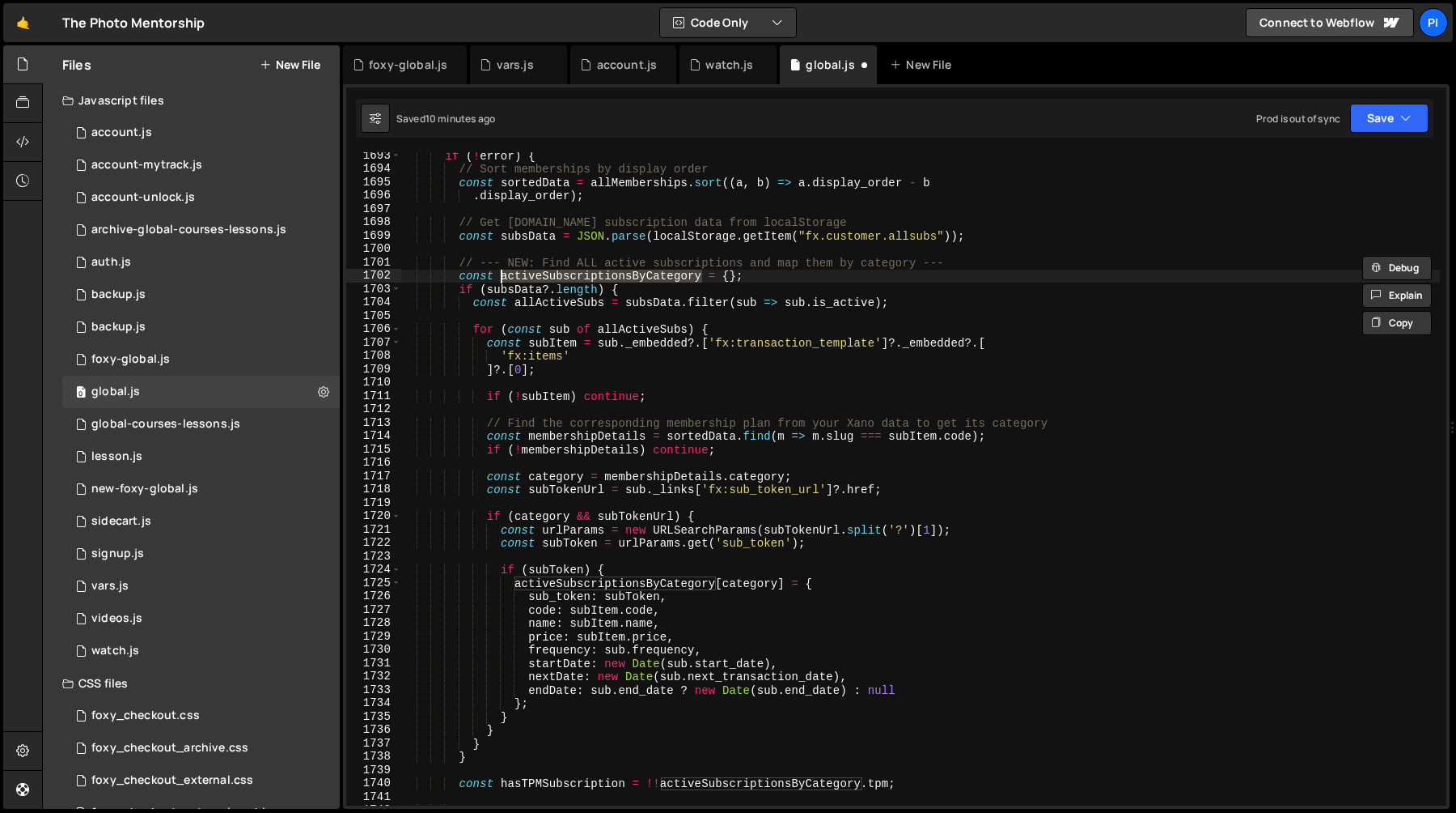
scroll to position [23128, 0]
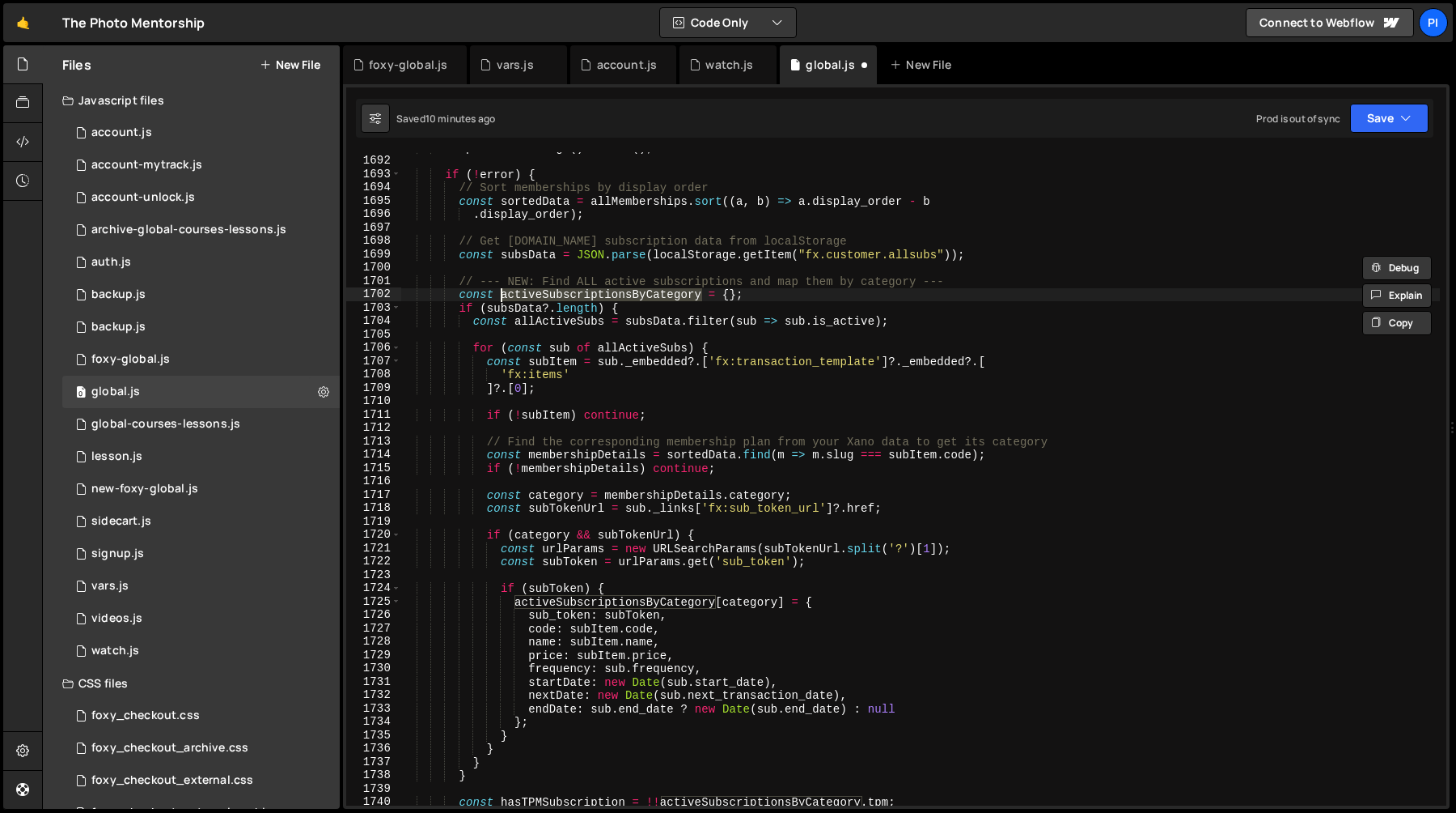
click at [679, 364] on div "component . siblings ( ) . remove ( ) ; if ( ! error ) { // Sort memberships by…" at bounding box center [920, 480] width 1039 height 680
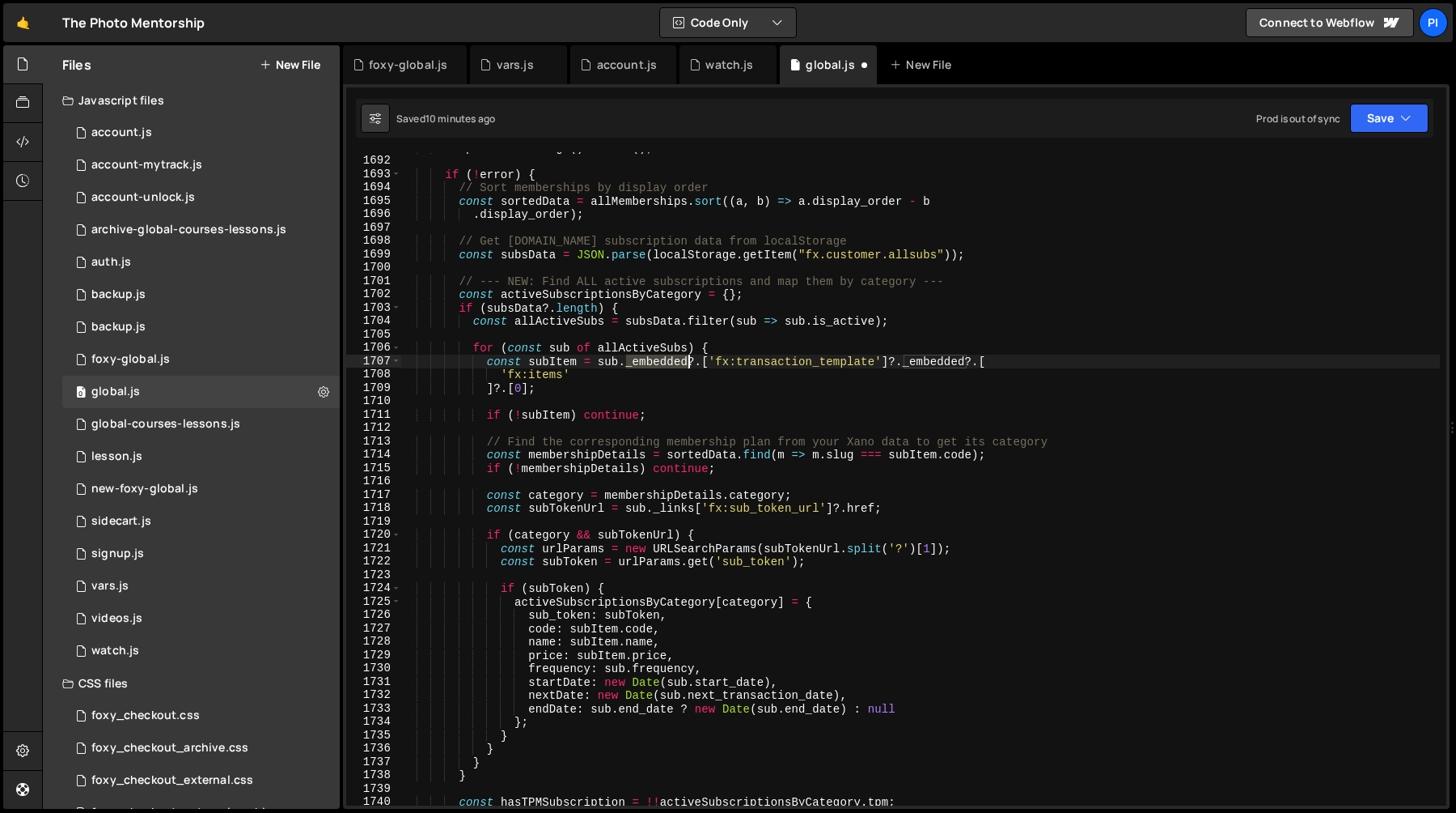
click at [679, 364] on div "component . siblings ( ) . remove ( ) ; if ( ! error ) { // Sort memberships by…" at bounding box center [920, 480] width 1039 height 680
click at [756, 364] on div "component . siblings ( ) . remove ( ) ; if ( ! error ) { // Sort memberships by…" at bounding box center [920, 480] width 1039 height 680
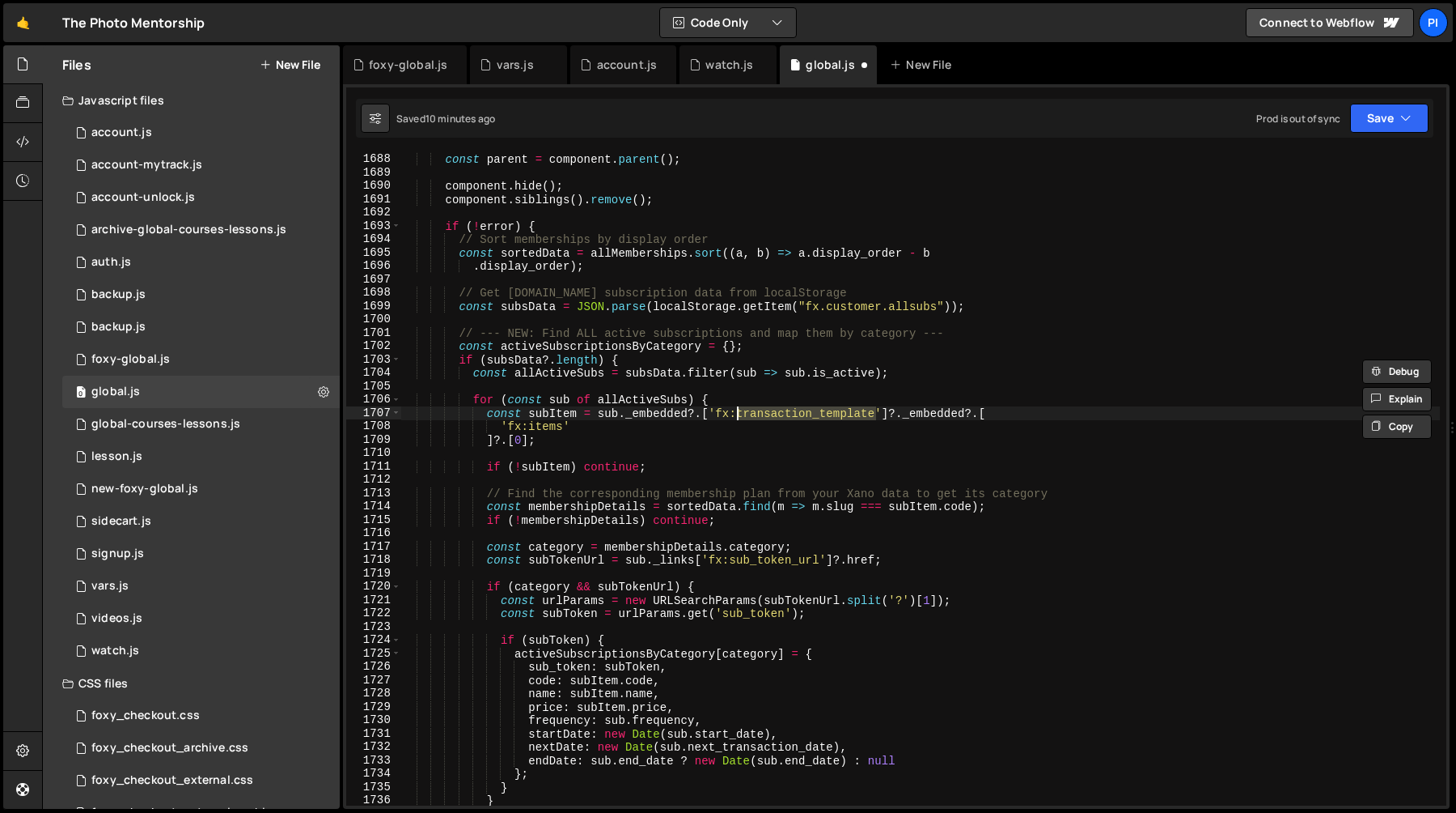
scroll to position [23042, 0]
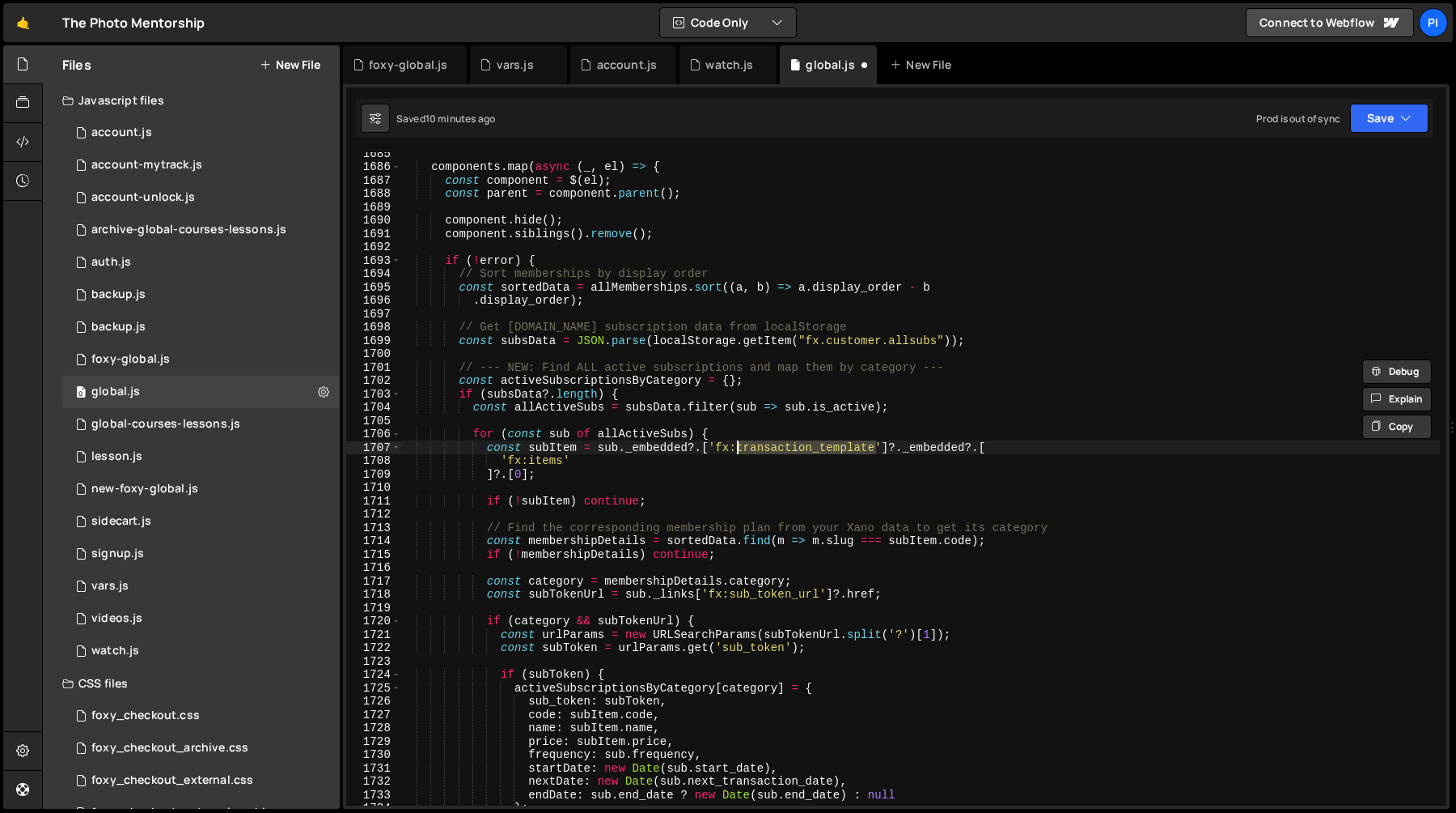
click at [504, 338] on div "components . map ( async ( _ , el ) => { const component = $ ( el ) ; const par…" at bounding box center [920, 486] width 1039 height 680
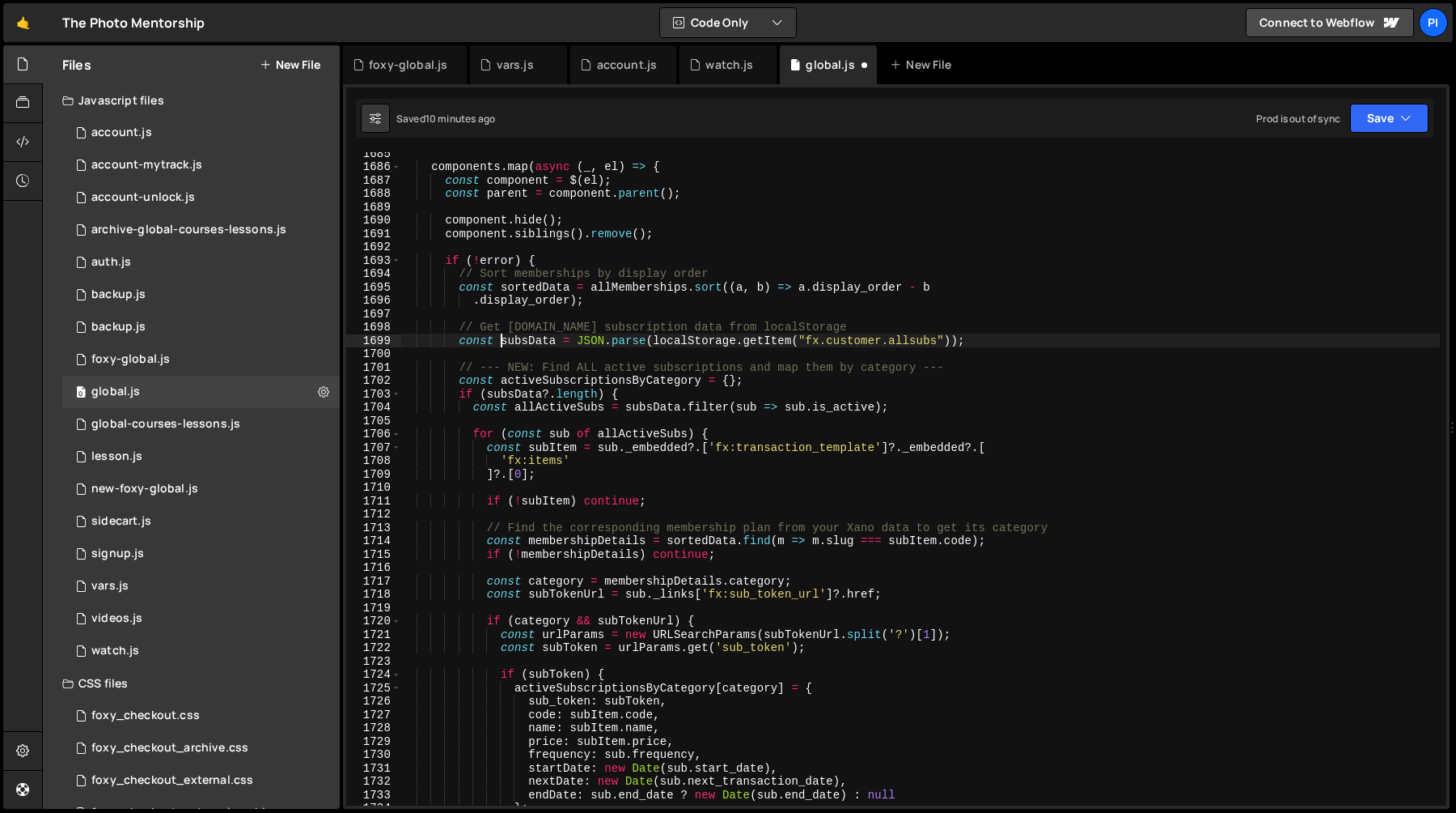
click at [999, 344] on div "components . map ( async ( _ , el ) => { const component = $ ( el ) ; const par…" at bounding box center [920, 486] width 1039 height 680
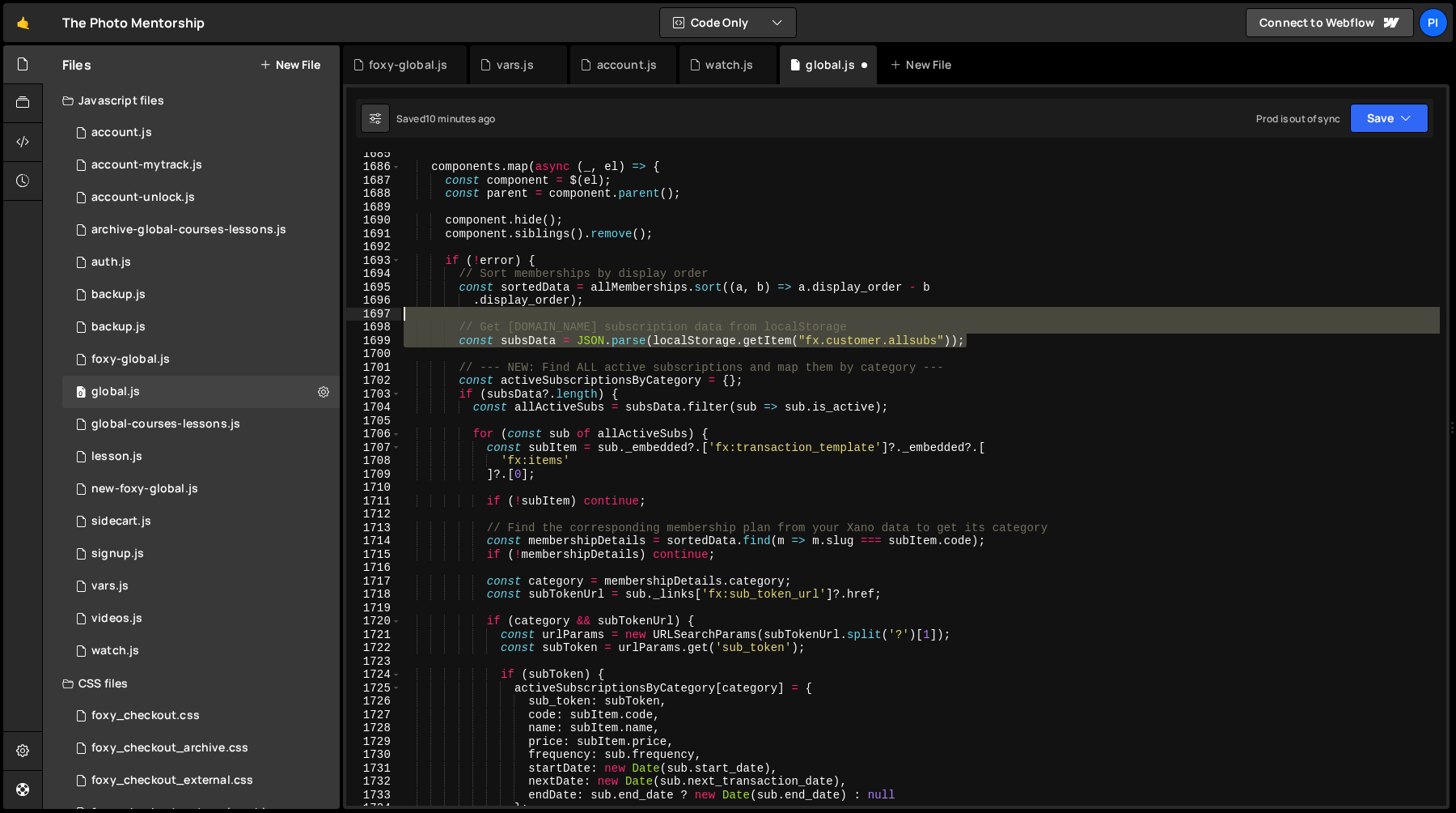
drag, startPoint x: 999, startPoint y: 344, endPoint x: 955, endPoint y: 317, distance: 51.6
click at [955, 317] on div "components . map ( async ( _ , el ) => { const component = $ ( el ) ; const par…" at bounding box center [920, 486] width 1039 height 680
click at [970, 335] on div "components . map ( async ( _ , el ) => { const component = $ ( el ) ; const par…" at bounding box center [920, 479] width 1039 height 654
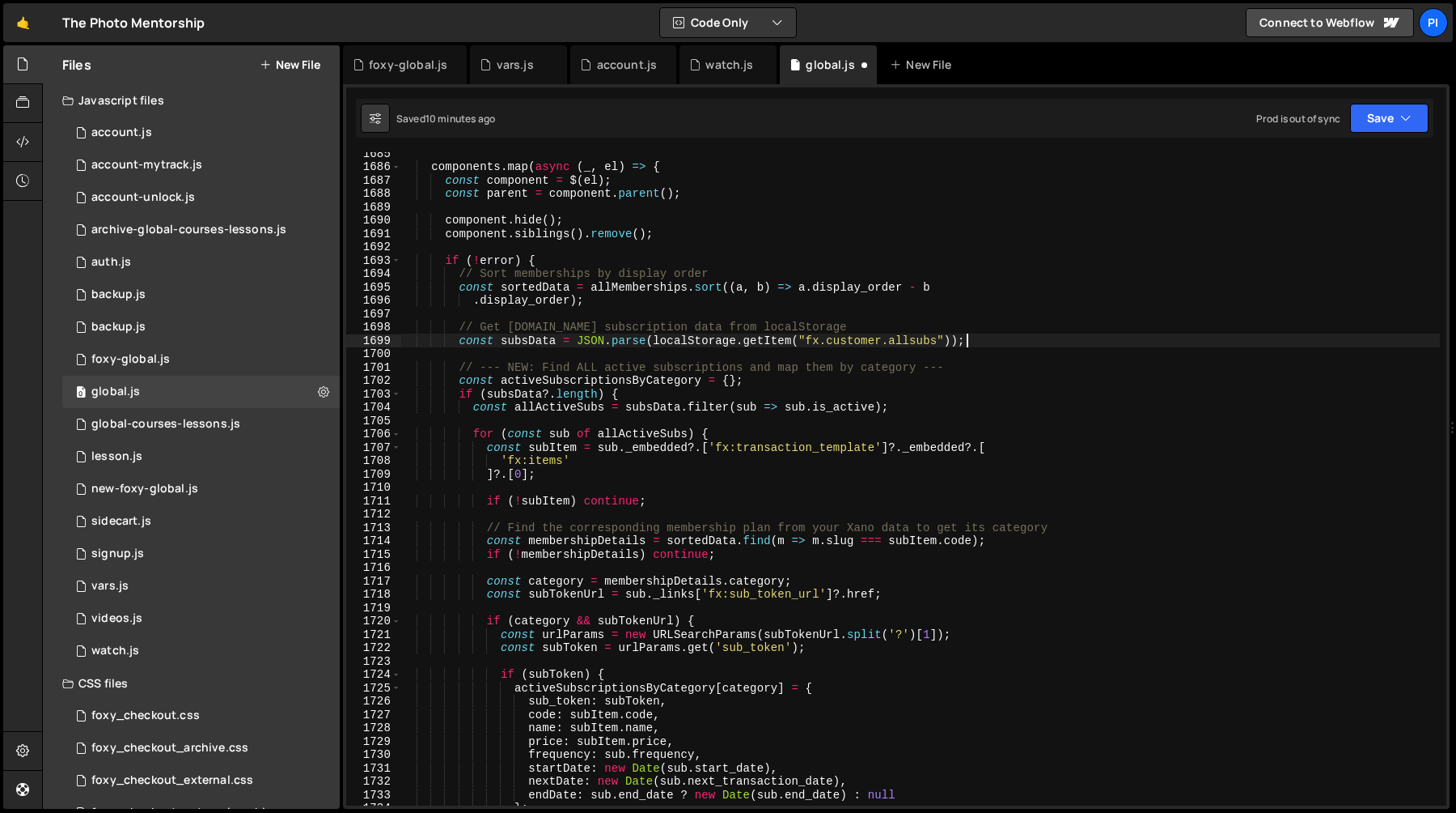
scroll to position [23029, 0]
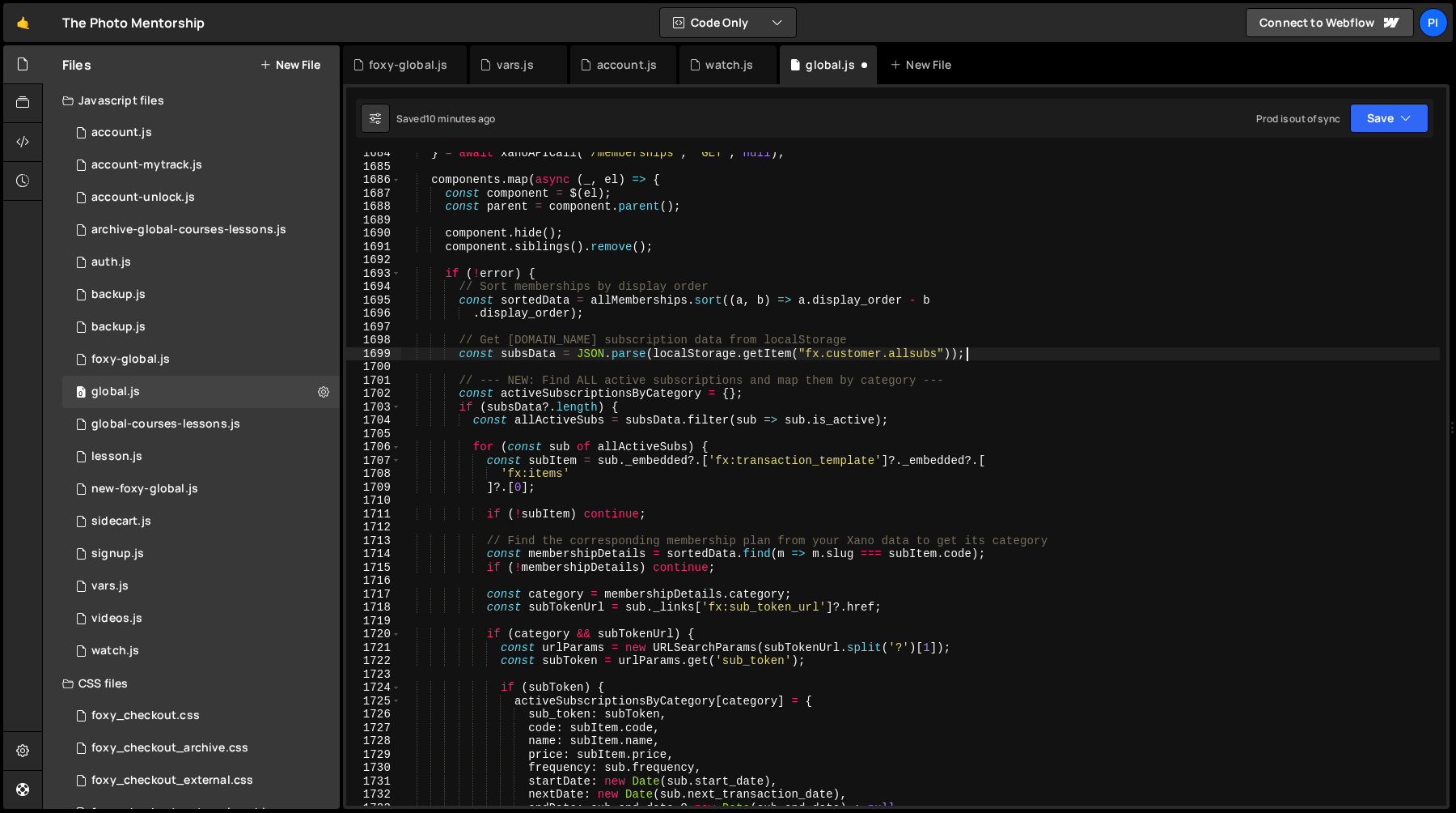
click at [517, 352] on div "} = await xanoAPICall ( ` /memberships ` , 'GET' , null ) ; components . map ( …" at bounding box center [920, 486] width 1039 height 680
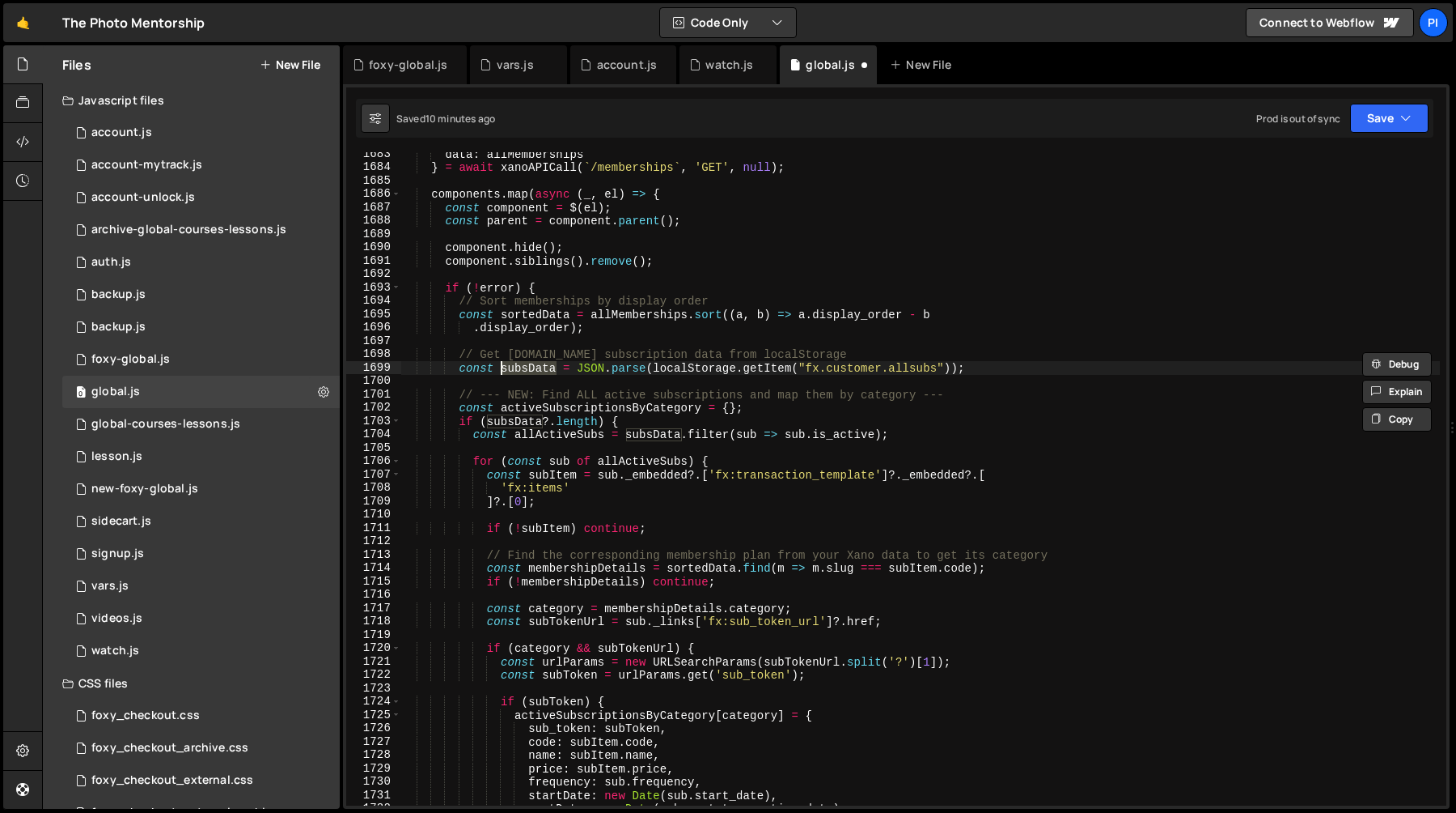
scroll to position [23002, 0]
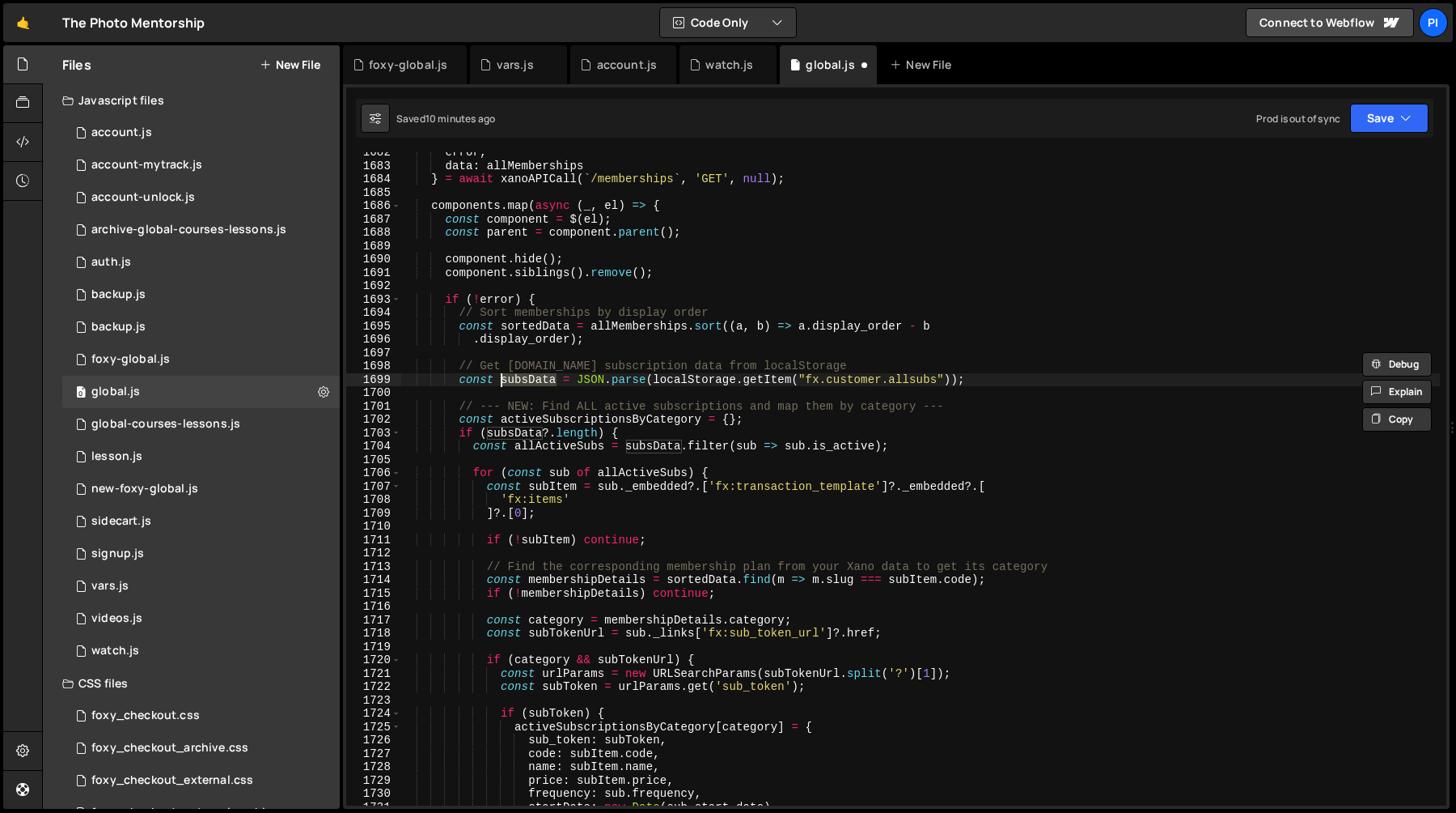
click at [605, 340] on div "error , data : allMemberships } = await xanoAPICall ( ` /memberships ` , 'GET' …" at bounding box center [920, 485] width 1039 height 680
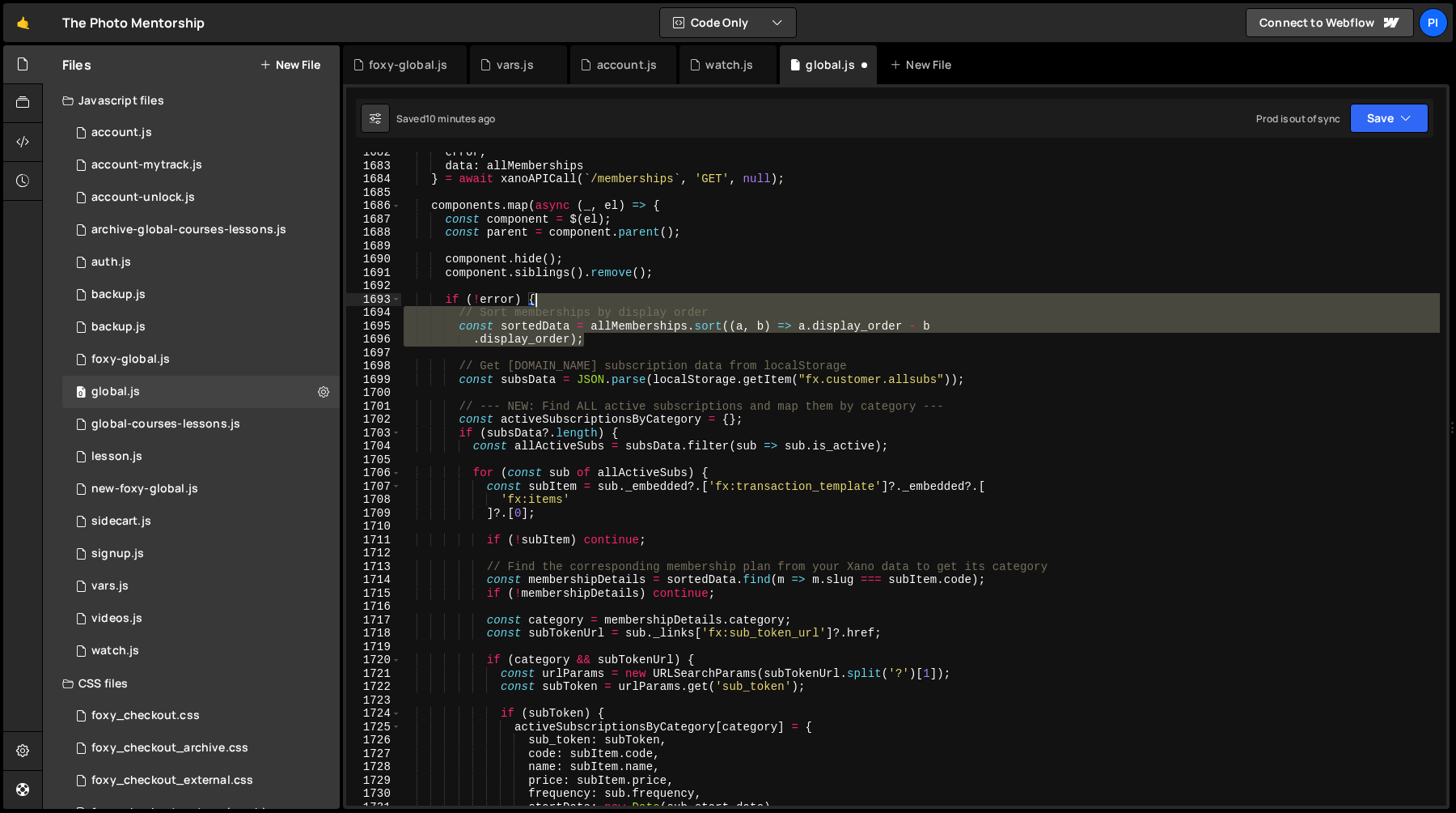
drag, startPoint x: 605, startPoint y: 340, endPoint x: 565, endPoint y: 306, distance: 52.5
click at [565, 306] on div "error , data : allMemberships } = await xanoAPICall ( ` /memberships ` , 'GET' …" at bounding box center [920, 485] width 1039 height 680
click at [568, 306] on div "error , data : allMemberships } = await xanoAPICall ( ` /memberships ` , 'GET' …" at bounding box center [920, 479] width 1039 height 654
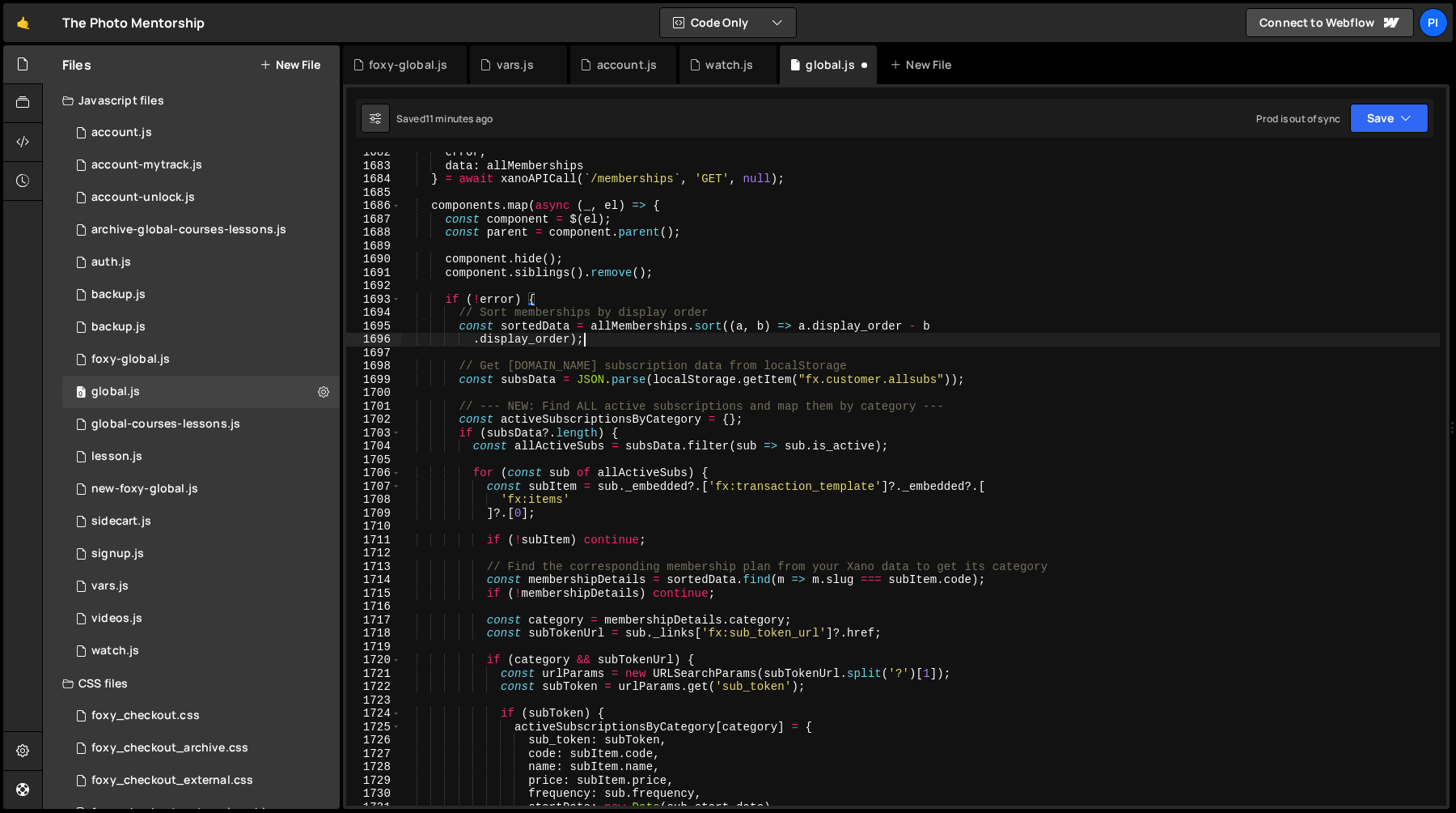
click at [603, 343] on div "error , data : allMemberships } = await xanoAPICall ( ` /memberships ` , 'GET' …" at bounding box center [920, 485] width 1039 height 680
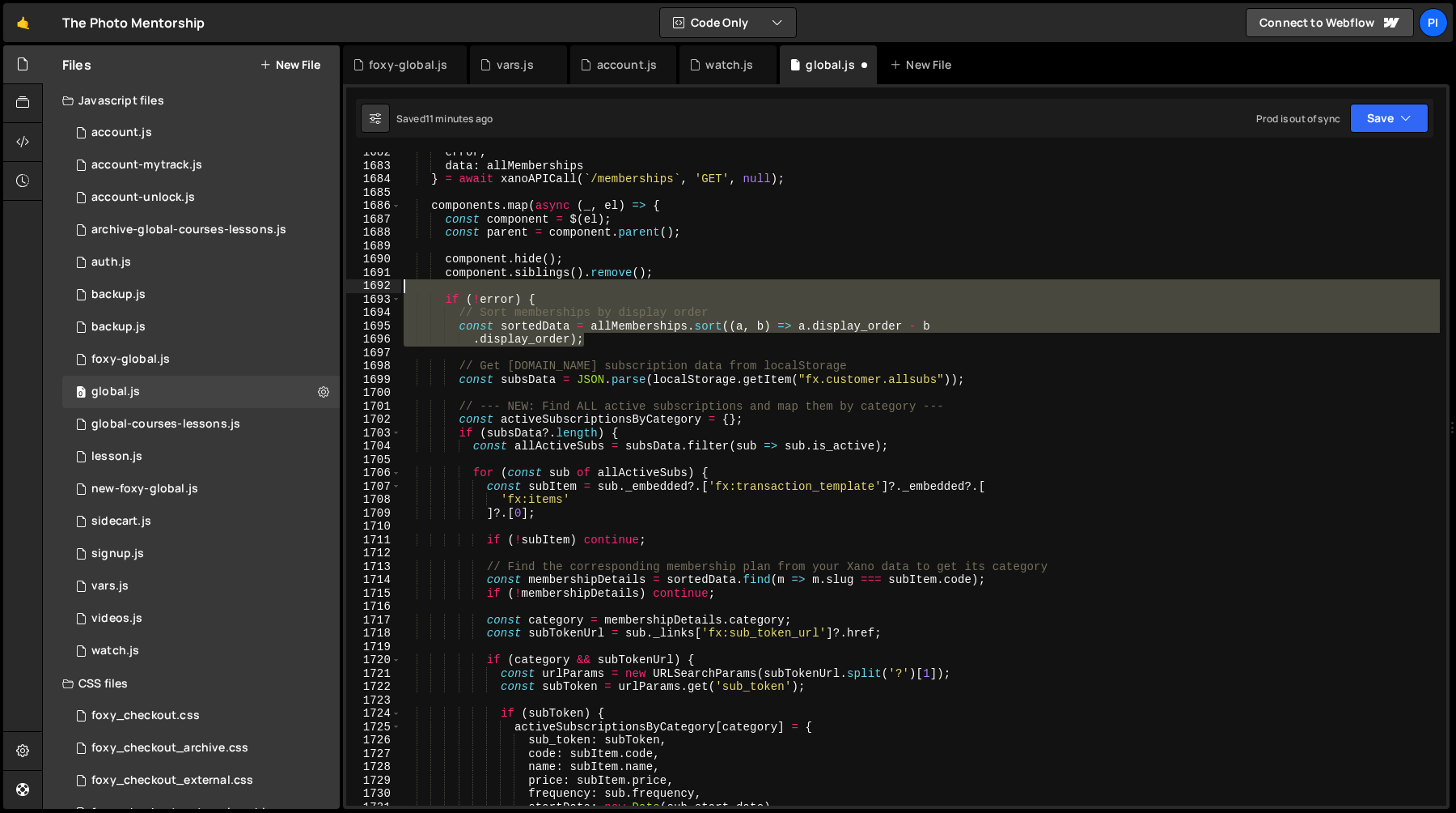
drag, startPoint x: 603, startPoint y: 343, endPoint x: 612, endPoint y: 291, distance: 52.8
click at [612, 291] on div "error , data : allMemberships } = await xanoAPICall ( ` /memberships ` , 'GET' …" at bounding box center [920, 485] width 1039 height 680
click at [596, 301] on div "error , data : allMemberships } = await xanoAPICall ( ` /memberships ` , 'GET' …" at bounding box center [920, 479] width 1039 height 654
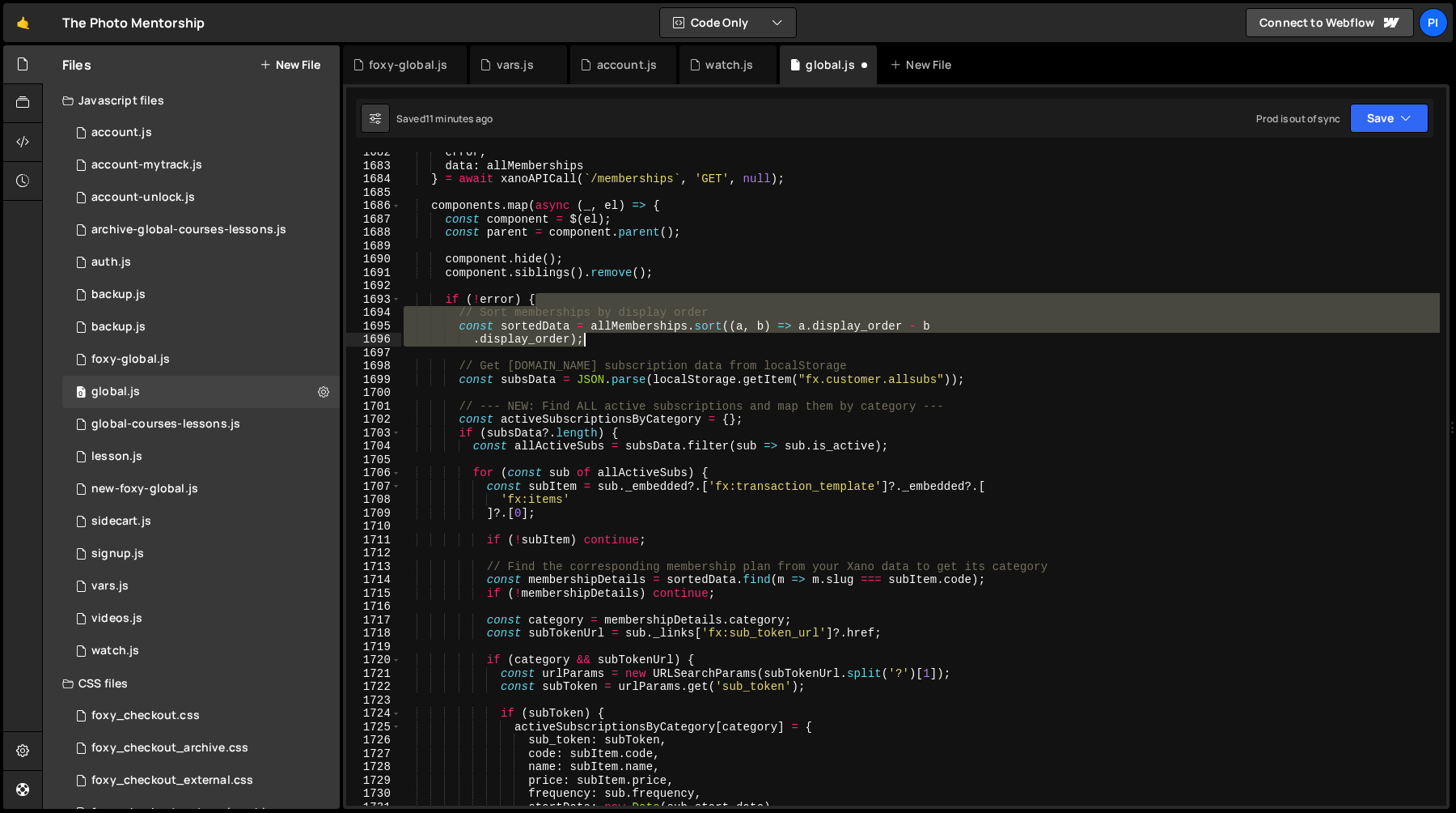
drag, startPoint x: 596, startPoint y: 301, endPoint x: 624, endPoint y: 337, distance: 45.6
click at [624, 337] on div "error , data : allMemberships } = await xanoAPICall ( ` /memberships ` , 'GET' …" at bounding box center [920, 485] width 1039 height 680
click at [562, 297] on div "error , data : allMemberships } = await xanoAPICall ( ` /memberships ` , 'GET' …" at bounding box center [920, 479] width 1039 height 654
click at [562, 297] on div "error , data : allMemberships } = await xanoAPICall ( ` /memberships ` , 'GET' …" at bounding box center [920, 485] width 1039 height 680
type textarea "if (!error) { // Sort memberships by display order"
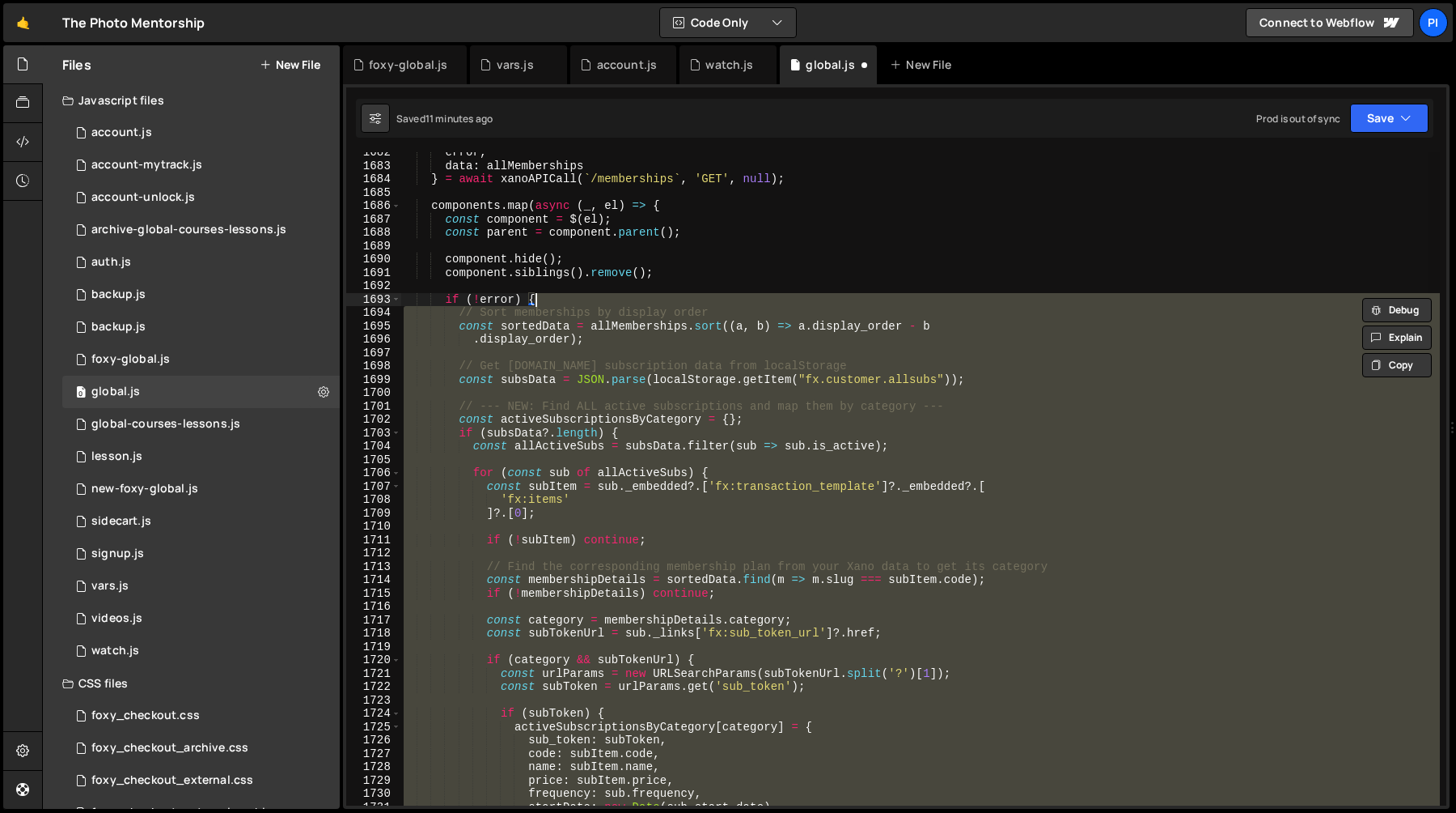
click at [615, 351] on div "error , data : allMemberships } = await xanoAPICall ( ` /memberships ` , 'GET' …" at bounding box center [920, 479] width 1039 height 654
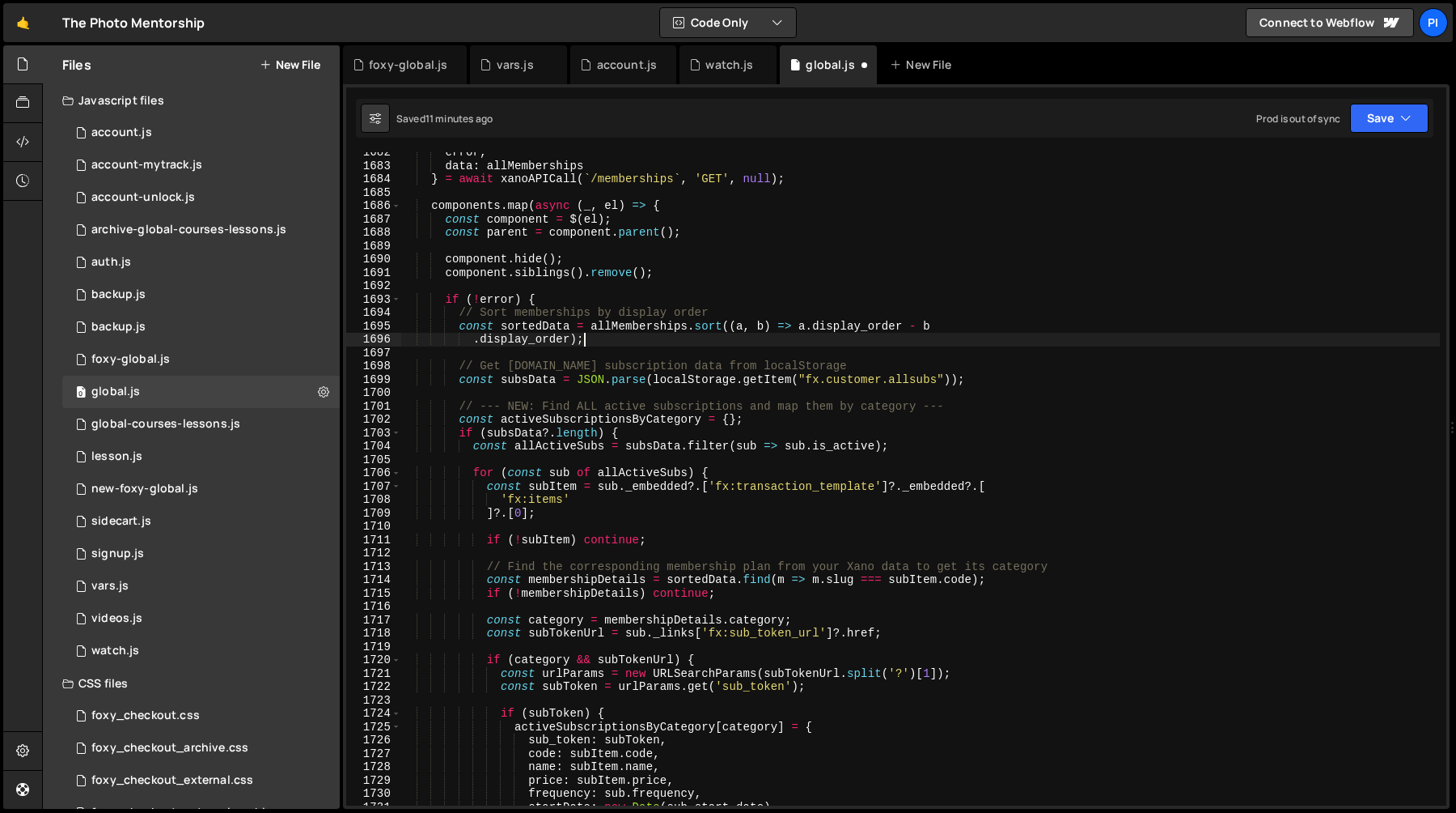
click at [613, 337] on div "error , data : allMemberships } = await xanoAPICall ( ` /memberships ` , 'GET' …" at bounding box center [920, 485] width 1039 height 680
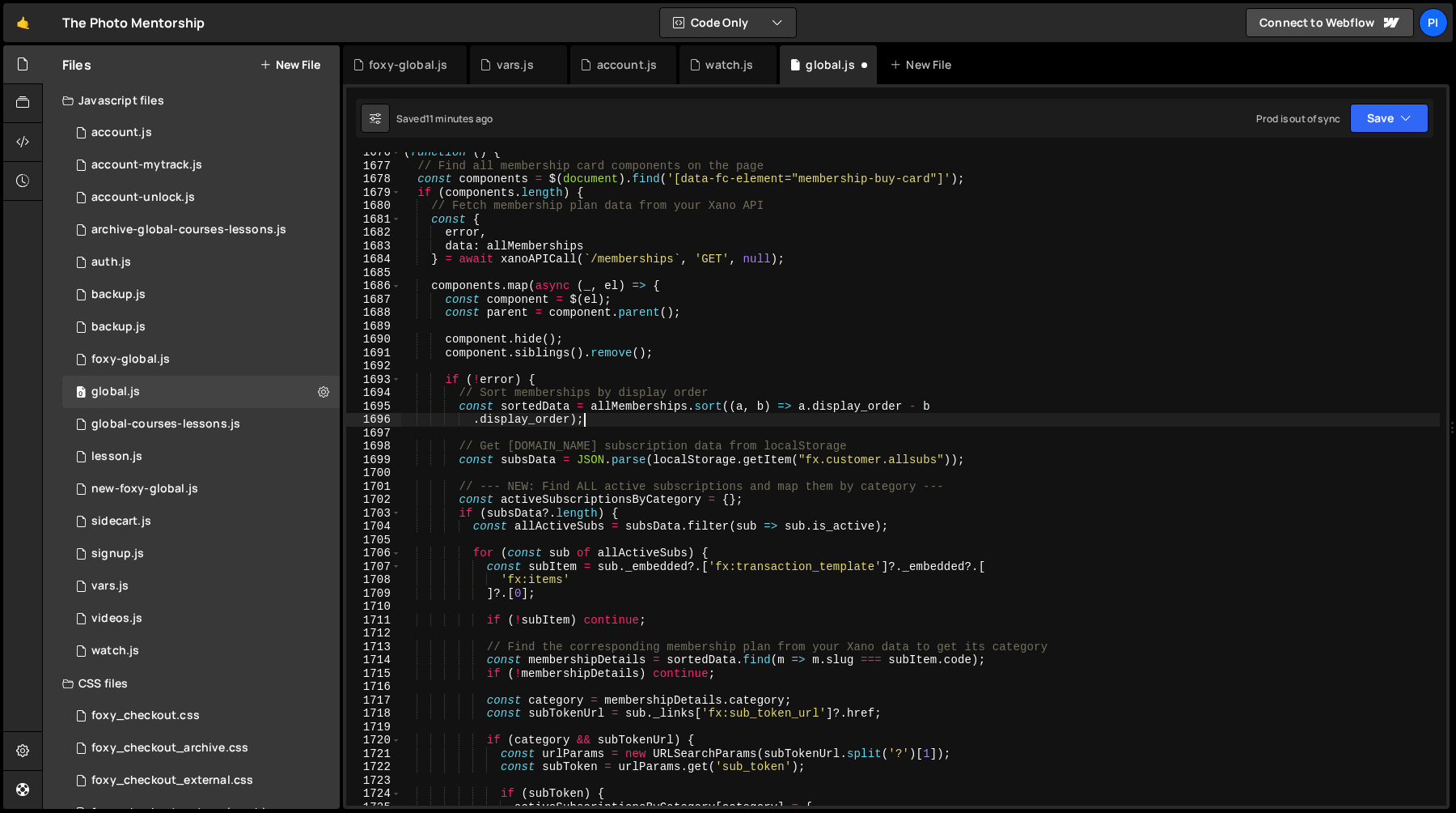
scroll to position [22912, 0]
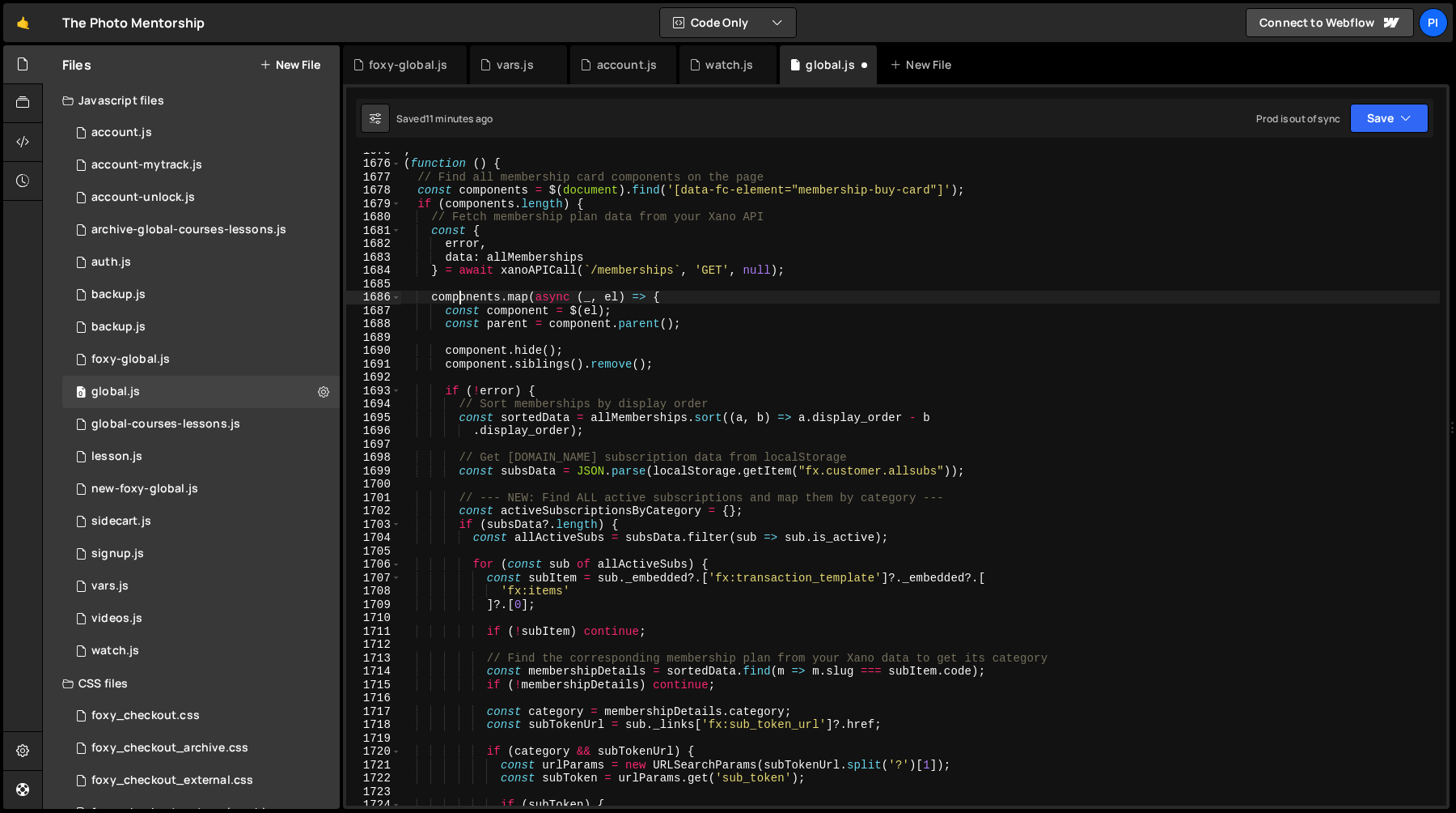
click at [457, 301] on div "; ( function ( ) { // Find all membership card components on the page const com…" at bounding box center [920, 482] width 1039 height 680
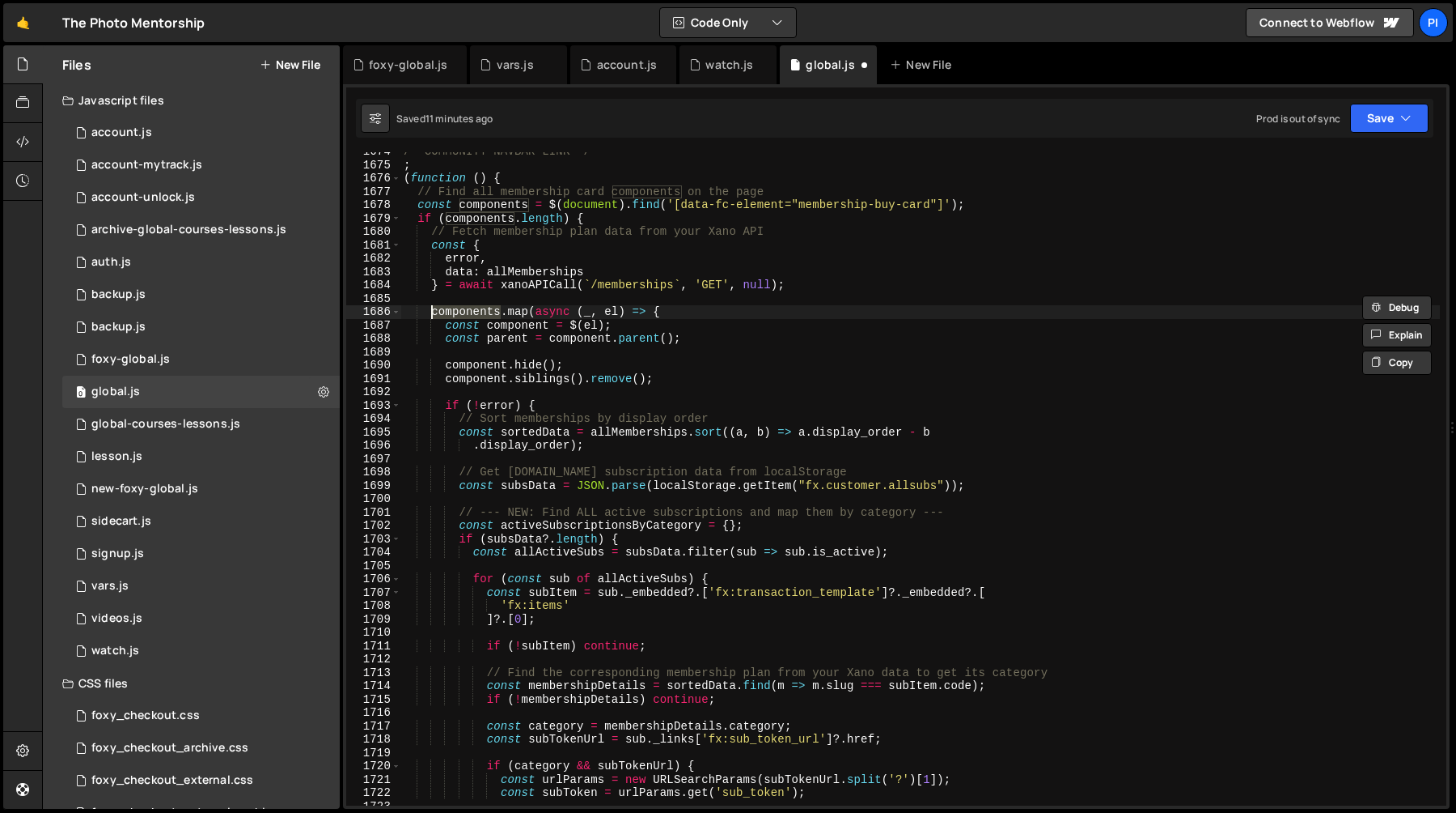
scroll to position [22889, 0]
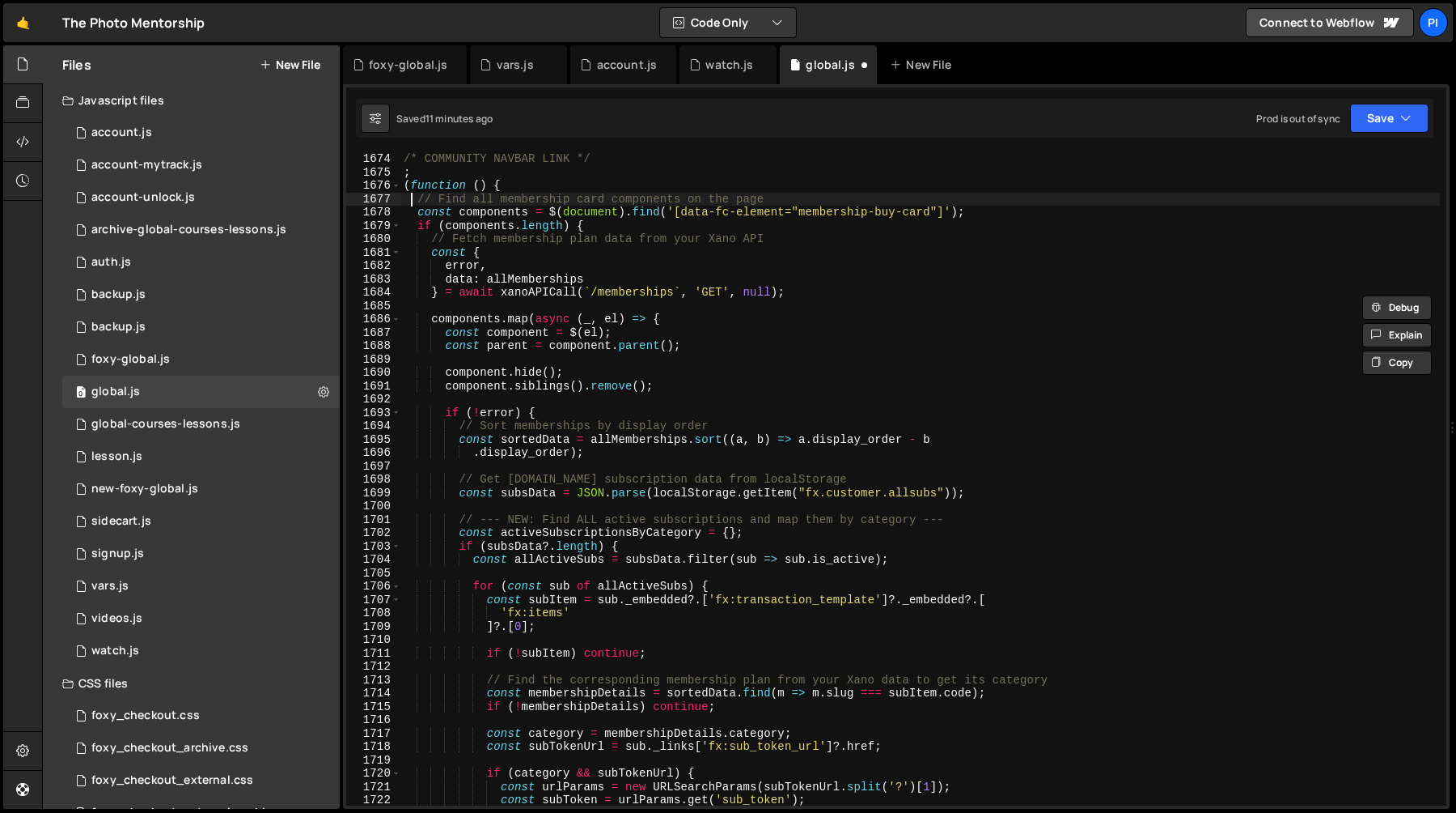
click at [415, 200] on div "/* COMMUNITY NAVBAR LINK */ ; ( function ( ) { // Find all membership card comp…" at bounding box center [920, 492] width 1039 height 680
click at [670, 223] on div "/* COMMUNITY NAVBAR LINK */ ; ( function ( ) { // Find all membership card comp…" at bounding box center [920, 492] width 1039 height 680
click at [696, 213] on div "/* COMMUNITY NAVBAR LINK */ ; ( function ( ) { // Find all membership card comp…" at bounding box center [920, 492] width 1039 height 680
click at [497, 210] on div "/* COMMUNITY NAVBAR LINK */ ; ( function ( ) { // Find all membership card comp…" at bounding box center [920, 492] width 1039 height 680
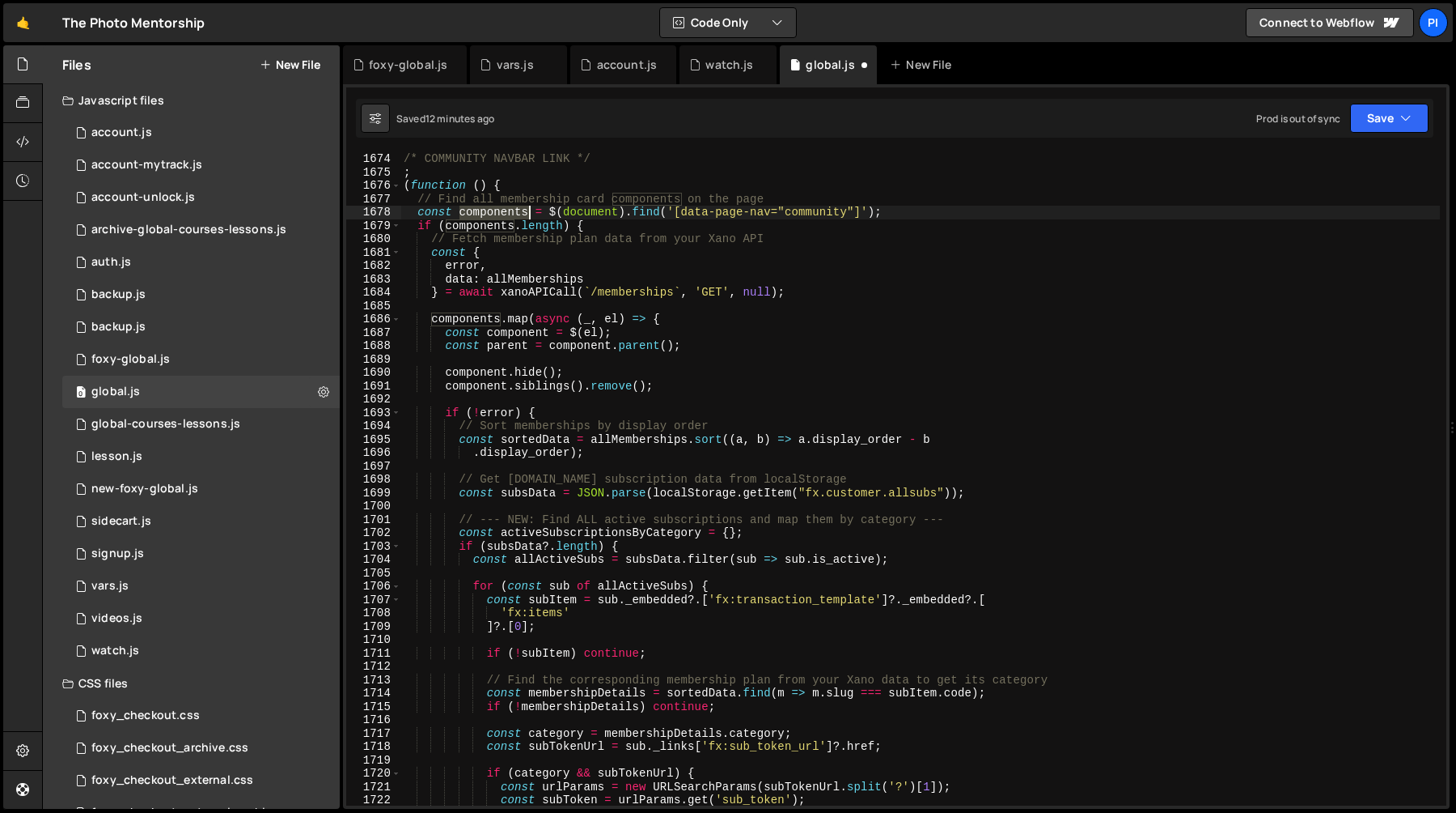
click at [497, 210] on div "/* COMMUNITY NAVBAR LINK */ ; ( function ( ) { // Find all membership card comp…" at bounding box center [920, 492] width 1039 height 680
click at [475, 213] on div "/* COMMUNITY NAVBAR LINK */ ; ( function ( ) { // Find all membership card comp…" at bounding box center [920, 492] width 1039 height 680
click at [474, 232] on div "/* COMMUNITY NAVBAR LINK */ ; ( function ( ) { // Find all membership card comp…" at bounding box center [920, 492] width 1039 height 680
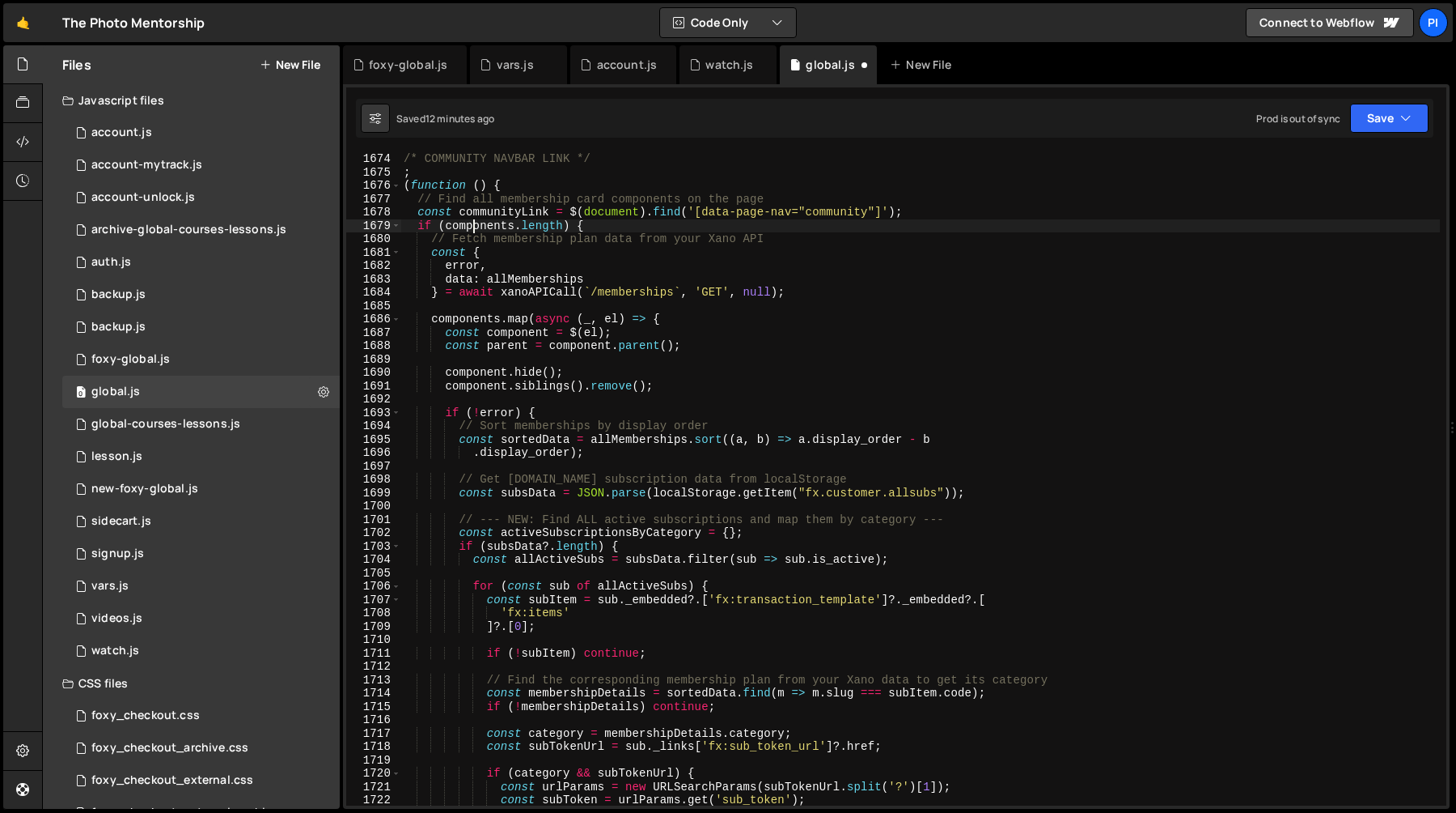
click at [474, 232] on div "/* COMMUNITY NAVBAR LINK */ ; ( function ( ) { // Find all membership card comp…" at bounding box center [920, 492] width 1039 height 680
paste textarea "munityLink"
click at [461, 271] on div "/* COMMUNITY NAVBAR LINK */ ; ( function ( ) { // Find all membership card comp…" at bounding box center [920, 492] width 1039 height 680
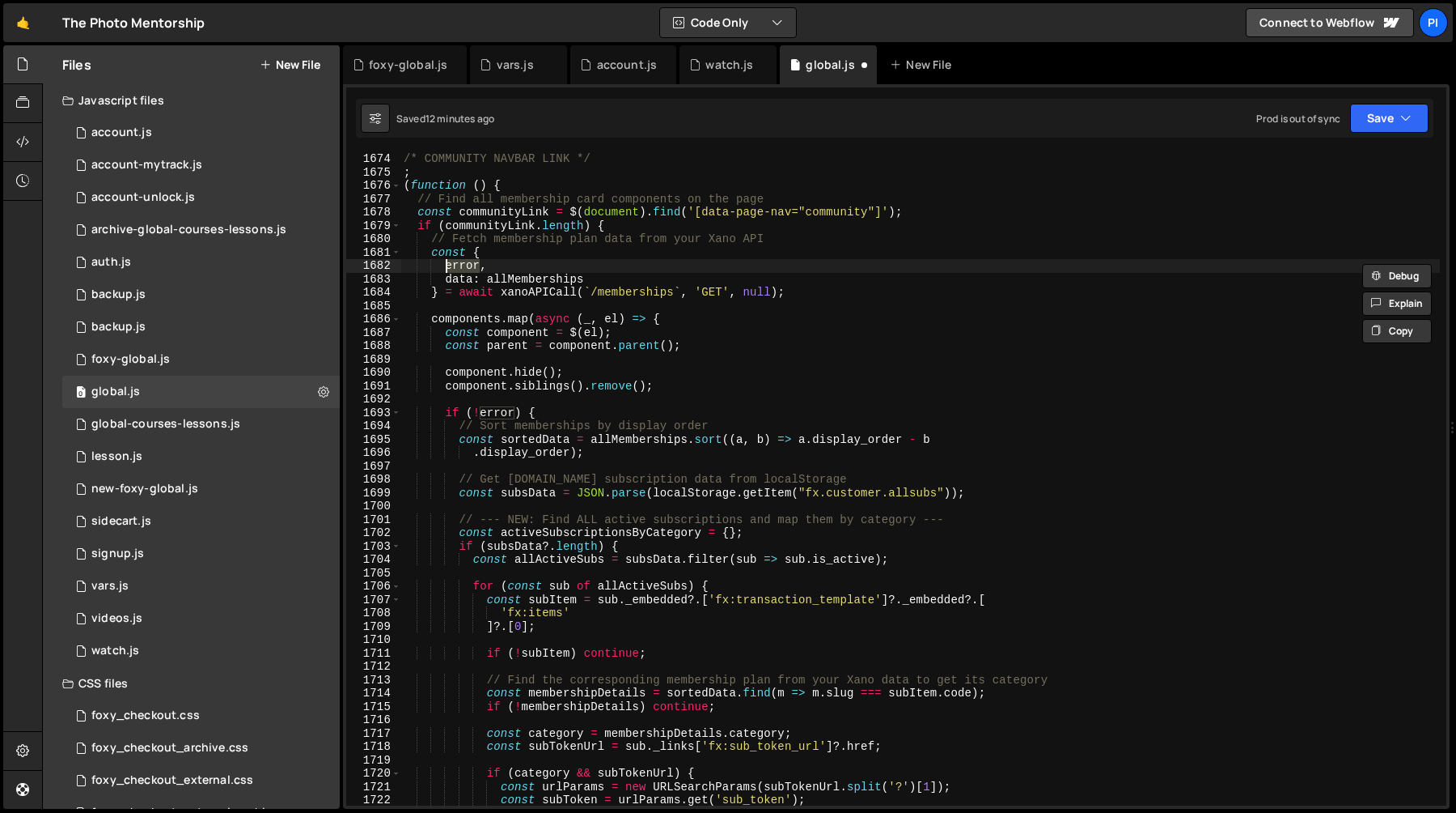
click at [491, 242] on div "/* COMMUNITY NAVBAR LINK */ ; ( function ( ) { // Find all membership card comp…" at bounding box center [920, 492] width 1039 height 680
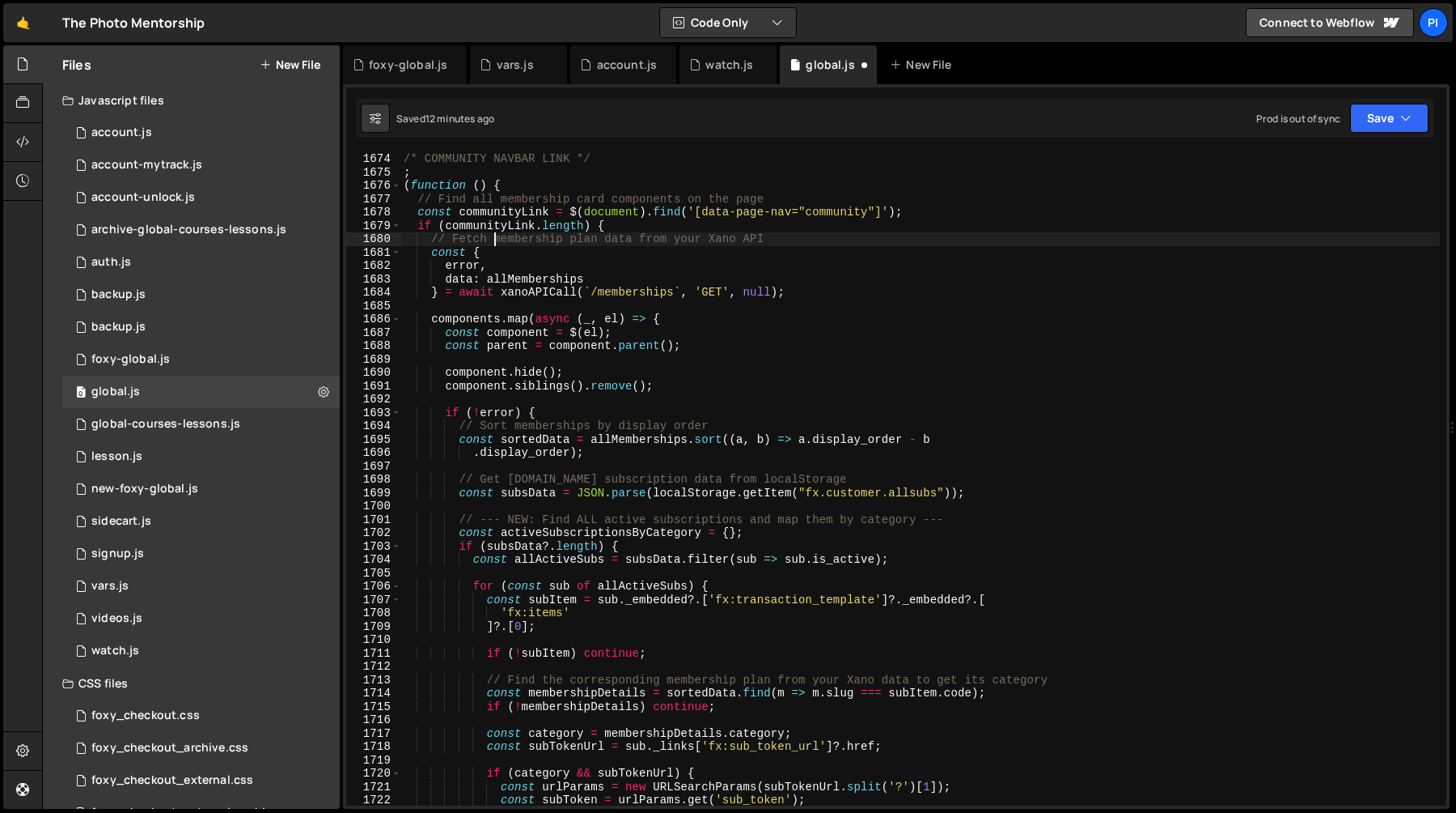
click at [491, 242] on div "/* COMMUNITY NAVBAR LINK */ ; ( function ( ) { // Find all membership card comp…" at bounding box center [920, 492] width 1039 height 680
click at [452, 264] on div "/* COMMUNITY NAVBAR LINK */ ; ( function ( ) { // Find all membership card comp…" at bounding box center [920, 492] width 1039 height 680
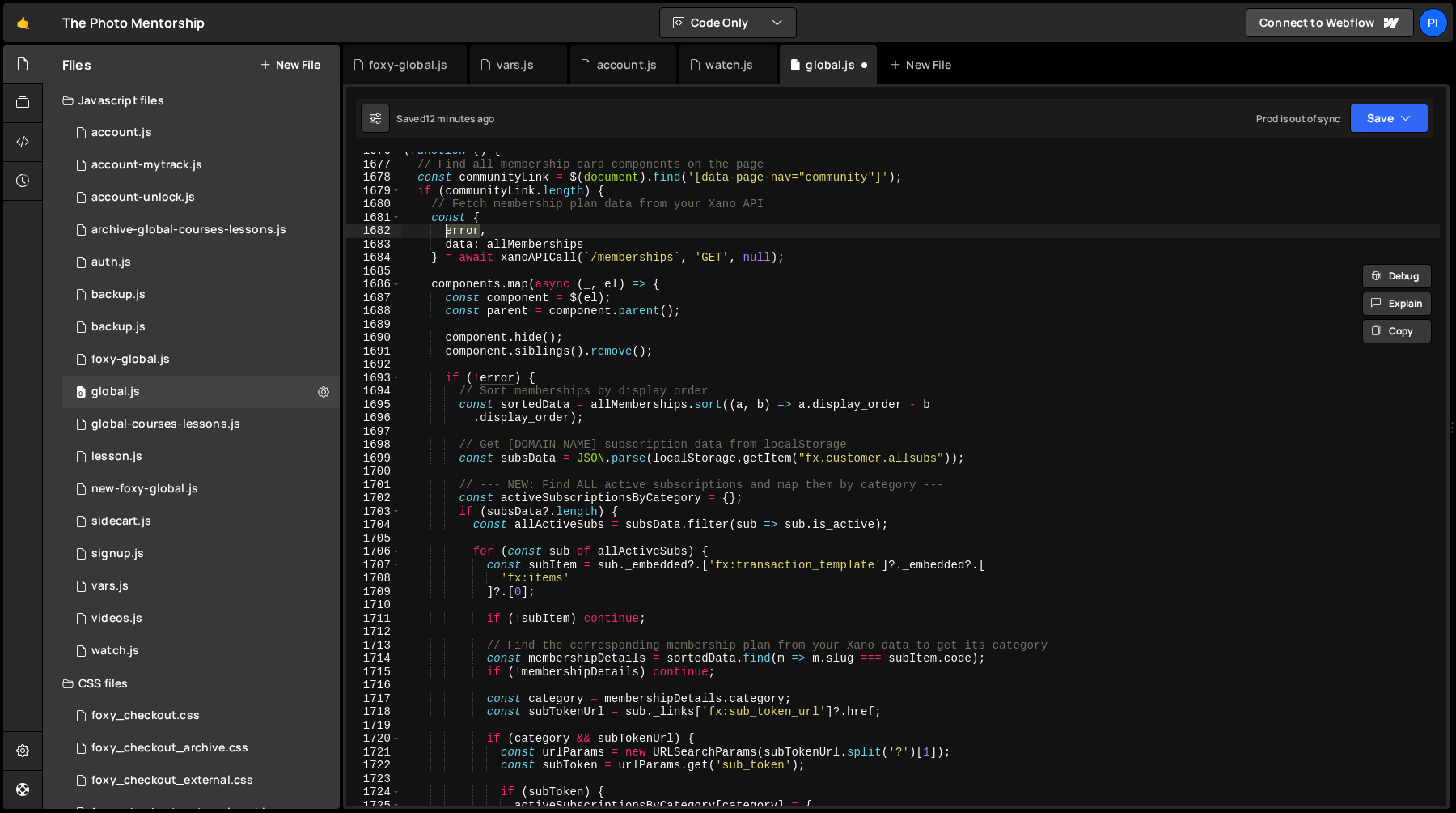
scroll to position [22927, 0]
click at [470, 248] on div "( function ( ) { // Find all membership card components on the page const commu…" at bounding box center [920, 480] width 1039 height 680
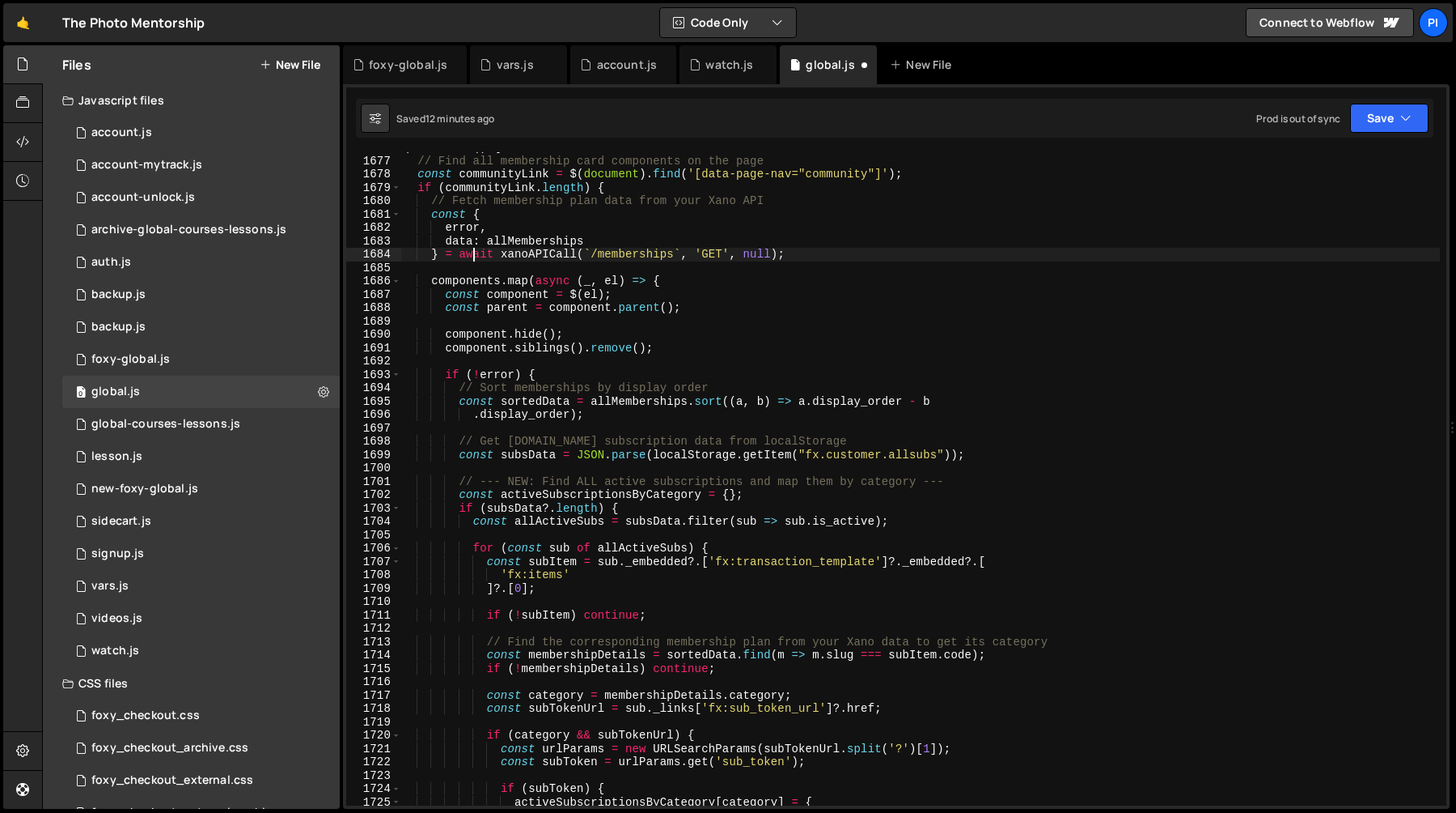
click at [467, 238] on div "( function ( ) { // Find all membership card components on the page const commu…" at bounding box center [920, 480] width 1039 height 680
click at [566, 242] on div "( function ( ) { // Find all membership card components on the page const commu…" at bounding box center [920, 480] width 1039 height 680
click at [468, 239] on div "( function ( ) { // Find all membership card components on the page const commu…" at bounding box center [920, 480] width 1039 height 680
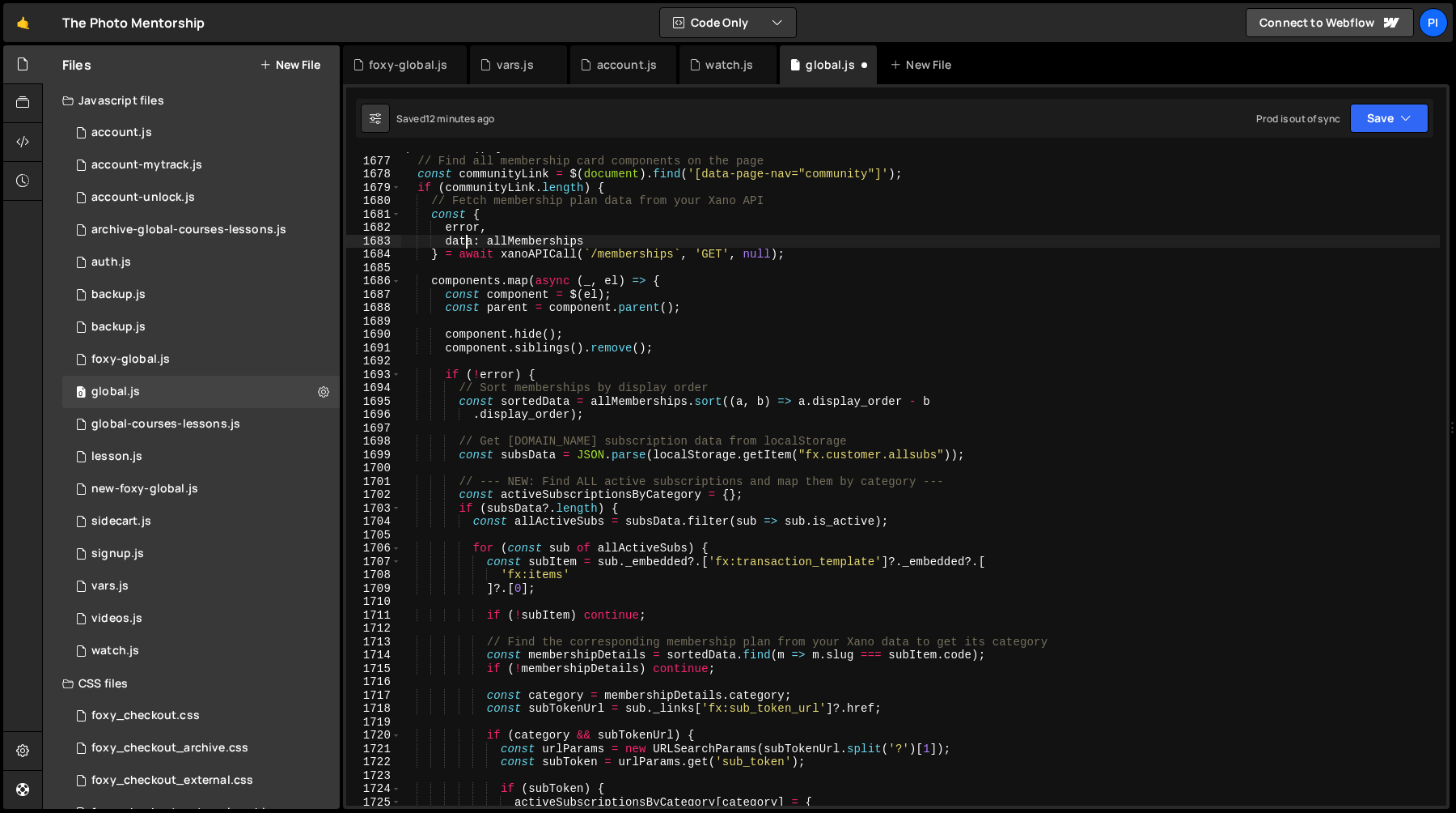
click at [468, 239] on div "( function ( ) { // Find all membership card components on the page const commu…" at bounding box center [920, 480] width 1039 height 680
click at [545, 239] on div "( function ( ) { // Find all membership card components on the page const commu…" at bounding box center [920, 480] width 1039 height 680
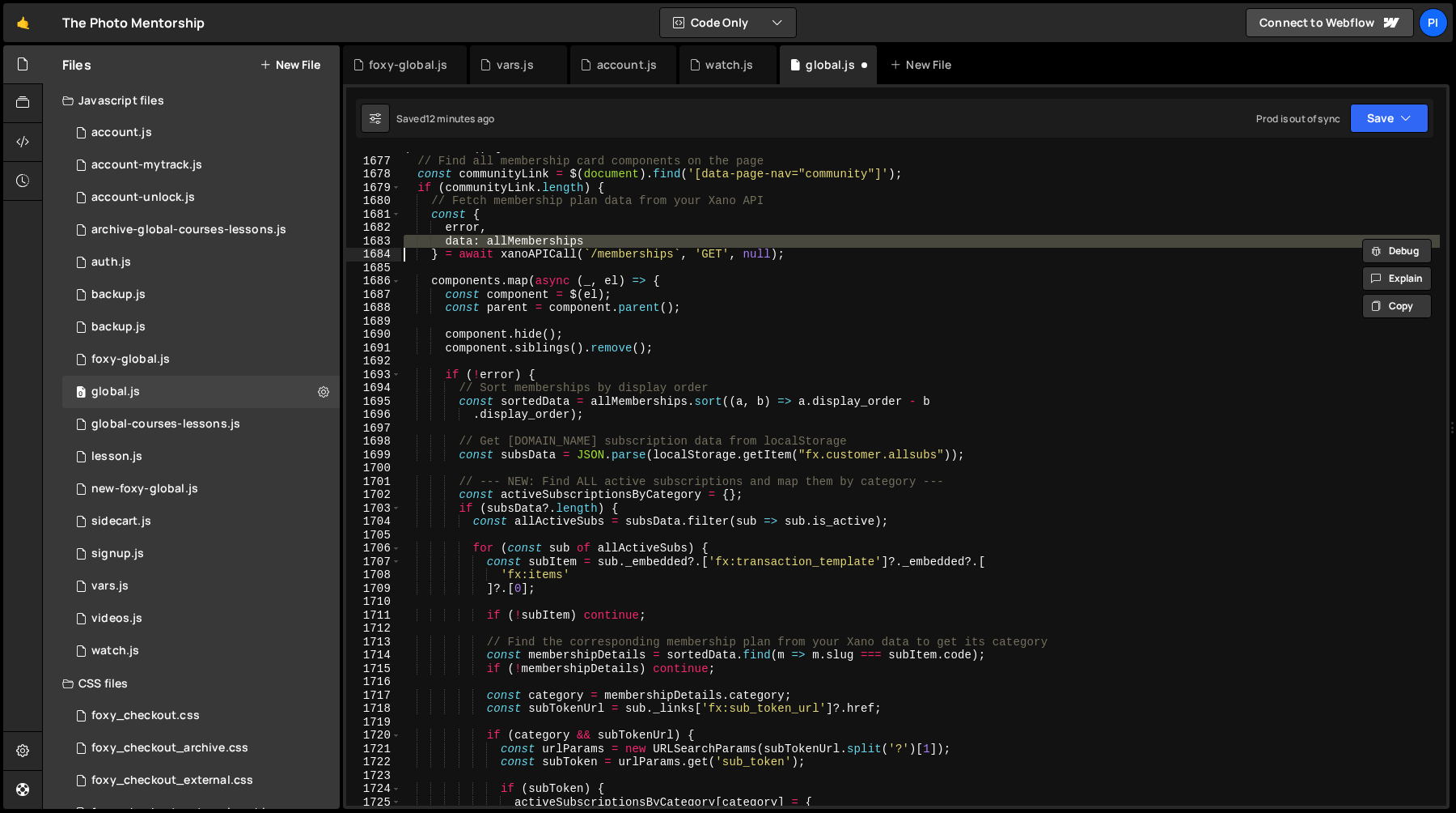
click at [545, 239] on div "( function ( ) { // Find all membership card components on the page const commu…" at bounding box center [920, 480] width 1039 height 680
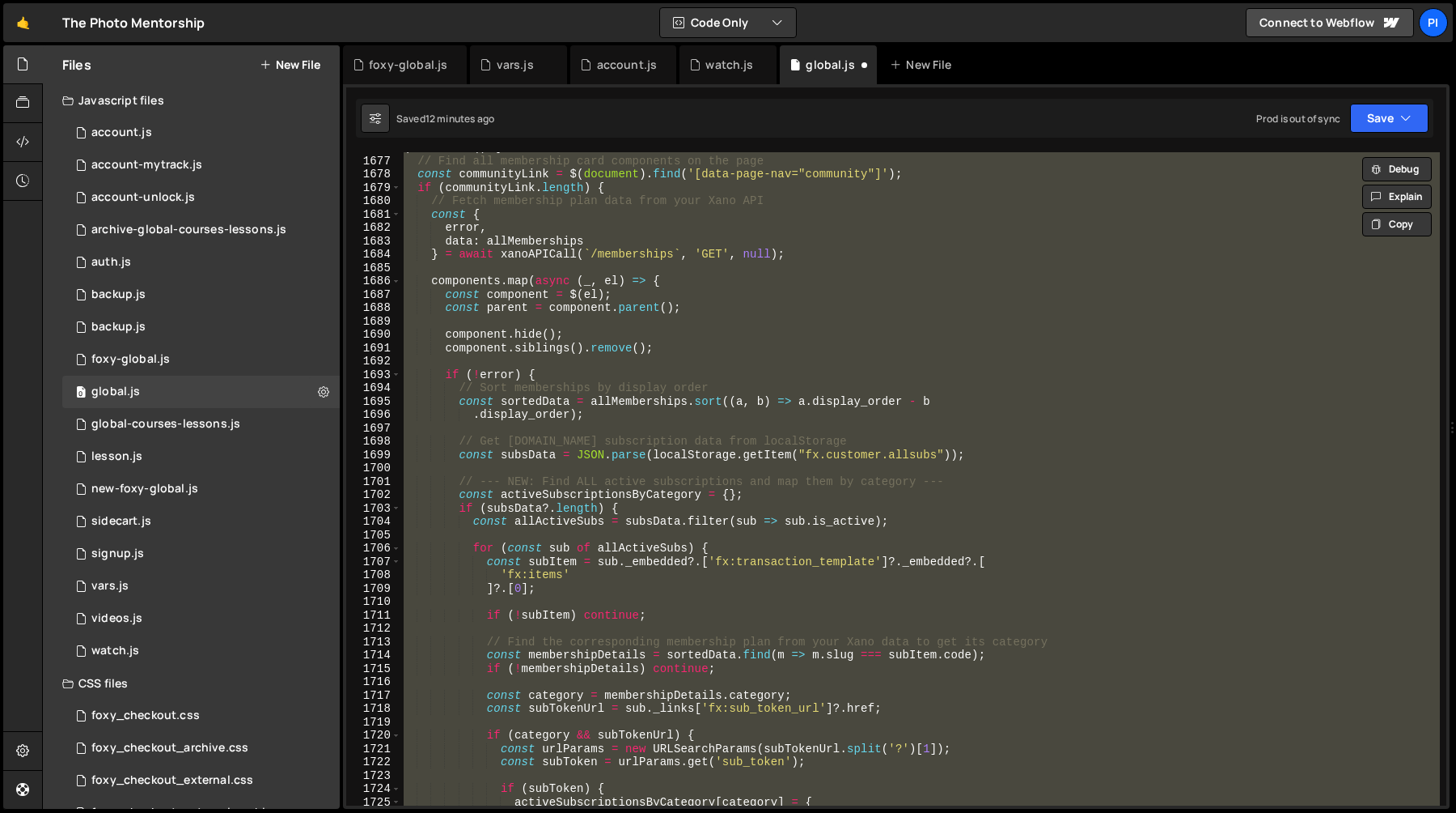
click at [545, 239] on div "( function ( ) { // Find all membership card components on the page const commu…" at bounding box center [920, 480] width 1039 height 680
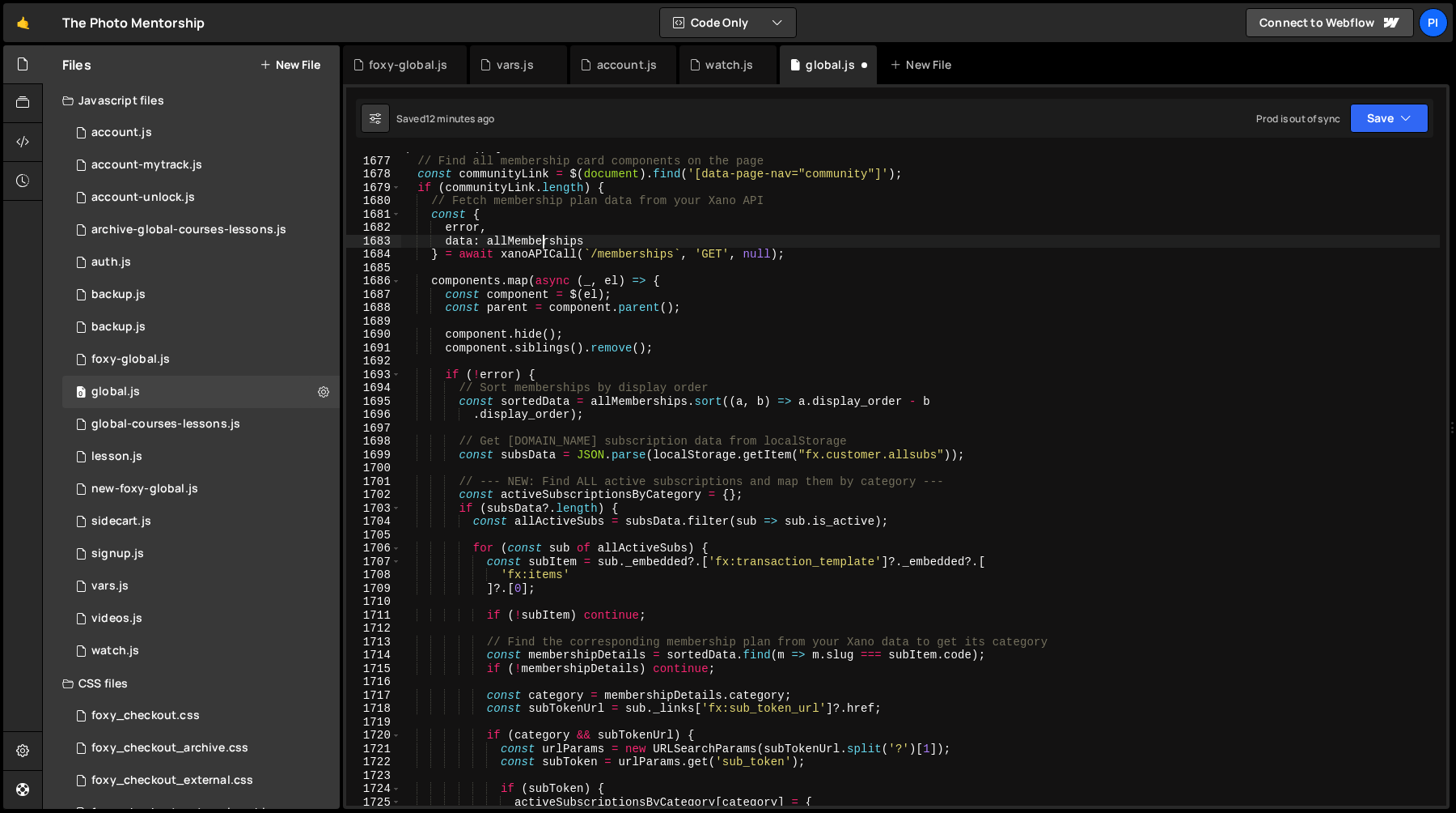
click at [502, 245] on div "( function ( ) { // Find all membership card components on the page const commu…" at bounding box center [920, 480] width 1039 height 680
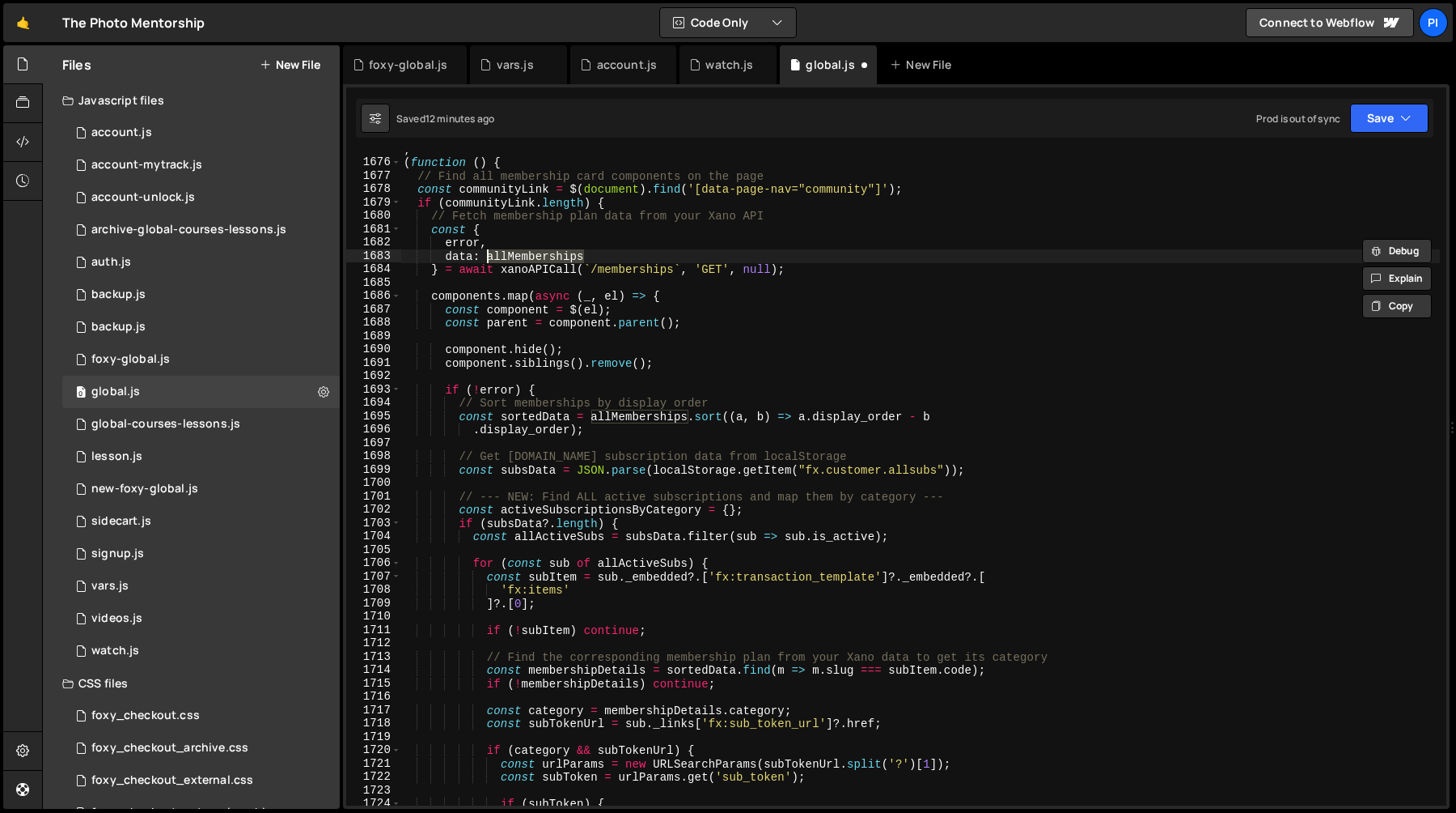
scroll to position [22908, 0]
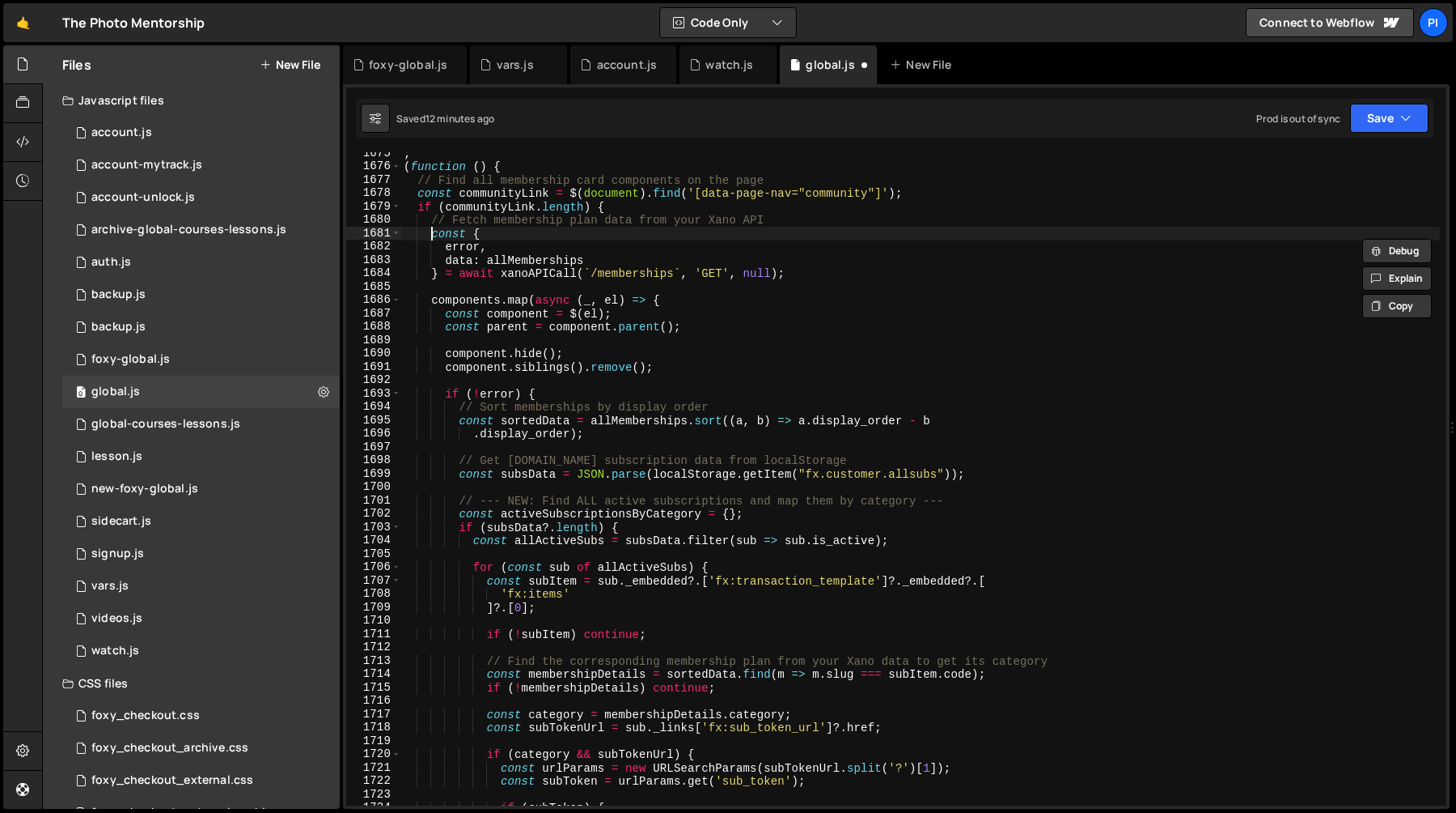
click at [433, 237] on div "; ( function ( ) { // Find all membership card components on the page const com…" at bounding box center [920, 486] width 1039 height 680
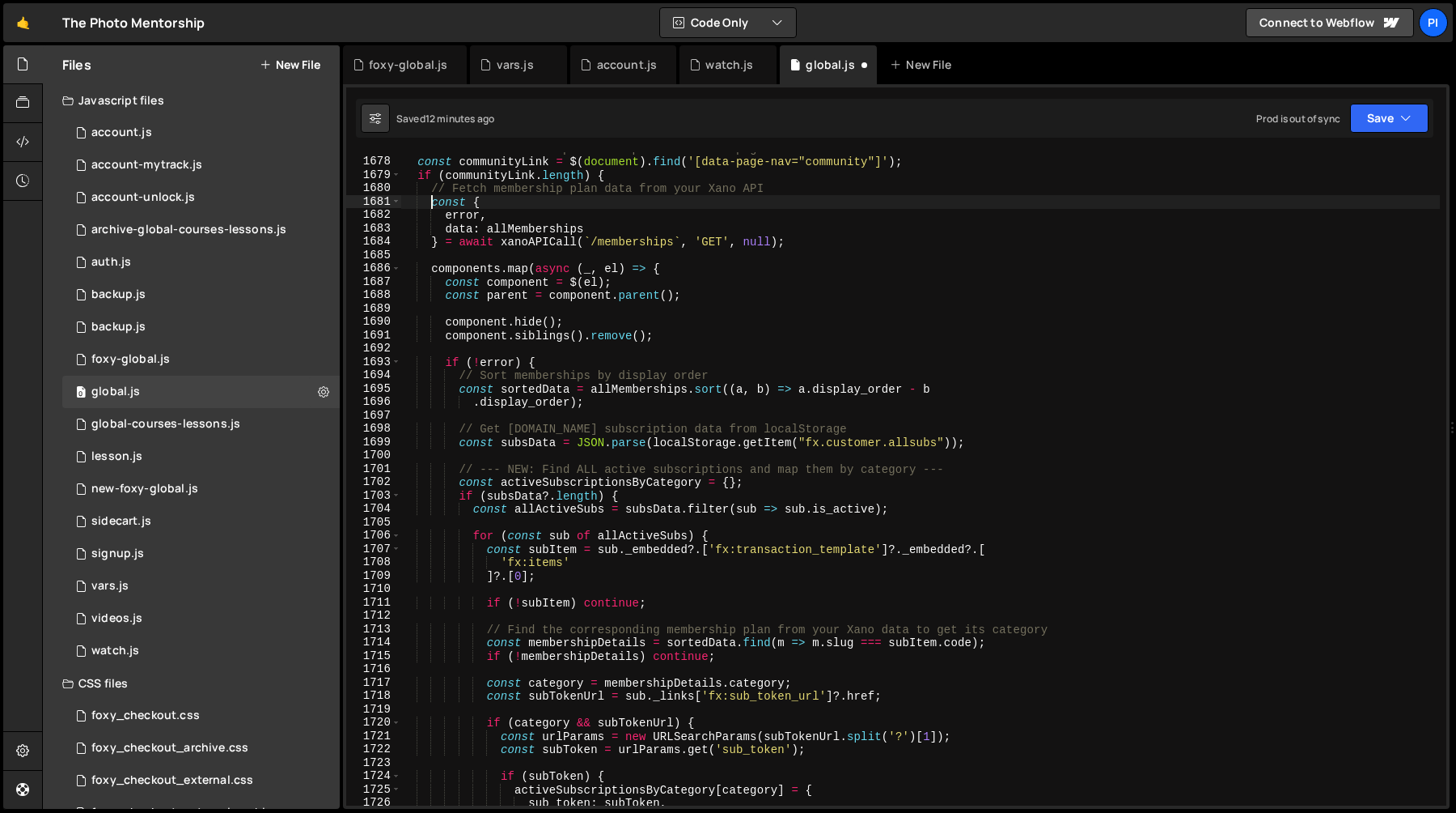
scroll to position [22952, 0]
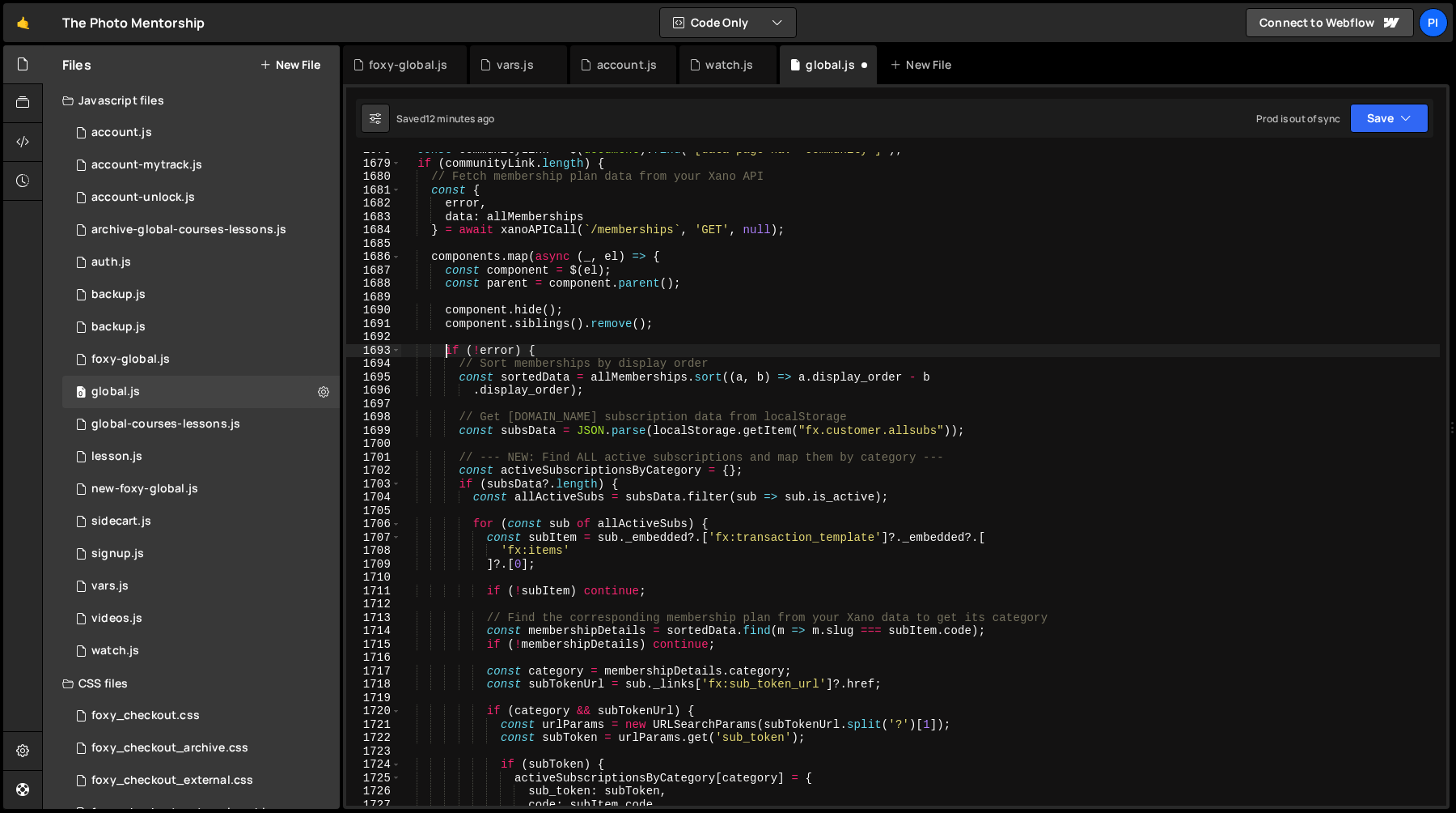
click at [446, 352] on div "const communityLink = $ ( document ) . find ( '[data-page-nav="community"]' ) ;…" at bounding box center [920, 482] width 1039 height 680
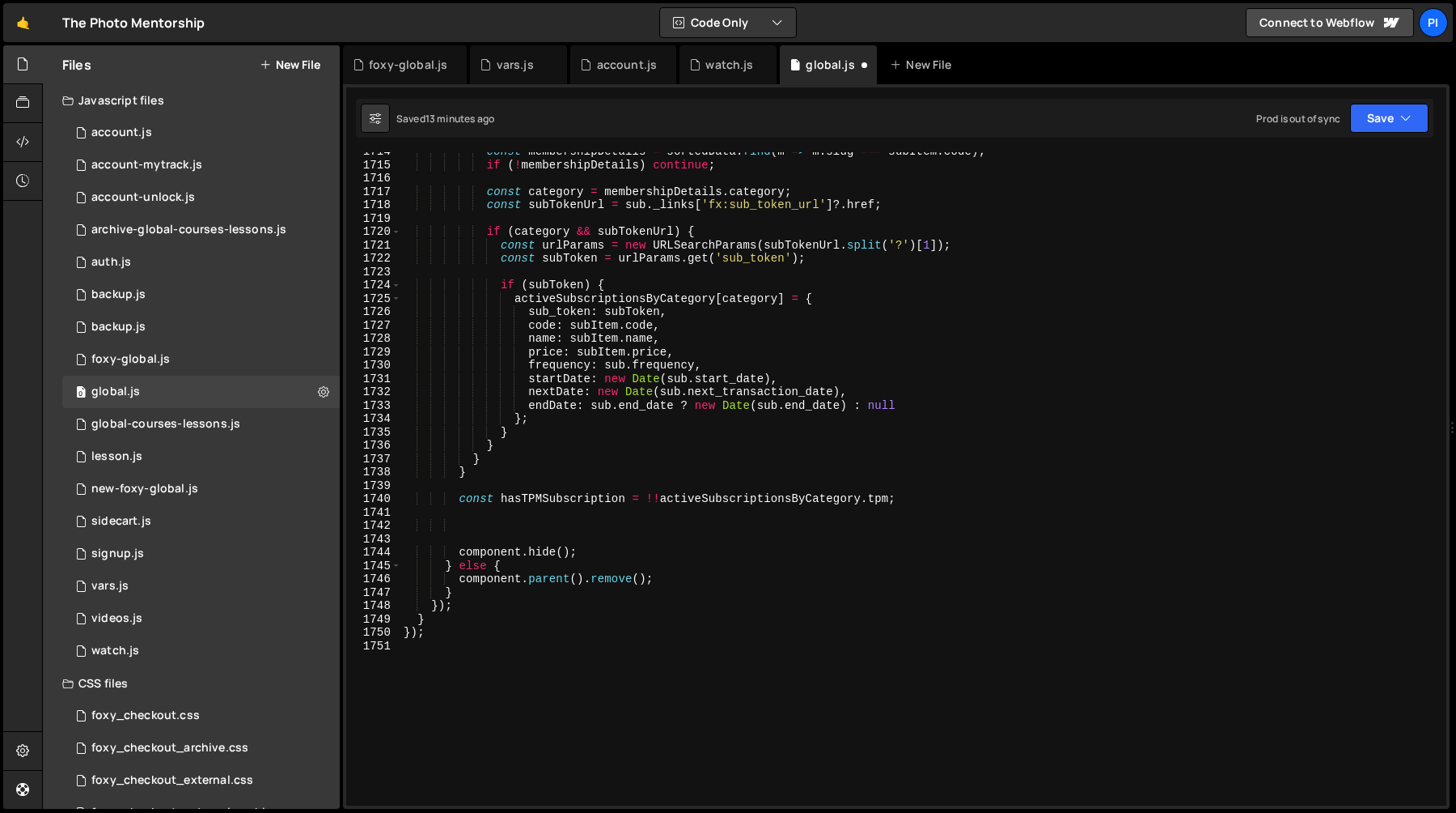
scroll to position [23432, 0]
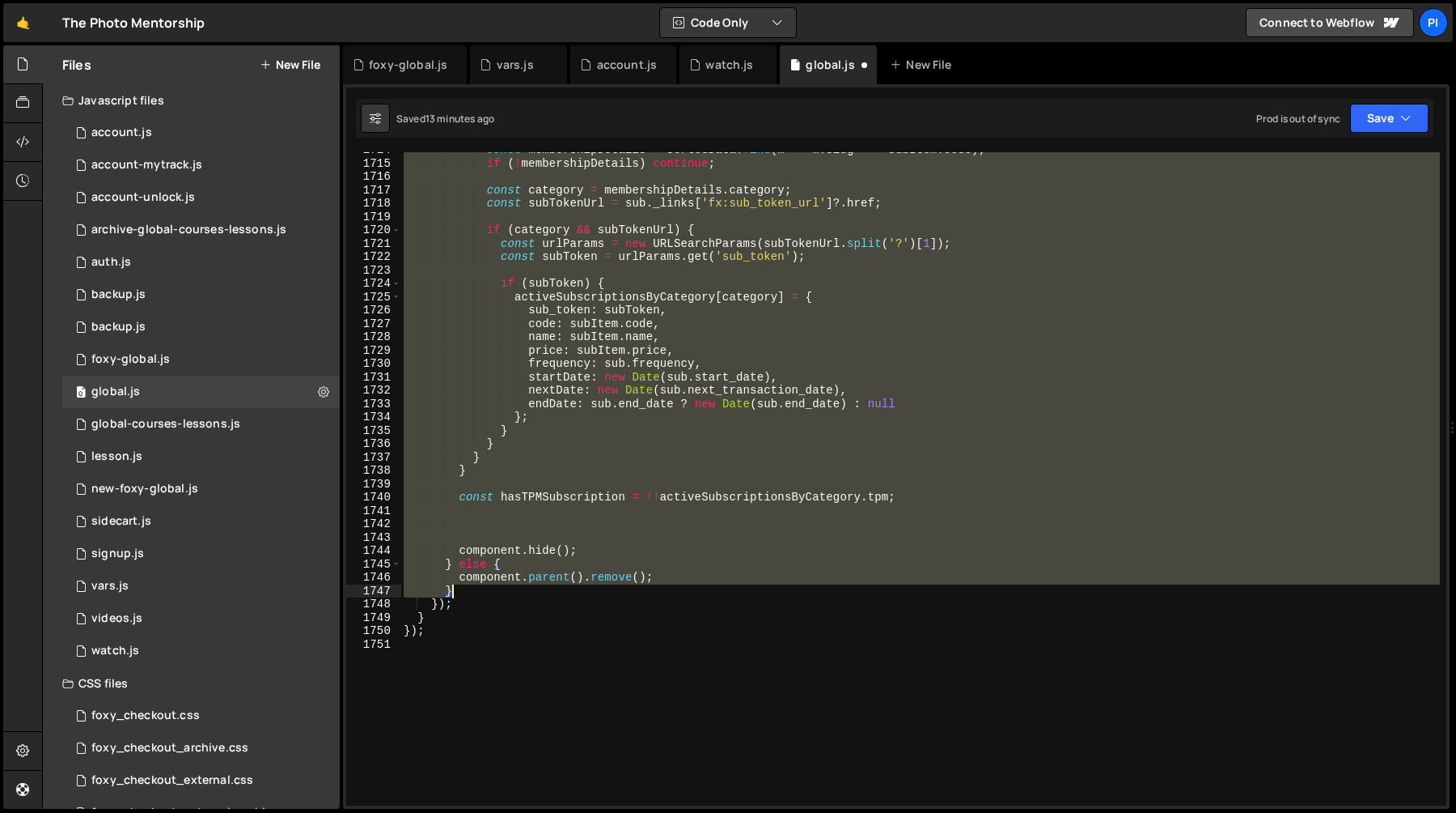
click at [474, 589] on div "const membershipDetails = sortedData . find ( m => m . slug === subItem . code …" at bounding box center [920, 482] width 1039 height 680
type textarea "component.parent().remove(); }"
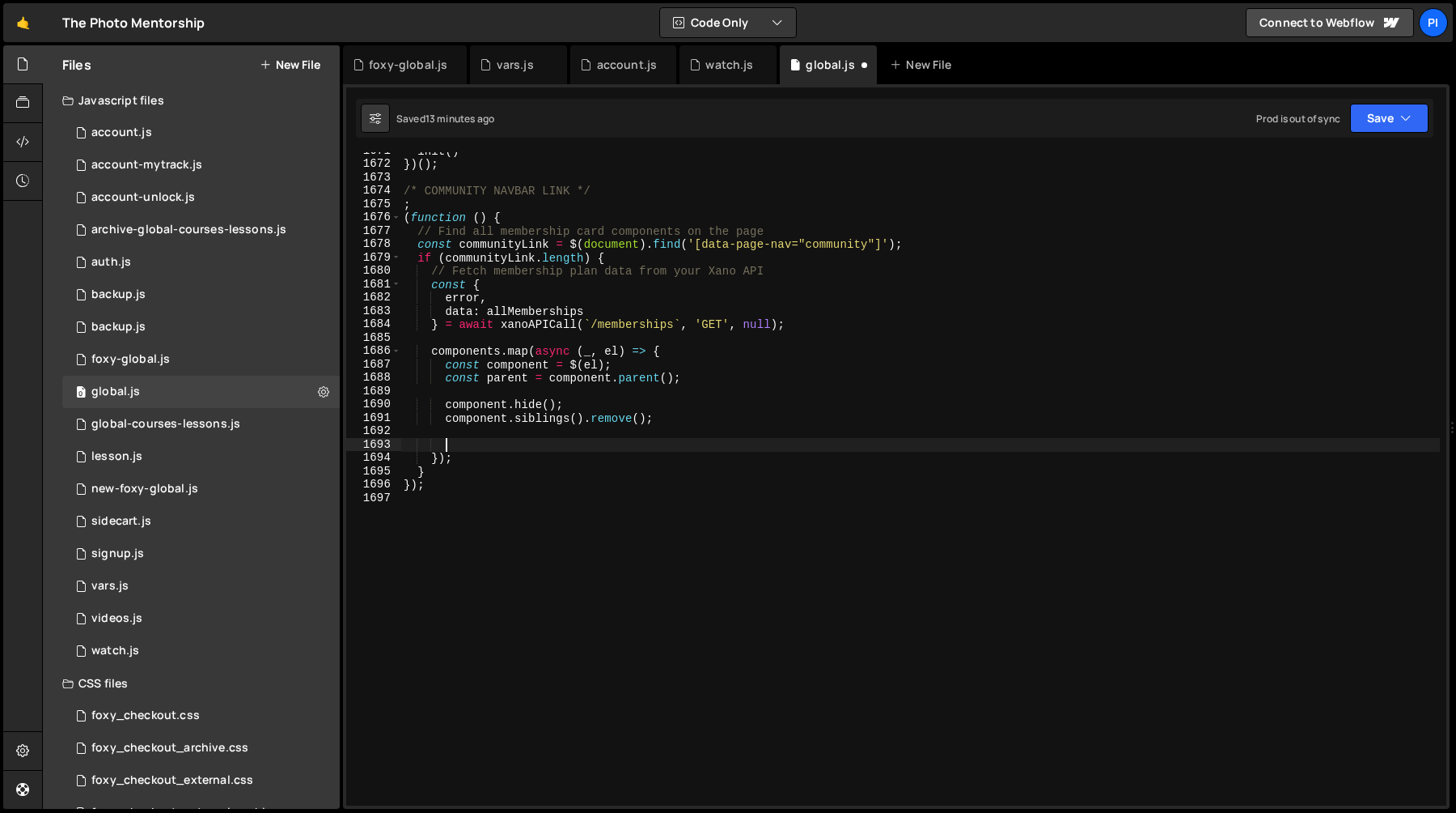
scroll to position [22858, 0]
click at [460, 450] on div "init ( ) }) ( ) ; /* COMMUNITY NAVBAR LINK */ ; ( function ( ) { // Find all me…" at bounding box center [920, 483] width 1039 height 680
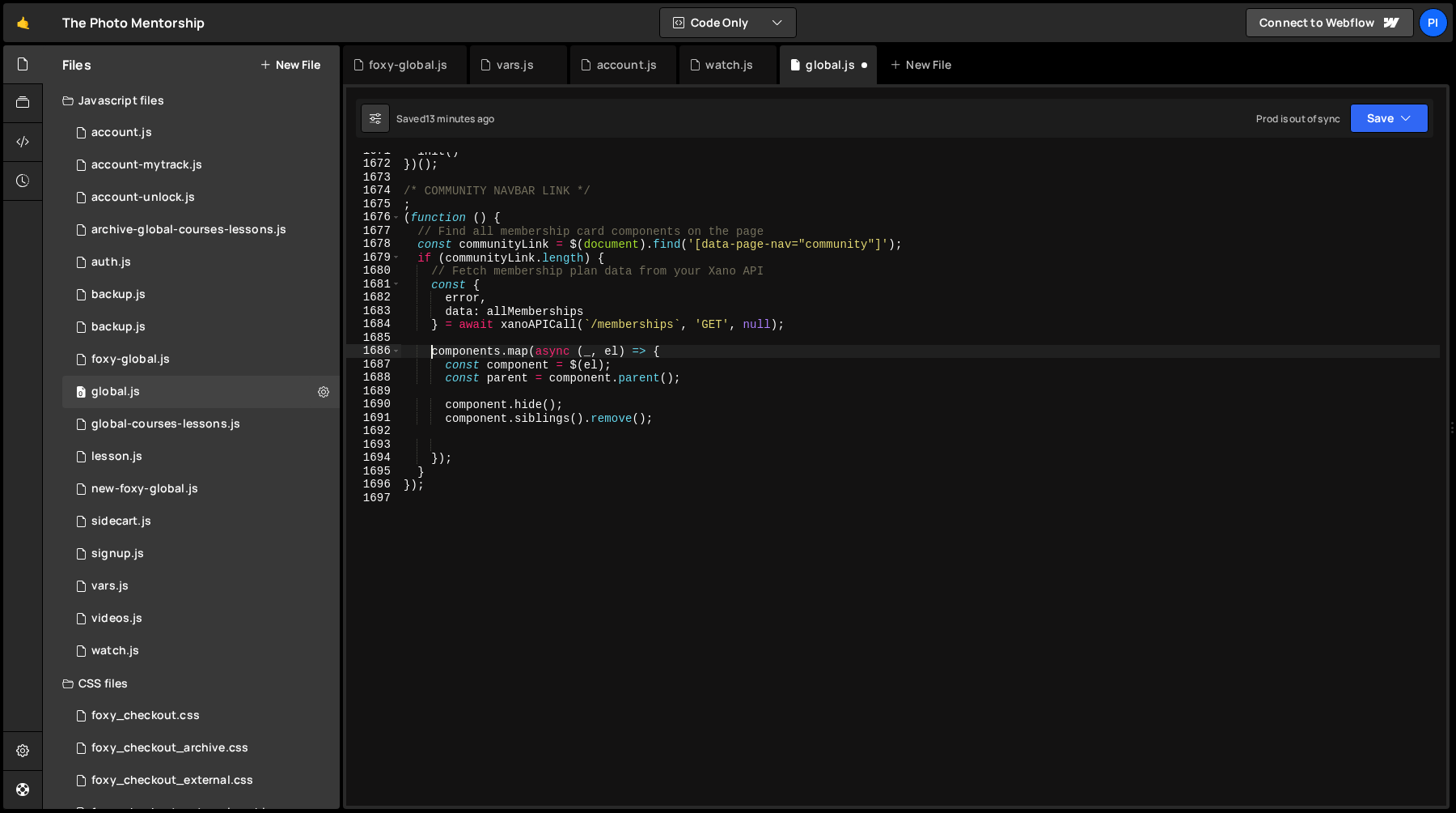
click at [431, 353] on div "init ( ) }) ( ) ; /* COMMUNITY NAVBAR LINK */ ; ( function ( ) { // Find all me…" at bounding box center [920, 483] width 1039 height 680
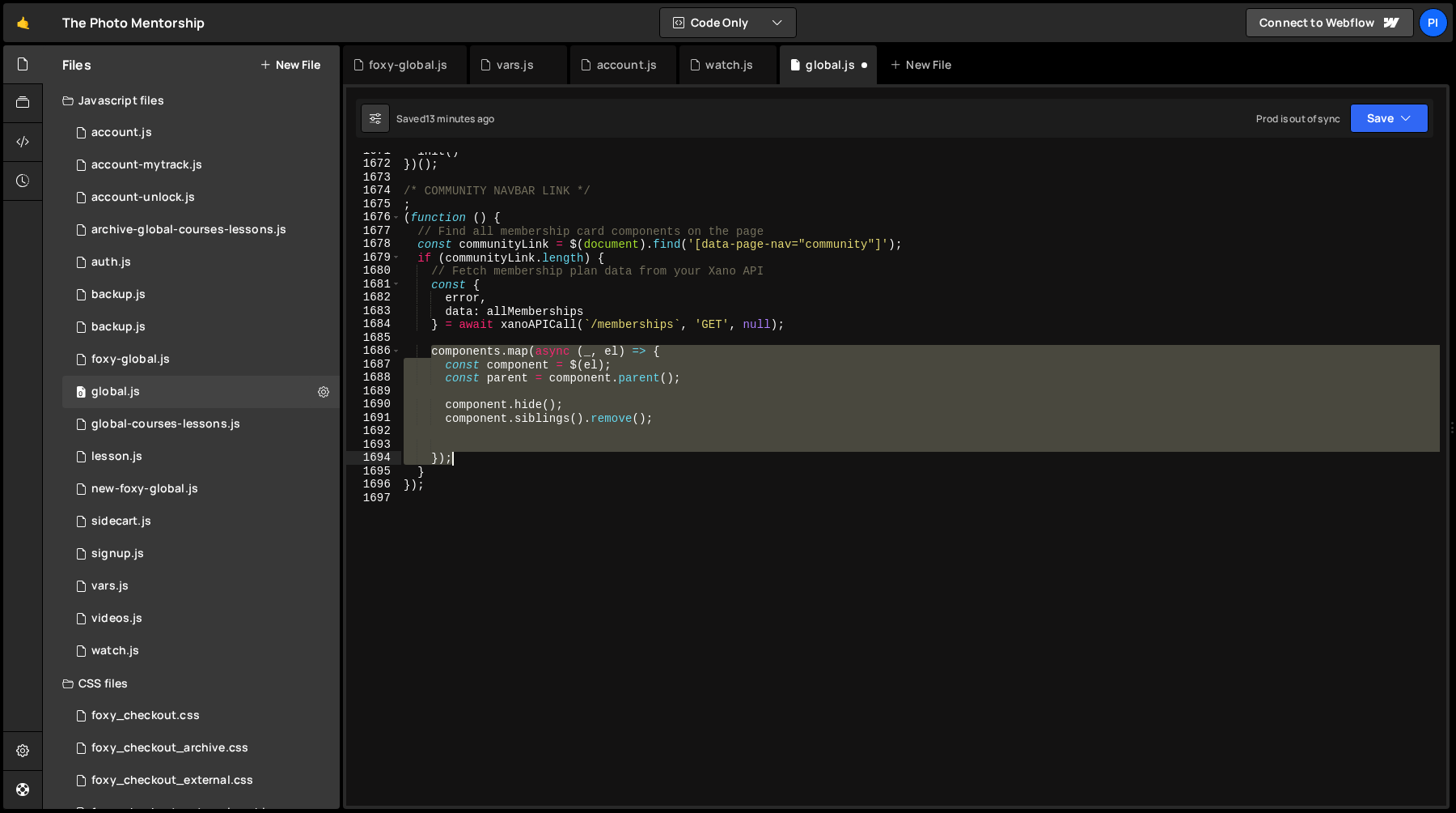
click at [468, 457] on div "init ( ) }) ( ) ; /* COMMUNITY NAVBAR LINK */ ; ( function ( ) { // Find all me…" at bounding box center [920, 483] width 1039 height 680
type textarea "});"
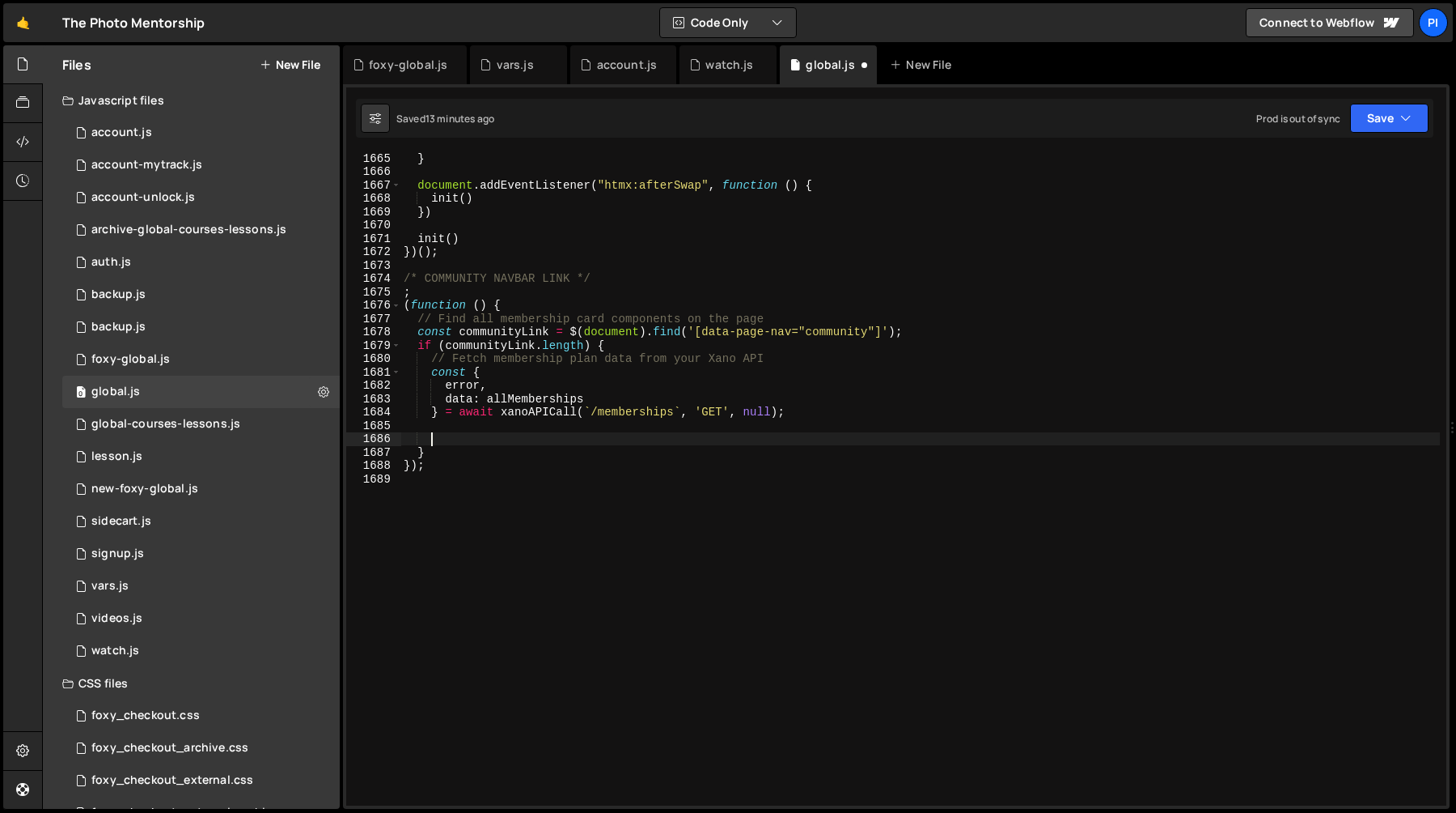
paste textarea "}"
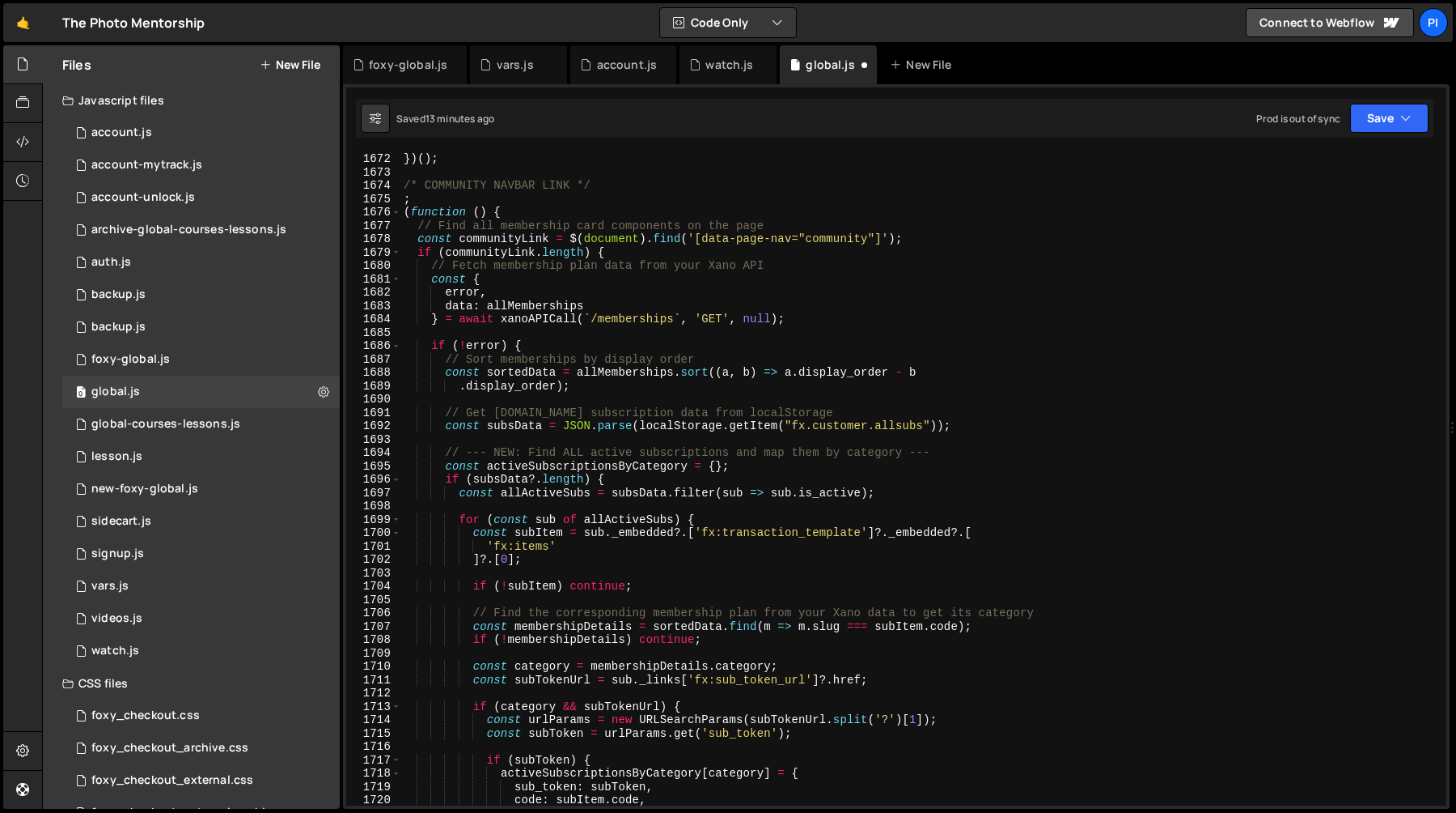
scroll to position [22865, 0]
click at [472, 344] on div "}) ( ) ; /* COMMUNITY NAVBAR LINK */ ; ( function ( ) { // Find all membership …" at bounding box center [920, 489] width 1039 height 680
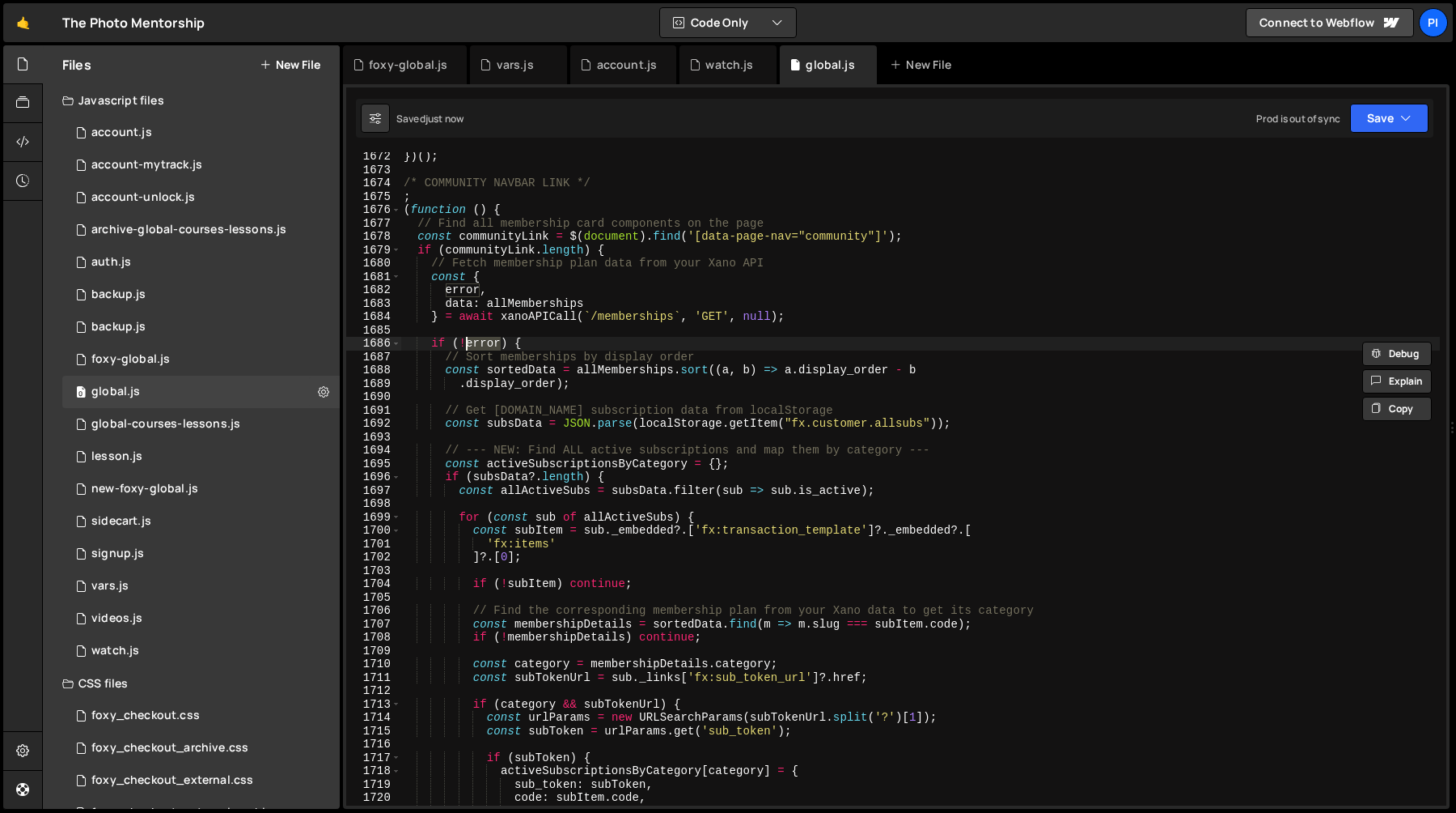
scroll to position [22875, 0]
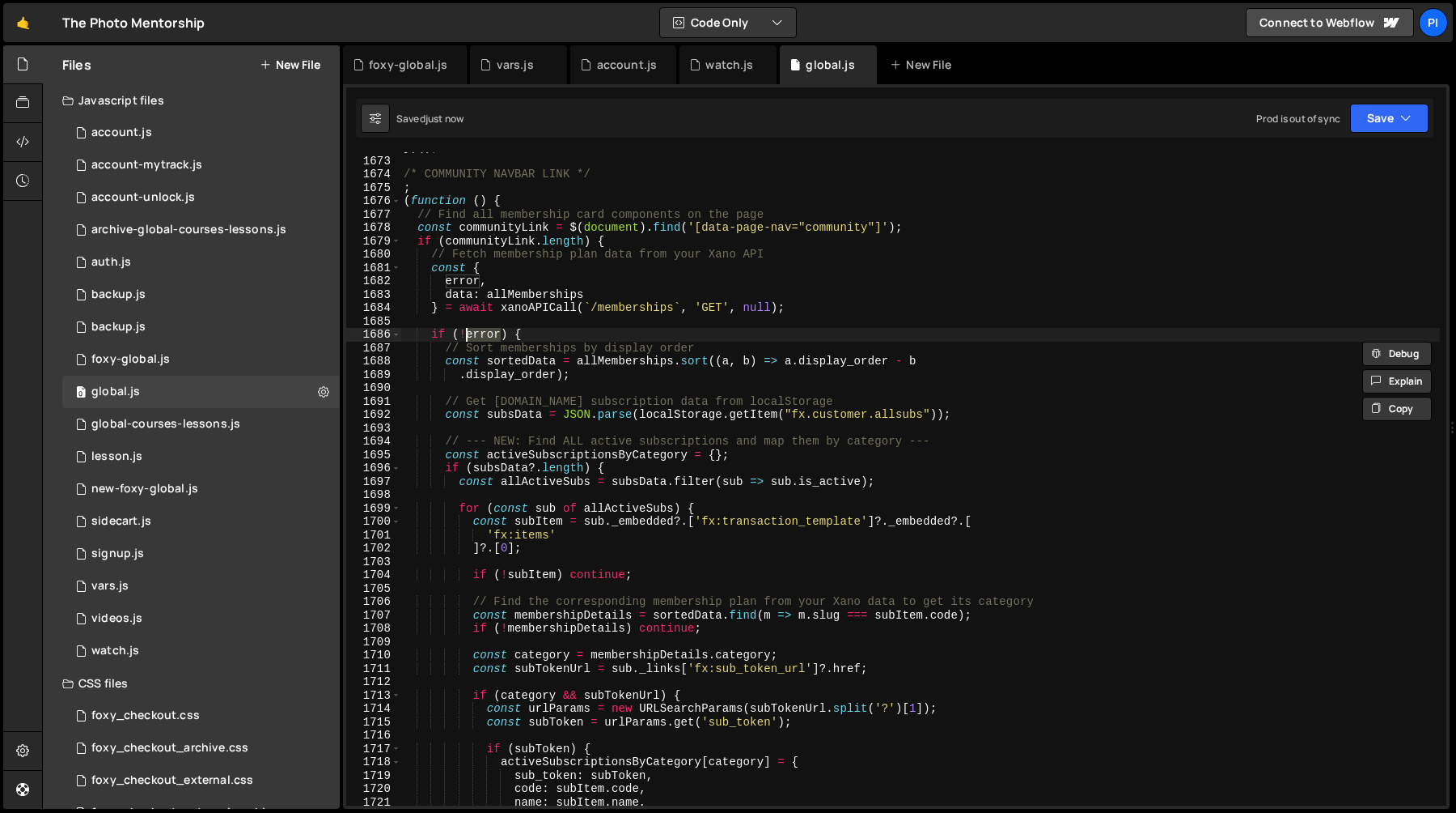
click at [504, 361] on div "}) ( ) ; /* COMMUNITY NAVBAR LINK */ ; ( function ( ) { // Find all membership …" at bounding box center [920, 480] width 1039 height 680
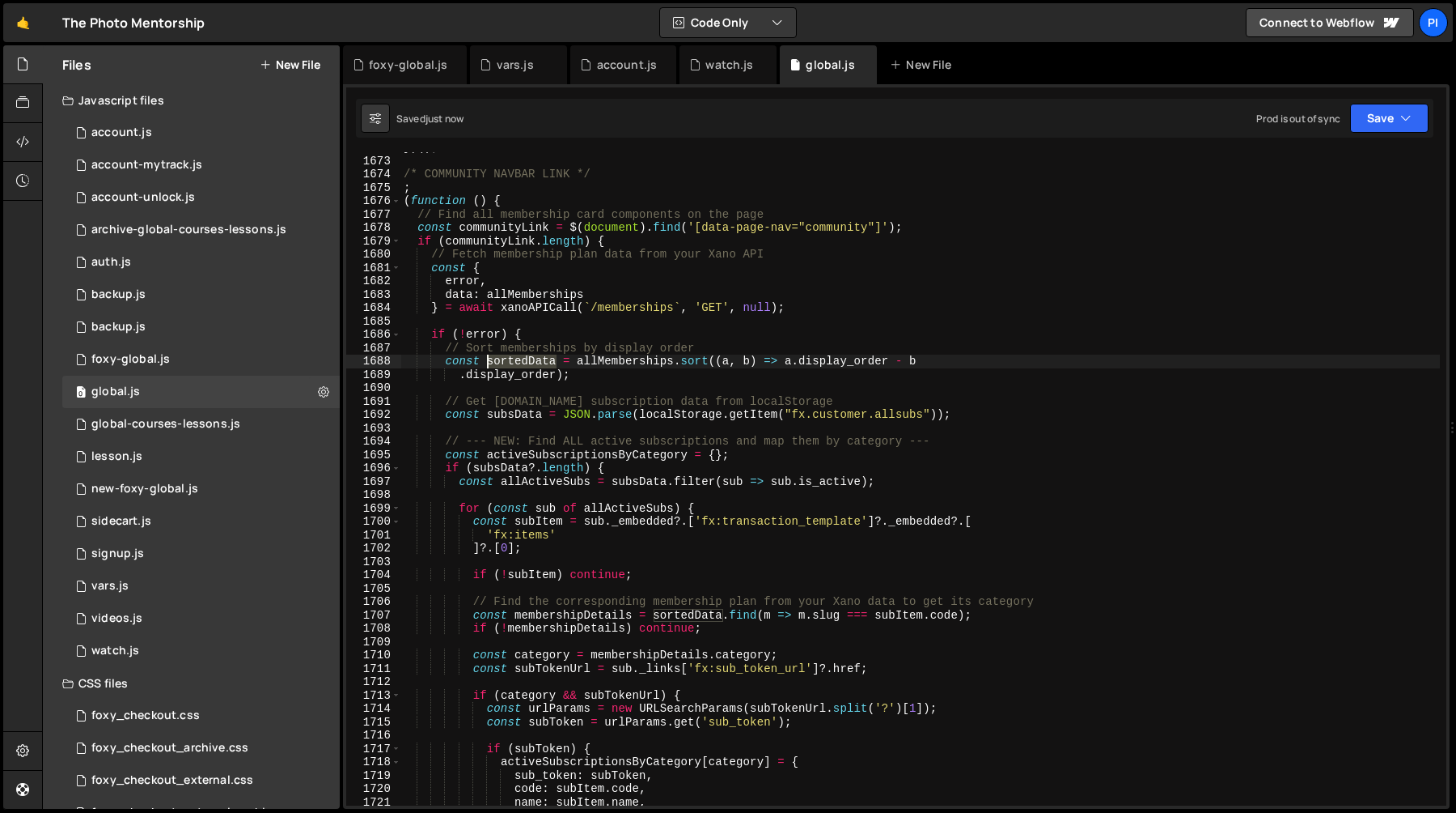
click at [504, 361] on div "}) ( ) ; /* COMMUNITY NAVBAR LINK */ ; ( function ( ) { // Find all membership …" at bounding box center [920, 480] width 1039 height 680
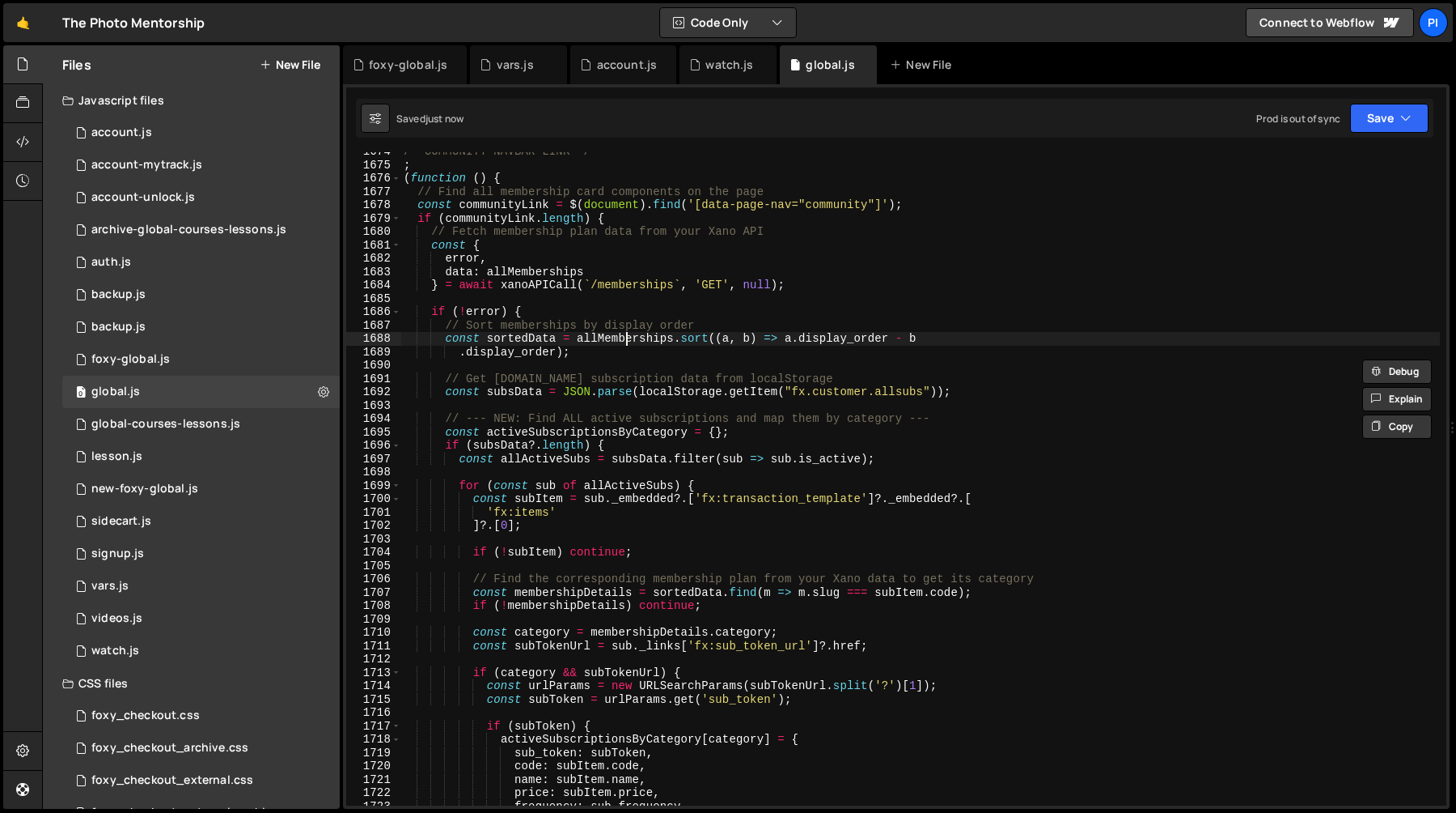
click at [623, 342] on div "/* COMMUNITY NAVBAR LINK */ ; ( function ( ) { // Find all membership card comp…" at bounding box center [920, 484] width 1039 height 680
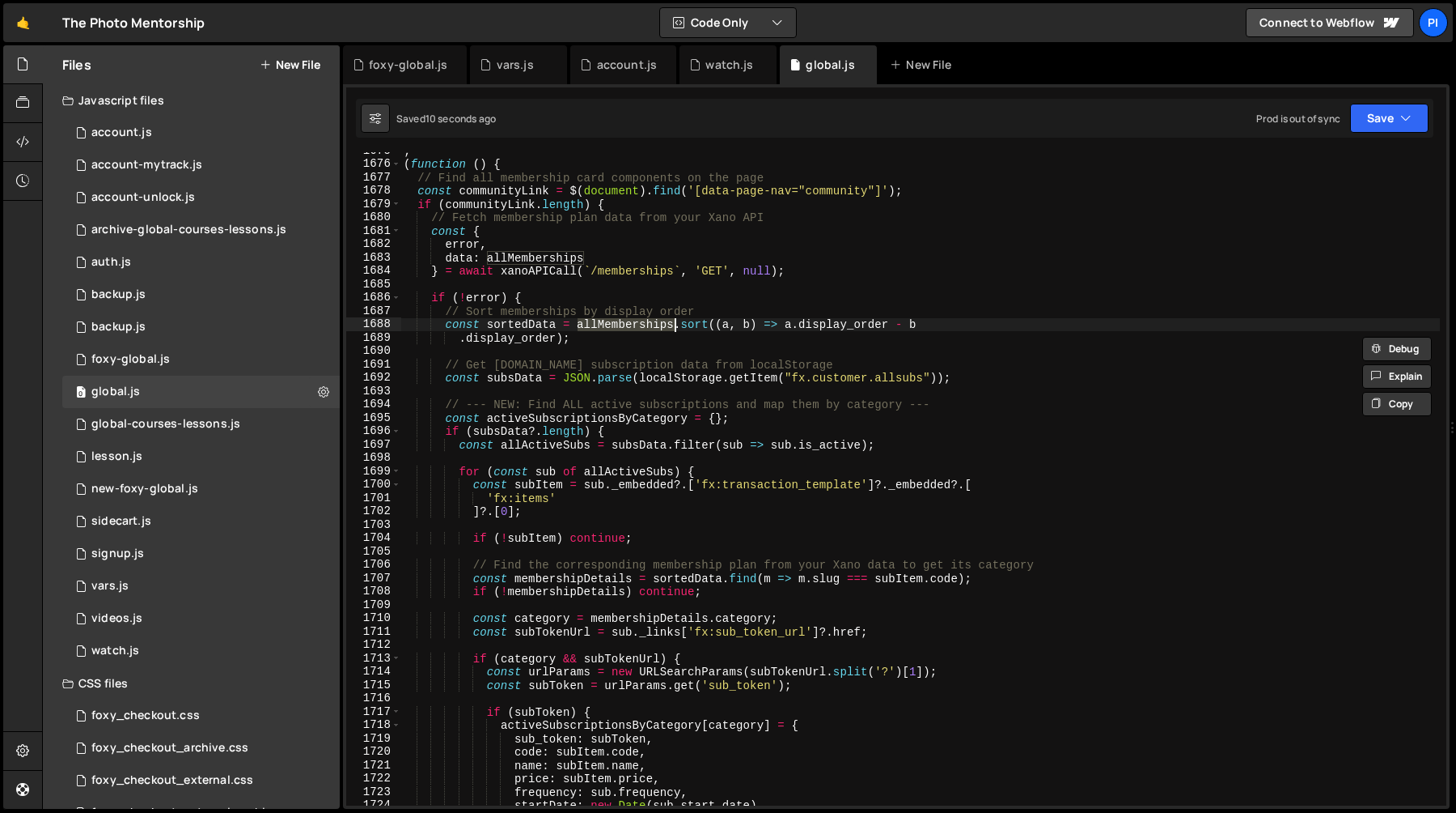
click at [640, 342] on div "; ( function ( ) { // Find all membership card components on the page const com…" at bounding box center [920, 483] width 1039 height 680
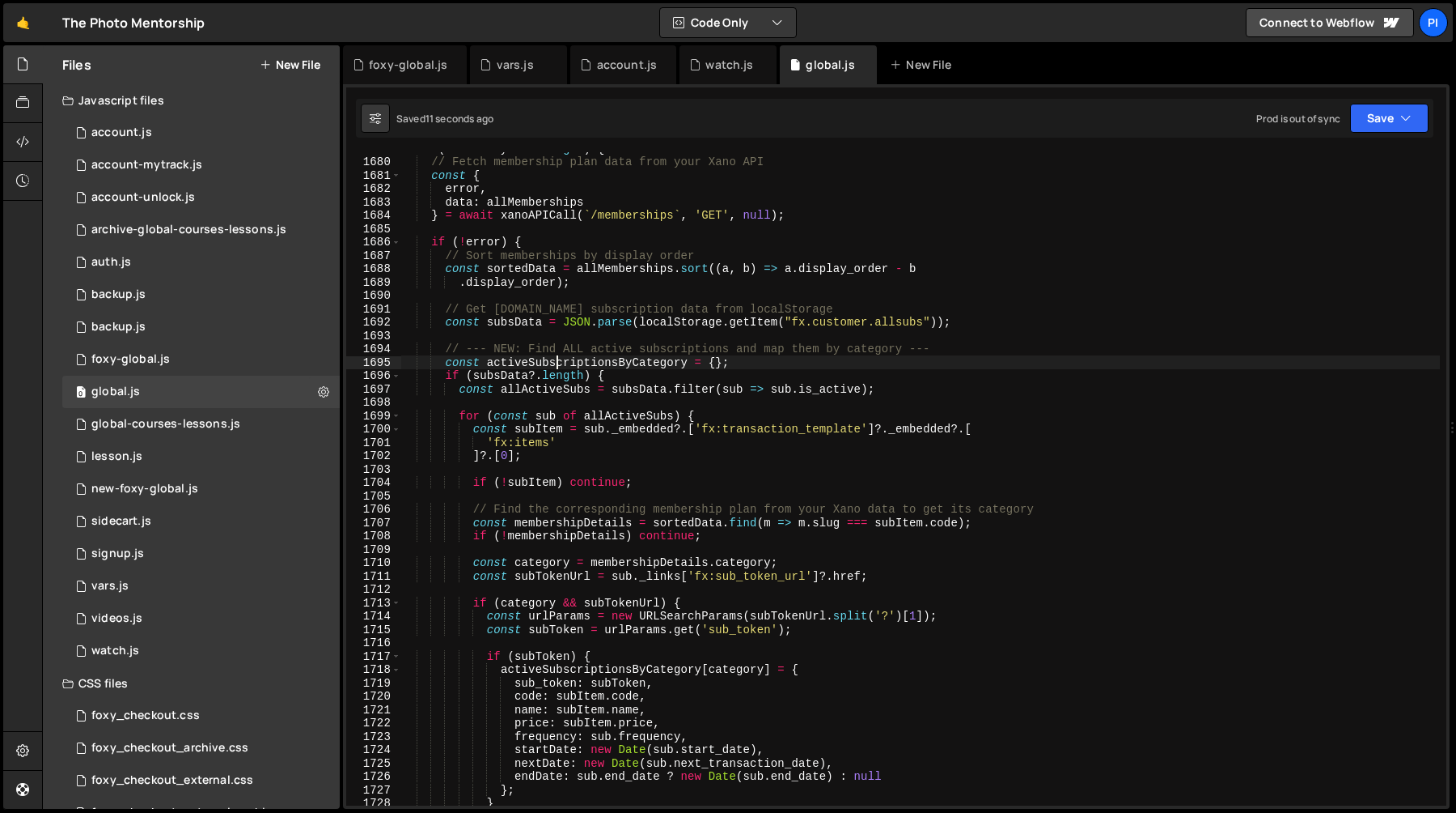
click at [559, 365] on div "if ( communityLink . length ) { // Fetch membership plan data from your Xano AP…" at bounding box center [920, 481] width 1039 height 680
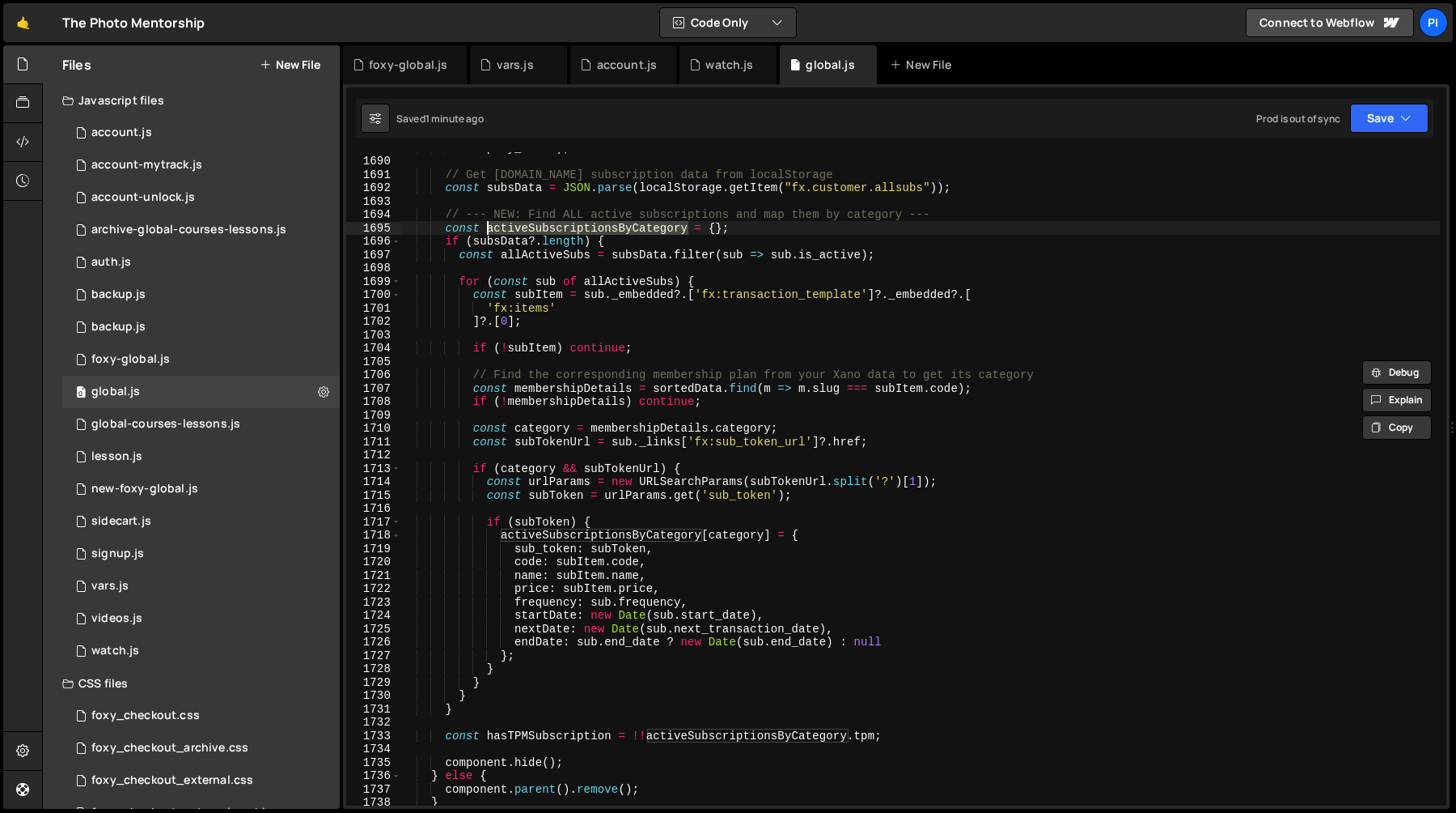
scroll to position [23183, 0]
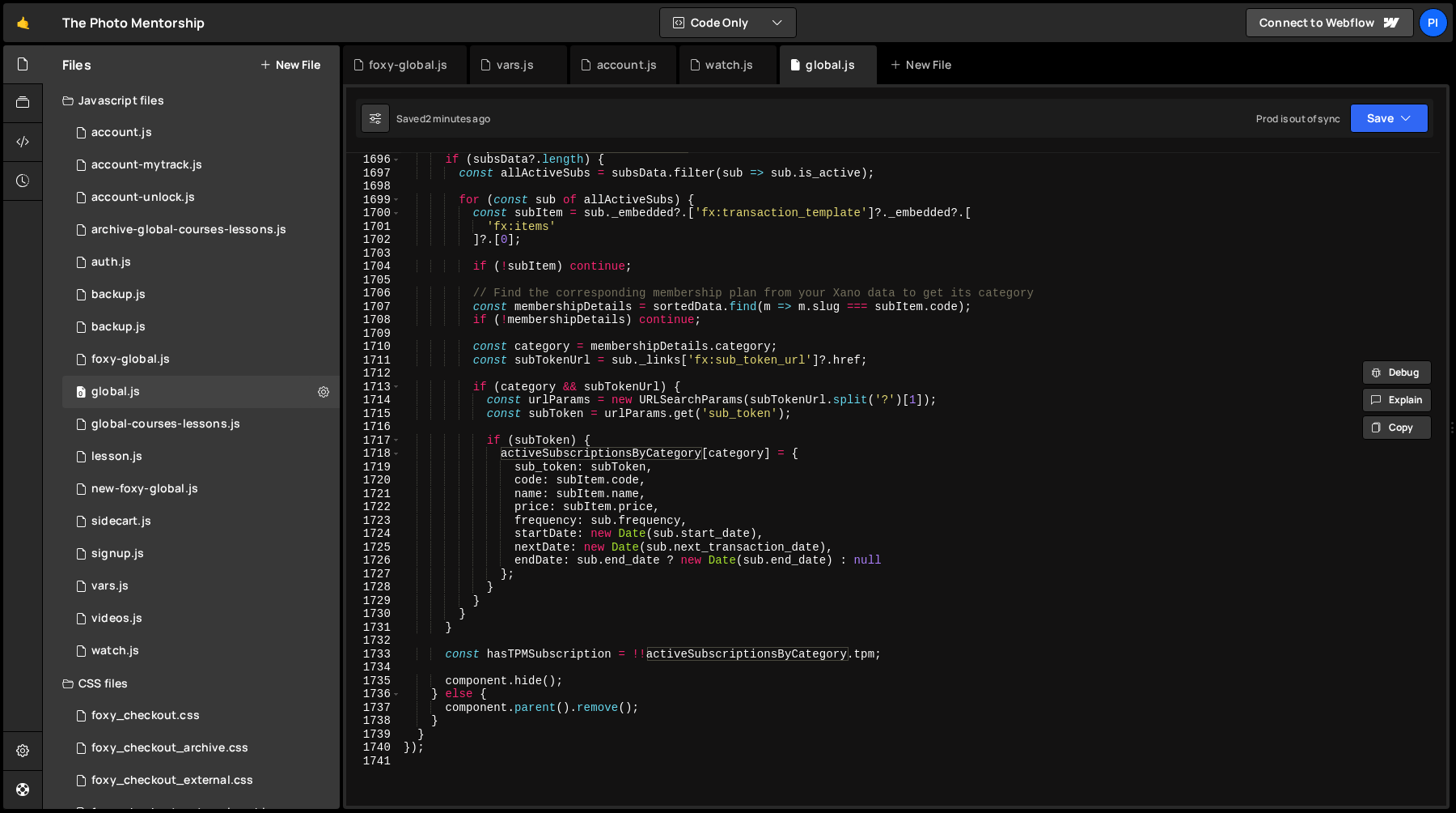
click at [613, 386] on div "const activeSubscriptionsByCategory = { } ; if ( subsData ?. length ) { const a…" at bounding box center [920, 478] width 1039 height 680
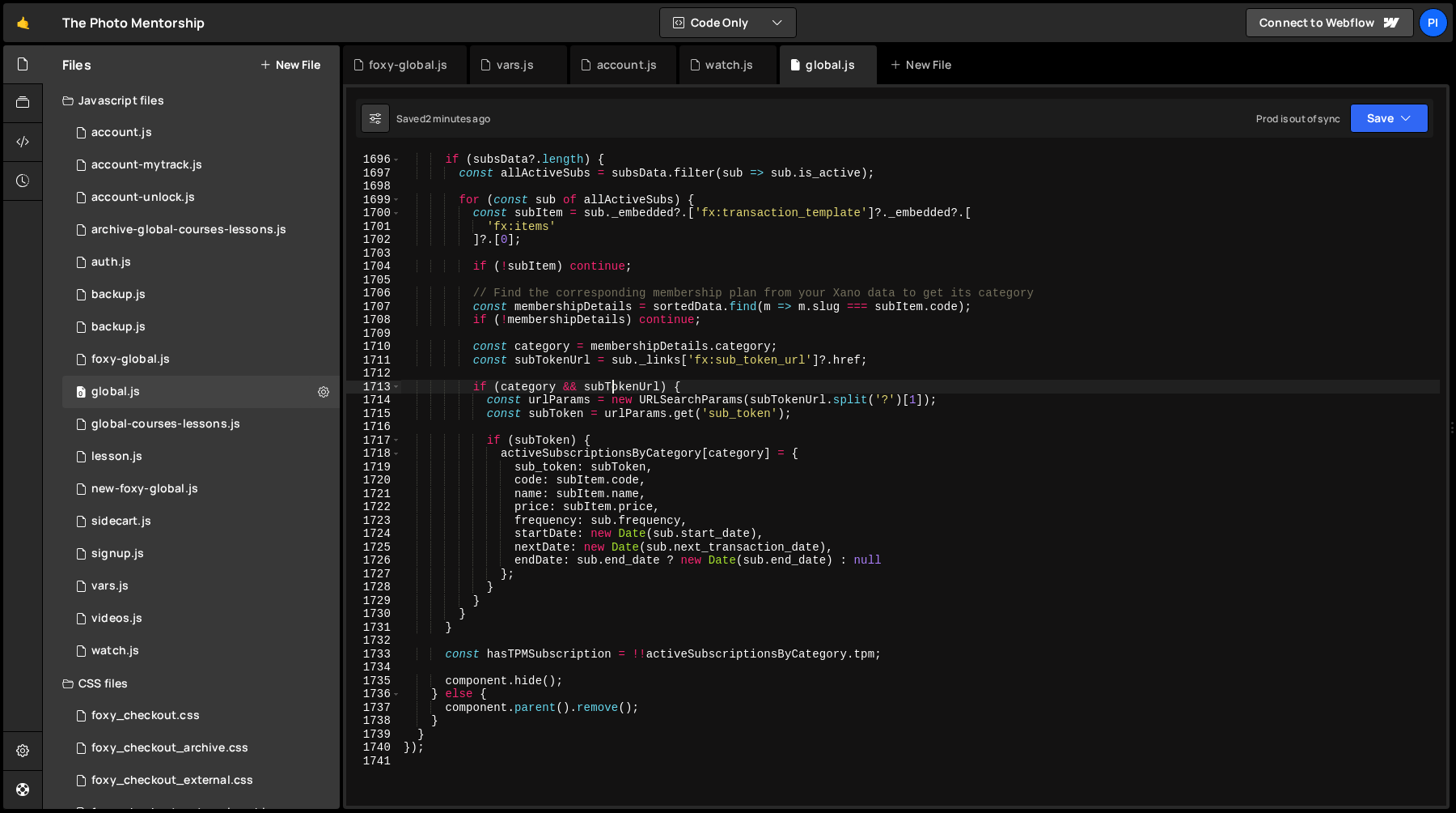
click at [613, 386] on div "const activeSubscriptionsByCategory = { } ; if ( subsData ?. length ) { const a…" at bounding box center [920, 478] width 1039 height 680
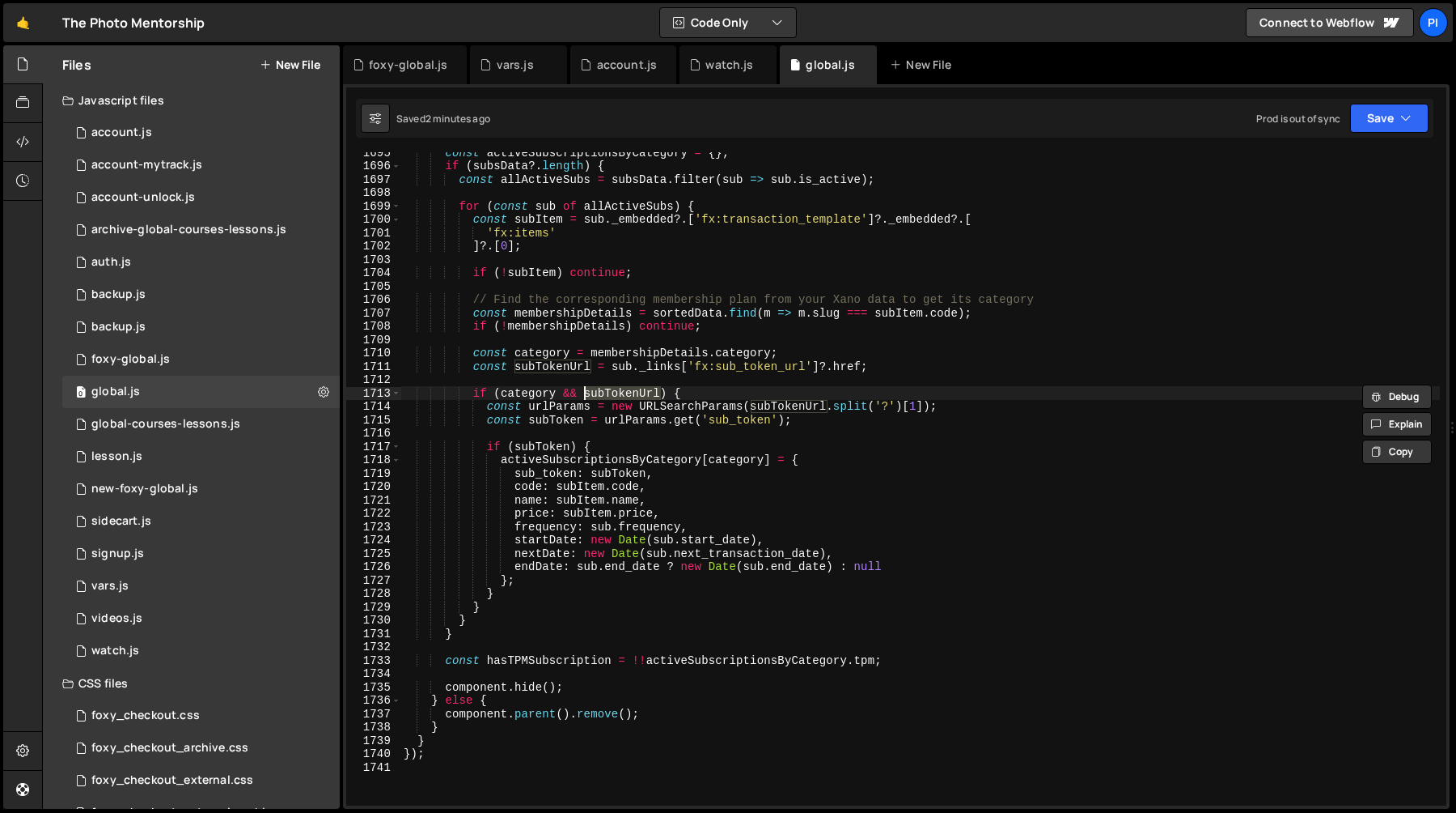
scroll to position [23168, 0]
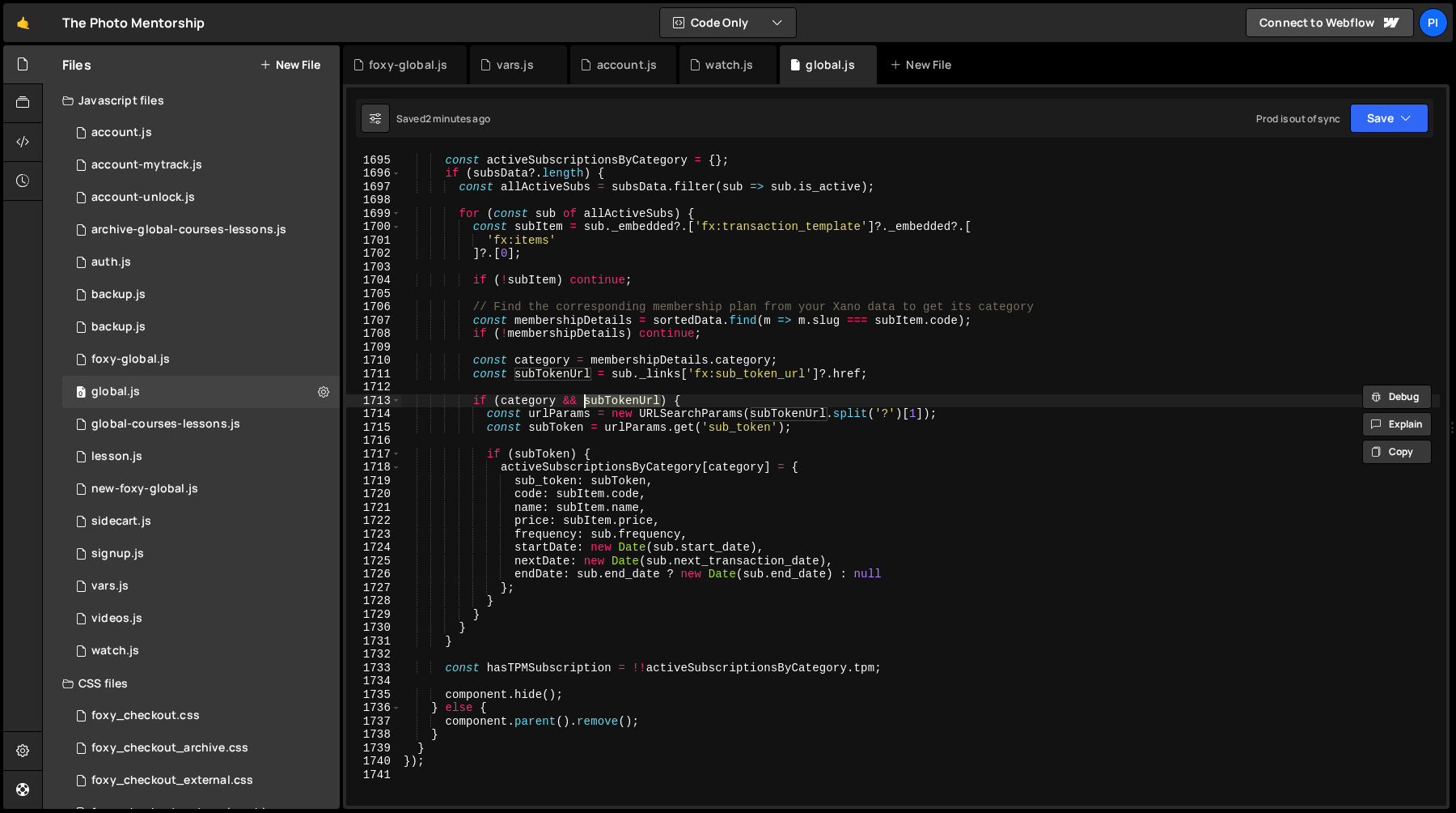
click at [553, 364] on div "// --- NEW: Find ALL active subscriptions and map them by category --- const ac…" at bounding box center [920, 479] width 1039 height 680
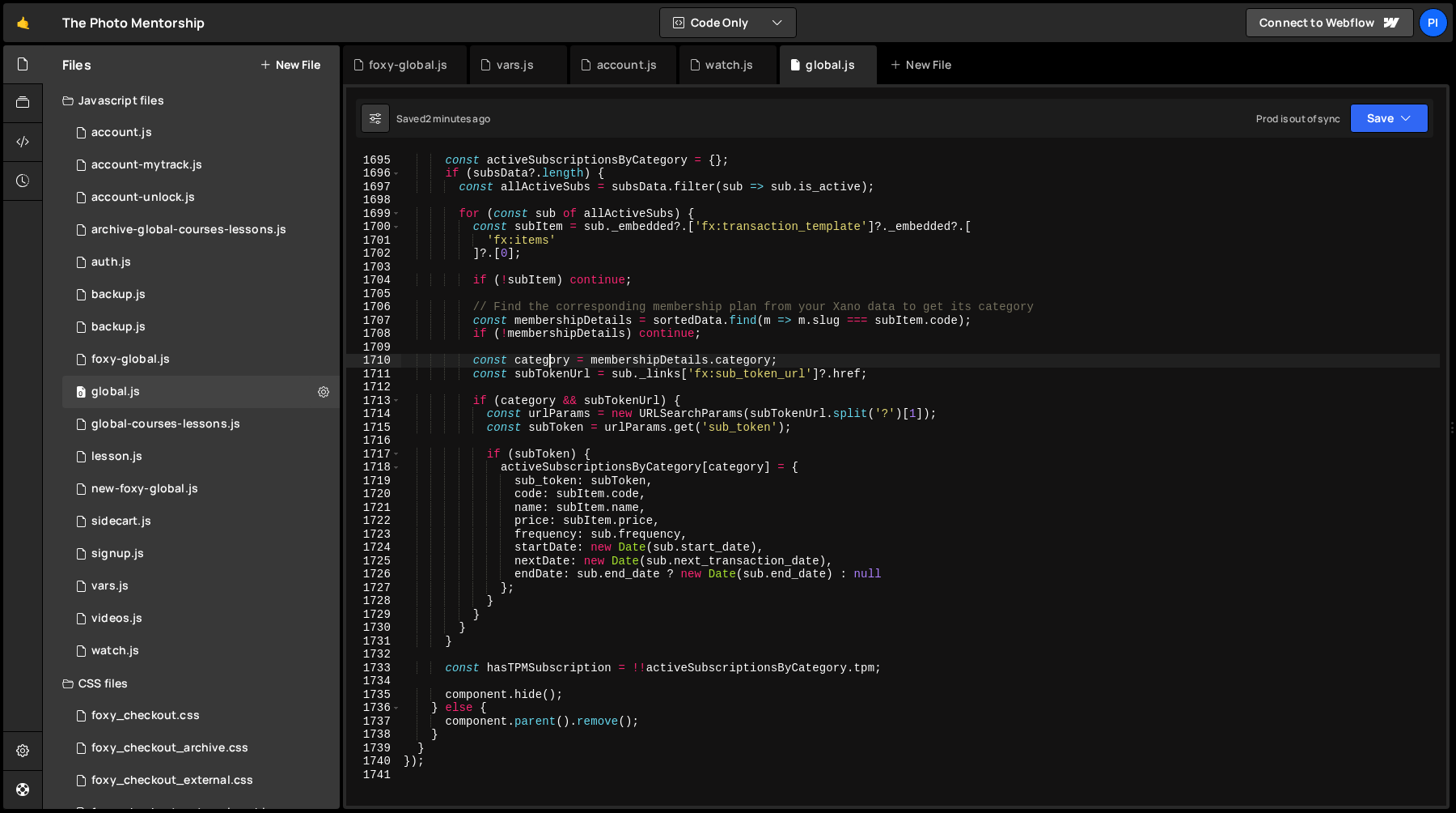
click at [553, 364] on div "// --- NEW: Find ALL active subscriptions and map them by category --- const ac…" at bounding box center [920, 479] width 1039 height 680
click at [553, 374] on div "// --- NEW: Find ALL active subscriptions and map them by category --- const ac…" at bounding box center [920, 479] width 1039 height 680
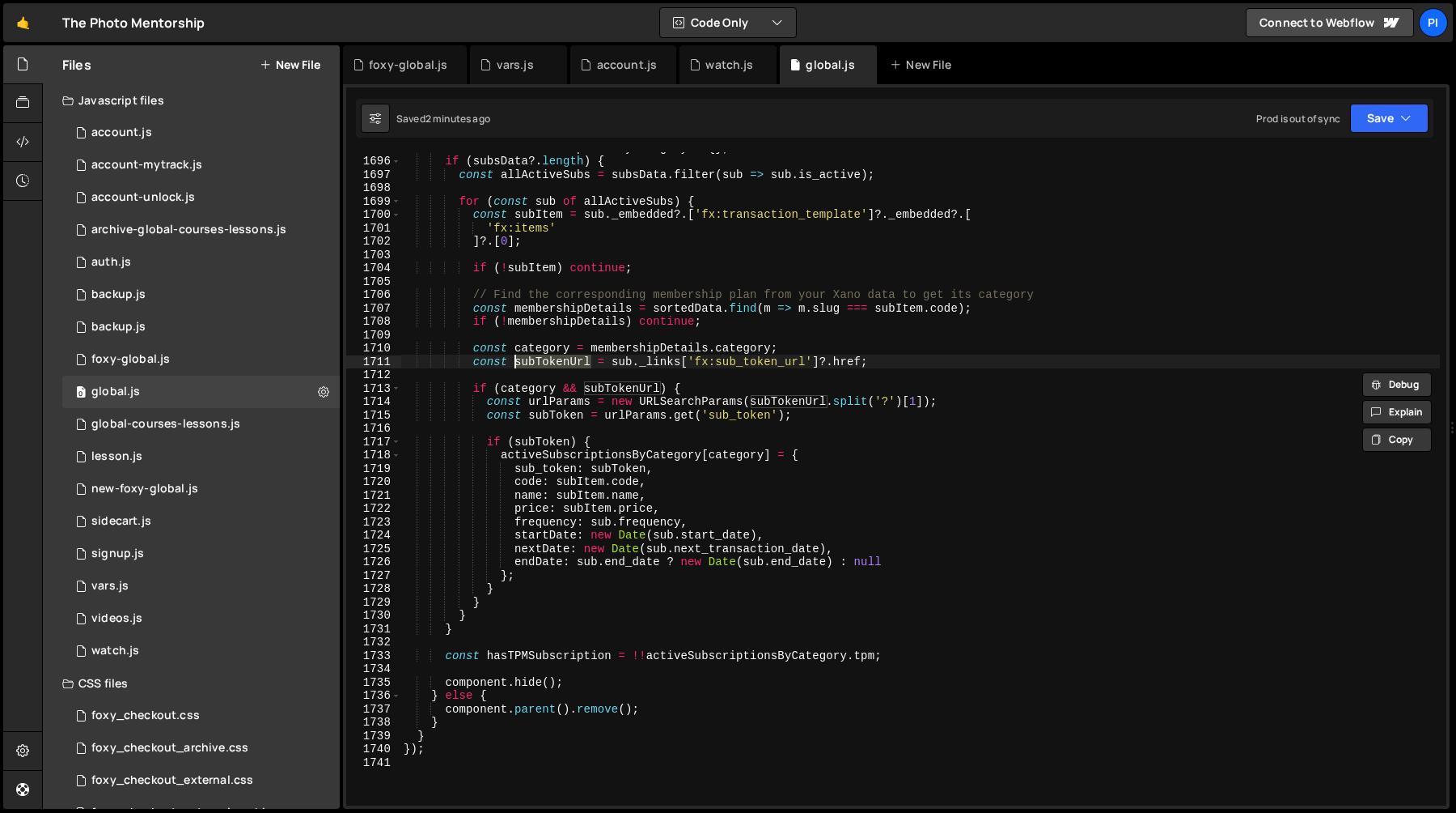
click at [661, 363] on div "const activeSubscriptionsByCategory = { } ; if ( subsData ?. length ) { const a…" at bounding box center [920, 480] width 1039 height 680
click at [637, 389] on div "const activeSubscriptionsByCategory = { } ; if ( subsData ?. length ) { const a…" at bounding box center [920, 480] width 1039 height 680
click at [544, 459] on div "const activeSubscriptionsByCategory = { } ; if ( subsData ?. length ) { const a…" at bounding box center [920, 480] width 1039 height 680
type textarea "activeSubscriptionsByCategory[category] = {"
click at [544, 459] on div "const activeSubscriptionsByCategory = { } ; if ( subsData ?. length ) { const a…" at bounding box center [920, 480] width 1039 height 680
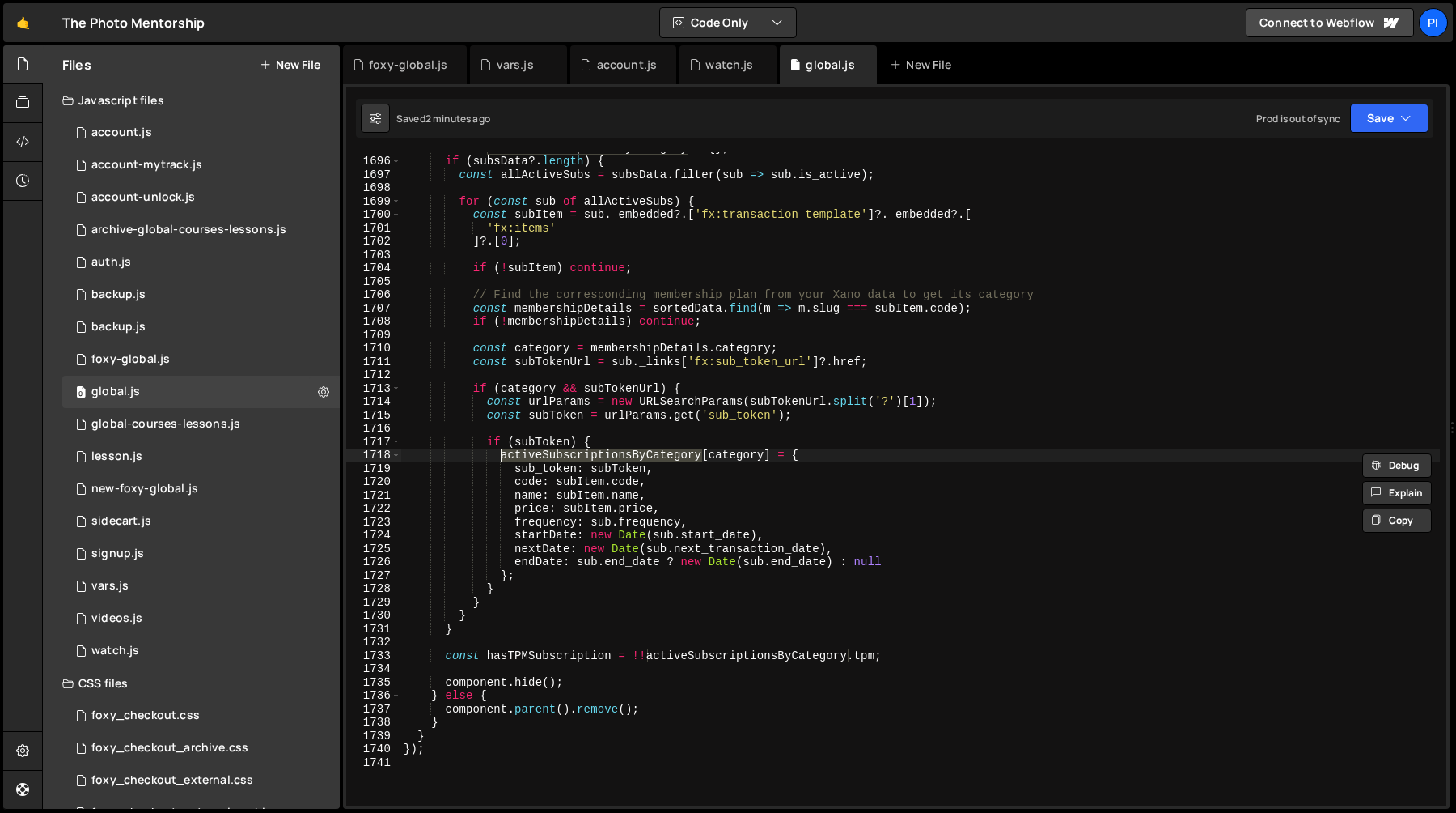
scroll to position [23167, 0]
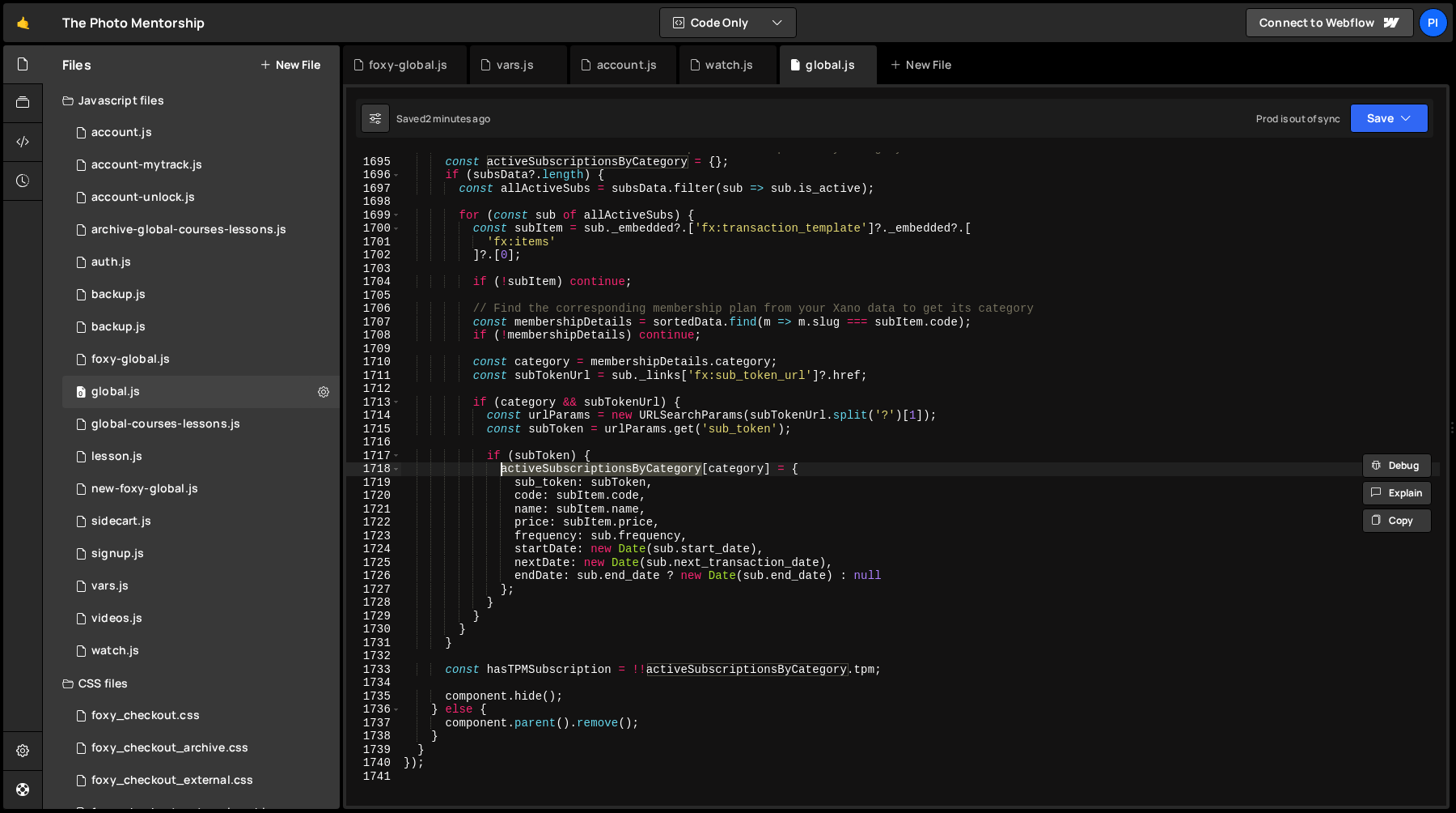
click at [653, 443] on div "// --- NEW: Find ALL active subscriptions and map them by category --- const ac…" at bounding box center [920, 481] width 1039 height 680
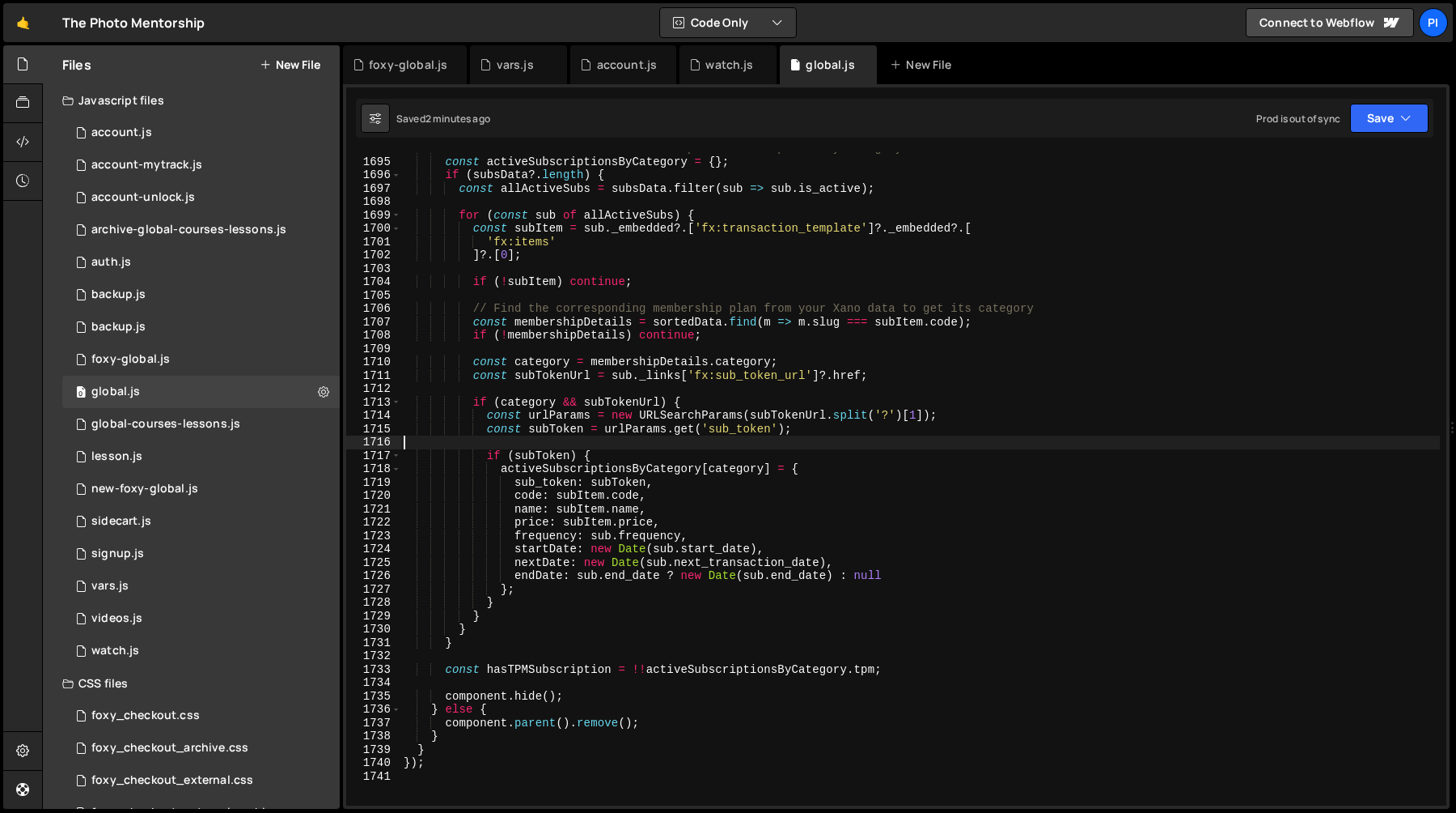
scroll to position [0, 0]
click at [522, 464] on div "// --- NEW: Find ALL active subscriptions and map them by category --- const ac…" at bounding box center [920, 481] width 1039 height 680
click at [560, 435] on div "// --- NEW: Find ALL active subscriptions and map them by category --- const ac…" at bounding box center [920, 481] width 1039 height 680
type textarea "const subToken = urlParams.get('sub_token');"
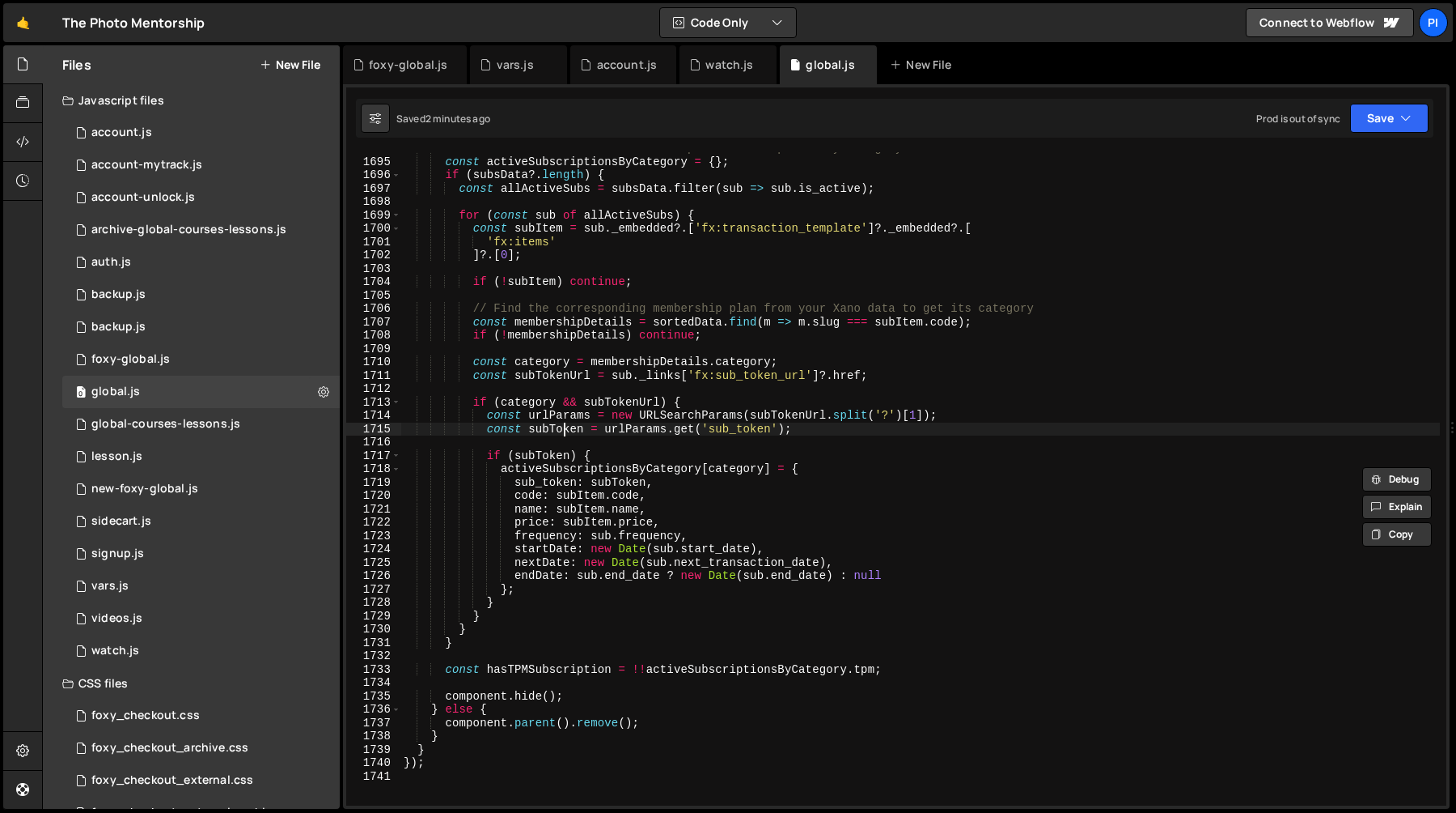
click at [560, 435] on div "// --- NEW: Find ALL active subscriptions and map them by category --- const ac…" at bounding box center [920, 481] width 1039 height 680
click at [644, 436] on div "// --- NEW: Find ALL active subscriptions and map them by category --- const ac…" at bounding box center [920, 481] width 1039 height 680
click at [645, 426] on div "// --- NEW: Find ALL active subscriptions and map them by category --- const ac…" at bounding box center [920, 481] width 1039 height 680
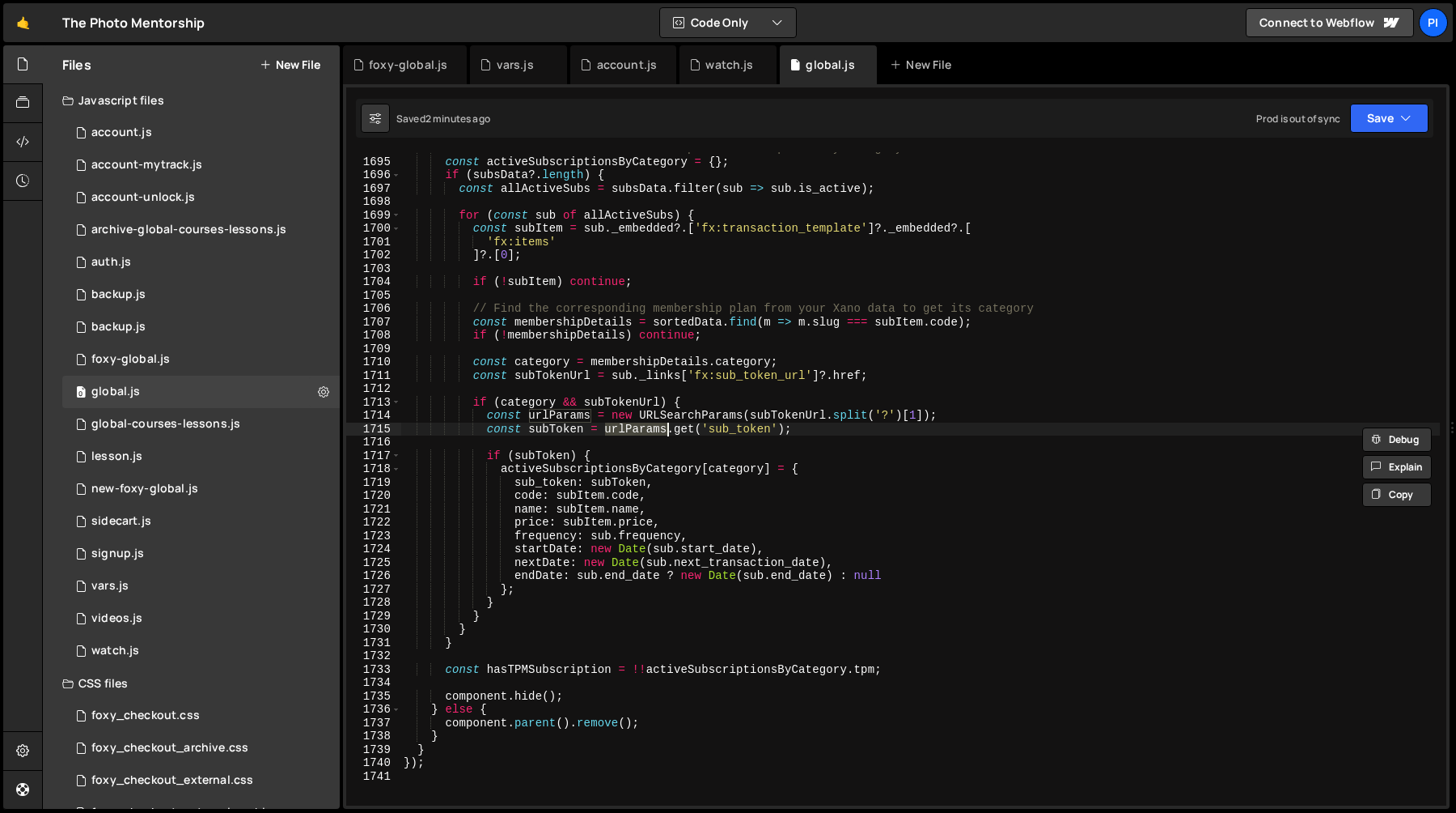
click at [532, 468] on div "// --- NEW: Find ALL active subscriptions and map them by category --- const ac…" at bounding box center [920, 481] width 1039 height 680
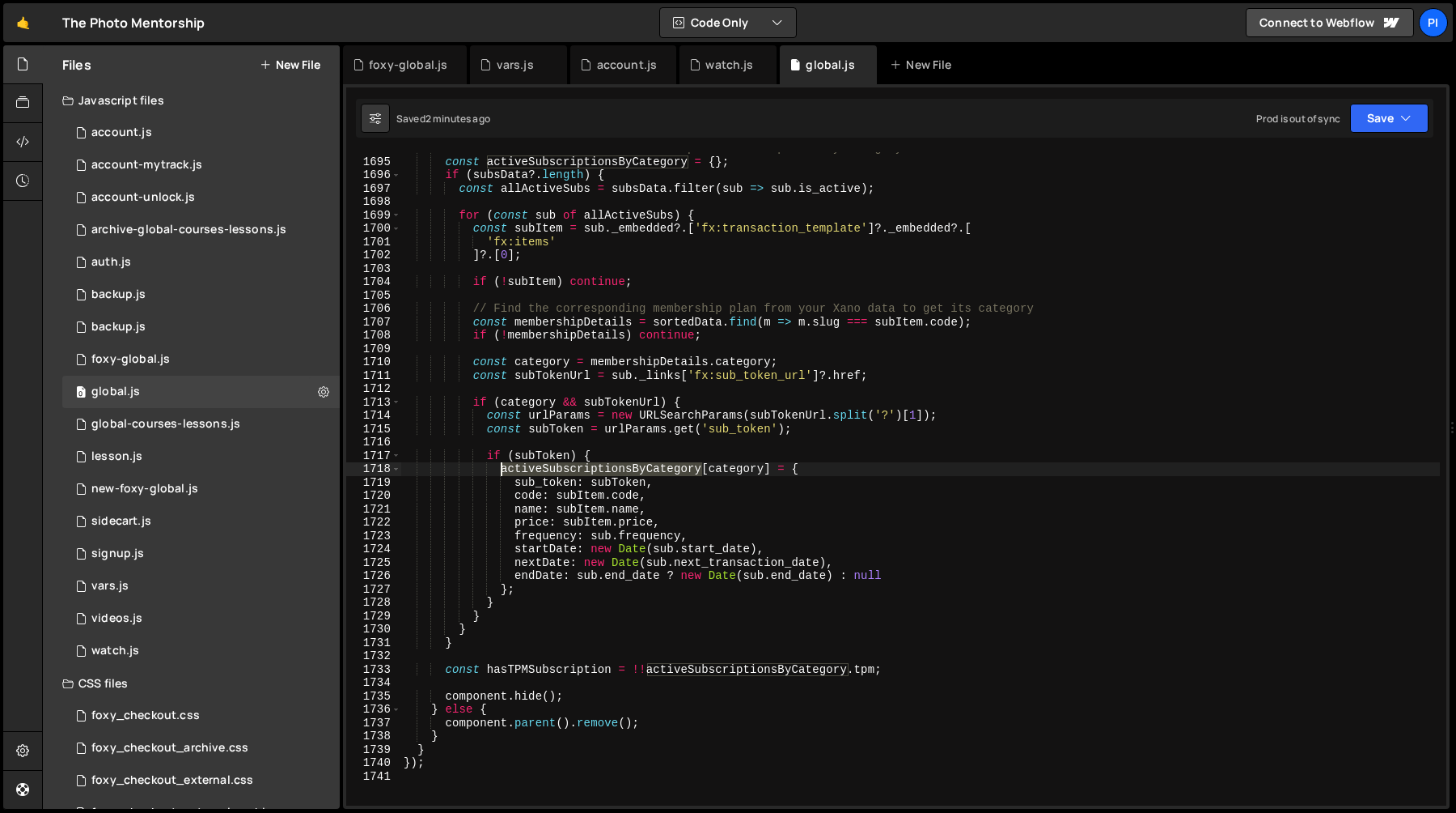
click at [532, 468] on div "// --- NEW: Find ALL active subscriptions and map them by category --- const ac…" at bounding box center [920, 481] width 1039 height 680
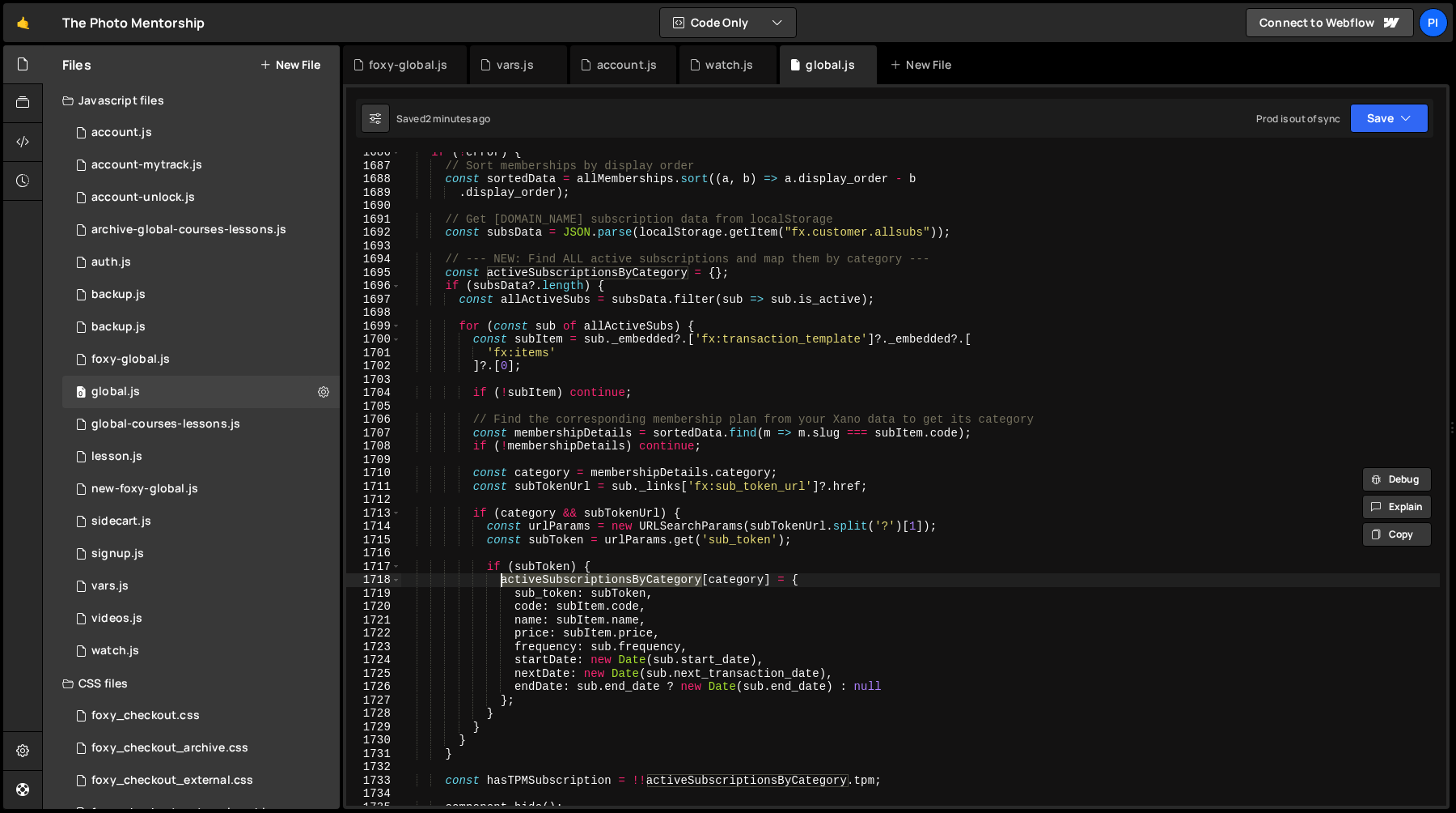
scroll to position [23019, 0]
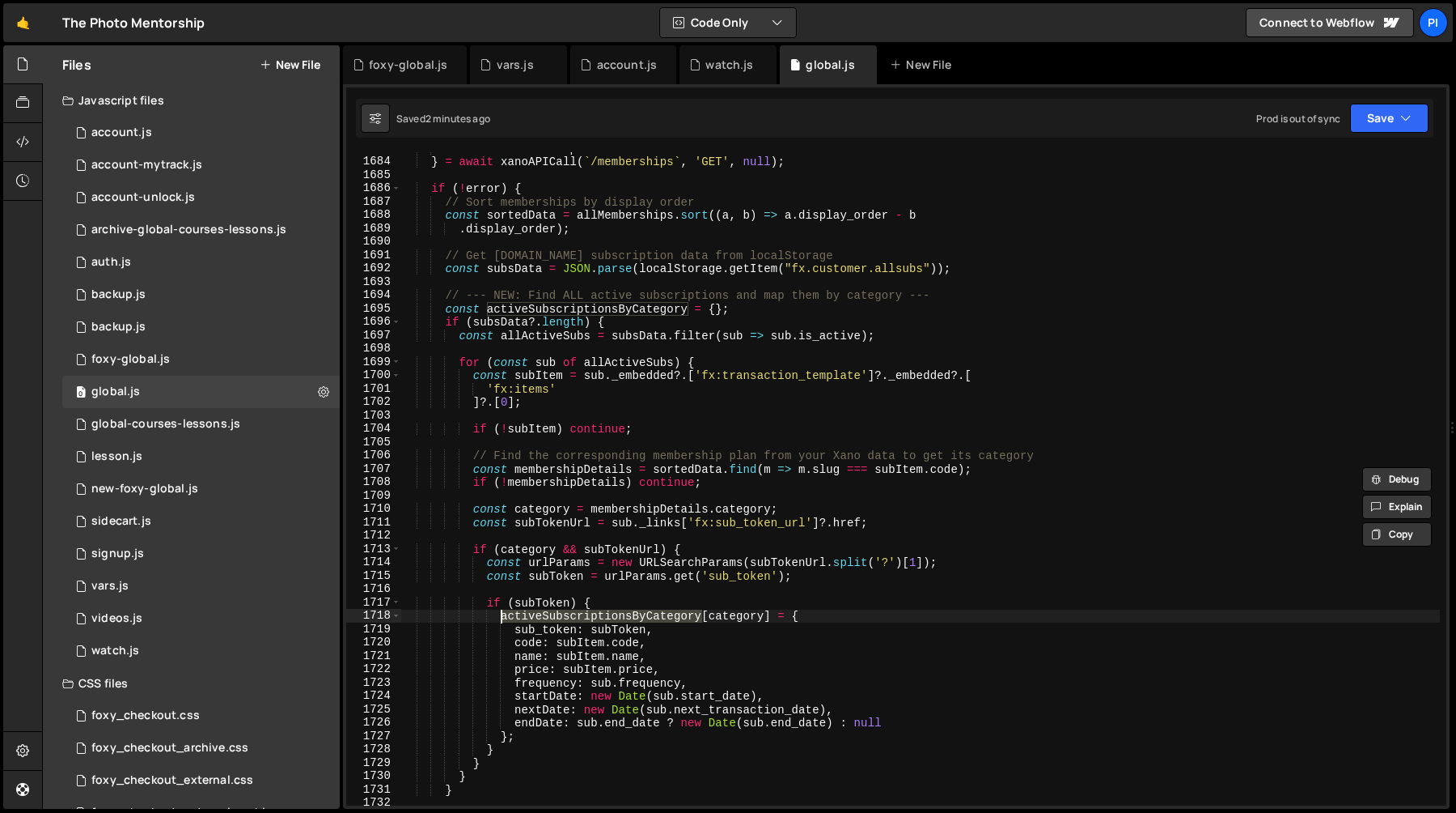
click at [552, 310] on div "data : allMemberships } = await xanoAPICall ( ` /memberships ` , 'GET' , null )…" at bounding box center [920, 481] width 1039 height 680
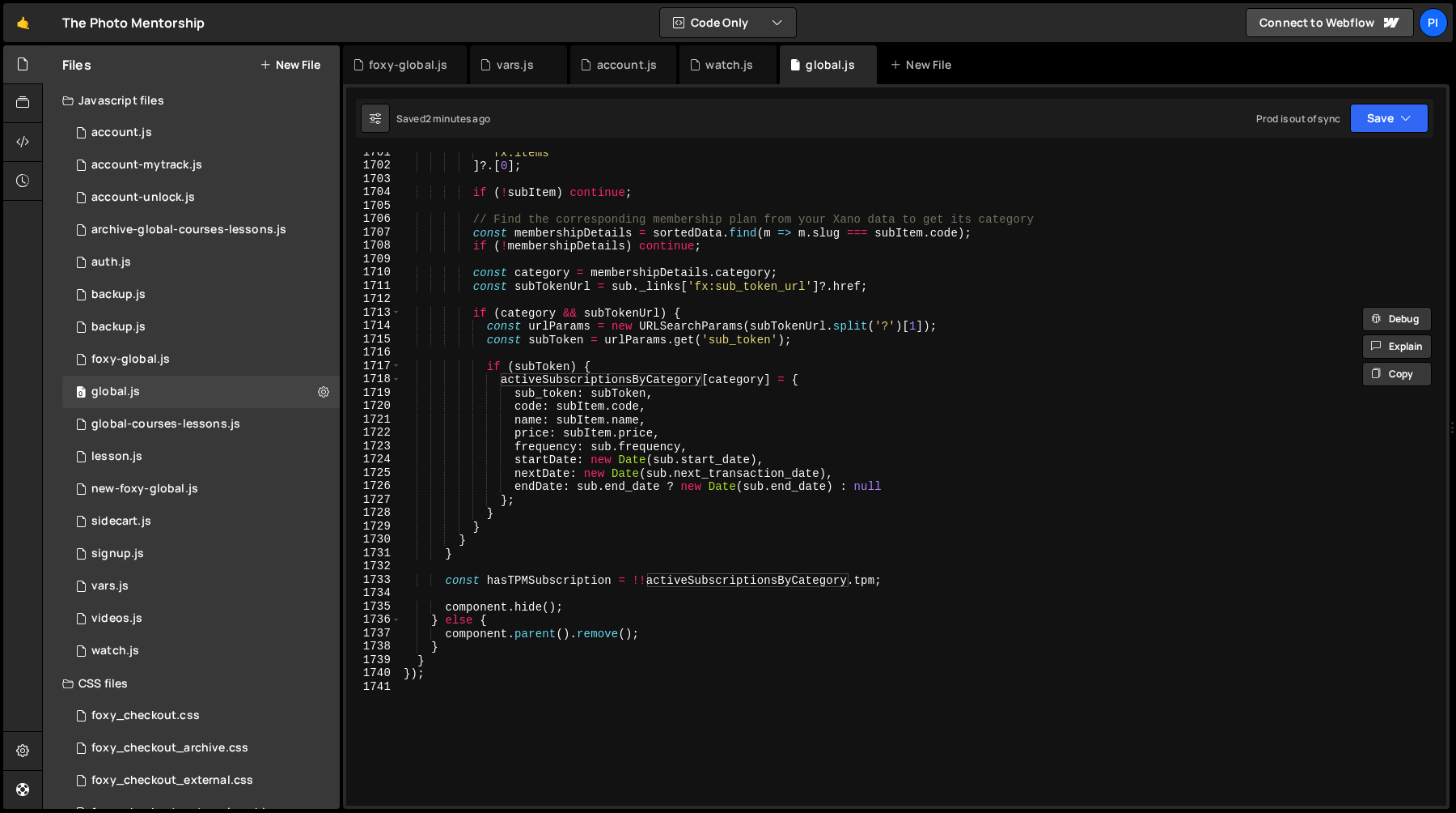
scroll to position [23257, 0]
click at [911, 581] on div "'fx:items' ] ?. [ 0 ] ; if ( ! subItem ) continue ; // Find the corresponding m…" at bounding box center [920, 485] width 1039 height 680
type textarea "const hasTPMSubscription = !!activeSubscriptionsByCategory.tpm;"
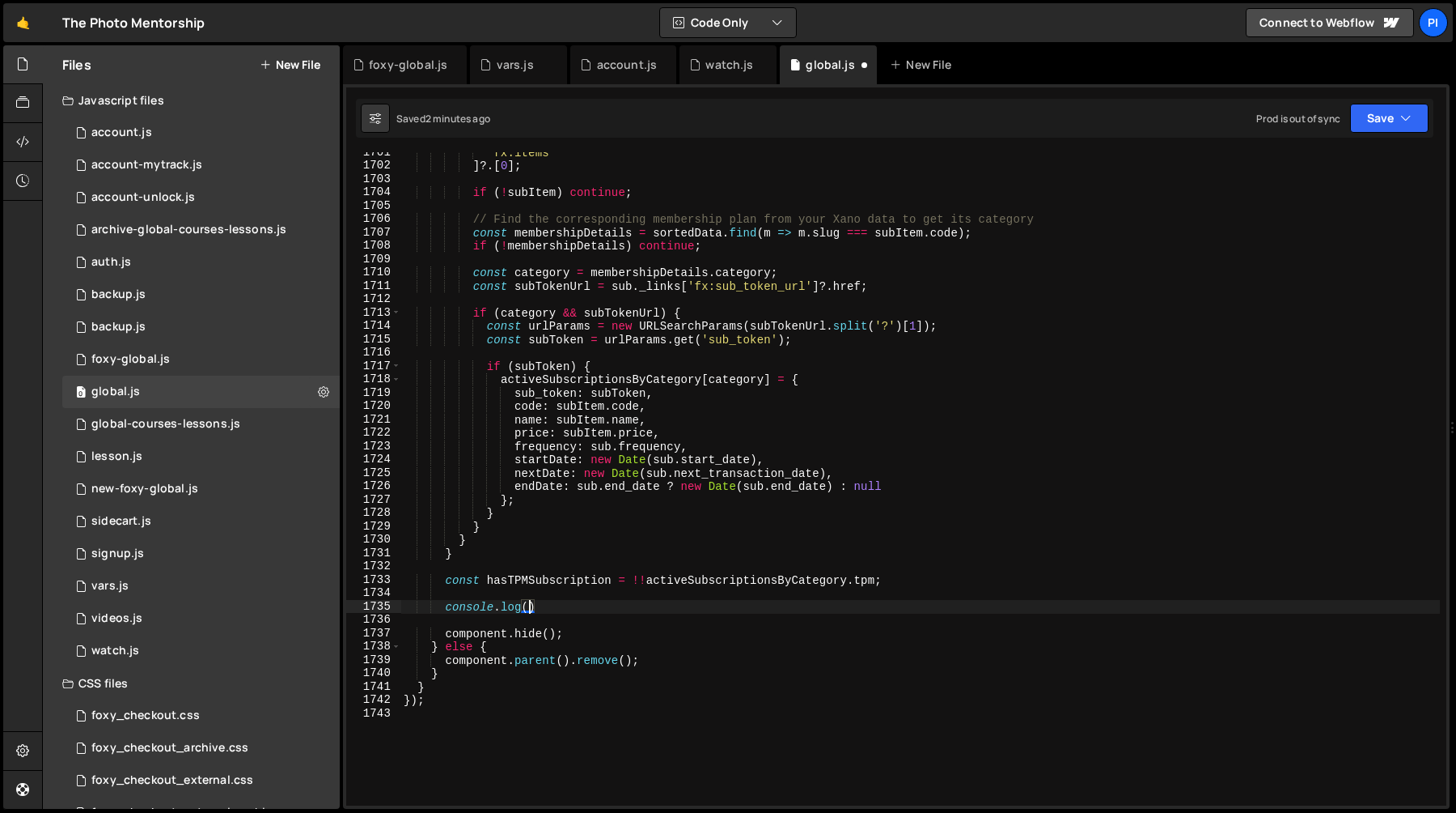
scroll to position [0, 8]
paste textarea "activeSubscriptionsByCategory"
click at [579, 635] on div "'fx:items' ] ?. [ 0 ] ; if ( ! subItem ) continue ; // Find the corresponding m…" at bounding box center [920, 485] width 1039 height 680
click at [560, 624] on div "'fx:items' ] ?. [ 0 ] ; if ( ! subItem ) continue ; // Find the corresponding m…" at bounding box center [920, 485] width 1039 height 680
type textarea "component.hide();"
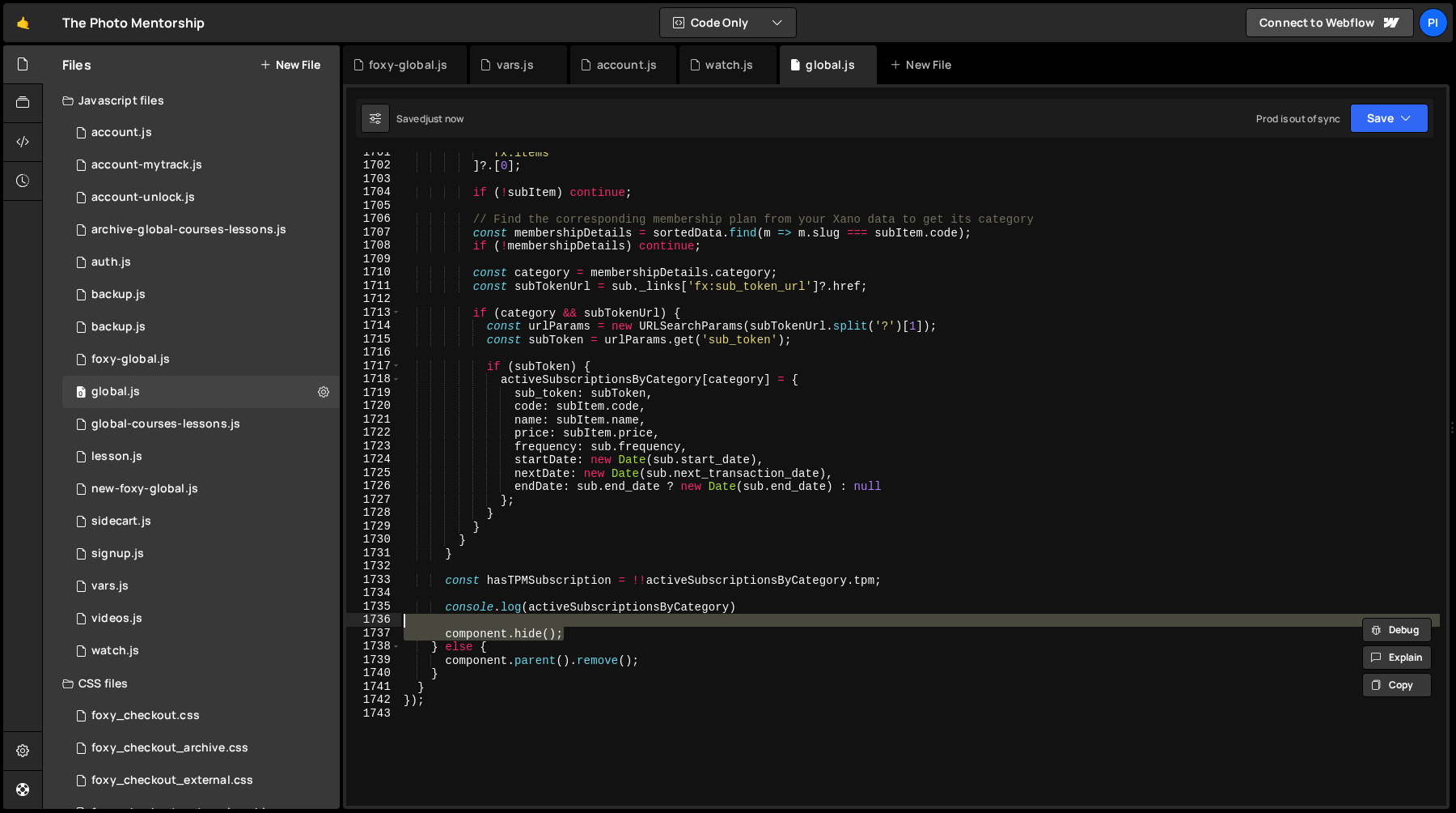
scroll to position [0, 0]
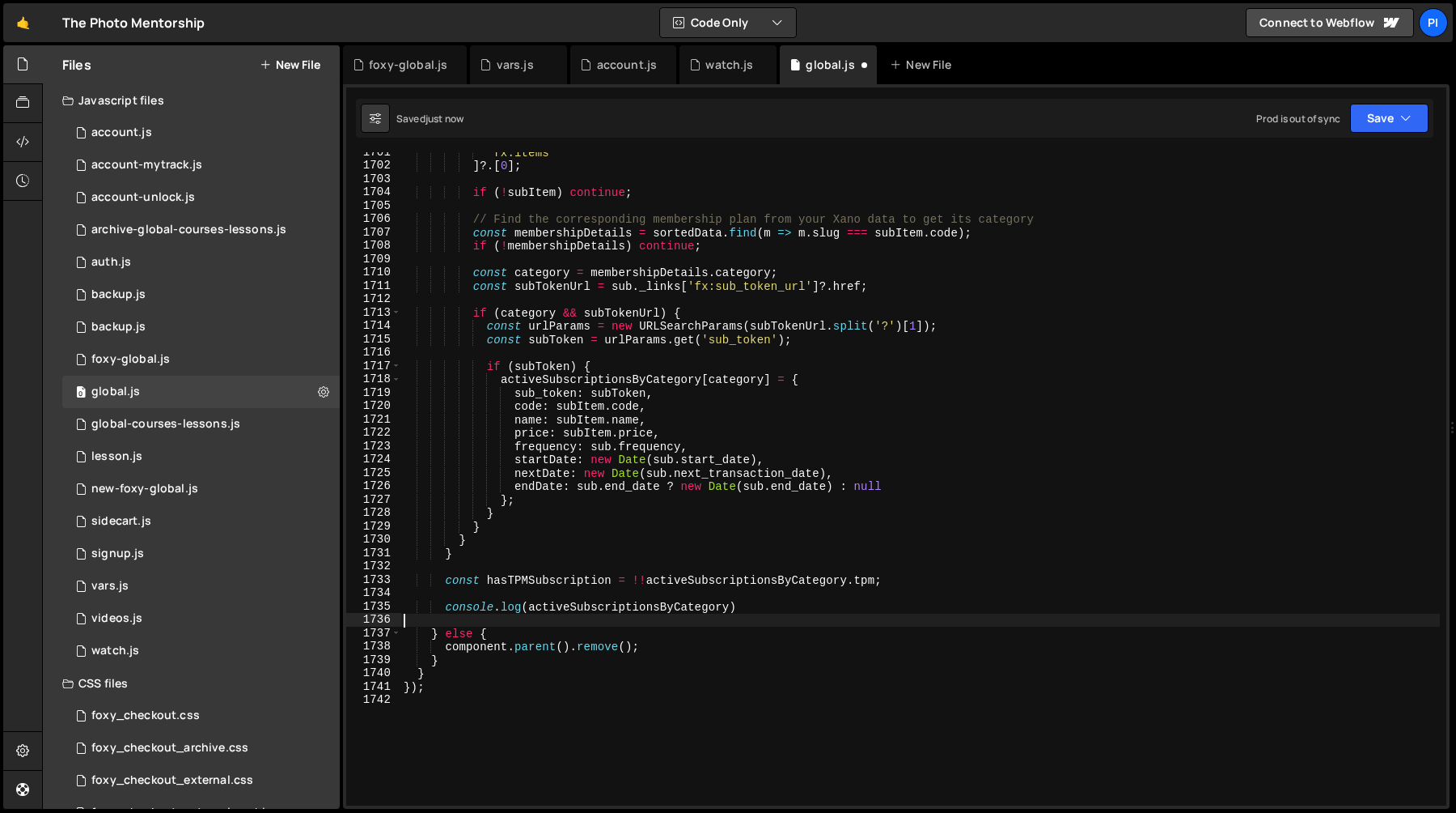
type textarea "console.log(activeSubscriptionsByCategory)"
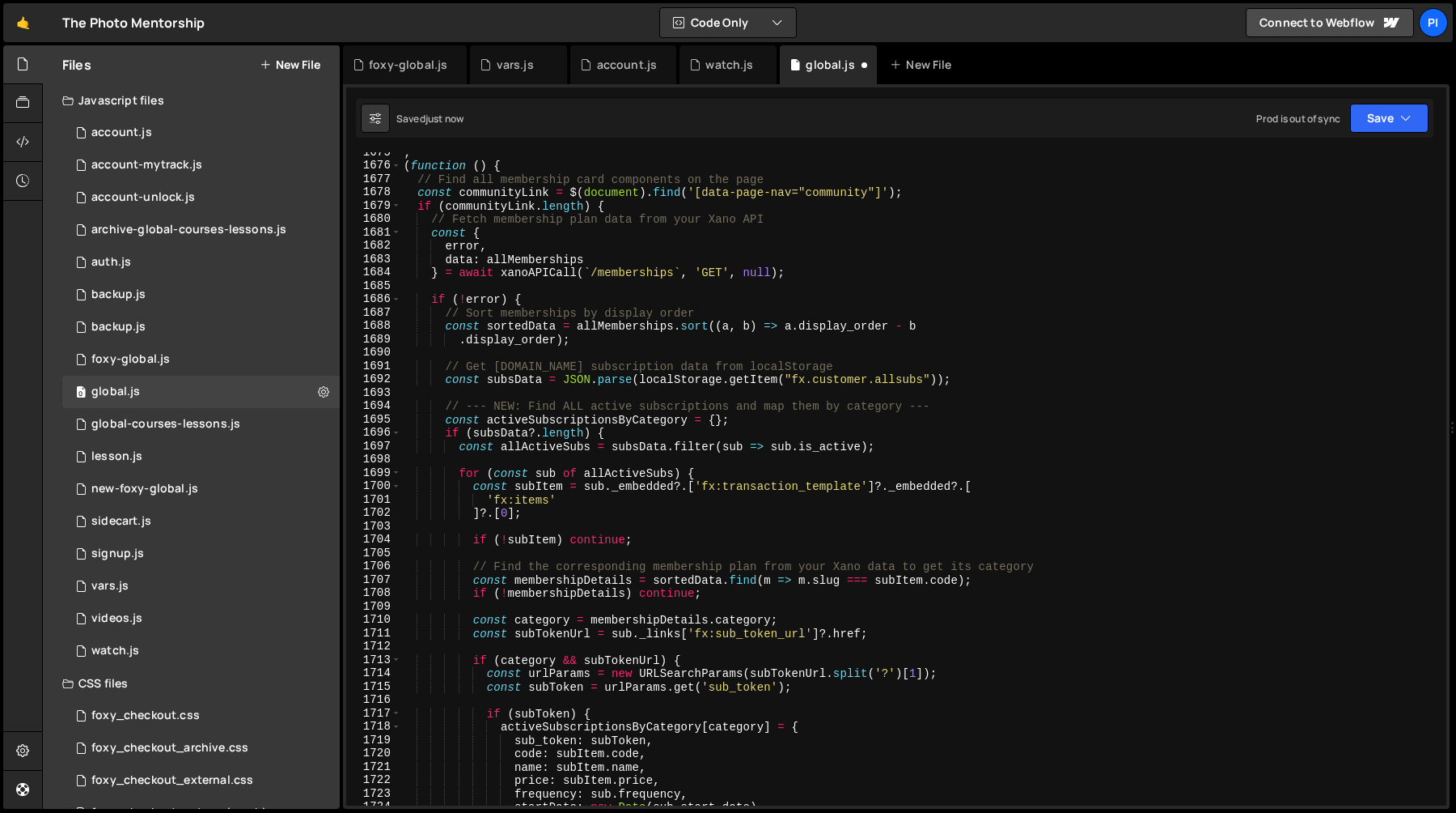
scroll to position [22782, 0]
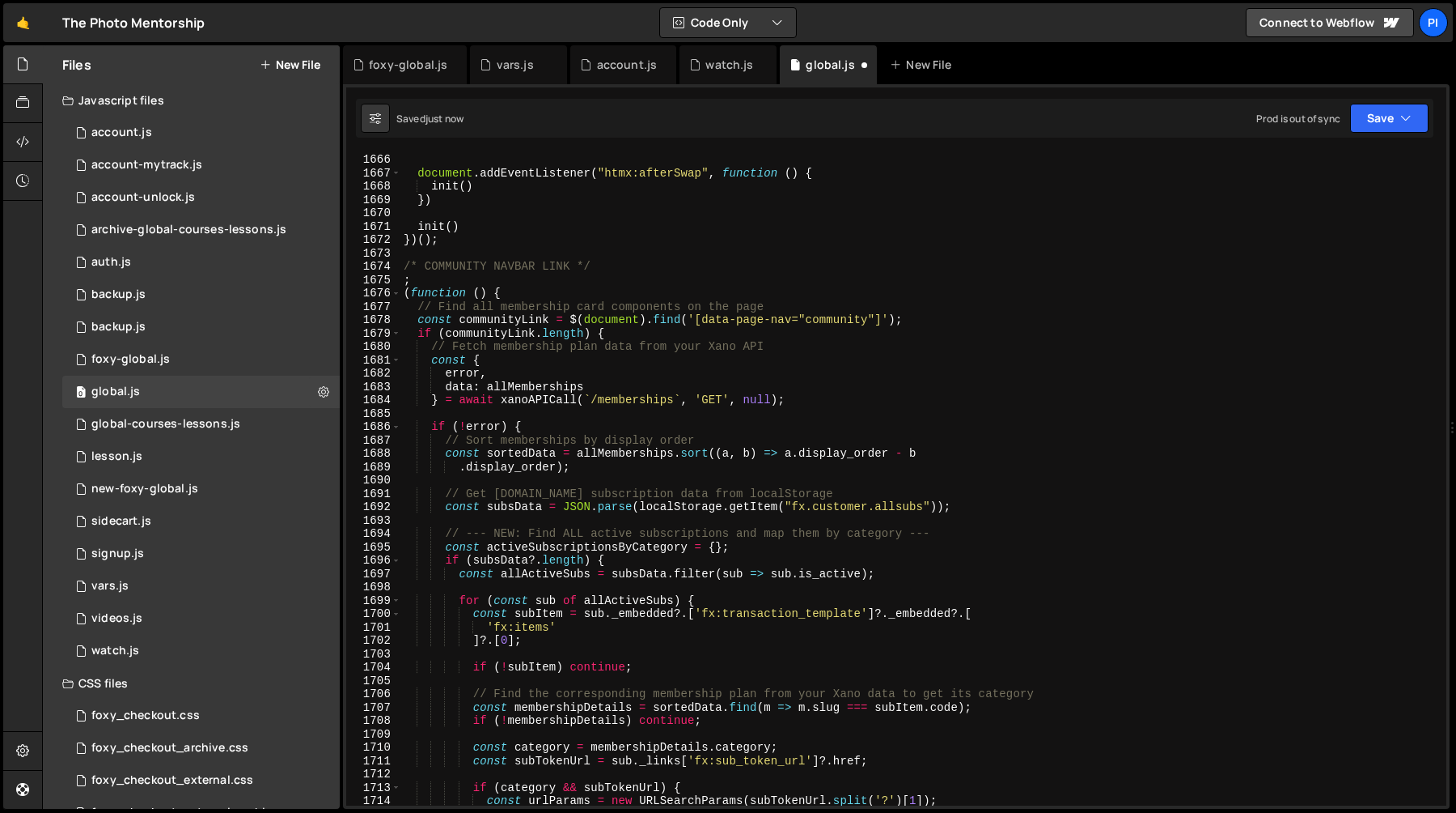
click at [530, 420] on div "} document . addEventListener ( "htmx:afterSwap" , function ( ) { init ( ) }) i…" at bounding box center [920, 478] width 1039 height 680
click at [532, 428] on div "} document . addEventListener ( "htmx:afterSwap" , function ( ) { init ( ) }) i…" at bounding box center [920, 478] width 1039 height 680
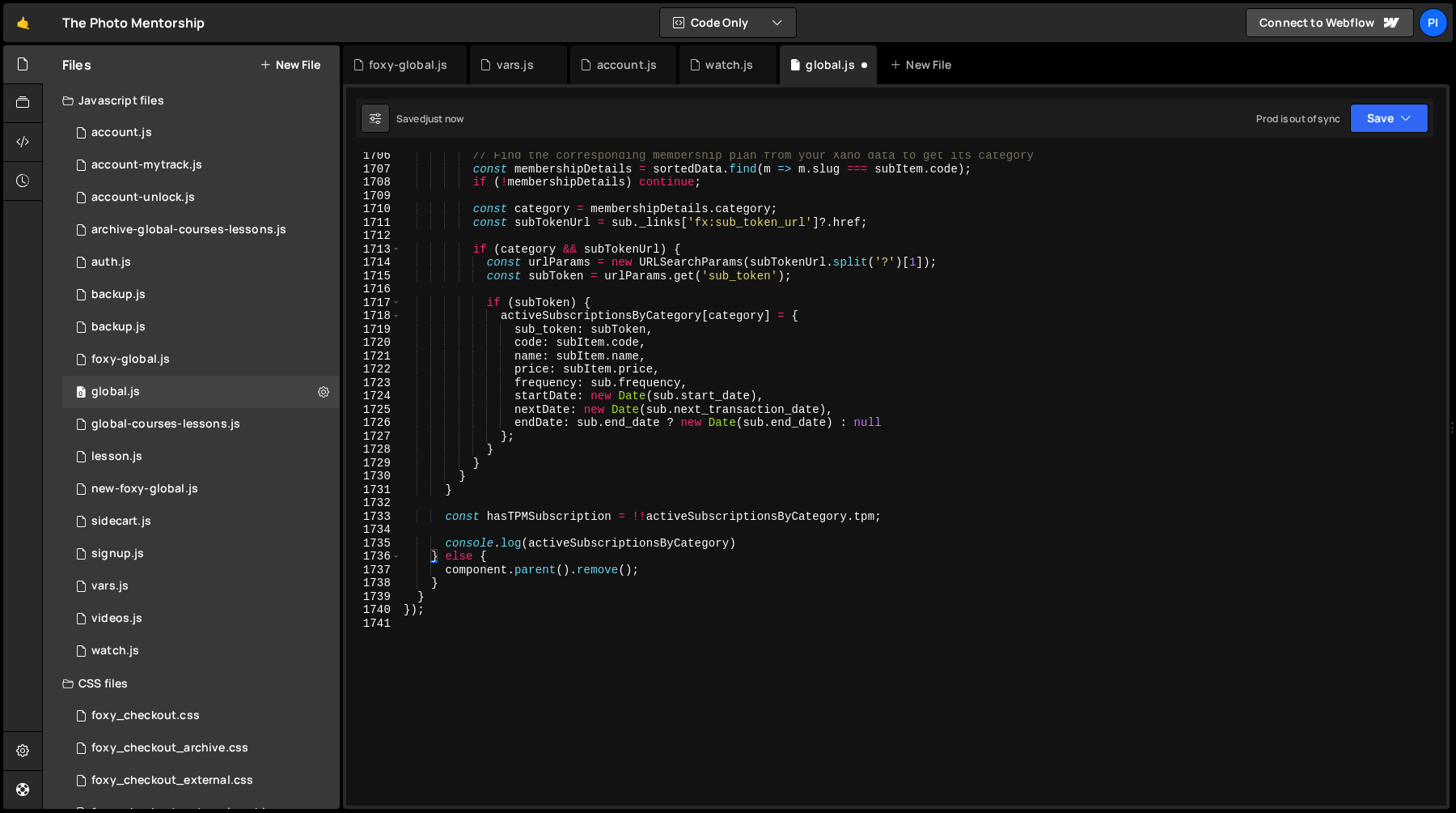
scroll to position [23324, 0]
click at [683, 561] on div "// Find the corresponding membership plan from your Xano data to get its catego…" at bounding box center [920, 485] width 1039 height 680
click at [413, 560] on div "// Find the corresponding membership plan from your Xano data to get its catego…" at bounding box center [920, 485] width 1039 height 680
type textarea "} else { component.parent().remove();"
click at [638, 533] on div "// Find the corresponding membership plan from your Xano data to get its catego…" at bounding box center [920, 485] width 1039 height 680
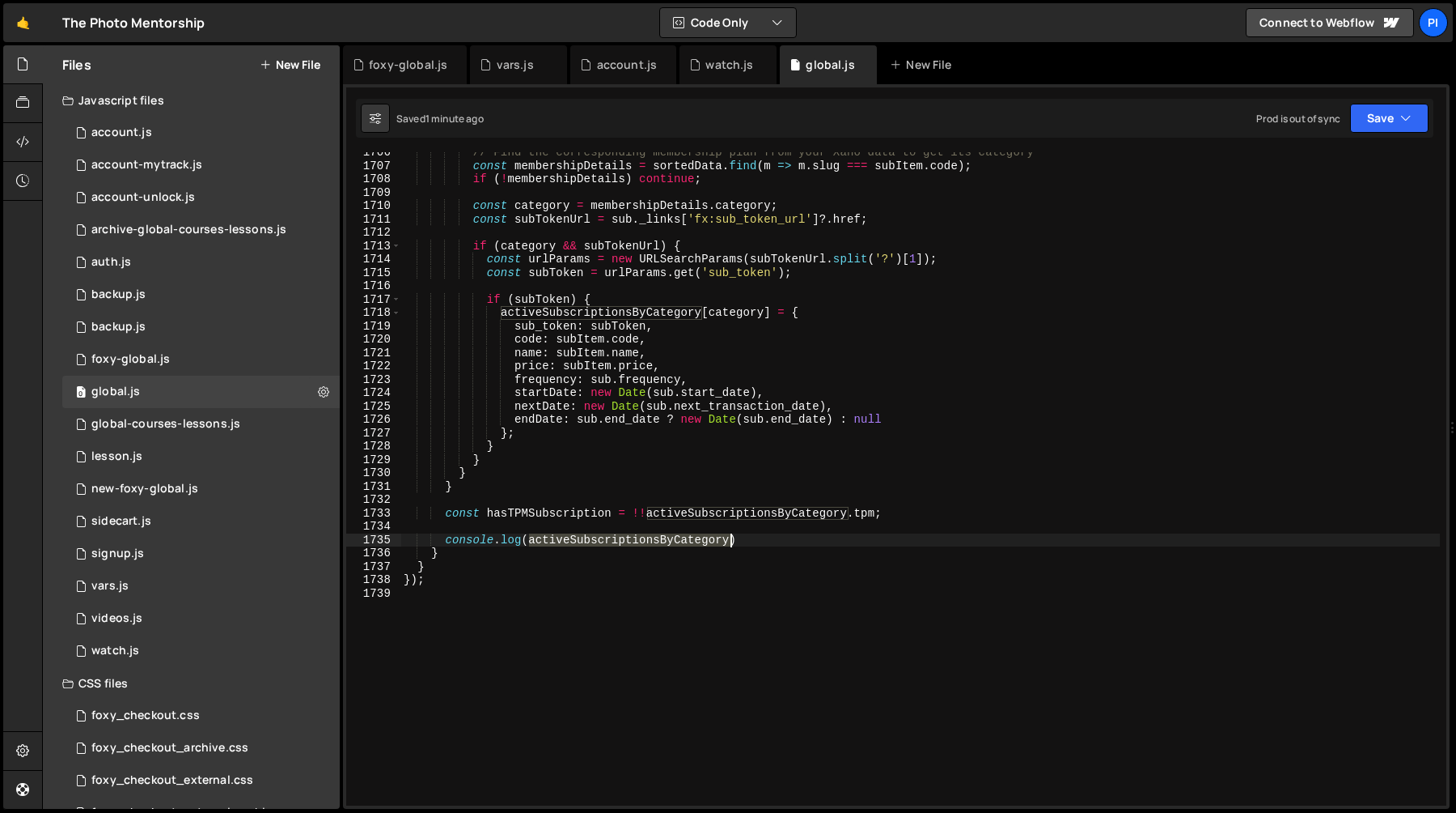
click at [638, 533] on div "// Find the corresponding membership plan from your Xano data to get its catego…" at bounding box center [920, 485] width 1039 height 680
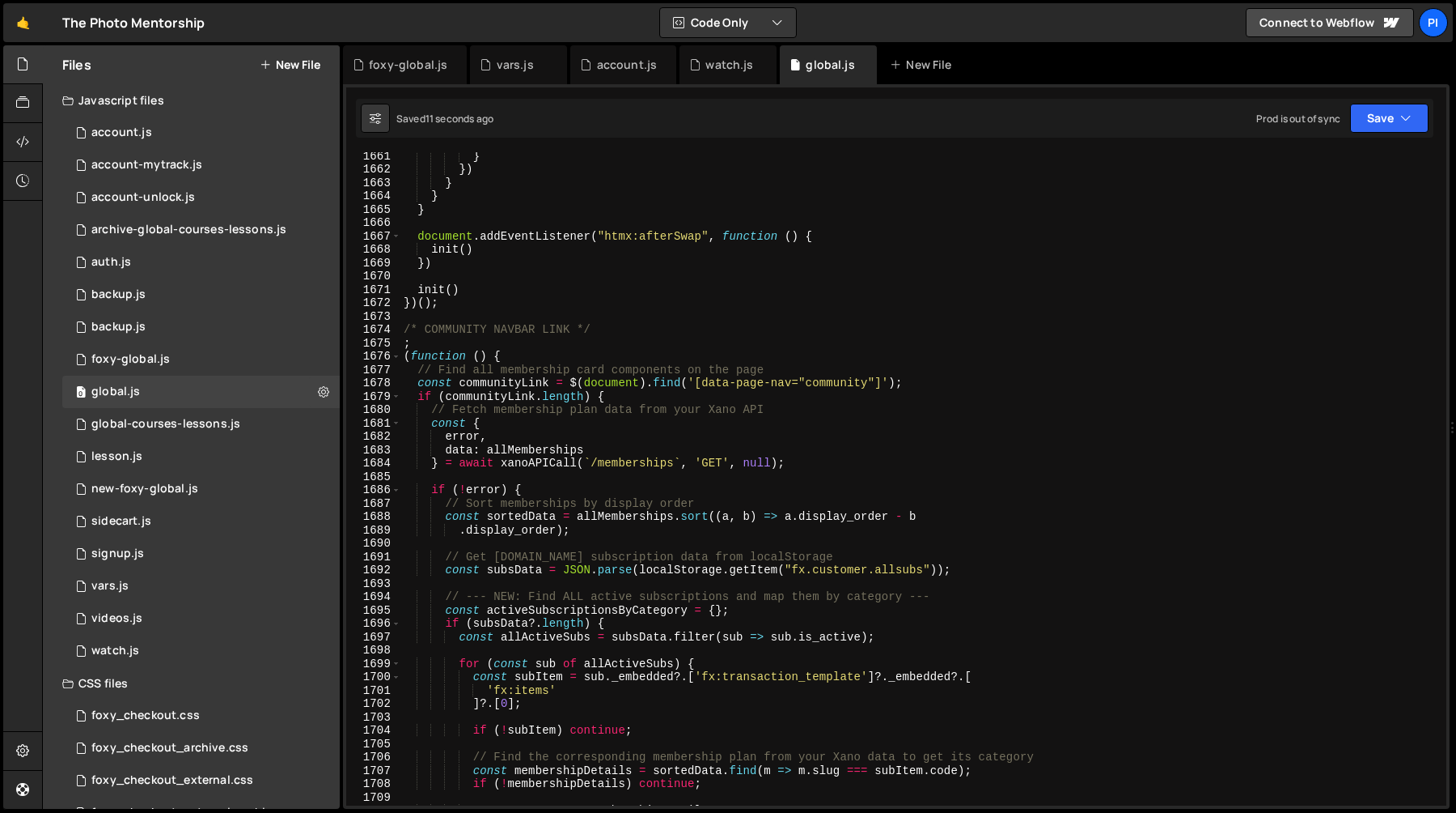
scroll to position [22716, 0]
click at [410, 362] on div "} }) } } } document . addEventListener ( "htmx:afterSwap" , function ( ) { init…" at bounding box center [920, 491] width 1039 height 680
type textarea "(async function () {"
